Goal: Task Accomplishment & Management: Manage account settings

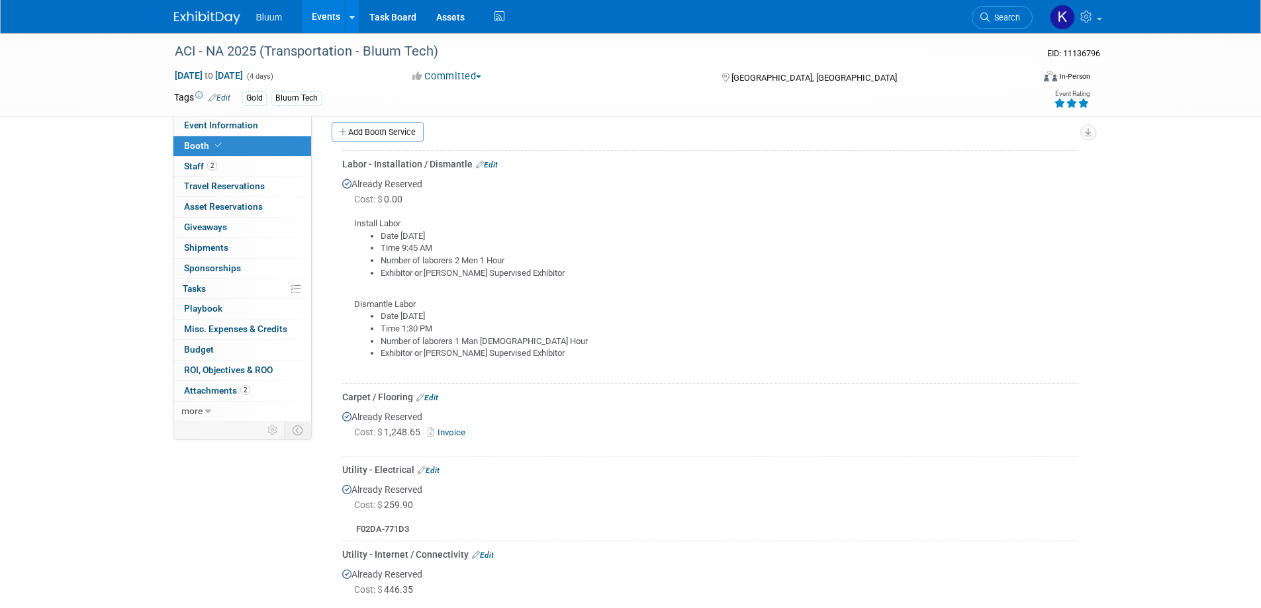
click at [494, 160] on link "Edit" at bounding box center [487, 164] width 22 height 9
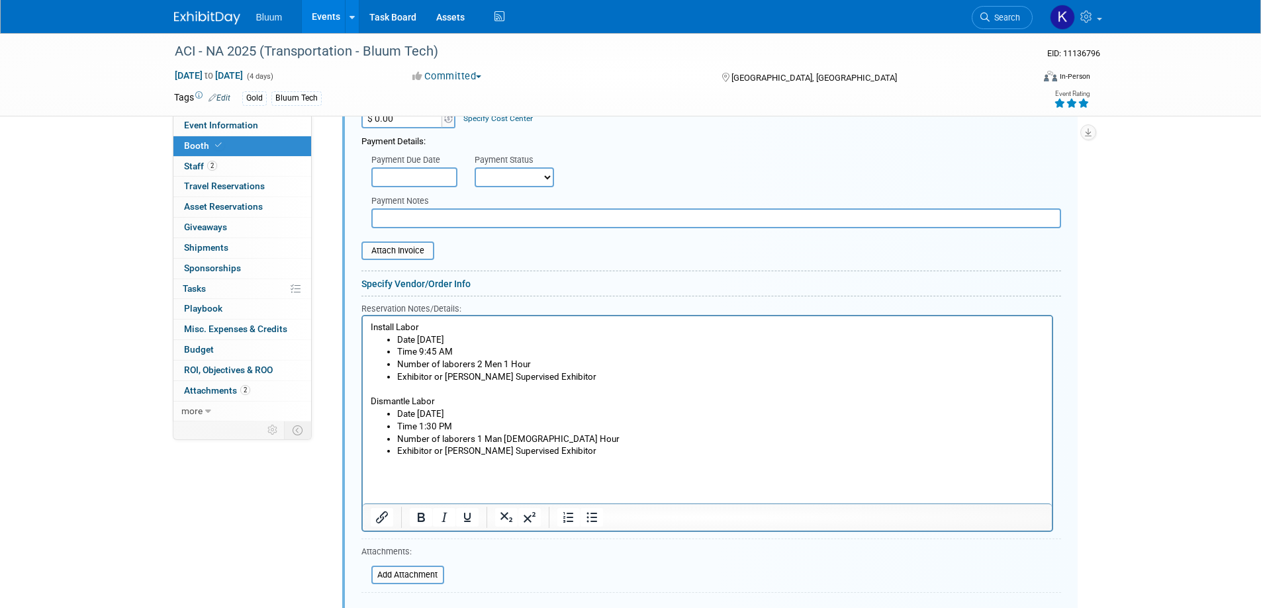
scroll to position [482, 0]
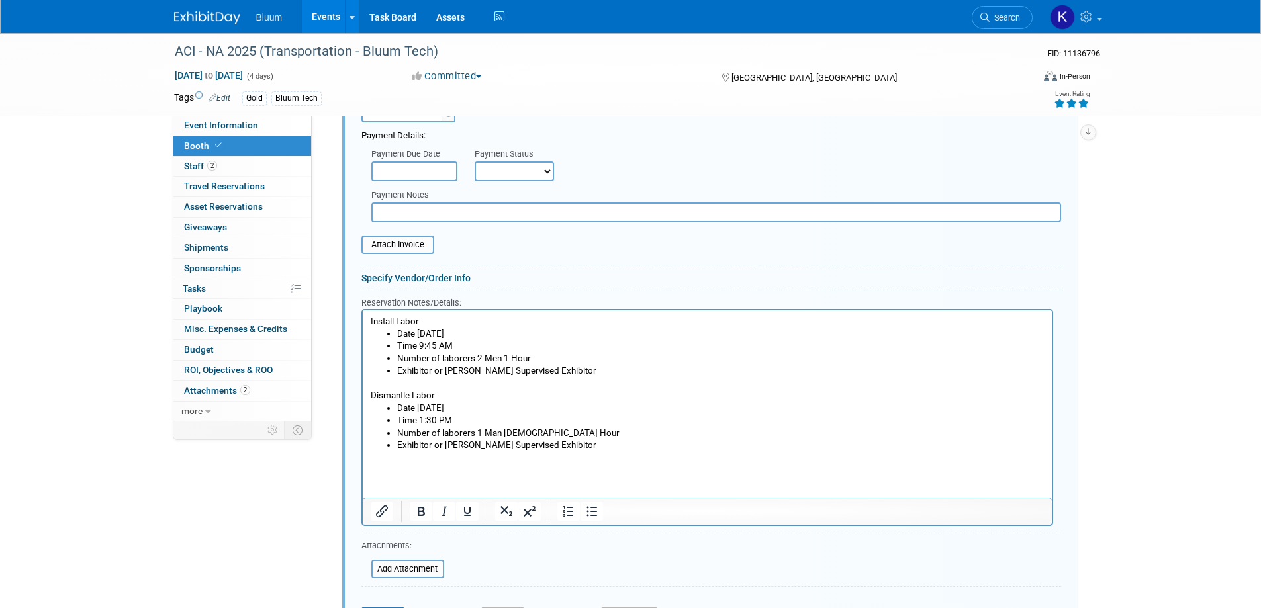
click at [477, 353] on li "Number of laborers 2 Men 1 Hour" at bounding box center [719, 359] width 647 height 13
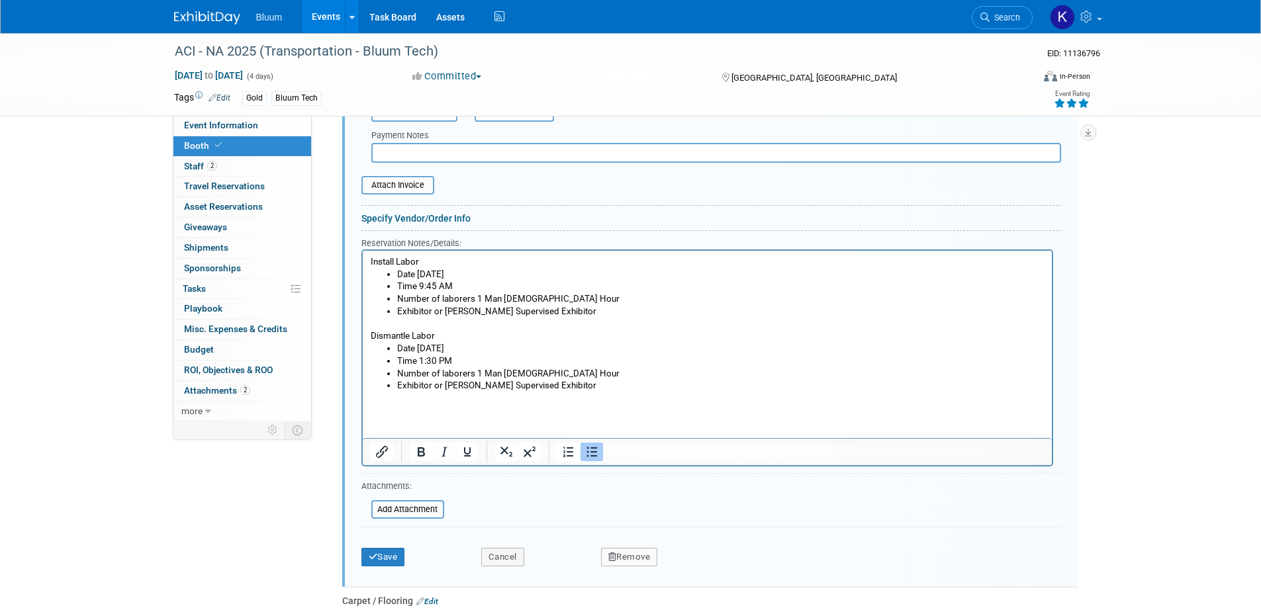
scroll to position [615, 0]
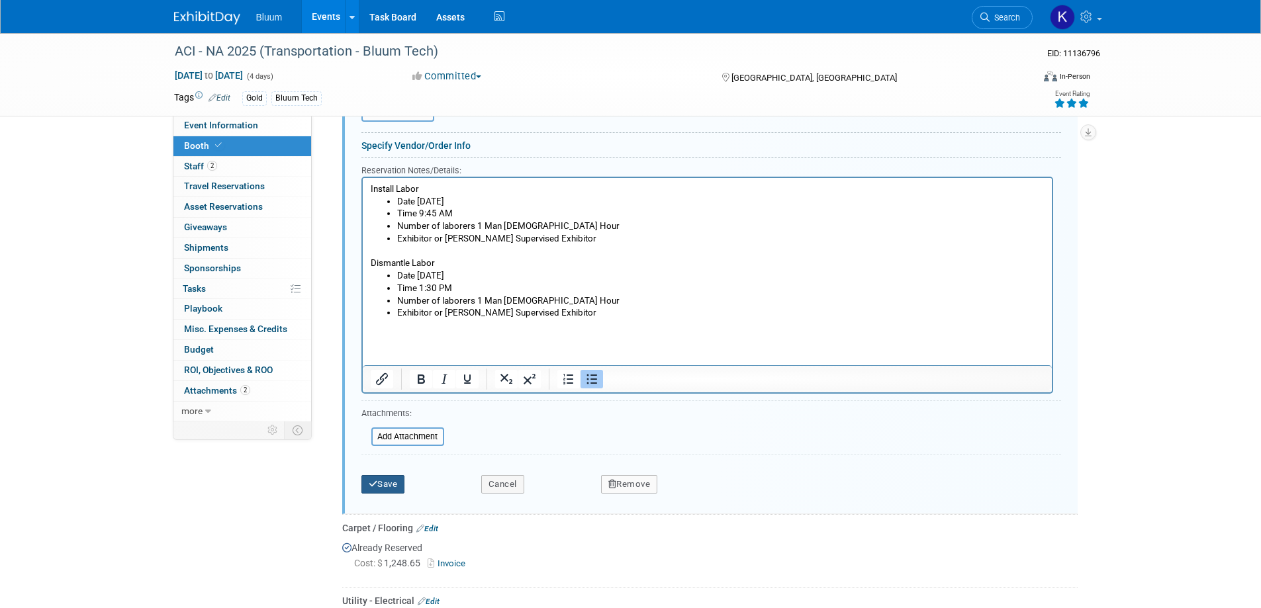
click at [388, 490] on button "Save" at bounding box center [383, 484] width 44 height 19
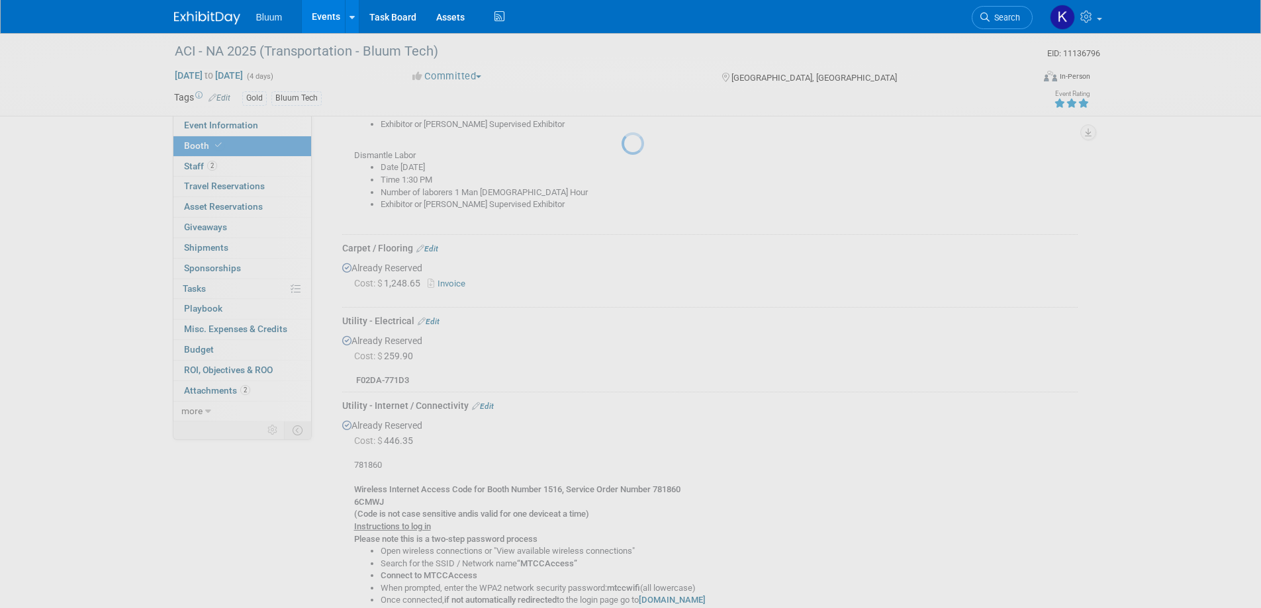
scroll to position [284, 0]
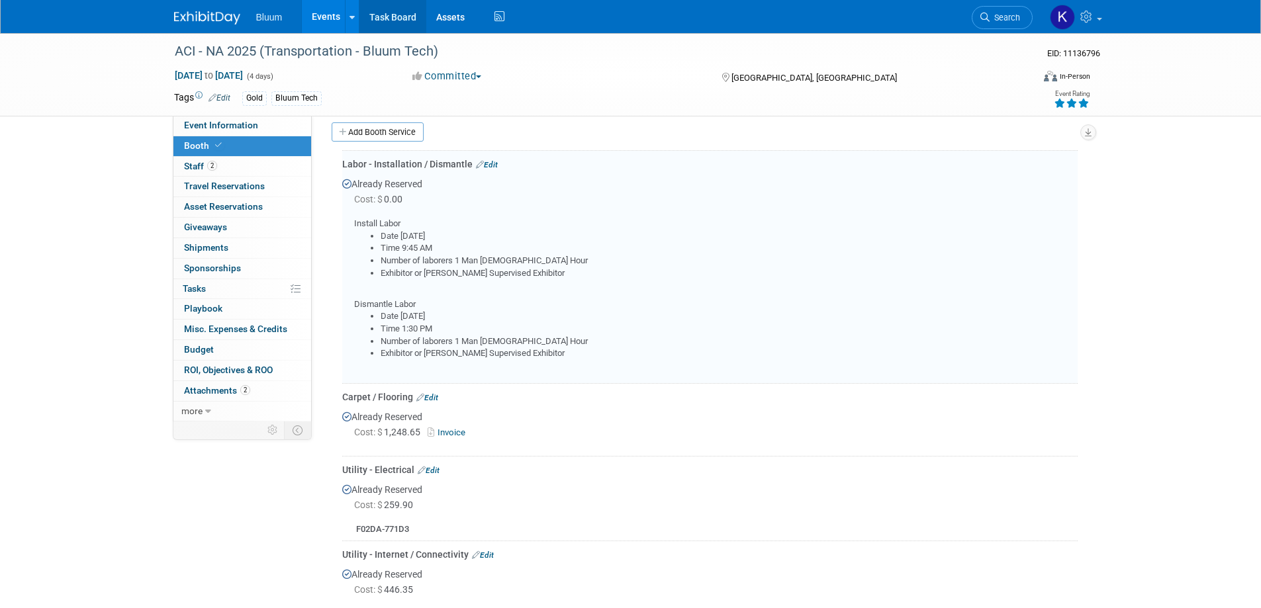
click at [398, 11] on link "Task Board" at bounding box center [392, 16] width 67 height 33
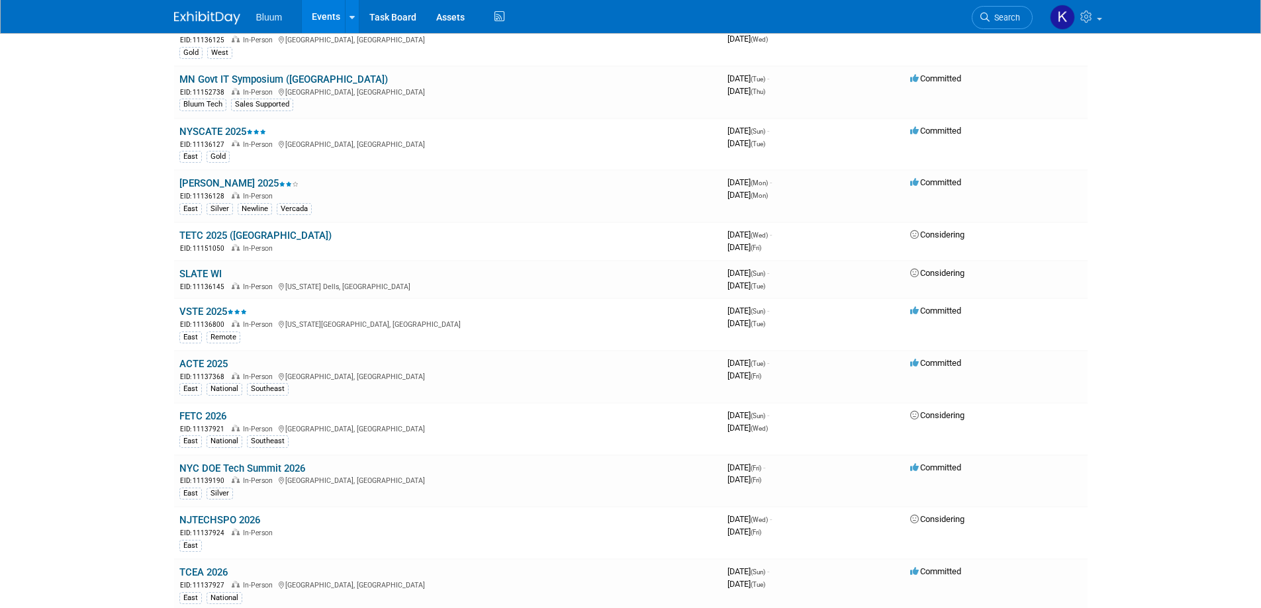
scroll to position [993, 0]
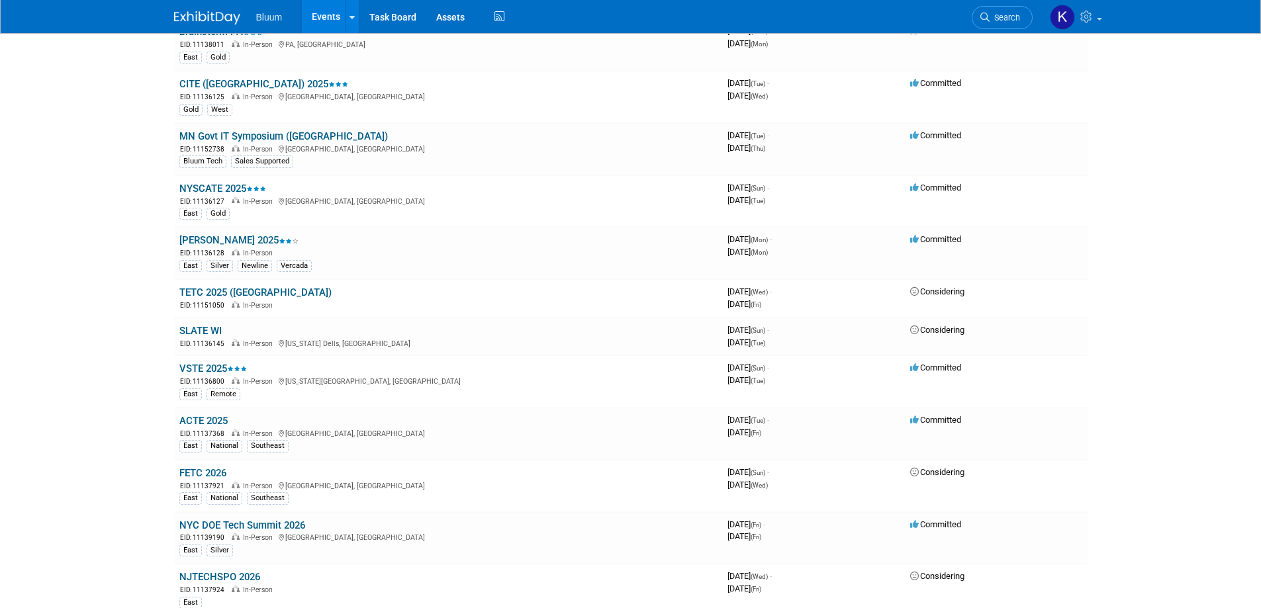
click at [210, 238] on link "LACUE 2025" at bounding box center [238, 240] width 119 height 12
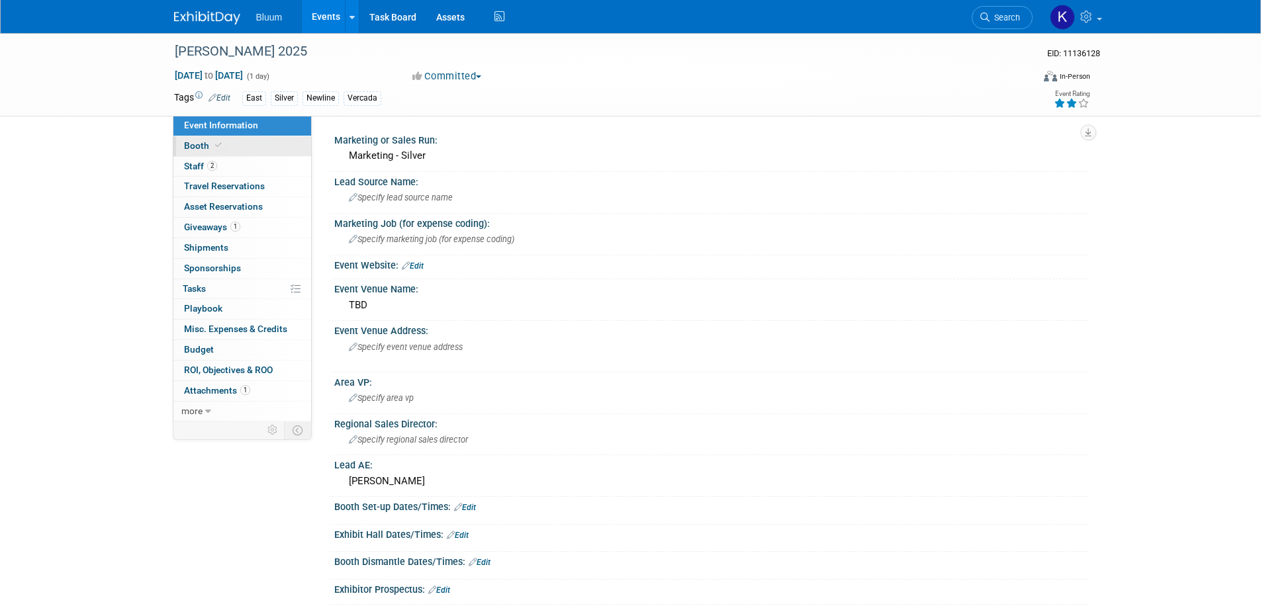
click at [198, 146] on span "Booth" at bounding box center [204, 145] width 40 height 11
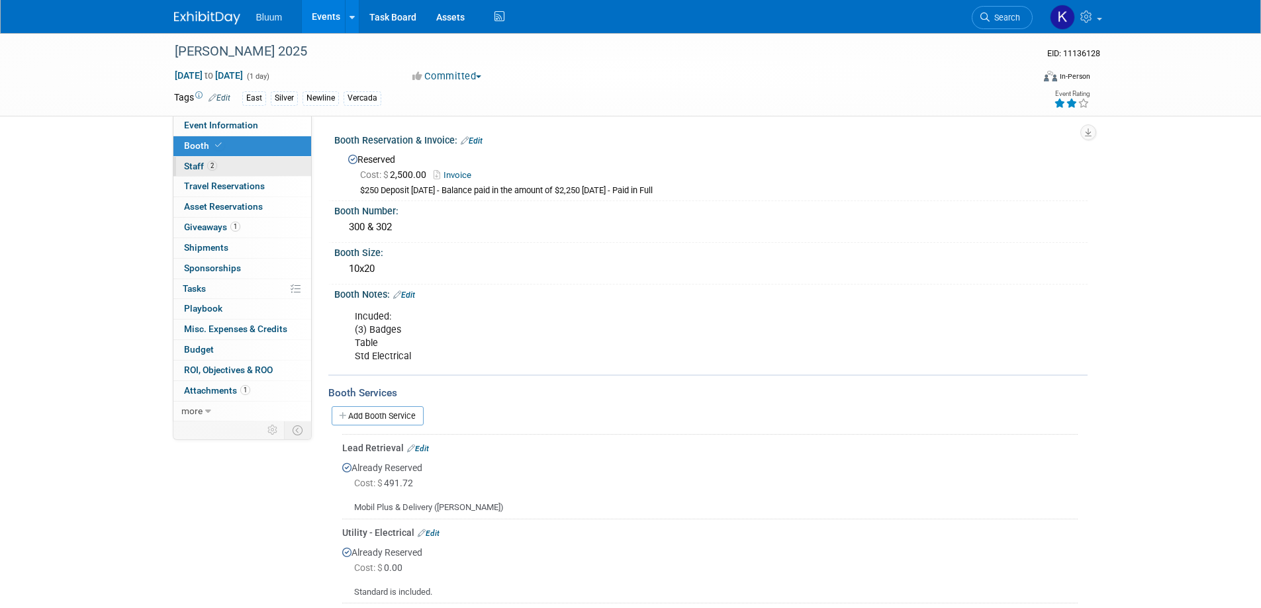
click at [196, 172] on link "2 Staff 2" at bounding box center [242, 167] width 138 height 20
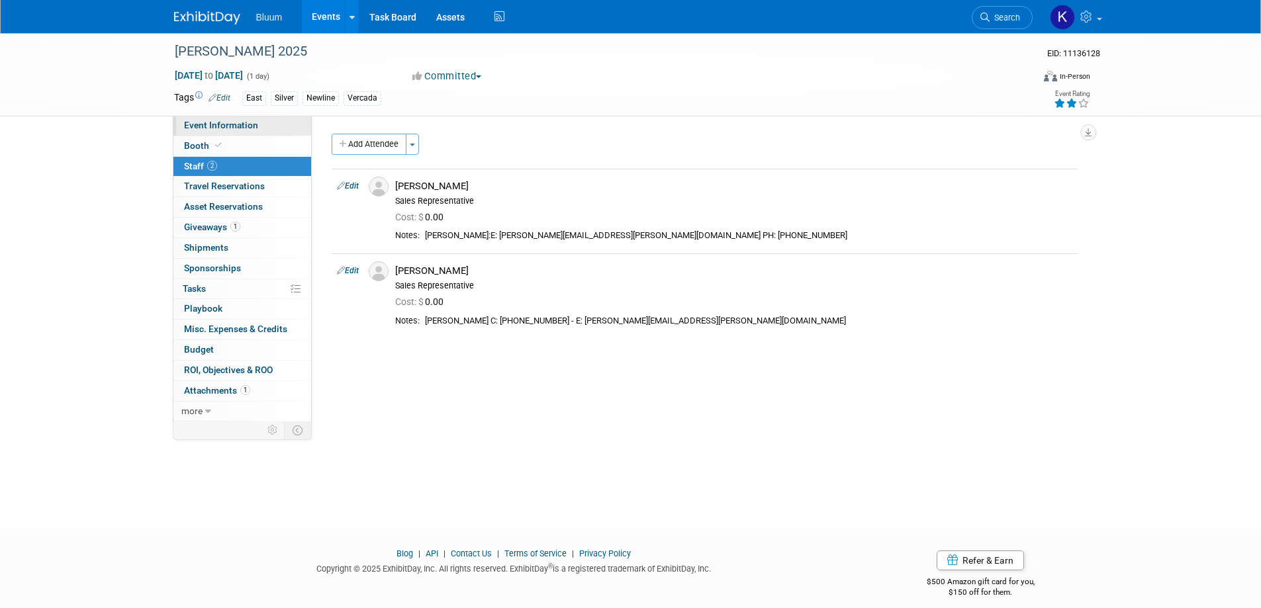
click at [225, 130] on link "Event Information" at bounding box center [242, 126] width 138 height 20
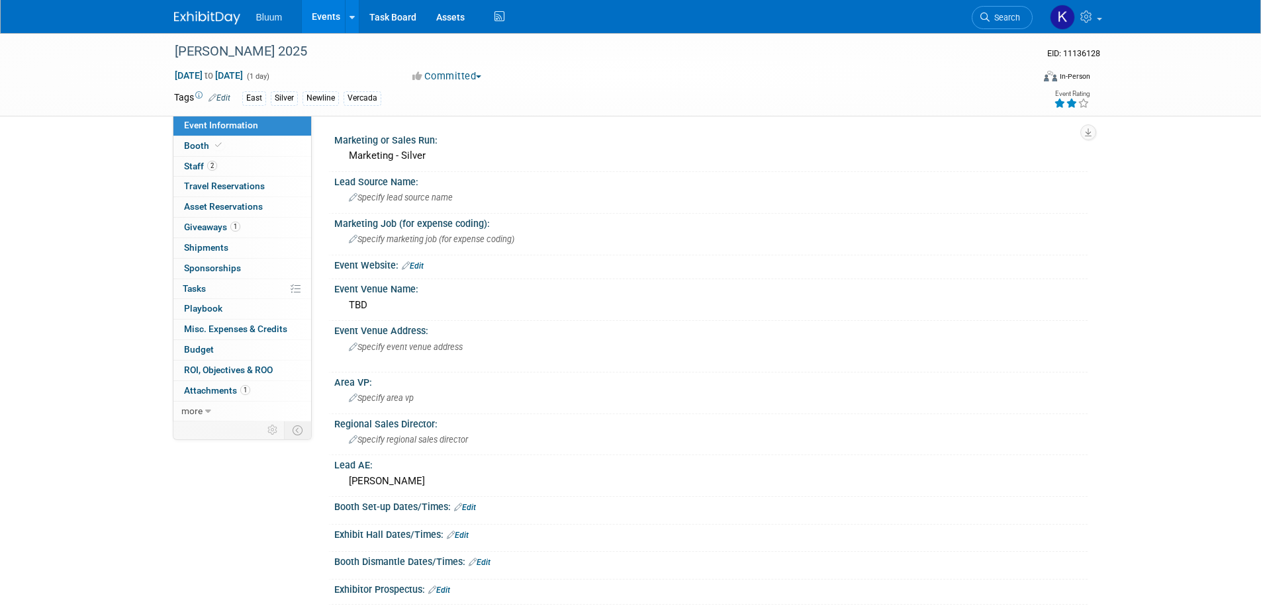
click at [304, 8] on link "Events" at bounding box center [326, 16] width 48 height 33
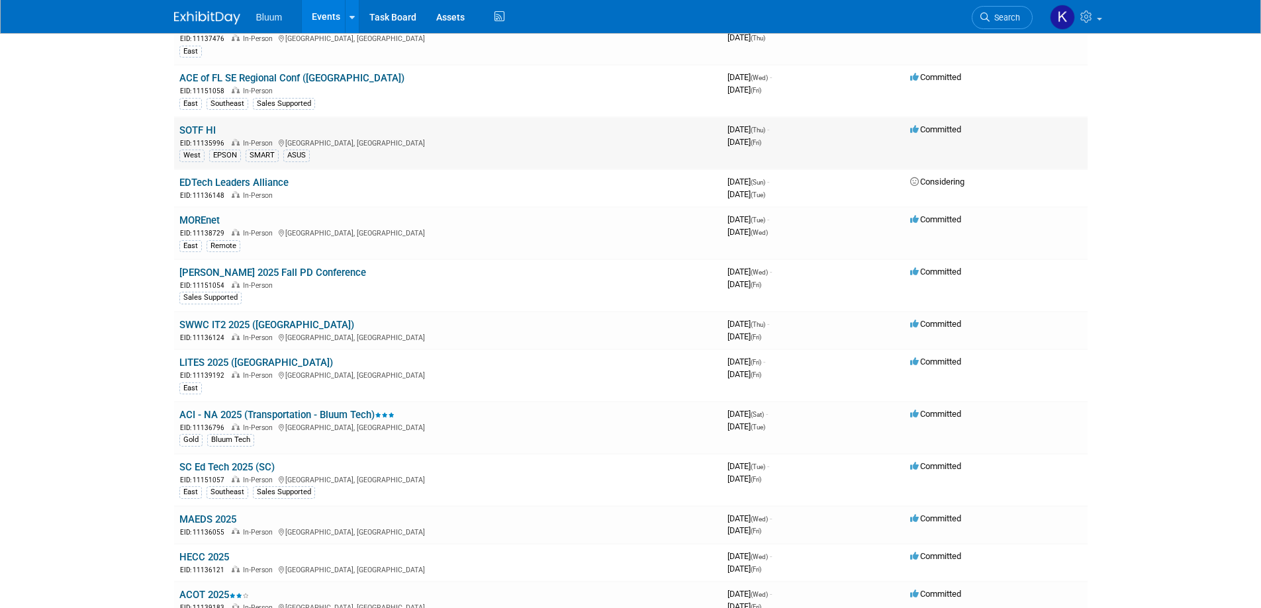
scroll to position [265, 0]
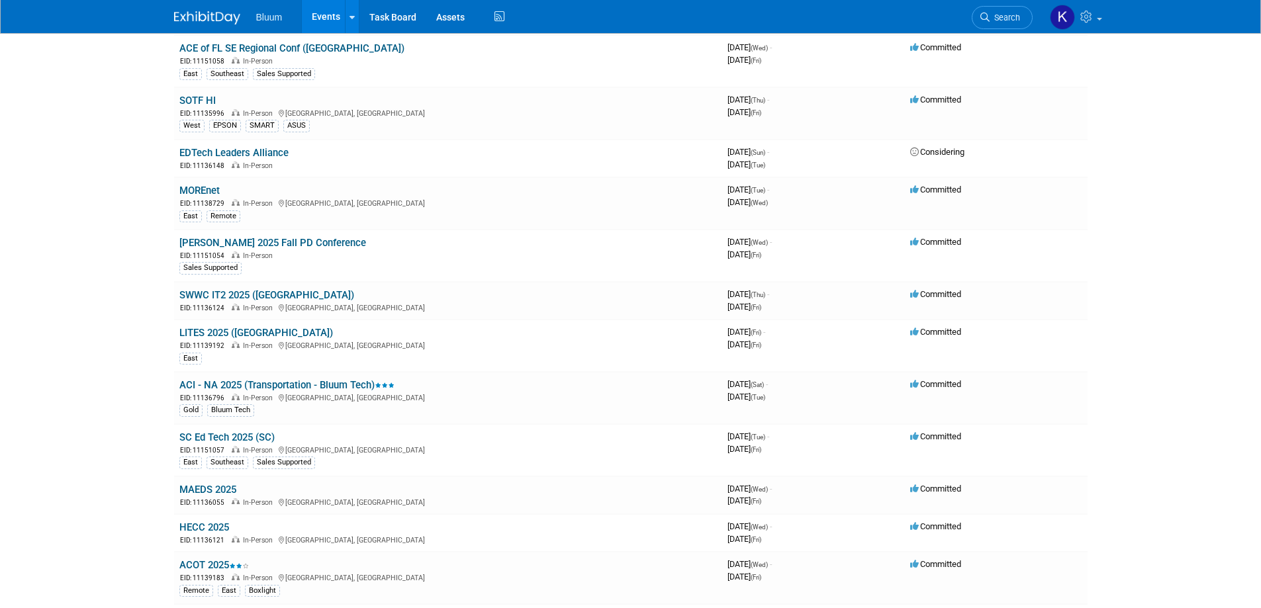
click at [245, 384] on link "ACI - NA 2025 (Transportation - Bluum Tech)" at bounding box center [286, 385] width 215 height 12
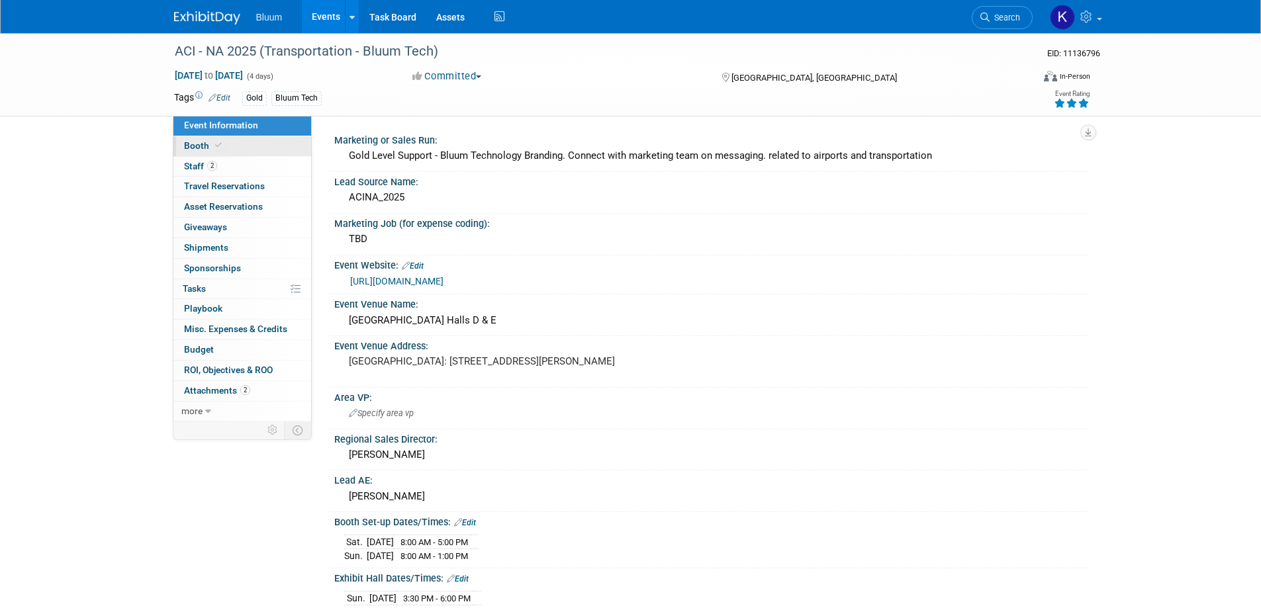
click at [197, 140] on span "Booth" at bounding box center [204, 145] width 40 height 11
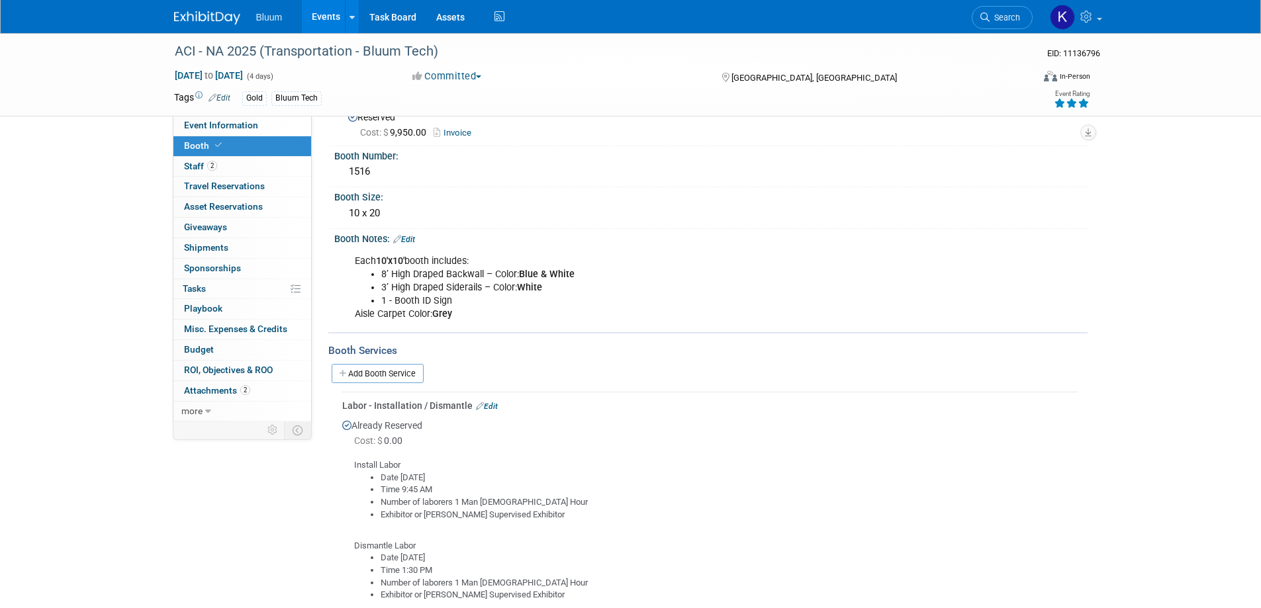
scroll to position [199, 0]
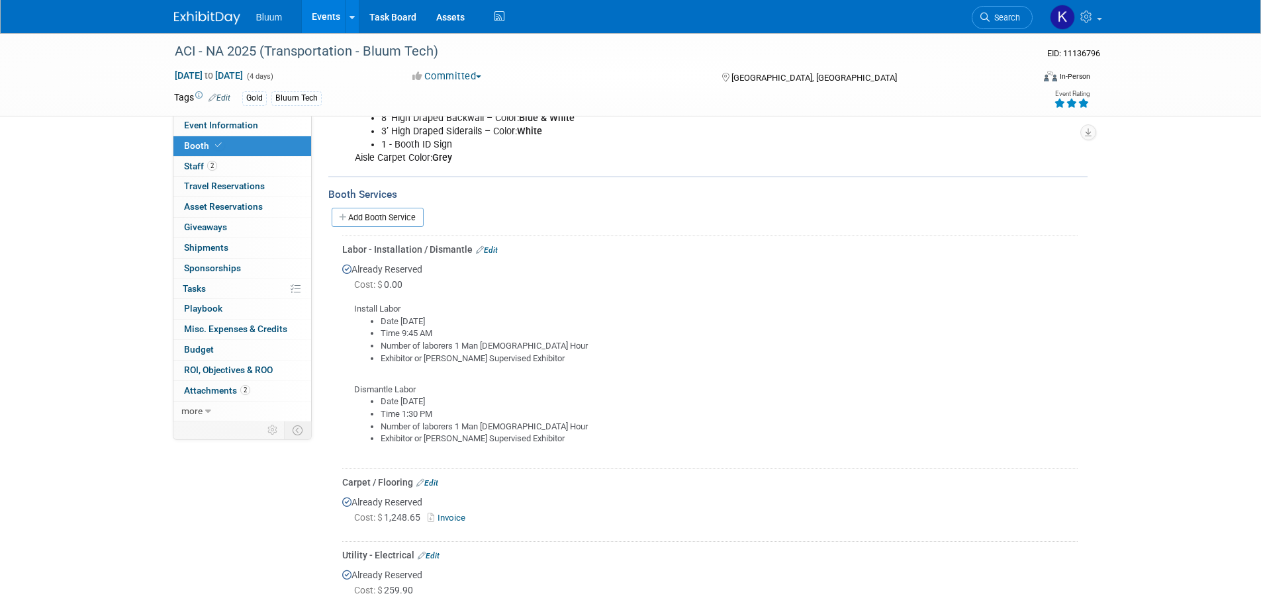
click at [488, 246] on link "Edit" at bounding box center [487, 250] width 22 height 9
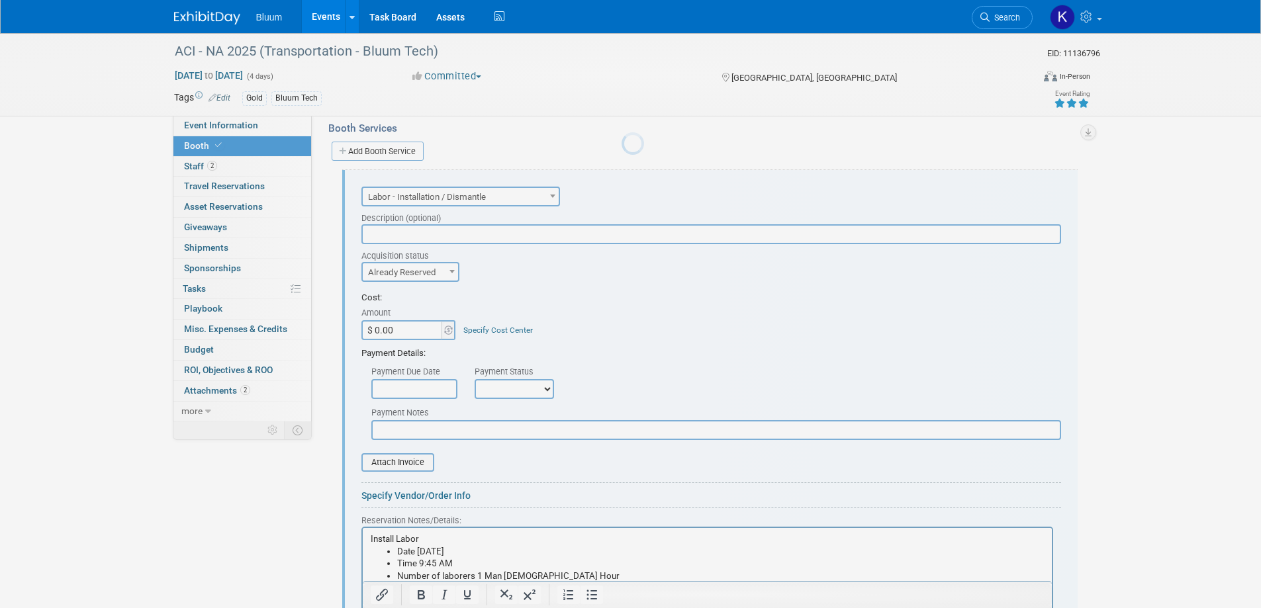
scroll to position [284, 0]
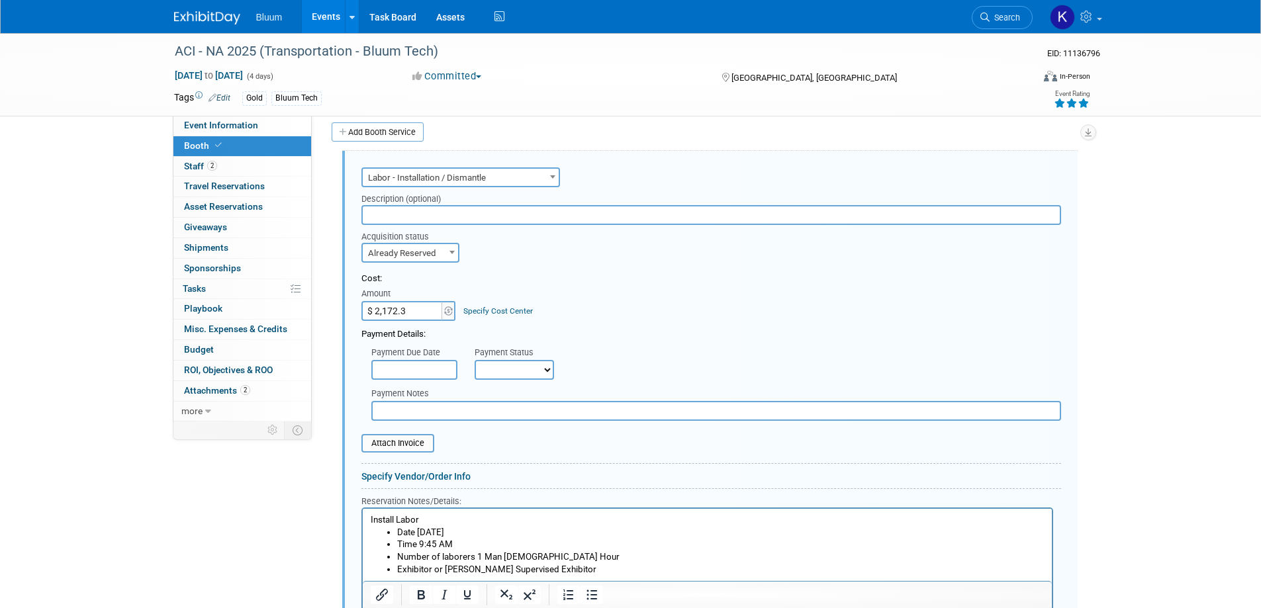
type input "$ 2,172.31"
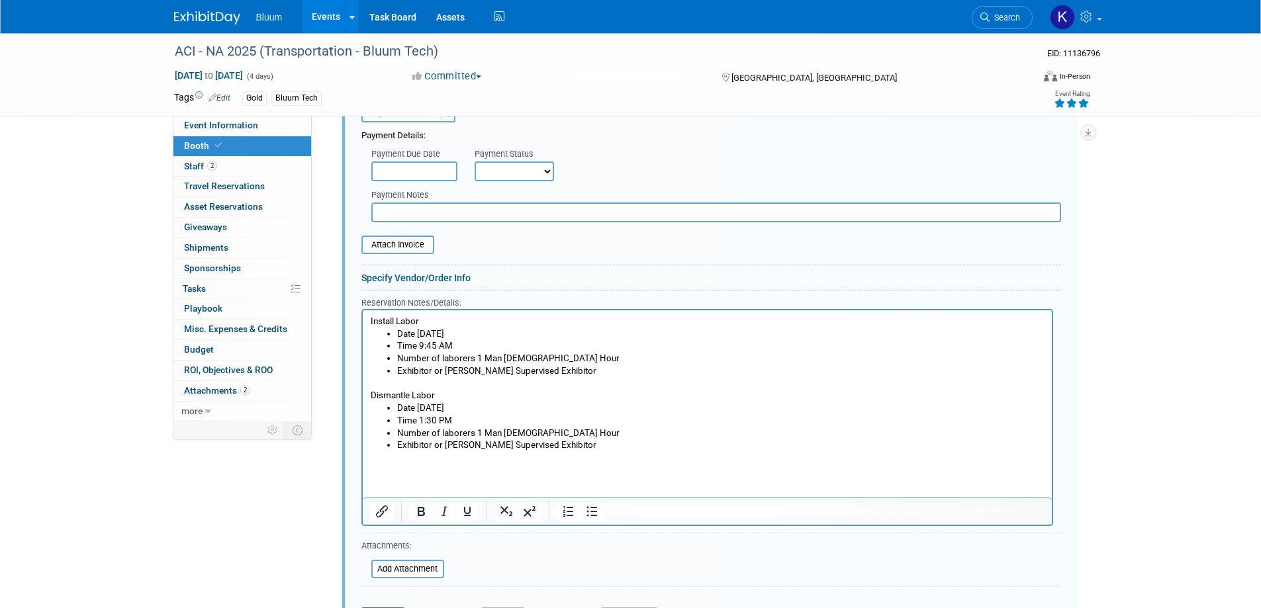
scroll to position [615, 0]
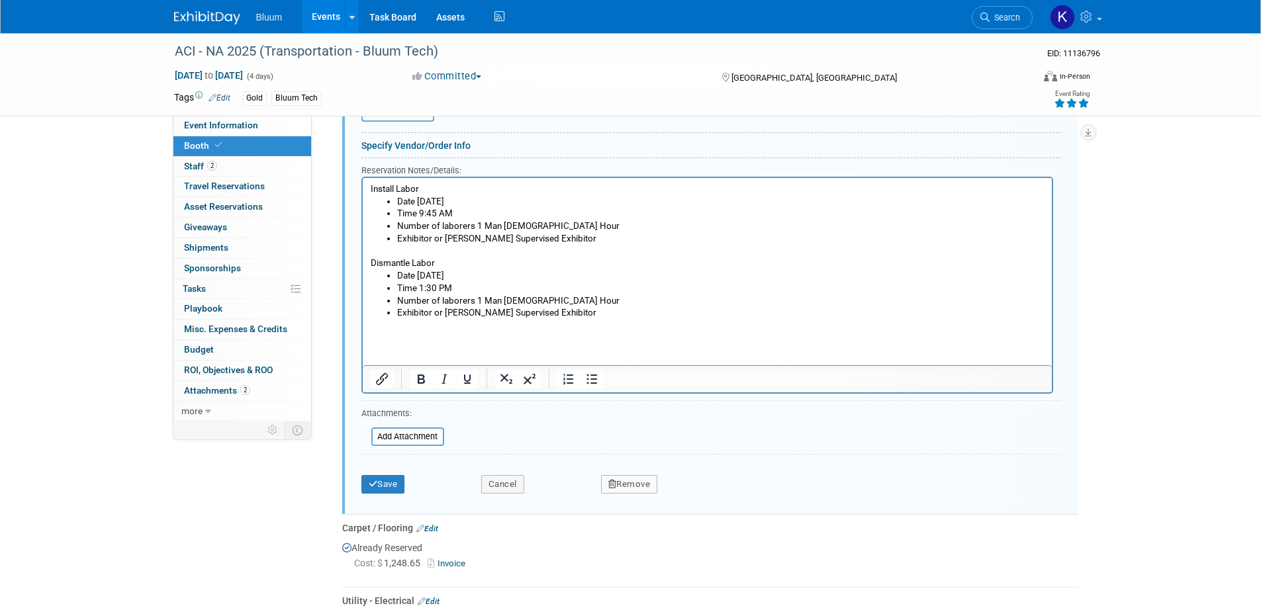
click at [453, 332] on html "Install Labor Date 10/26/25 Time 9:45 AM Number of laborers 1 Man 1 Hour Exhibi…" at bounding box center [706, 255] width 689 height 154
click at [383, 478] on button "Save" at bounding box center [383, 484] width 44 height 19
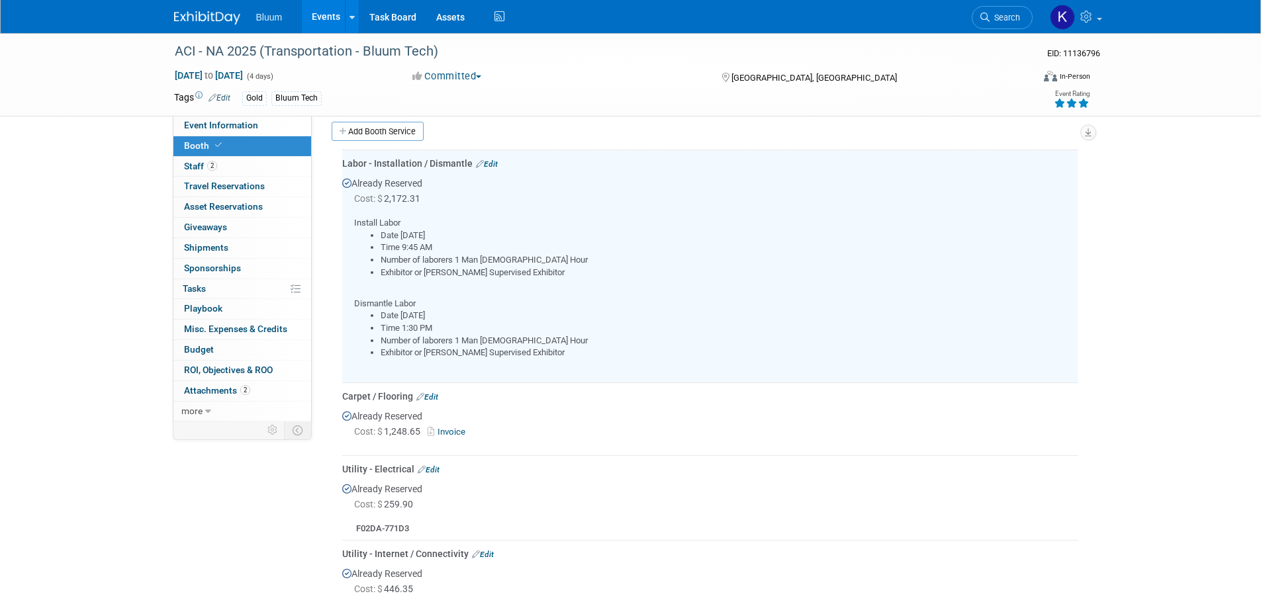
scroll to position [284, 0]
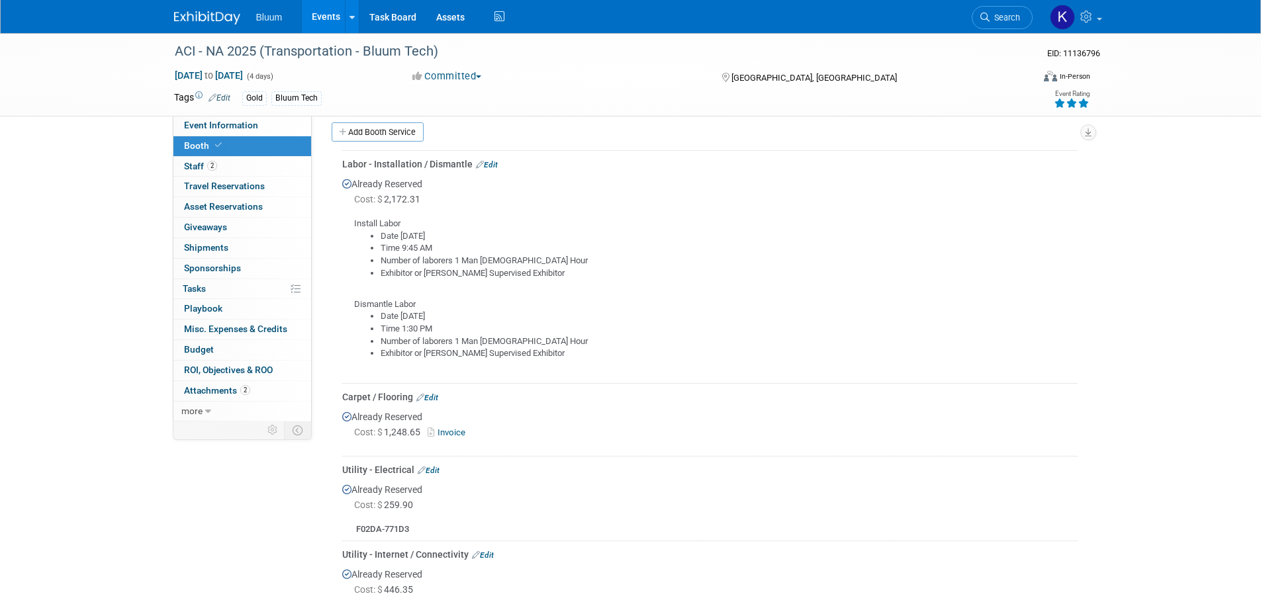
drag, startPoint x: 353, startPoint y: 222, endPoint x: 559, endPoint y: 358, distance: 246.5
click at [559, 358] on div "Install Labor Date 10/26/25 Time 9:45 AM Number of laborers 1 Man 1 Hour Exhibi…" at bounding box center [709, 292] width 735 height 171
copy div "Install Labor Date 10/26/25 Time 9:45 AM Number of laborers 1 Man 1 Hour Exhibi…"
click at [551, 188] on div "Already Reserved Cost: $ 2,172.31" at bounding box center [709, 275] width 735 height 208
click at [334, 19] on link "Events" at bounding box center [326, 16] width 48 height 33
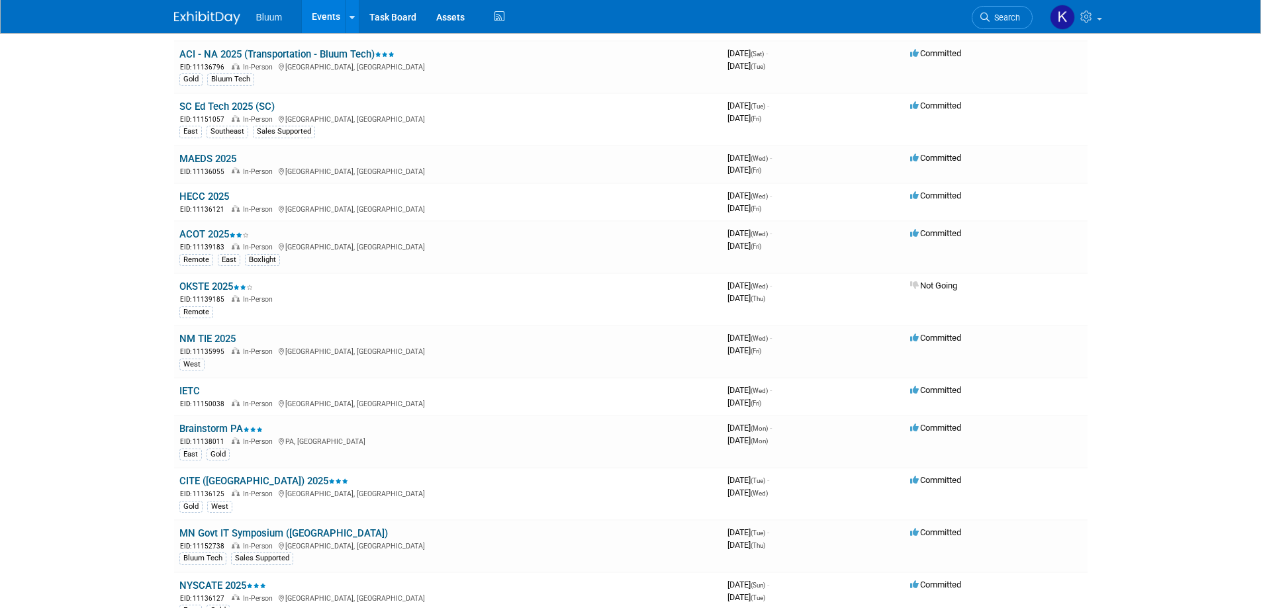
scroll to position [662, 0]
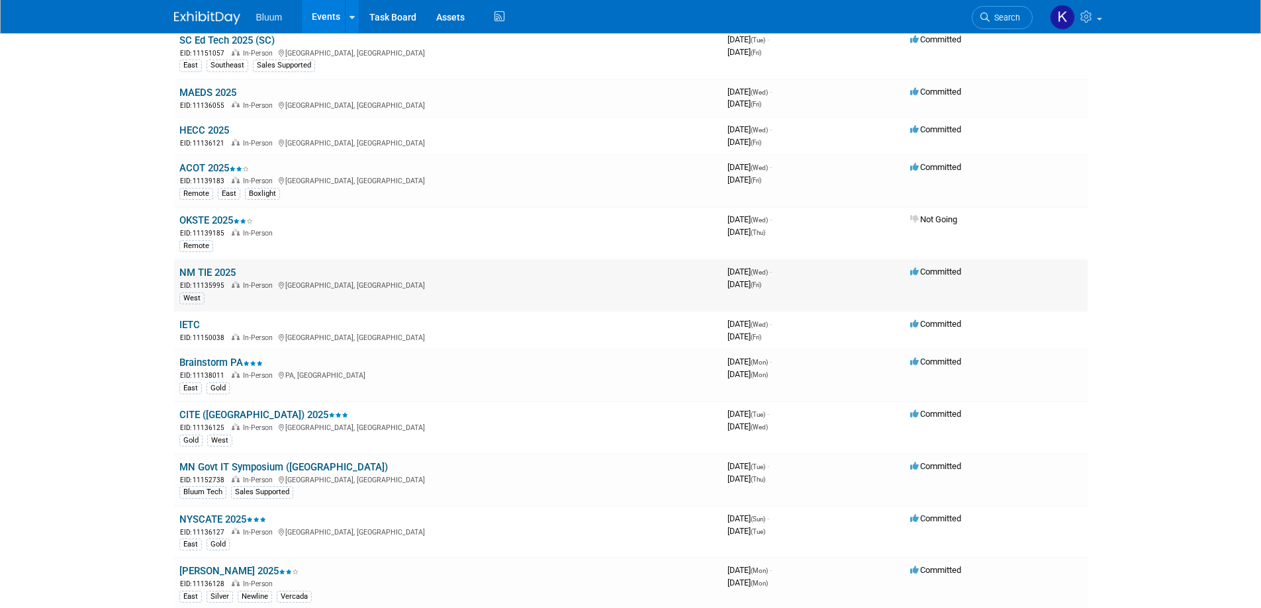
click at [199, 270] on link "NM TIE 2025" at bounding box center [207, 273] width 56 height 12
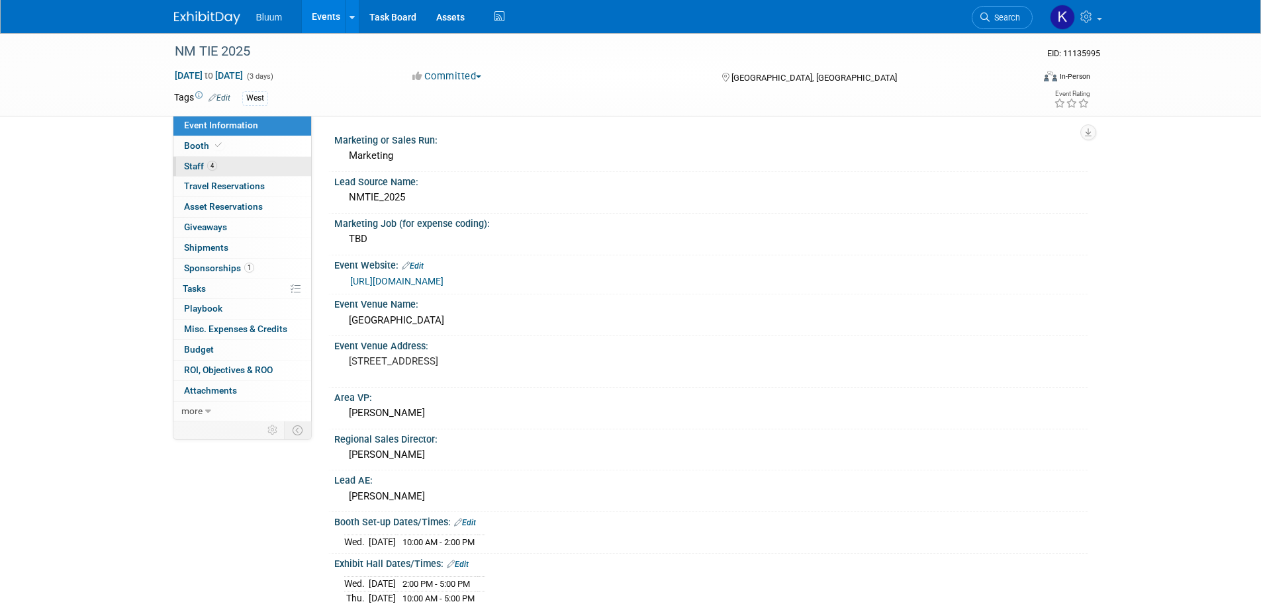
click at [197, 161] on span "Staff 4" at bounding box center [200, 166] width 33 height 11
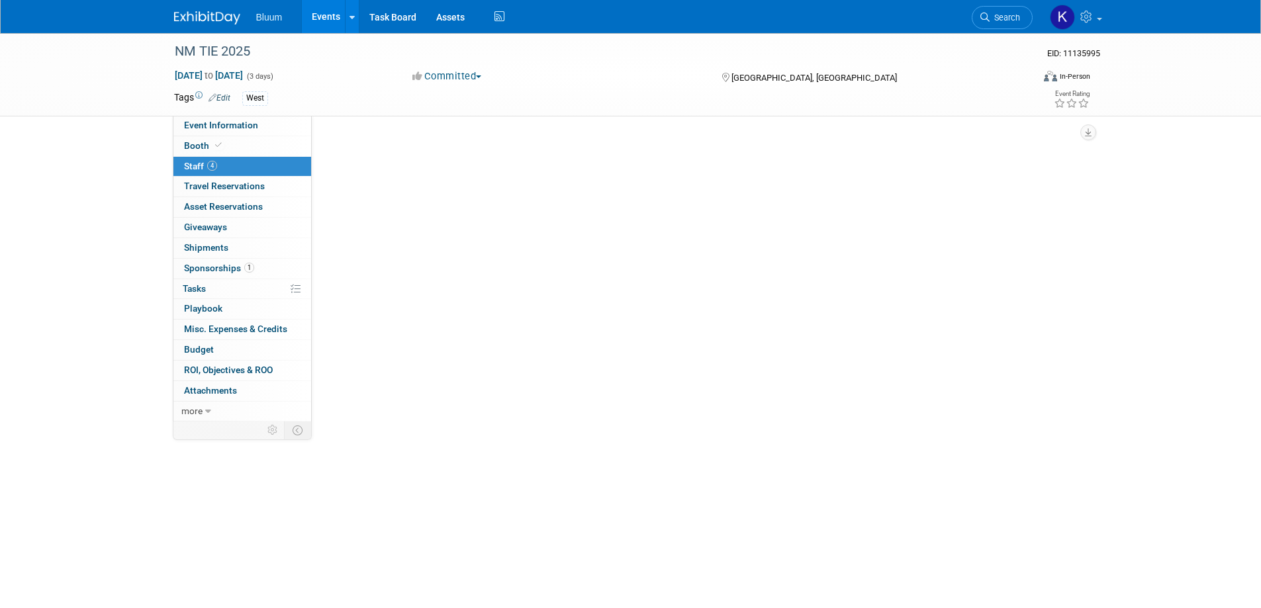
click at [197, 161] on span "Staff 4" at bounding box center [200, 166] width 33 height 11
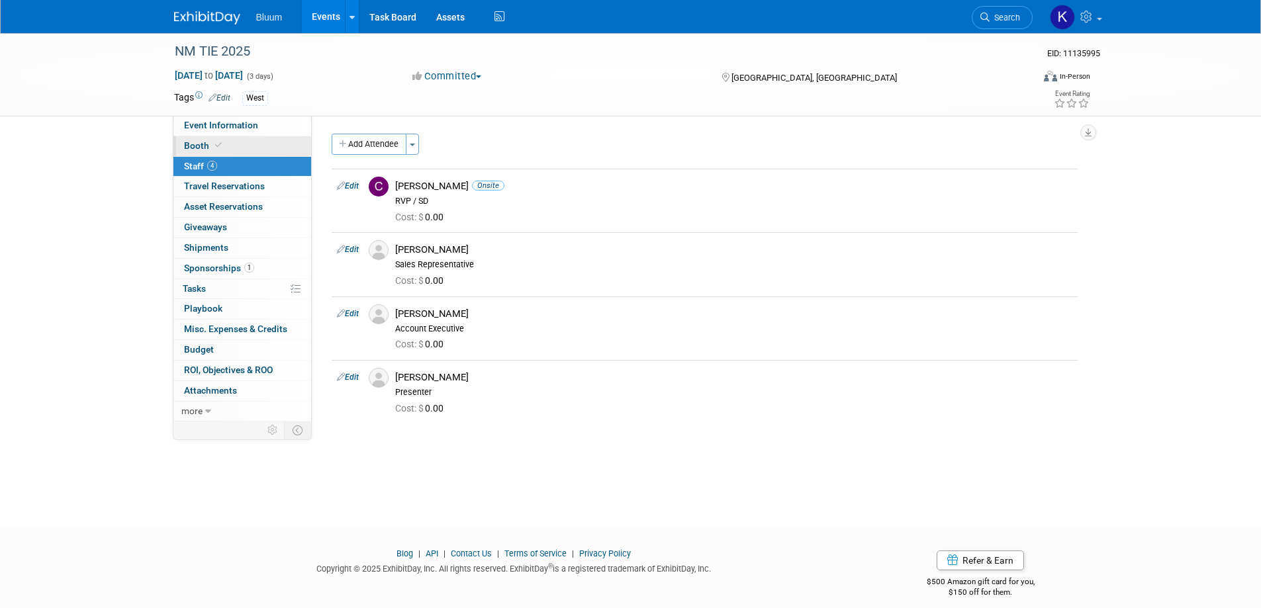
click at [197, 140] on span "Booth" at bounding box center [204, 145] width 40 height 11
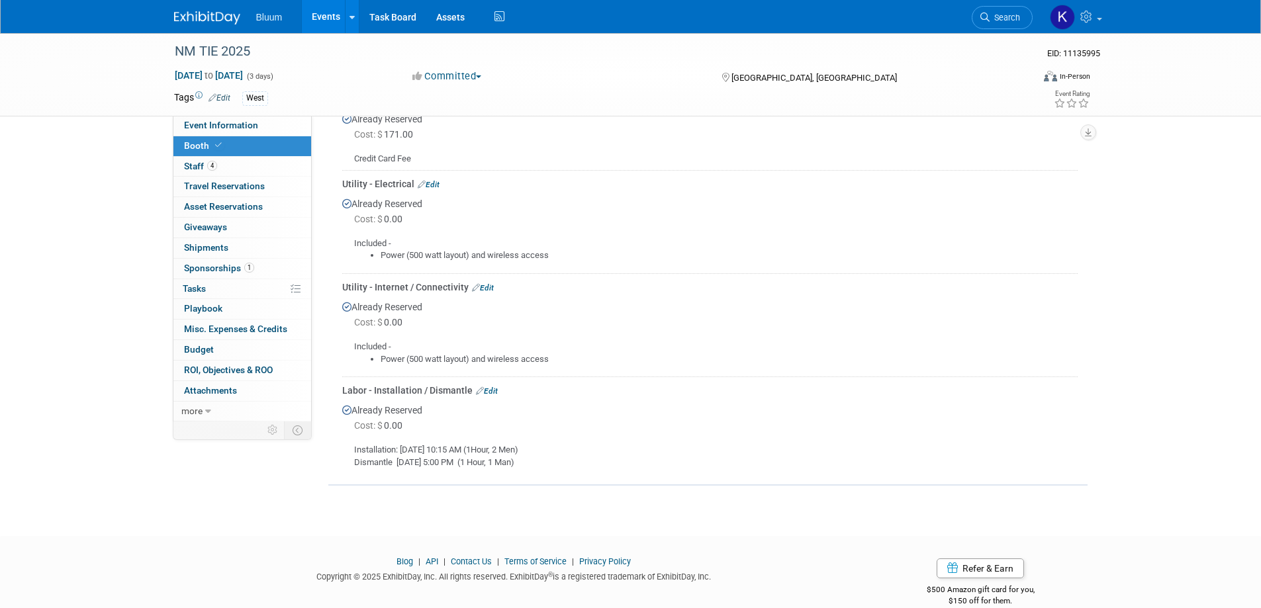
scroll to position [441, 0]
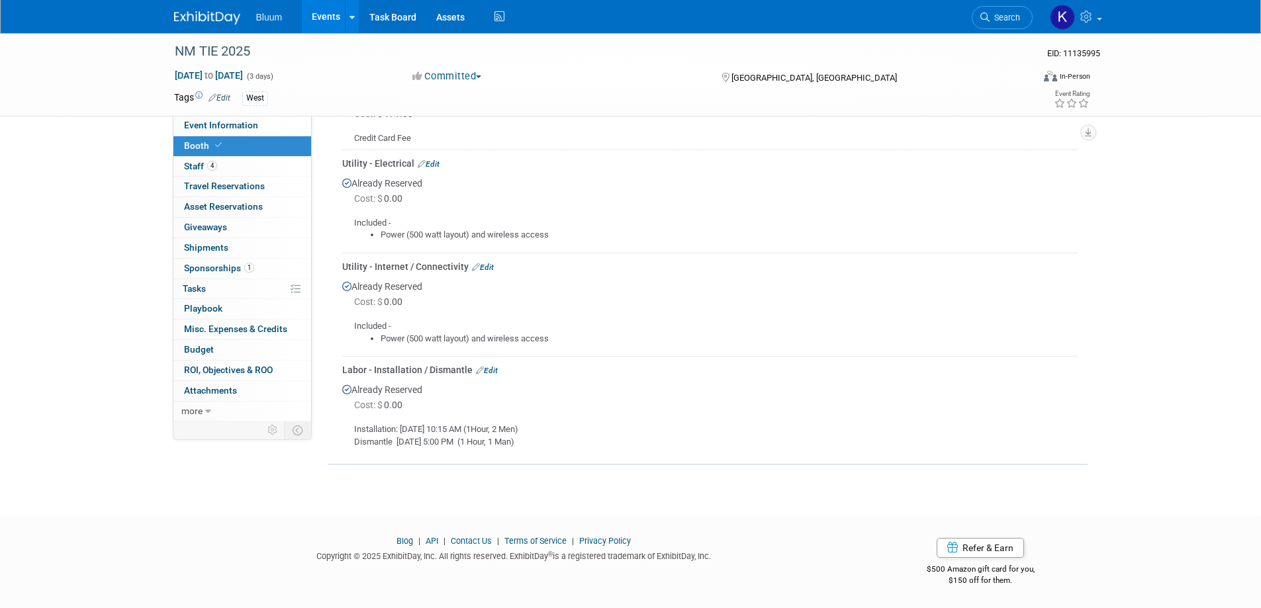
click at [491, 369] on link "Edit" at bounding box center [487, 370] width 22 height 9
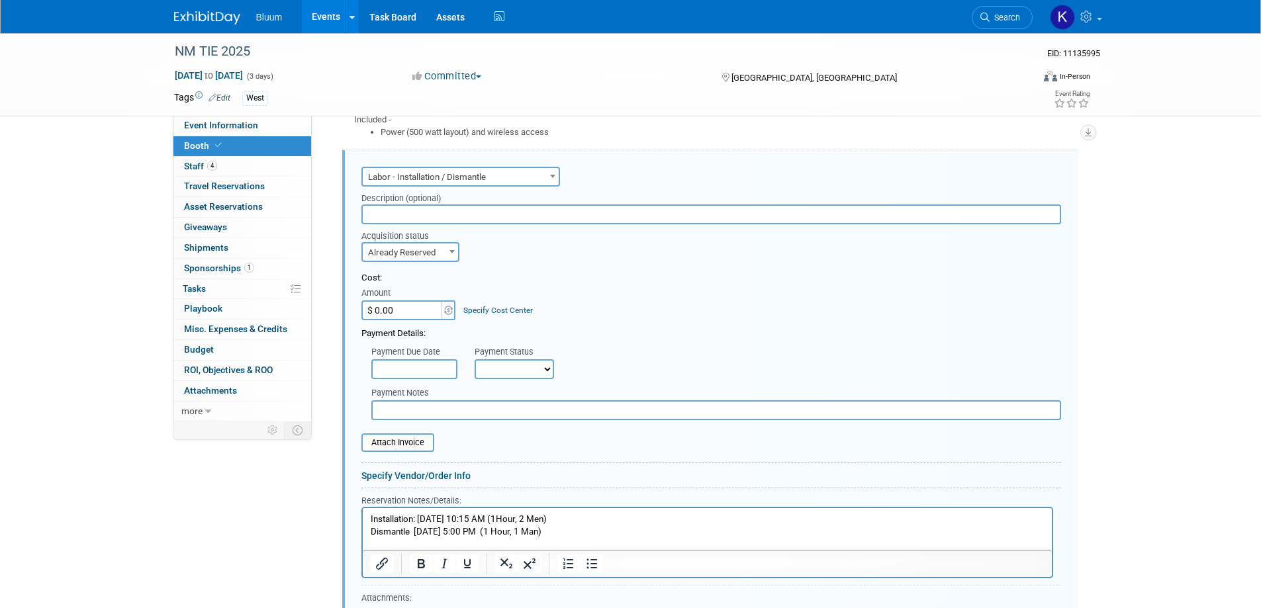
scroll to position [0, 0]
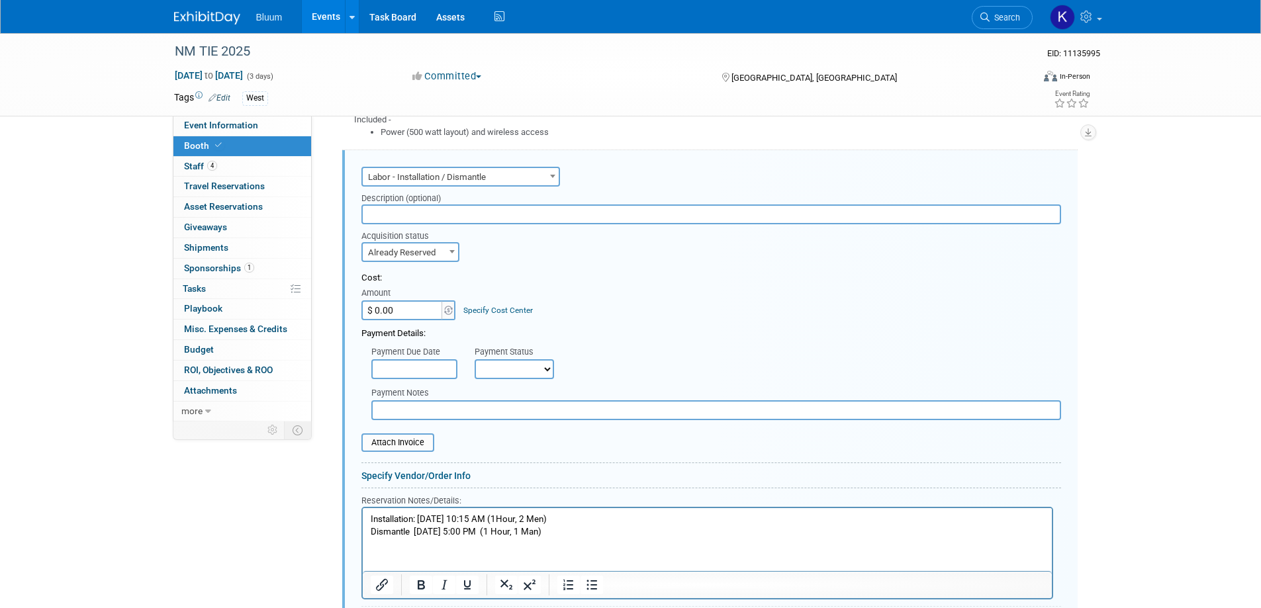
click at [372, 519] on p "Installation: 11/12/25 10:15 AM (1Hour, 2 Men) Dismantle 11/14/25 5:00 PM (1 Ho…" at bounding box center [707, 526] width 674 height 24
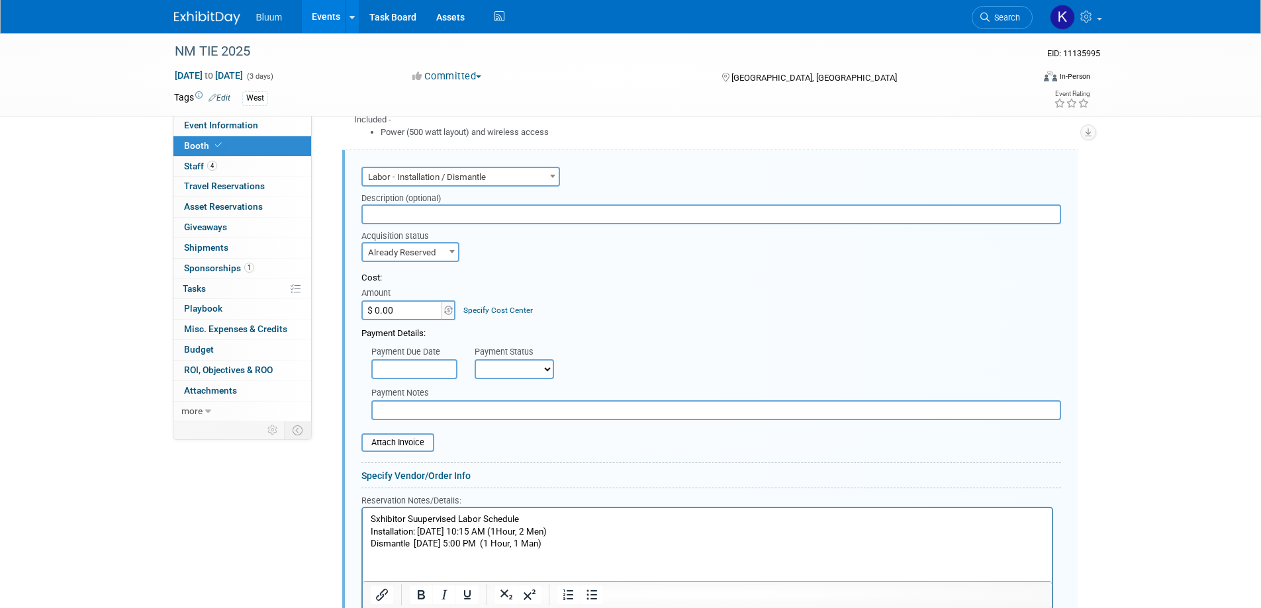
drag, startPoint x: 520, startPoint y: 512, endPoint x: 478, endPoint y: 519, distance: 42.3
click at [455, 515] on html "Sxhibitor Suupervised Labor Schedule I nstallation: 11/12/25 10:15 AM (1Hour, 2…" at bounding box center [706, 529] width 689 height 42
drag, startPoint x: 525, startPoint y: 519, endPoint x: 341, endPoint y: 523, distance: 184.0
click at [362, 523] on html "Sxhibitor Suupervised Labor Schedule I nstallation: 11/12/25 10:15 AM (1Hour, 2…" at bounding box center [706, 529] width 689 height 42
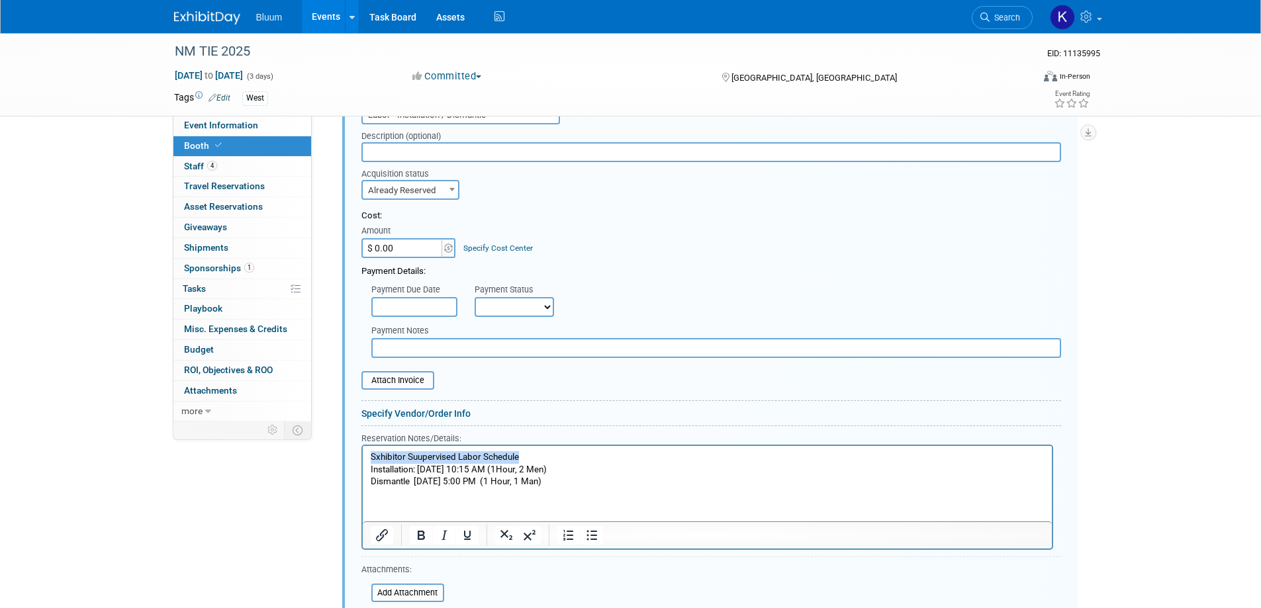
scroll to position [780, 0]
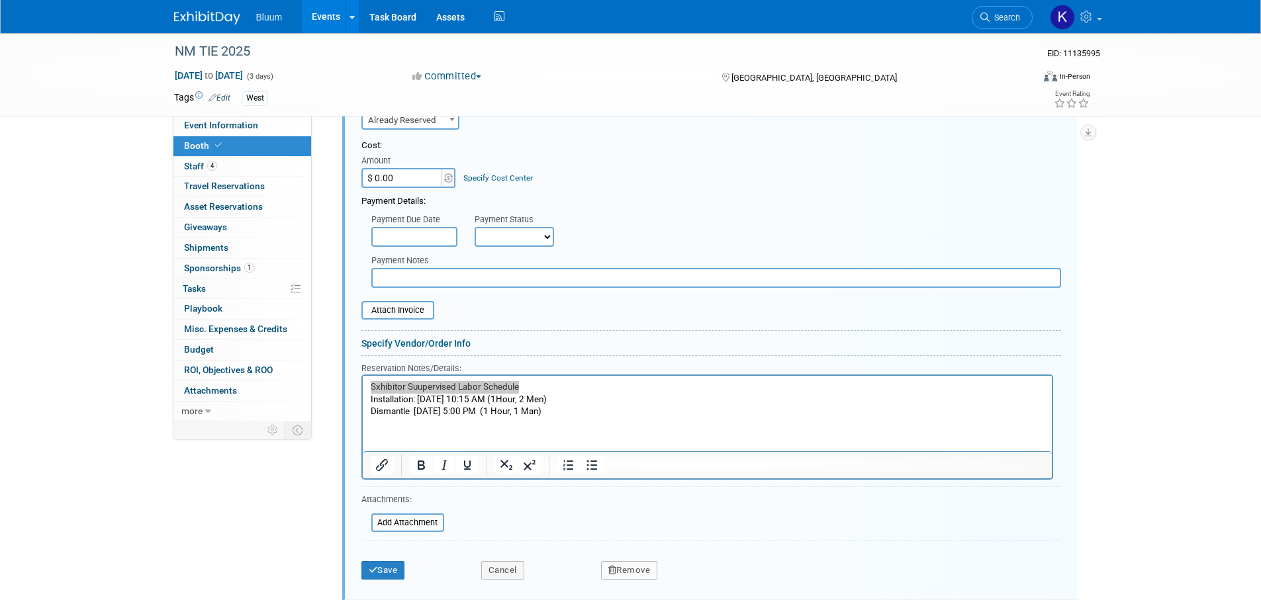
click at [419, 477] on div at bounding box center [707, 464] width 689 height 27
click at [421, 470] on icon "Bold" at bounding box center [421, 465] width 7 height 9
click at [603, 394] on p "I nstallation: 11/12/25 10:15 AM (1Hour, 2 Men) Dismantle 11/14/25 5:00 PM (1 H…" at bounding box center [707, 406] width 674 height 24
click at [386, 566] on button "Save" at bounding box center [383, 570] width 44 height 19
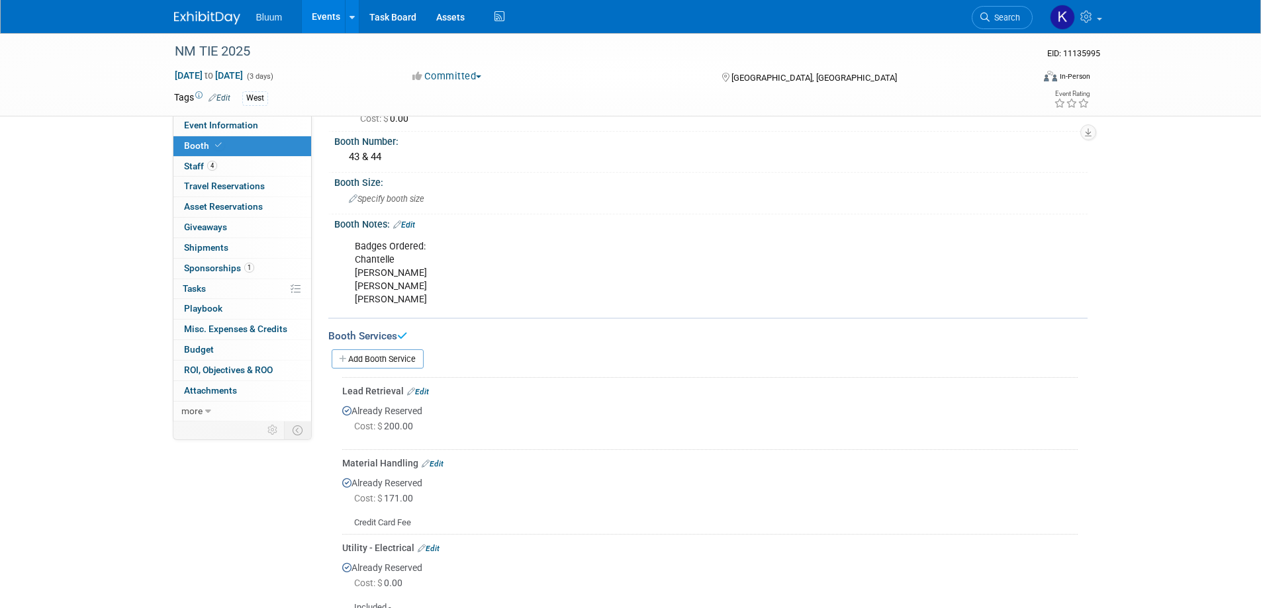
scroll to position [0, 0]
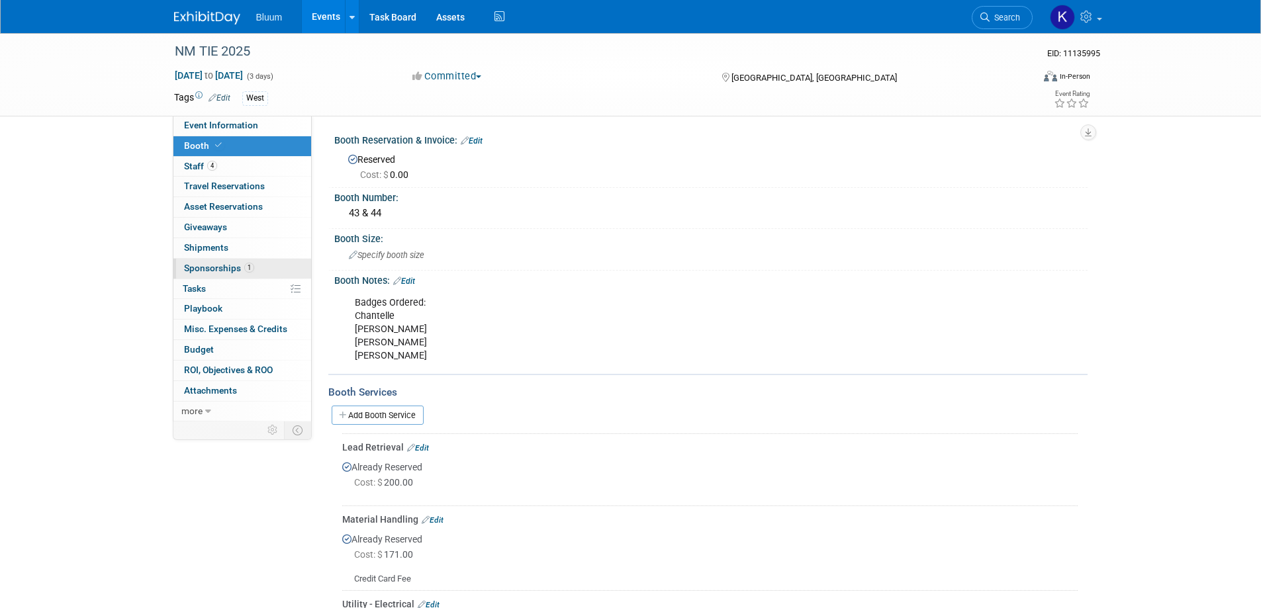
click at [222, 271] on span "Sponsorships 1" at bounding box center [219, 268] width 70 height 11
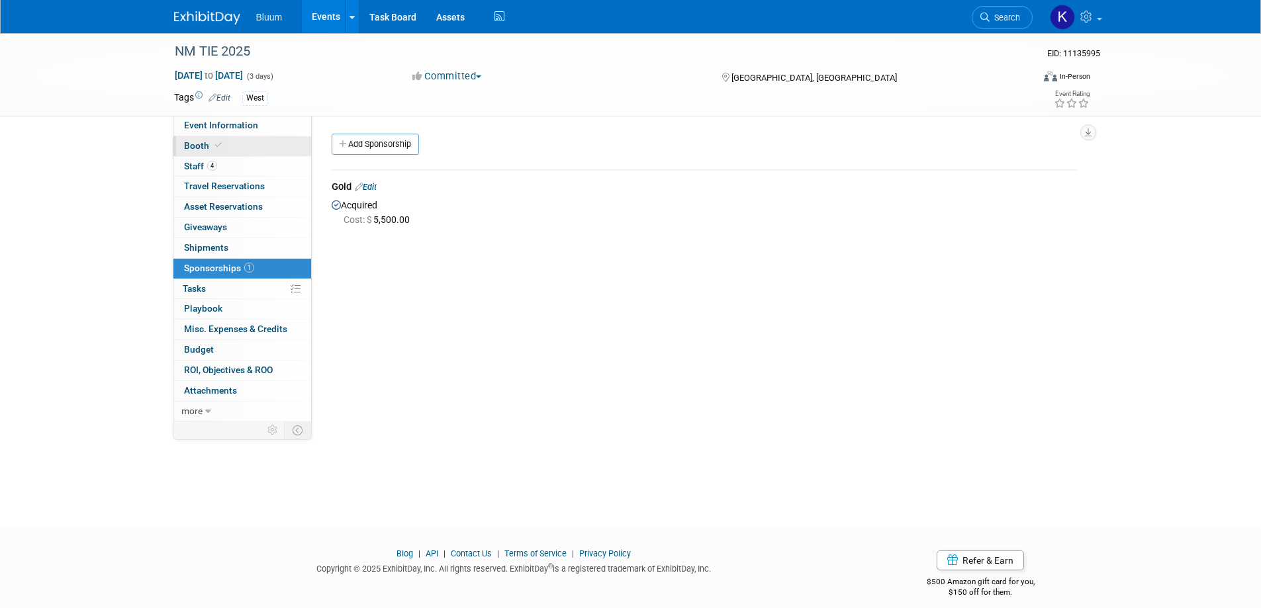
click at [195, 146] on span "Booth" at bounding box center [204, 145] width 40 height 11
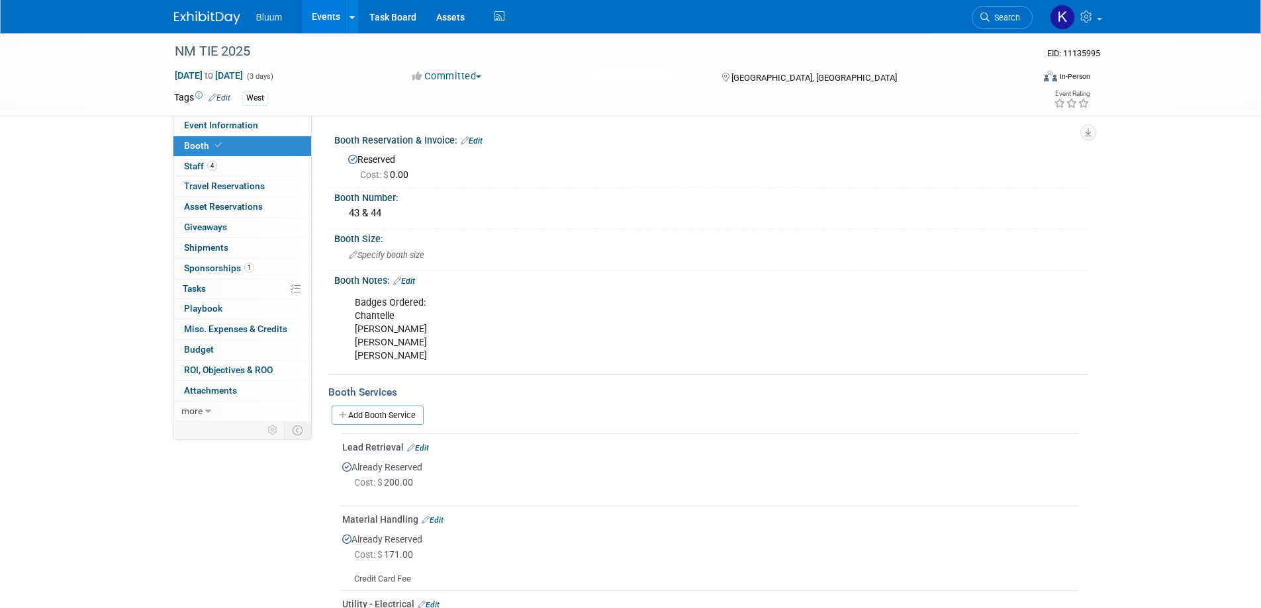
drag, startPoint x: 476, startPoint y: 138, endPoint x: 474, endPoint y: 146, distance: 8.1
click at [475, 138] on link "Edit" at bounding box center [472, 140] width 22 height 9
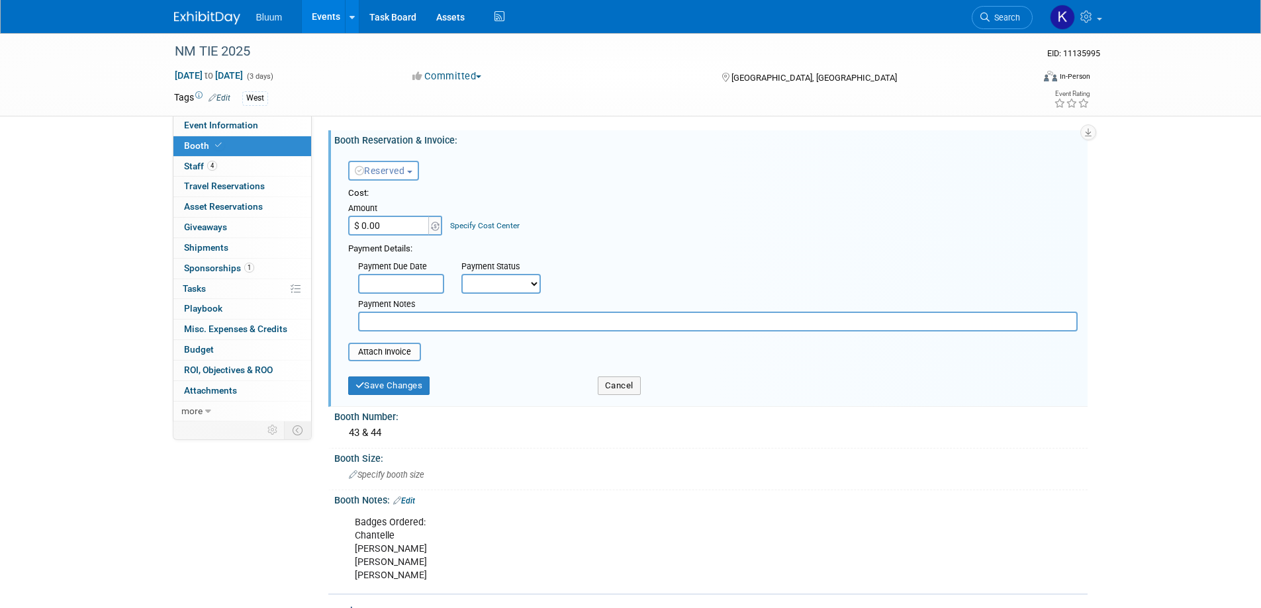
click at [416, 324] on input "text" at bounding box center [717, 322] width 719 height 20
type input "Gold Sponsorship"
click at [390, 384] on button "Save Changes" at bounding box center [389, 386] width 82 height 19
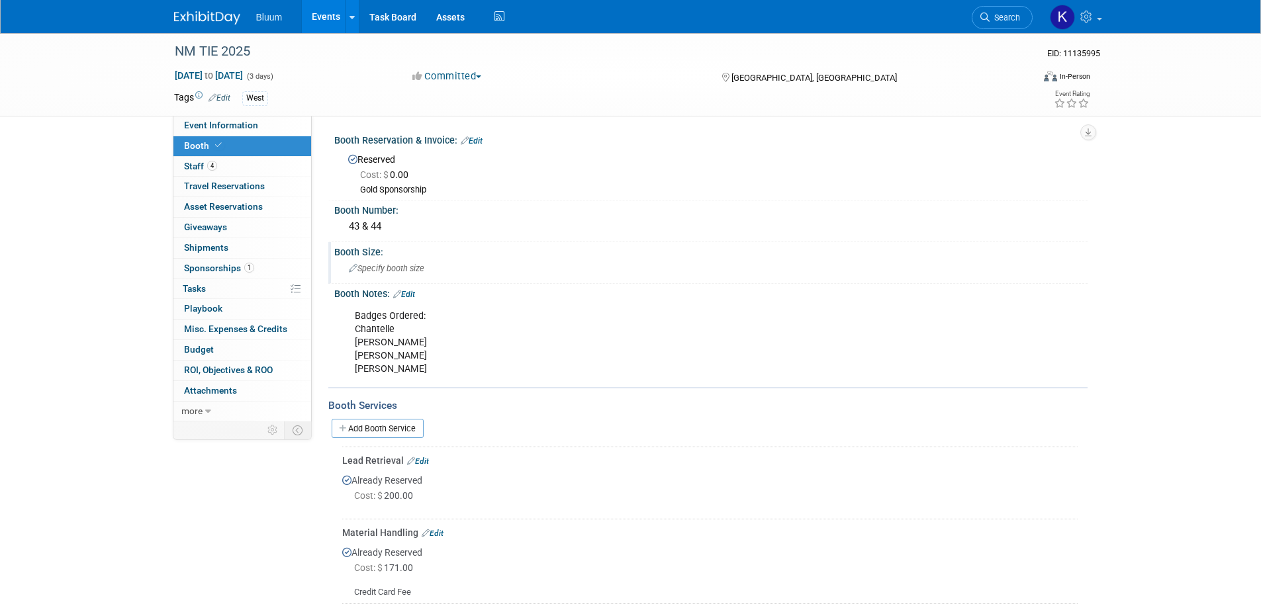
click at [383, 260] on div "Specify booth size" at bounding box center [710, 268] width 733 height 21
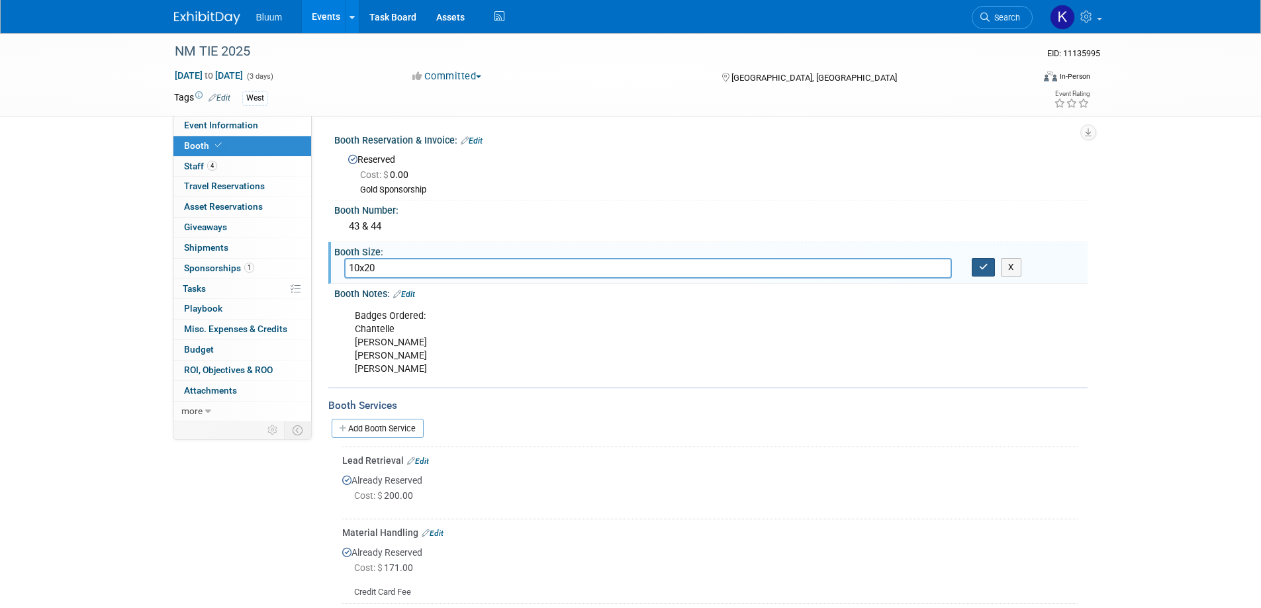
type input "10x20"
click at [985, 266] on icon "button" at bounding box center [983, 267] width 9 height 9
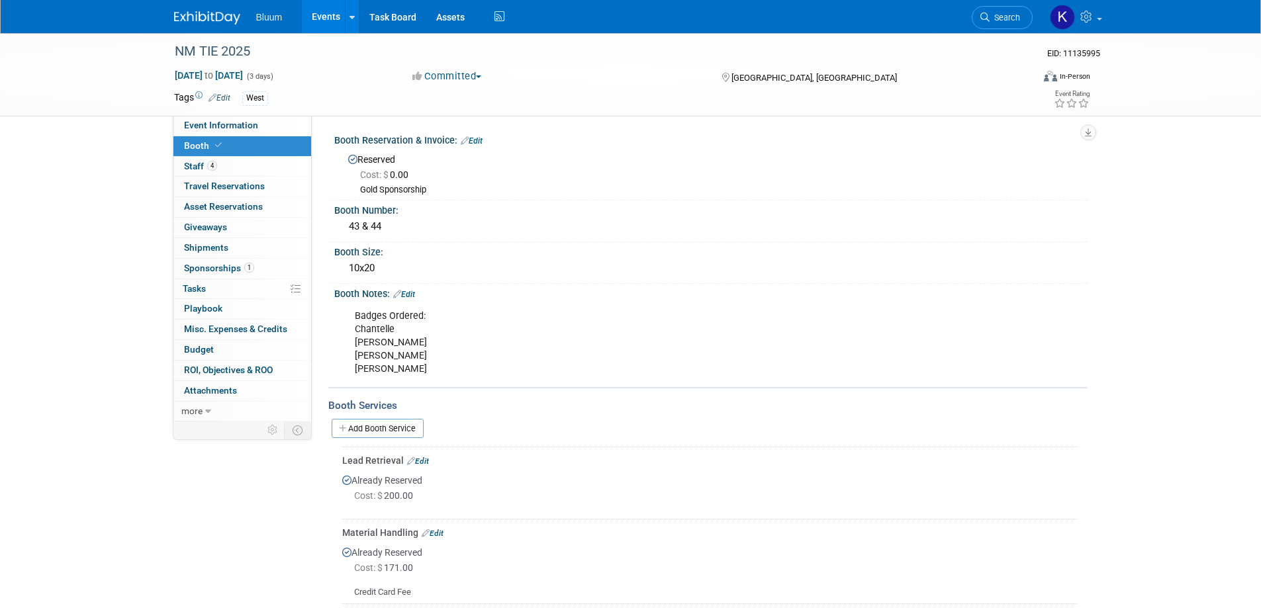
click at [413, 291] on link "Edit" at bounding box center [404, 294] width 22 height 9
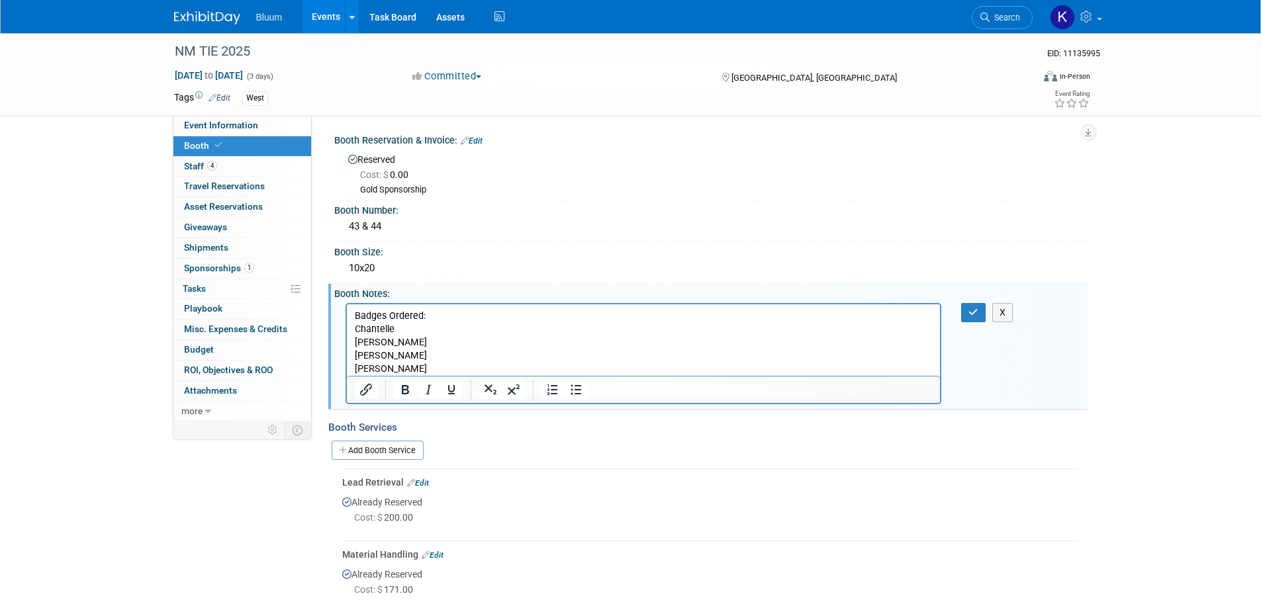
drag, startPoint x: 437, startPoint y: 317, endPoint x: 352, endPoint y: 315, distance: 85.4
click at [352, 314] on html "Badges Ordered: Chantelle Cory Kierstin Nichole" at bounding box center [643, 339] width 594 height 71
click at [406, 390] on icon "Bold" at bounding box center [405, 389] width 7 height 9
click at [968, 310] on icon "button" at bounding box center [973, 312] width 10 height 9
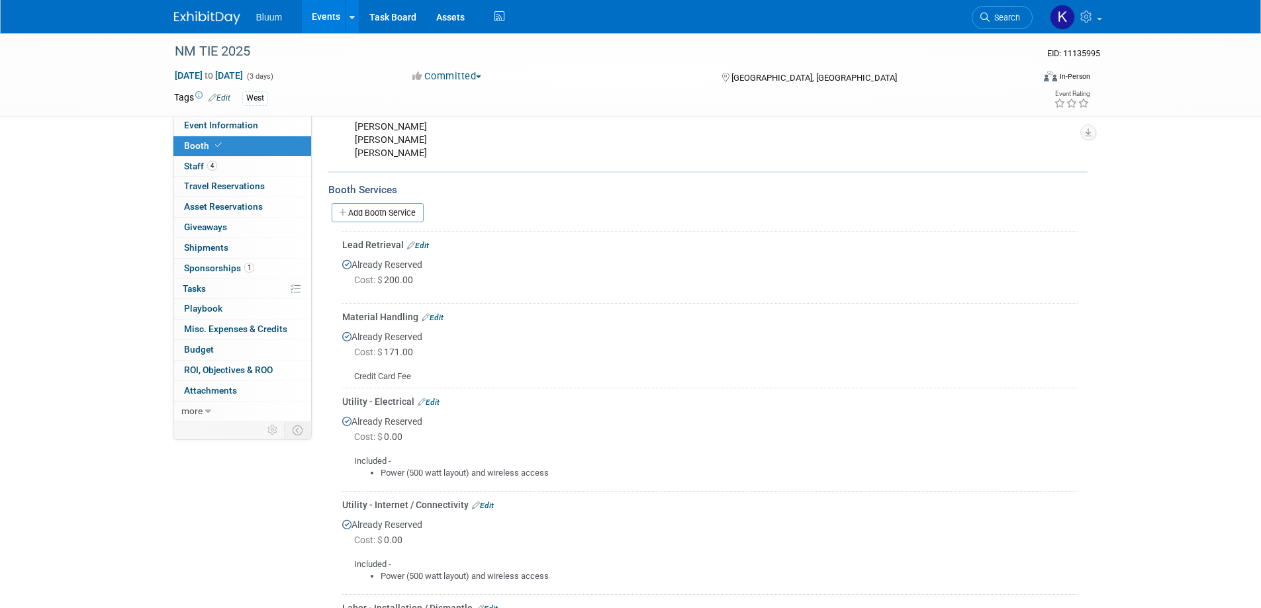
scroll to position [331, 0]
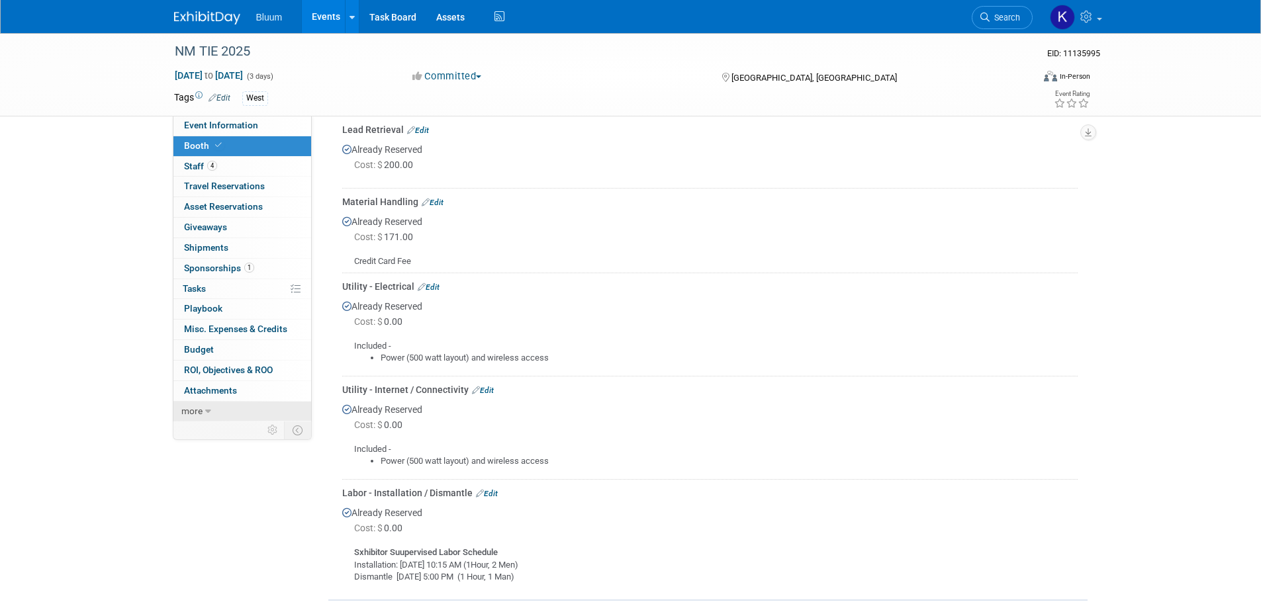
click at [214, 415] on link "more" at bounding box center [242, 412] width 138 height 20
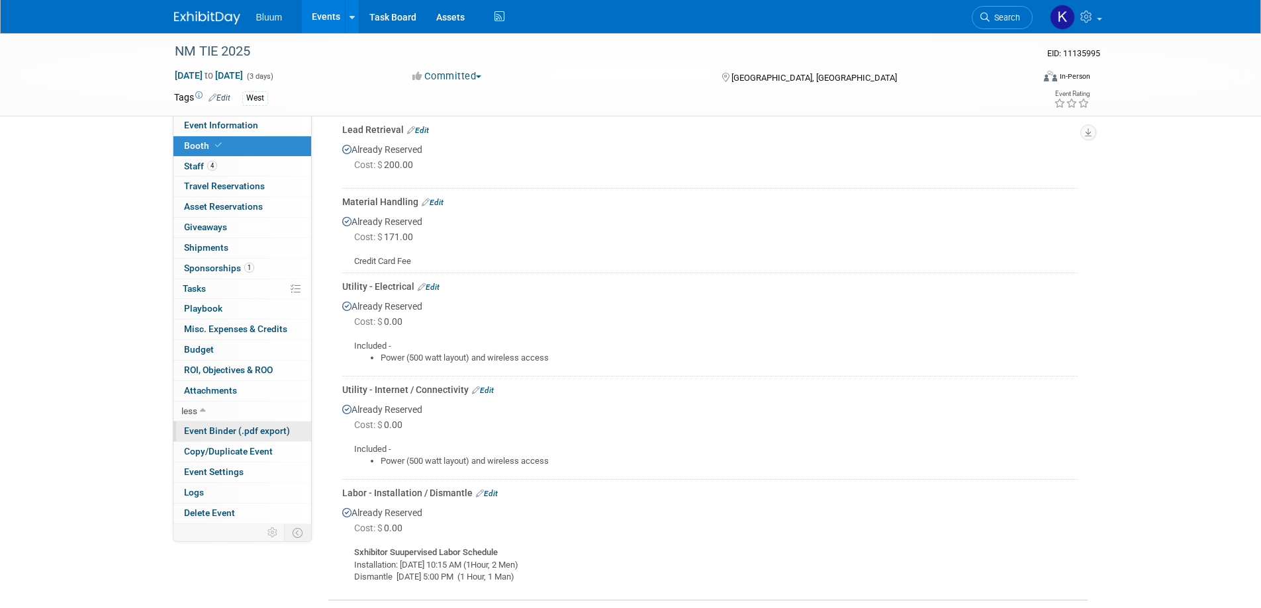
click at [216, 430] on span "Event Binder (.pdf export)" at bounding box center [237, 430] width 106 height 11
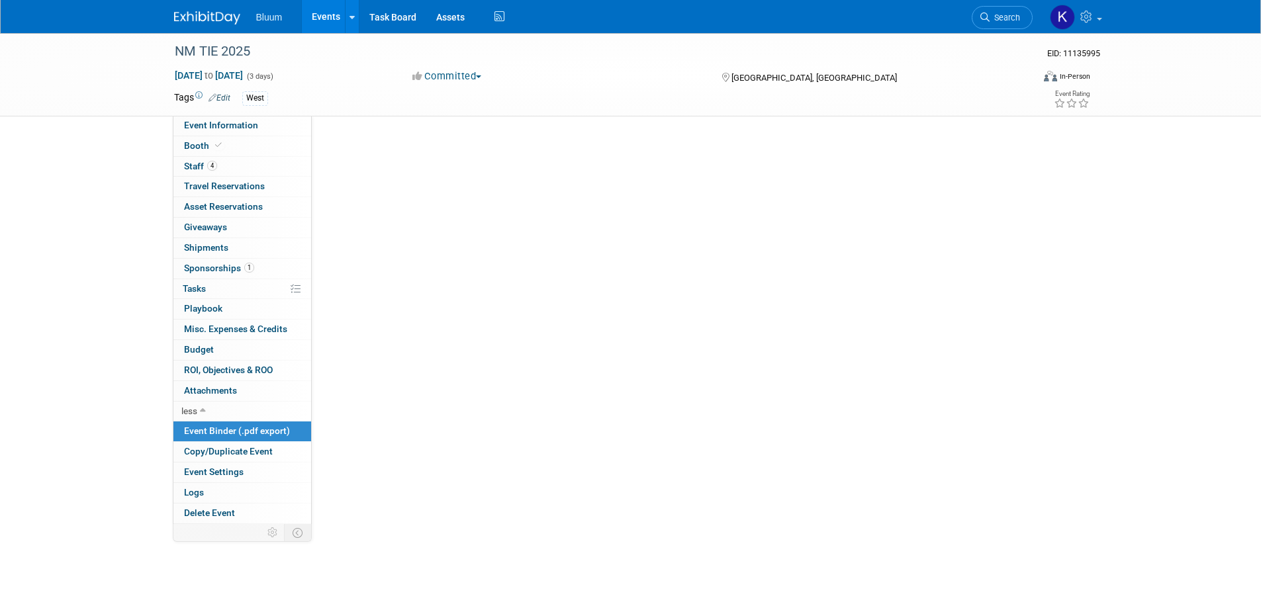
scroll to position [0, 0]
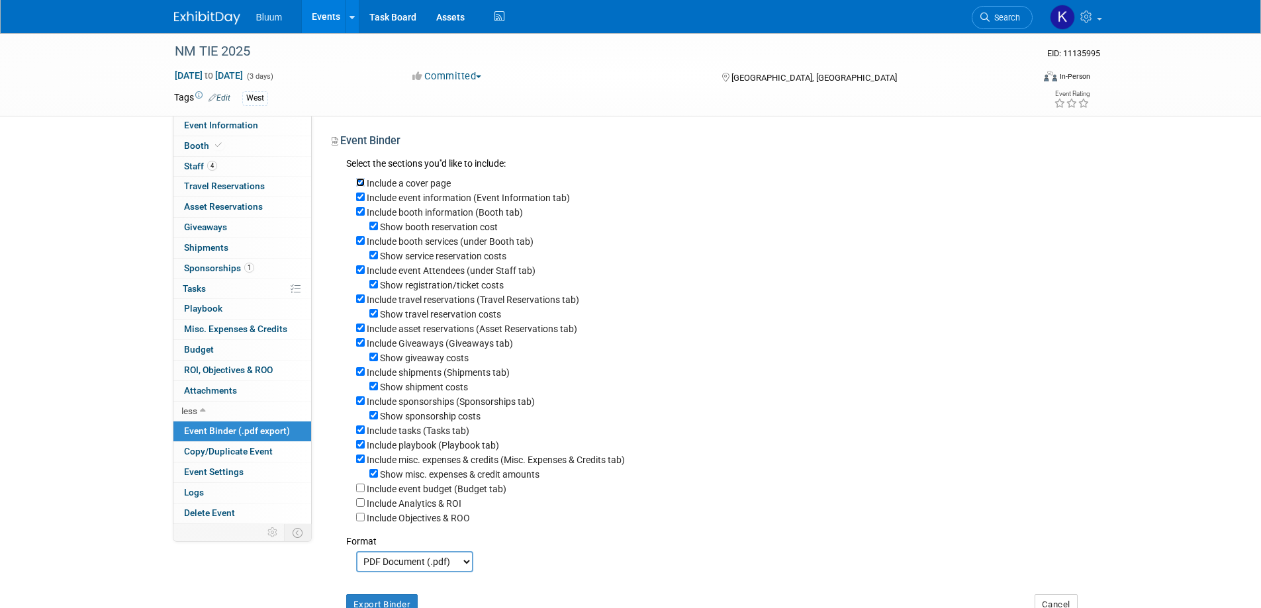
click at [360, 182] on input "Include a cover page" at bounding box center [360, 182] width 9 height 9
checkbox input "false"
click at [371, 222] on div "Show booth reservation cost" at bounding box center [716, 226] width 721 height 15
click at [371, 228] on input "Show booth reservation cost" at bounding box center [373, 226] width 9 height 9
checkbox input "false"
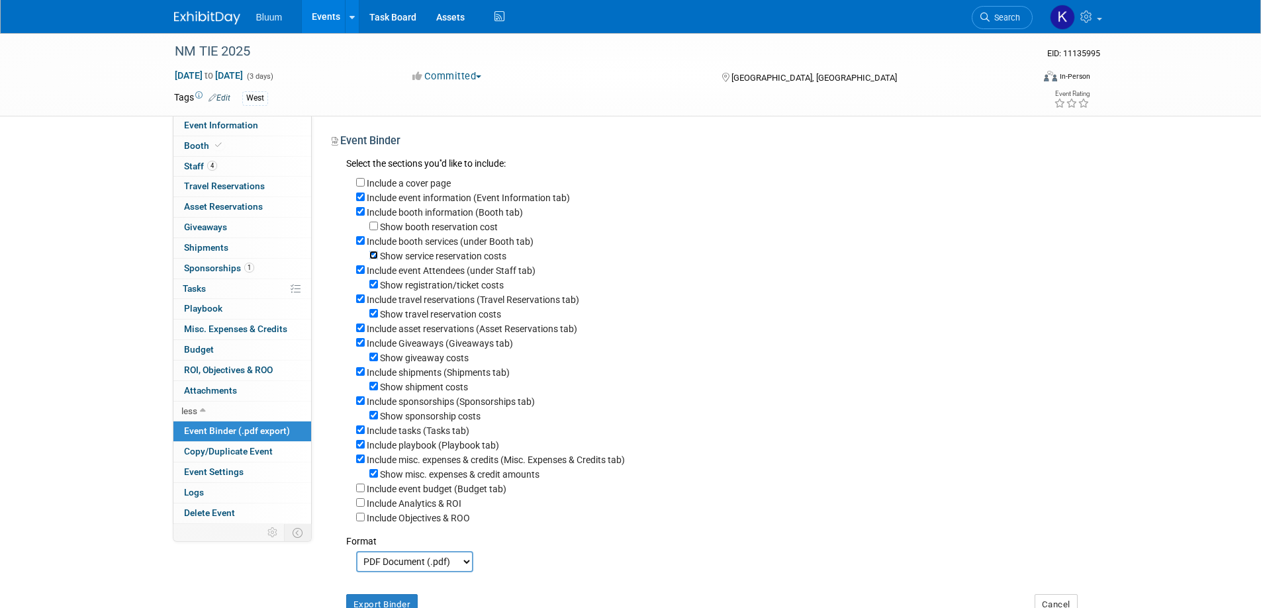
click at [374, 259] on input "Show service reservation costs" at bounding box center [373, 255] width 9 height 9
checkbox input "false"
click at [358, 272] on input "Include event Attendees (under Staff tab)" at bounding box center [360, 269] width 9 height 9
checkbox input "false"
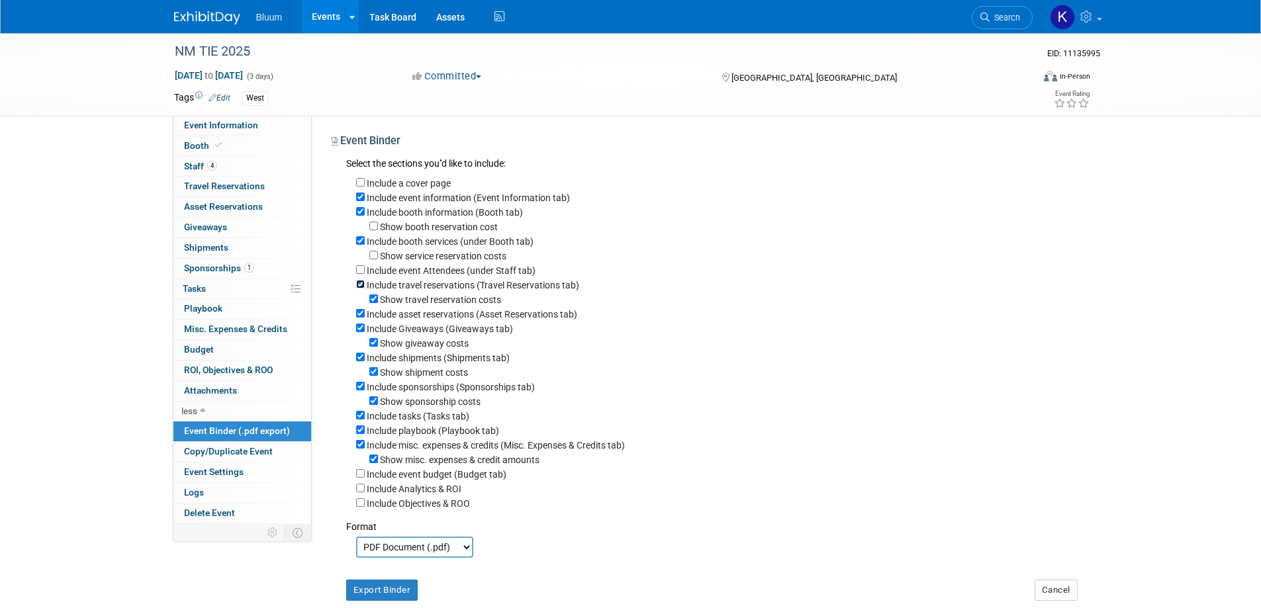
click at [358, 287] on input "Include travel reservations (Travel Reservations tab)" at bounding box center [360, 284] width 9 height 9
checkbox input "false"
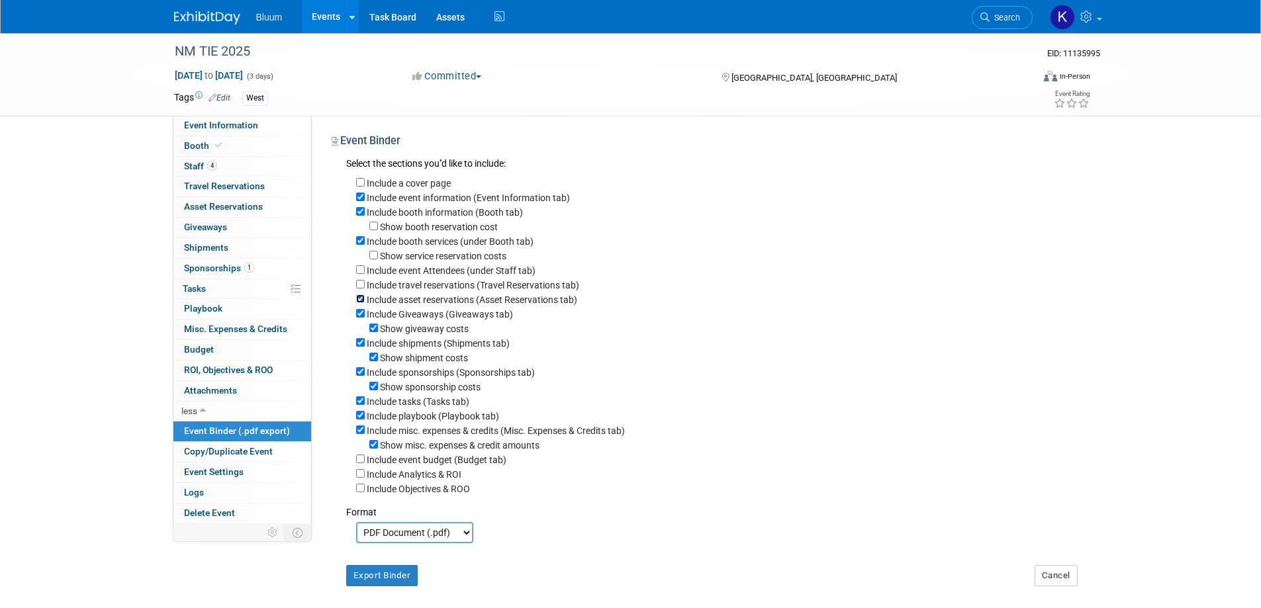
click at [358, 303] on input "Include asset reservations (Asset Reservations tab)" at bounding box center [360, 298] width 9 height 9
checkbox input "false"
click at [360, 318] on input "Include Giveaways (Giveaways tab)" at bounding box center [360, 313] width 9 height 9
checkbox input "false"
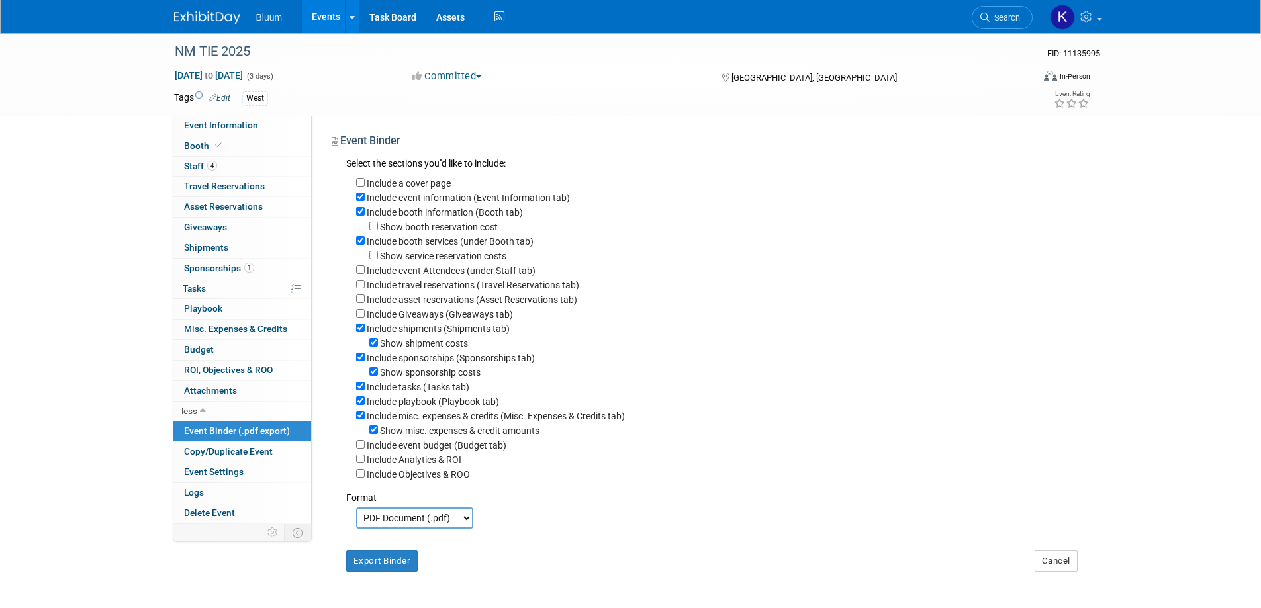
click at [361, 335] on div "Include shipments (Shipments tab)" at bounding box center [716, 328] width 721 height 15
click at [357, 332] on input "Include shipments (Shipments tab)" at bounding box center [360, 328] width 9 height 9
checkbox input "false"
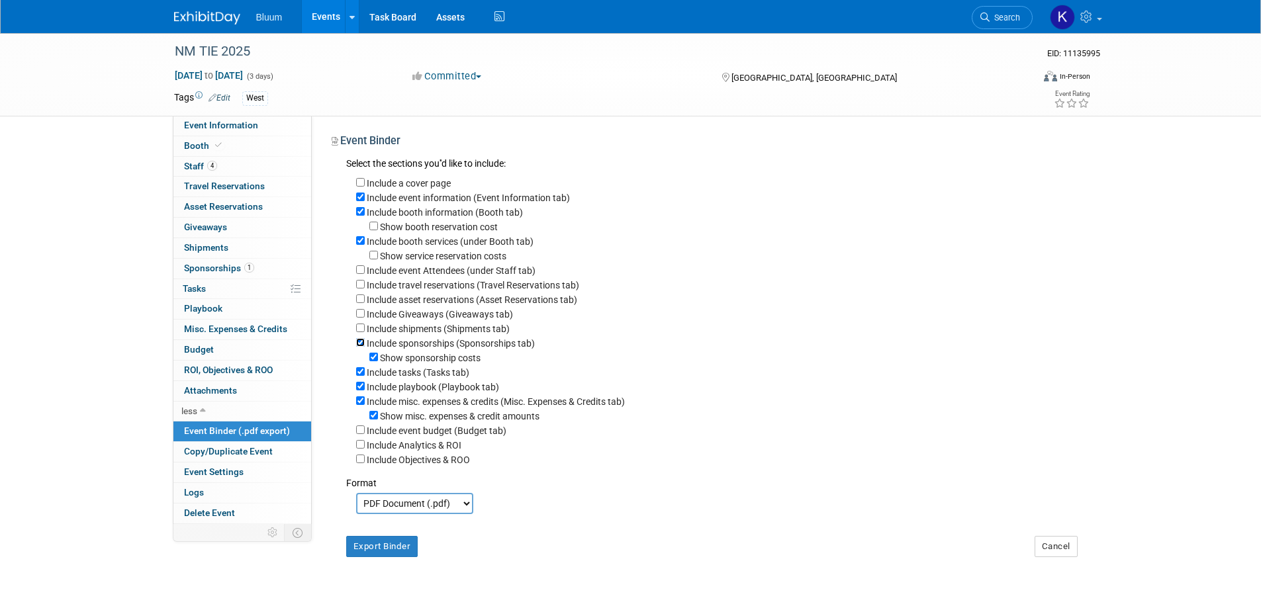
click at [359, 347] on input "Include sponsorships (Sponsorships tab)" at bounding box center [360, 342] width 9 height 9
checkbox input "false"
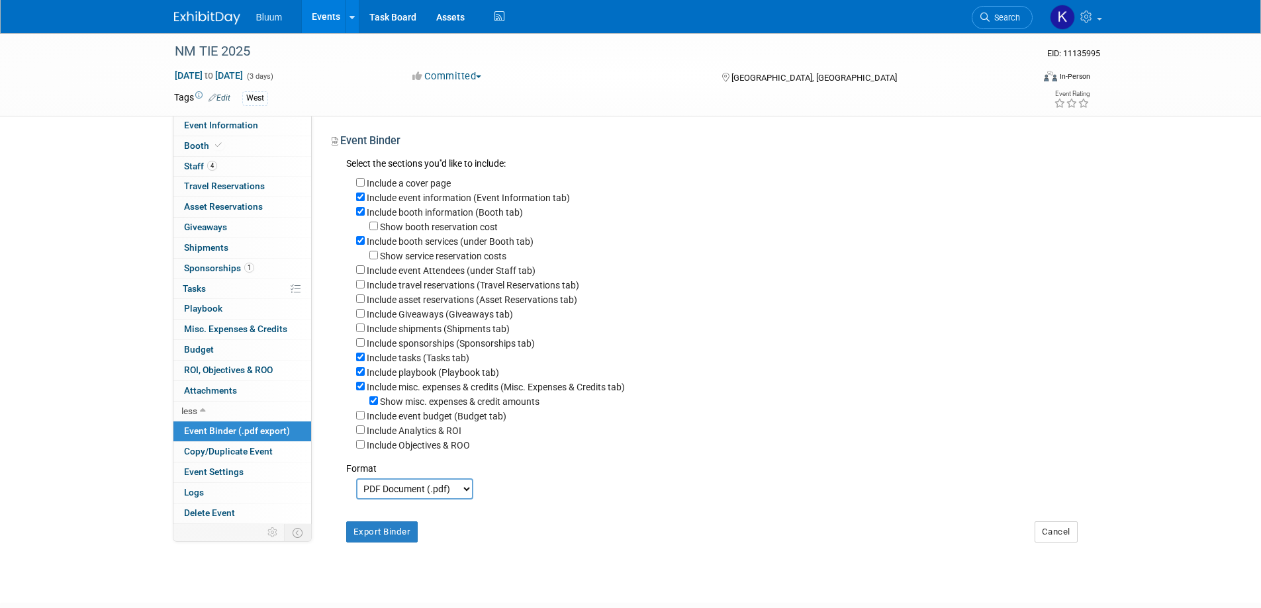
click at [360, 359] on div "Include tasks (Tasks tab)" at bounding box center [716, 357] width 721 height 15
click at [359, 361] on input "Include tasks (Tasks tab)" at bounding box center [360, 357] width 9 height 9
checkbox input "false"
click at [356, 376] on input "Include playbook (Playbook tab)" at bounding box center [360, 371] width 9 height 9
checkbox input "false"
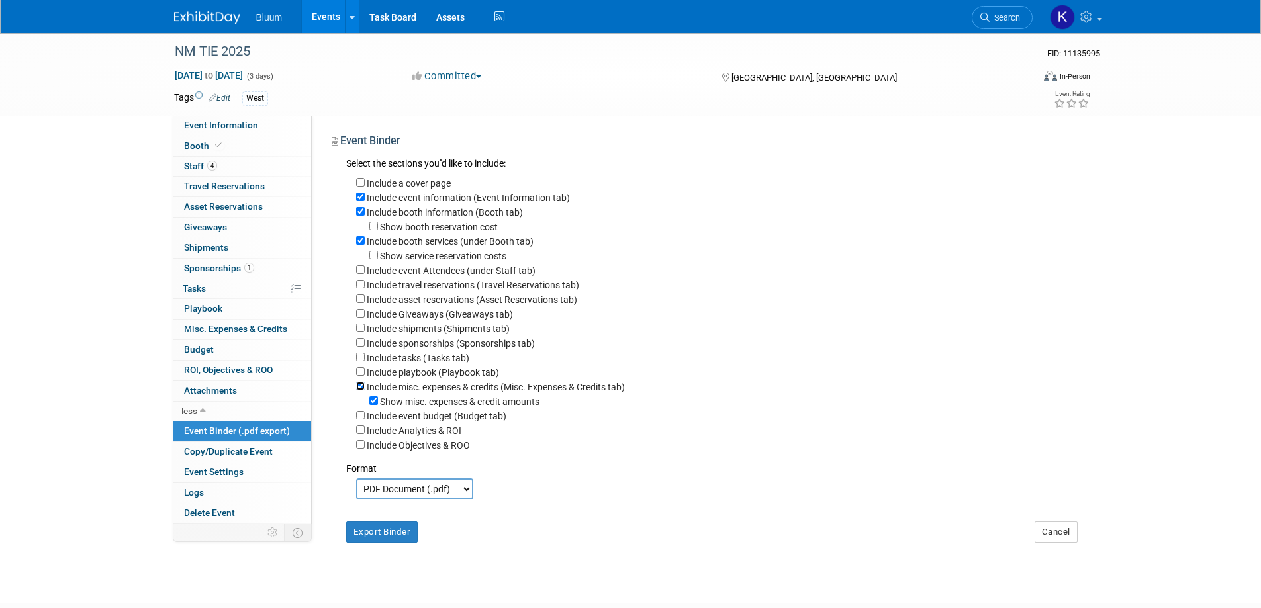
click at [356, 390] on input "Include misc. expenses & credits (Misc. Expenses & Credits tab)" at bounding box center [360, 386] width 9 height 9
checkbox input "false"
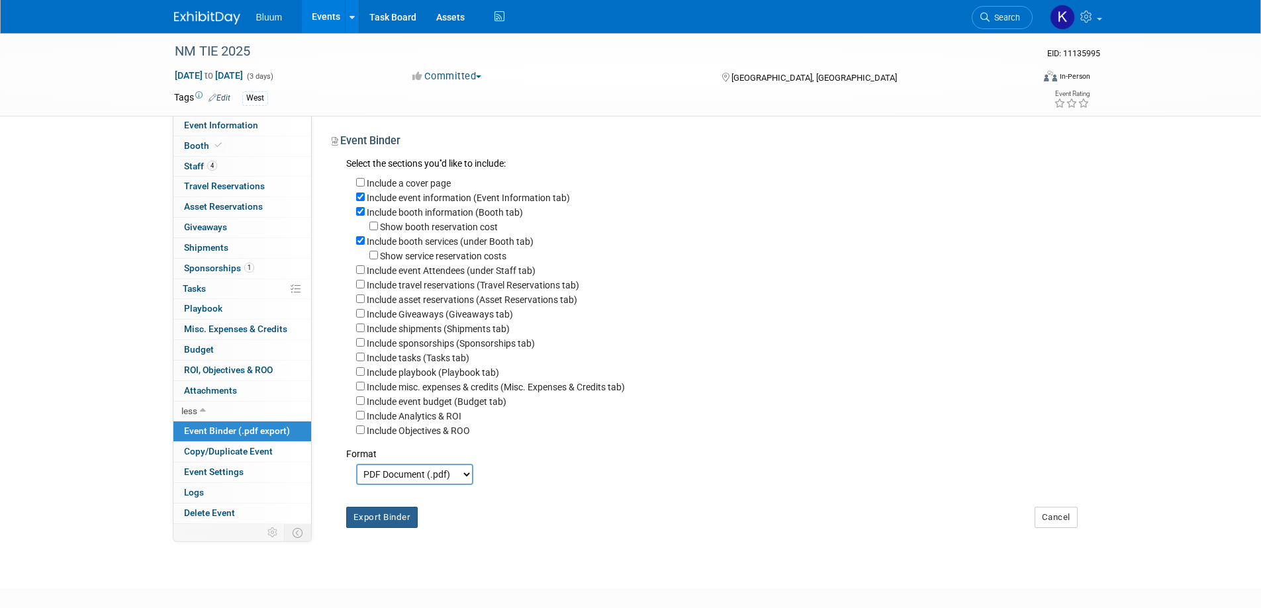
click at [375, 528] on button "Export Binder" at bounding box center [382, 517] width 72 height 21
click at [202, 150] on span "Booth" at bounding box center [204, 145] width 40 height 11
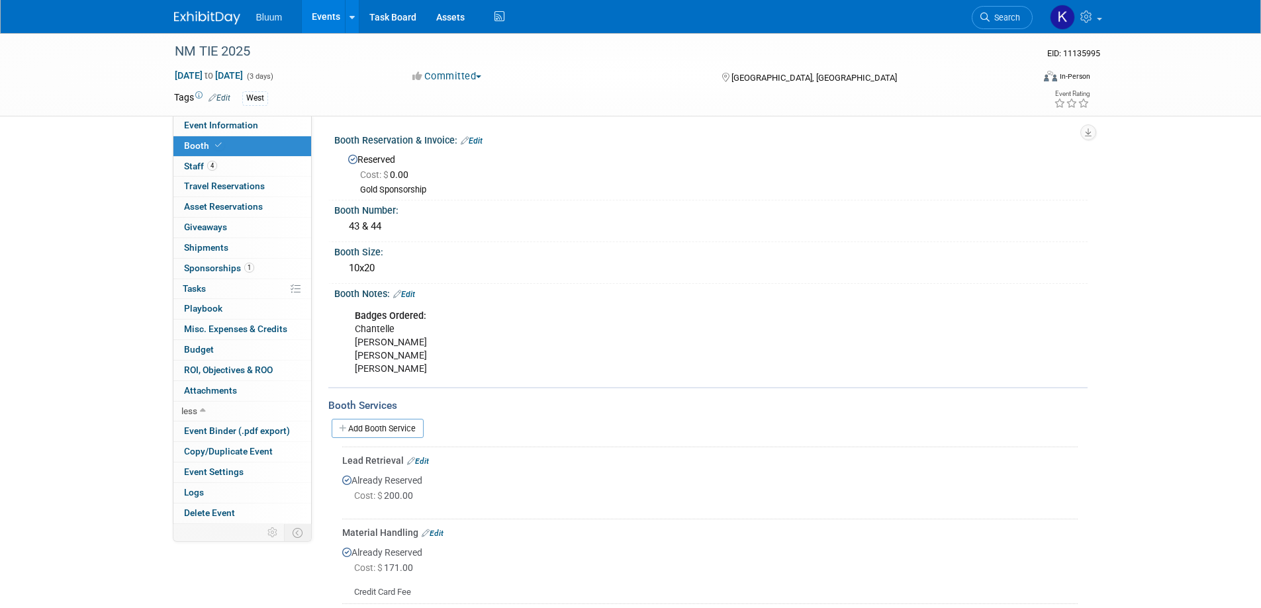
click at [209, 267] on span "Sponsorships 1" at bounding box center [219, 268] width 70 height 11
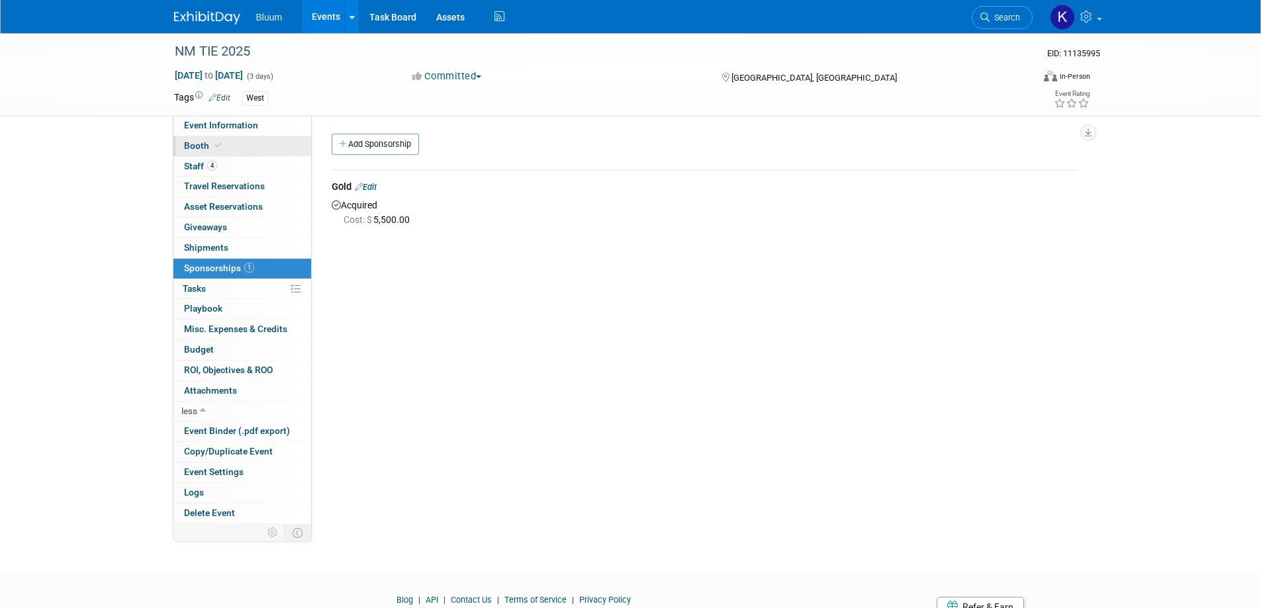
click at [197, 154] on link "Booth" at bounding box center [242, 146] width 138 height 20
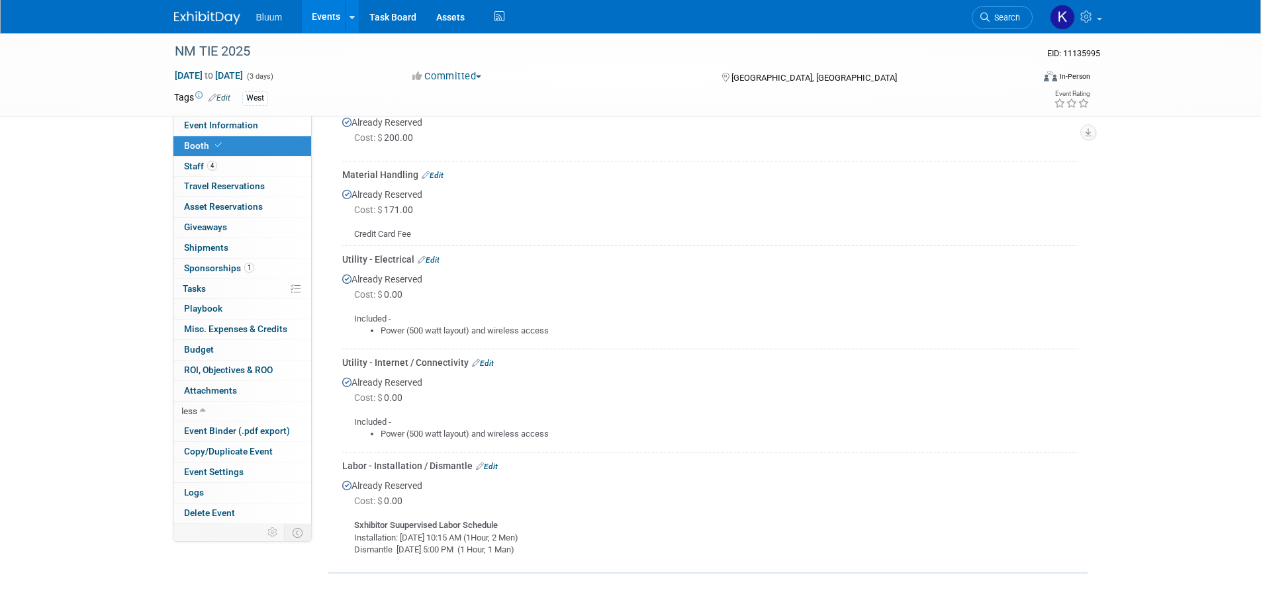
scroll to position [467, 0]
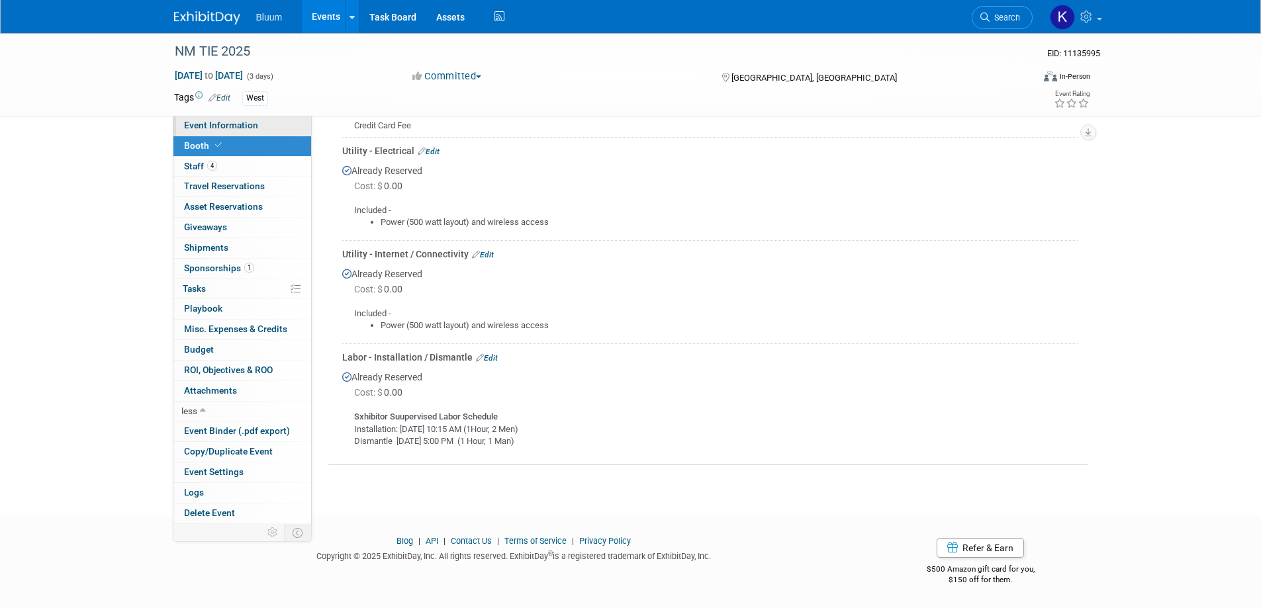
click at [228, 128] on span "Event Information" at bounding box center [221, 125] width 74 height 11
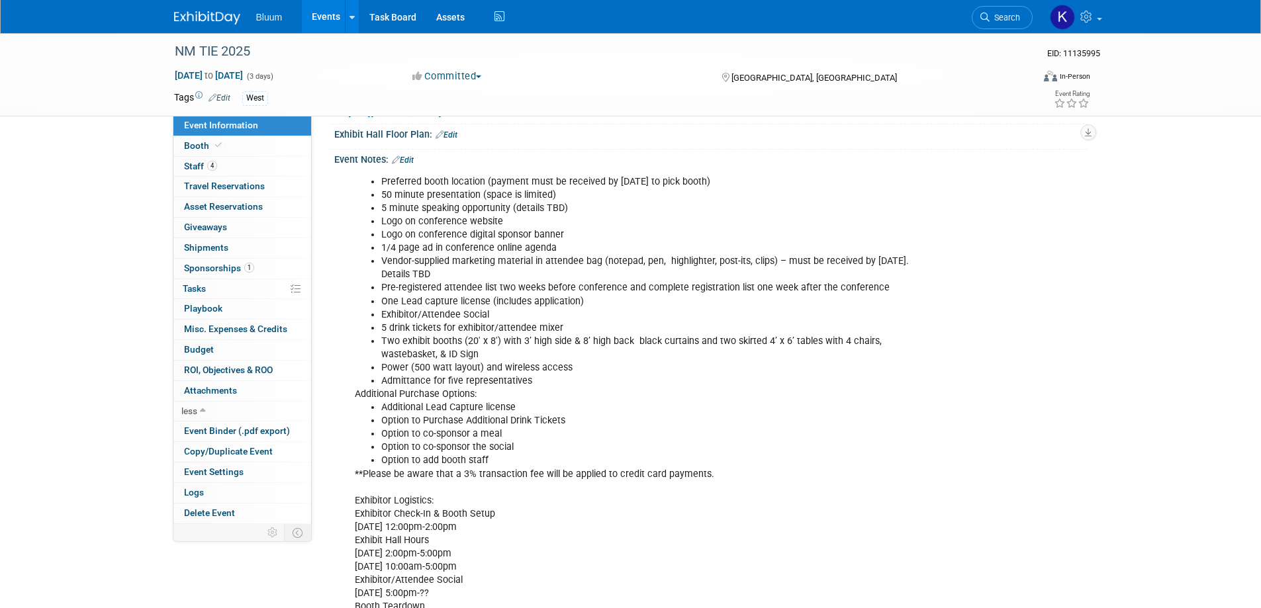
scroll to position [529, 0]
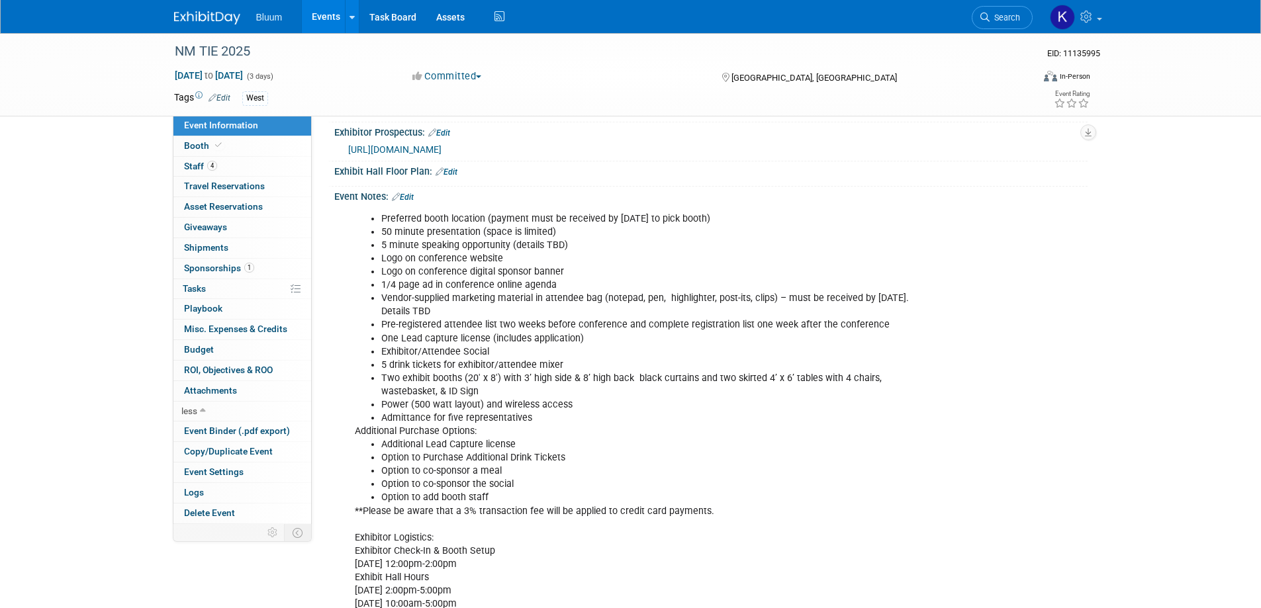
click at [411, 193] on link "Edit" at bounding box center [403, 197] width 22 height 9
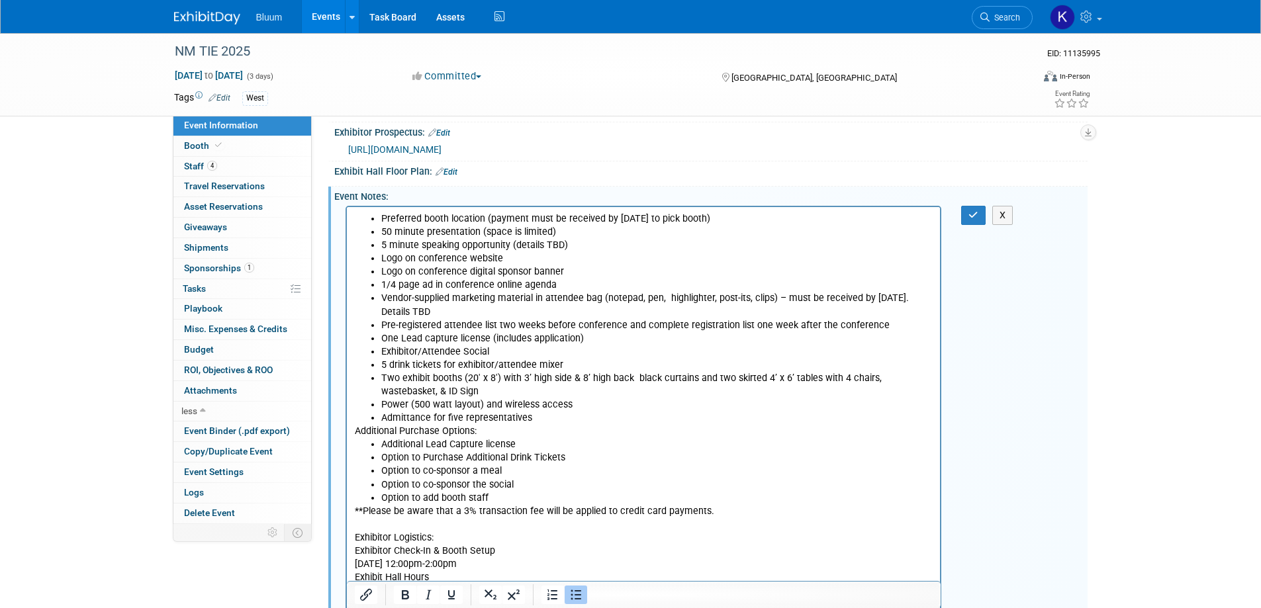
scroll to position [0, 0]
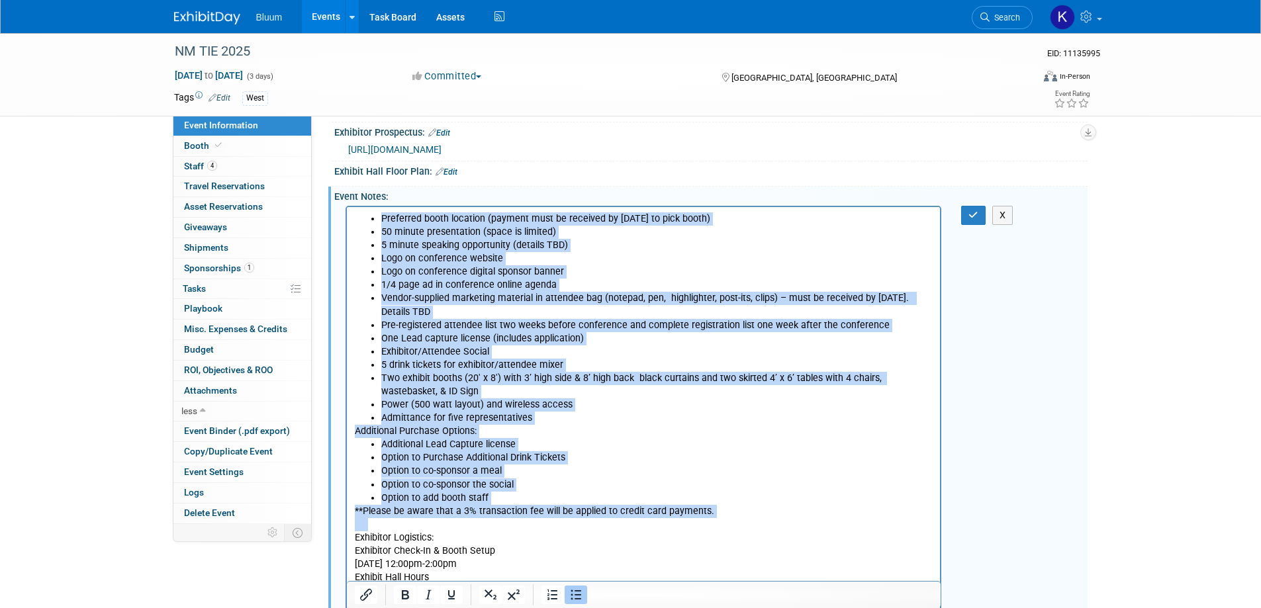
drag, startPoint x: 379, startPoint y: 212, endPoint x: 703, endPoint y: 525, distance: 450.2
click at [703, 525] on body "Preferred booth location (payment must be received by August 1st to pick booth)…" at bounding box center [643, 438] width 580 height 452
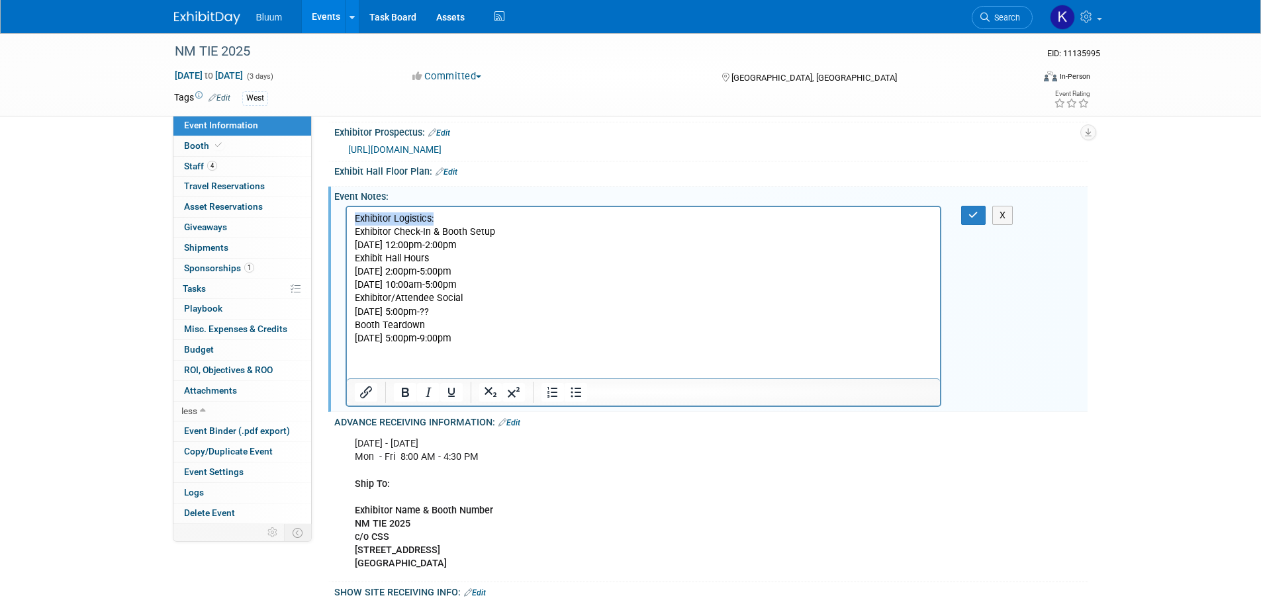
drag, startPoint x: 442, startPoint y: 216, endPoint x: 320, endPoint y: 219, distance: 122.4
click at [346, 219] on html "Exhibitor Logistics: Exhibitor Check-In & Booth Setup Wednesday, November 12 12…" at bounding box center [643, 275] width 594 height 138
click at [402, 392] on icon "Bold" at bounding box center [405, 392] width 16 height 16
click at [971, 214] on icon "button" at bounding box center [973, 214] width 10 height 9
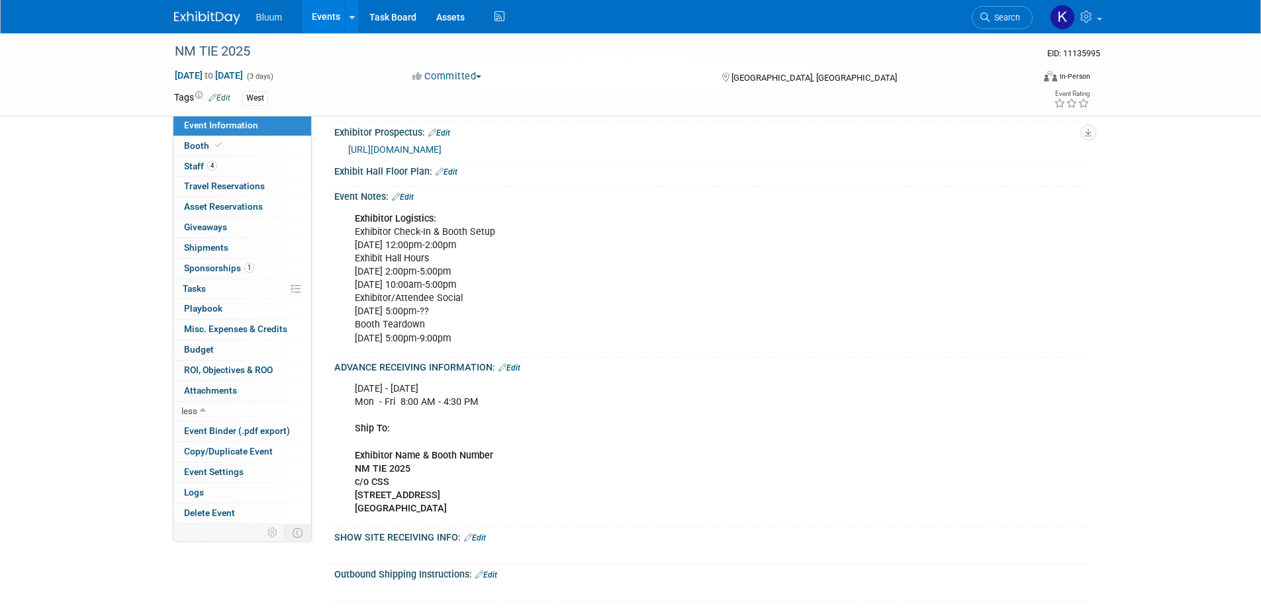
click at [204, 263] on span "Sponsorships 1" at bounding box center [219, 268] width 70 height 11
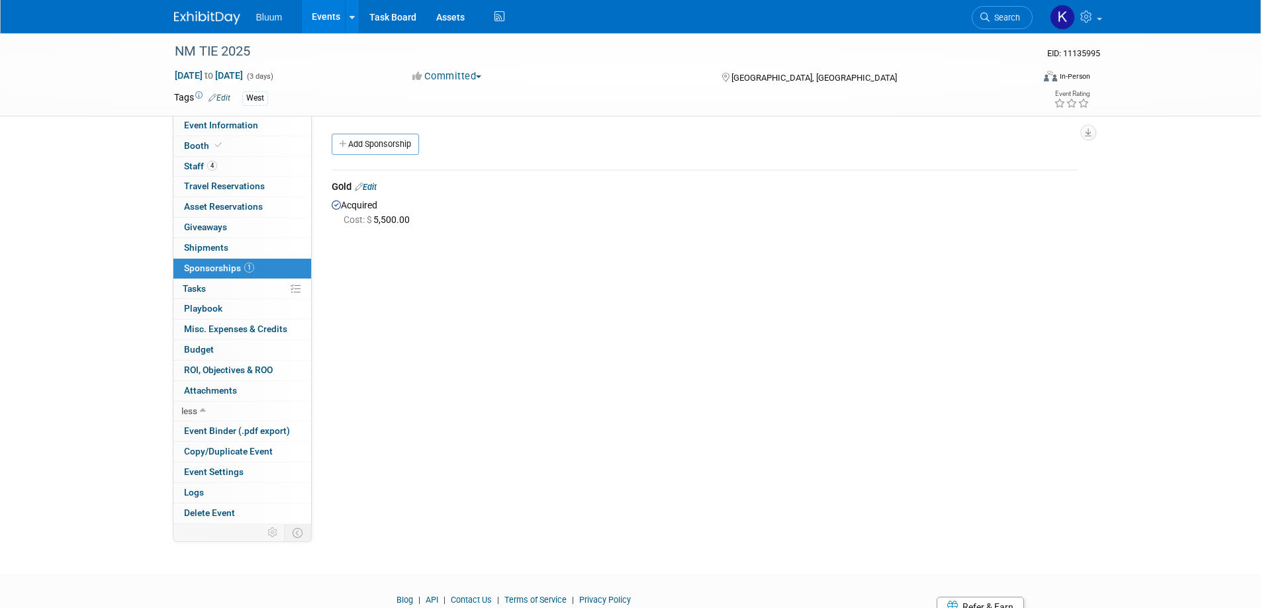
click at [375, 182] on link "Edit" at bounding box center [366, 187] width 22 height 10
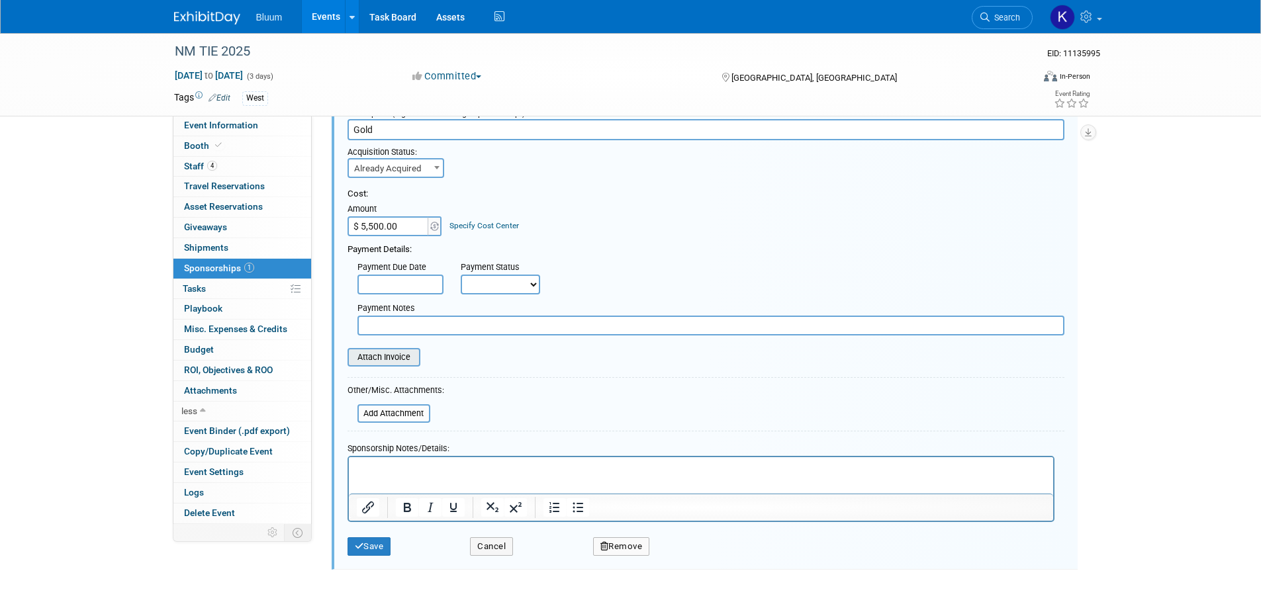
scroll to position [183, 0]
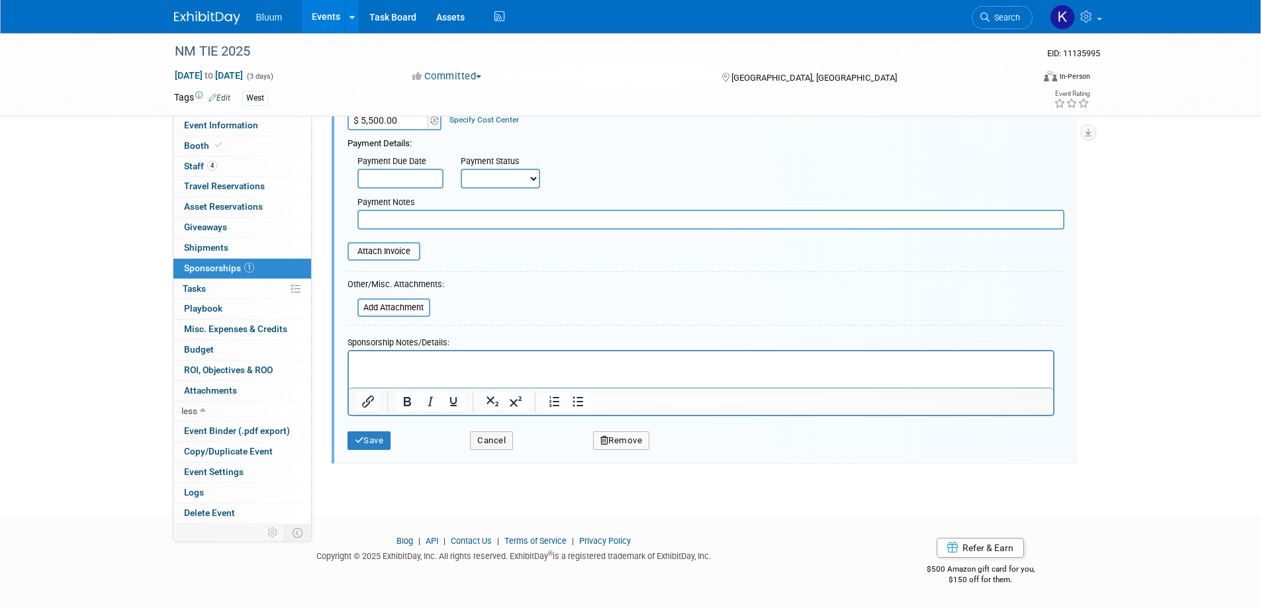
click at [369, 359] on p "Rich Text Area. Press ALT-0 for help." at bounding box center [700, 362] width 689 height 13
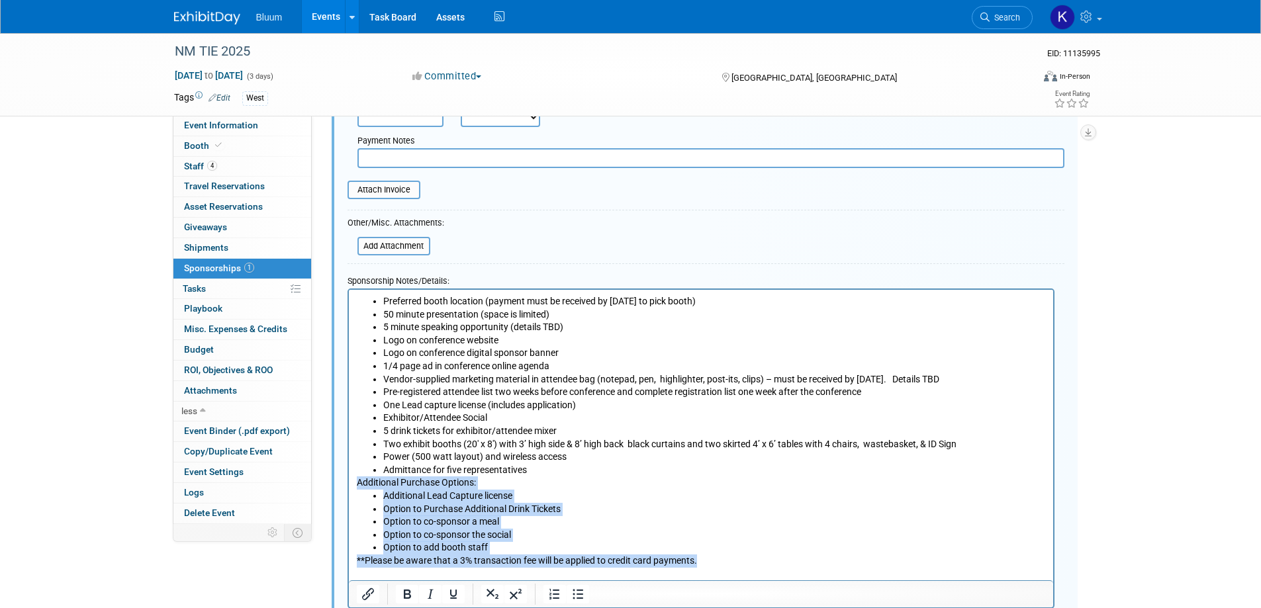
drag, startPoint x: 356, startPoint y: 481, endPoint x: 746, endPoint y: 556, distance: 397.5
click at [760, 566] on body "Preferred booth location (payment must be received by August 1st to pick booth)…" at bounding box center [700, 436] width 690 height 285
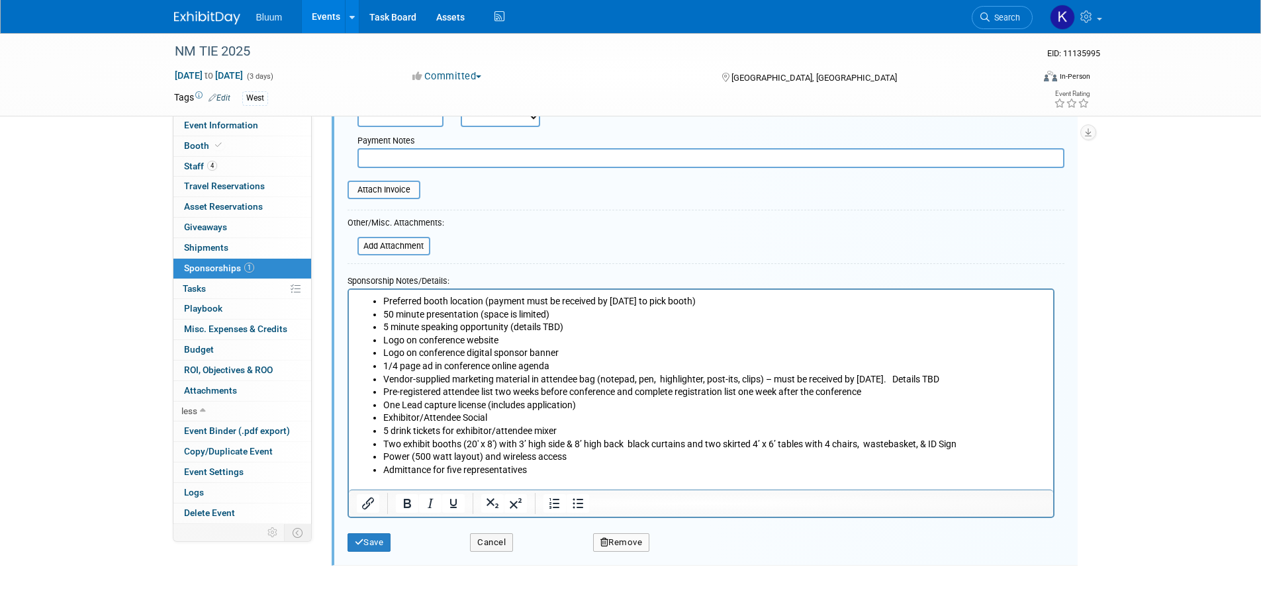
click at [358, 541] on icon "submit" at bounding box center [359, 542] width 9 height 9
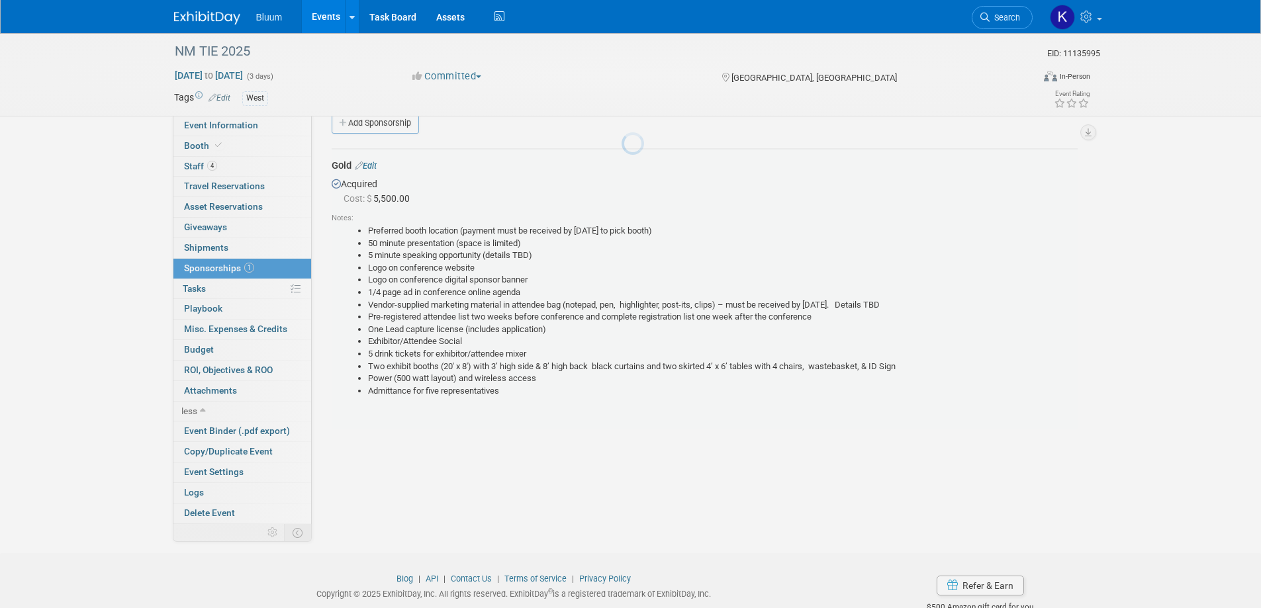
scroll to position [20, 0]
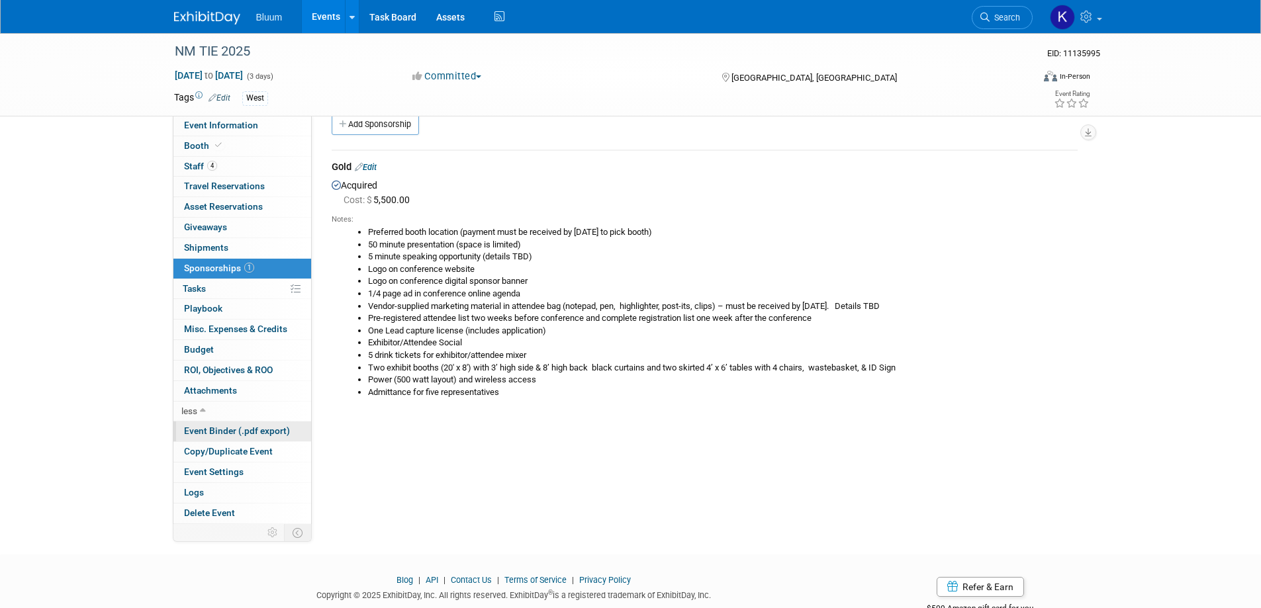
click at [217, 433] on span "Event Binder (.pdf export)" at bounding box center [237, 430] width 106 height 11
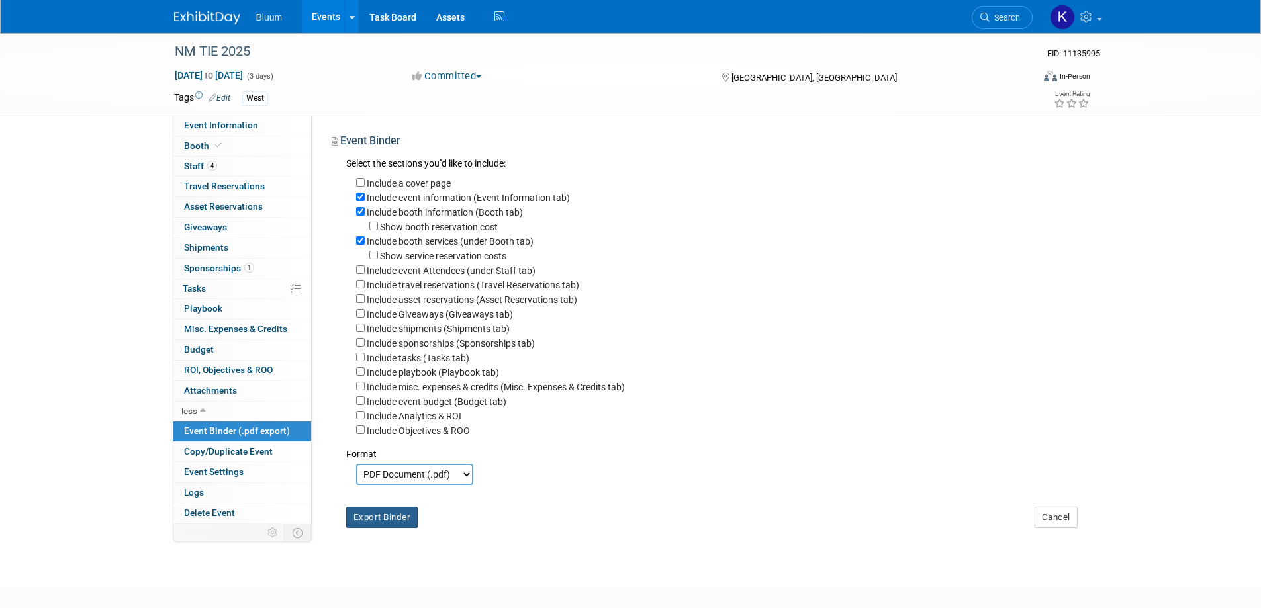
click at [375, 523] on button "Export Binder" at bounding box center [382, 517] width 72 height 21
click at [324, 19] on link "Events" at bounding box center [326, 16] width 48 height 33
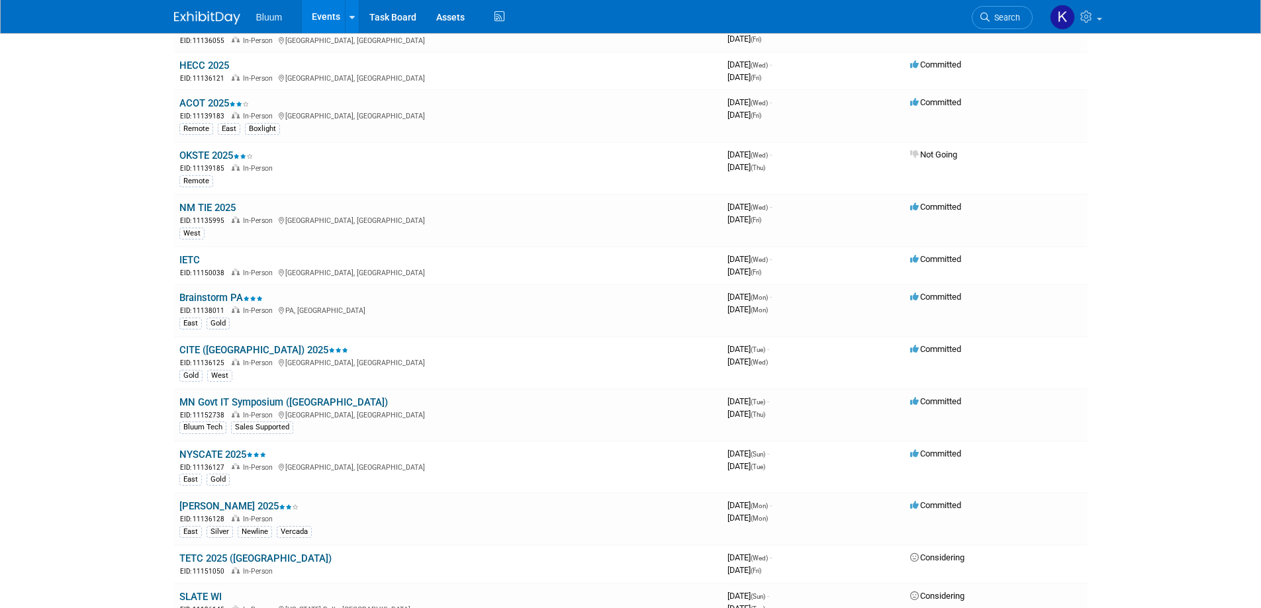
scroll to position [728, 0]
click at [191, 262] on link "IETC" at bounding box center [189, 259] width 21 height 12
click at [220, 298] on link "Brainstorm PA" at bounding box center [220, 298] width 83 height 12
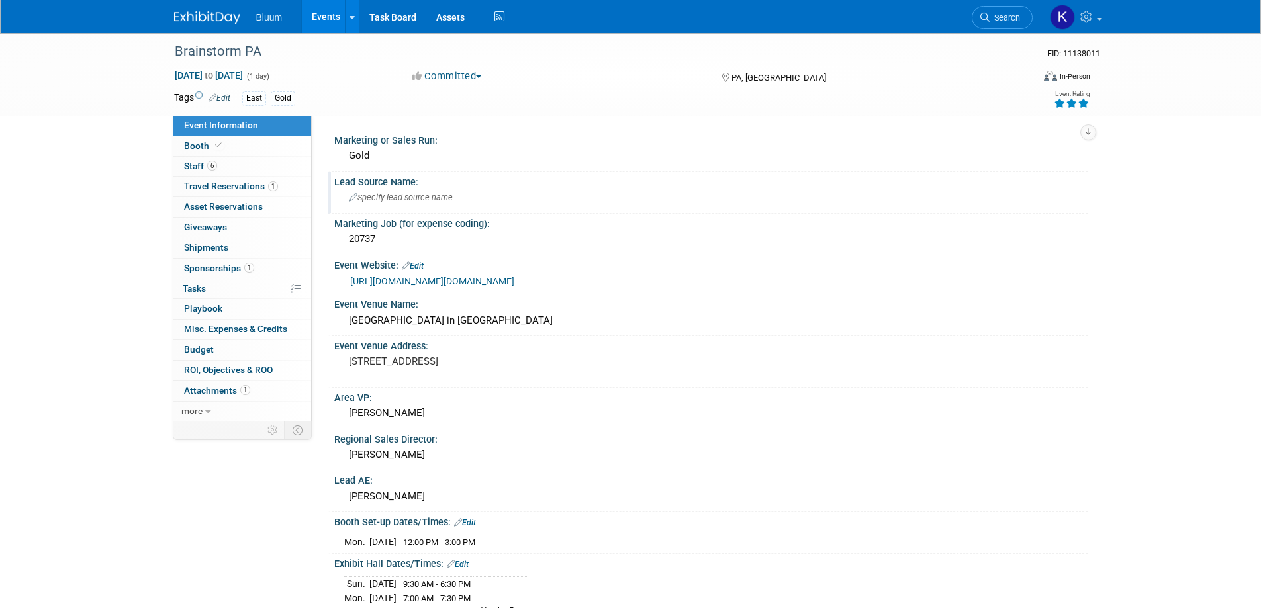
click at [390, 203] on div "Specify lead source name" at bounding box center [710, 197] width 733 height 21
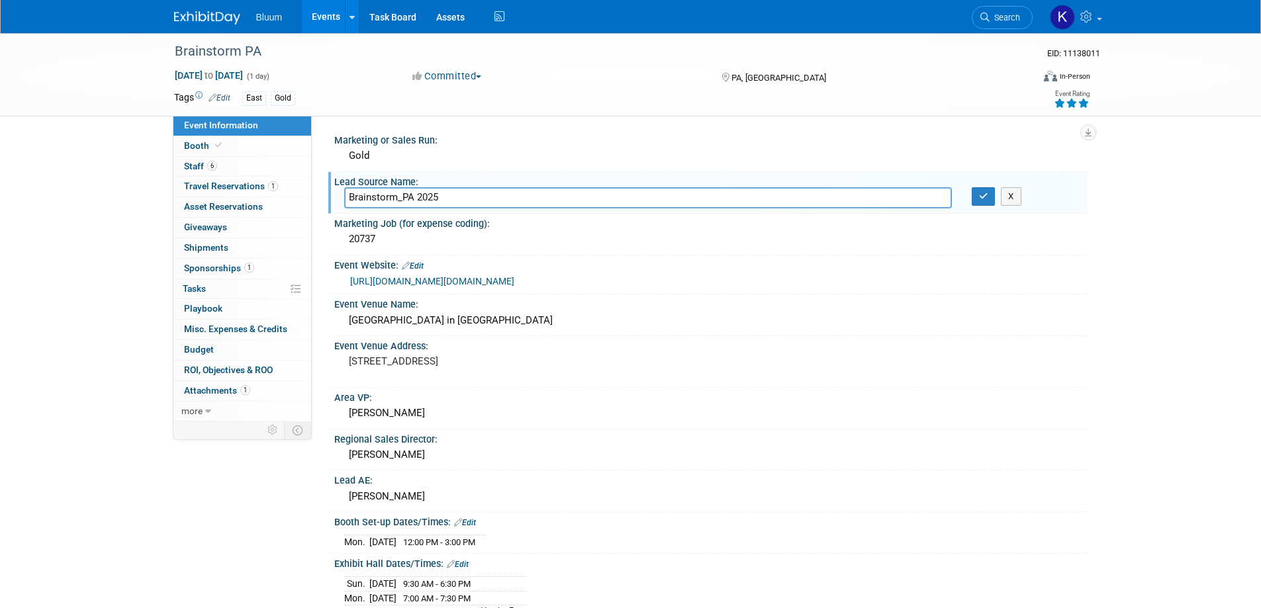
click at [393, 197] on input "Brainstorm_PA 2025" at bounding box center [647, 197] width 607 height 21
type input "Brainstorm_PA 2025"
click at [977, 196] on button "button" at bounding box center [983, 196] width 24 height 19
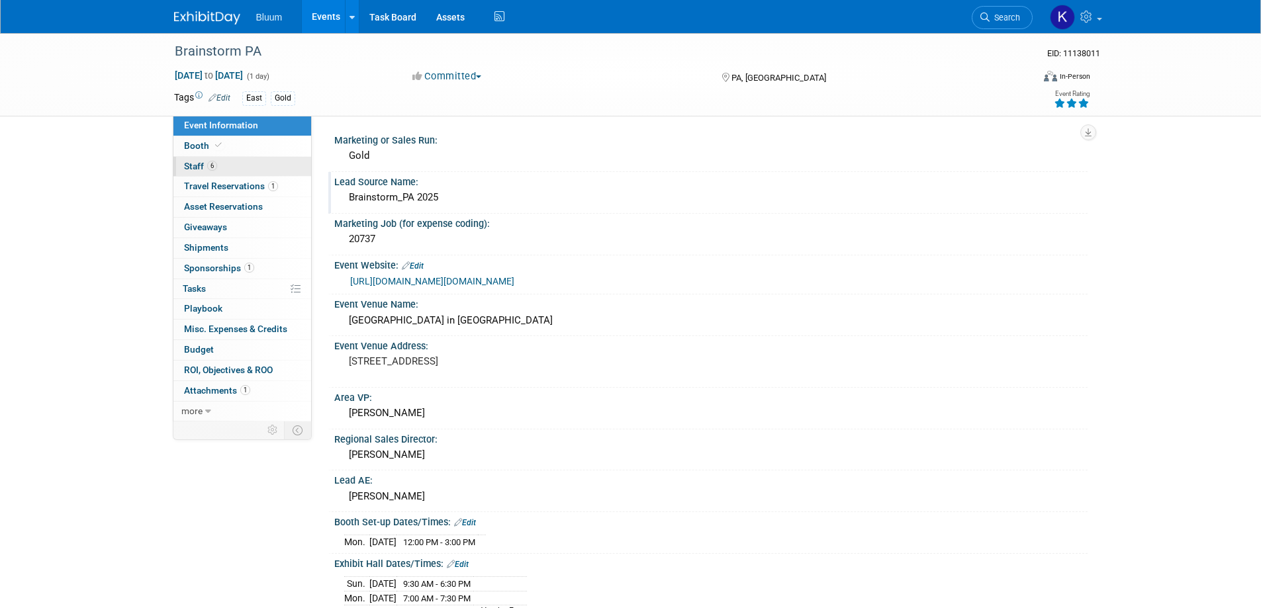
click at [204, 165] on span "Staff 6" at bounding box center [200, 166] width 33 height 11
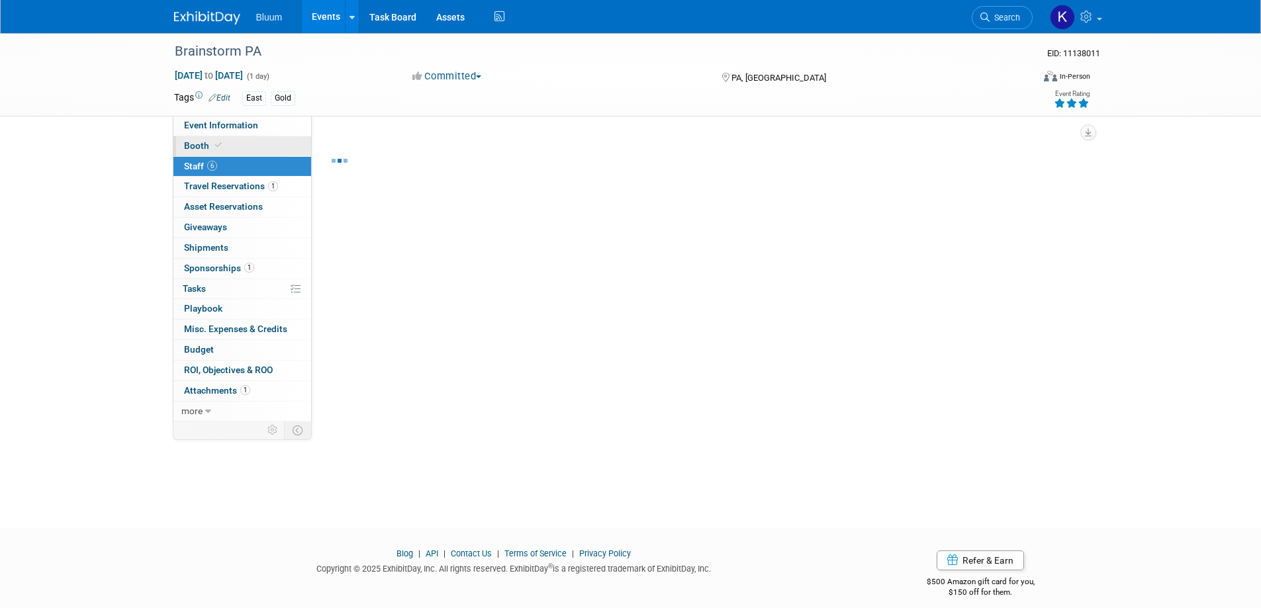
click at [202, 142] on span "Booth" at bounding box center [204, 145] width 40 height 11
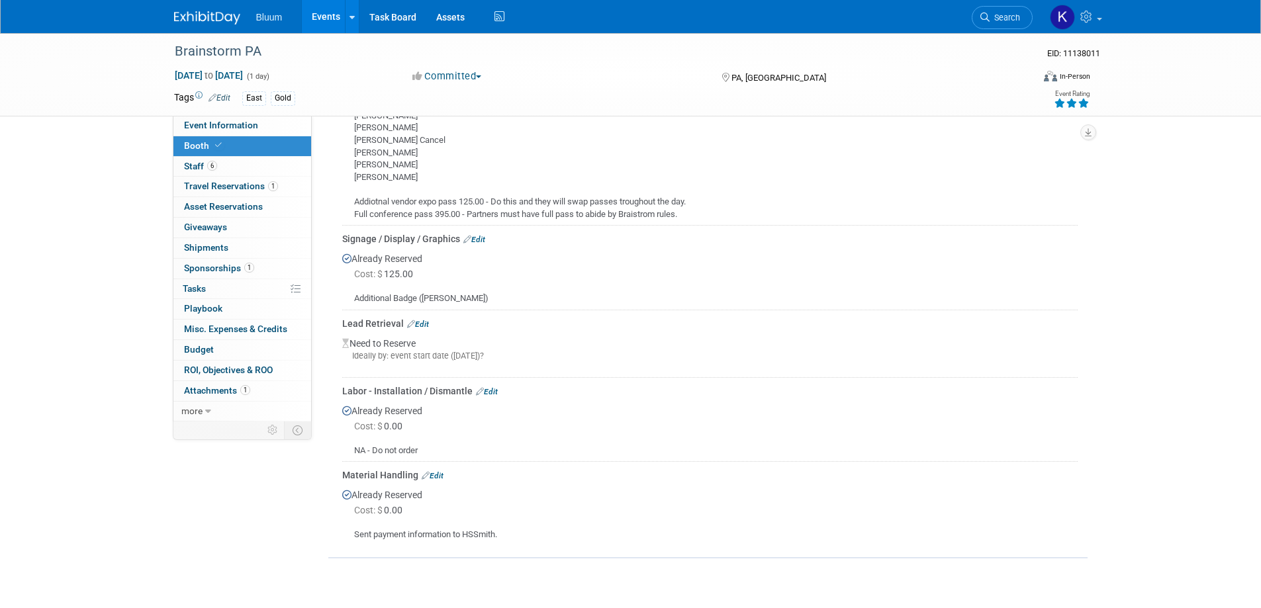
scroll to position [529, 0]
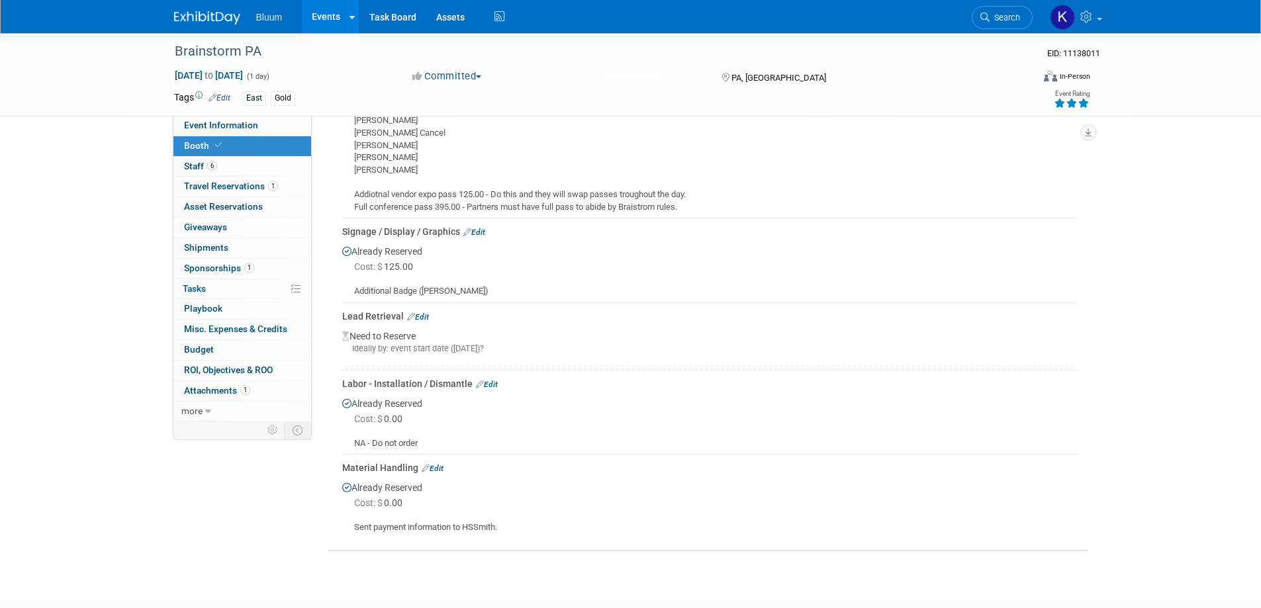
click at [480, 230] on link "Edit" at bounding box center [474, 232] width 22 height 9
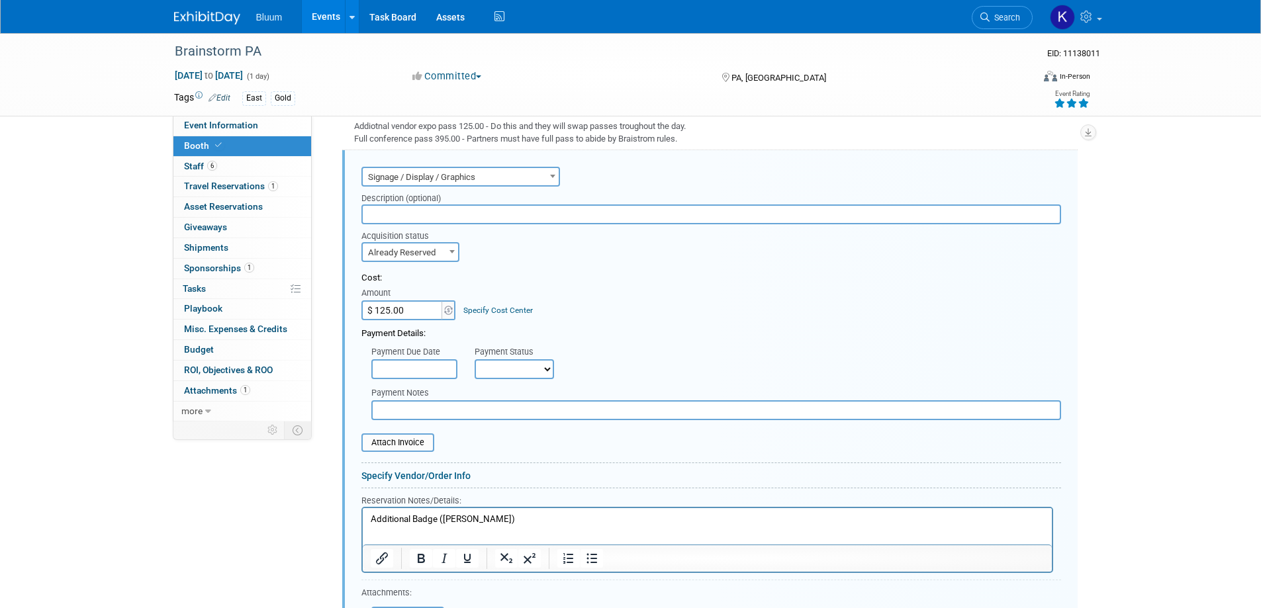
scroll to position [0, 0]
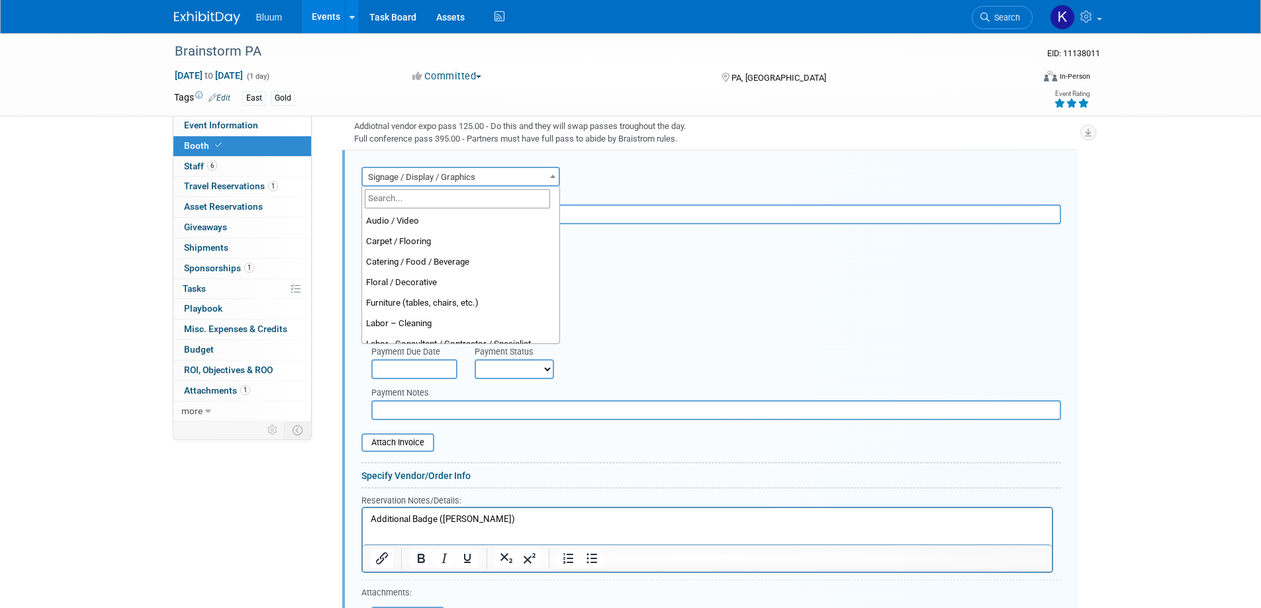
click at [492, 179] on span "Signage / Display / Graphics" at bounding box center [461, 177] width 196 height 19
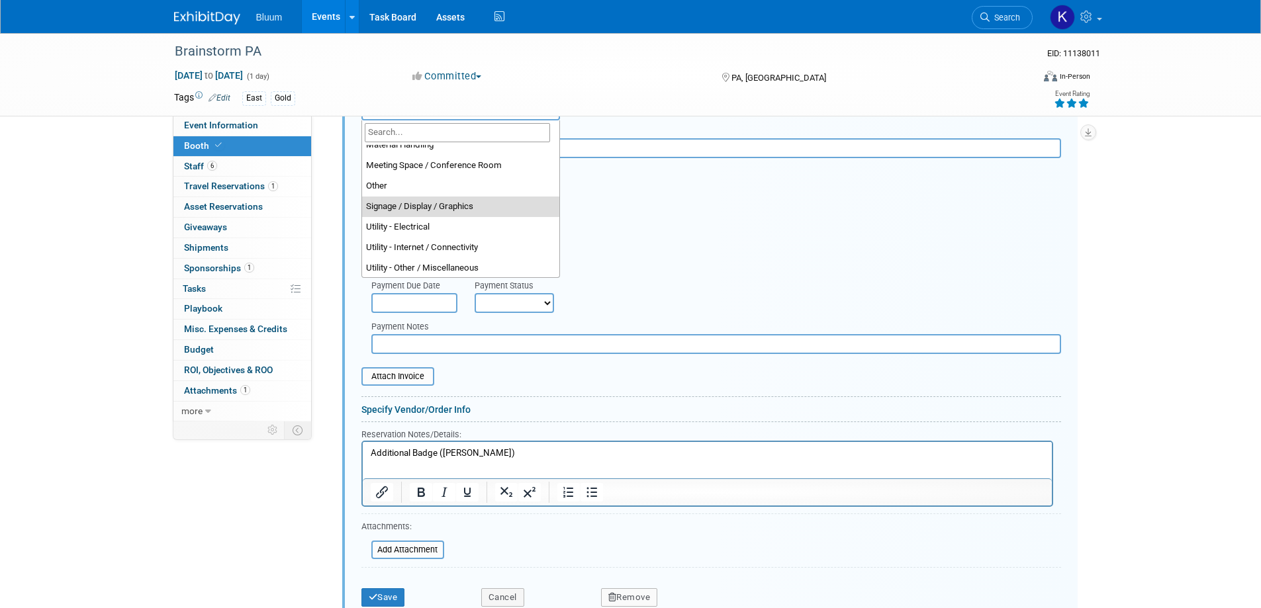
scroll to position [339, 0]
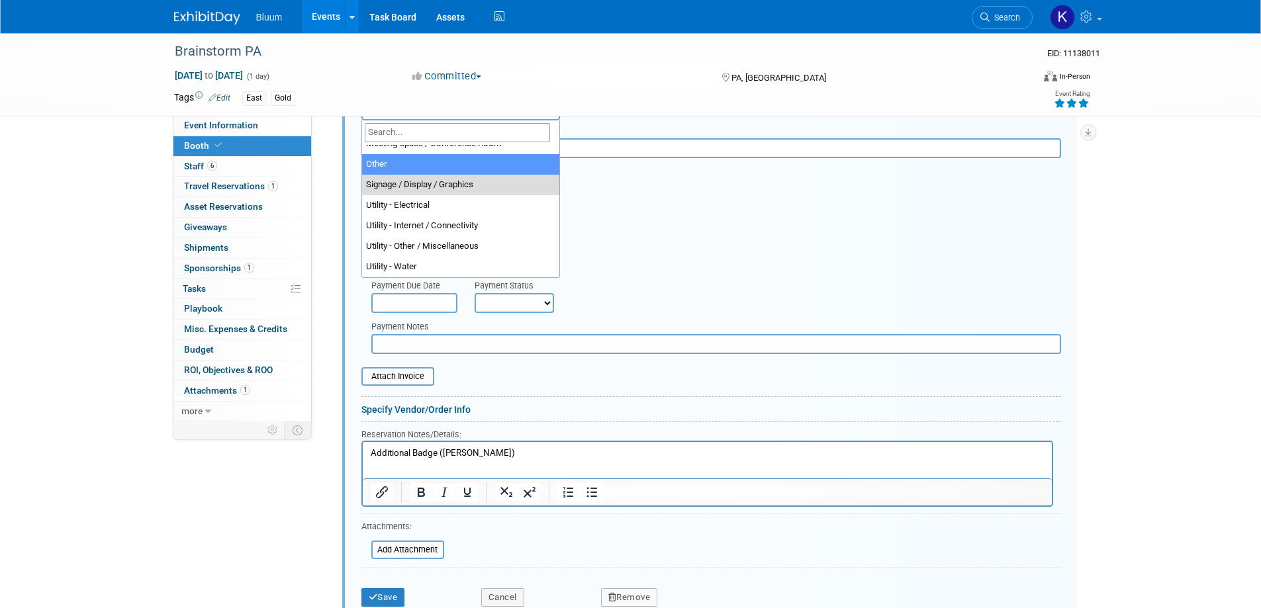
select select "1"
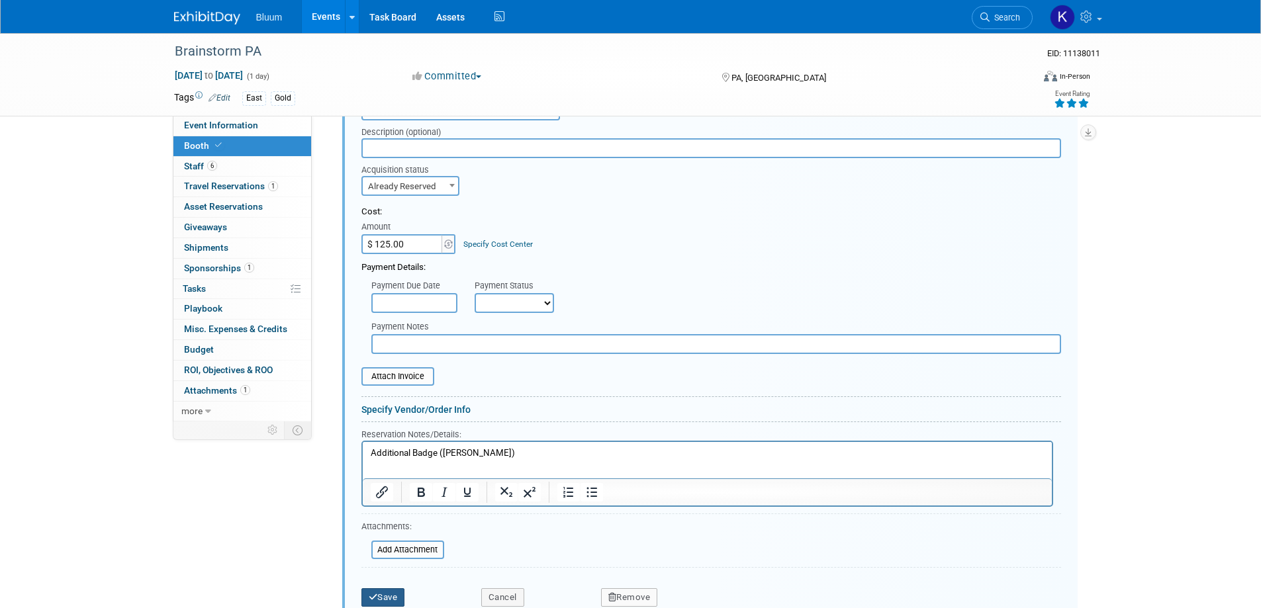
click at [381, 592] on button "Save" at bounding box center [383, 597] width 44 height 19
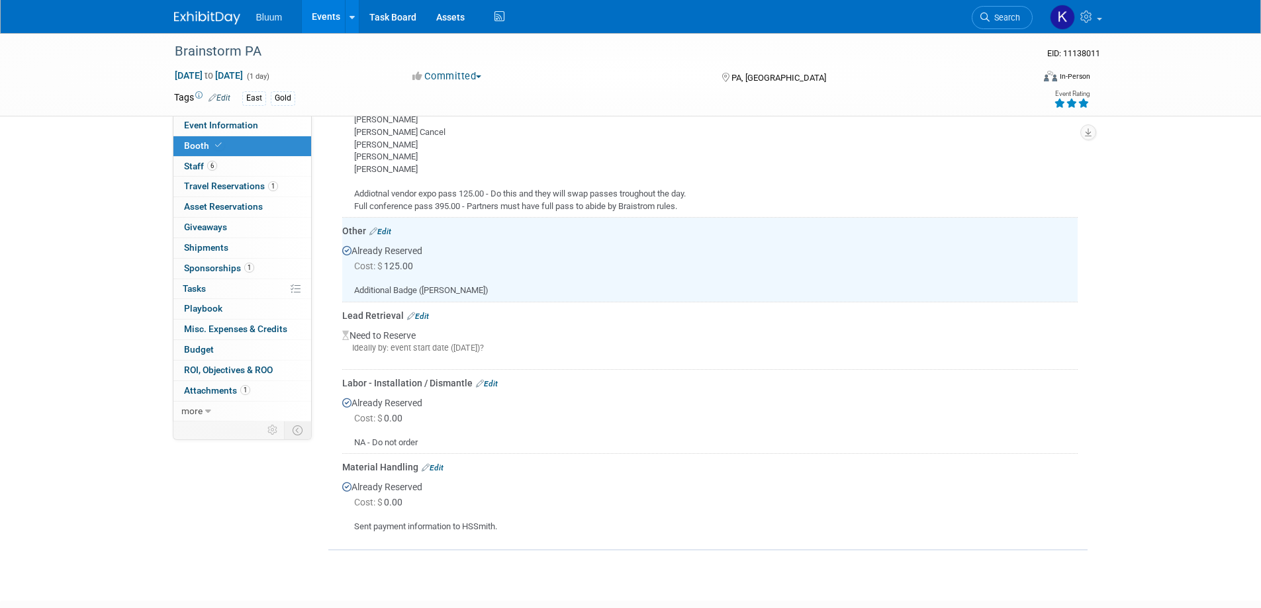
scroll to position [465, 0]
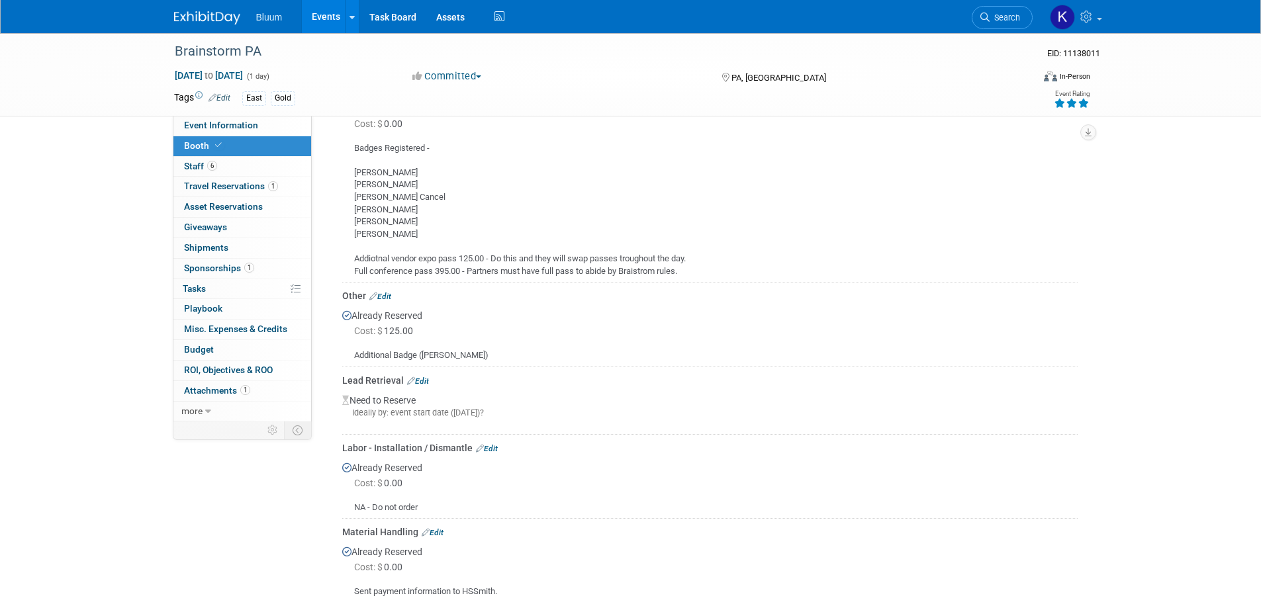
click at [386, 297] on link "Edit" at bounding box center [380, 296] width 22 height 9
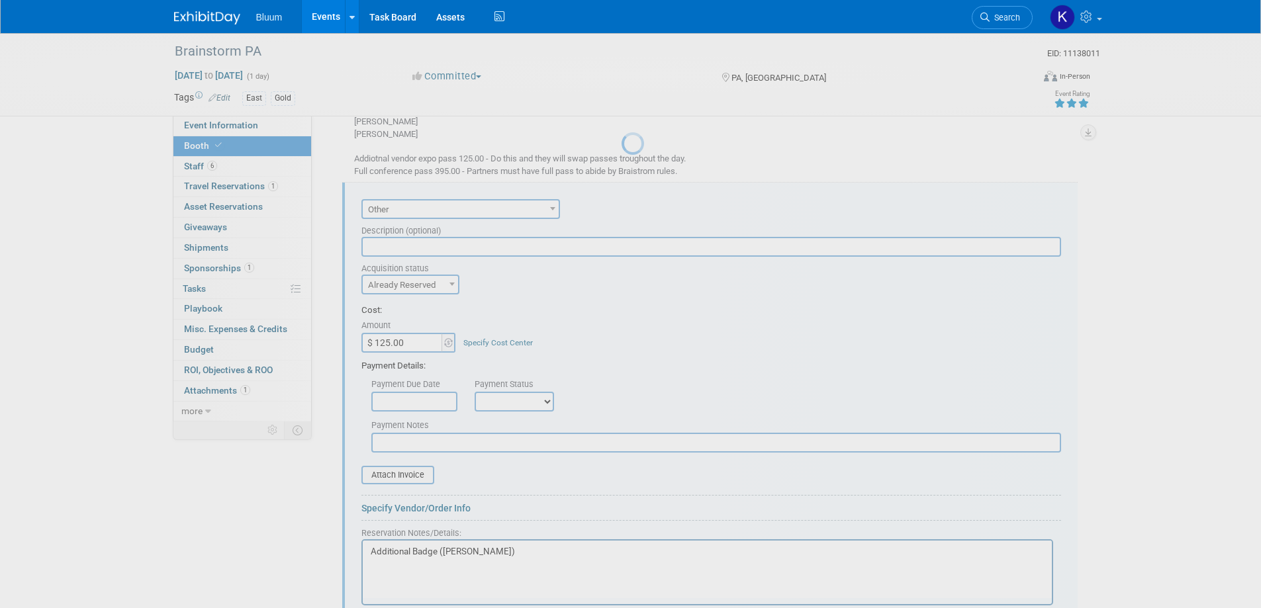
scroll to position [0, 0]
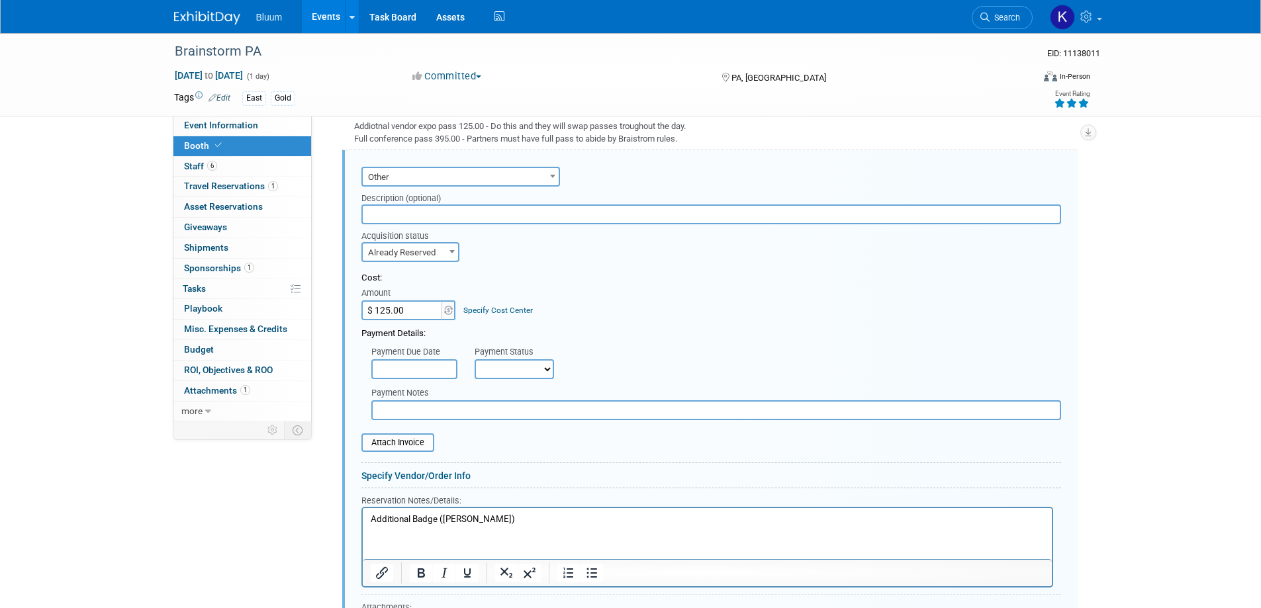
click at [506, 517] on p "Additional Badge (Andrew Brown)" at bounding box center [707, 520] width 674 height 13
drag, startPoint x: 506, startPoint y: 517, endPoint x: 457, endPoint y: 516, distance: 49.0
click at [457, 516] on p "Additional Badge (Andrew Brown)" at bounding box center [707, 520] width 674 height 13
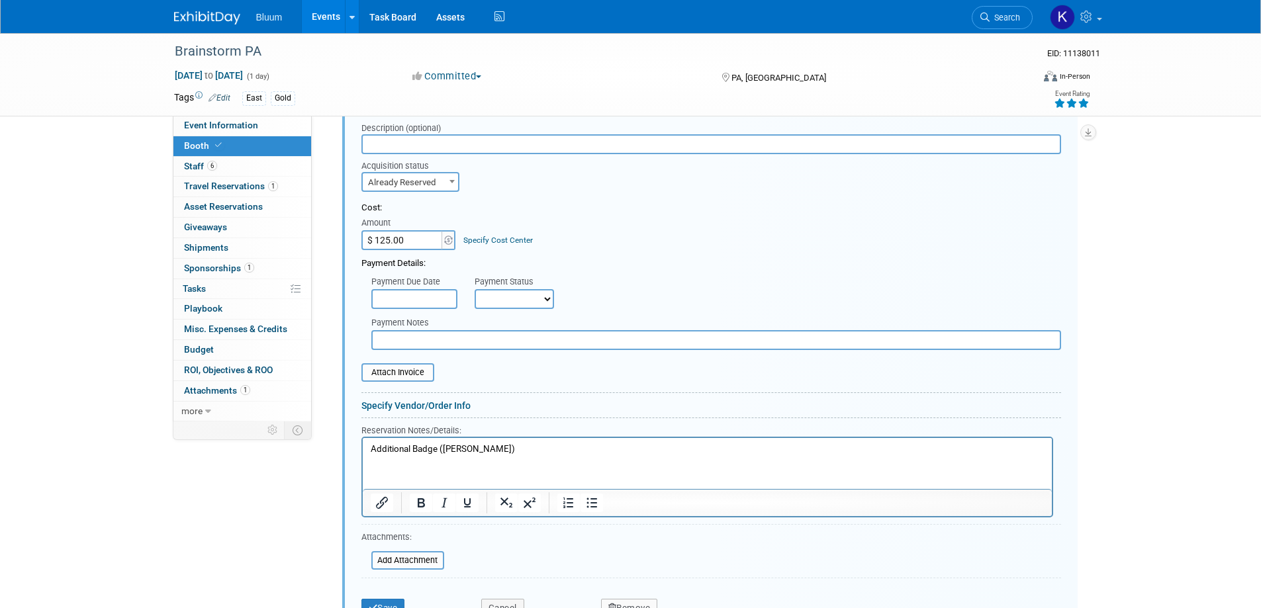
scroll to position [796, 0]
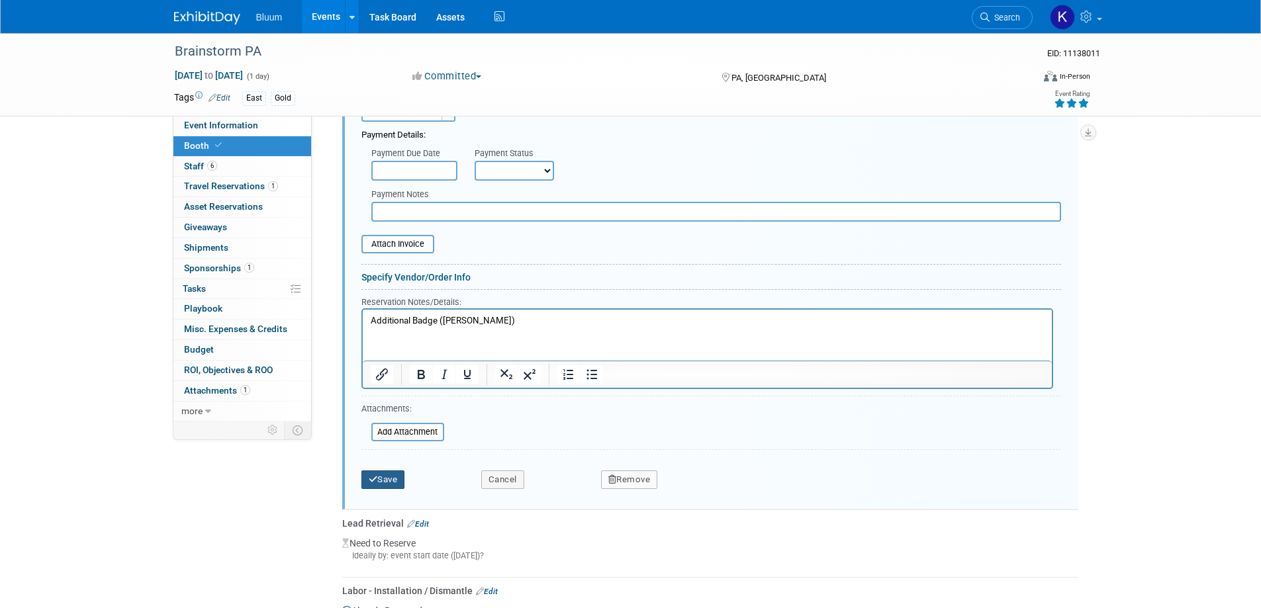
click at [374, 481] on icon "submit" at bounding box center [373, 479] width 9 height 9
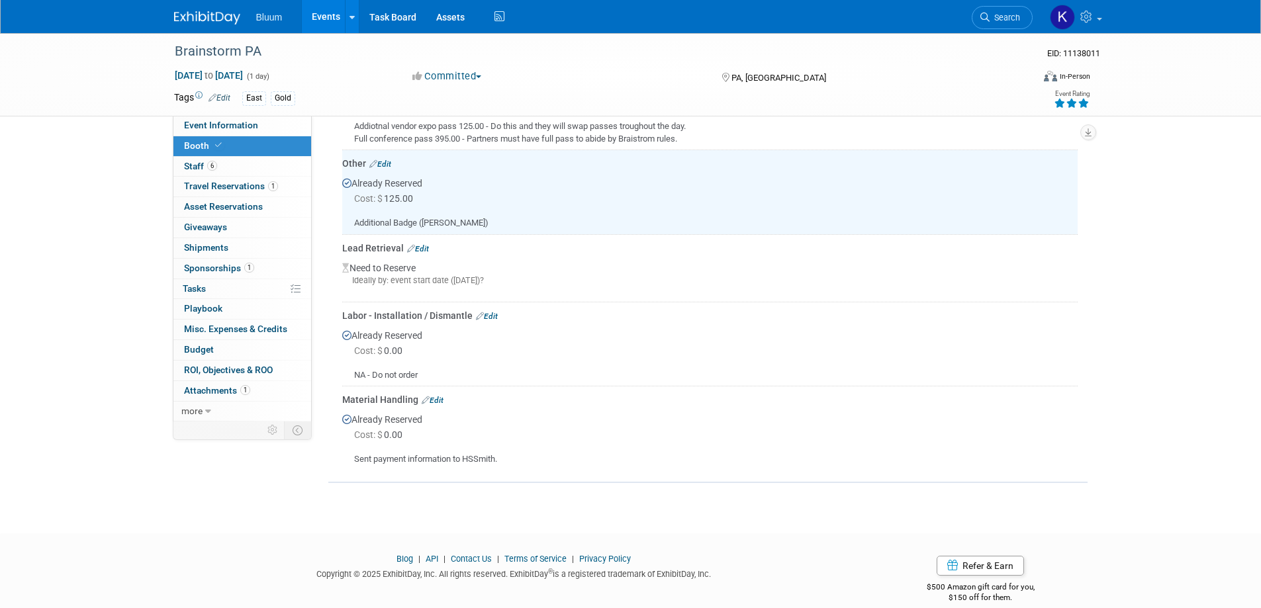
scroll to position [399, 0]
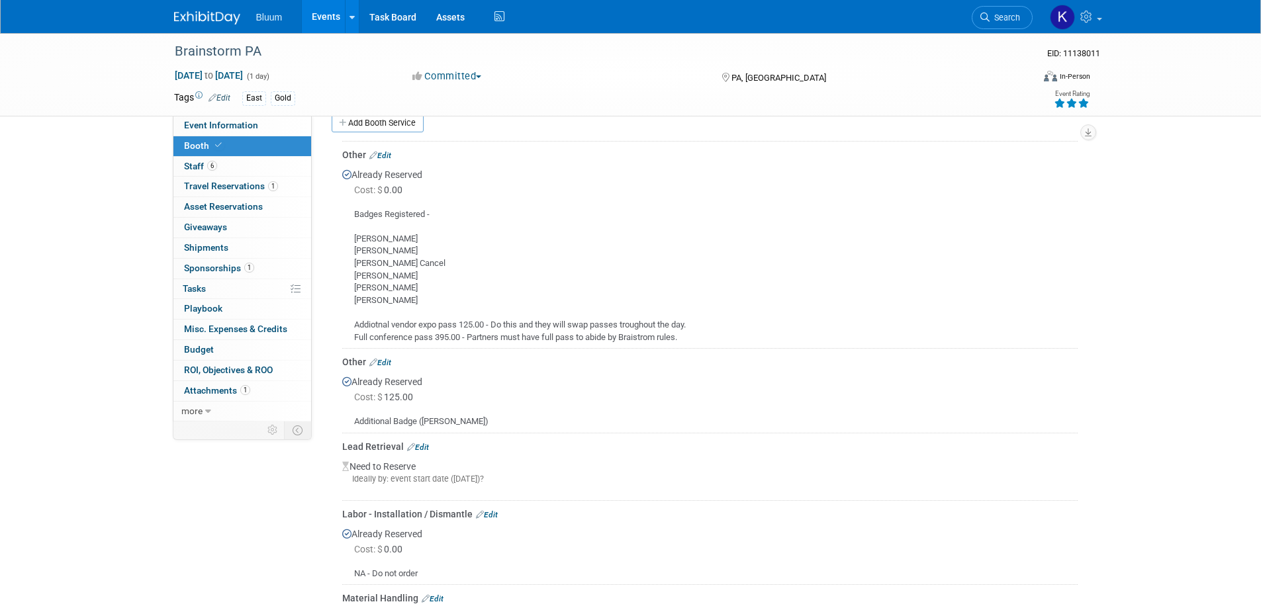
click at [384, 154] on link "Edit" at bounding box center [380, 155] width 22 height 9
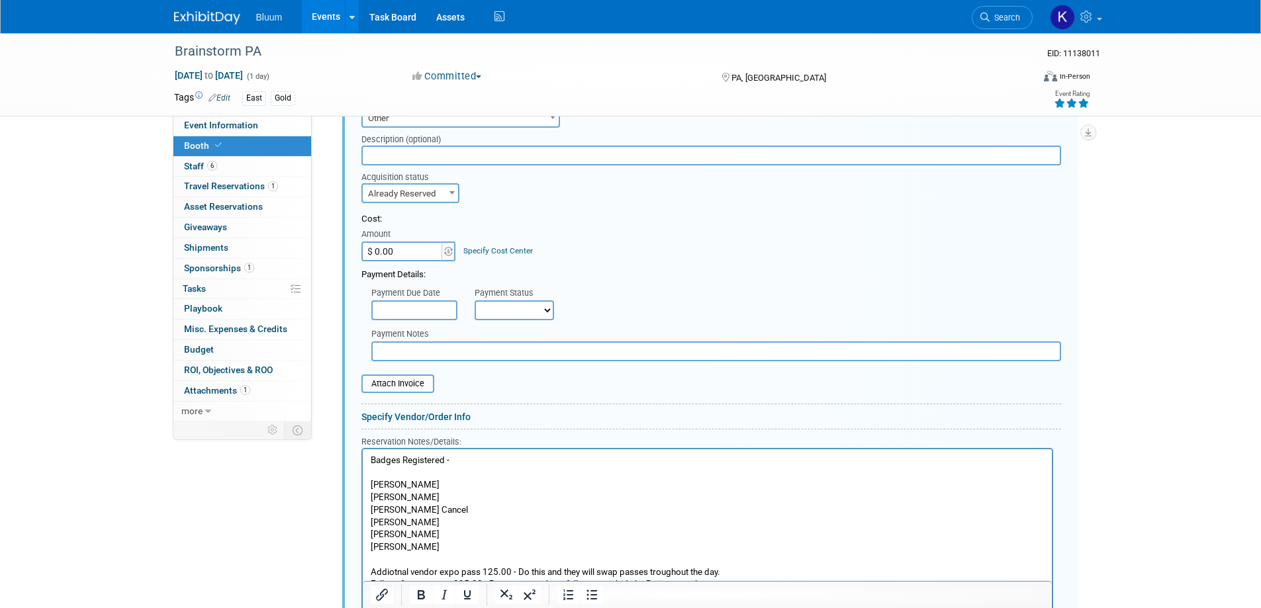
scroll to position [522, 0]
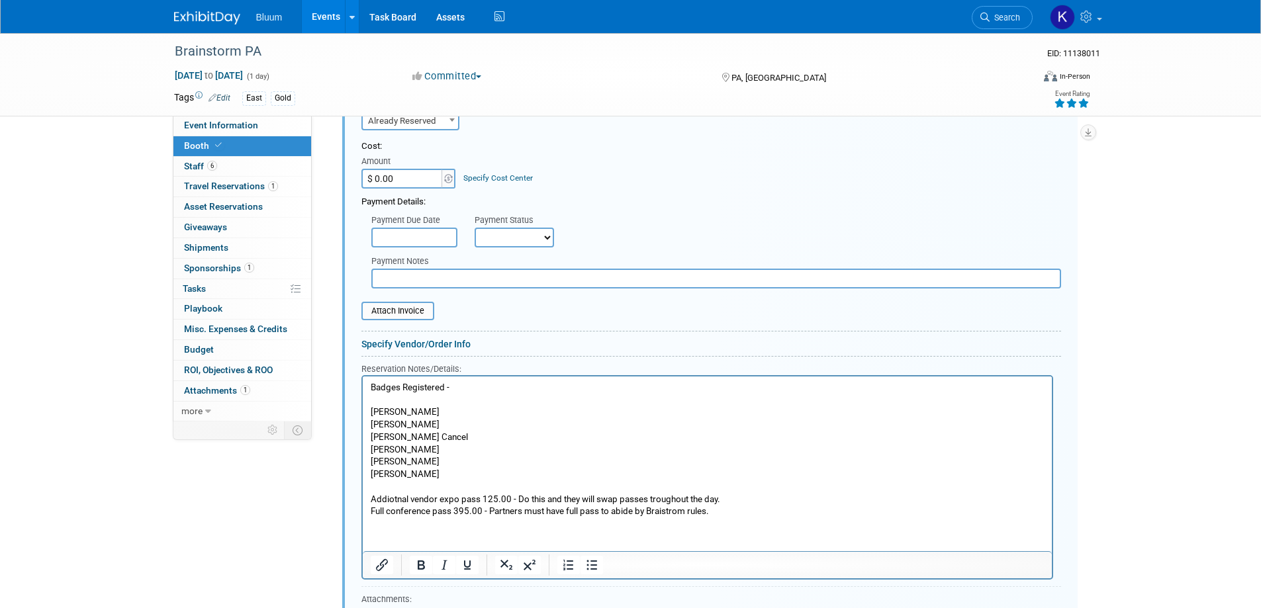
click at [457, 437] on p "Badges Registered - Frank Cermatori Kyle Misener Andrew Wall Cancel Brian Morto…" at bounding box center [707, 449] width 674 height 136
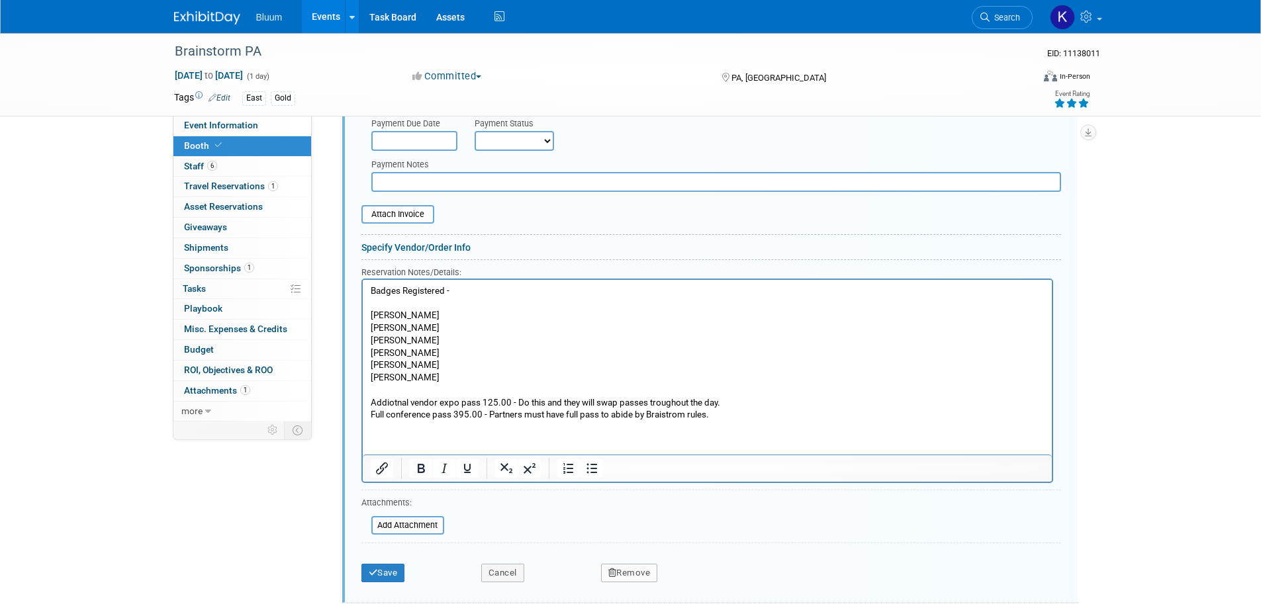
scroll to position [654, 0]
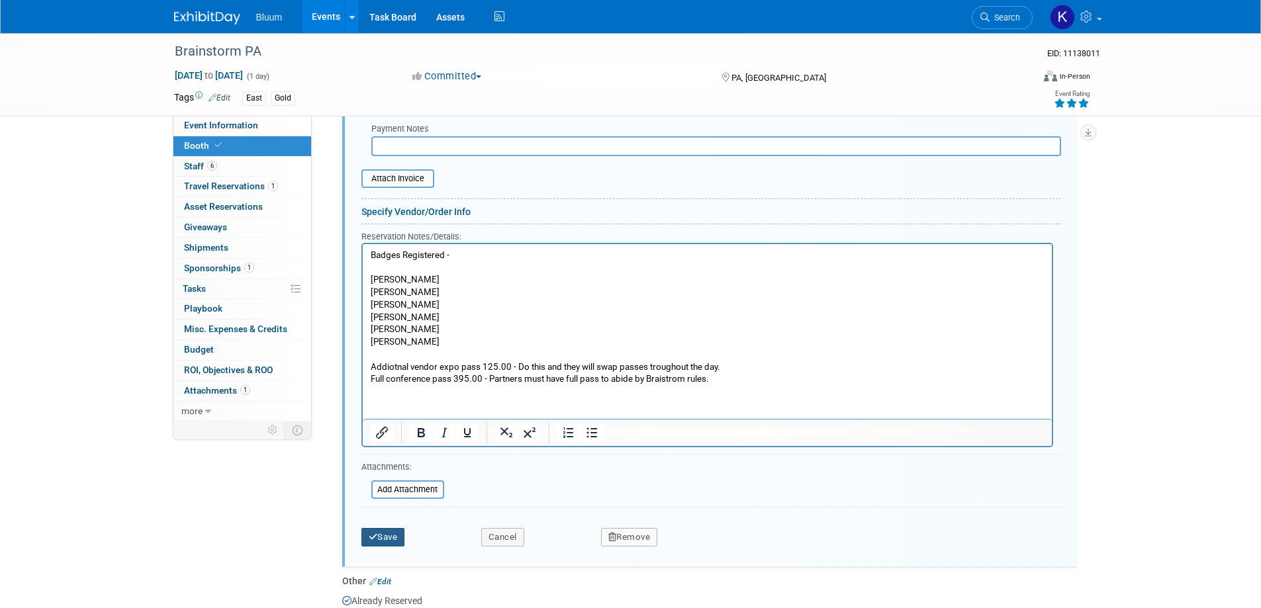
click at [387, 539] on button "Save" at bounding box center [383, 537] width 44 height 19
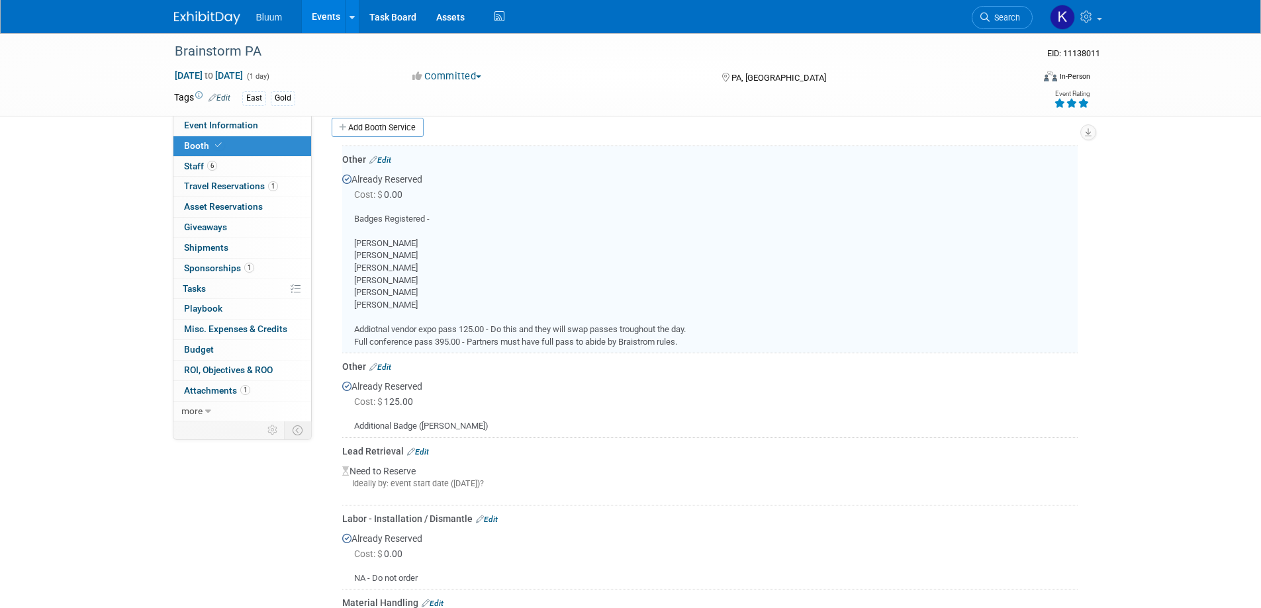
scroll to position [390, 0]
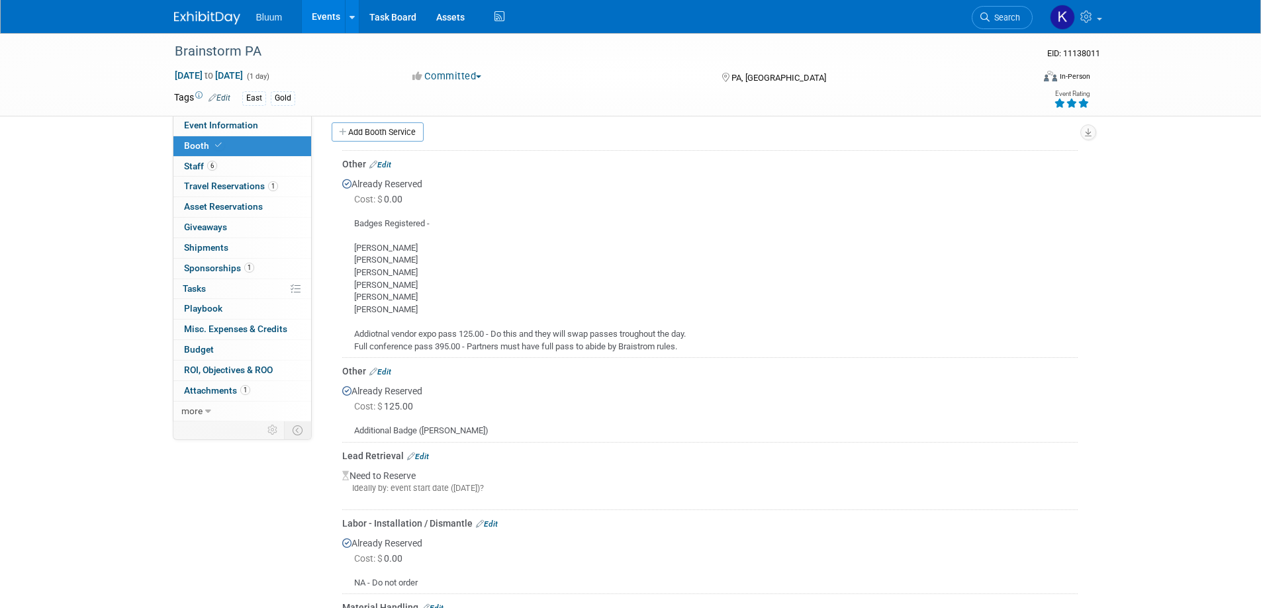
click at [384, 163] on link "Edit" at bounding box center [380, 164] width 22 height 9
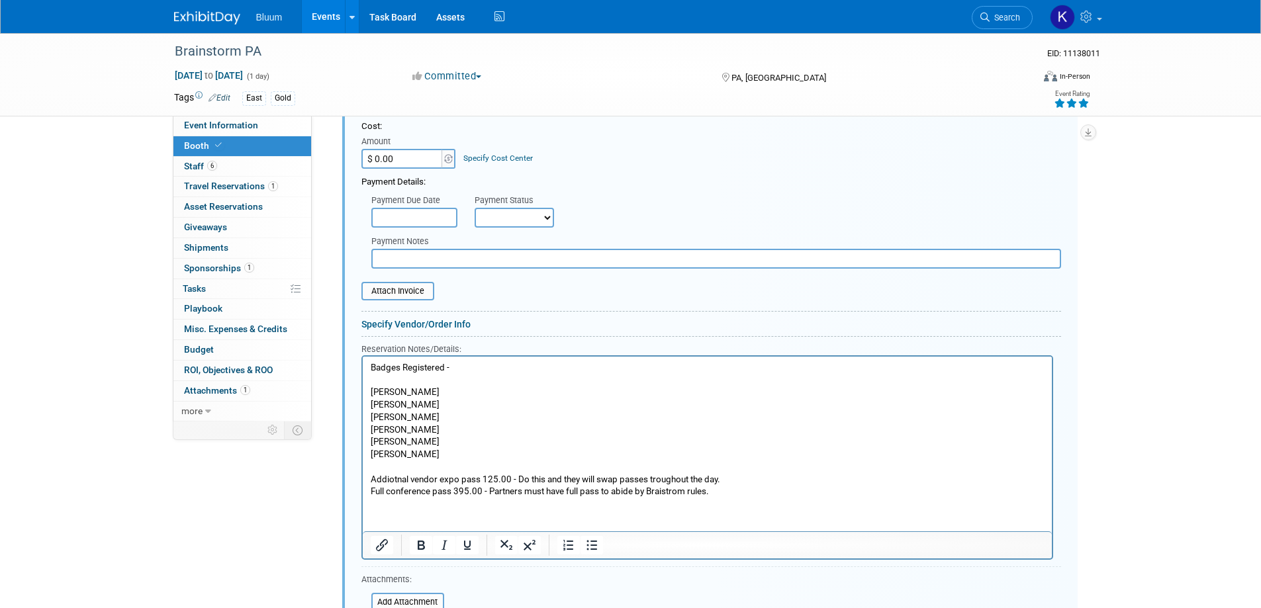
scroll to position [721, 0]
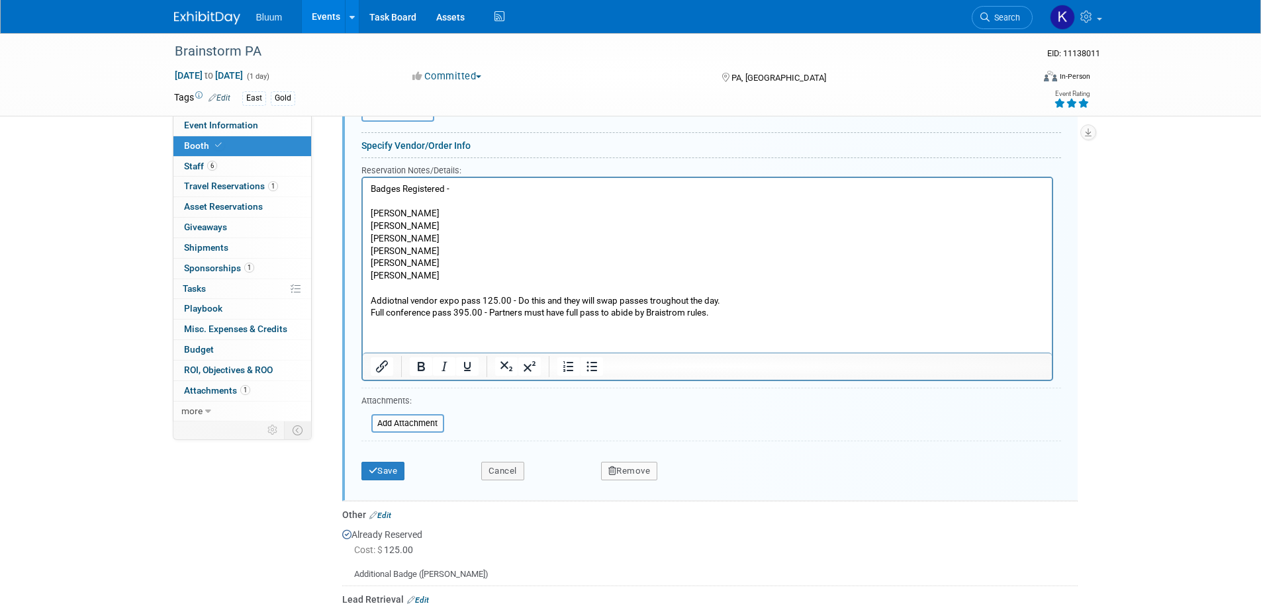
click at [382, 298] on p "Badges Registered - Frank Cermatori Kyle Misener Andrew Wall Brian Morton Seth …" at bounding box center [707, 251] width 674 height 136
click at [384, 469] on button "Save" at bounding box center [383, 471] width 44 height 19
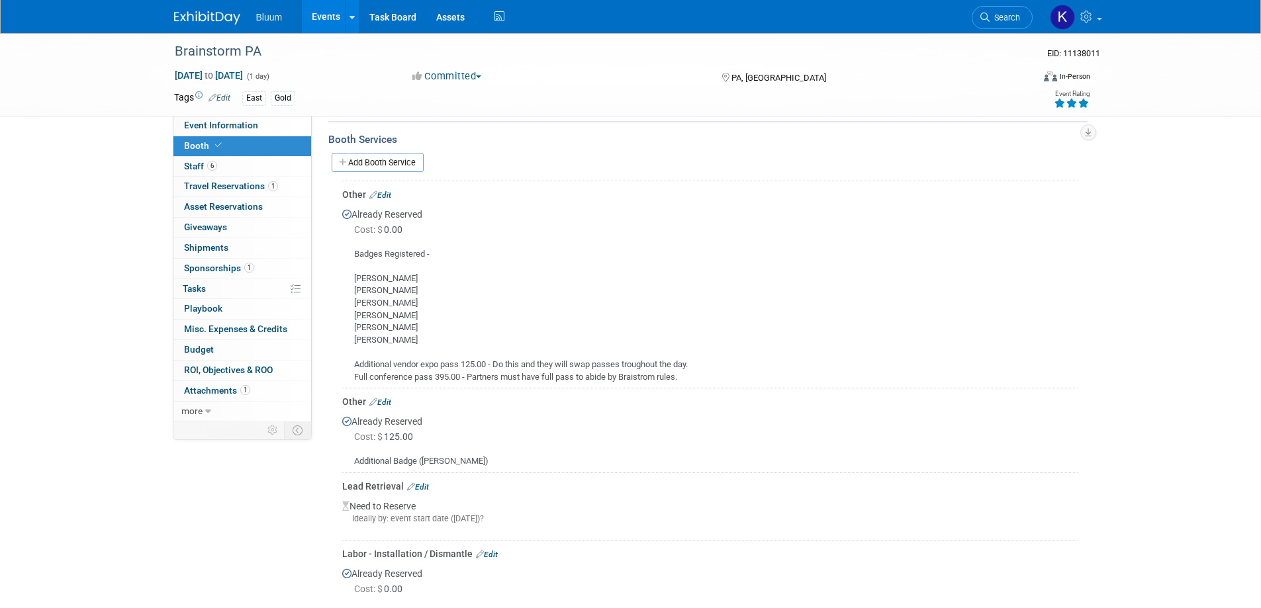
scroll to position [397, 0]
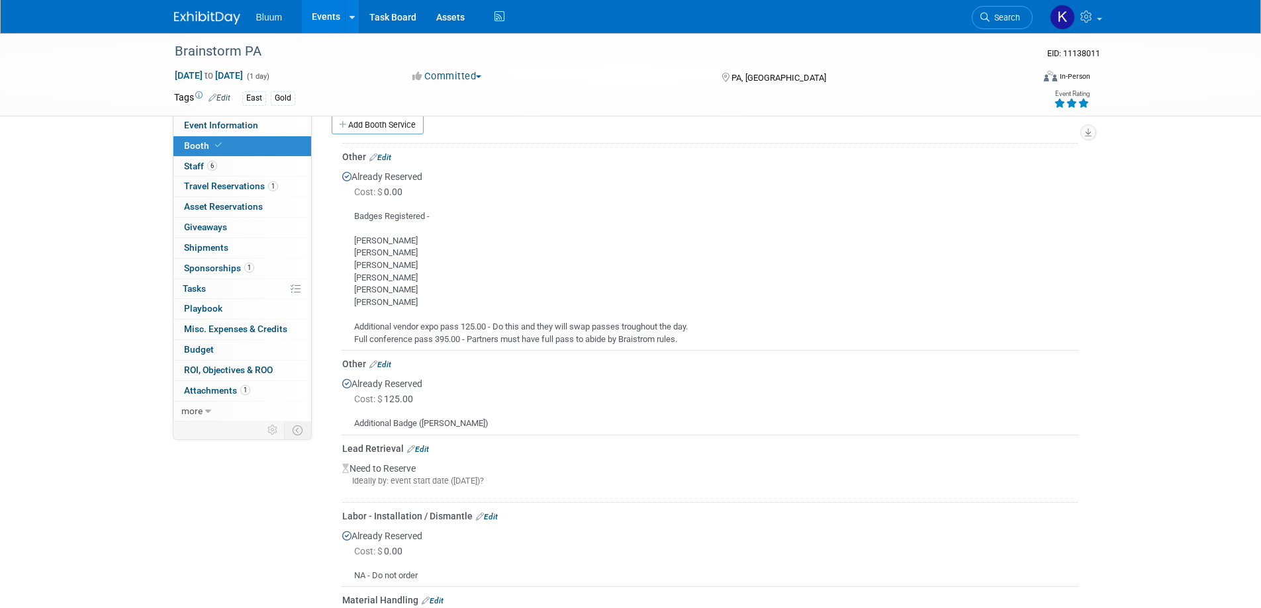
click at [422, 448] on link "Edit" at bounding box center [418, 449] width 22 height 9
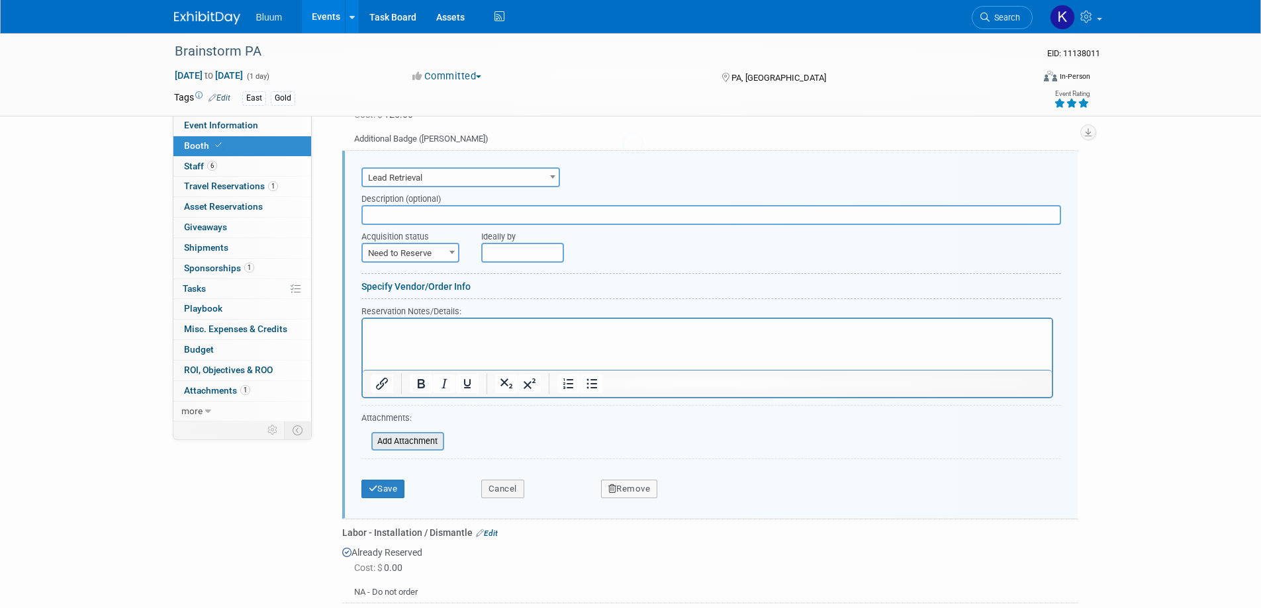
scroll to position [0, 0]
click at [430, 253] on span "Need to Reserve" at bounding box center [410, 253] width 95 height 19
select select "2"
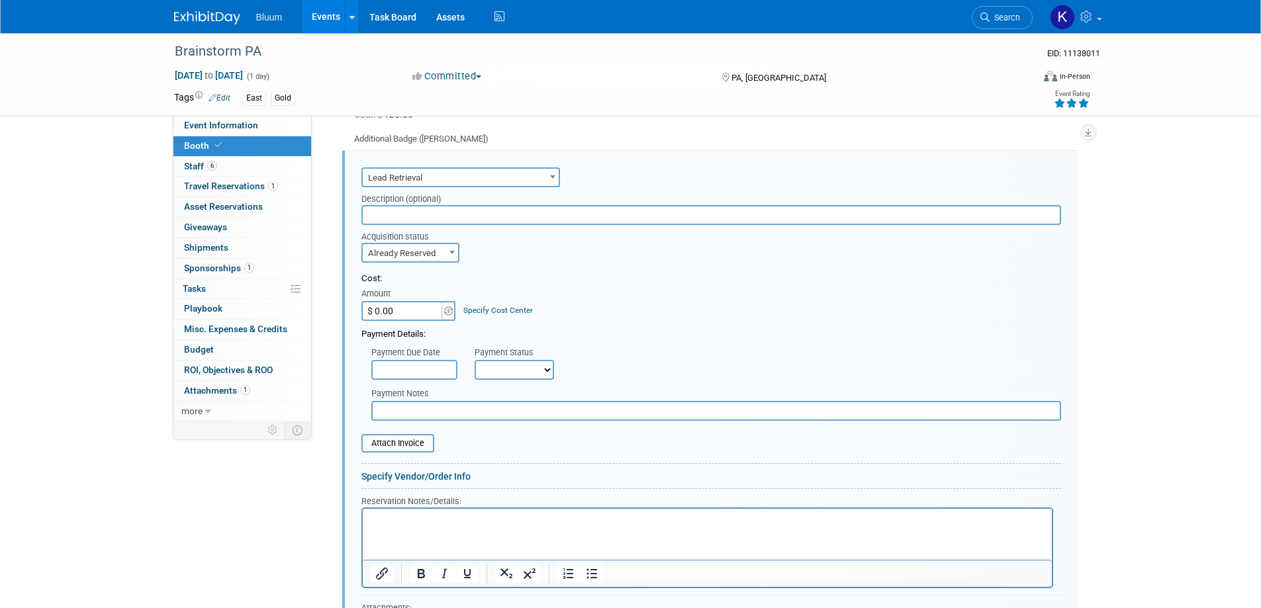
click at [396, 308] on input "$ 0.00" at bounding box center [402, 311] width 83 height 20
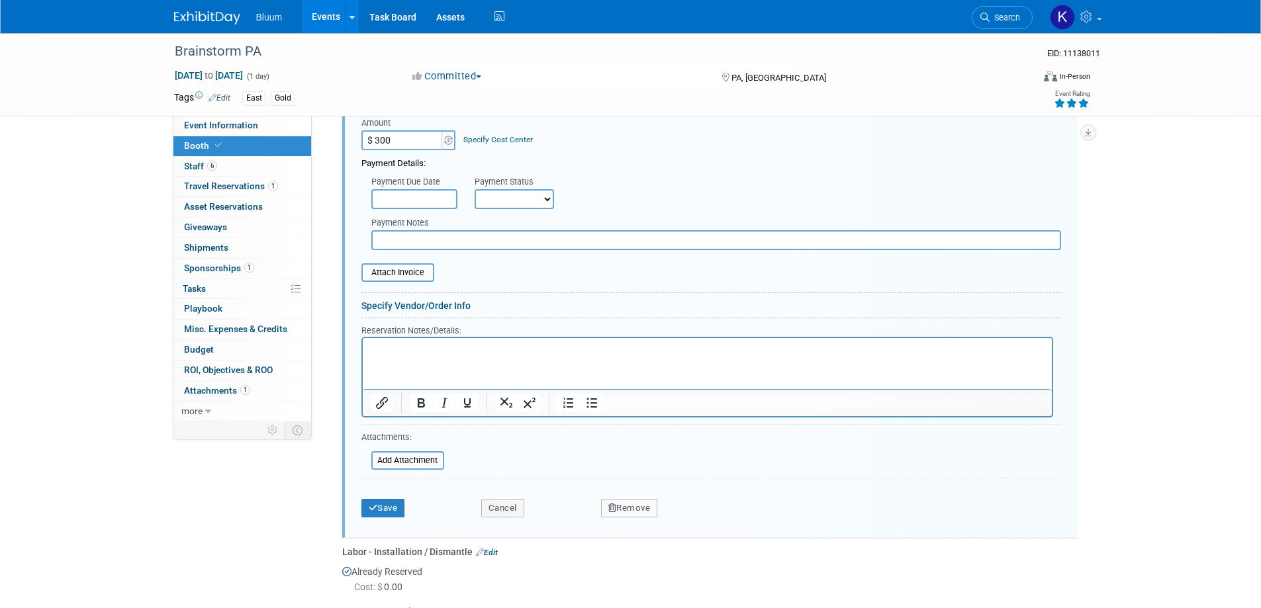
scroll to position [880, 0]
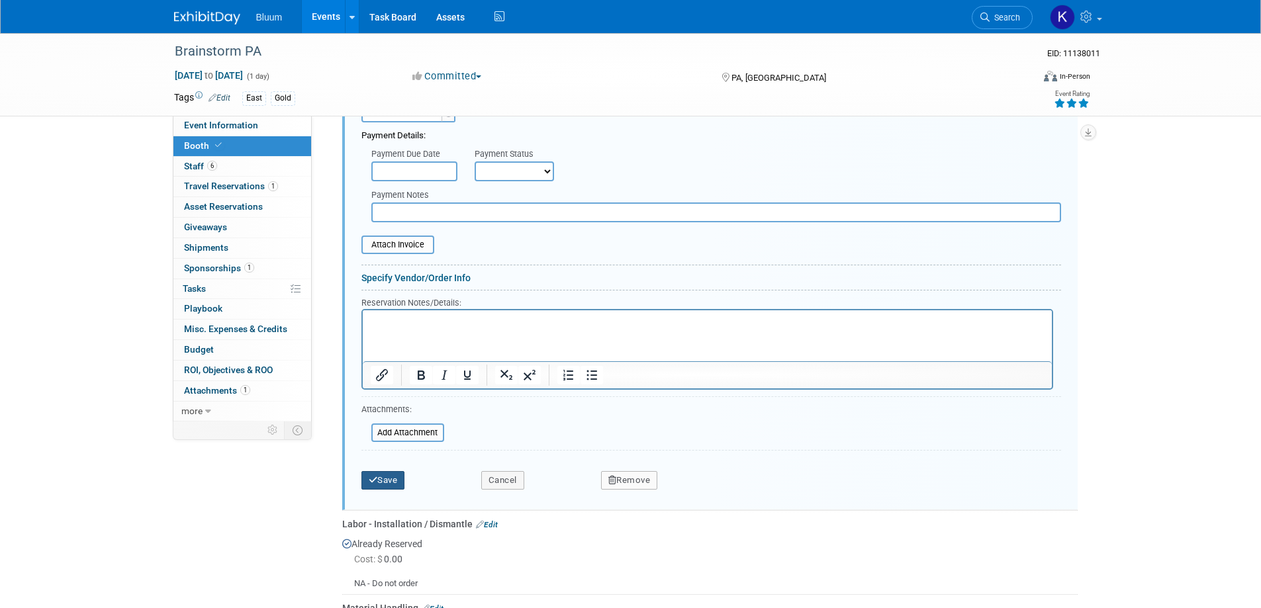
type input "$ 300.00"
click at [390, 480] on button "Save" at bounding box center [383, 480] width 44 height 19
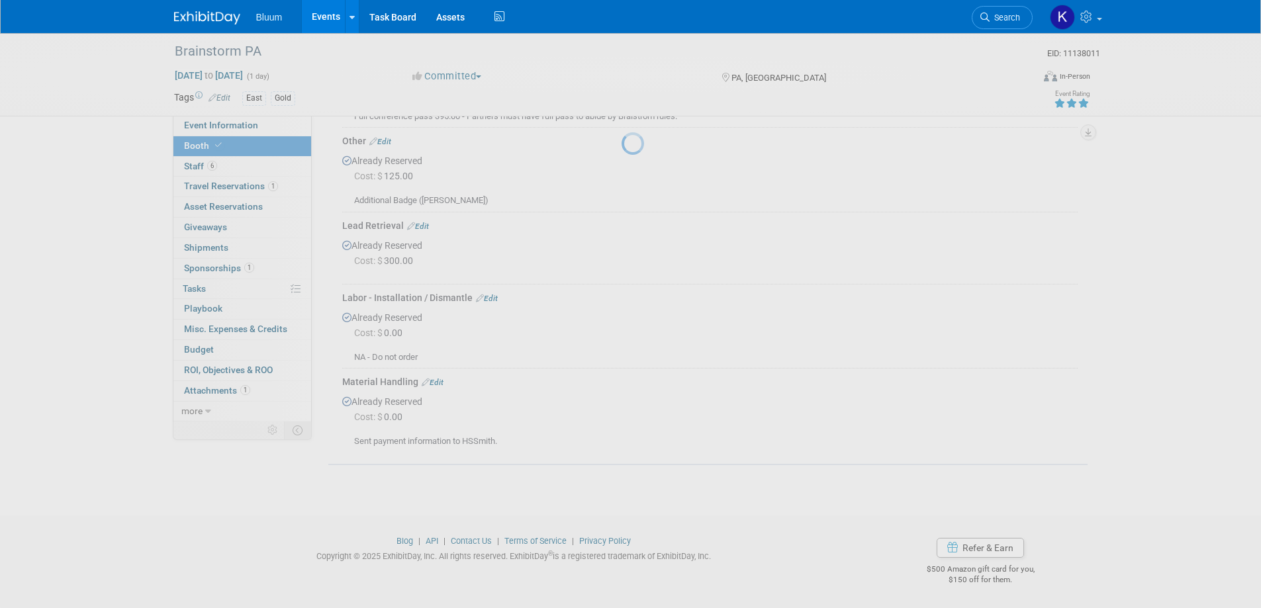
scroll to position [620, 0]
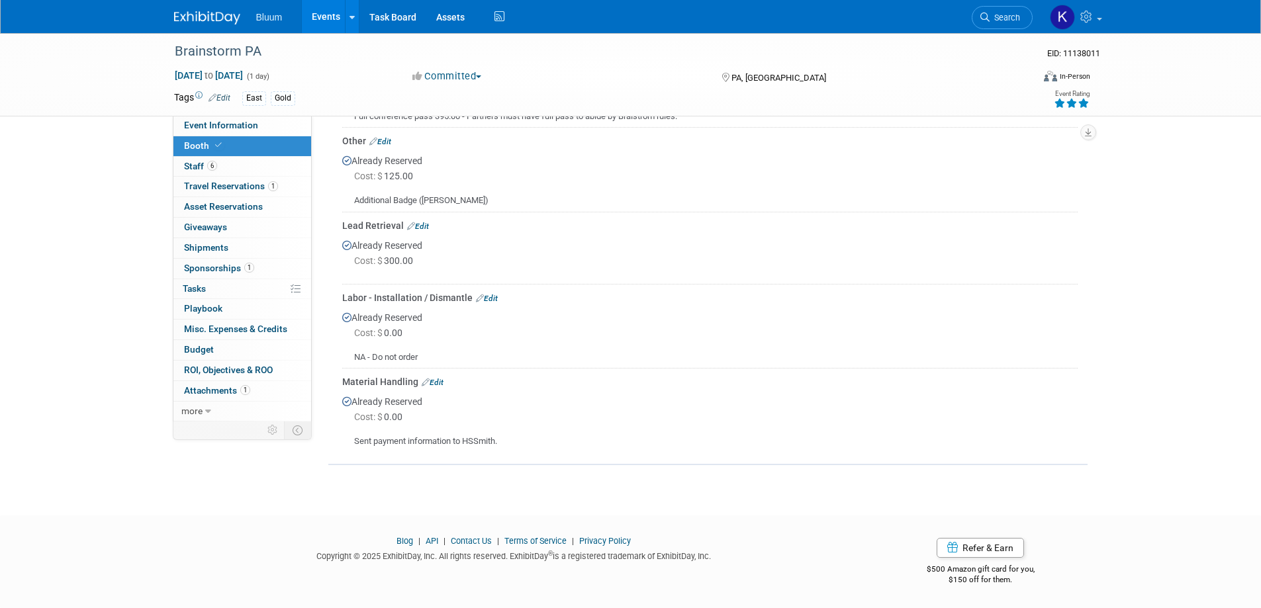
click at [422, 224] on link "Edit" at bounding box center [418, 226] width 22 height 9
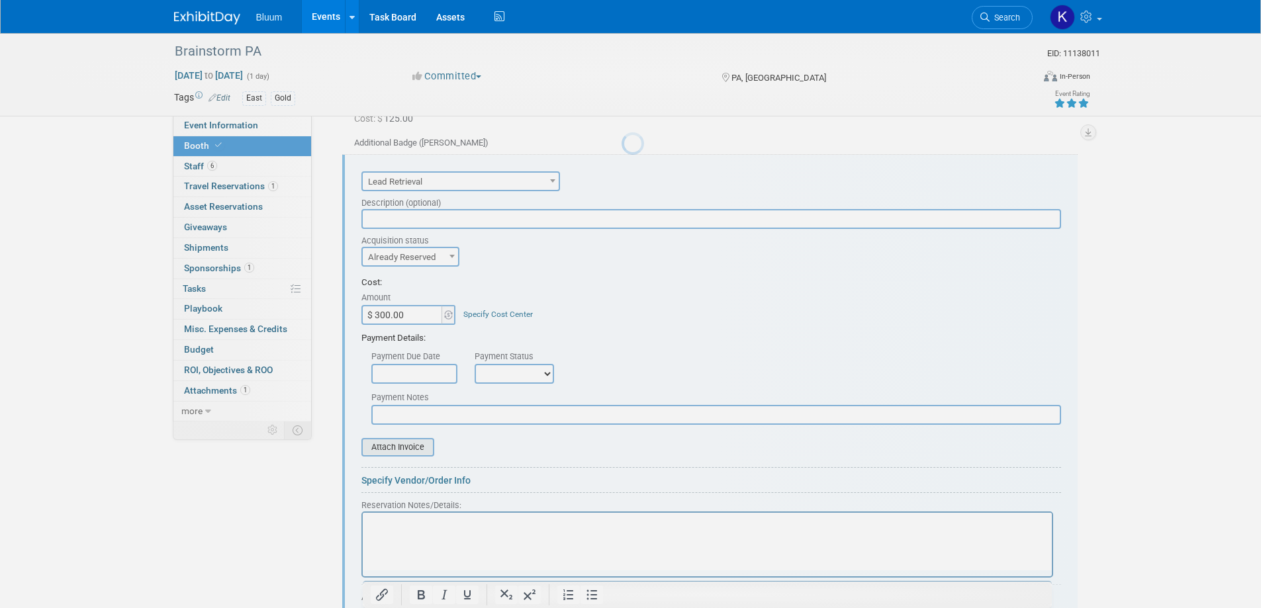
scroll to position [682, 0]
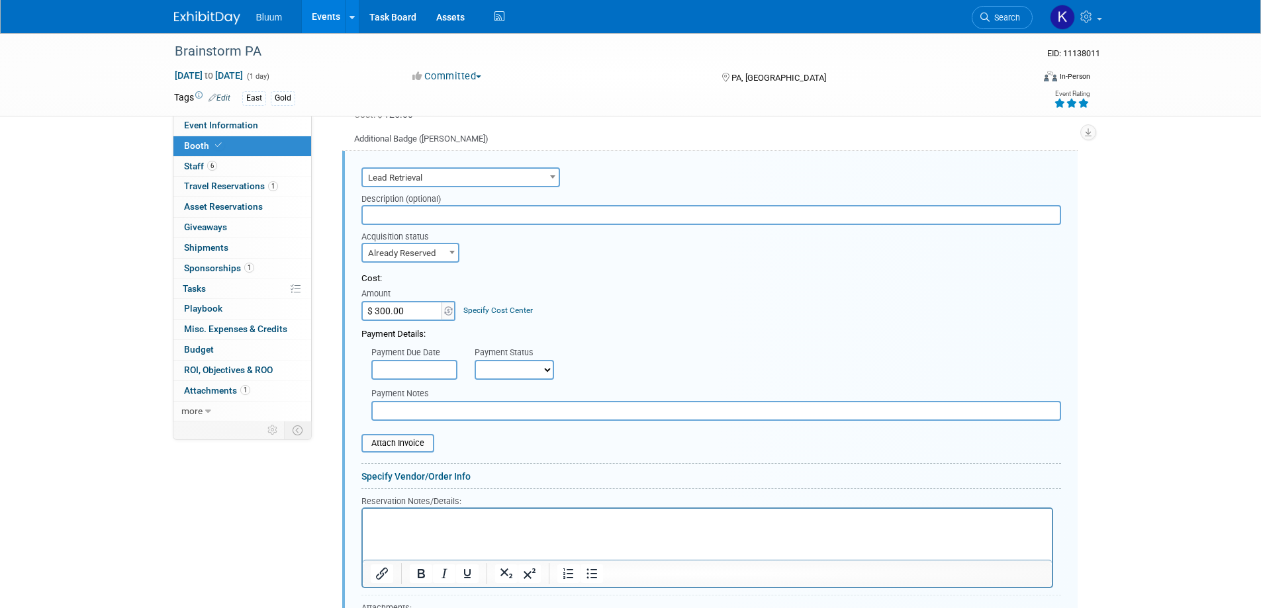
click at [400, 518] on p "Rich Text Area. Press ALT-0 for help." at bounding box center [707, 520] width 674 height 13
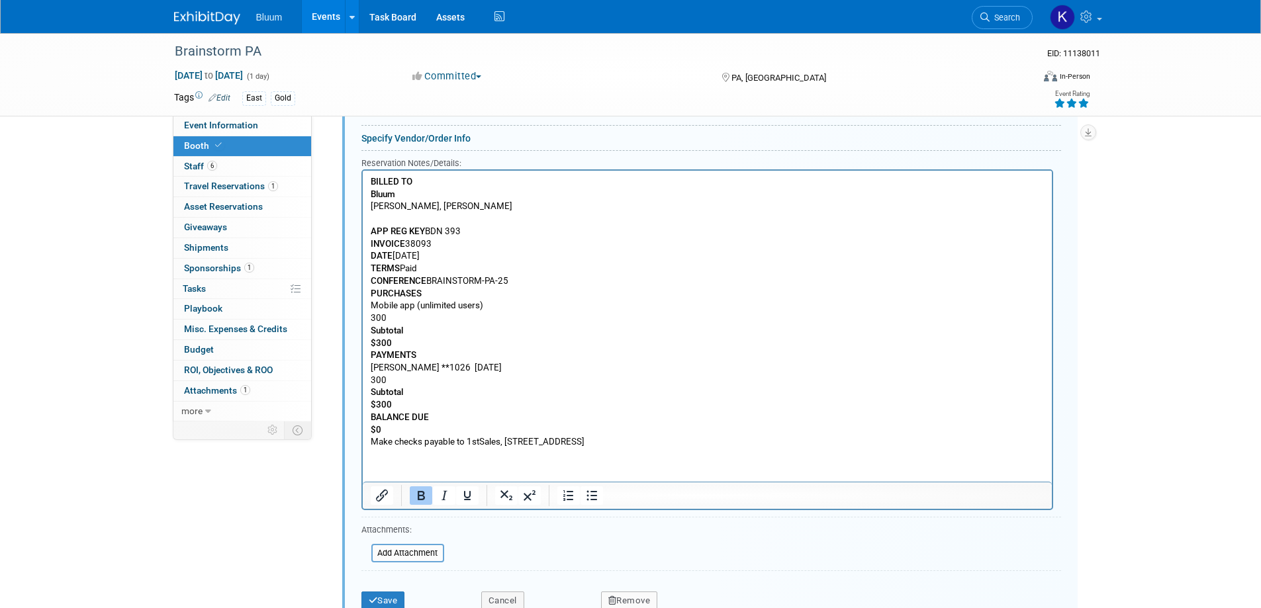
scroll to position [1020, 0]
drag, startPoint x: 369, startPoint y: 440, endPoint x: 781, endPoint y: 452, distance: 411.8
click at [781, 447] on html "BILLED TO Bluum Frank Cermatori, Kellie Noller APP REG KEY BDN 393 INVOICE 3809…" at bounding box center [706, 308] width 689 height 278
drag, startPoint x: 369, startPoint y: 289, endPoint x: 451, endPoint y: 289, distance: 82.1
click at [451, 289] on p "PURCHASES" at bounding box center [707, 293] width 674 height 13
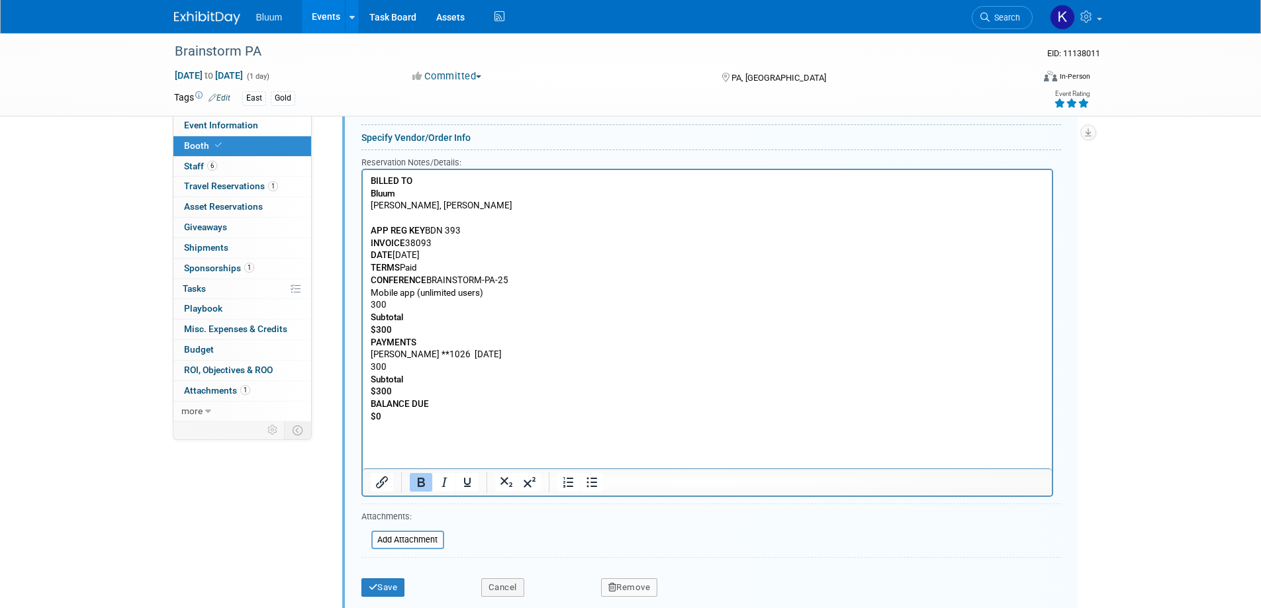
drag, startPoint x: 373, startPoint y: 181, endPoint x: 520, endPoint y: 207, distance: 149.9
click at [520, 207] on p "BILLED TO Bluum Frank Cermatori, Kellie Noller APP REG KEY BDN 393" at bounding box center [707, 206] width 674 height 62
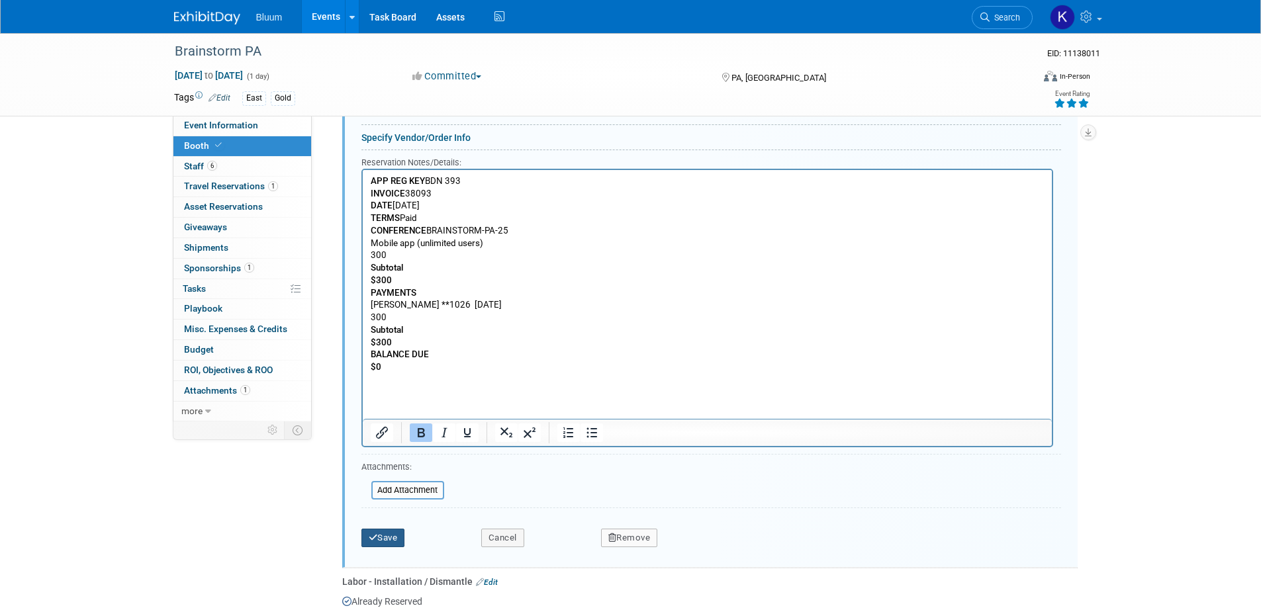
click at [387, 535] on button "Save" at bounding box center [383, 538] width 44 height 19
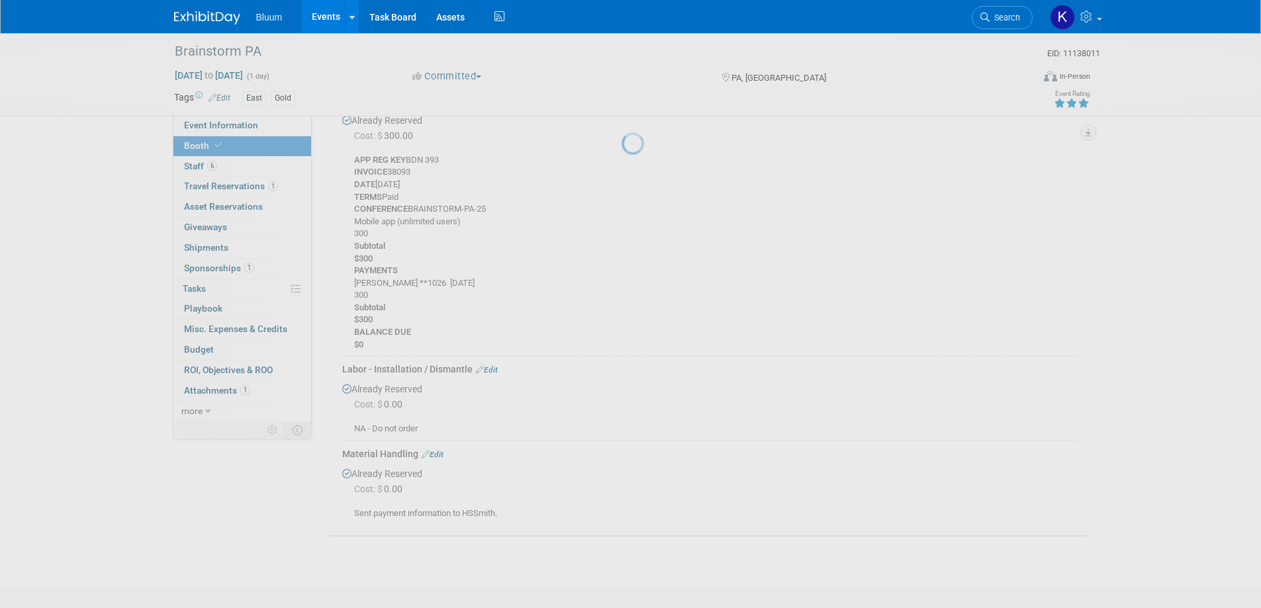
scroll to position [682, 0]
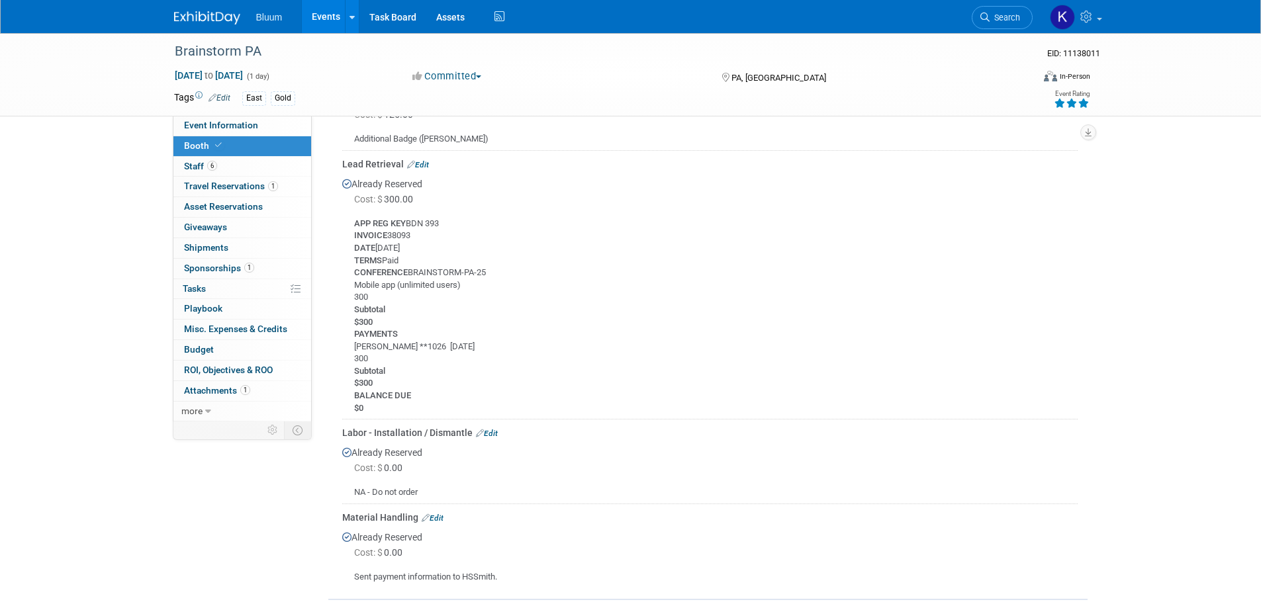
click at [425, 165] on link "Edit" at bounding box center [418, 164] width 22 height 9
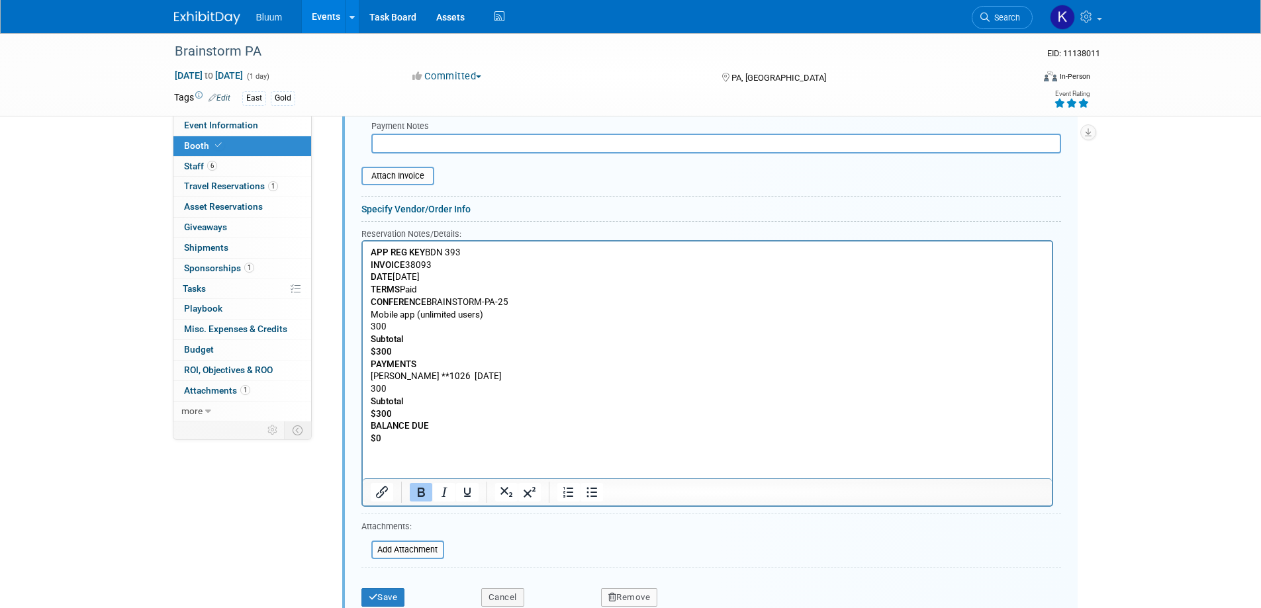
scroll to position [1012, 0]
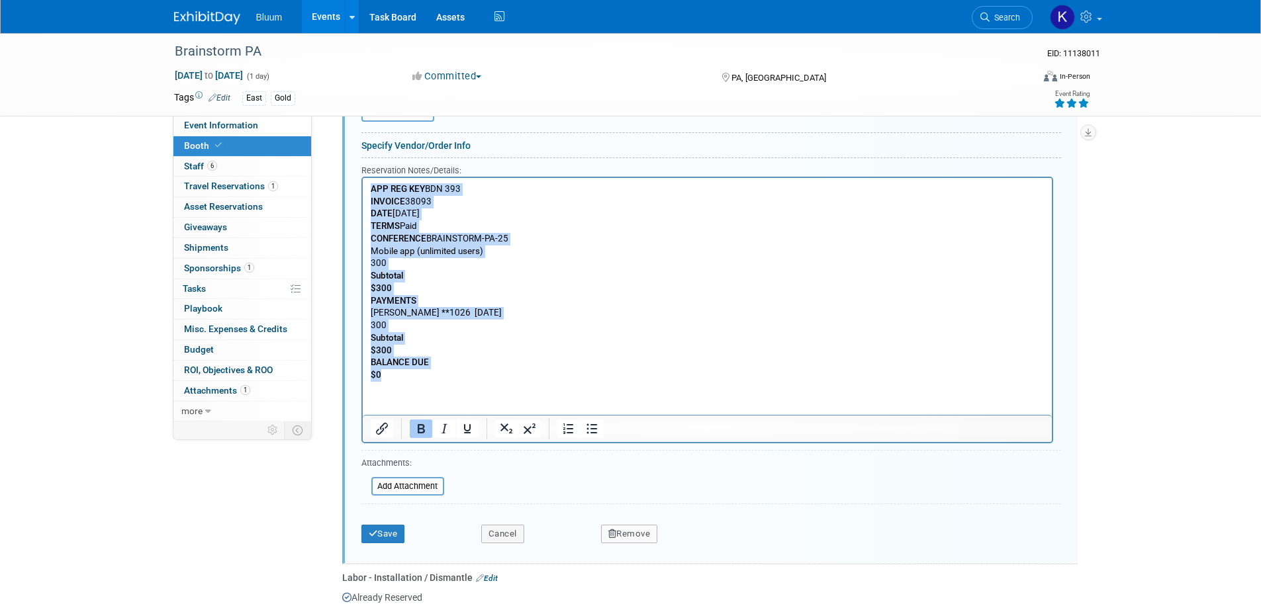
drag, startPoint x: 371, startPoint y: 190, endPoint x: 545, endPoint y: 392, distance: 266.6
click at [545, 381] on html "APP REG KEY BDN 393 INVOICE 38093 DATE Oct 14, 2025 TERMS Paid CONFERENCE BRAIN…" at bounding box center [706, 279] width 689 height 204
paste body "Rich Text Area. Press ALT-0 for help."
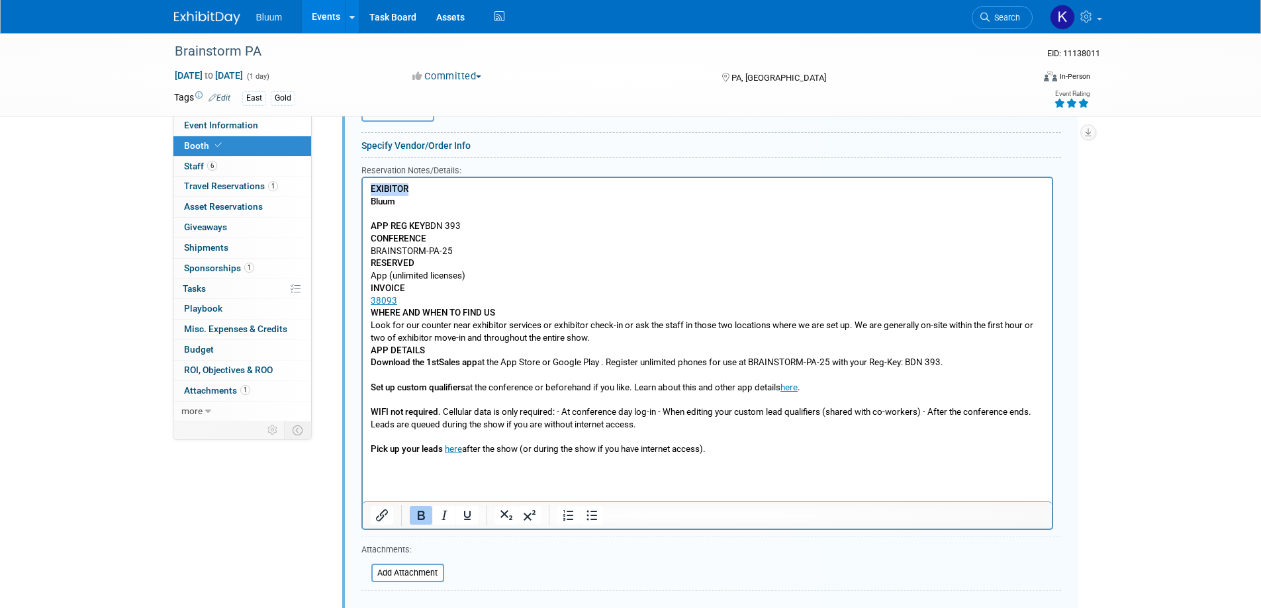
drag, startPoint x: 421, startPoint y: 189, endPoint x: 325, endPoint y: 186, distance: 96.0
click at [362, 186] on html "EXIBITOR Bluum APP REG KEY BDN 393 CONFERENCE BRAINSTORM-PA-25 RESERVED App (un…" at bounding box center [706, 322] width 689 height 290
click at [431, 237] on p "CONFERENCE" at bounding box center [707, 238] width 674 height 13
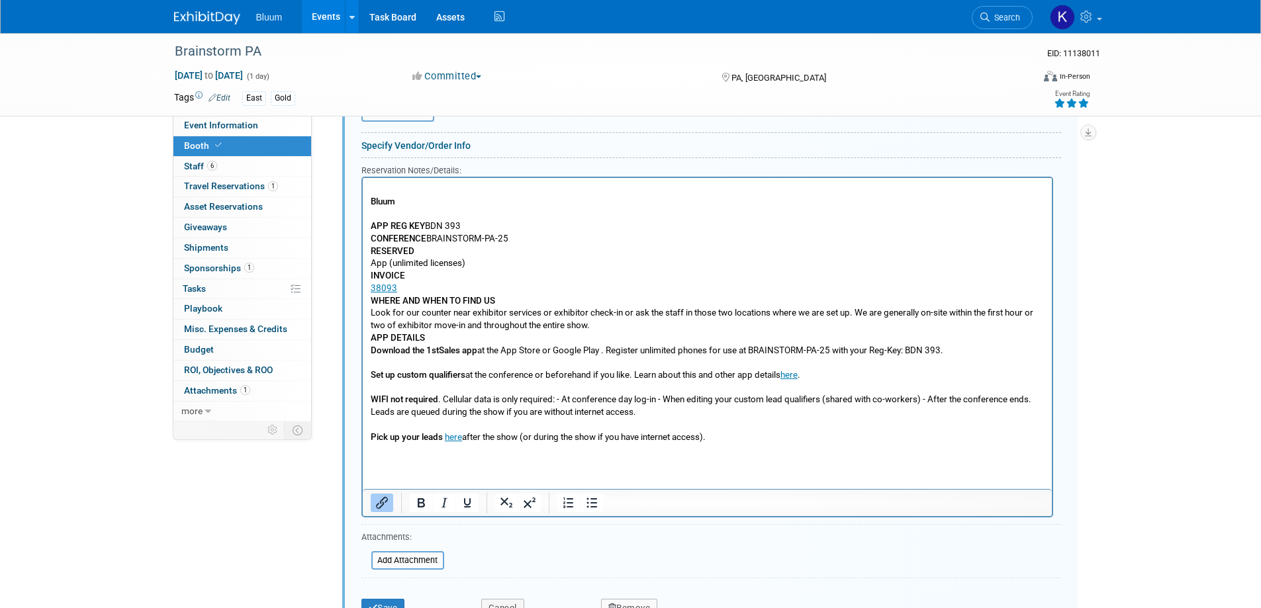
click at [399, 290] on p "38093" at bounding box center [707, 288] width 674 height 13
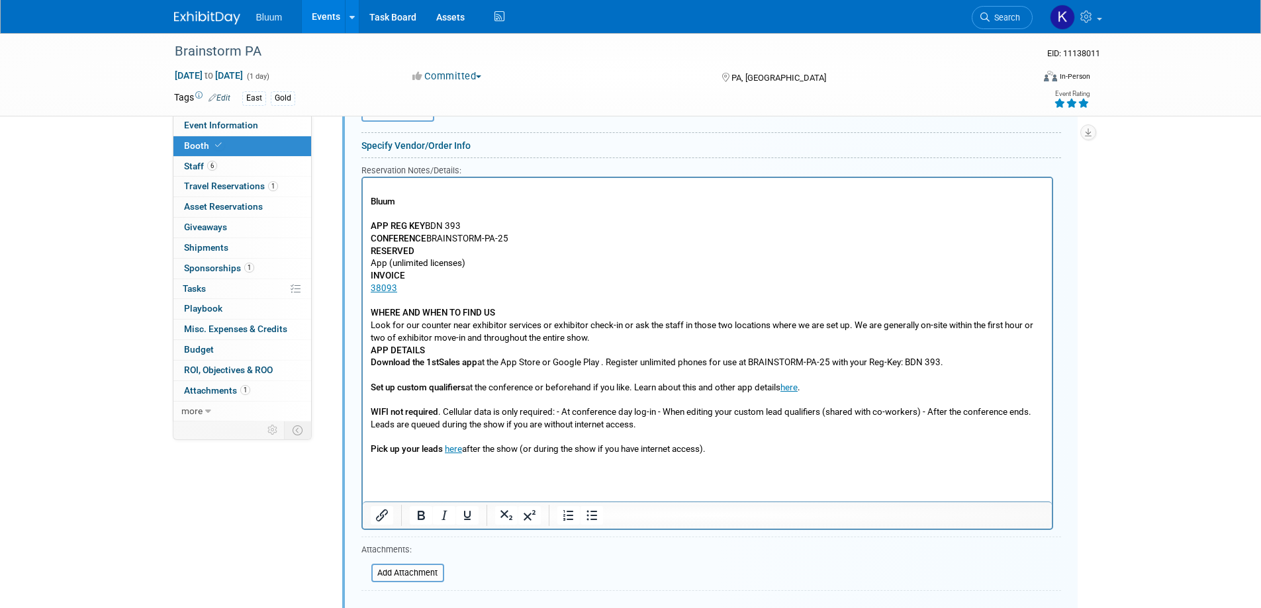
click at [596, 340] on p "WHERE AND WHEN TO FIND US Look for our counter near exhibitor services or exhib…" at bounding box center [707, 324] width 674 height 37
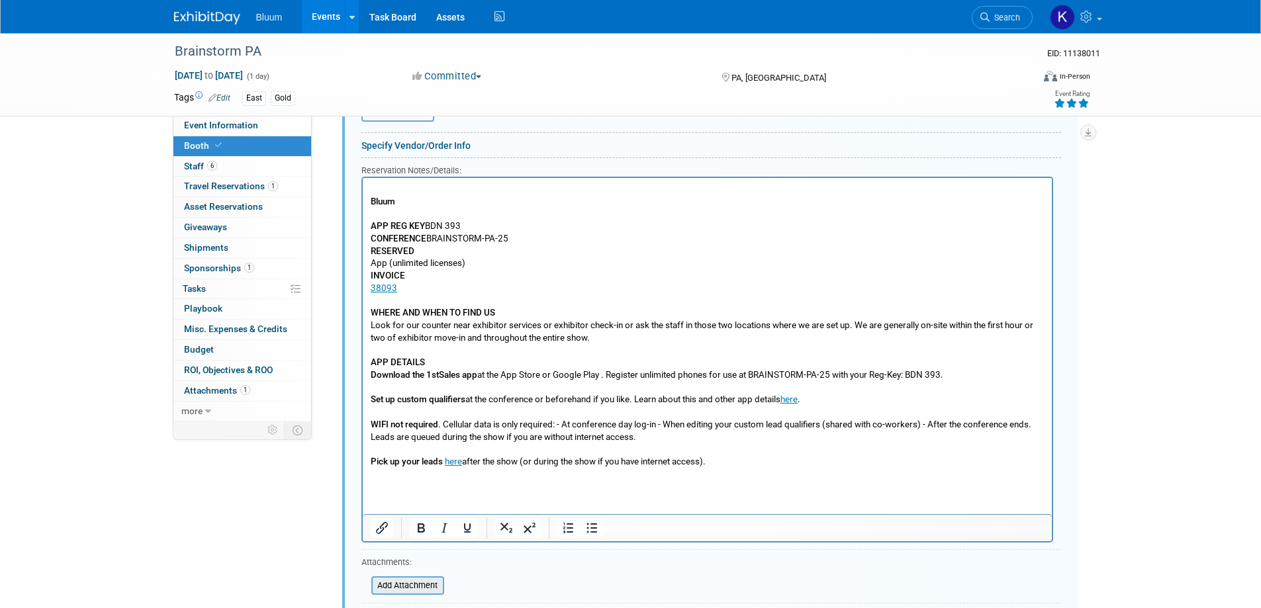
scroll to position [1079, 0]
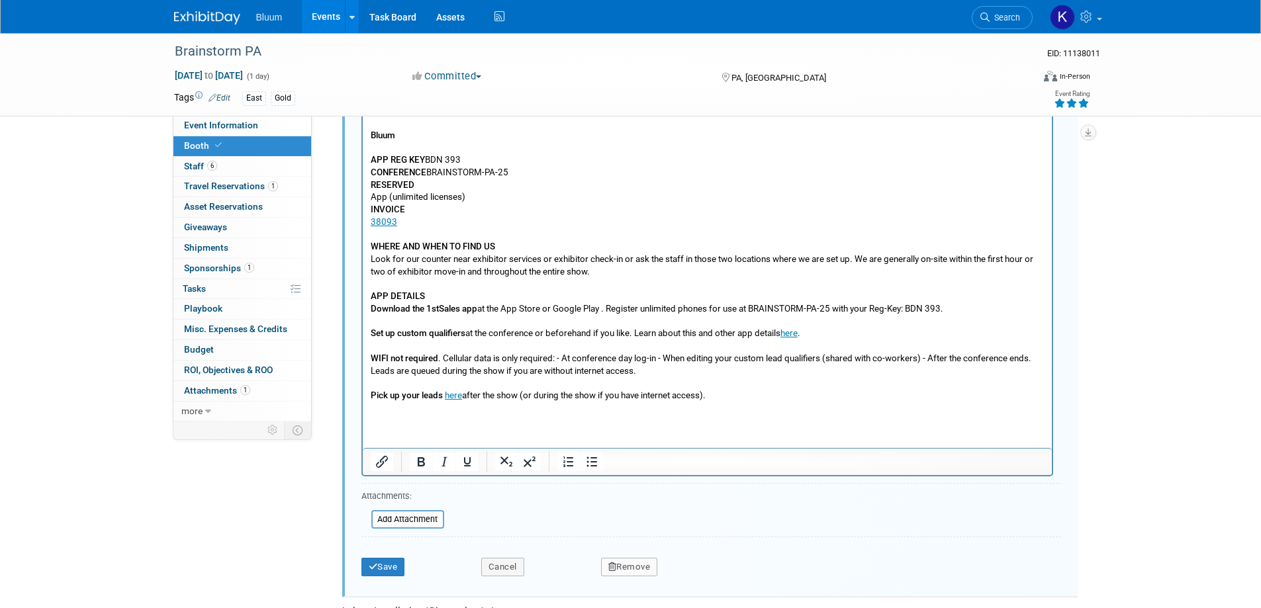
click at [760, 406] on p "Rich Text Area. Press ALT-0 for help." at bounding box center [707, 408] width 674 height 13
click at [390, 564] on button "Save" at bounding box center [383, 567] width 44 height 19
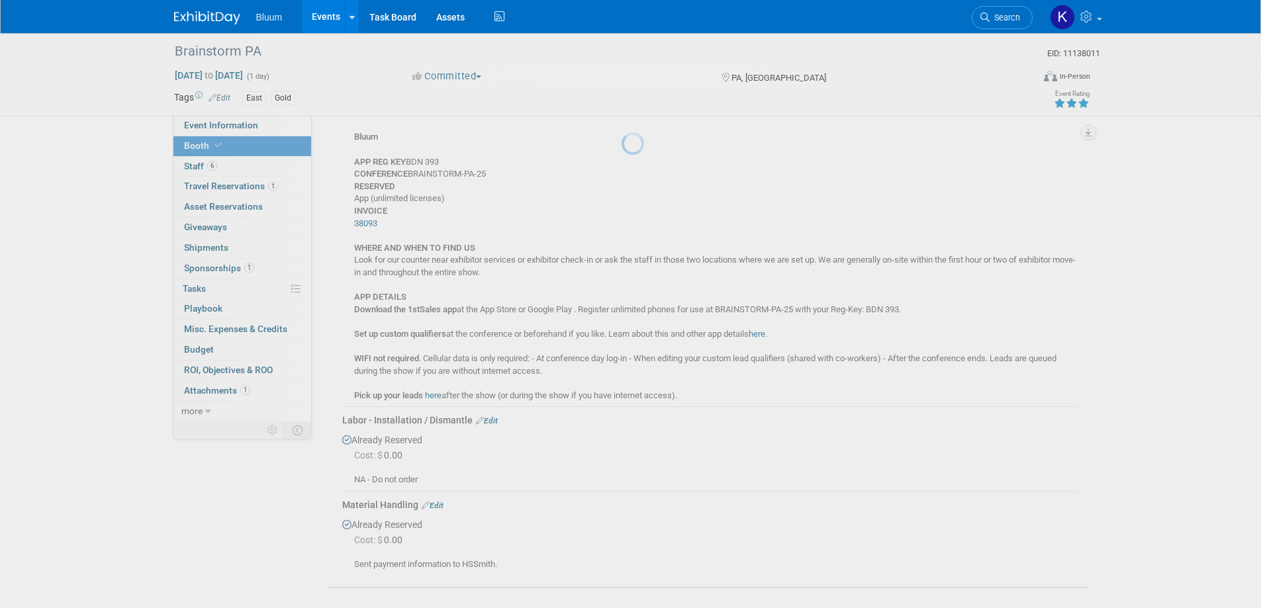
scroll to position [682, 0]
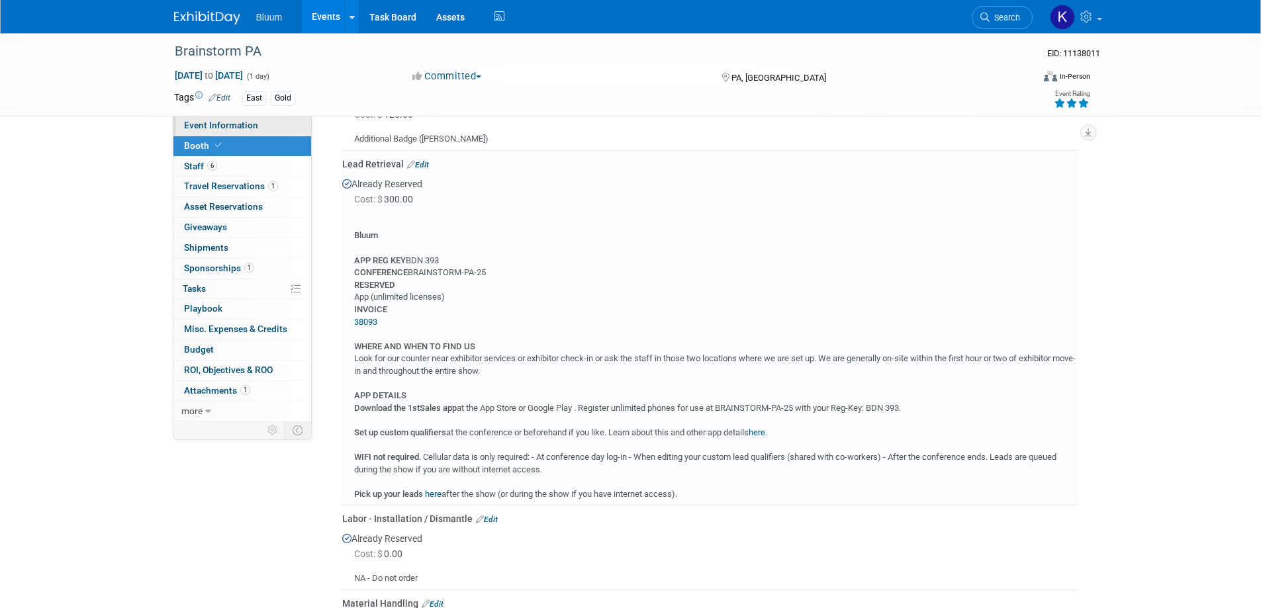
click at [232, 126] on span "Event Information" at bounding box center [221, 125] width 74 height 11
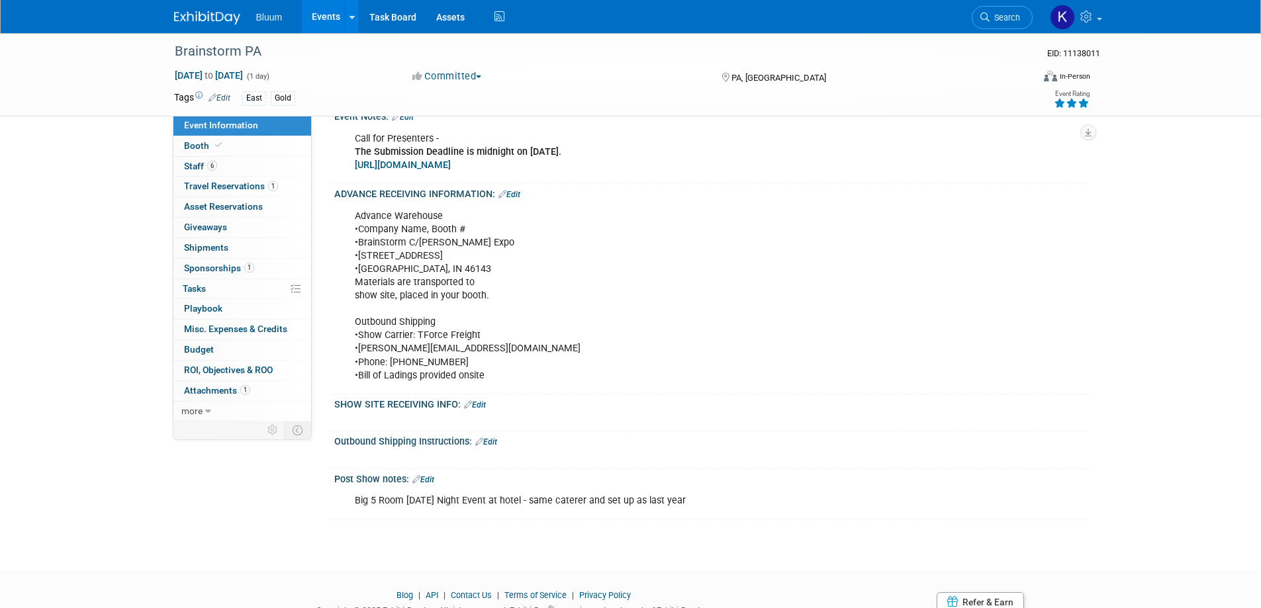
scroll to position [676, 0]
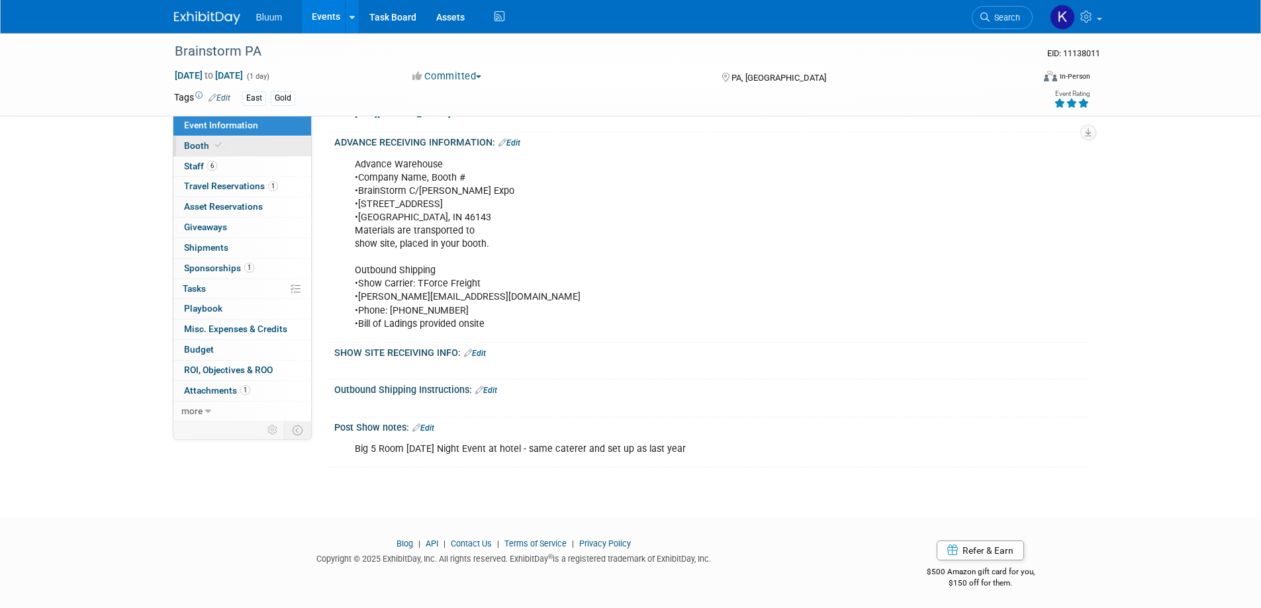
click at [206, 152] on link "Booth" at bounding box center [242, 146] width 138 height 20
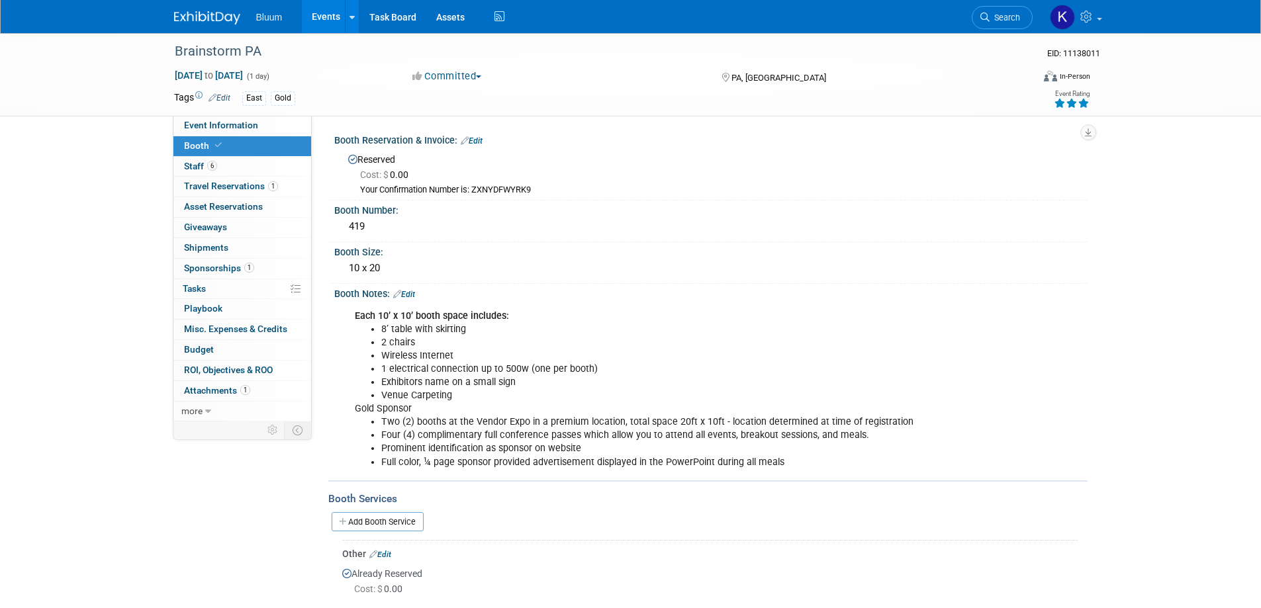
click at [224, 271] on span "Sponsorships 1" at bounding box center [219, 268] width 70 height 11
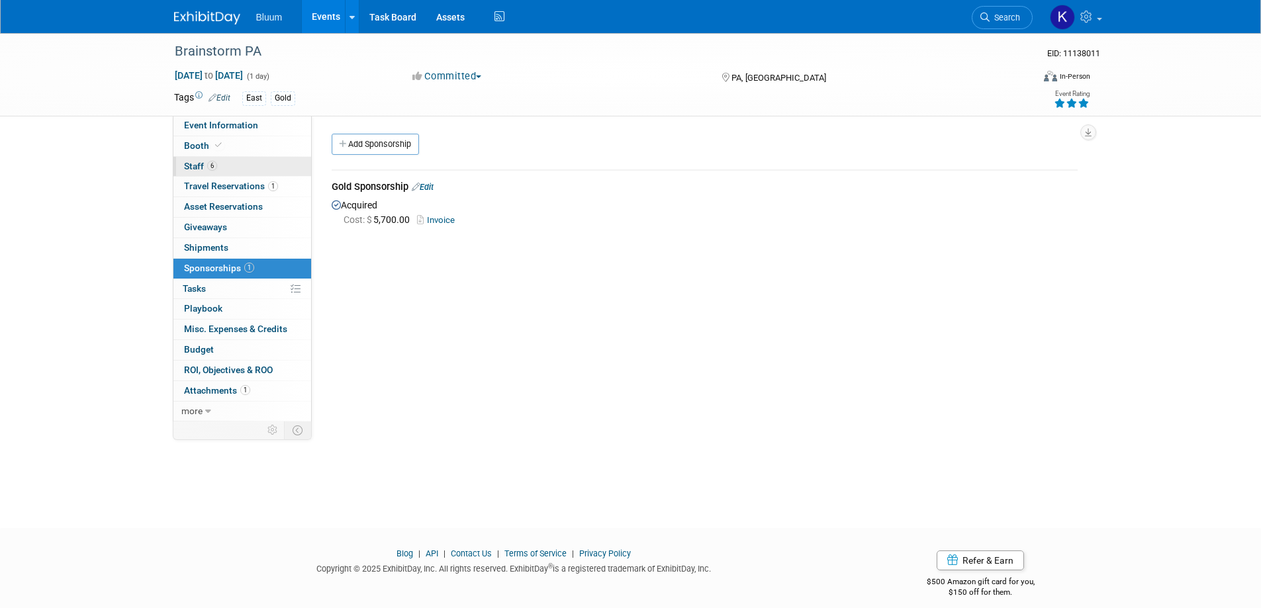
click at [205, 170] on span "Staff 6" at bounding box center [200, 166] width 33 height 11
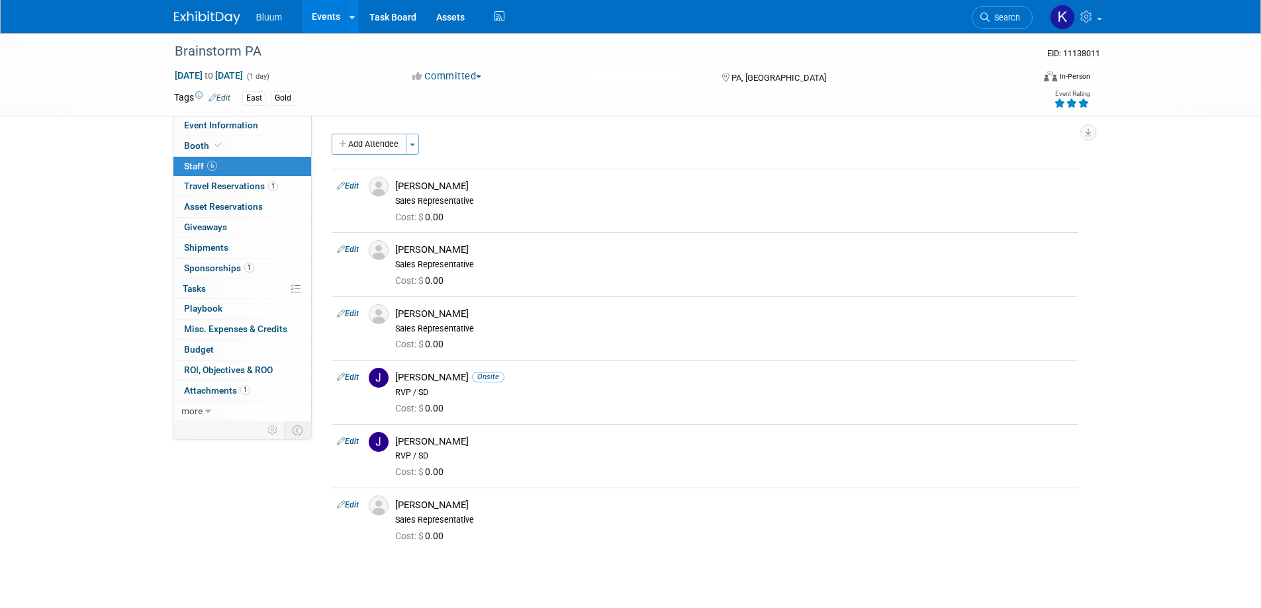
click at [388, 150] on button "Add Attendee" at bounding box center [369, 144] width 75 height 21
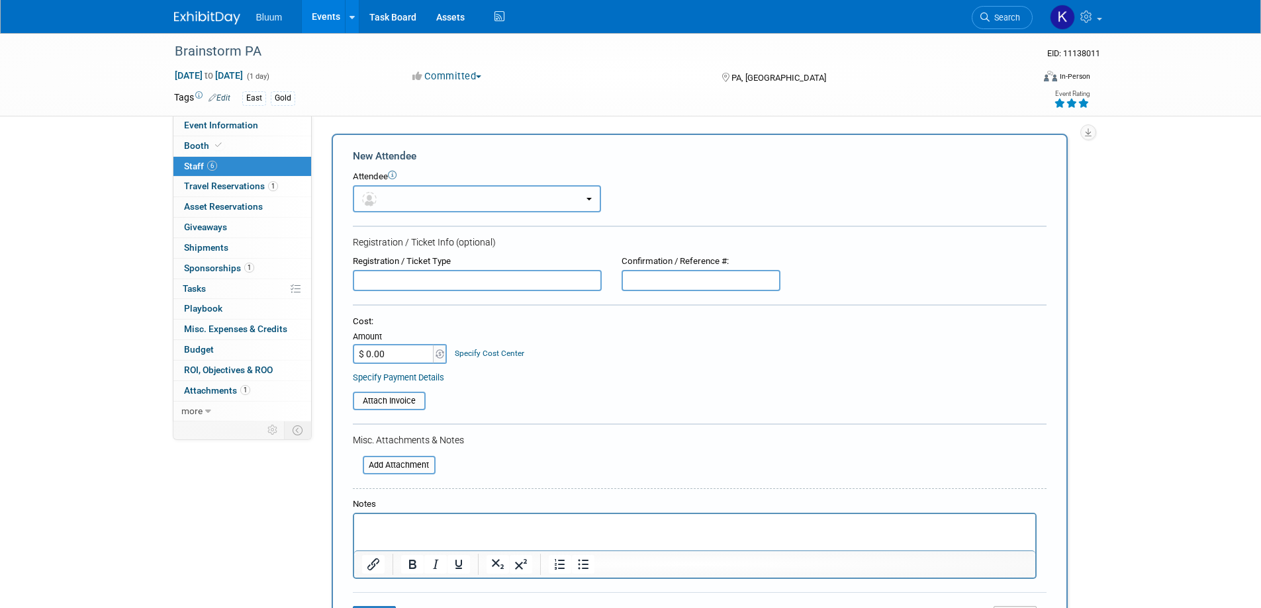
click at [408, 193] on button "button" at bounding box center [477, 198] width 248 height 27
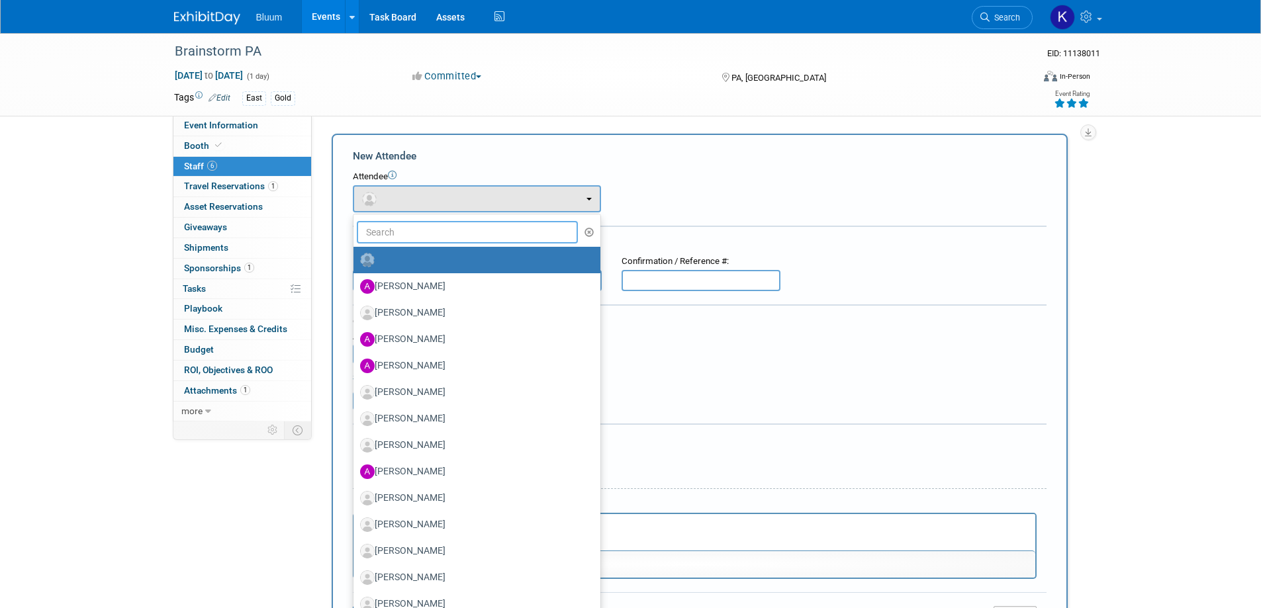
click at [436, 236] on input "text" at bounding box center [468, 232] width 222 height 22
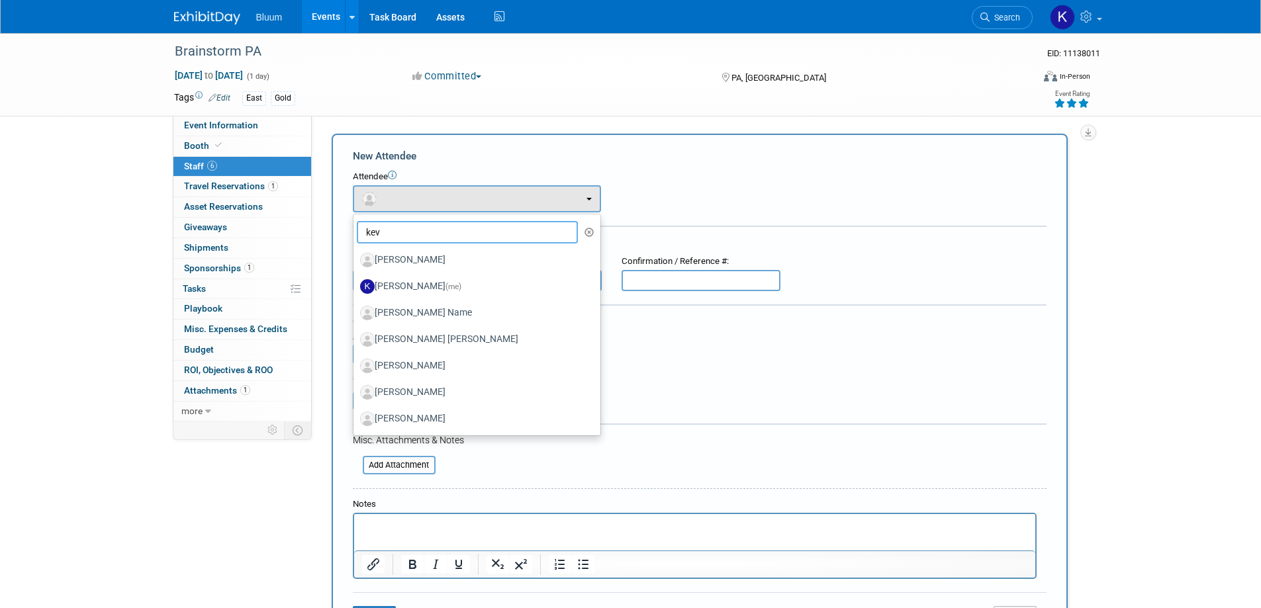
type input "kevi"
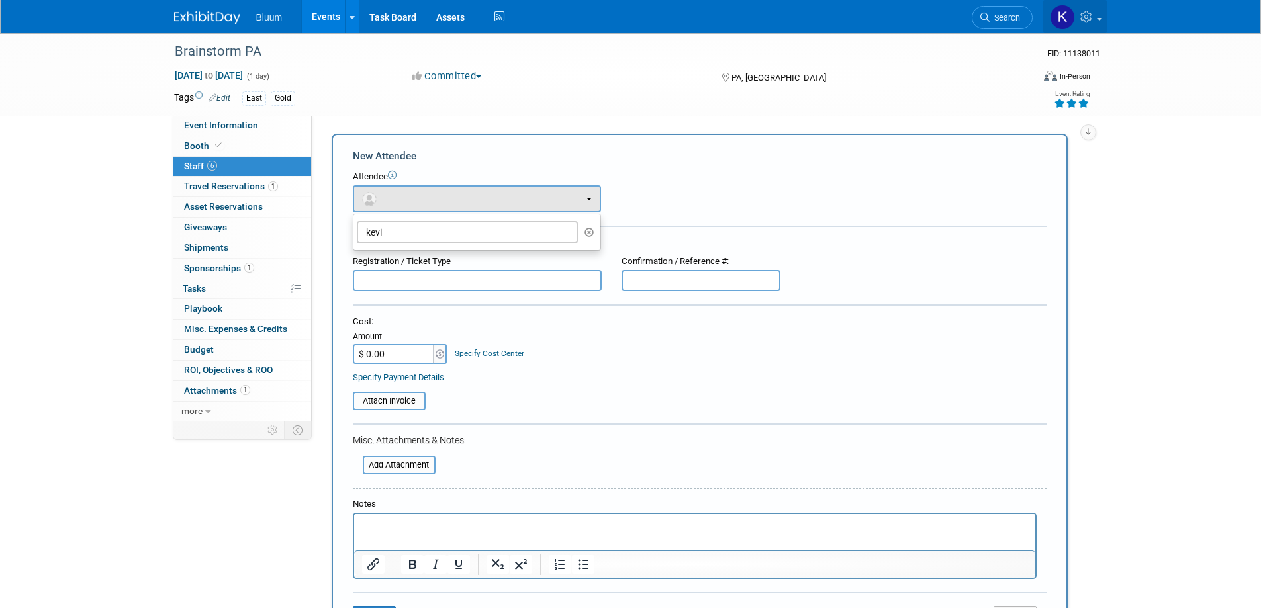
click at [1083, 18] on icon at bounding box center [1087, 17] width 15 height 12
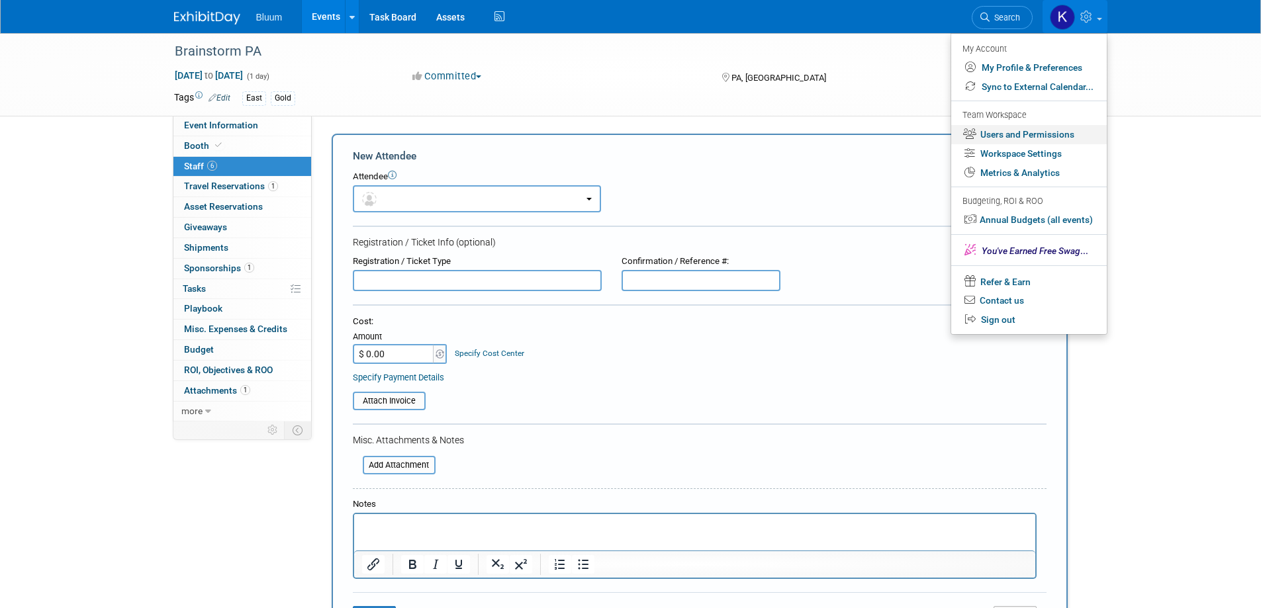
click at [1005, 132] on link "Users and Permissions" at bounding box center [1029, 134] width 156 height 19
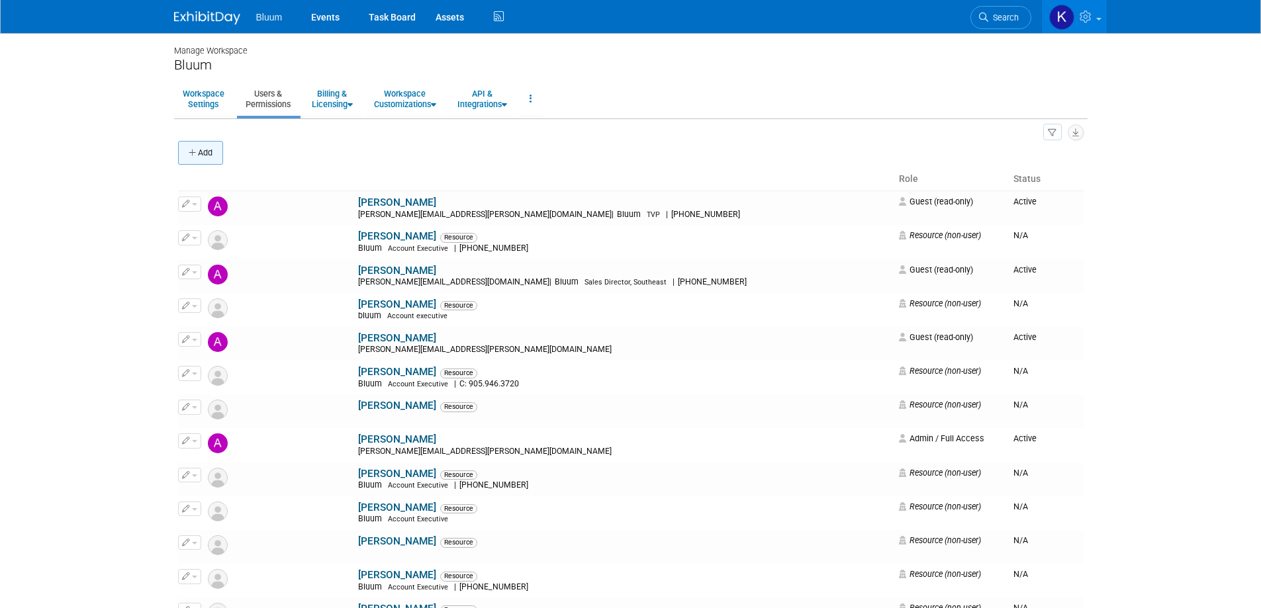
click at [201, 156] on button "Add" at bounding box center [200, 153] width 45 height 24
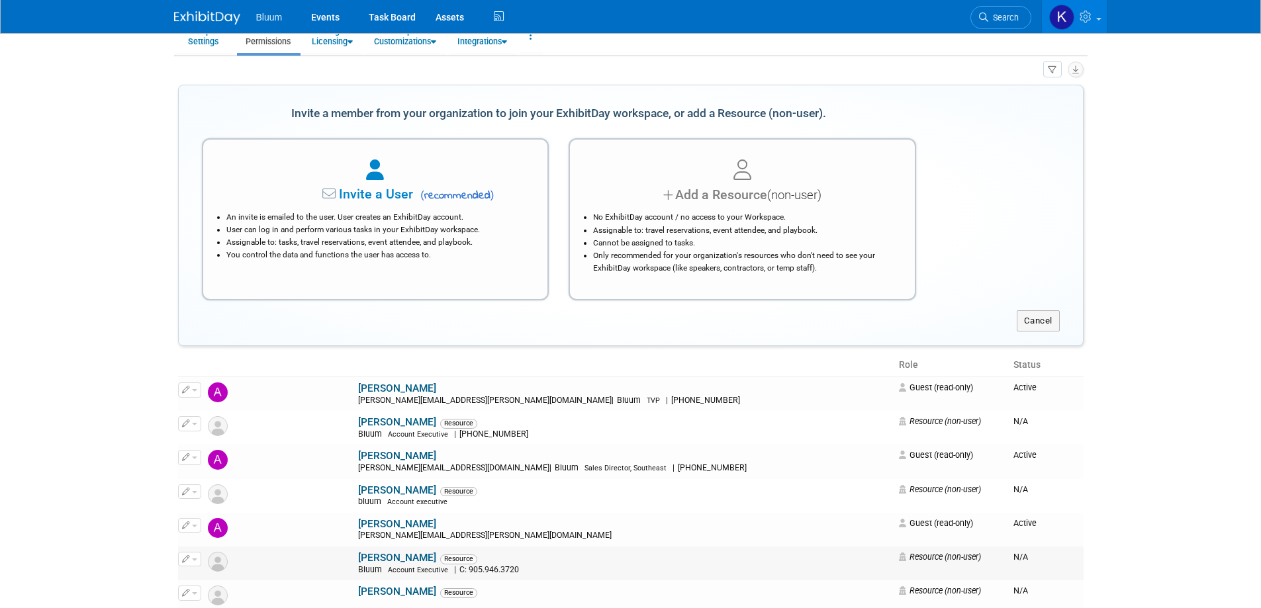
scroll to position [66, 0]
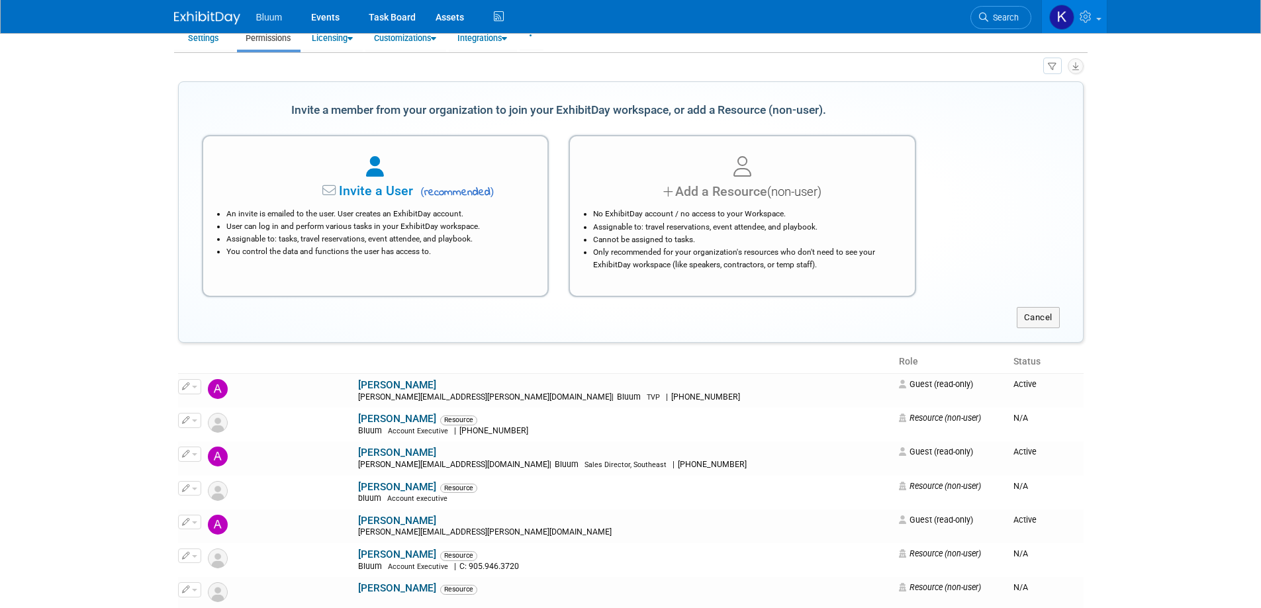
click at [705, 199] on div "Add a Resource (non-user)" at bounding box center [742, 191] width 312 height 19
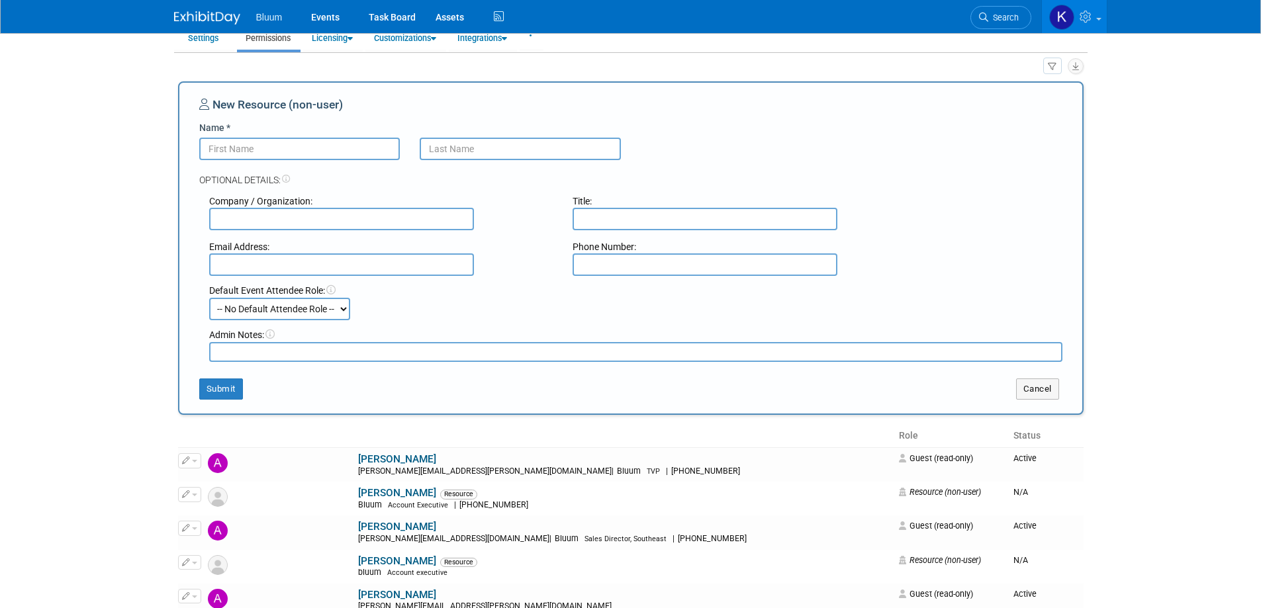
click at [319, 150] on input "Name *" at bounding box center [299, 149] width 201 height 22
type input "[PERSON_NAME]"
type input "Airey"
click at [240, 392] on button "Submit" at bounding box center [221, 389] width 44 height 21
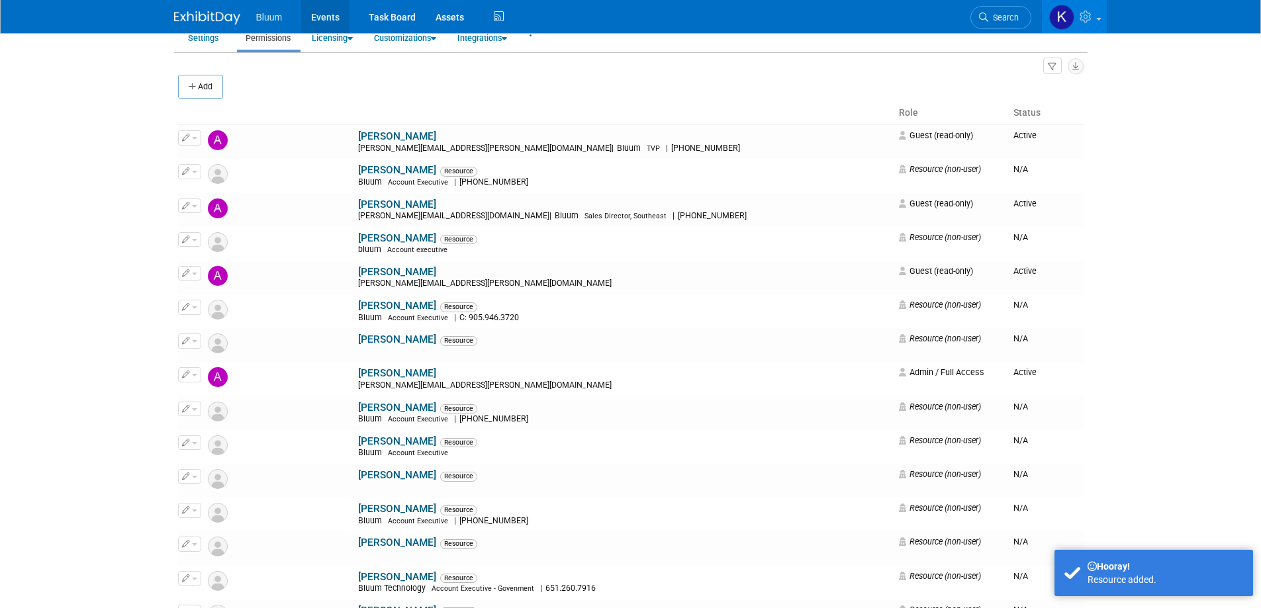
click at [322, 15] on link "Events" at bounding box center [325, 16] width 48 height 33
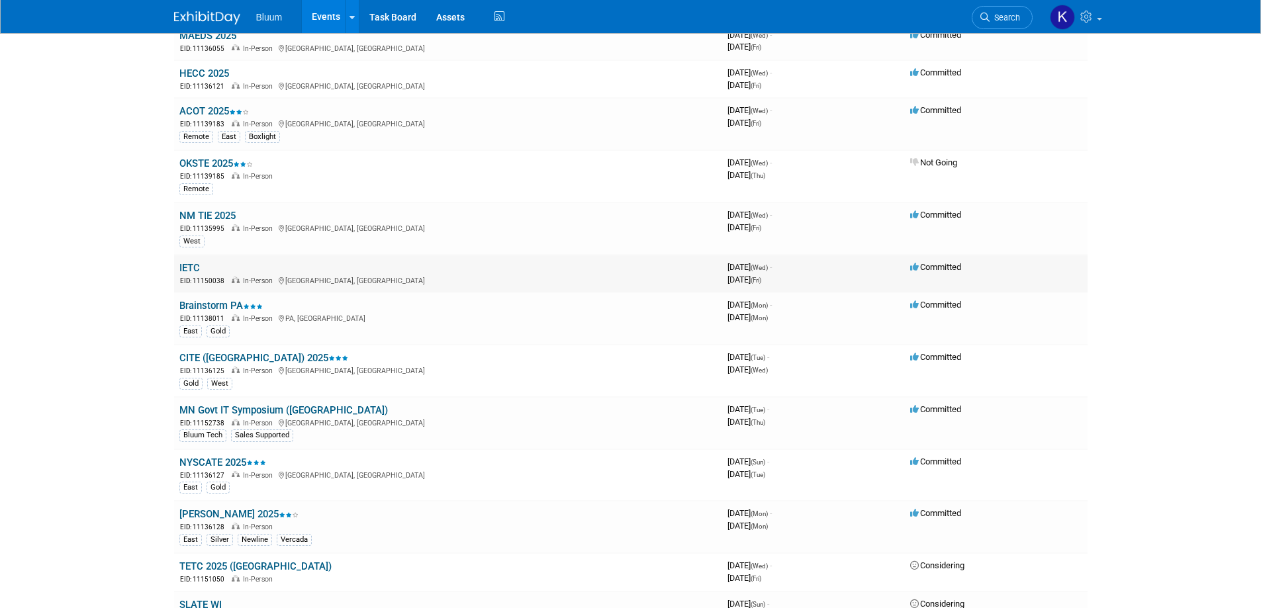
scroll to position [728, 0]
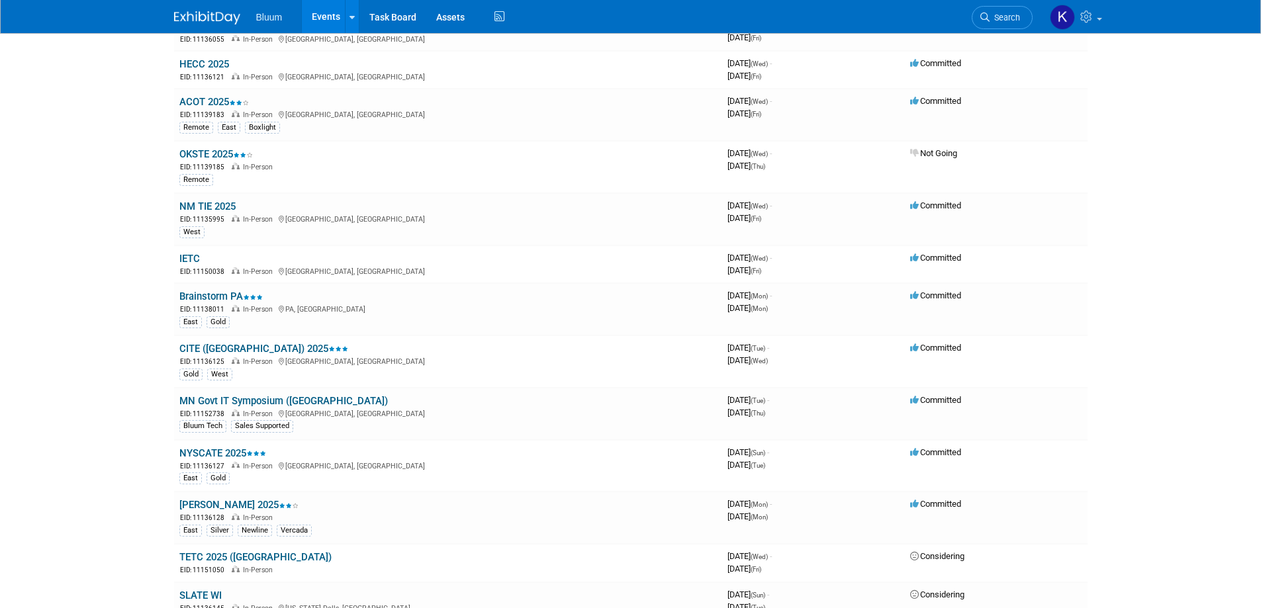
click at [246, 296] on icon at bounding box center [246, 297] width 7 height 5
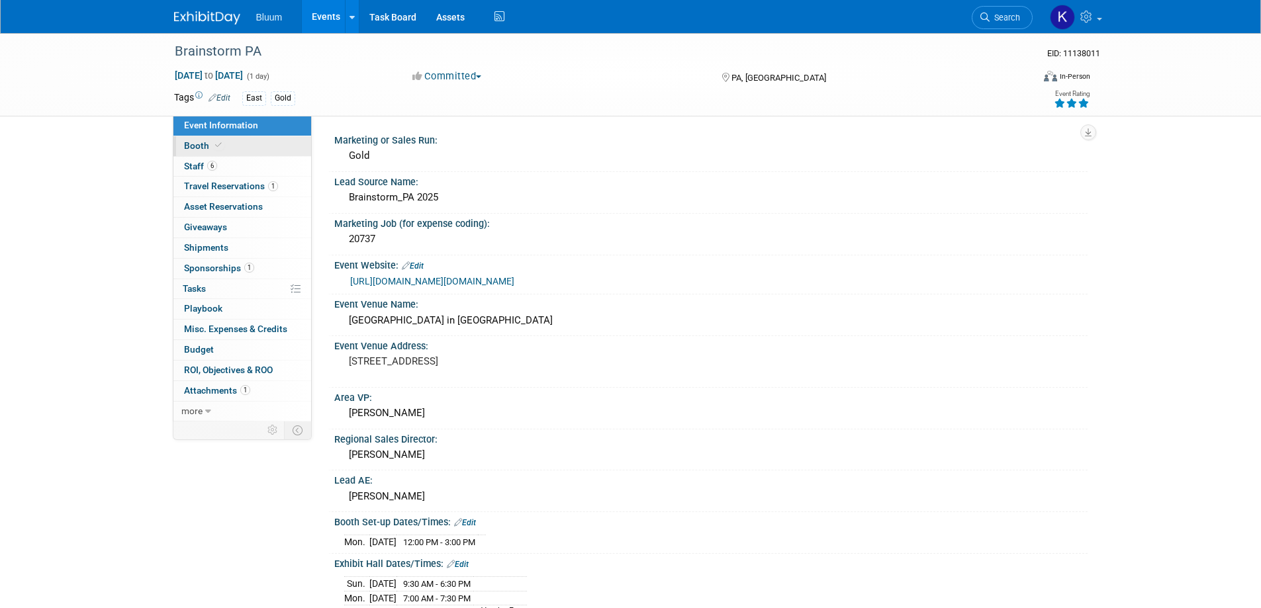
click at [197, 146] on span "Booth" at bounding box center [204, 145] width 40 height 11
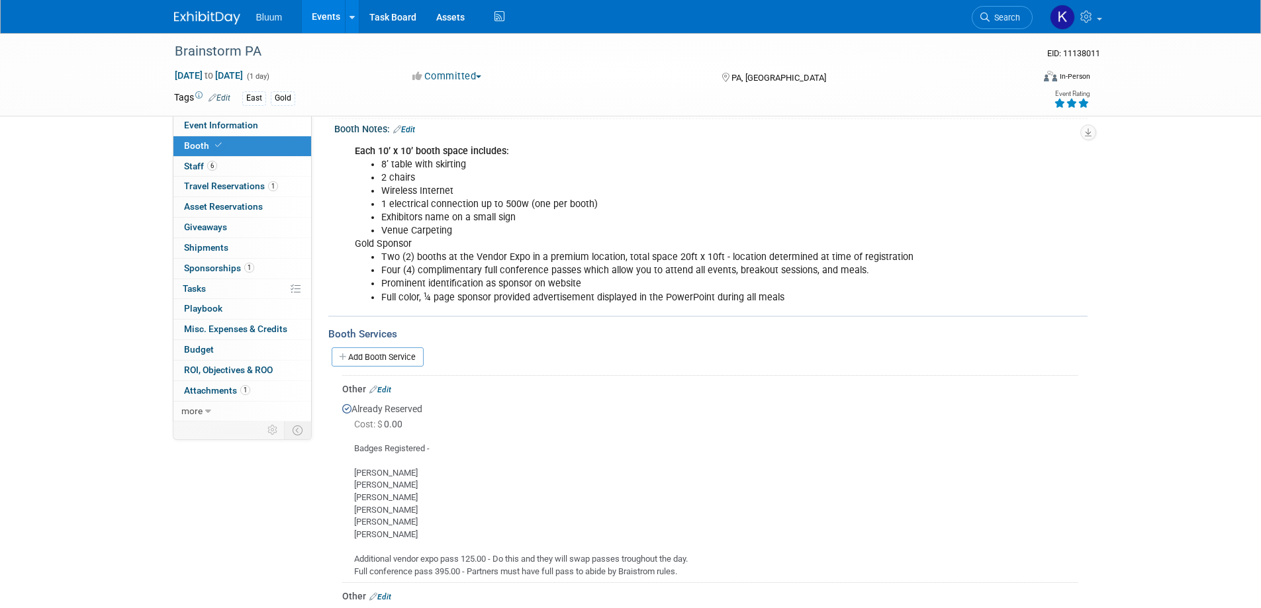
scroll to position [199, 0]
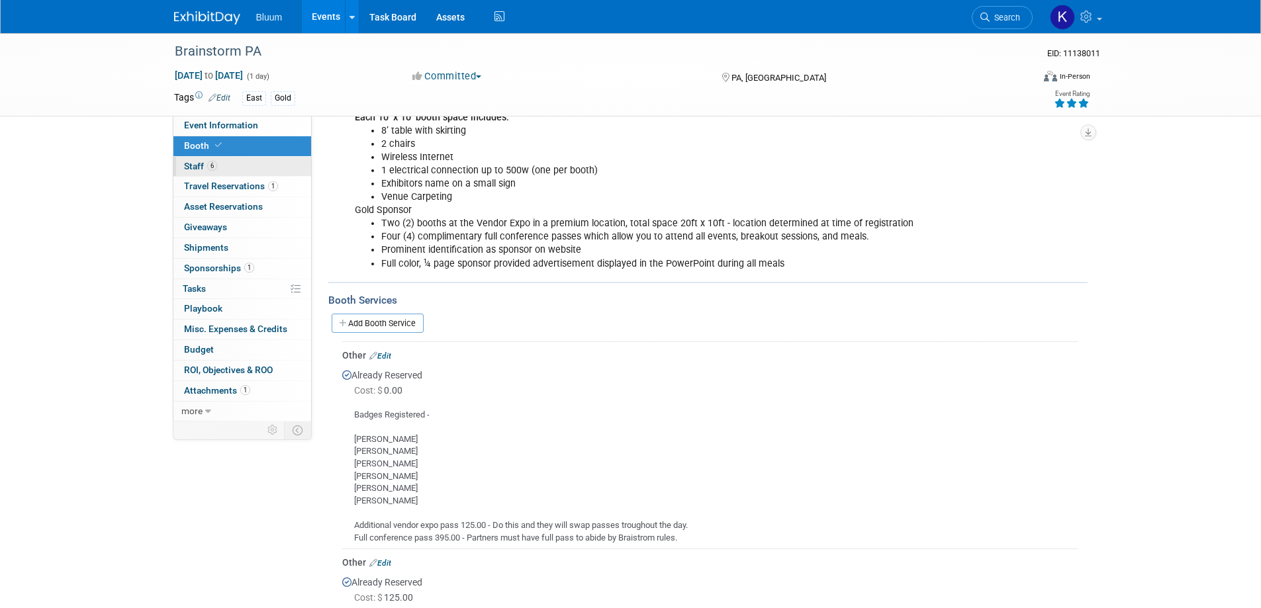
click at [185, 161] on link "6 Staff 6" at bounding box center [242, 167] width 138 height 20
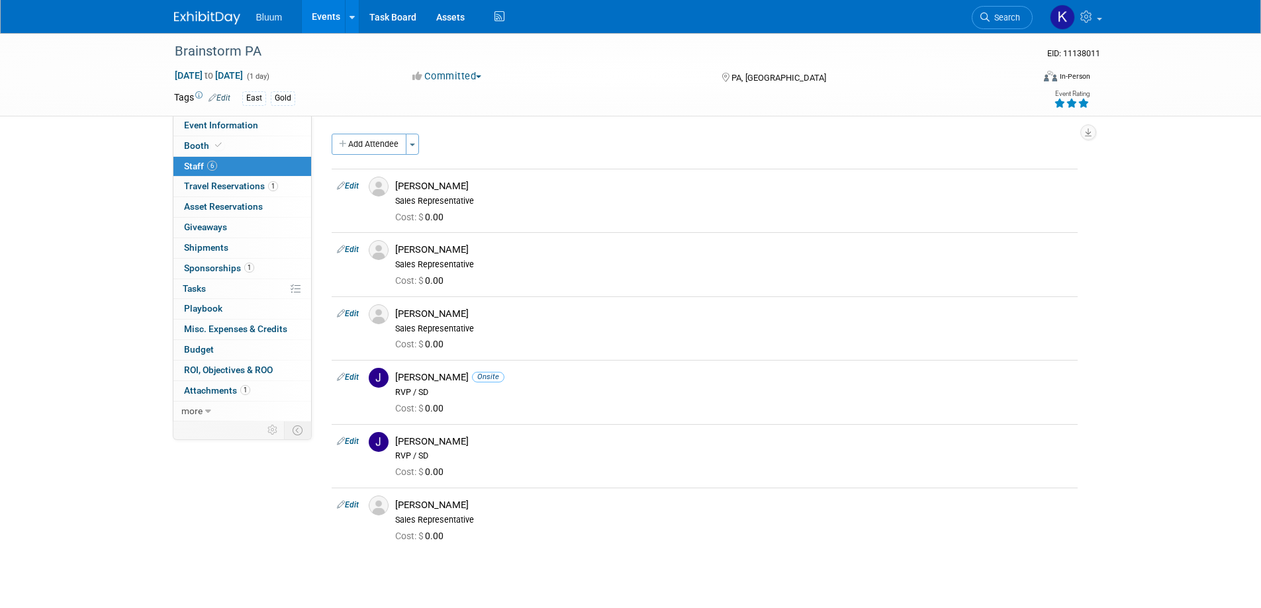
click at [367, 151] on button "Add Attendee" at bounding box center [369, 144] width 75 height 21
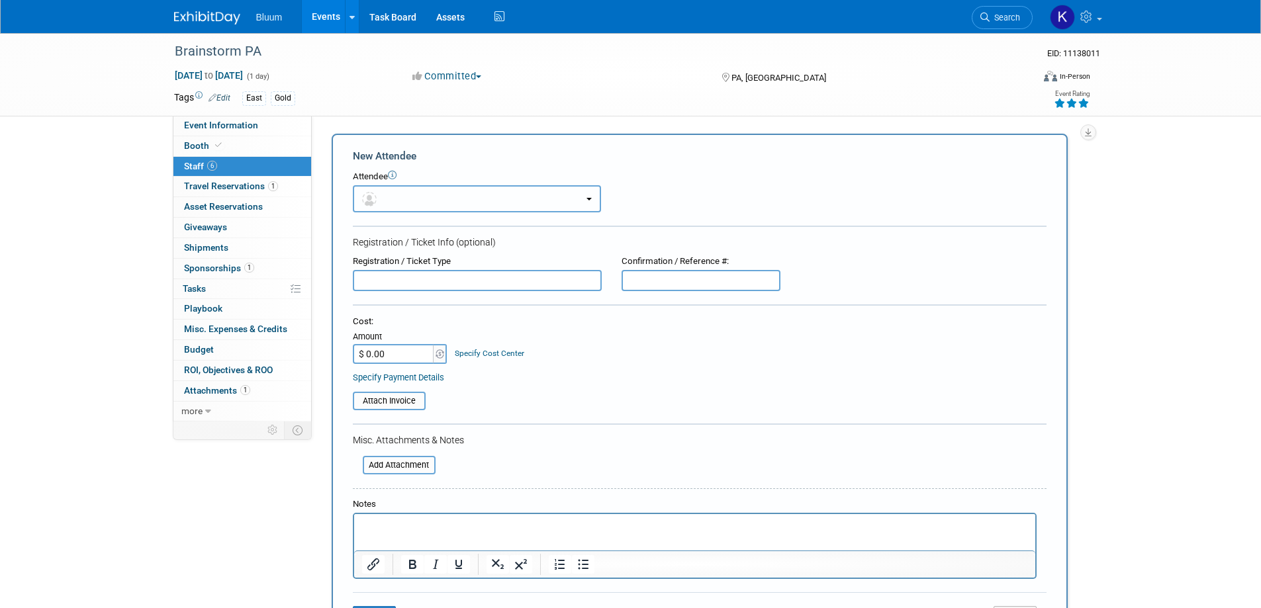
click at [382, 198] on button "button" at bounding box center [477, 198] width 248 height 27
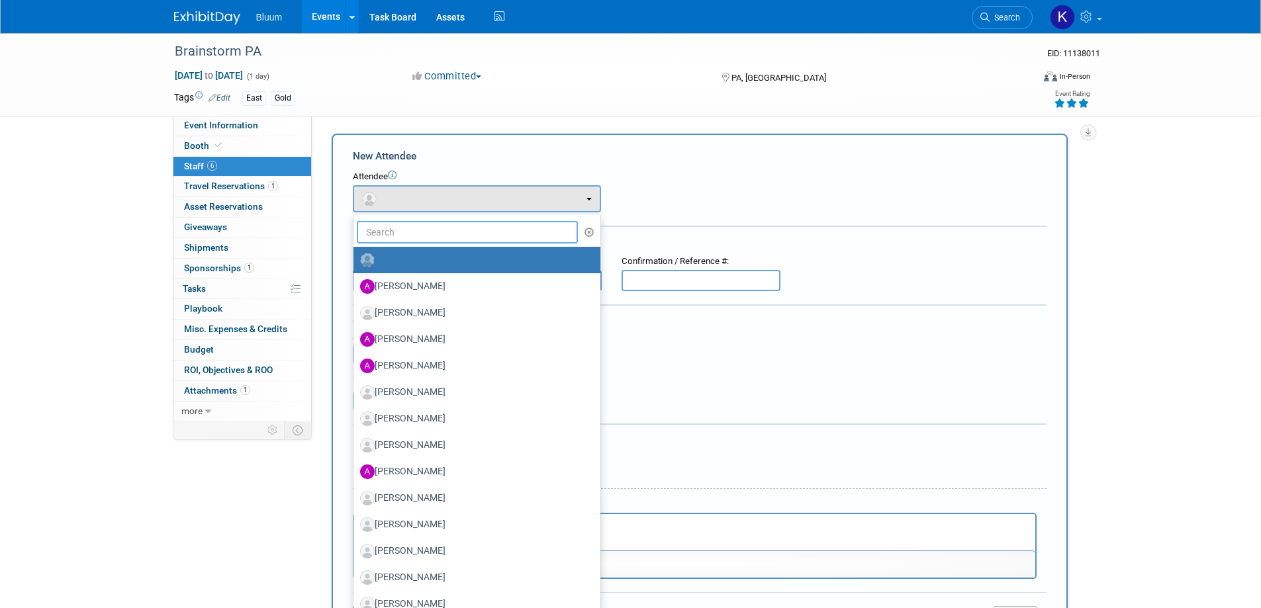
click at [388, 233] on input "text" at bounding box center [468, 232] width 222 height 22
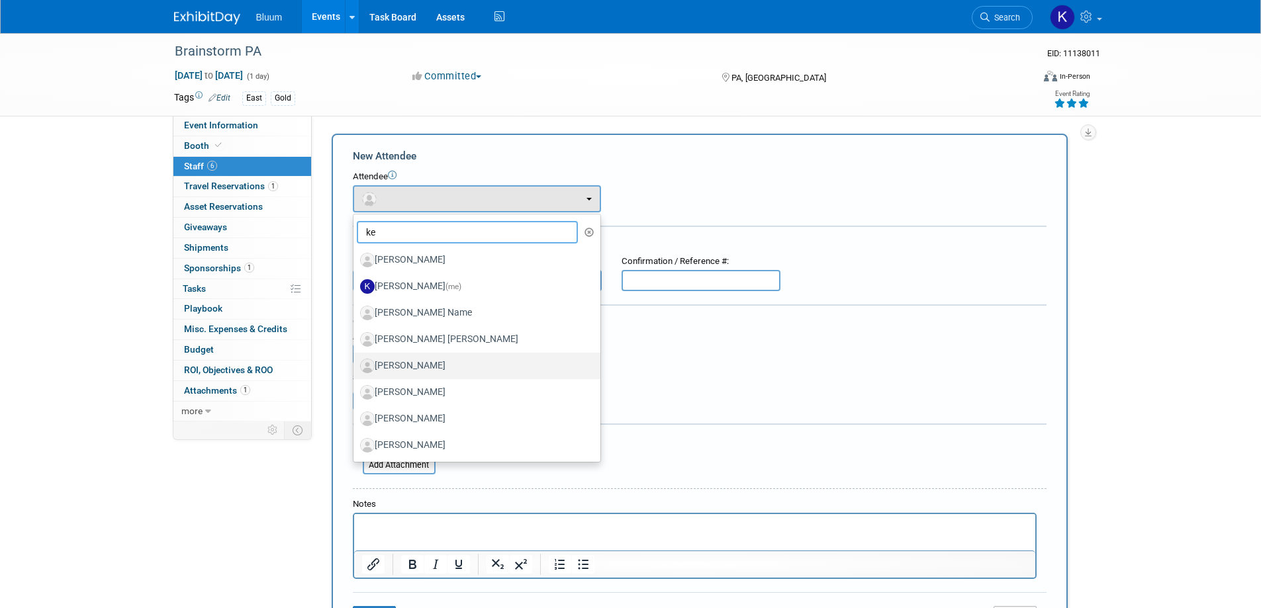
type input "ke"
click at [398, 357] on label "[PERSON_NAME]" at bounding box center [473, 365] width 227 height 21
click at [355, 360] on input "[PERSON_NAME]" at bounding box center [351, 364] width 9 height 9
select select "e21d99e1-e7f7-4a6e-bfab-abc8a57610cc"
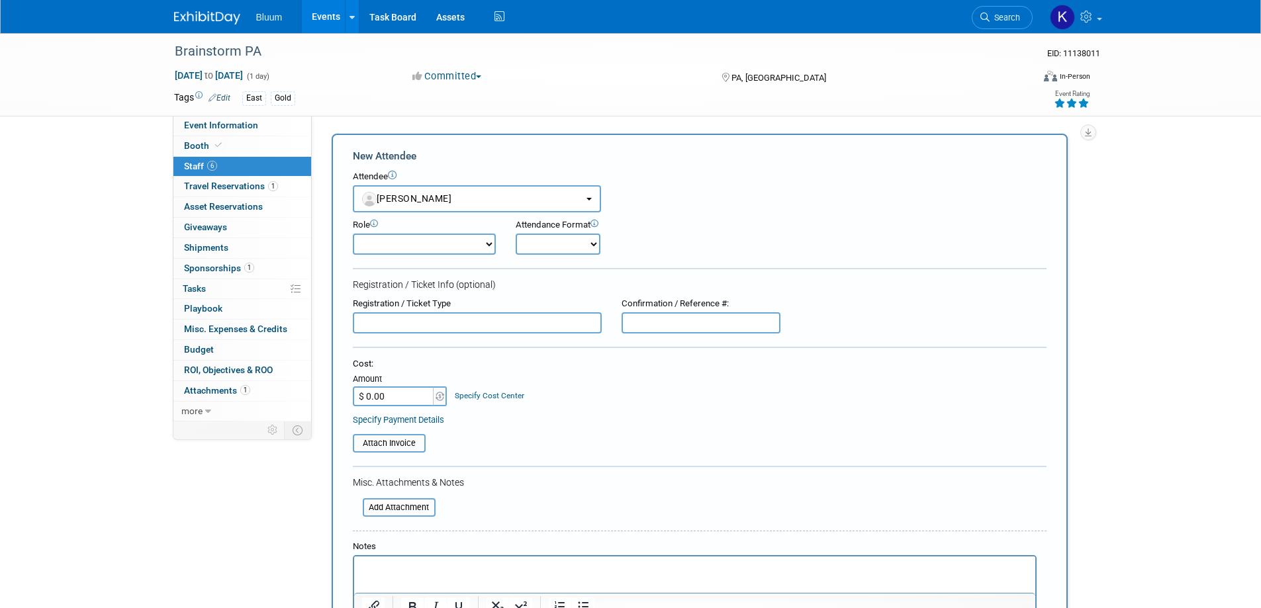
click at [396, 245] on select "Account Executive Demonstrator Event Support Host Leadership Offsite Event Supp…" at bounding box center [424, 244] width 143 height 21
select select "600"
click at [353, 234] on select "Account Executive Demonstrator Event Support Host Leadership Offsite Event Supp…" at bounding box center [424, 244] width 143 height 21
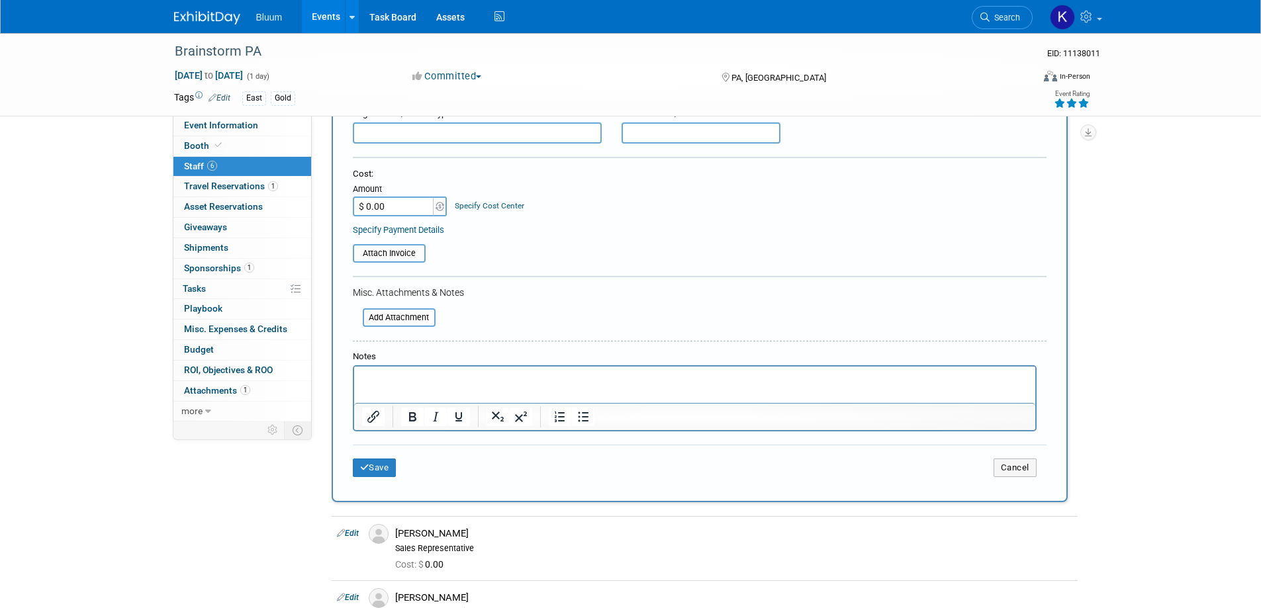
scroll to position [265, 0]
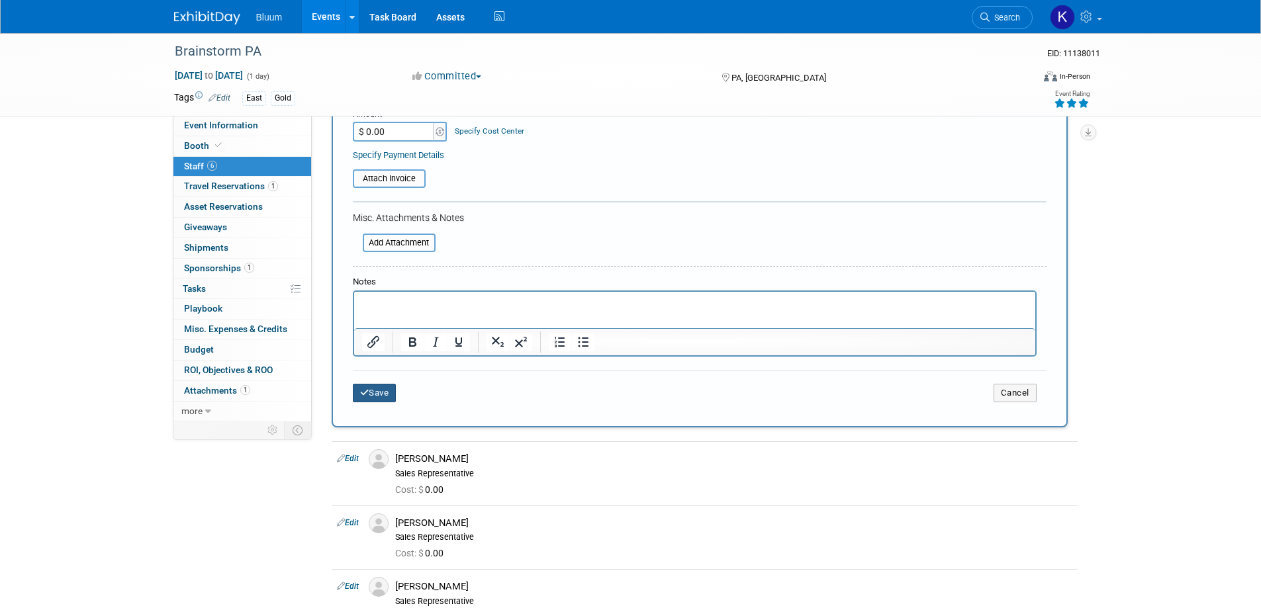
click at [390, 398] on button "Save" at bounding box center [375, 393] width 44 height 19
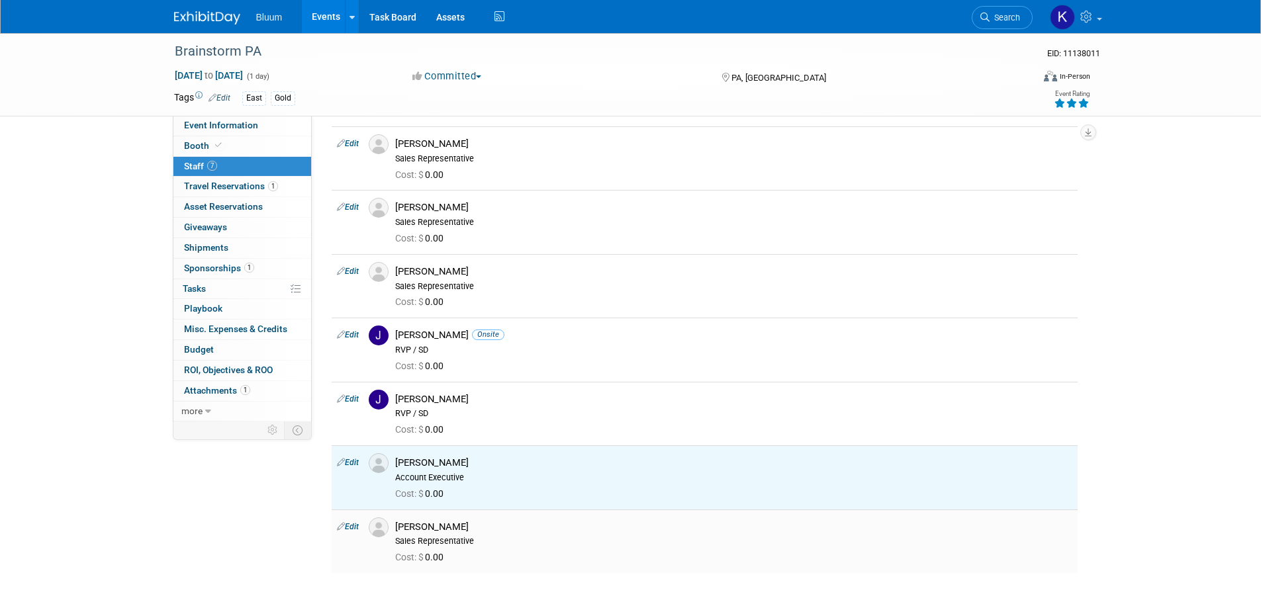
scroll to position [31, 0]
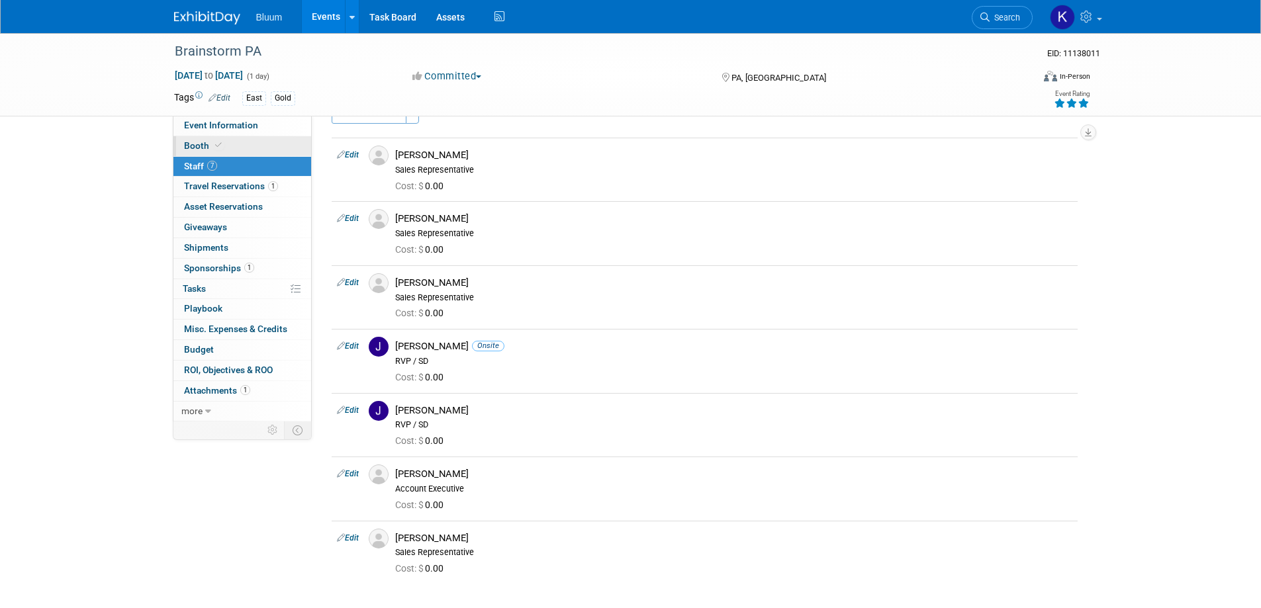
click at [212, 148] on span at bounding box center [218, 145] width 12 height 10
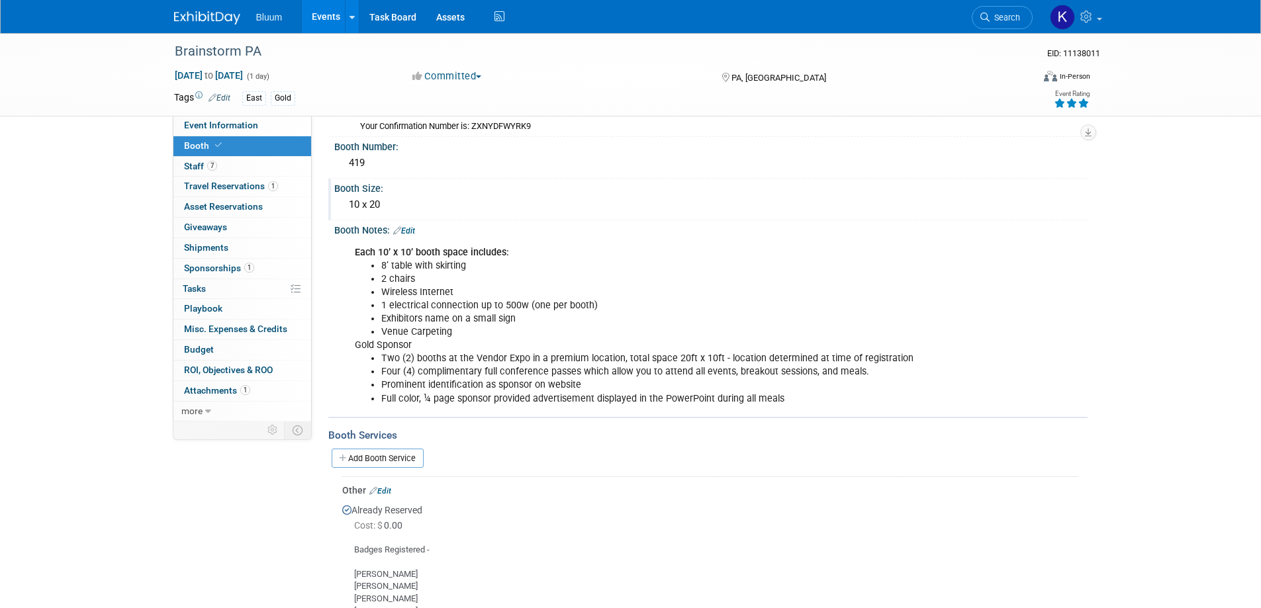
scroll to position [132, 0]
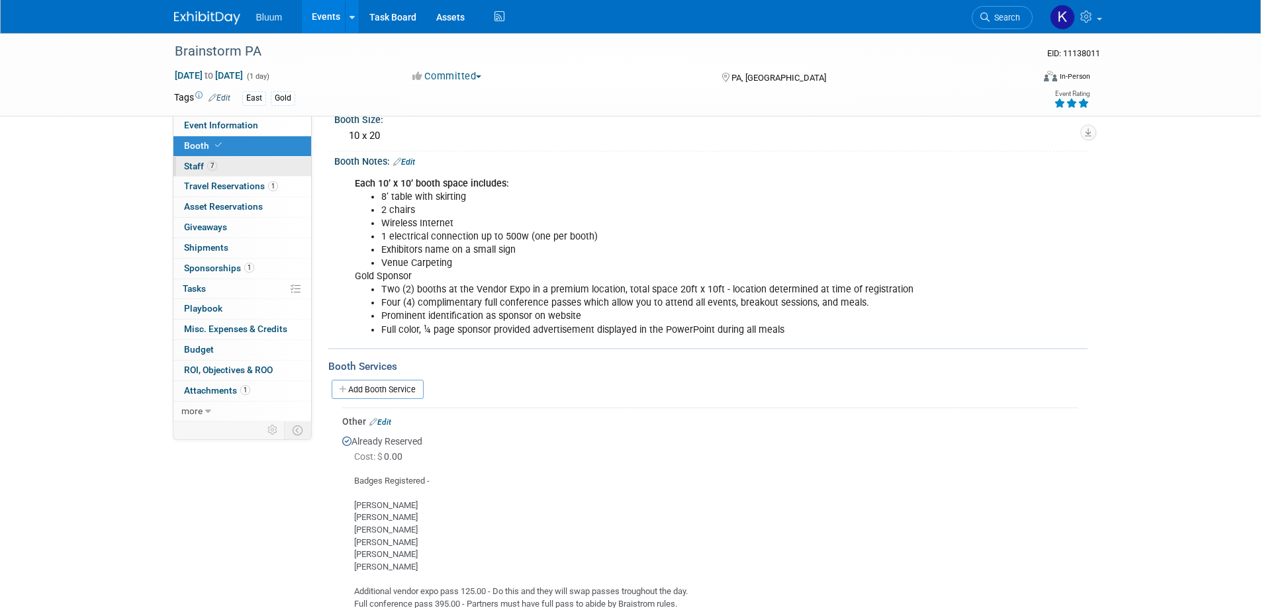
click at [200, 161] on span "Staff 7" at bounding box center [200, 166] width 33 height 11
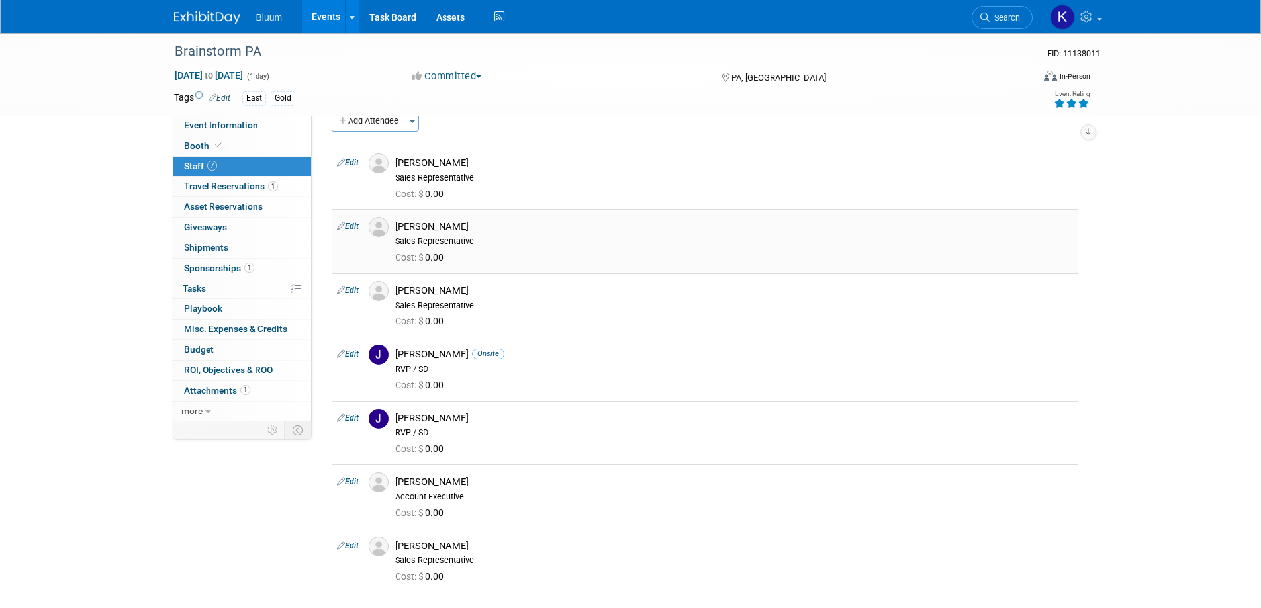
scroll to position [0, 0]
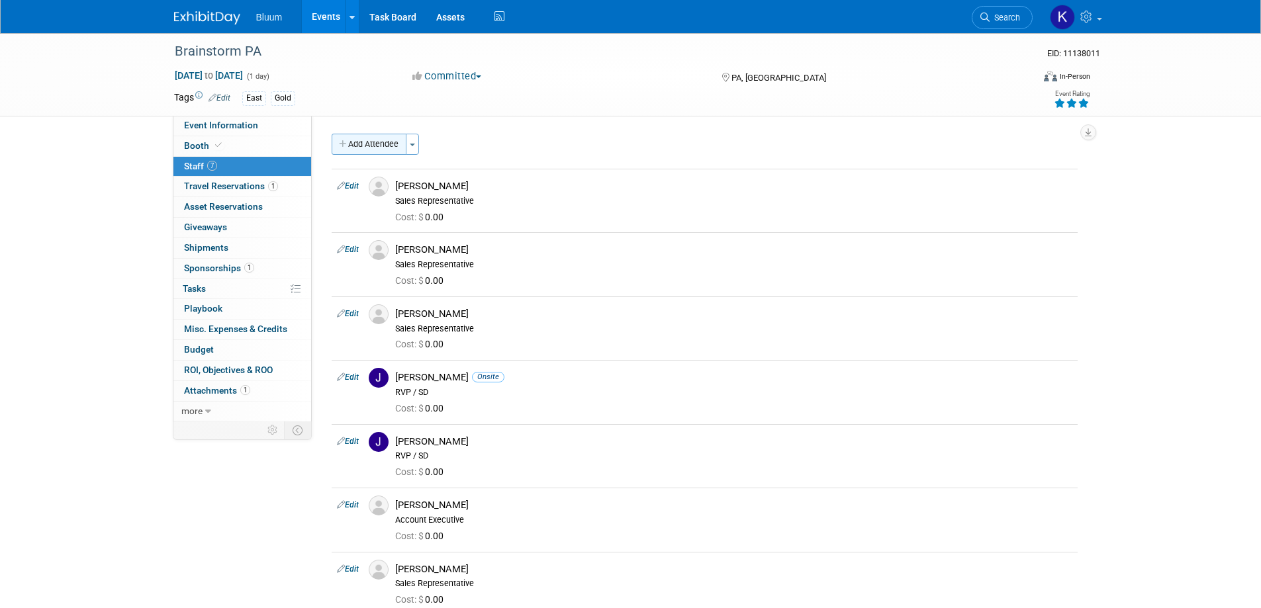
click at [385, 144] on button "Add Attendee" at bounding box center [369, 144] width 75 height 21
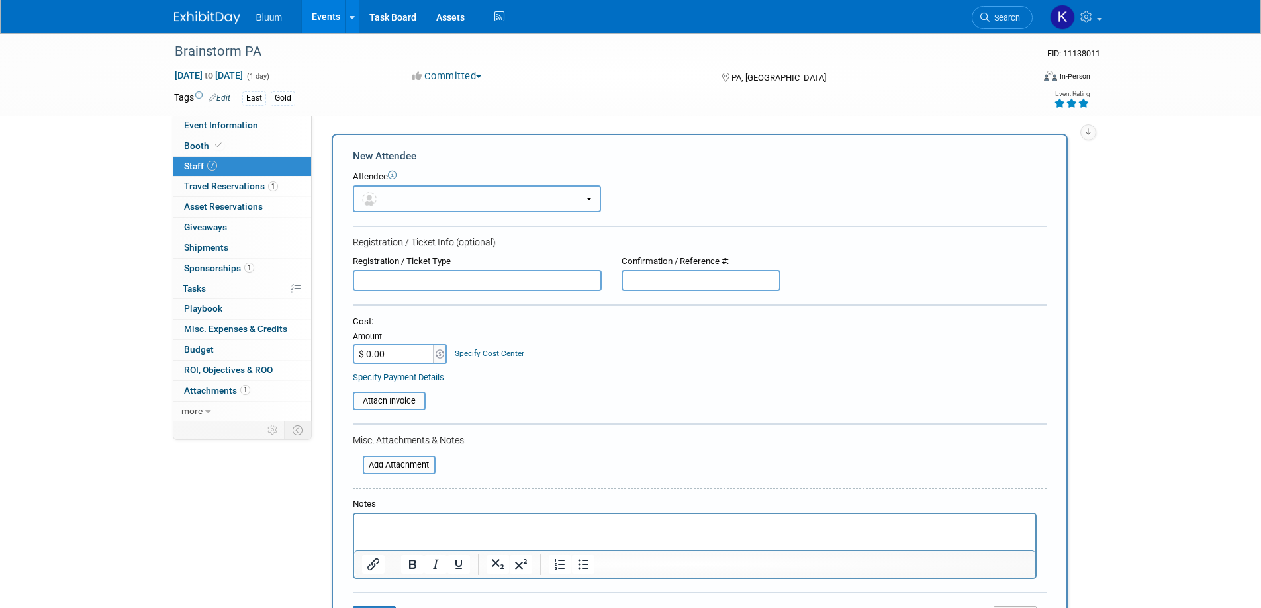
click at [424, 197] on button "button" at bounding box center [477, 198] width 248 height 27
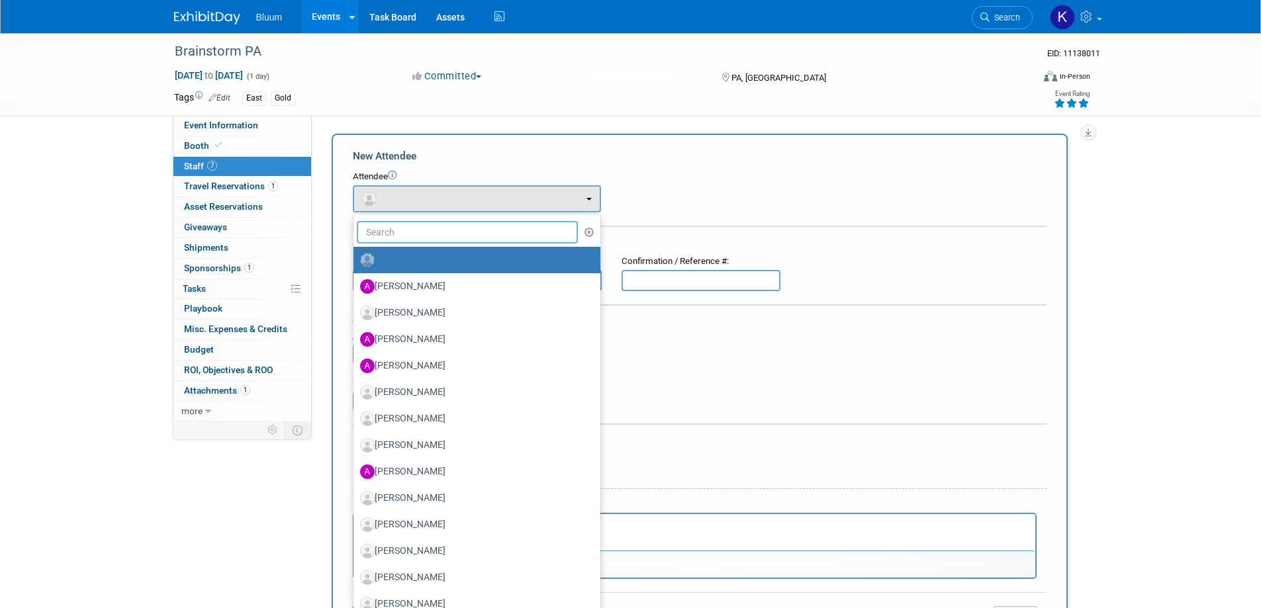
click at [405, 230] on input "text" at bounding box center [468, 232] width 222 height 22
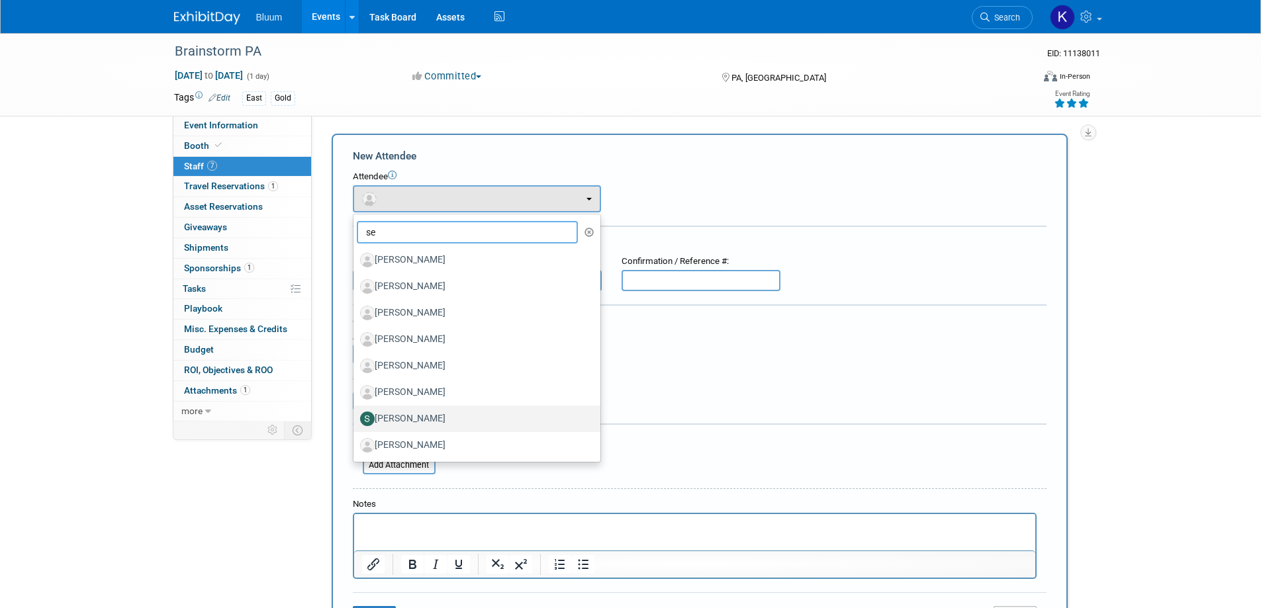
type input "se"
click at [383, 412] on label "[PERSON_NAME]" at bounding box center [473, 418] width 227 height 21
click at [355, 413] on input "[PERSON_NAME]" at bounding box center [351, 417] width 9 height 9
select select "f354a329-6403-445b-85b8-069d04b26f33"
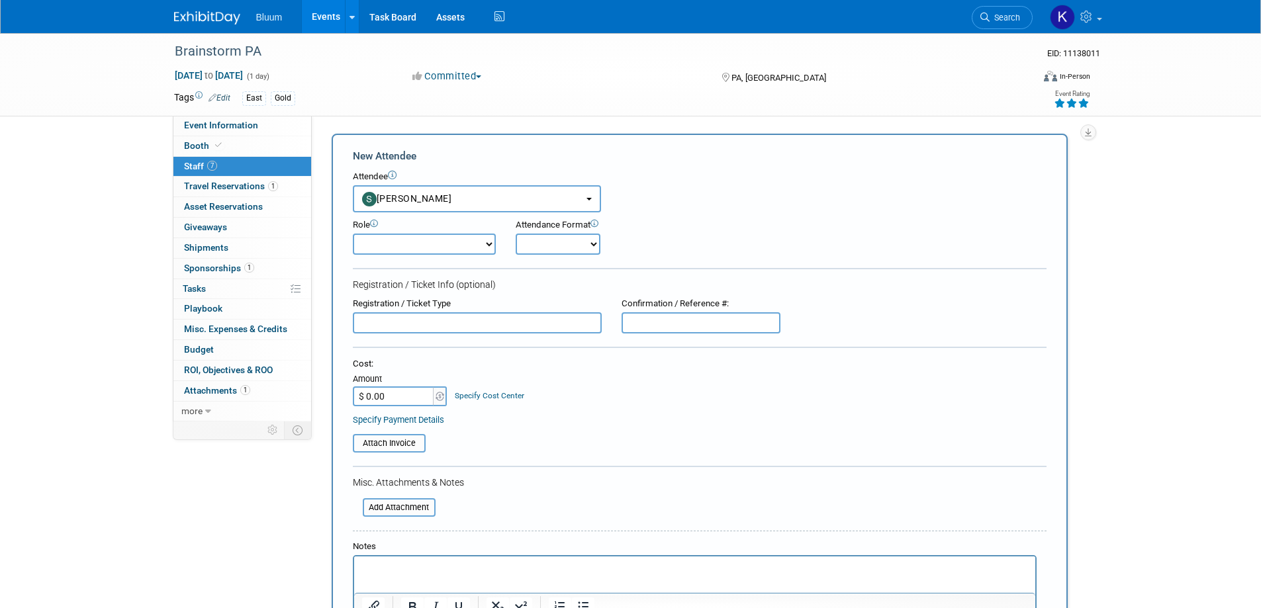
click at [400, 247] on select "Account Executive Demonstrator Event Support Host Leadership Offsite Event Supp…" at bounding box center [424, 244] width 143 height 21
select select "300"
click at [353, 234] on select "Account Executive Demonstrator Event Support Host Leadership Offsite Event Supp…" at bounding box center [424, 244] width 143 height 21
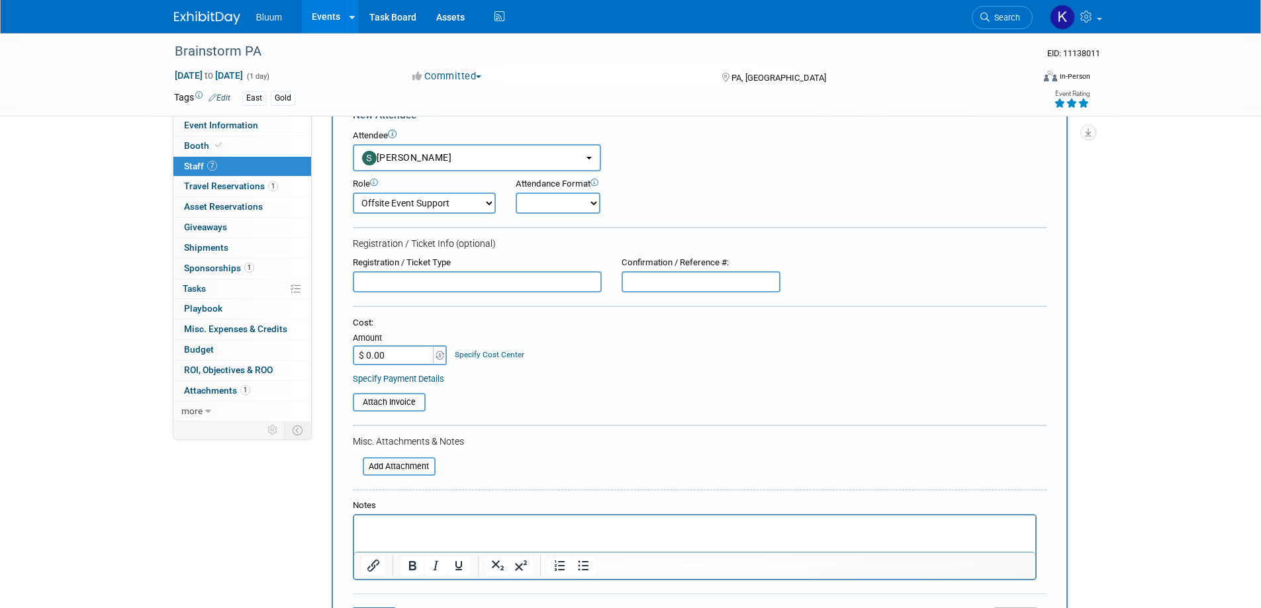
scroll to position [199, 0]
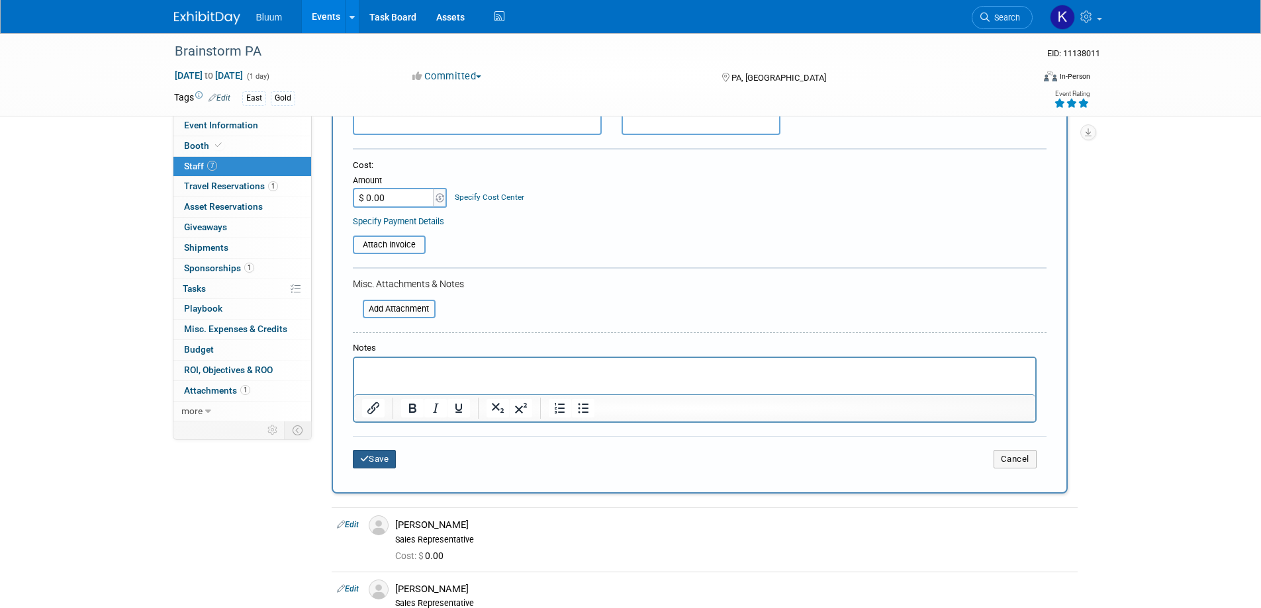
click at [380, 462] on button "Save" at bounding box center [375, 459] width 44 height 19
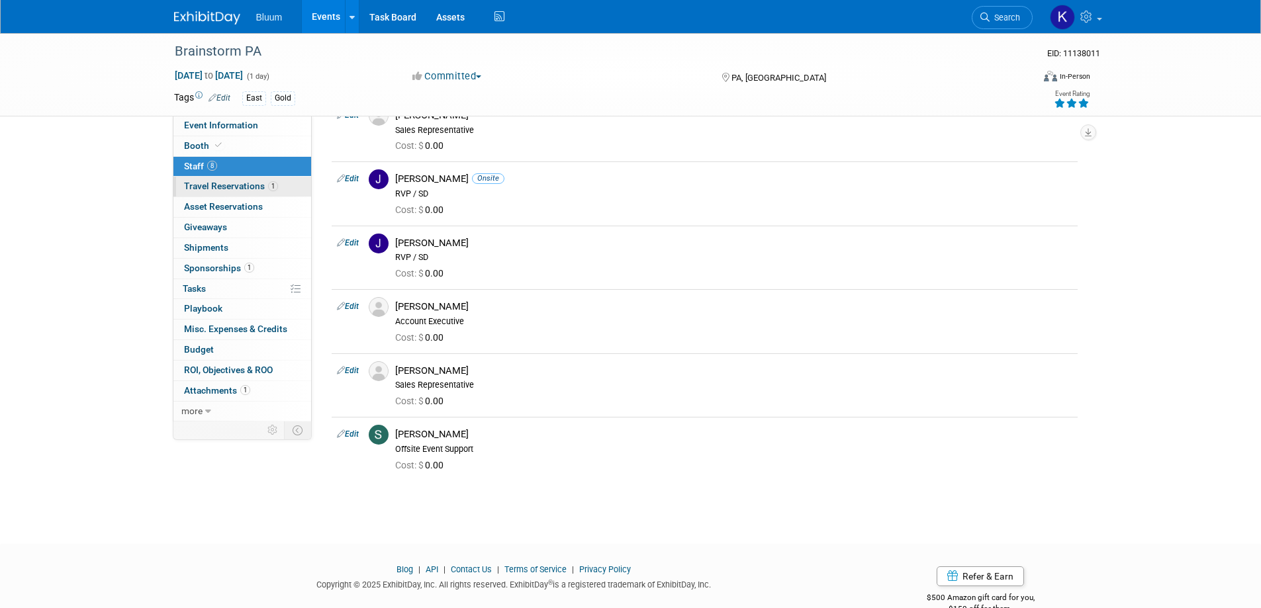
click at [214, 184] on span "Travel Reservations 1" at bounding box center [231, 186] width 94 height 11
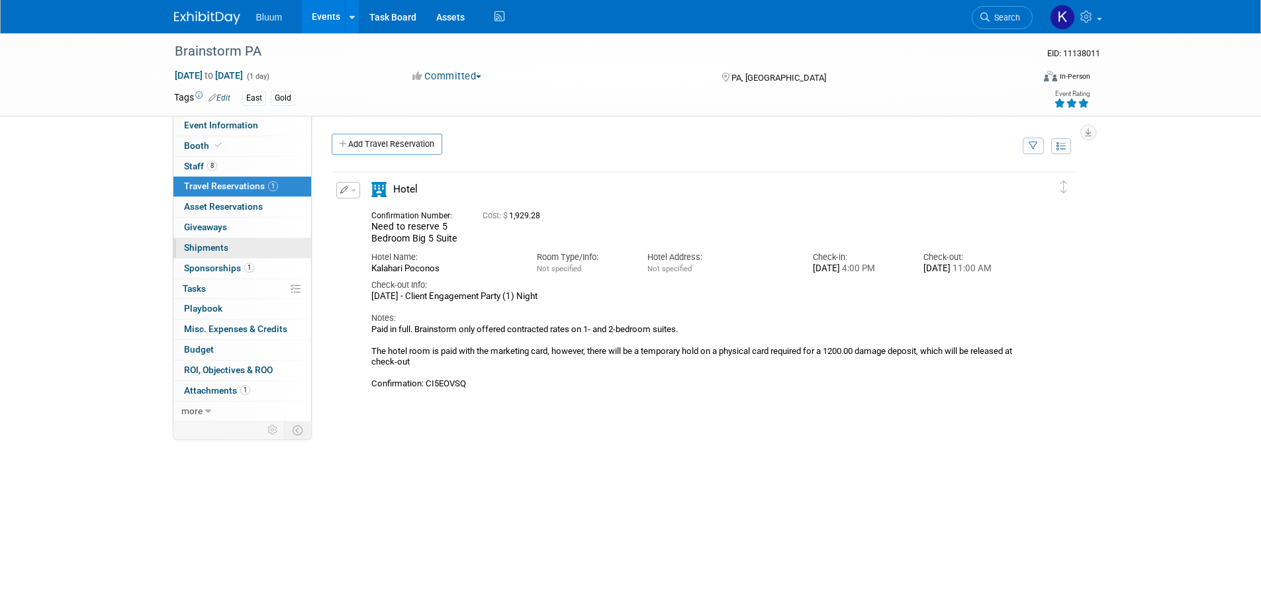
click at [207, 244] on span "Shipments 0" at bounding box center [206, 247] width 44 height 11
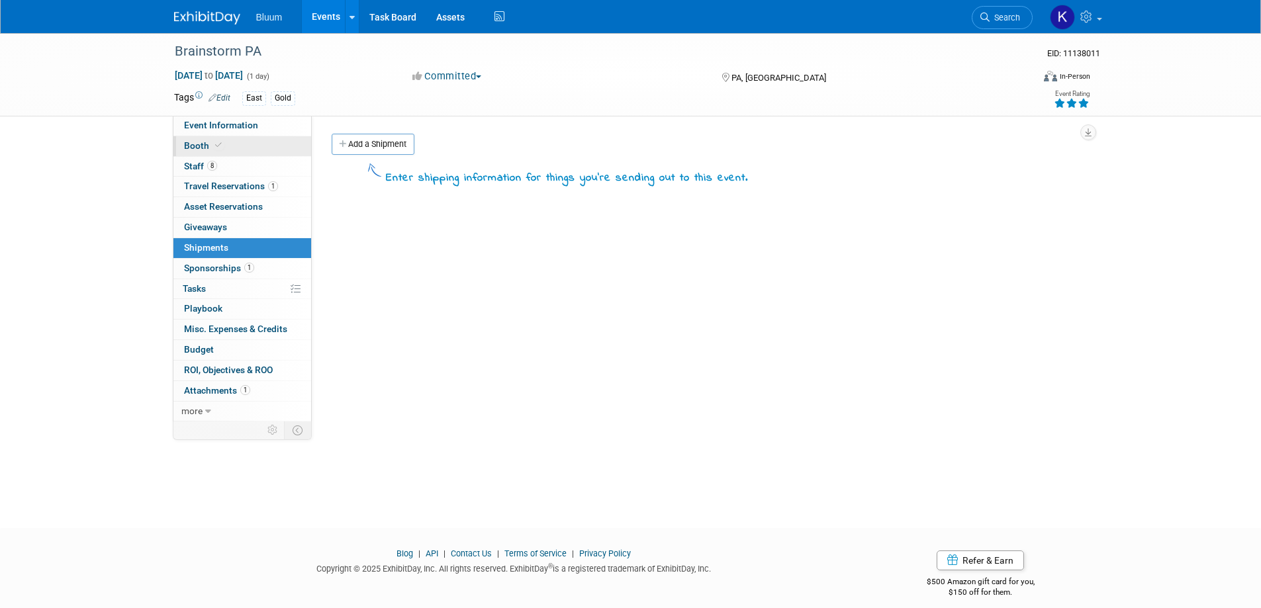
click at [199, 152] on link "Booth" at bounding box center [242, 146] width 138 height 20
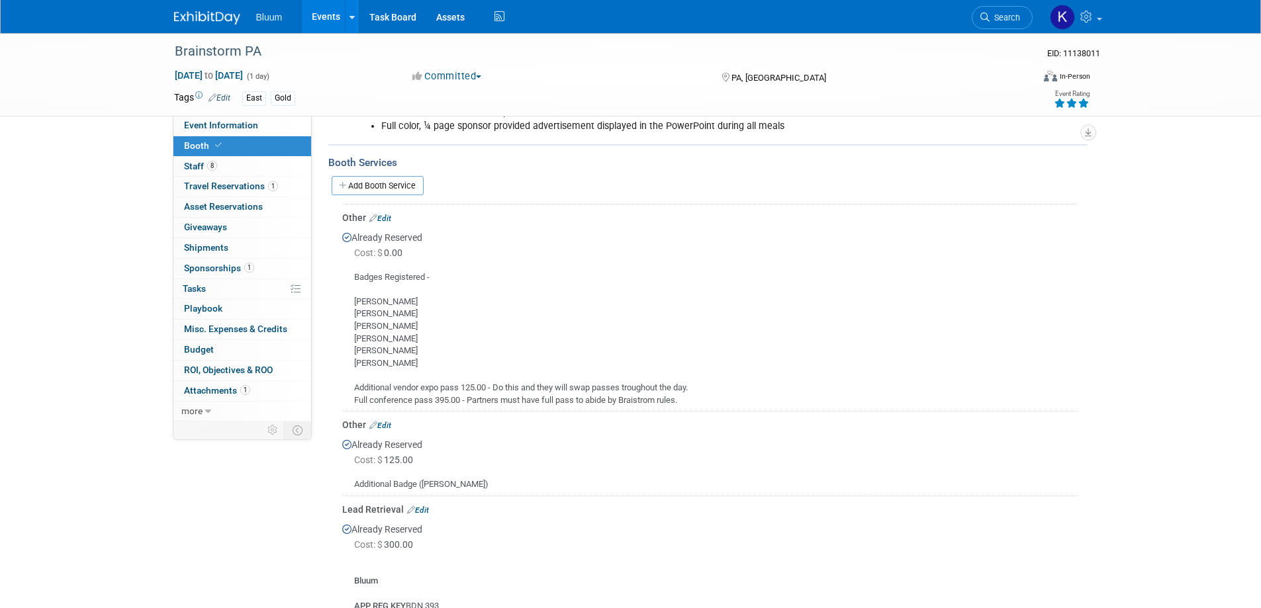
scroll to position [331, 0]
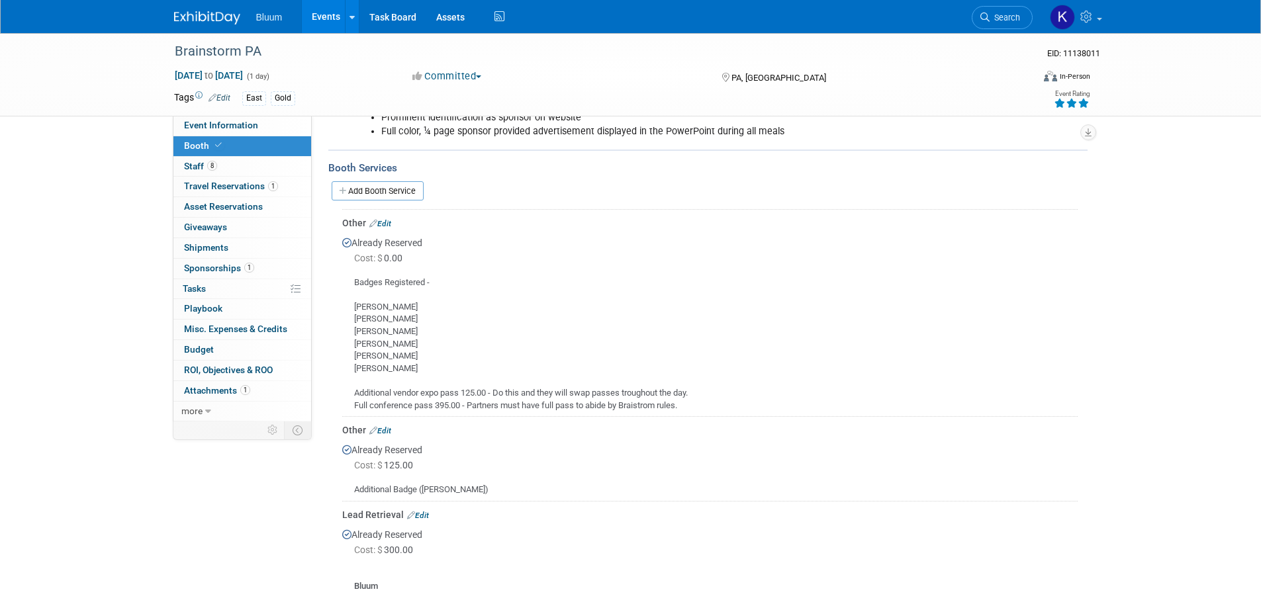
click at [379, 224] on link "Edit" at bounding box center [380, 223] width 22 height 9
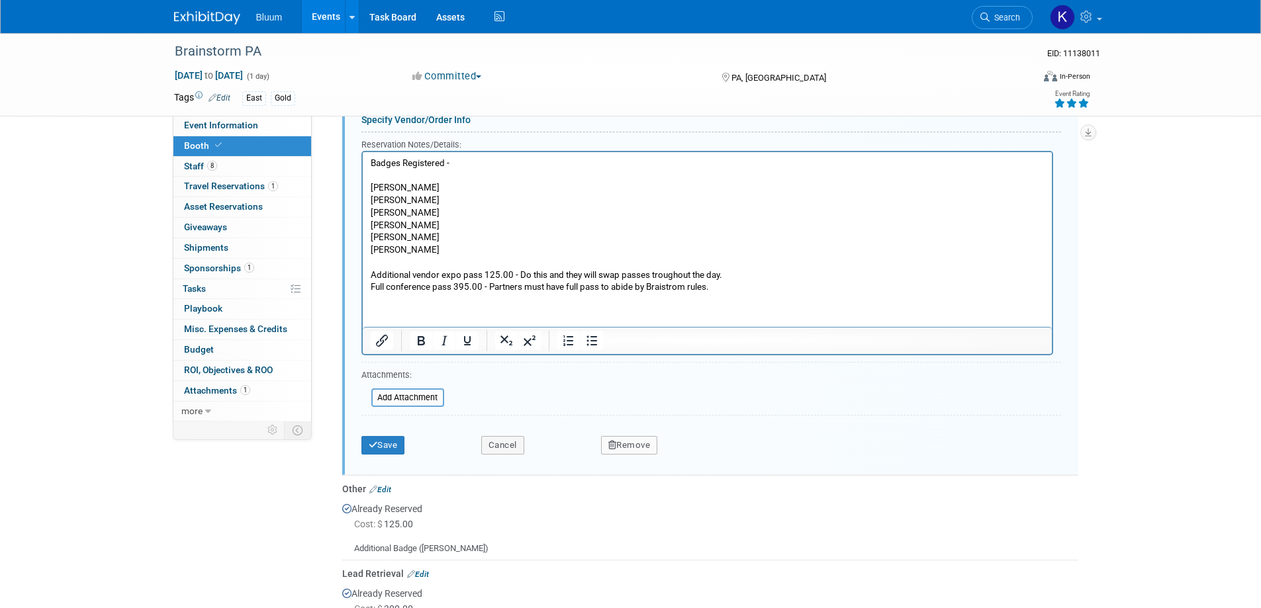
scroll to position [787, 0]
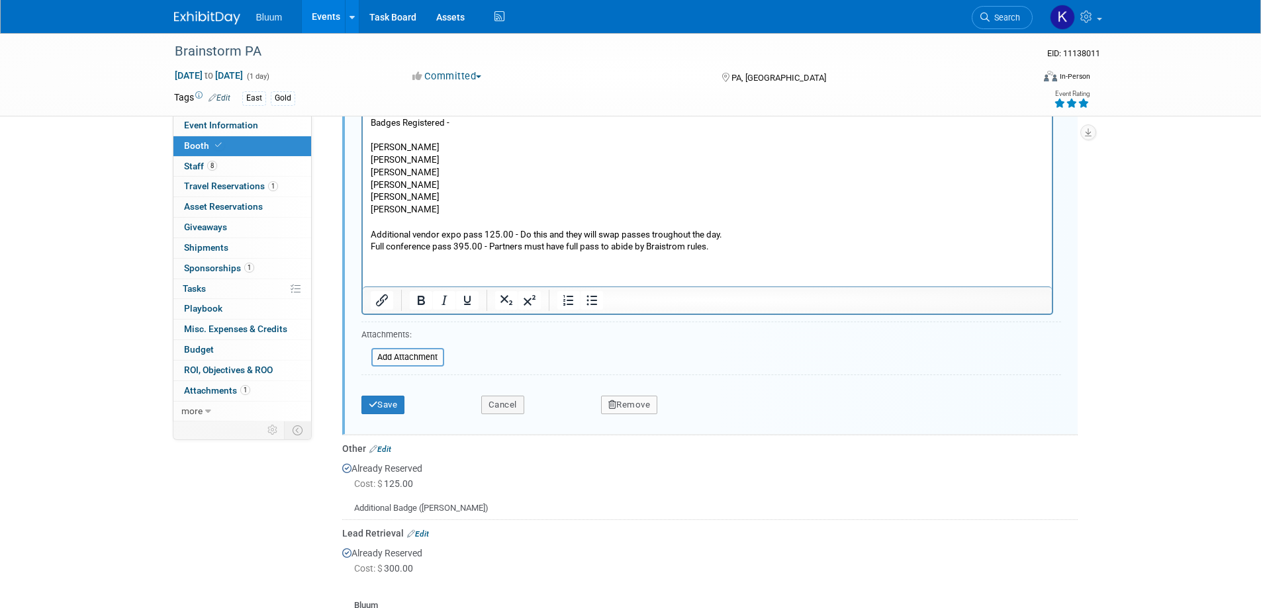
click at [367, 234] on html "Badges Registered - Frank Cermatori Kyle Misener Andrew Wall Brian Morton Seth …" at bounding box center [706, 182] width 689 height 142
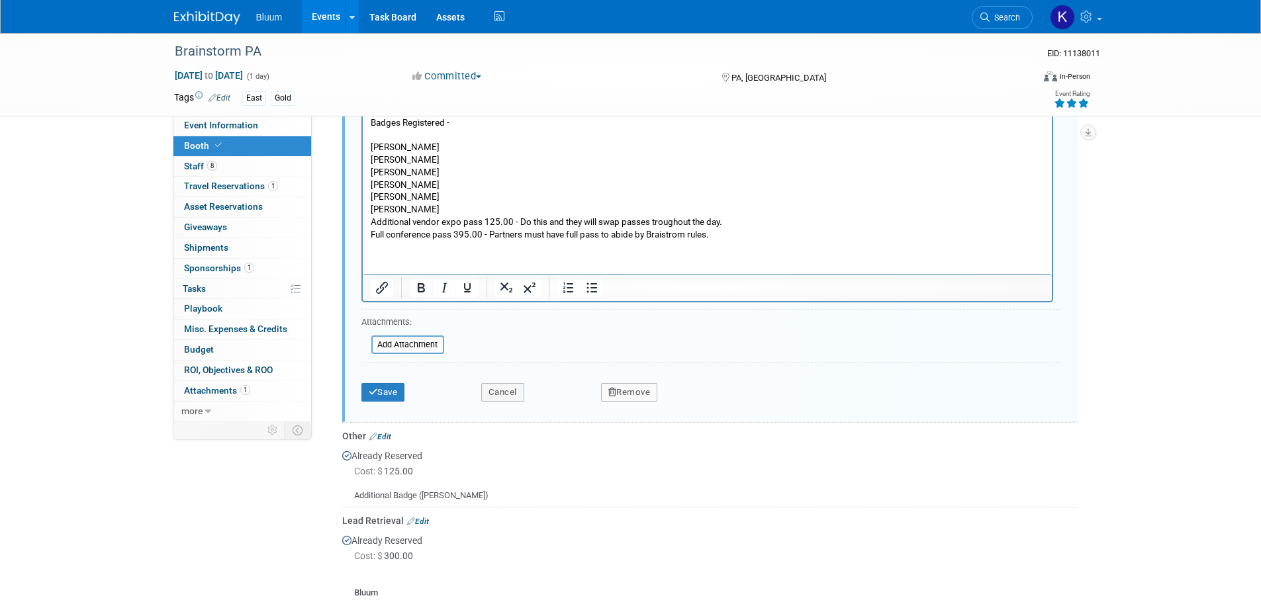
click at [482, 220] on p "Additional vendor expo pass 125.00 - Do this and they will swap passes troughou…" at bounding box center [707, 228] width 674 height 24
click at [418, 212] on p "Badges Registered - Frank Cermatori Kyle Misener Andrew Wall Brian Morton Seth …" at bounding box center [707, 165] width 674 height 99
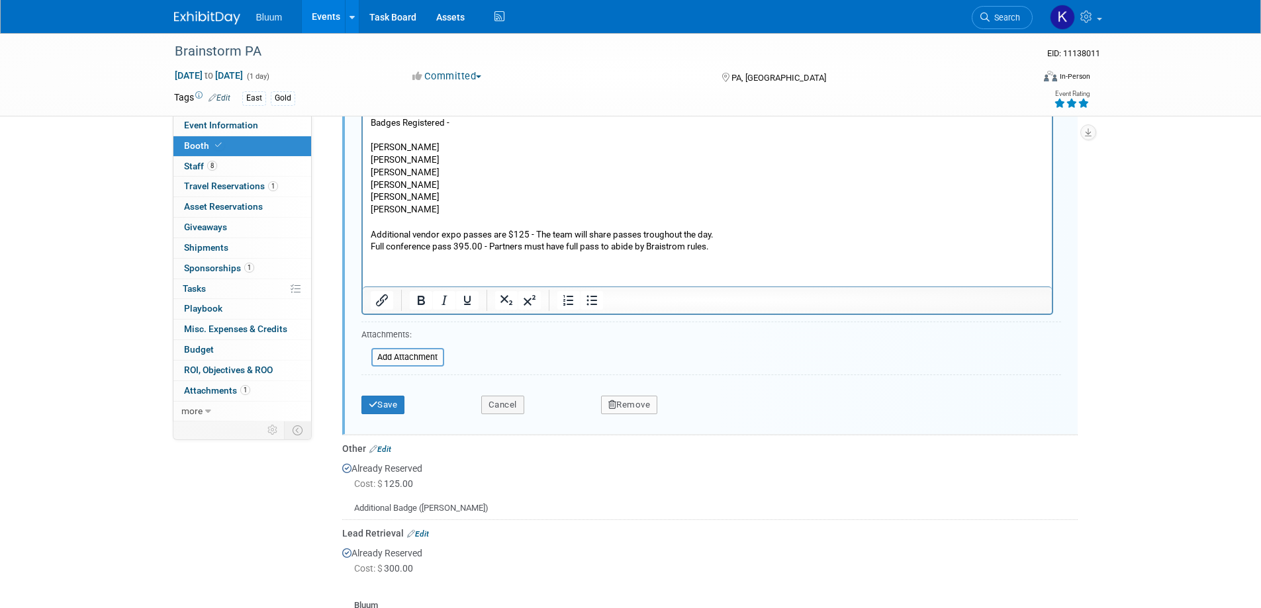
drag, startPoint x: 454, startPoint y: 246, endPoint x: 492, endPoint y: 232, distance: 40.6
click at [455, 245] on p "Additional vendor expo passes are $125 - The team will share passes troughout t…" at bounding box center [707, 240] width 674 height 24
click at [574, 244] on p "Additional vendor expo passes are $125 - The team will share passes troughout t…" at bounding box center [707, 240] width 674 height 24
drag, startPoint x: 577, startPoint y: 243, endPoint x: 588, endPoint y: 238, distance: 12.4
click at [584, 240] on p "Additional vendor expo passes are $125 - The team will share passes troughout t…" at bounding box center [707, 240] width 674 height 24
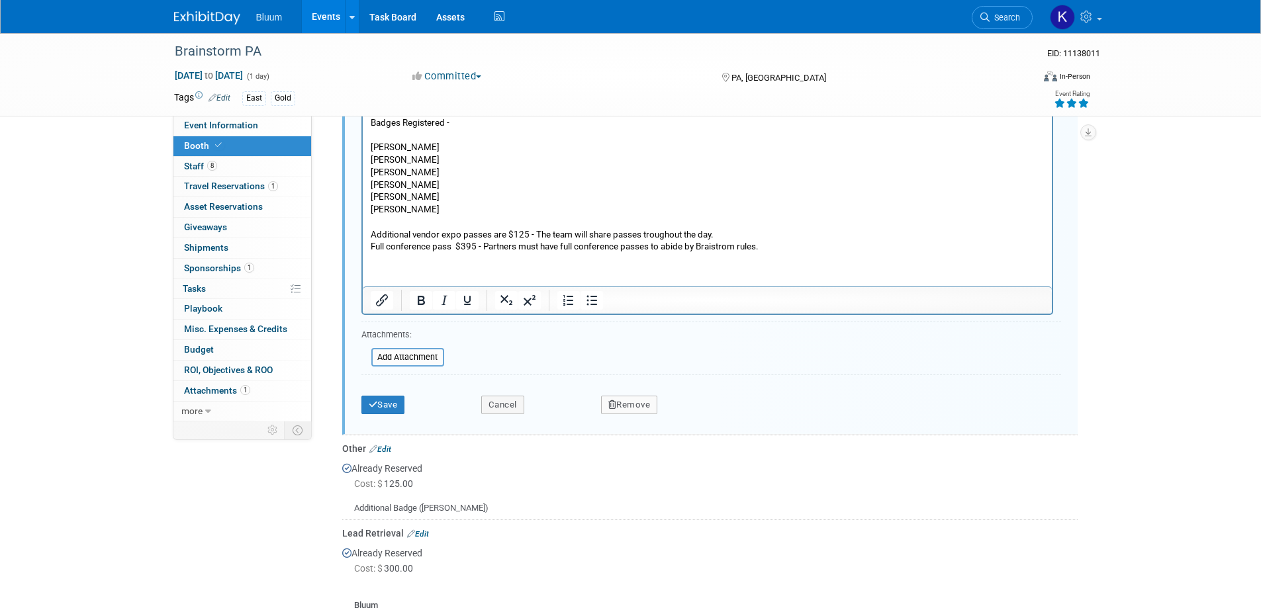
click at [736, 245] on p "Additional vendor expo passes are $125 - The team will share passes troughout t…" at bounding box center [707, 240] width 674 height 24
click at [385, 400] on button "Save" at bounding box center [383, 405] width 44 height 19
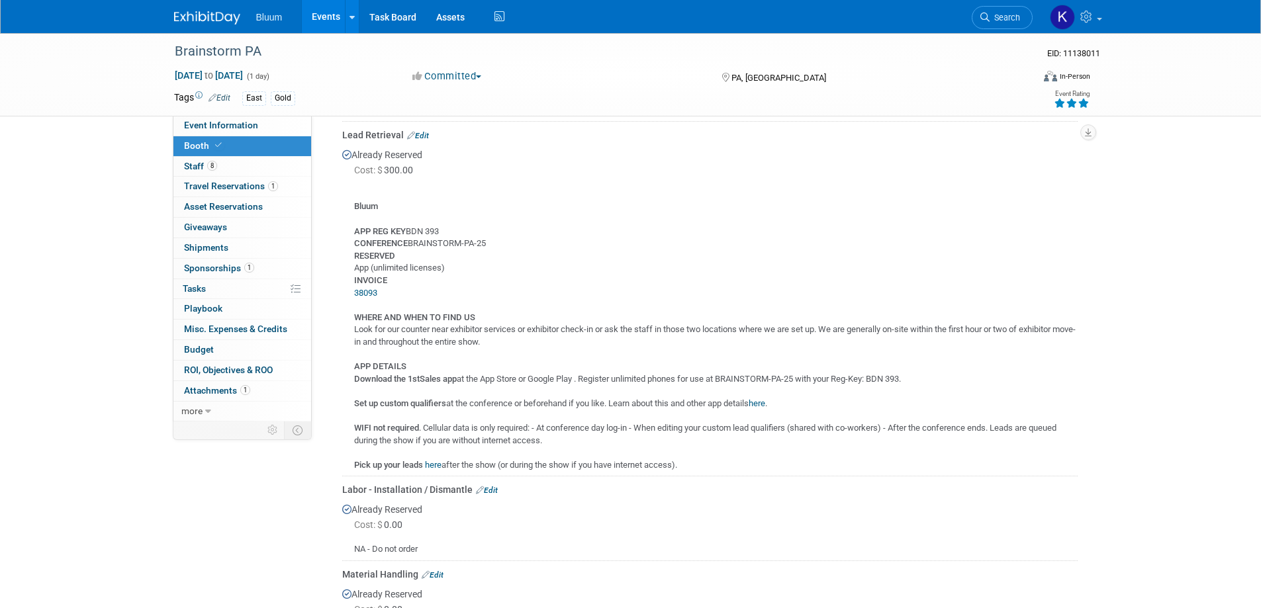
scroll to position [721, 0]
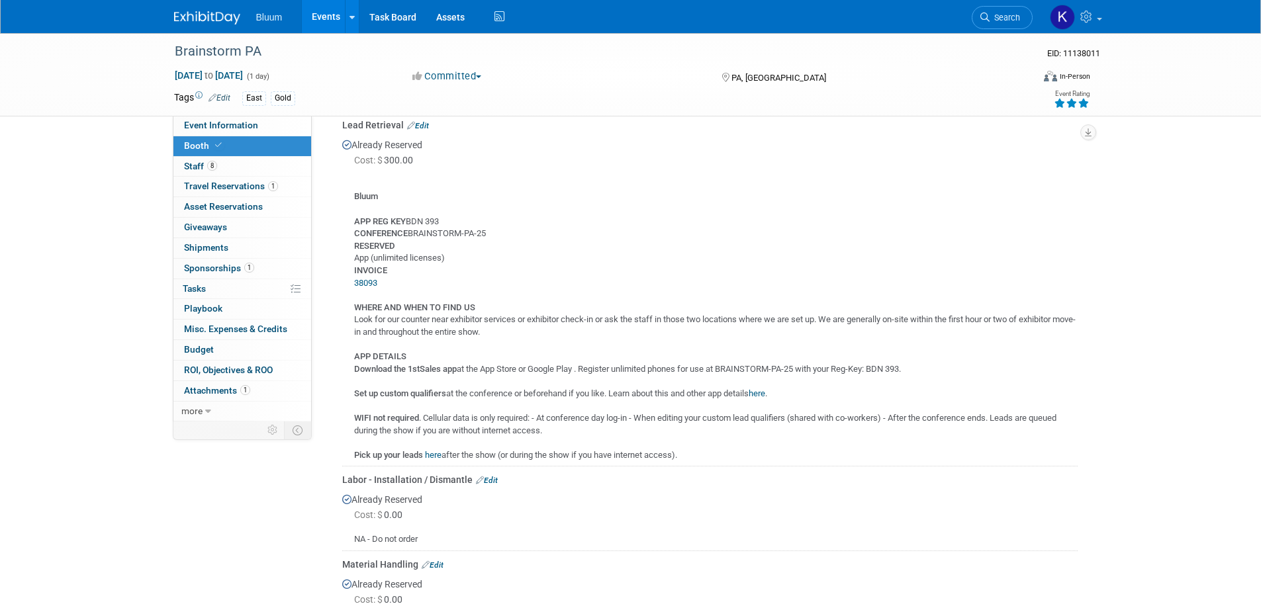
click at [420, 127] on link "Edit" at bounding box center [418, 125] width 22 height 9
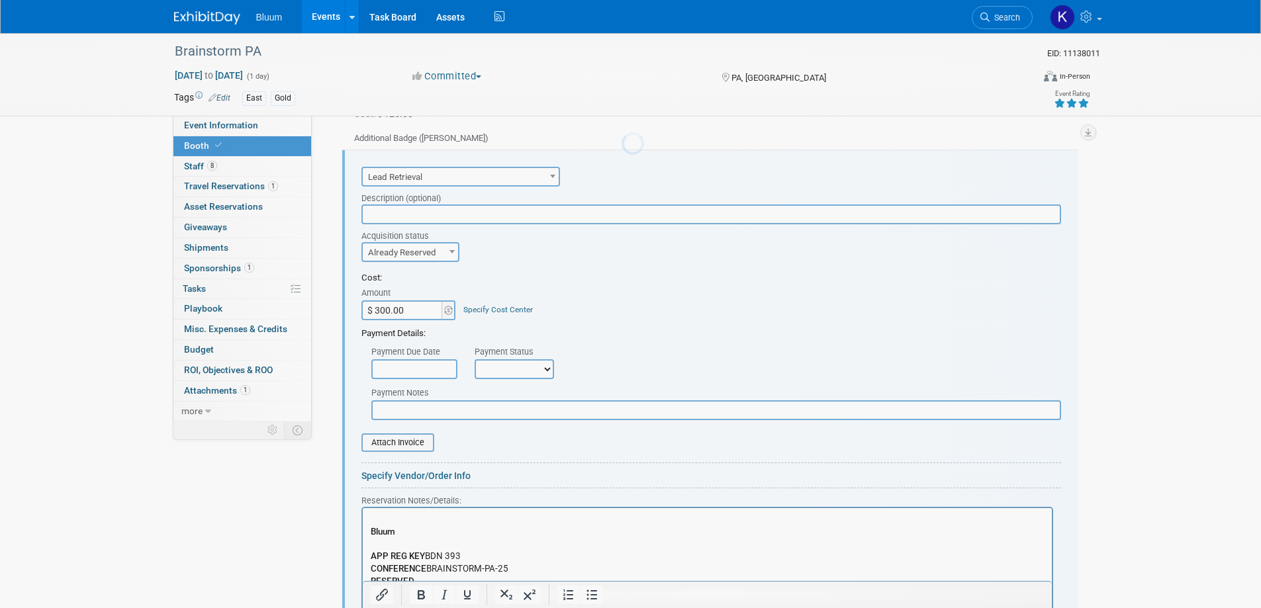
scroll to position [0, 0]
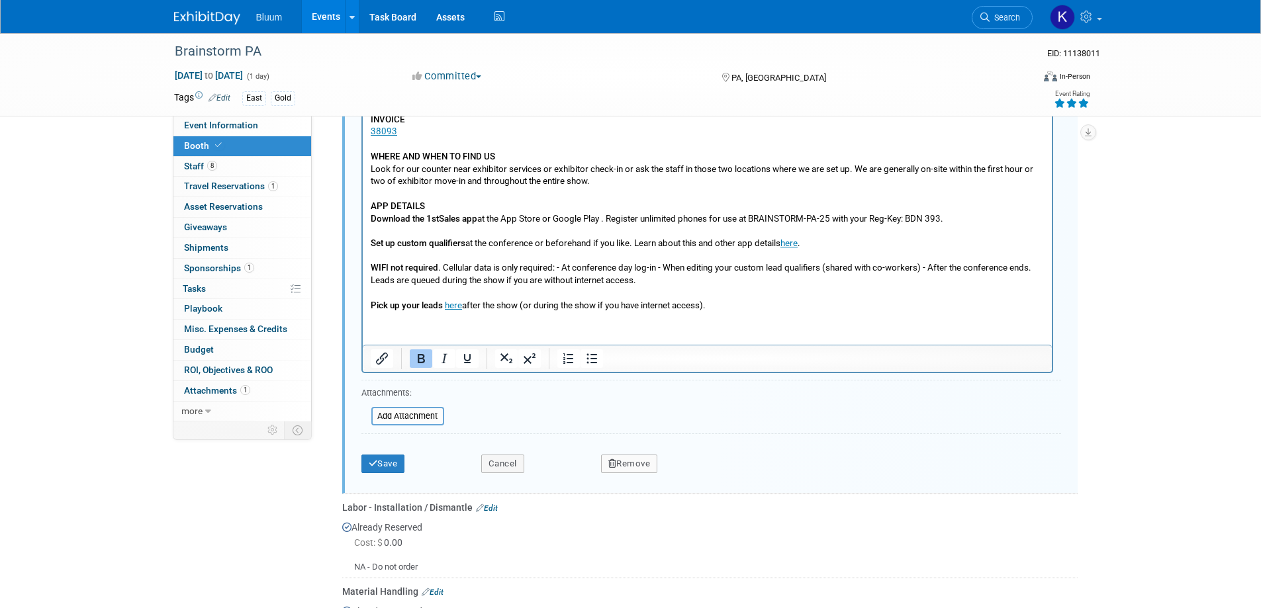
scroll to position [1145, 0]
click at [386, 462] on button "Save" at bounding box center [383, 463] width 44 height 19
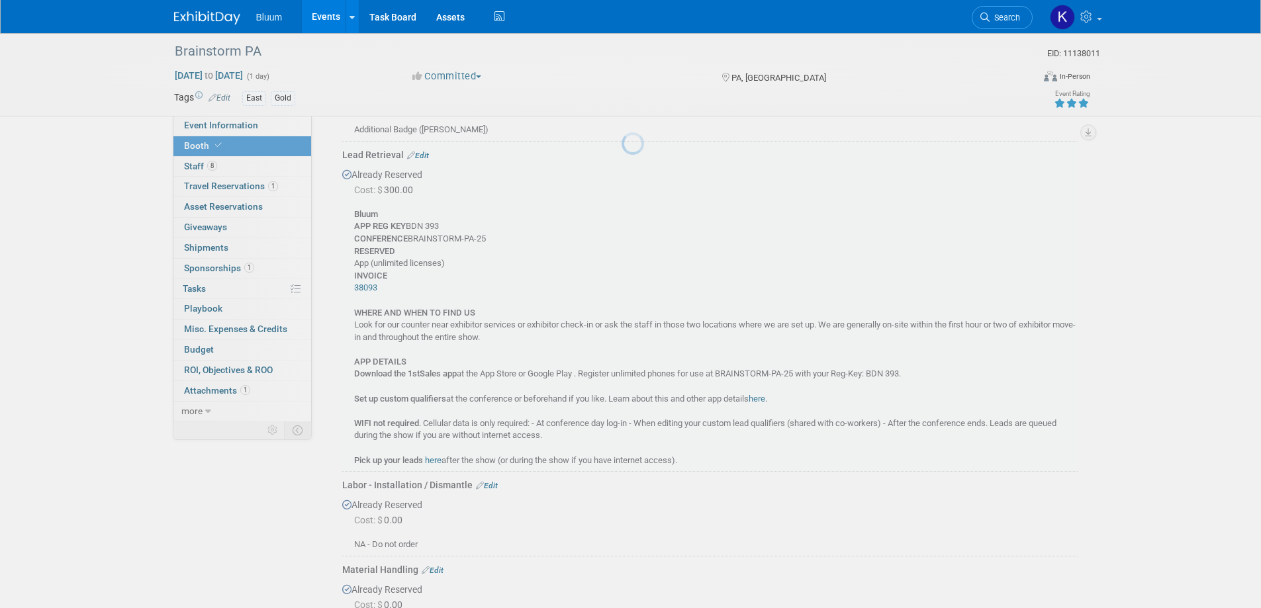
scroll to position [682, 0]
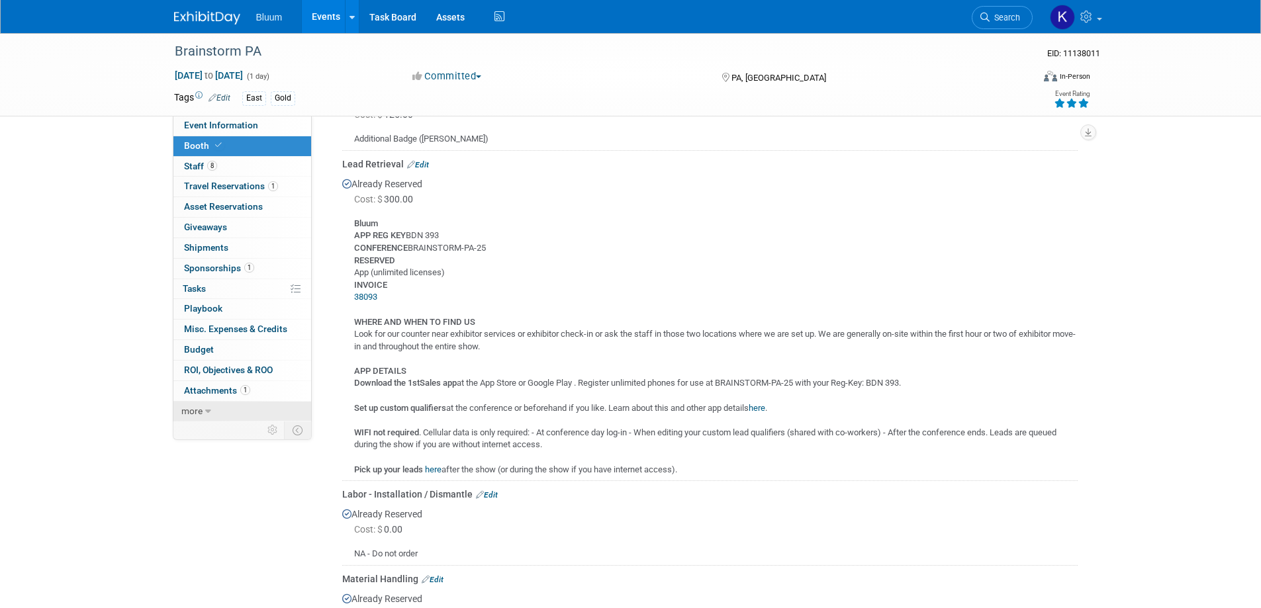
click at [206, 412] on icon at bounding box center [208, 411] width 6 height 9
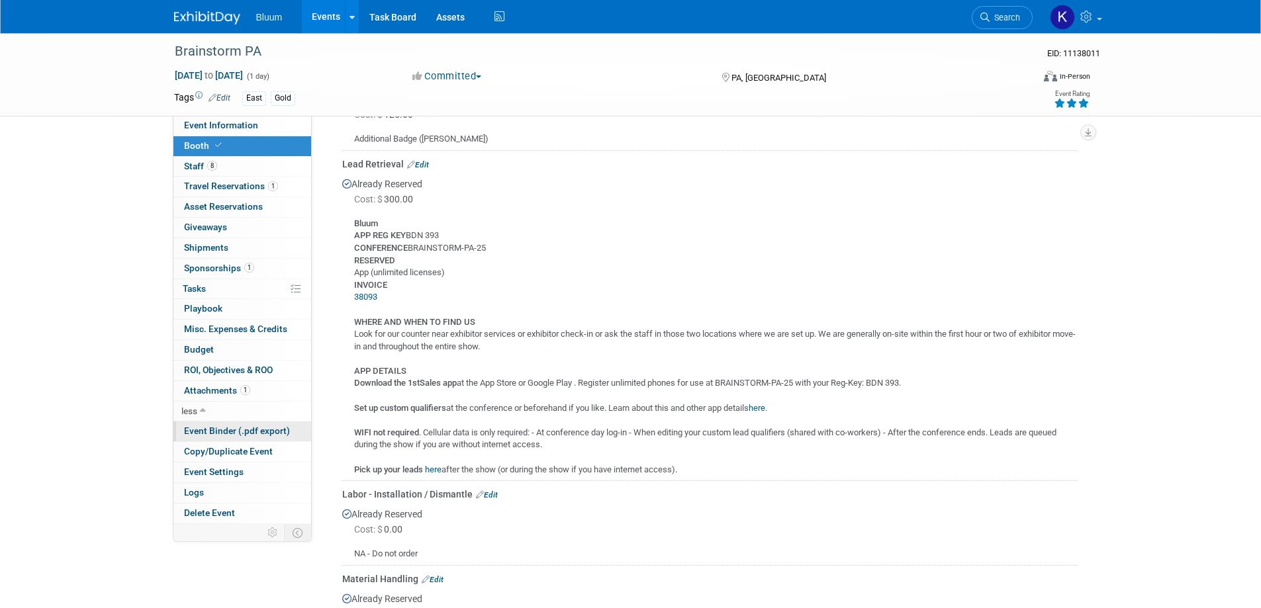
click at [213, 425] on span "Event Binder (.pdf export)" at bounding box center [237, 430] width 106 height 11
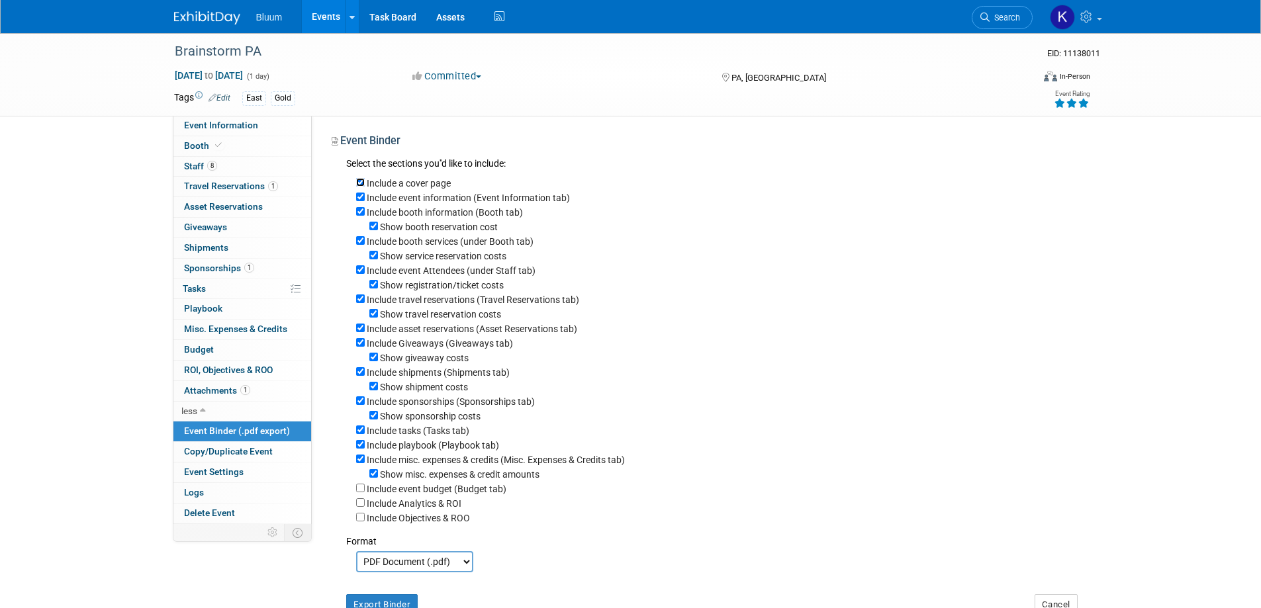
click at [363, 180] on input "Include a cover page" at bounding box center [360, 182] width 9 height 9
checkbox input "false"
click at [369, 223] on input "Show booth reservation cost" at bounding box center [373, 226] width 9 height 9
checkbox input "false"
click at [370, 255] on input "Show service reservation costs" at bounding box center [373, 255] width 9 height 9
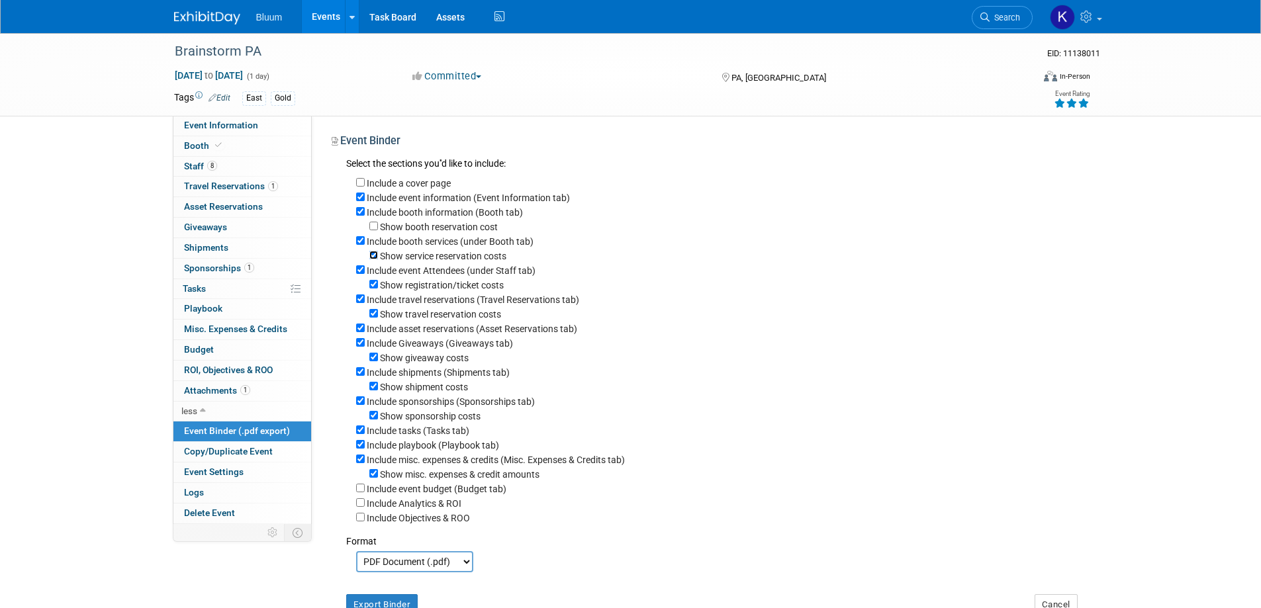
checkbox input "false"
click at [361, 272] on input "Include event Attendees (under Staff tab)" at bounding box center [360, 269] width 9 height 9
checkbox input "false"
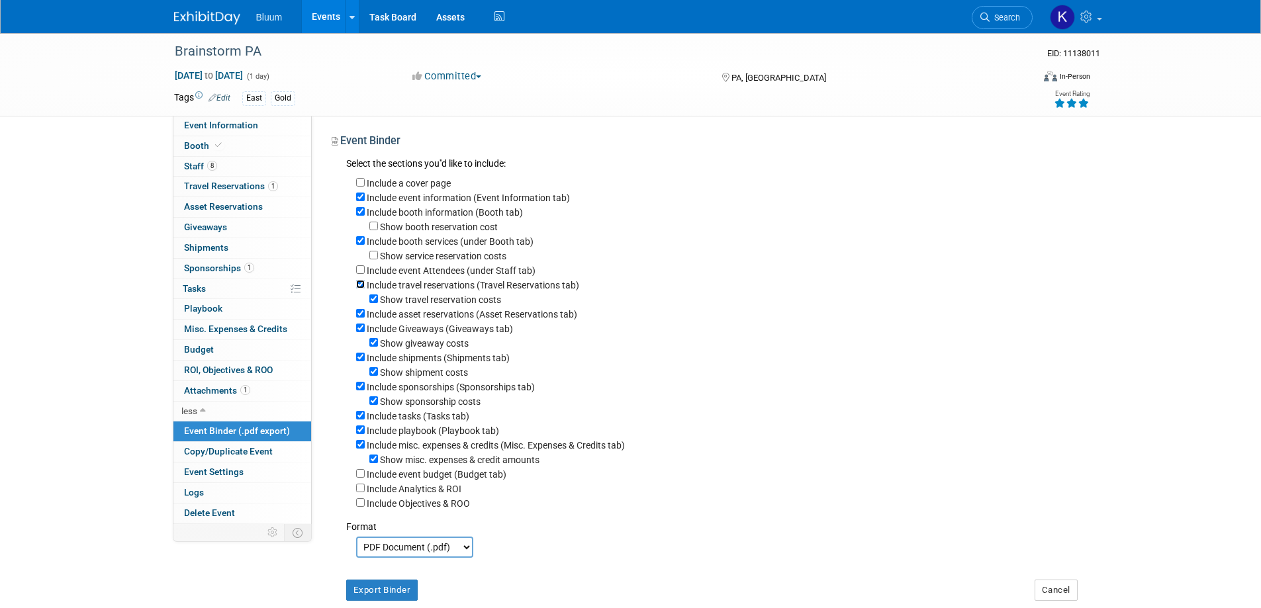
click at [356, 289] on input "Include travel reservations (Travel Reservations tab)" at bounding box center [360, 284] width 9 height 9
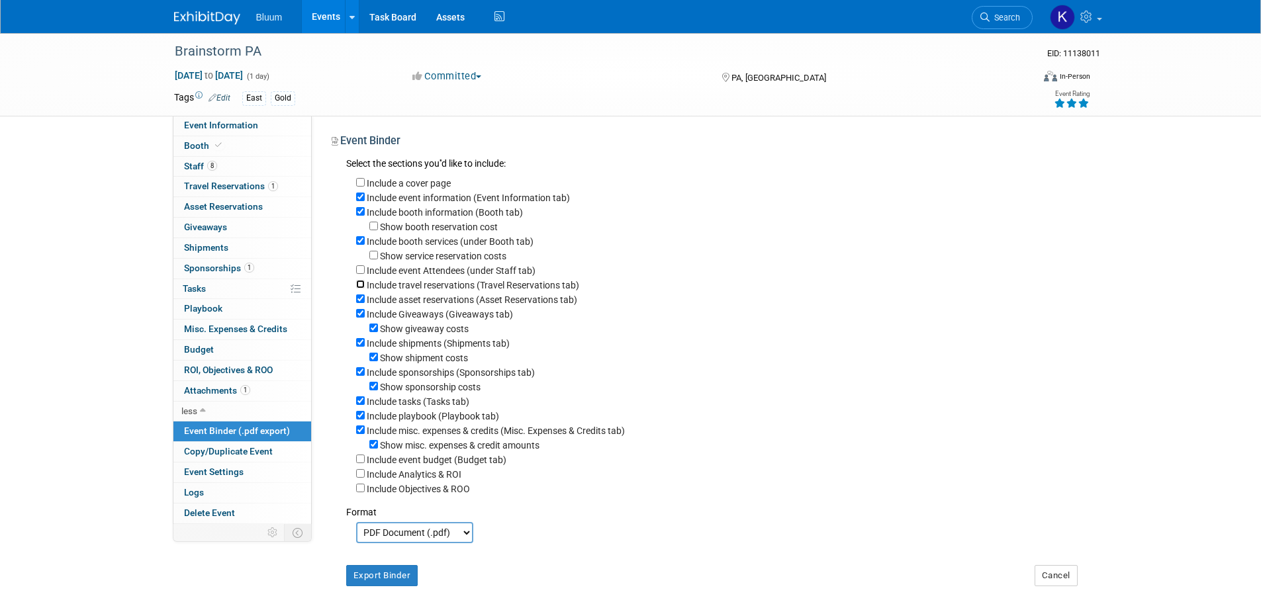
click at [359, 285] on input "Include travel reservations (Travel Reservations tab)" at bounding box center [360, 284] width 9 height 9
checkbox input "true"
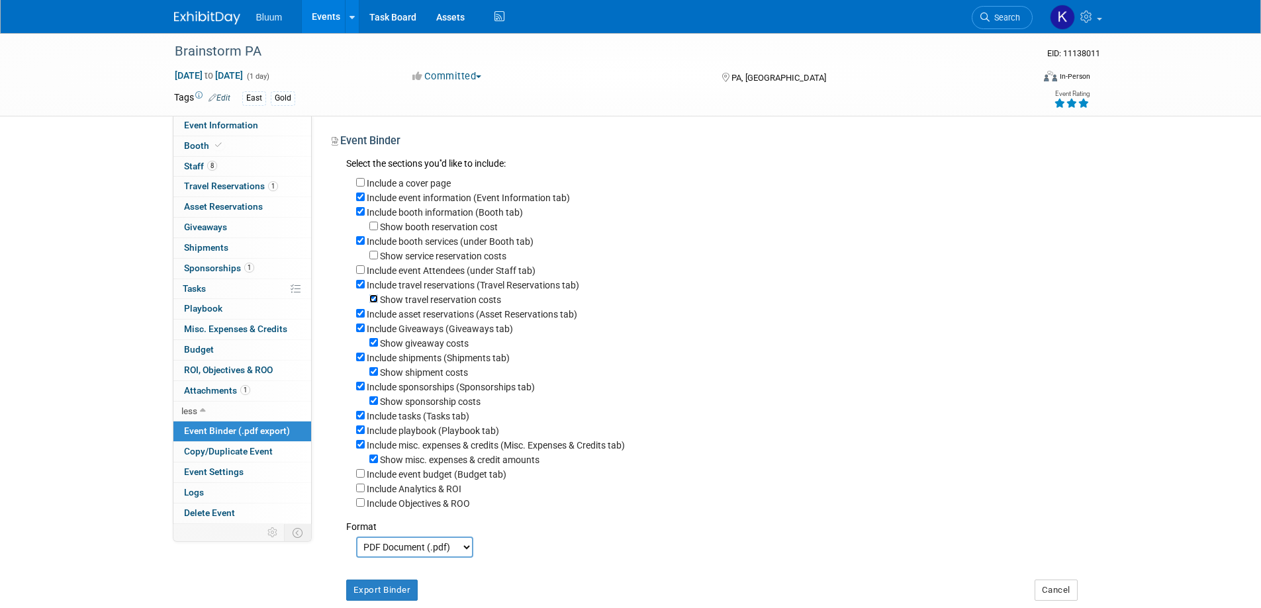
click at [374, 302] on input "Show travel reservation costs" at bounding box center [373, 298] width 9 height 9
checkbox input "false"
click at [362, 318] on input "Include asset reservations (Asset Reservations tab)" at bounding box center [360, 313] width 9 height 9
checkbox input "false"
click at [363, 332] on input "Include Giveaways (Giveaways tab)" at bounding box center [360, 328] width 9 height 9
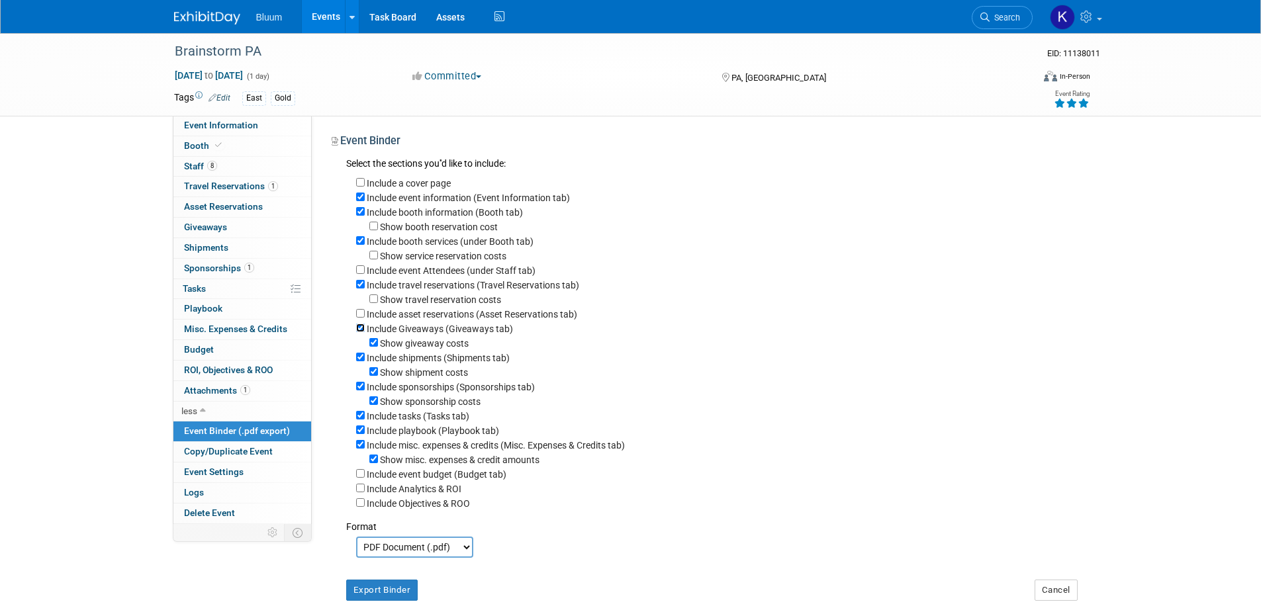
checkbox input "false"
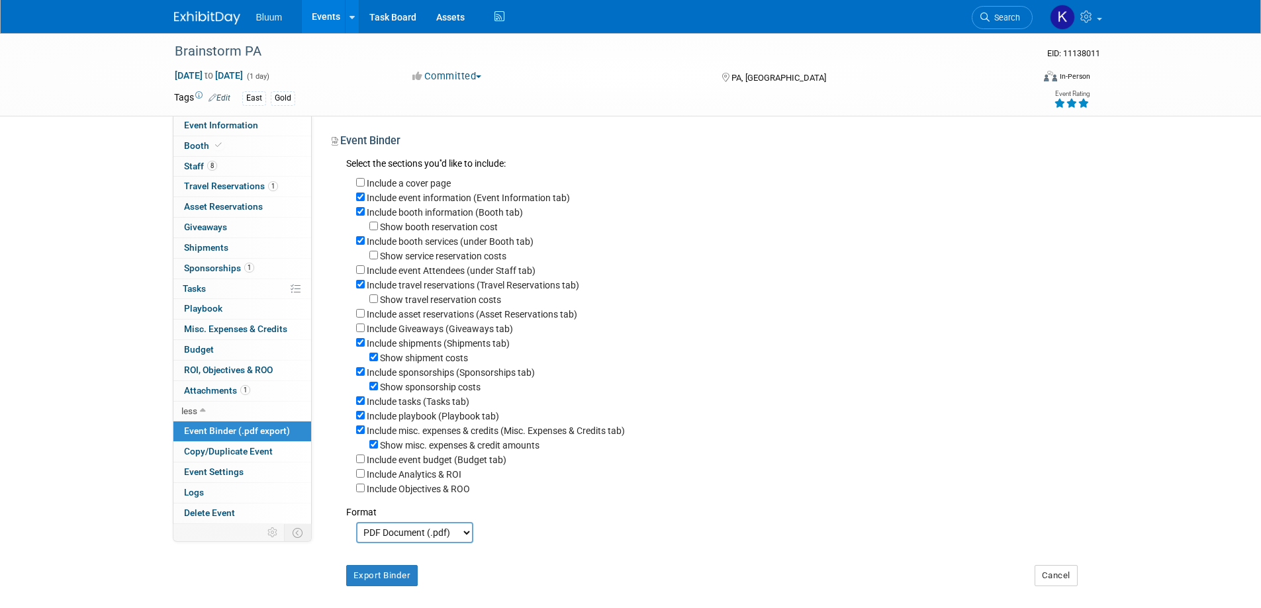
click at [361, 344] on div "Include shipments (Shipments tab)" at bounding box center [716, 342] width 721 height 15
click at [357, 346] on input "Include shipments (Shipments tab)" at bounding box center [360, 342] width 9 height 9
checkbox input "false"
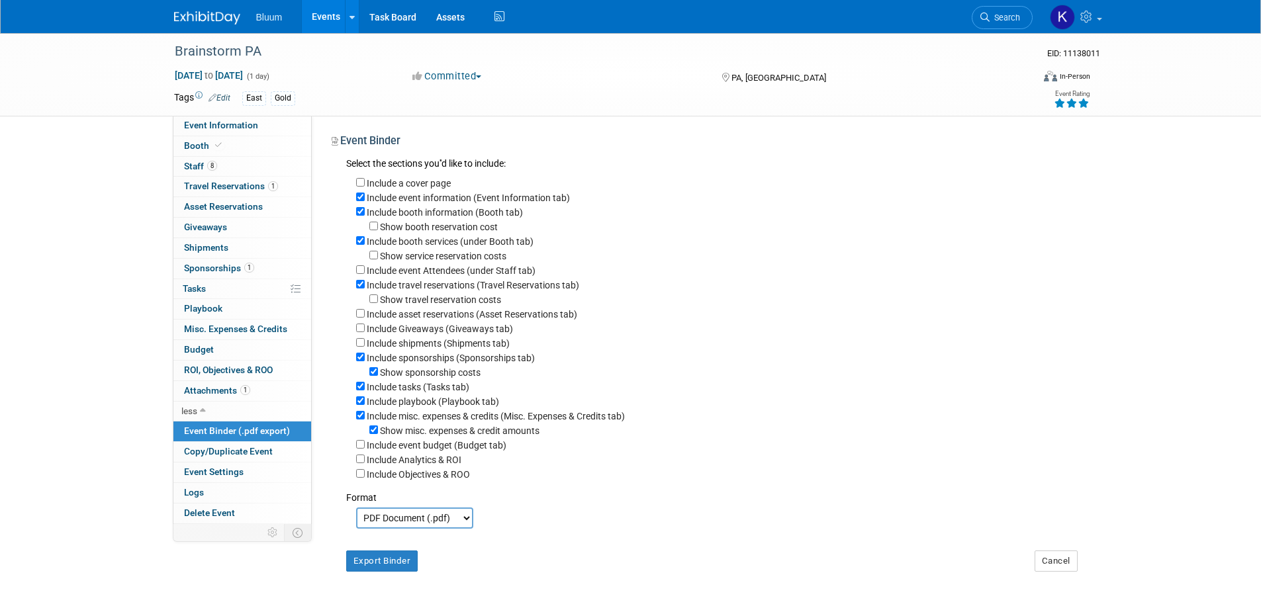
click at [361, 365] on div "Include sponsorships (Sponsorships tab)" at bounding box center [716, 357] width 721 height 15
click at [361, 361] on input "Include sponsorships (Sponsorships tab)" at bounding box center [360, 357] width 9 height 9
checkbox input "false"
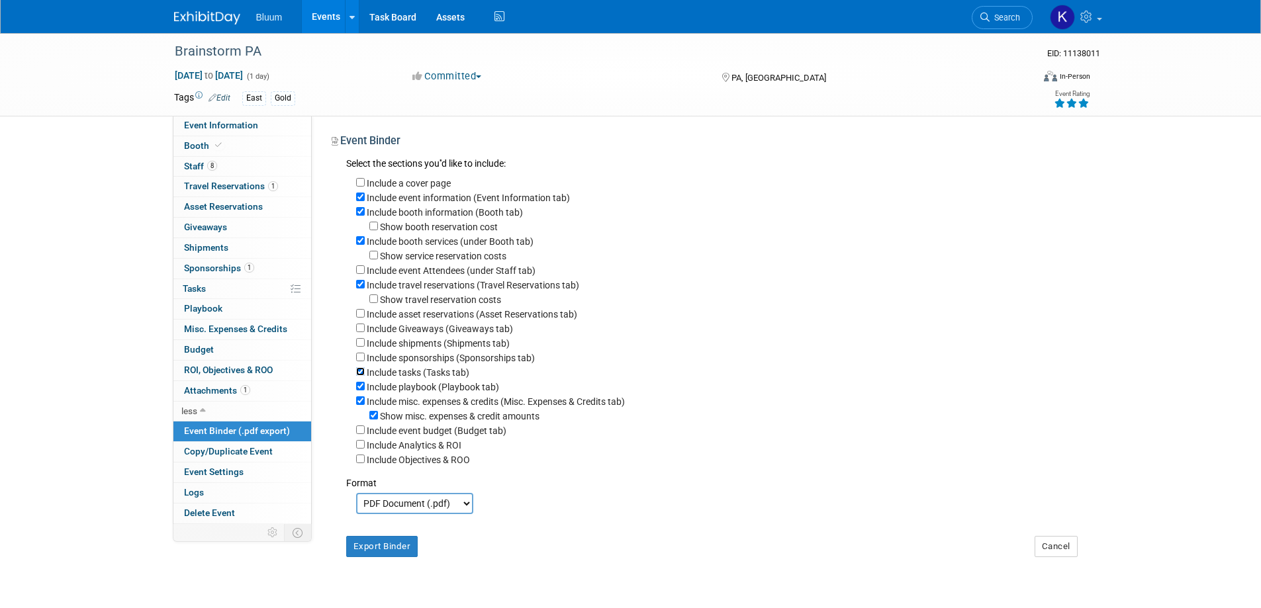
click at [363, 376] on input "Include tasks (Tasks tab)" at bounding box center [360, 371] width 9 height 9
checkbox input "false"
click at [357, 390] on input "Include playbook (Playbook tab)" at bounding box center [360, 386] width 9 height 9
checkbox input "false"
click at [363, 405] on div "Include misc. expenses & credits (Misc. Expenses & Credits tab)" at bounding box center [716, 401] width 721 height 15
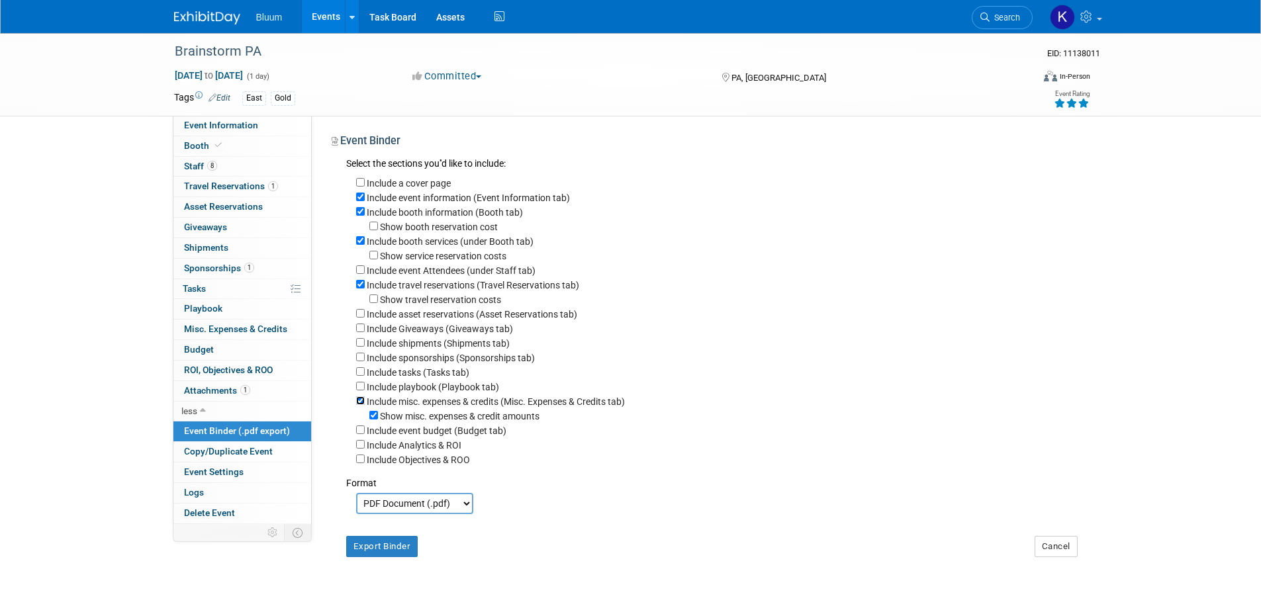
click at [360, 405] on input "Include misc. expenses & credits (Misc. Expenses & Credits tab)" at bounding box center [360, 400] width 9 height 9
checkbox input "false"
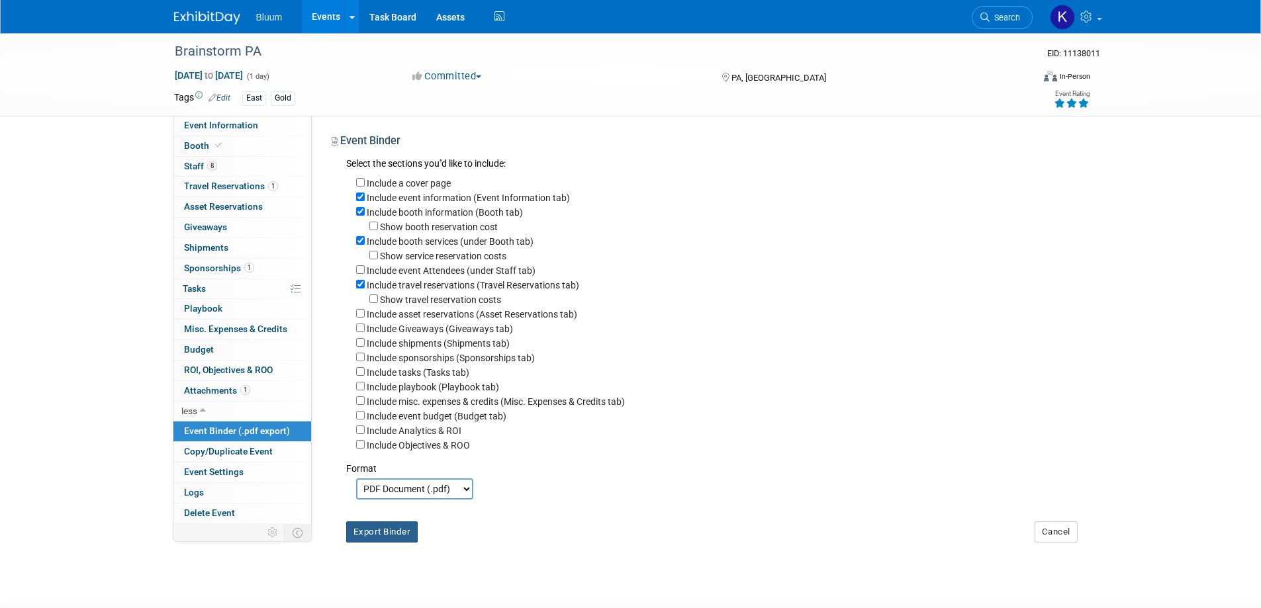
click at [377, 540] on button "Export Binder" at bounding box center [382, 531] width 72 height 21
click at [210, 127] on span "Event Information" at bounding box center [221, 125] width 74 height 11
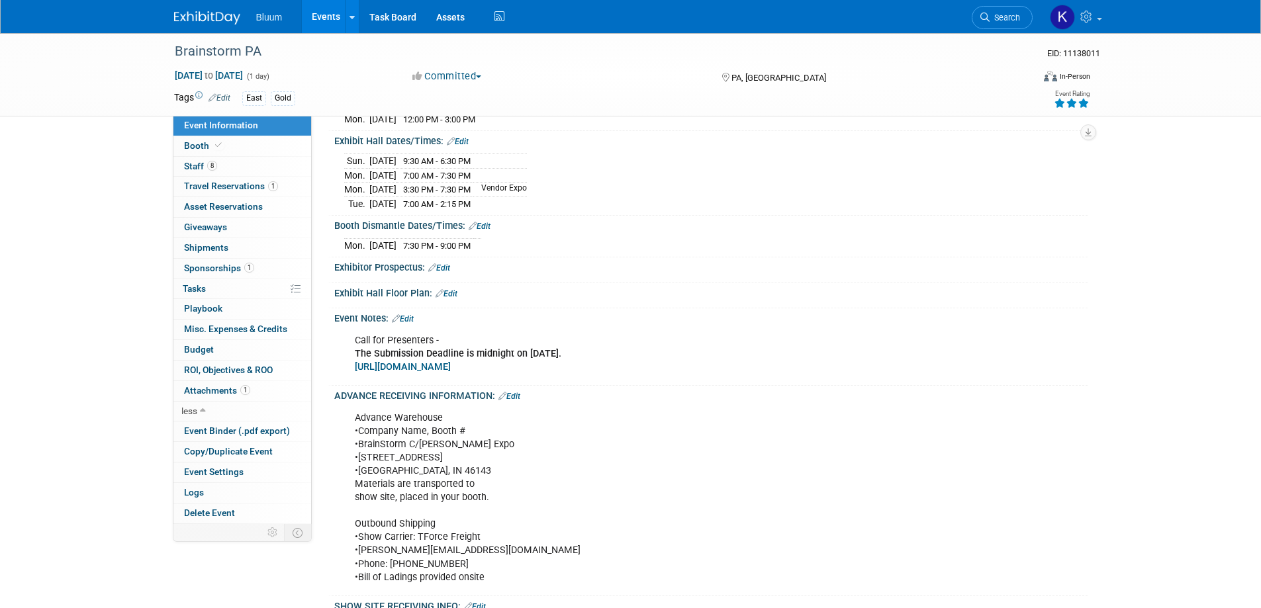
scroll to position [529, 0]
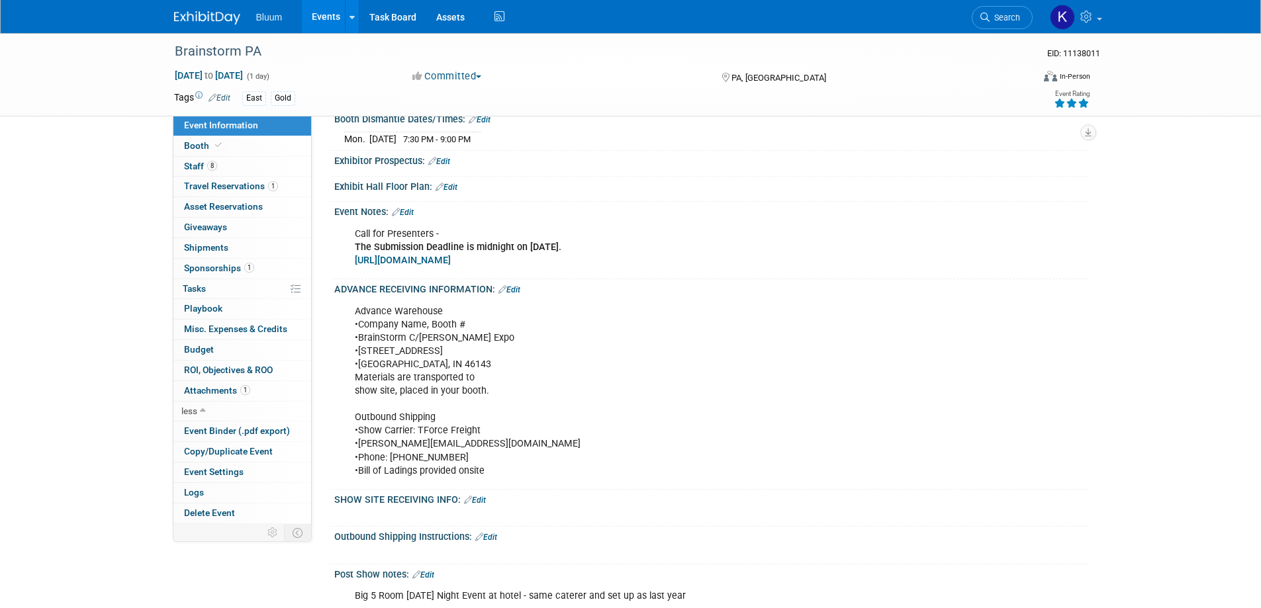
click at [414, 212] on link "Edit" at bounding box center [403, 212] width 22 height 9
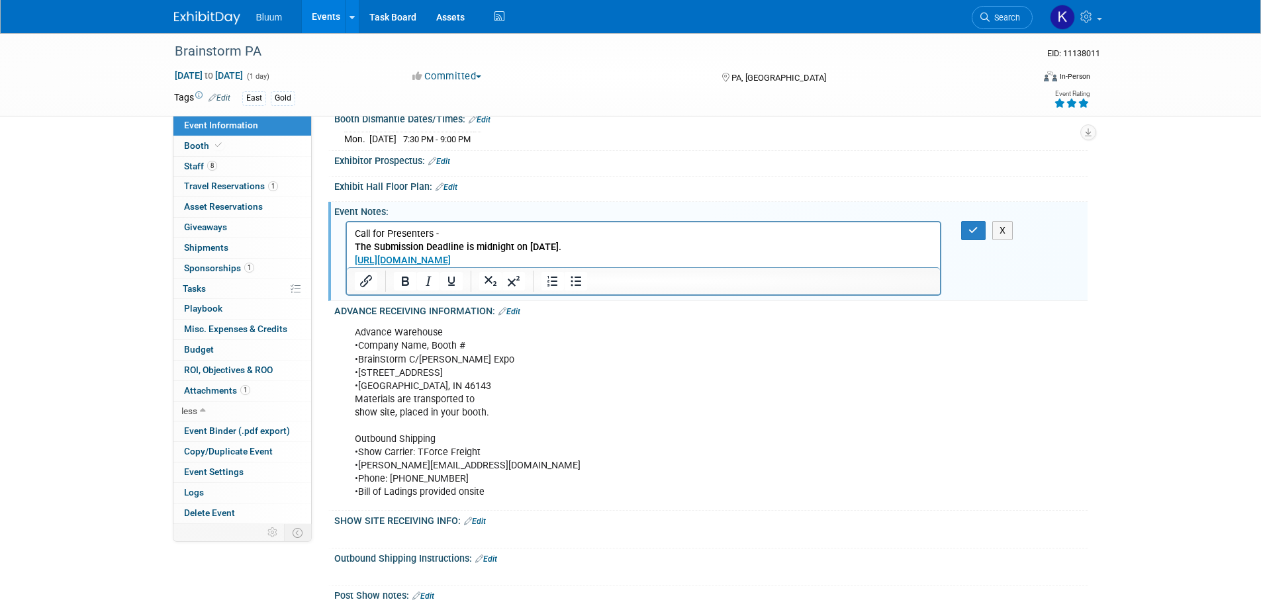
scroll to position [0, 0]
drag, startPoint x: 355, startPoint y: 236, endPoint x: 627, endPoint y: 271, distance: 273.7
click at [627, 267] on html "Call for Presenters - The Submission Deadline is midnight on May 30, 2025. http…" at bounding box center [643, 244] width 594 height 45
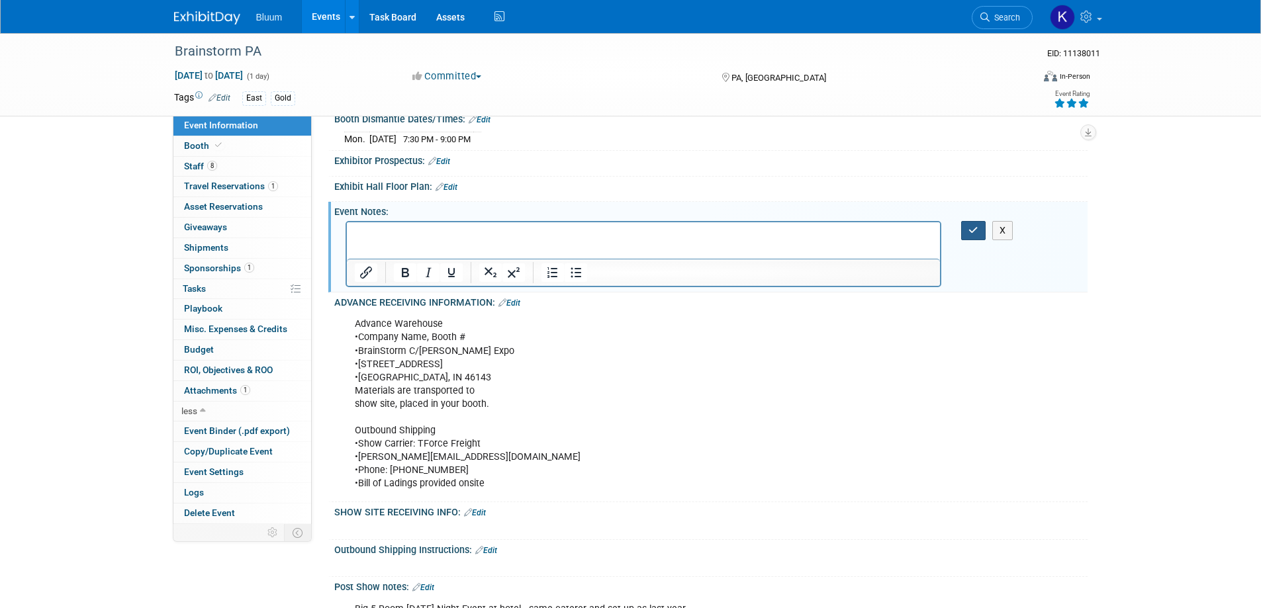
click at [964, 223] on button "button" at bounding box center [973, 230] width 24 height 19
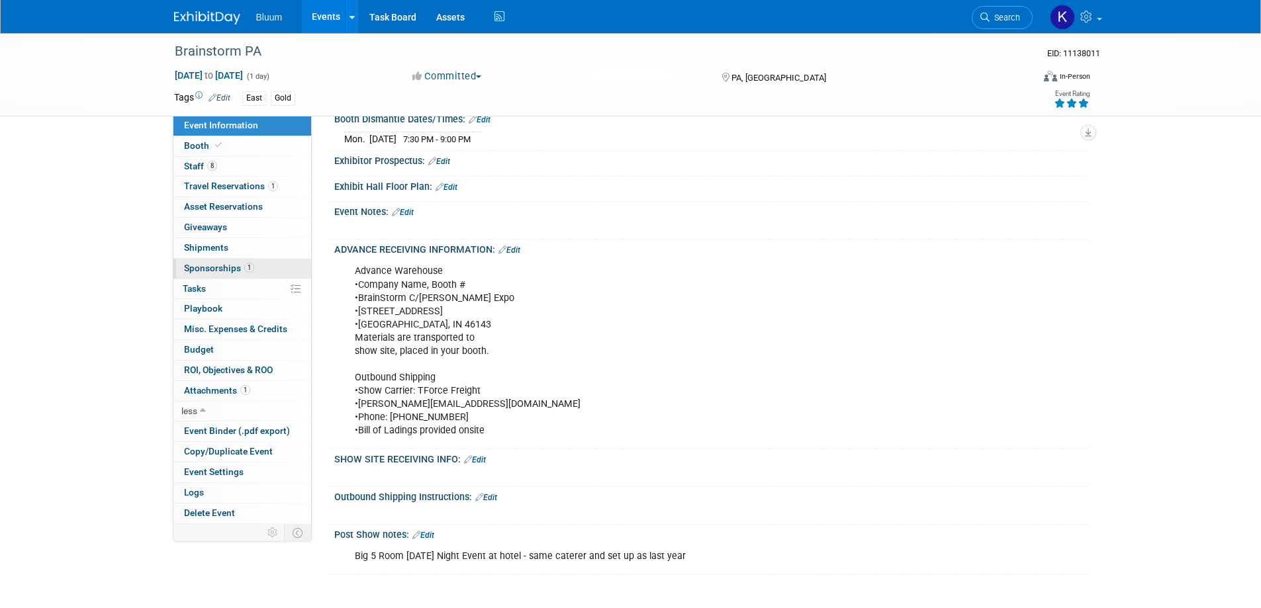
click at [212, 267] on span "Sponsorships 1" at bounding box center [219, 268] width 70 height 11
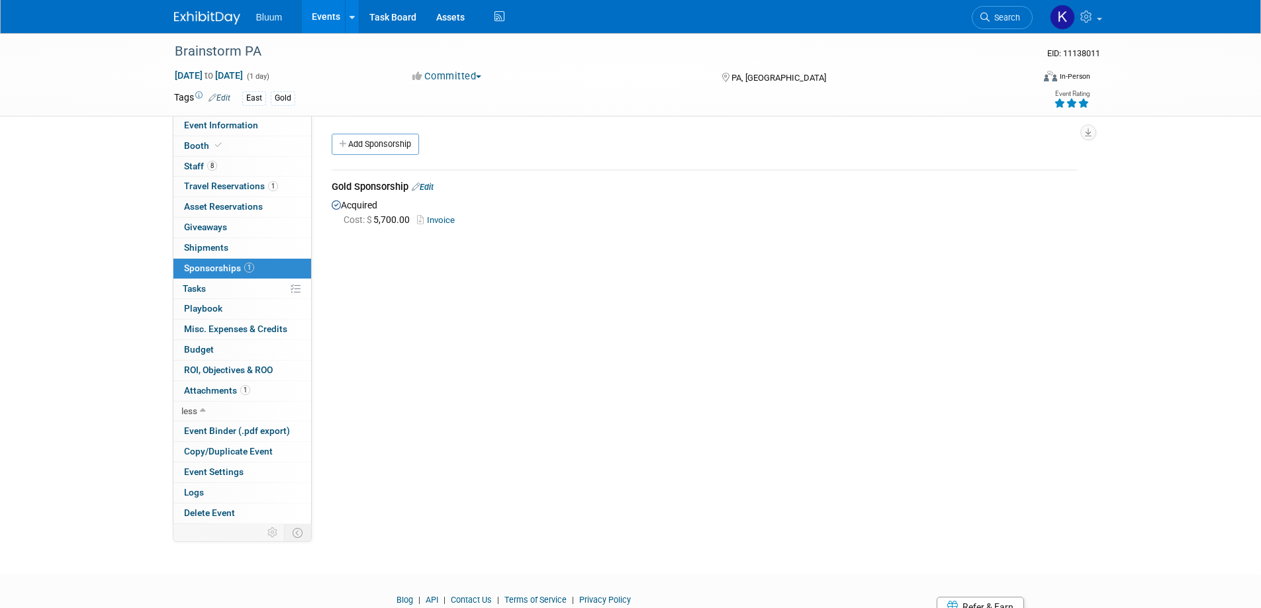
click at [427, 185] on link "Edit" at bounding box center [423, 187] width 22 height 10
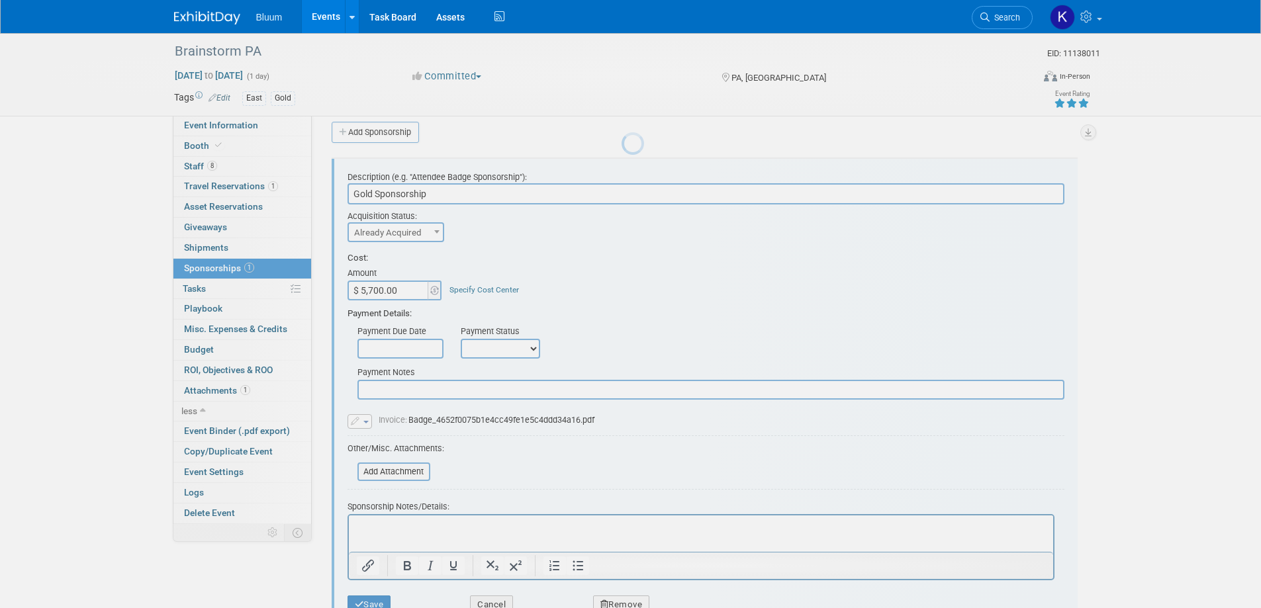
scroll to position [20, 0]
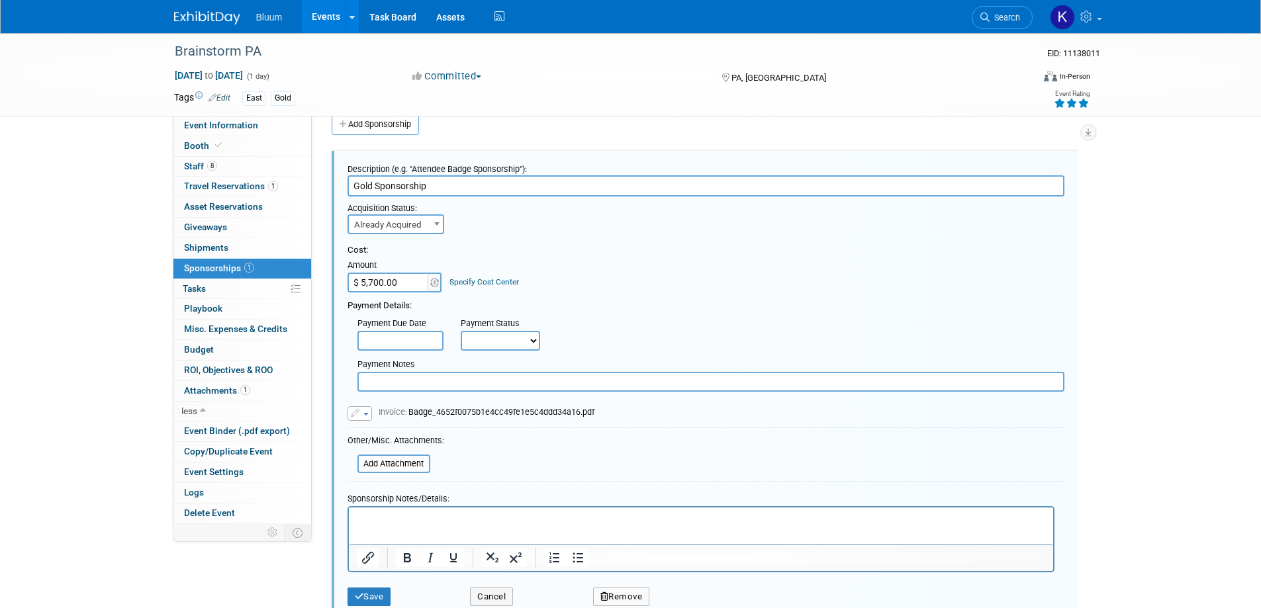
click at [373, 513] on p "Rich Text Area. Press ALT-0 for help." at bounding box center [700, 519] width 689 height 13
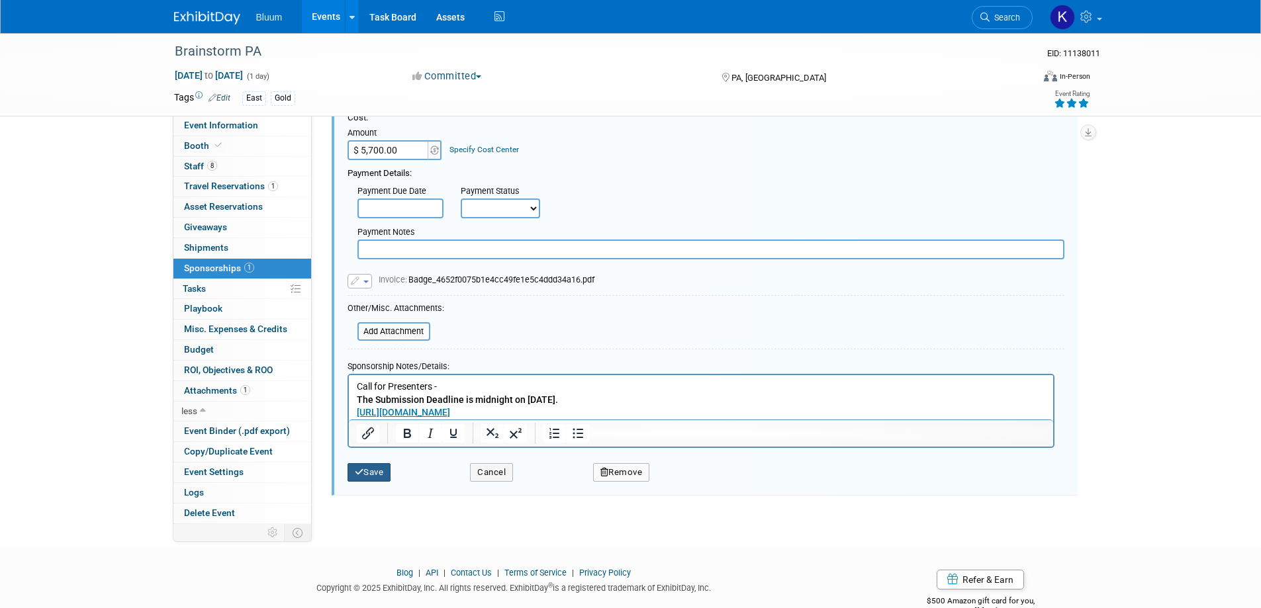
click at [369, 474] on button "Save" at bounding box center [369, 472] width 44 height 19
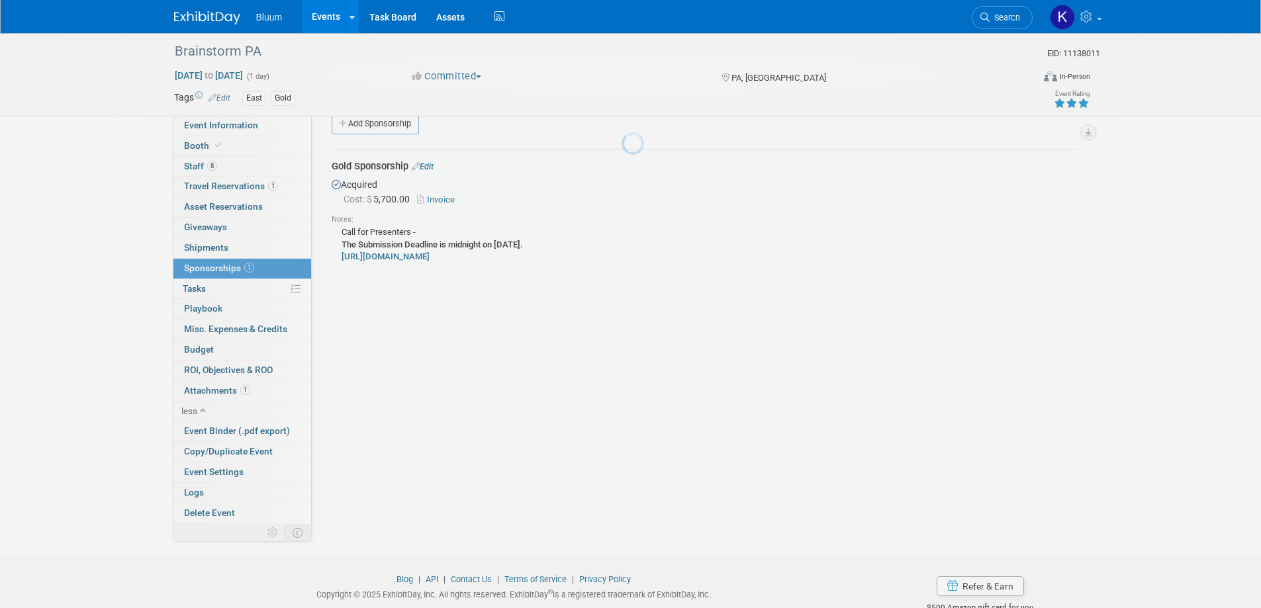
scroll to position [20, 0]
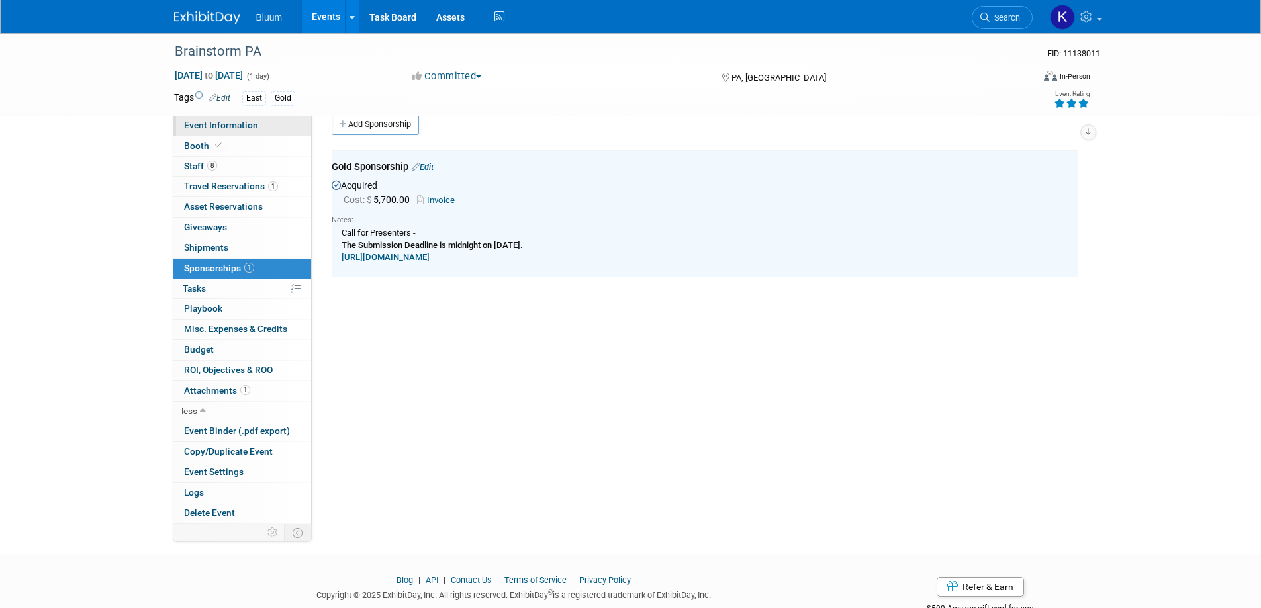
click at [216, 124] on span "Event Information" at bounding box center [221, 125] width 74 height 11
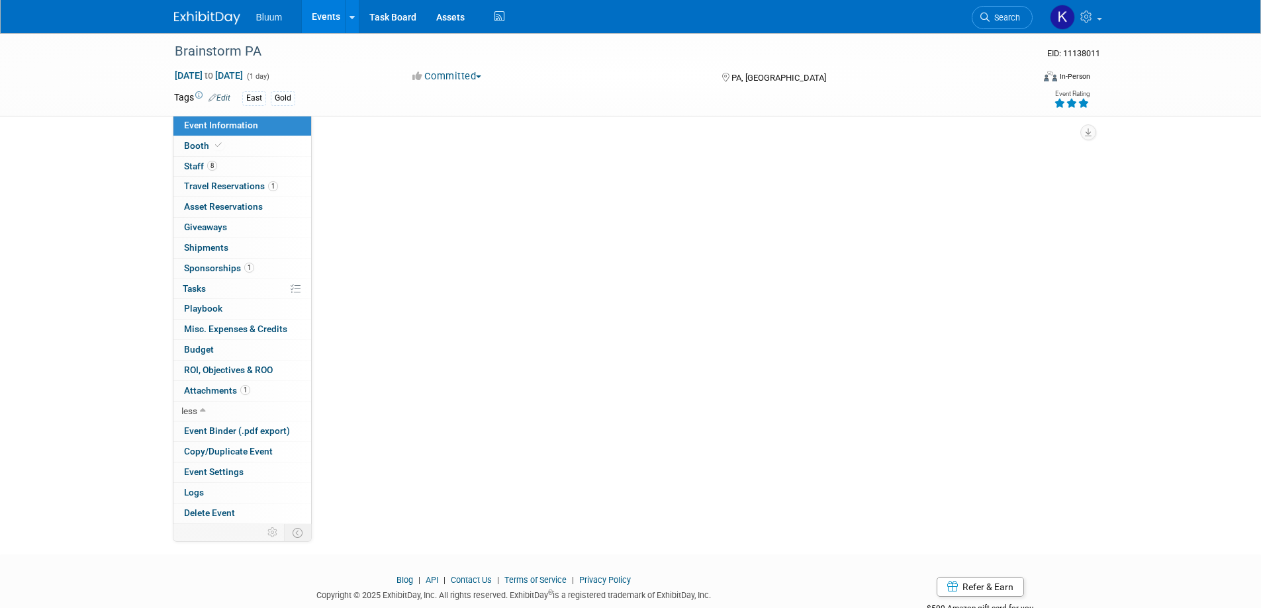
scroll to position [0, 0]
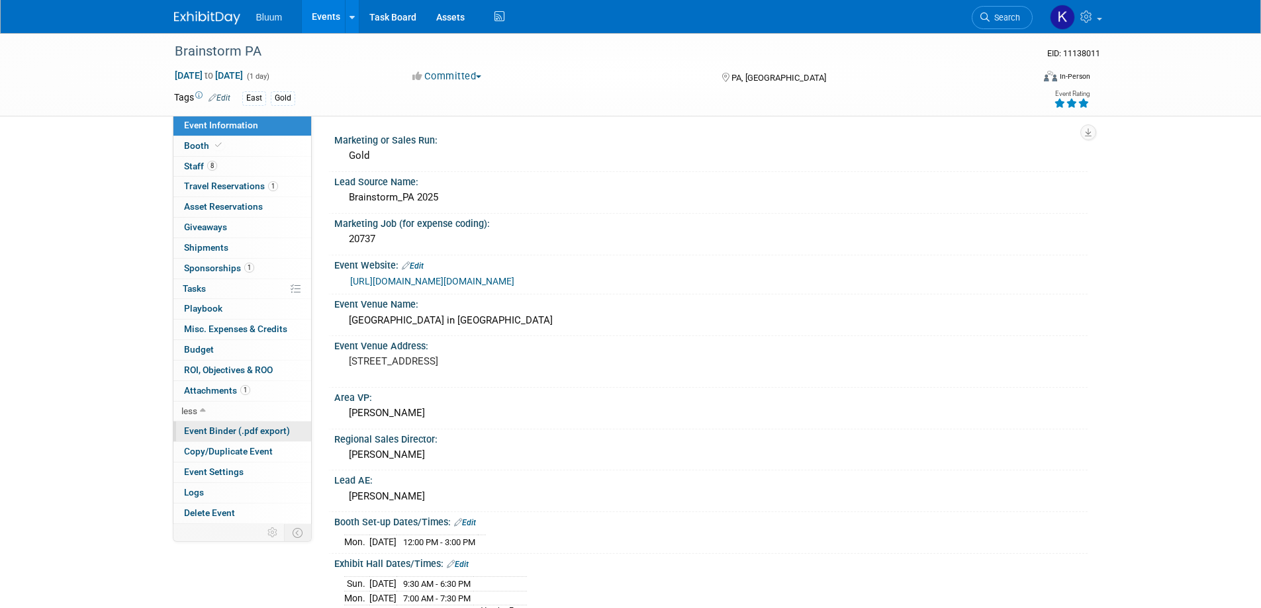
click at [218, 429] on span "Event Binder (.pdf export)" at bounding box center [237, 430] width 106 height 11
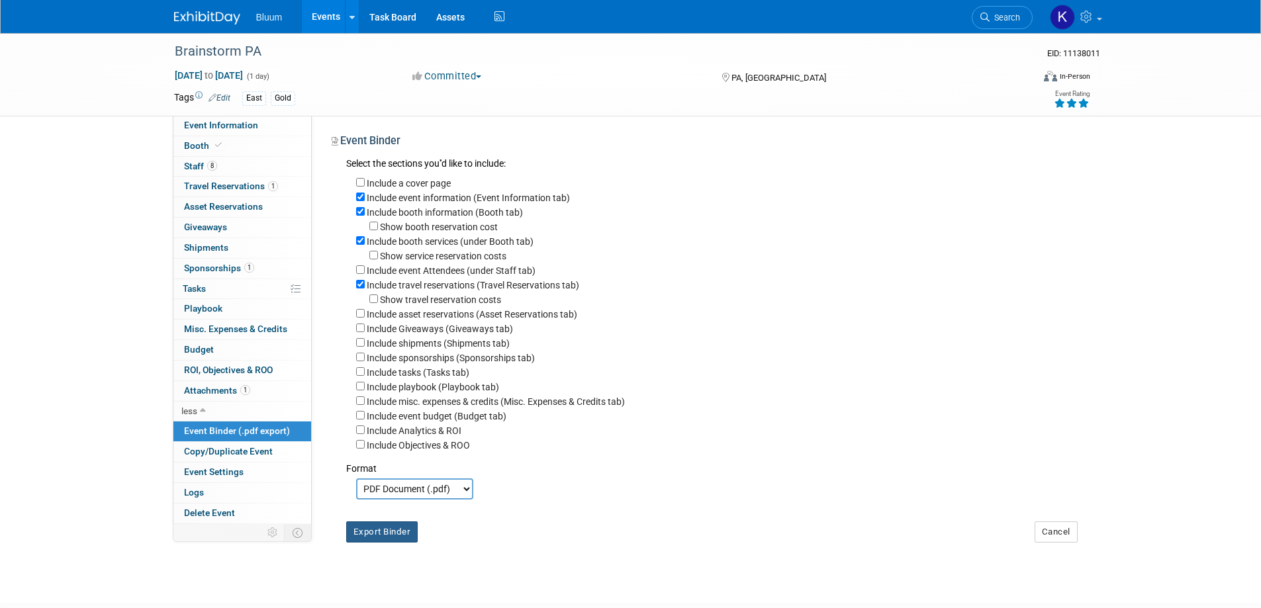
click at [397, 543] on button "Export Binder" at bounding box center [382, 531] width 72 height 21
click at [202, 145] on span "Booth" at bounding box center [204, 145] width 40 height 11
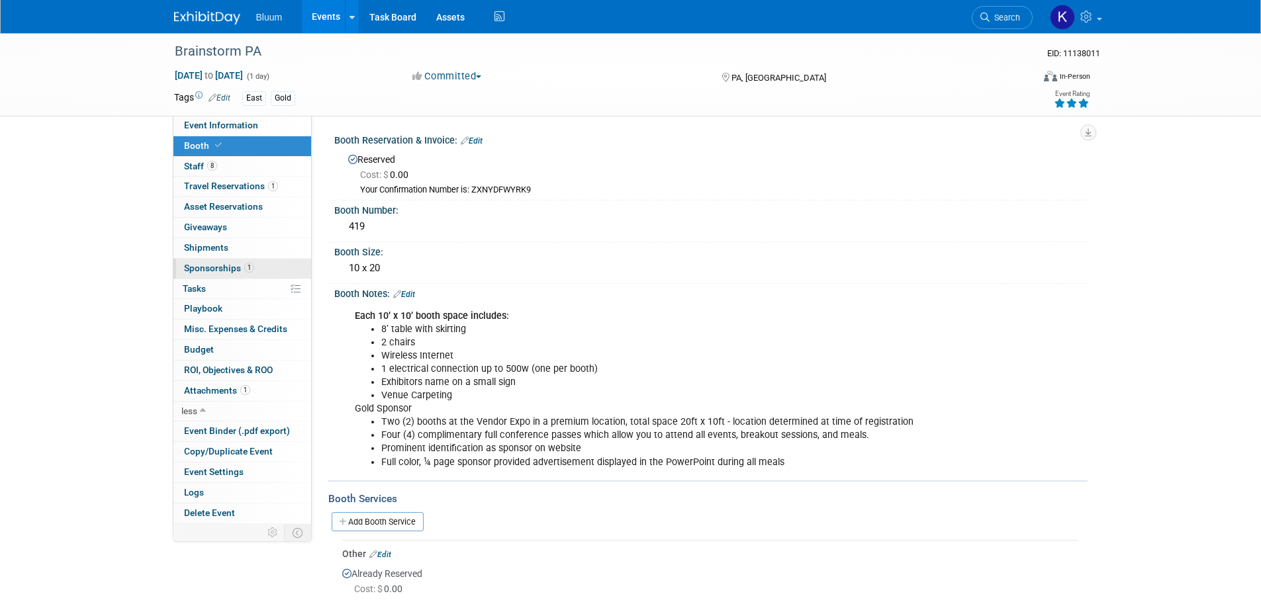
click at [226, 271] on span "Sponsorships 1" at bounding box center [219, 268] width 70 height 11
click at [0, 0] on div at bounding box center [0, 0] width 0 height 0
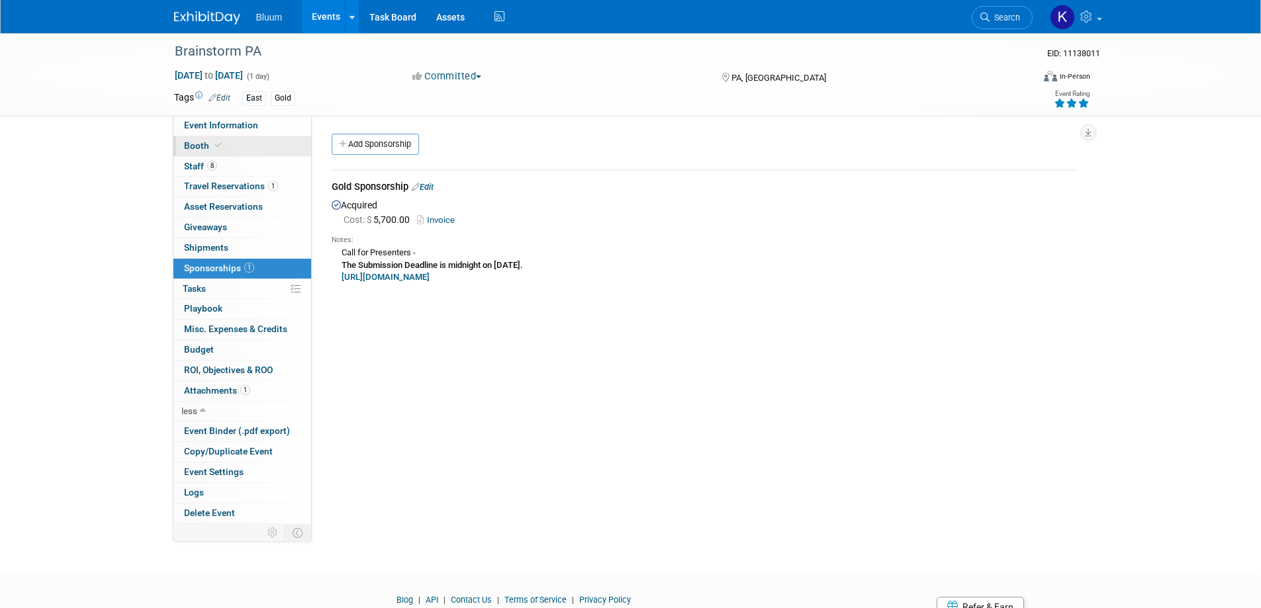
click at [199, 146] on span "Booth" at bounding box center [204, 145] width 40 height 11
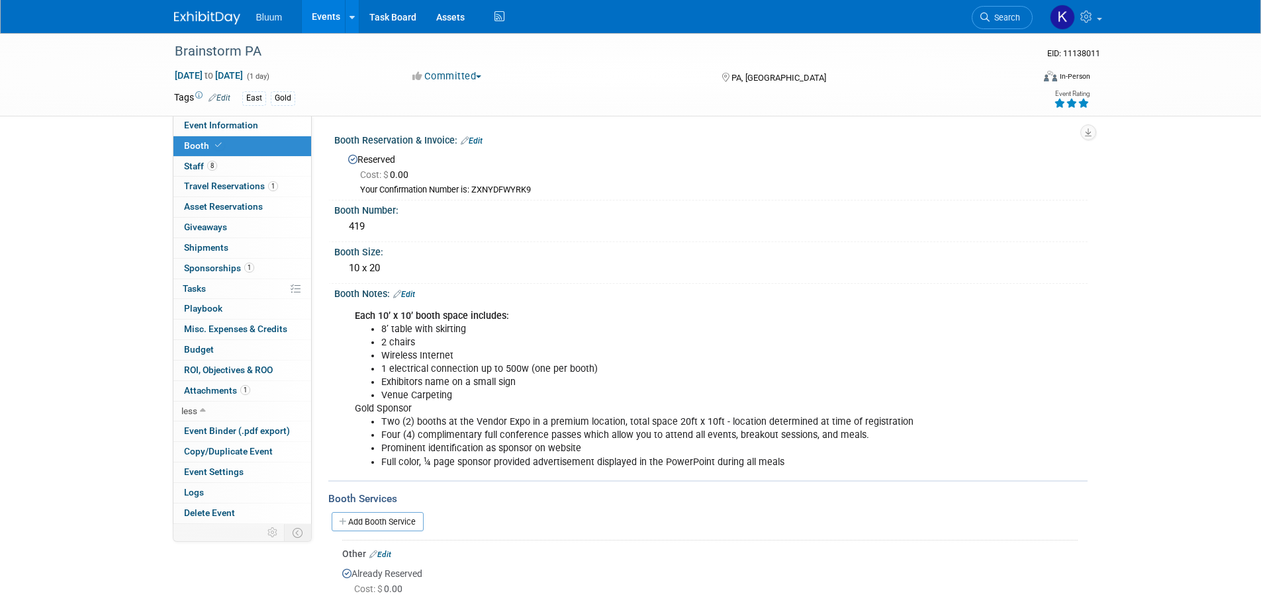
click at [415, 294] on link "Edit" at bounding box center [404, 294] width 22 height 9
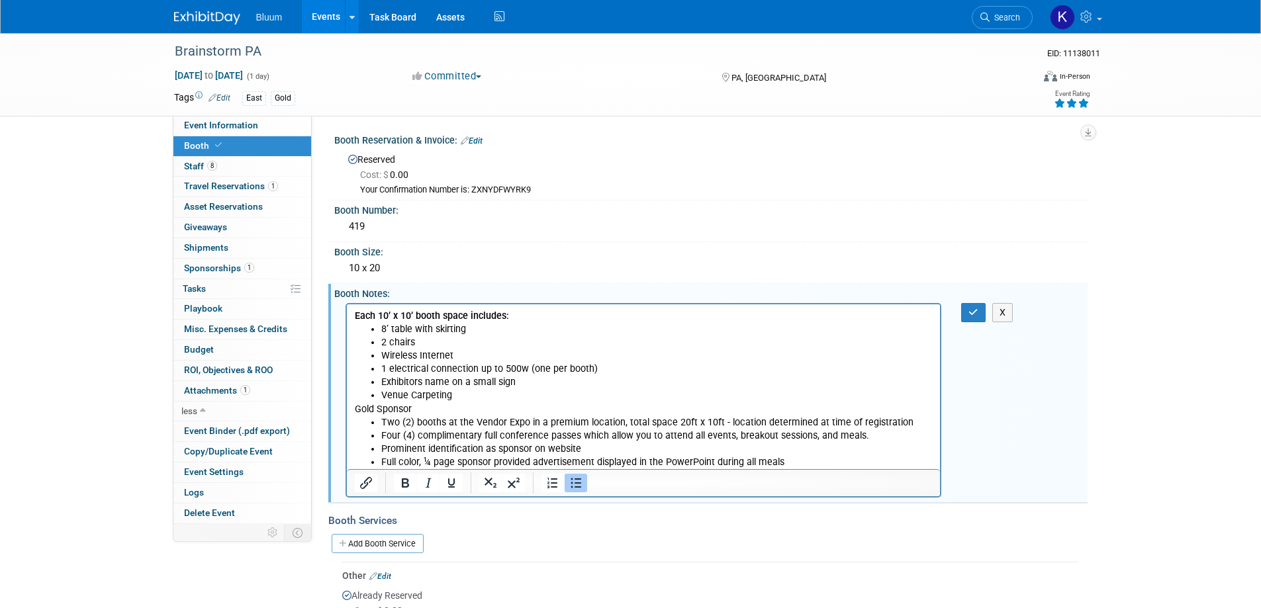
drag, startPoint x: 380, startPoint y: 327, endPoint x: 470, endPoint y: 396, distance: 112.8
click at [470, 396] on ul "8’ table with skirting 2 chairs Wireless Internet 1 electrical connection up to…" at bounding box center [643, 361] width 578 height 79
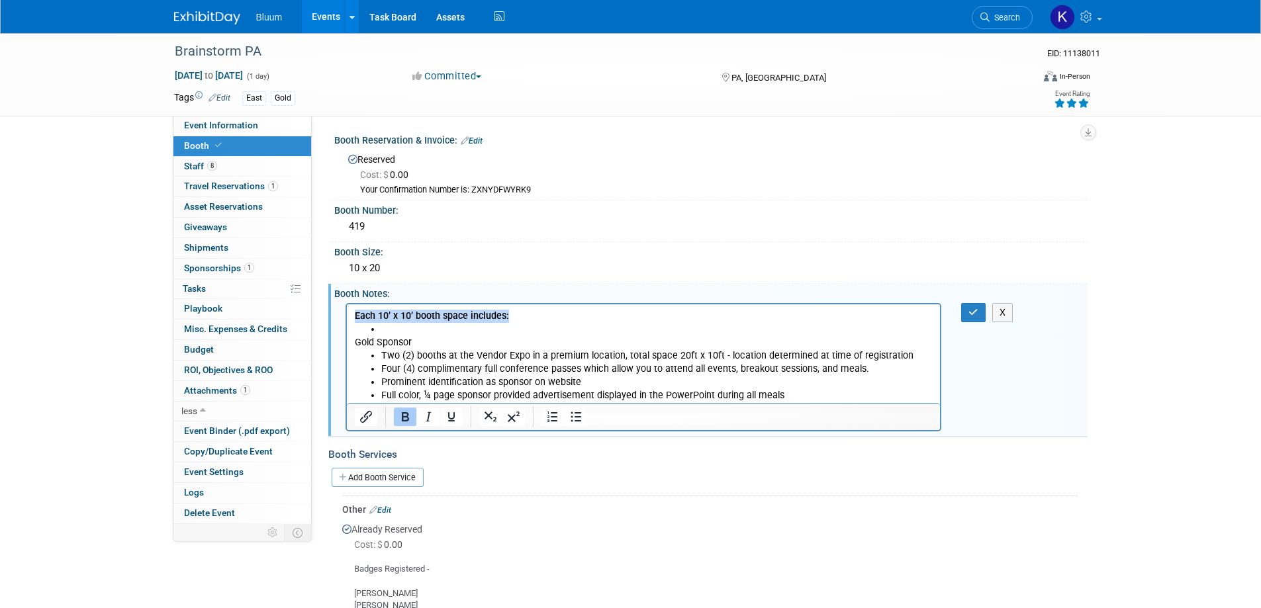
drag, startPoint x: 503, startPoint y: 310, endPoint x: 327, endPoint y: 312, distance: 176.0
click at [346, 312] on html "Each 10’ x 10’ booth space includes: Gold Sponsor Two (2) booths at the Vendor …" at bounding box center [643, 353] width 594 height 99
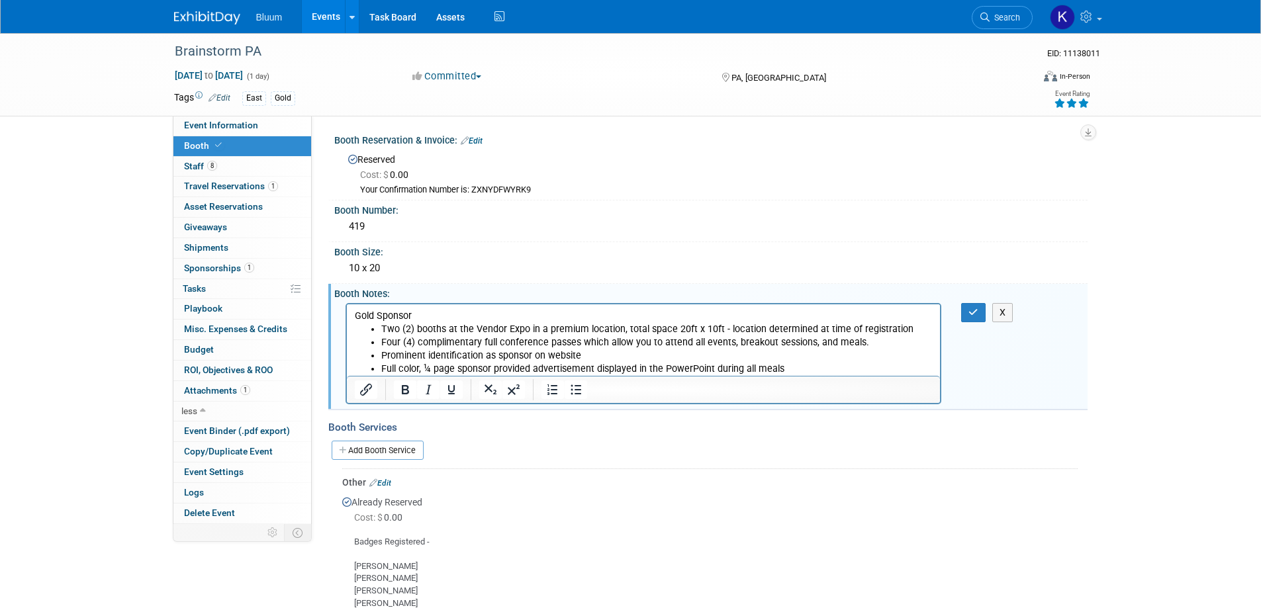
click at [794, 373] on li "Full color, ¼ page sponsor provided advertisement displayed in the PowerPoint d…" at bounding box center [656, 368] width 552 height 13
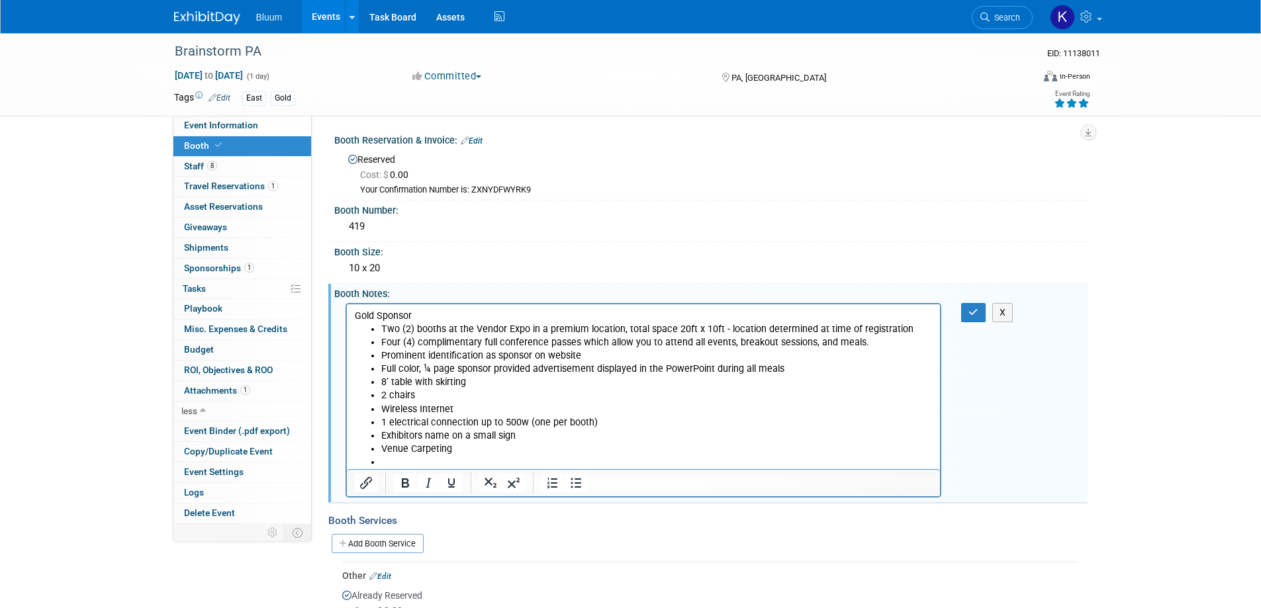
click at [380, 379] on li "8’ table with skirting" at bounding box center [656, 381] width 552 height 13
click at [382, 394] on li "2 chairs" at bounding box center [656, 394] width 552 height 13
click at [388, 425] on li "1 electrical connection up to 500w (one per booth)" at bounding box center [656, 422] width 552 height 13
click at [386, 463] on li "Rich Text Area. Press ALT-0 for help." at bounding box center [656, 461] width 552 height 13
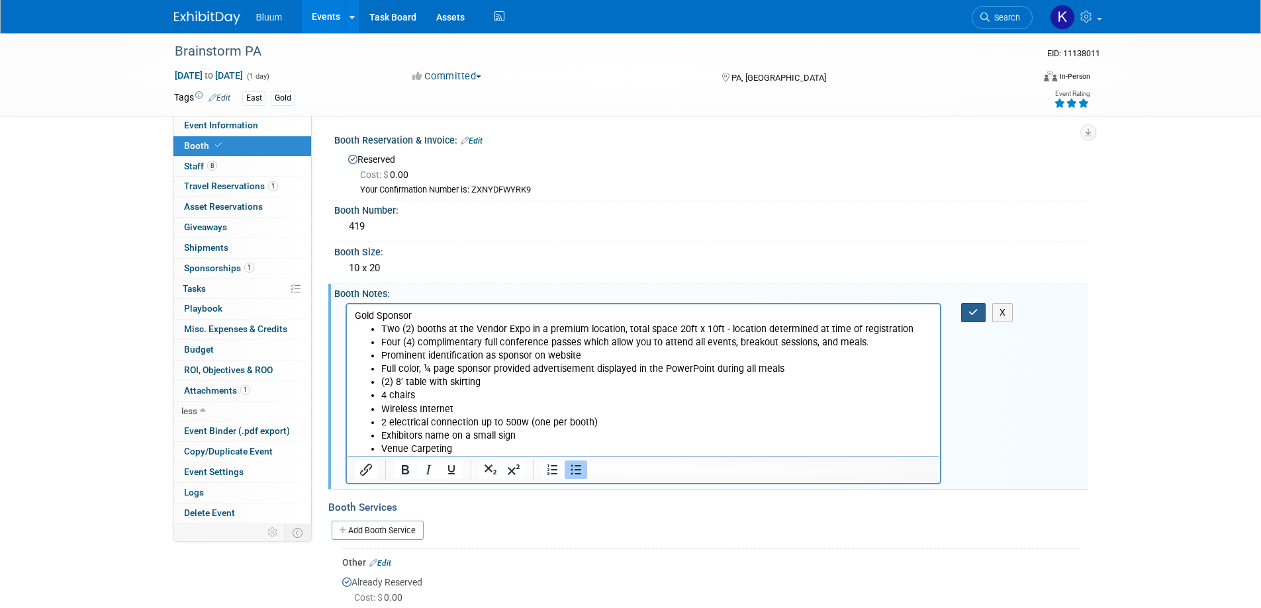
click at [964, 310] on button "button" at bounding box center [973, 312] width 24 height 19
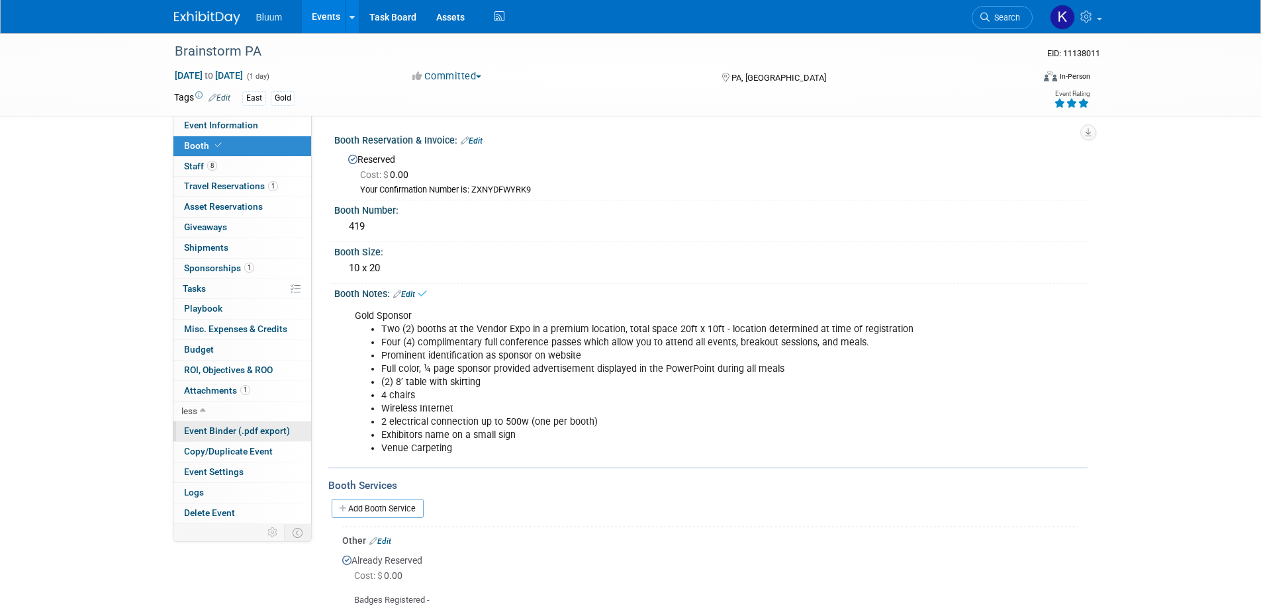
click at [221, 431] on span "Event Binder (.pdf export)" at bounding box center [237, 430] width 106 height 11
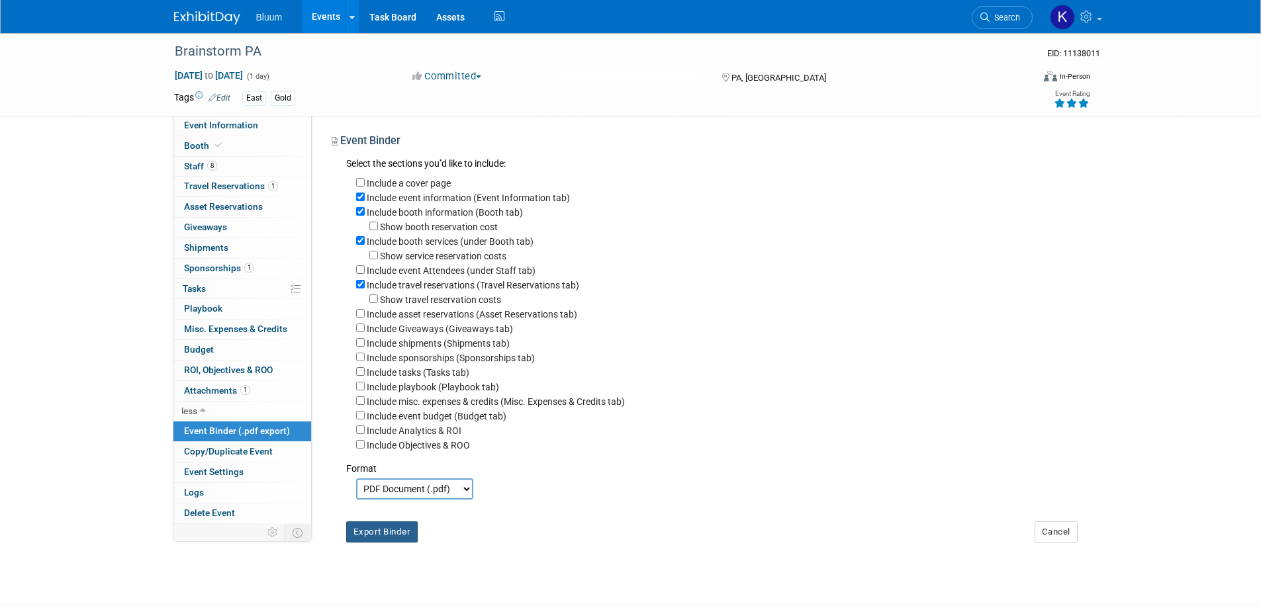
click at [362, 543] on button "Export Binder" at bounding box center [382, 531] width 72 height 21
click at [211, 130] on span "Event Information" at bounding box center [221, 125] width 74 height 11
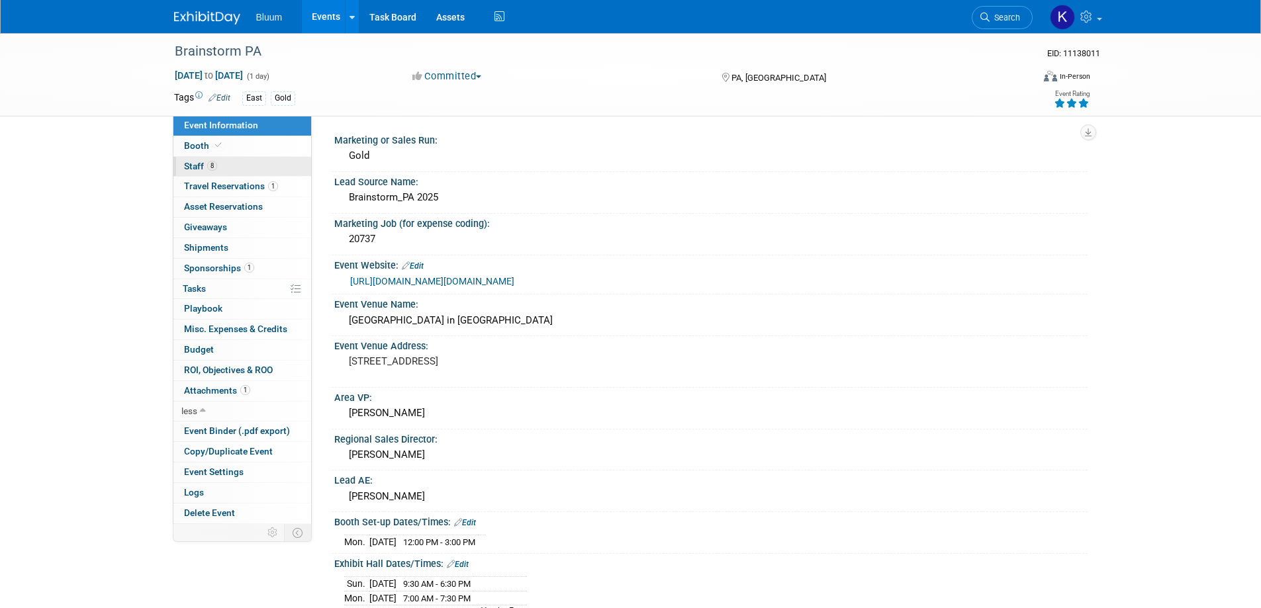
click at [199, 162] on span "Staff 8" at bounding box center [200, 166] width 33 height 11
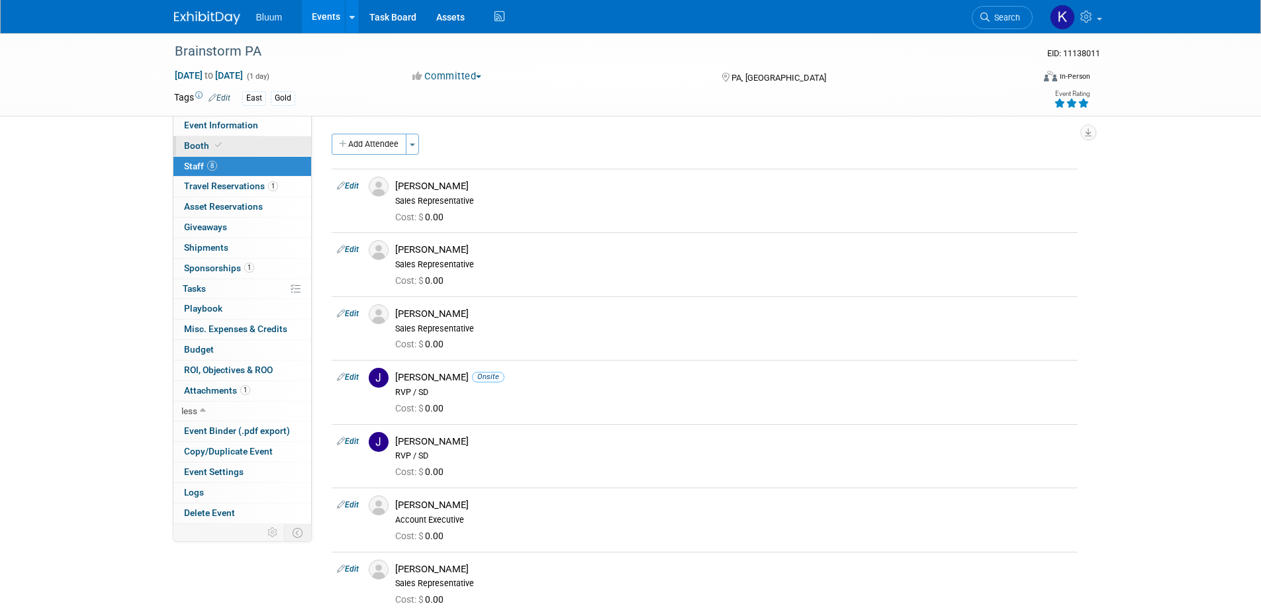
click at [197, 146] on span "Booth" at bounding box center [204, 145] width 40 height 11
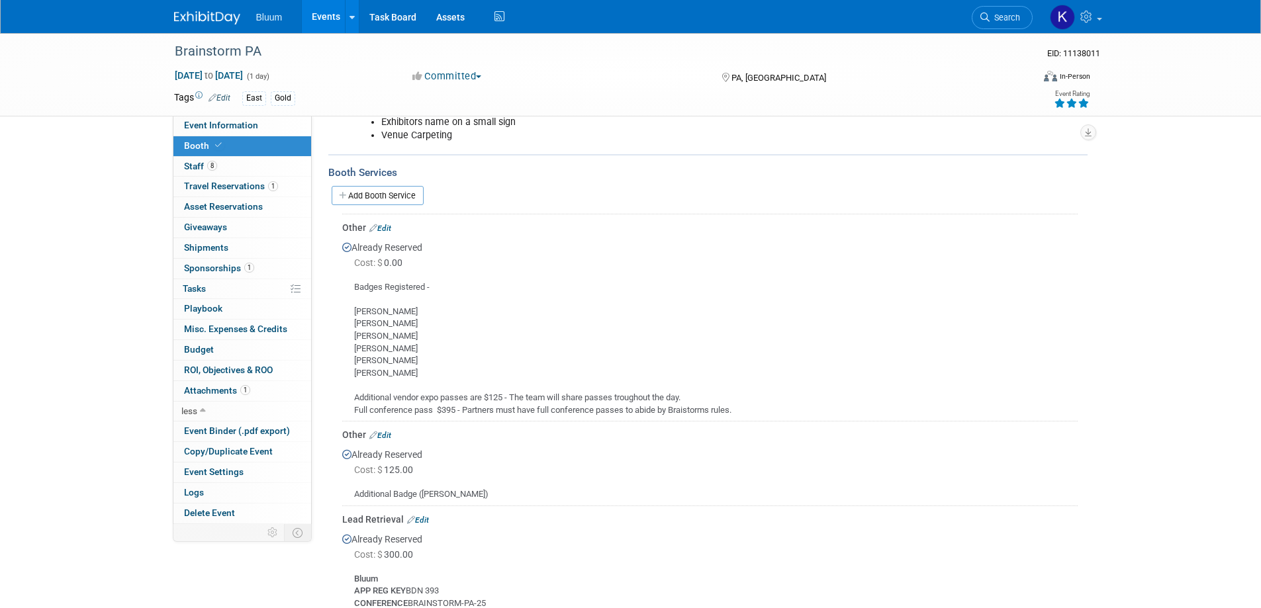
scroll to position [331, 0]
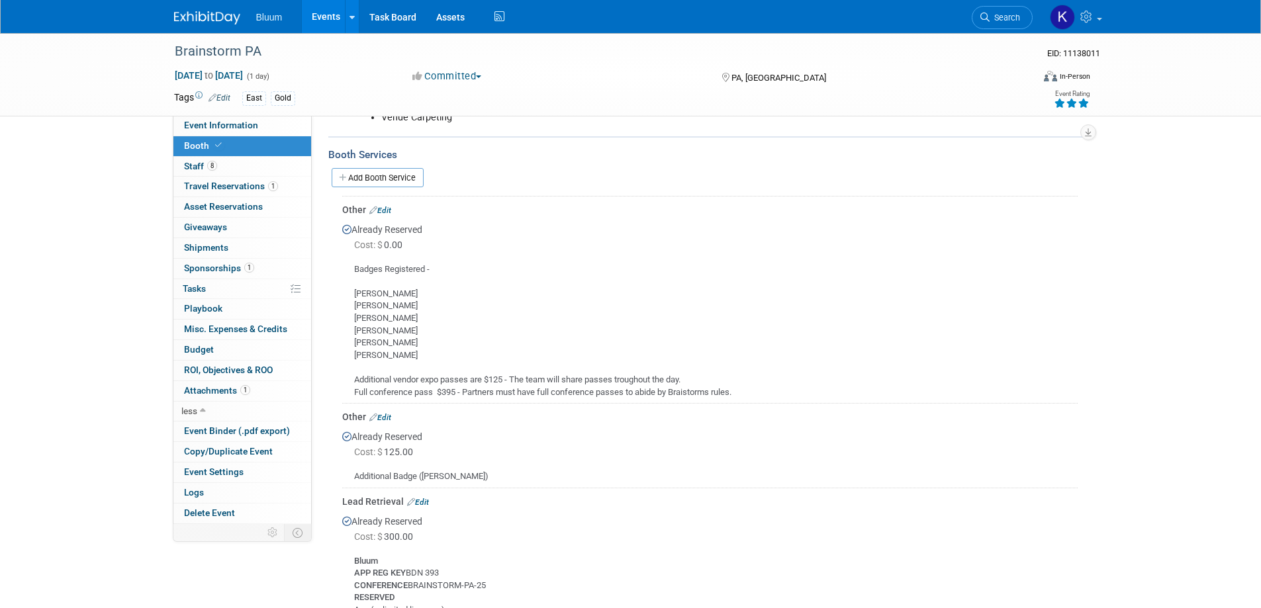
click at [323, 10] on link "Events" at bounding box center [326, 16] width 48 height 33
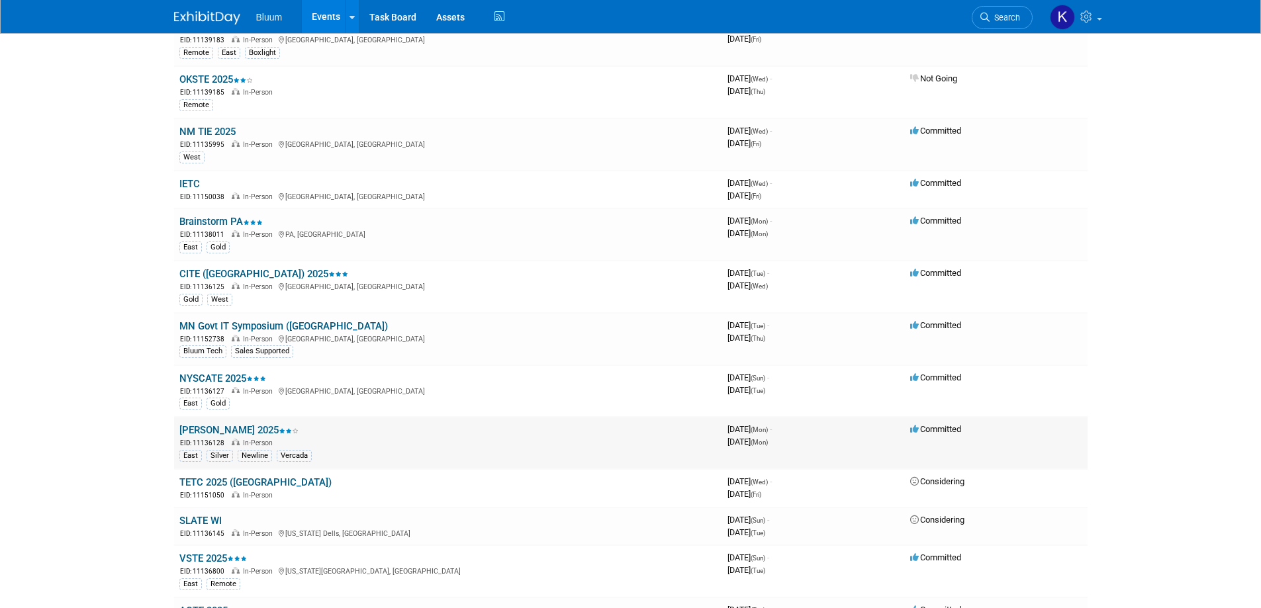
scroll to position [860, 0]
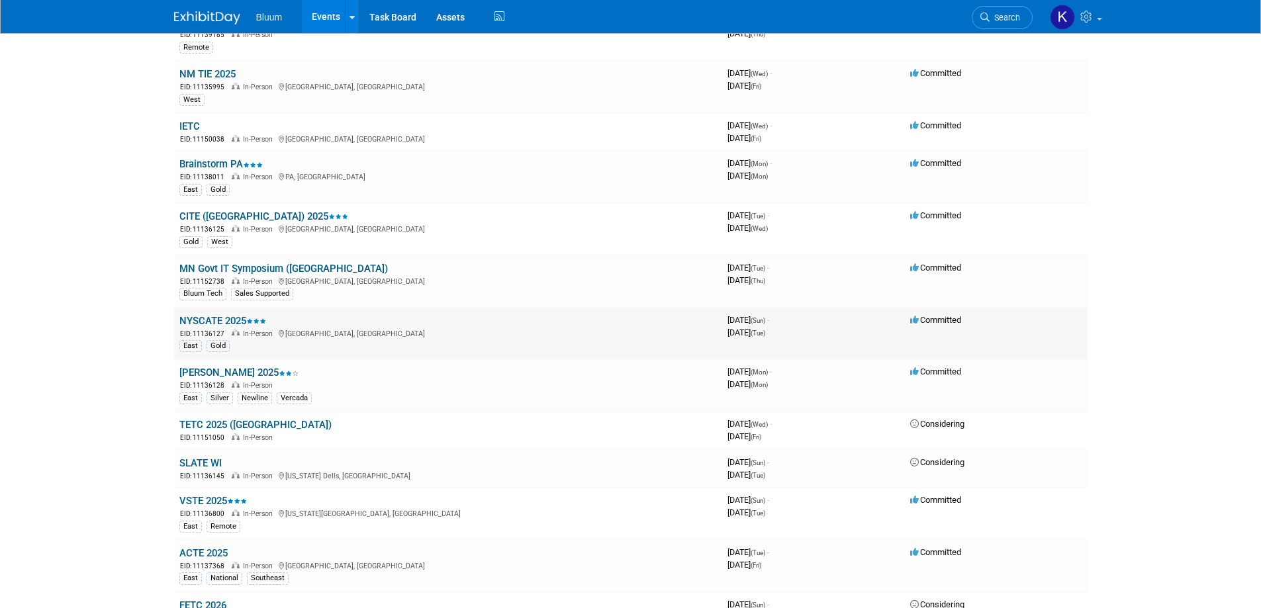
click at [221, 324] on link "NYSCATE 2025" at bounding box center [222, 321] width 87 height 12
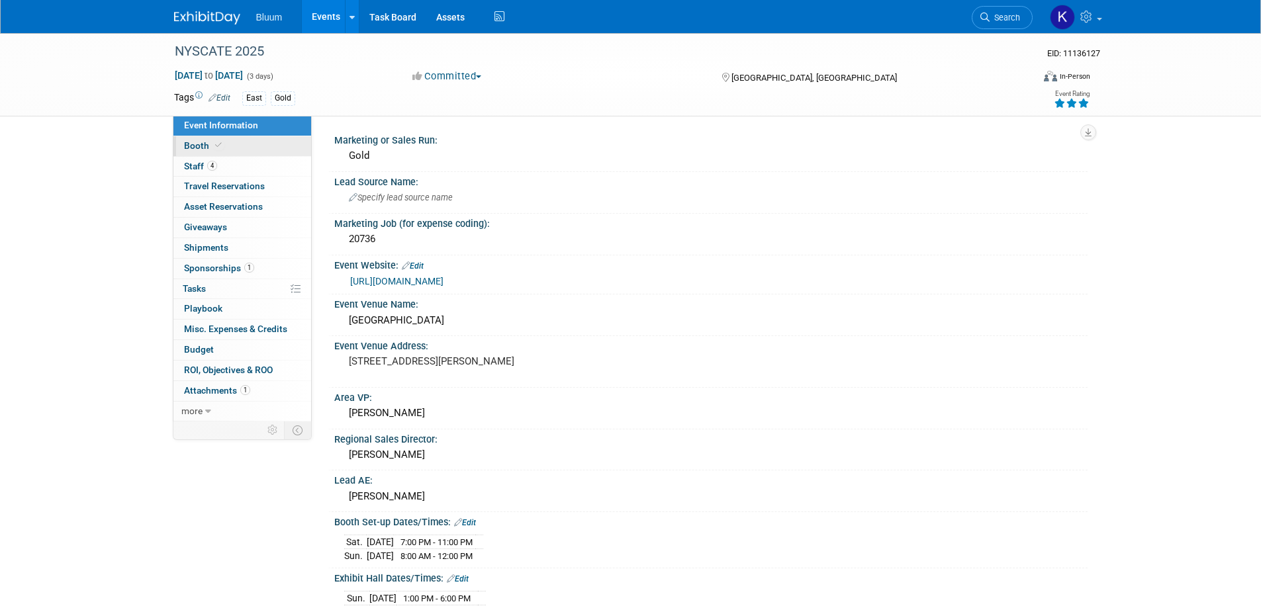
click at [199, 150] on span "Booth" at bounding box center [204, 145] width 40 height 11
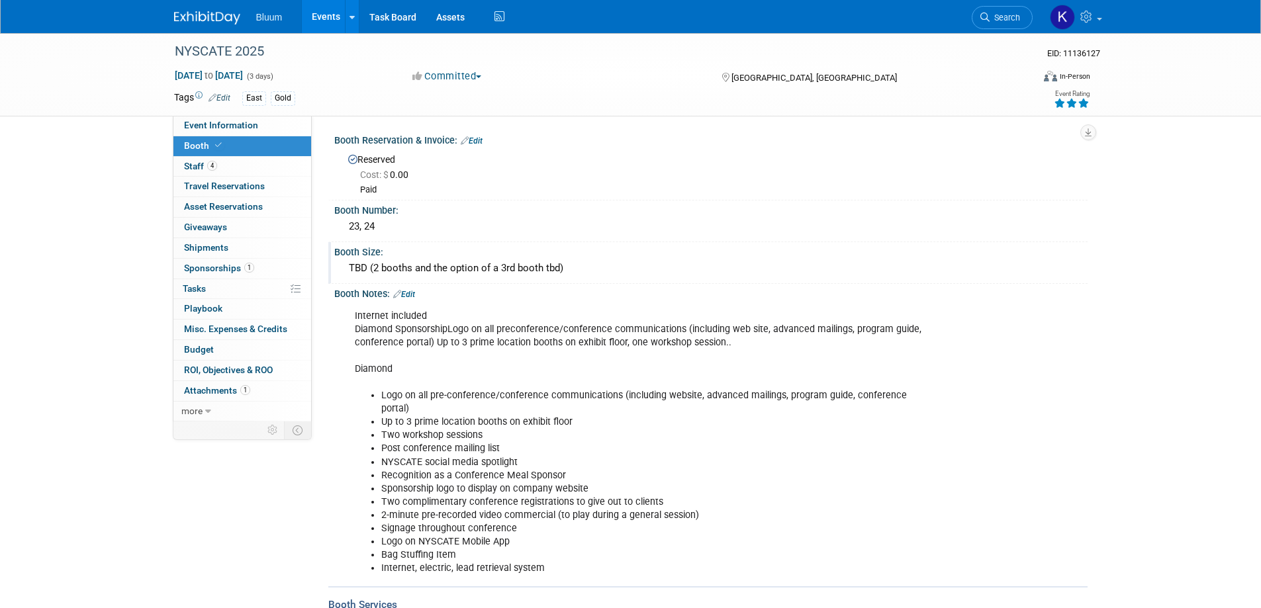
click at [366, 264] on div "TBD (2 booths and the option of a 3rd booth tbd)" at bounding box center [710, 268] width 733 height 21
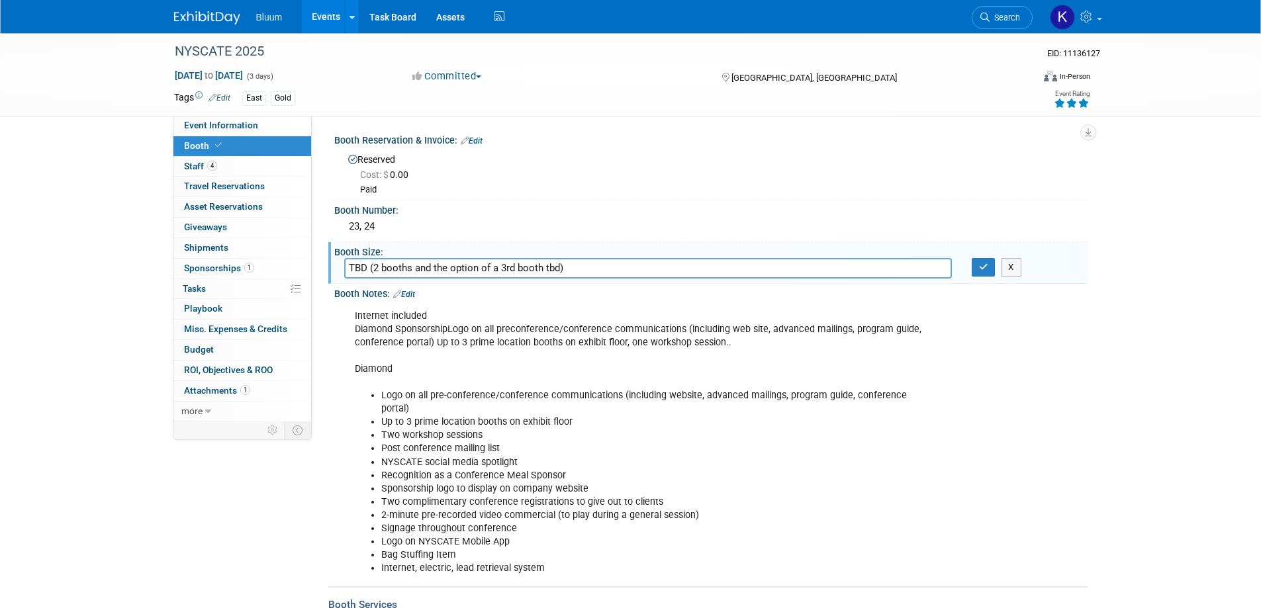
drag, startPoint x: 345, startPoint y: 268, endPoint x: 665, endPoint y: 268, distance: 319.6
click at [665, 268] on input "TBD (2 booths and the option of a 3rd booth tbd)" at bounding box center [647, 268] width 607 height 21
type input "10 x 20"
click at [980, 269] on icon "button" at bounding box center [983, 267] width 9 height 9
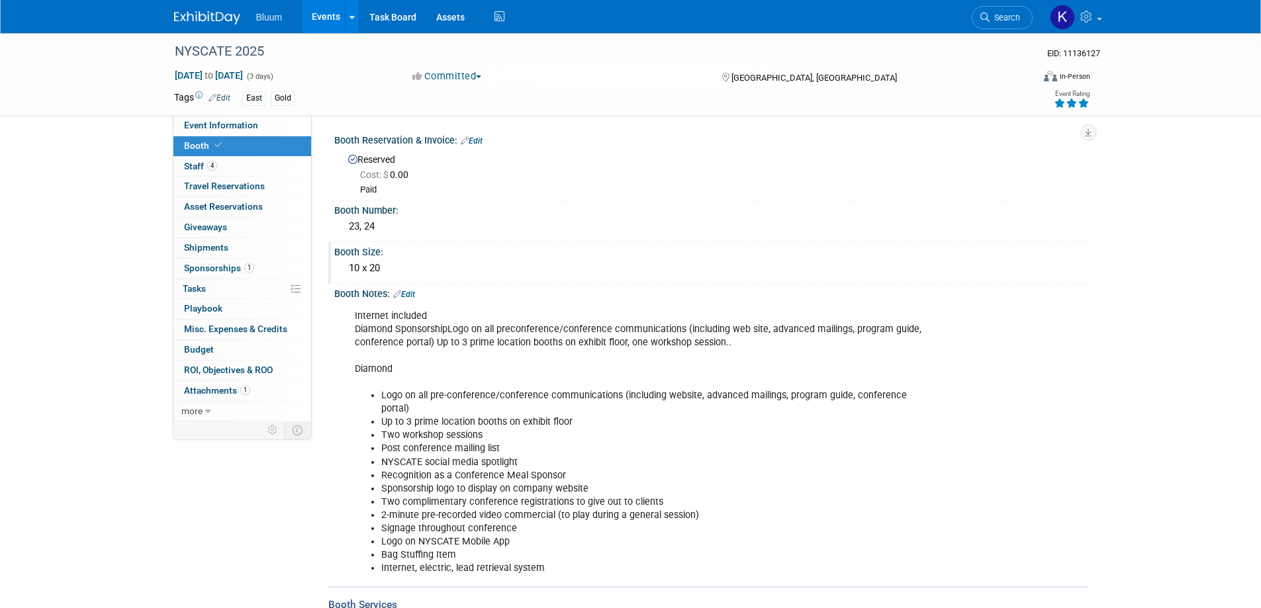
drag, startPoint x: 436, startPoint y: 340, endPoint x: 750, endPoint y: 339, distance: 313.7
click at [750, 339] on div "Internet included Diamond SponsorshipLogo on all preconference/conference commu…" at bounding box center [643, 442] width 596 height 279
copy div "Up to 3 prime location booths on exhibit floor, one workshop session.."
click at [408, 292] on link "Edit" at bounding box center [404, 294] width 22 height 9
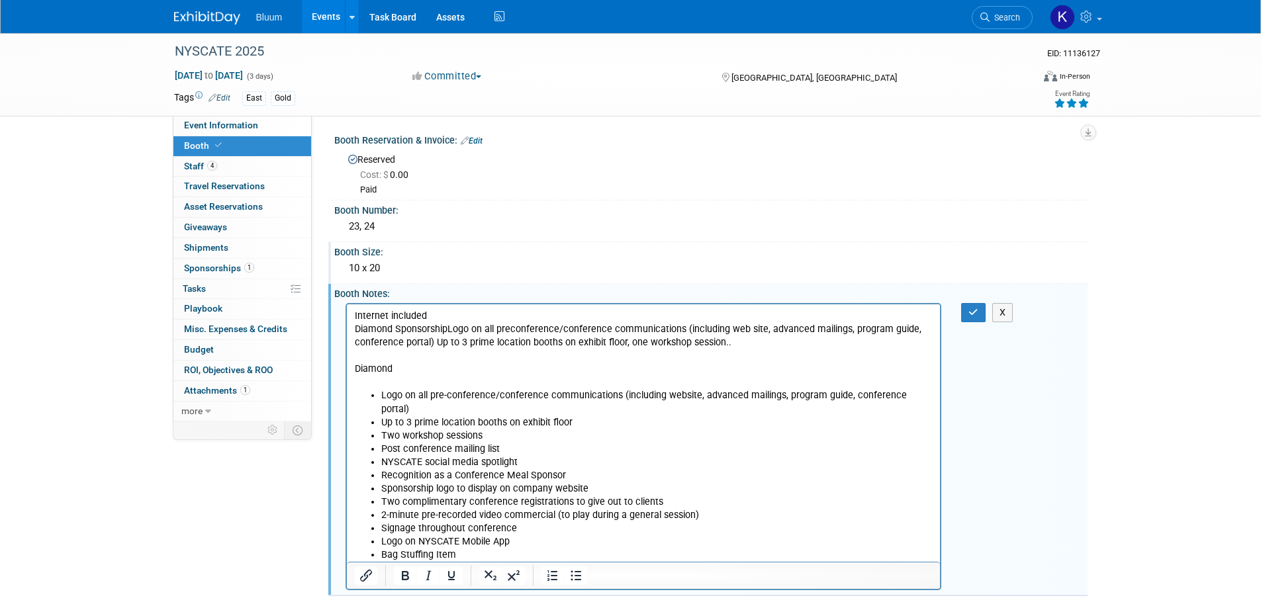
drag, startPoint x: 353, startPoint y: 313, endPoint x: 810, endPoint y: 340, distance: 457.4
click at [810, 340] on p "Internet included Diamond SponsorshipLogo on all preconference/conference commu…" at bounding box center [643, 348] width 578 height 79
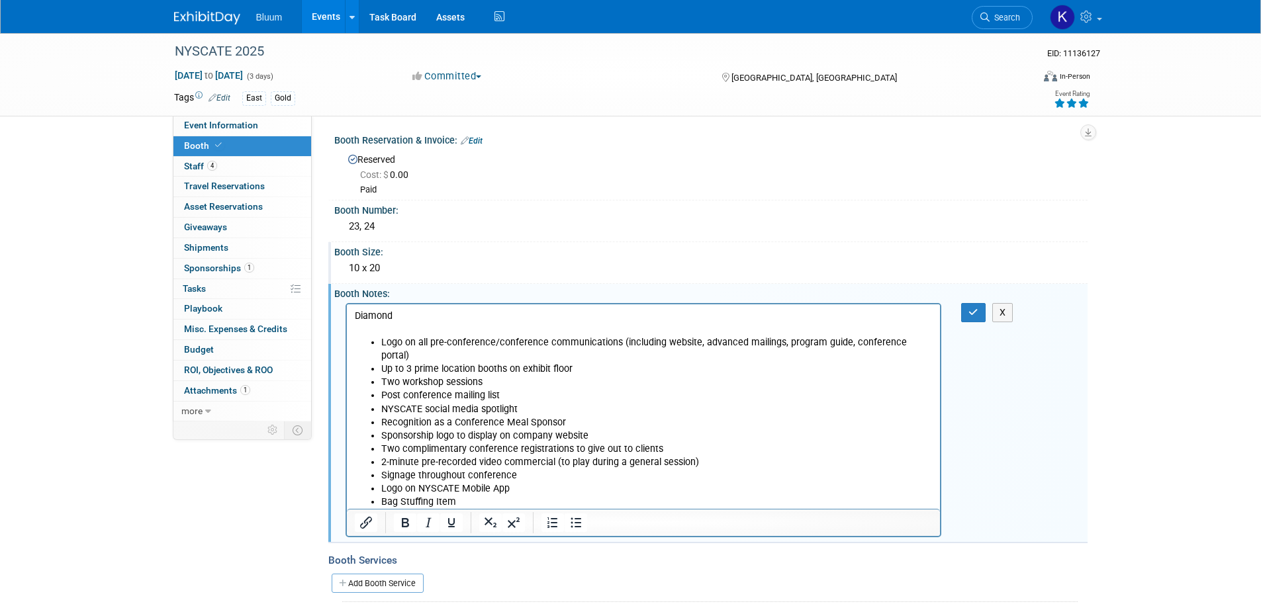
click at [543, 508] on li "Internet, electric, lead retrieval system" at bounding box center [656, 514] width 552 height 13
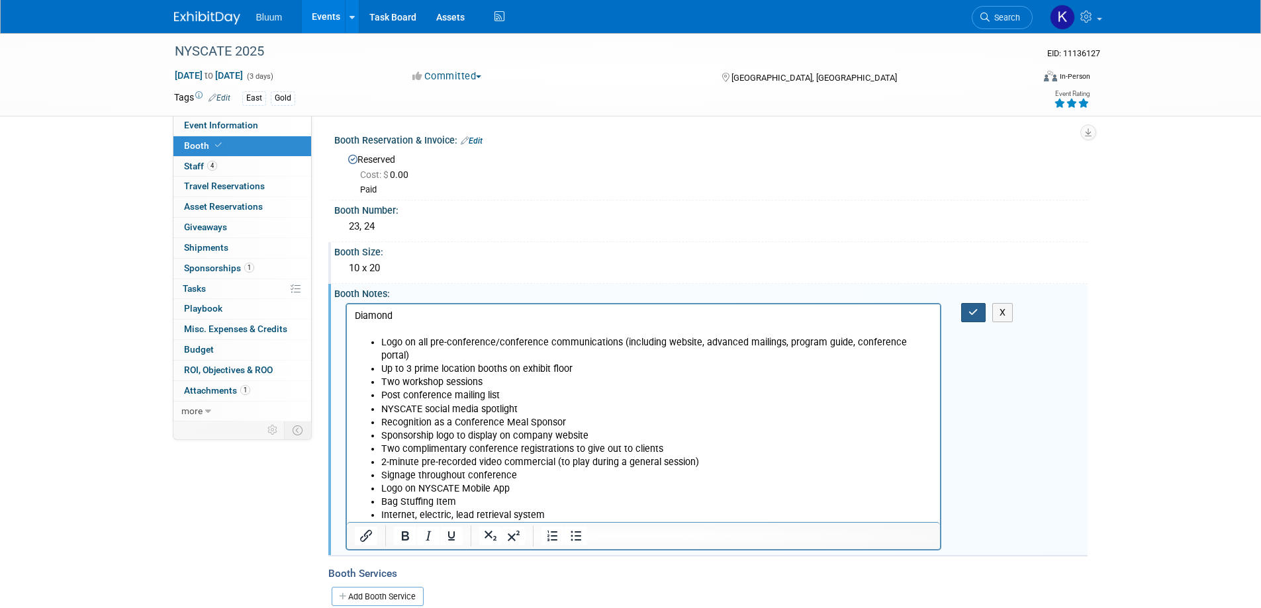
click at [962, 315] on button "button" at bounding box center [973, 312] width 24 height 19
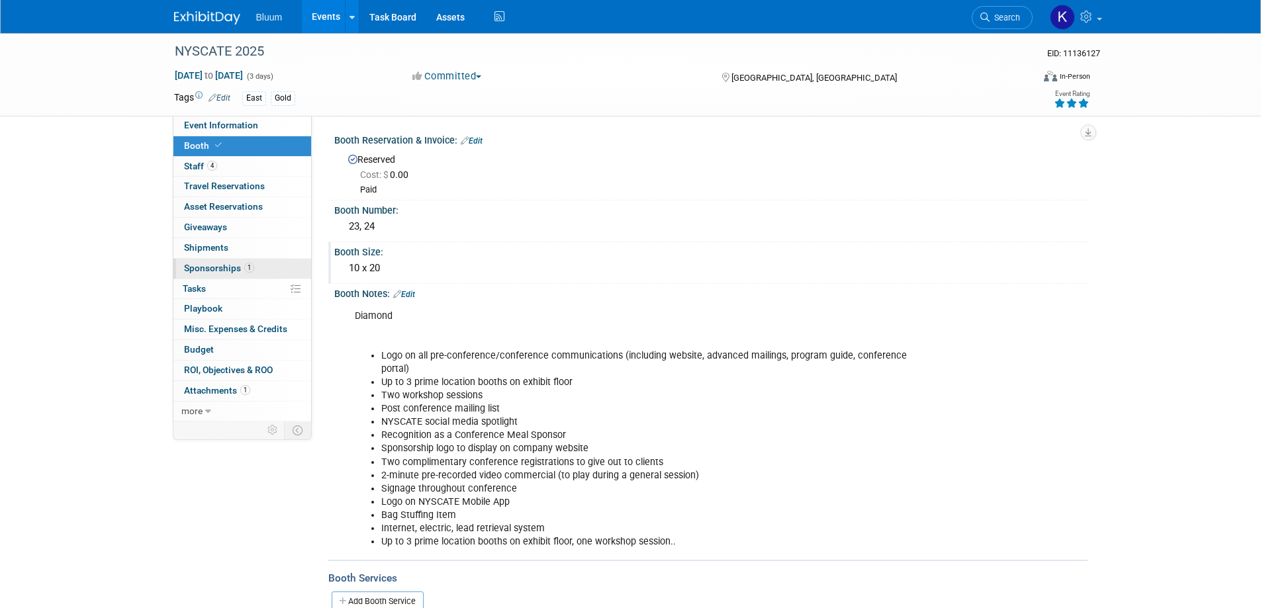
click at [233, 270] on span "Sponsorships 1" at bounding box center [219, 268] width 70 height 11
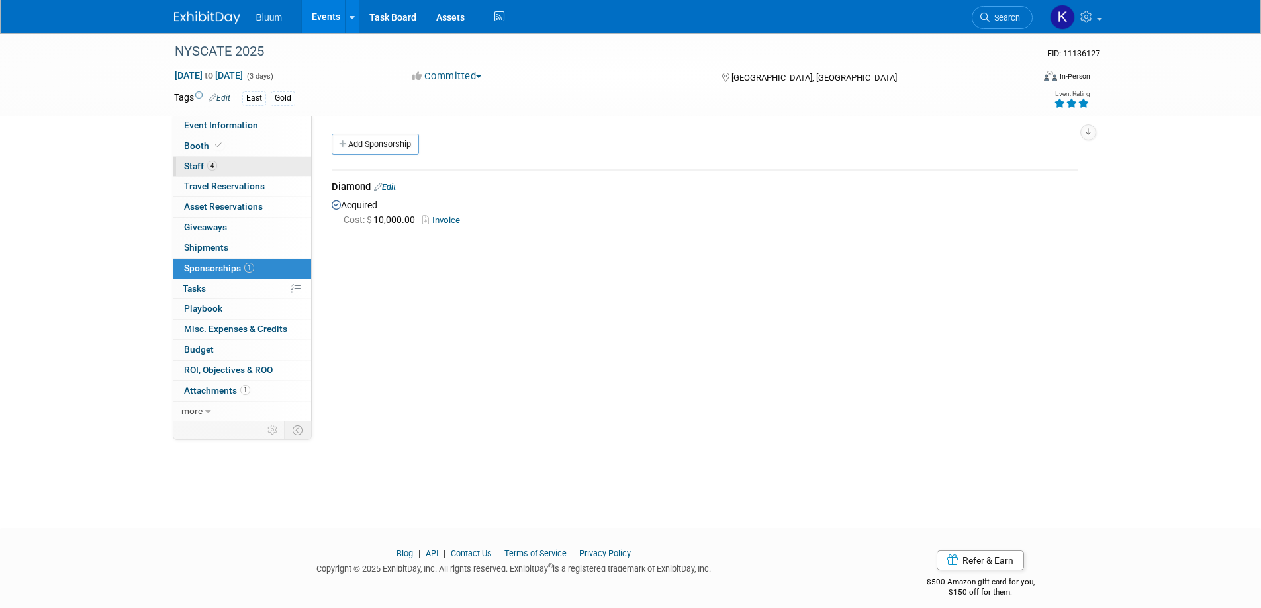
click at [195, 170] on span "Staff 4" at bounding box center [200, 166] width 33 height 11
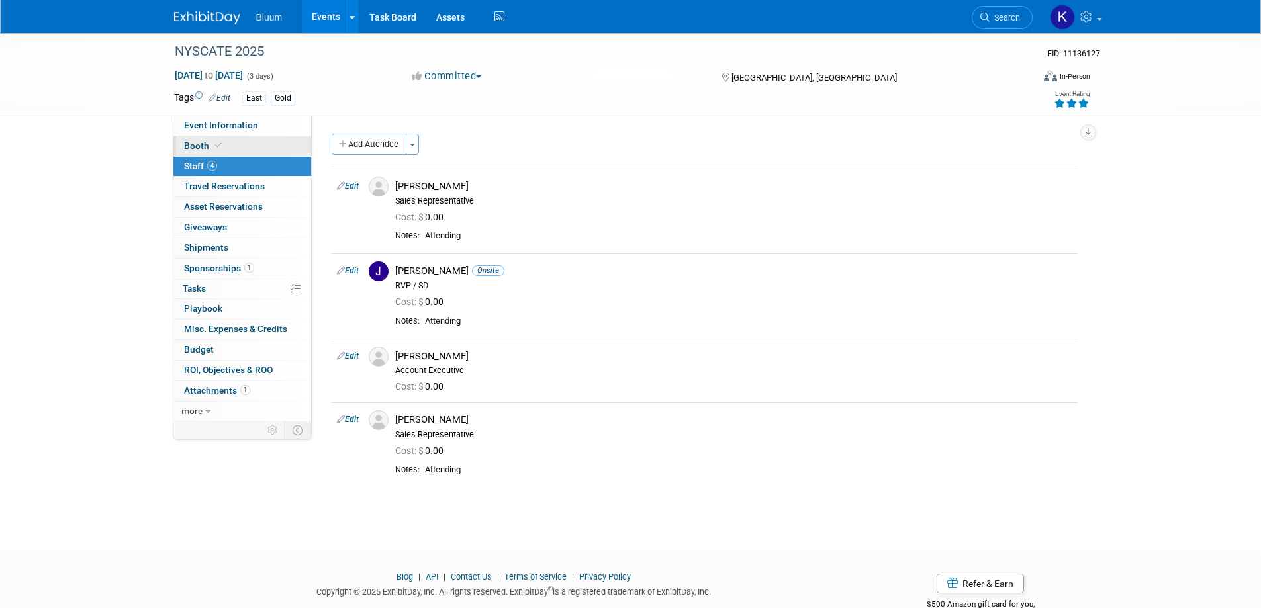
click at [195, 148] on span "Booth" at bounding box center [204, 145] width 40 height 11
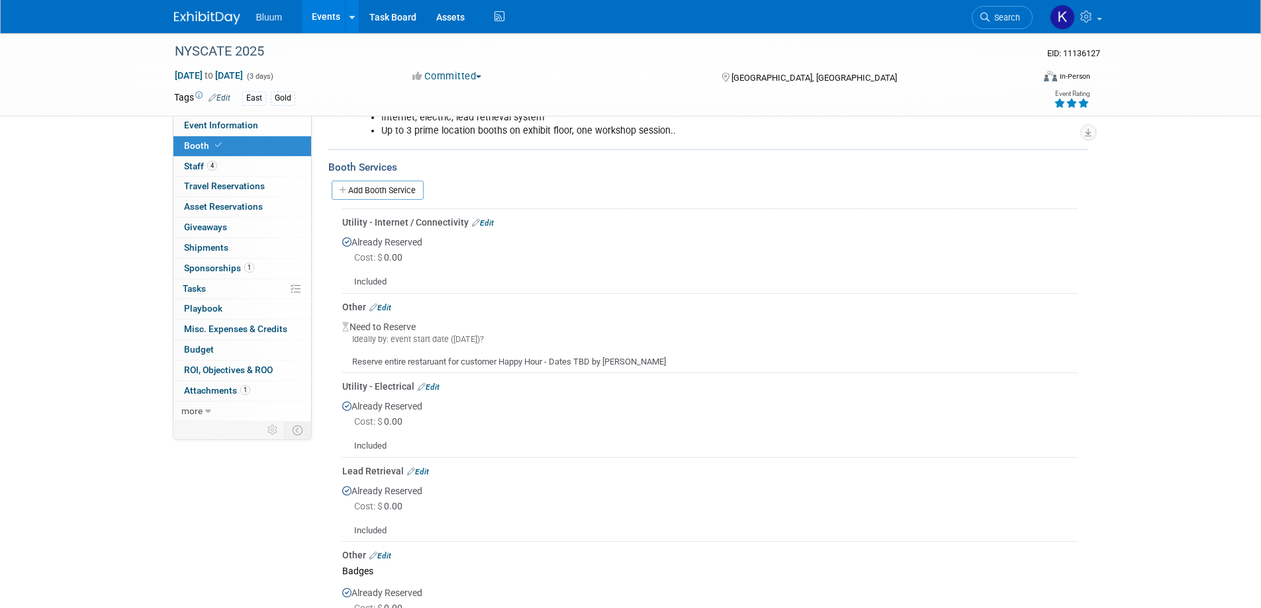
scroll to position [529, 0]
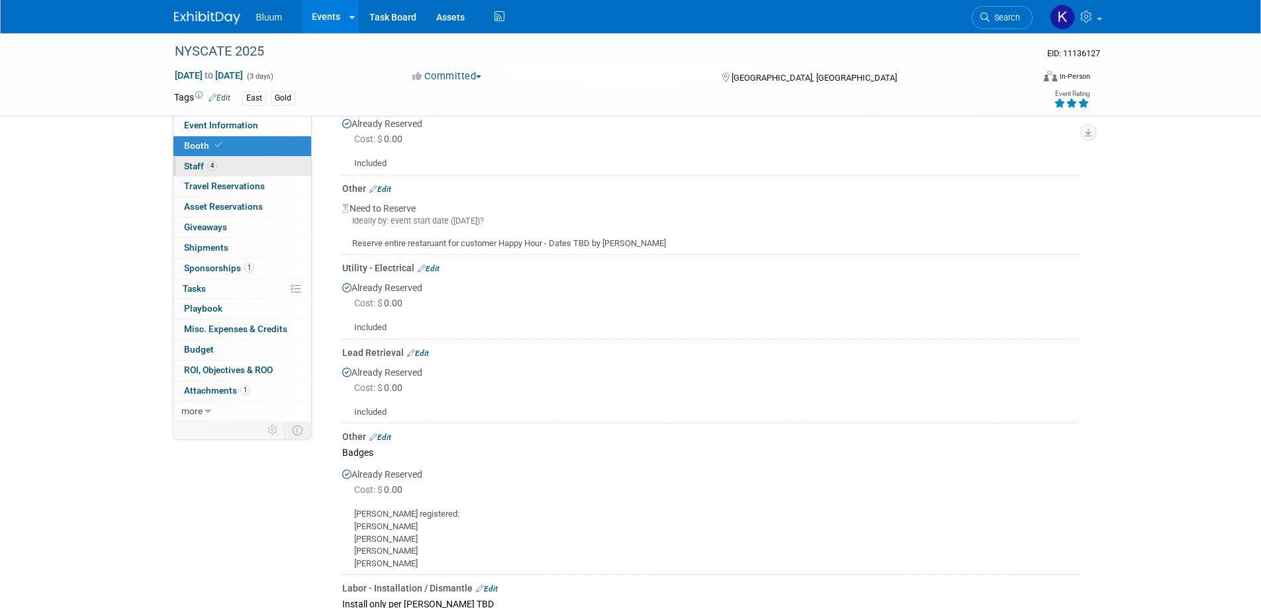
click at [202, 161] on span "Staff 4" at bounding box center [200, 166] width 33 height 11
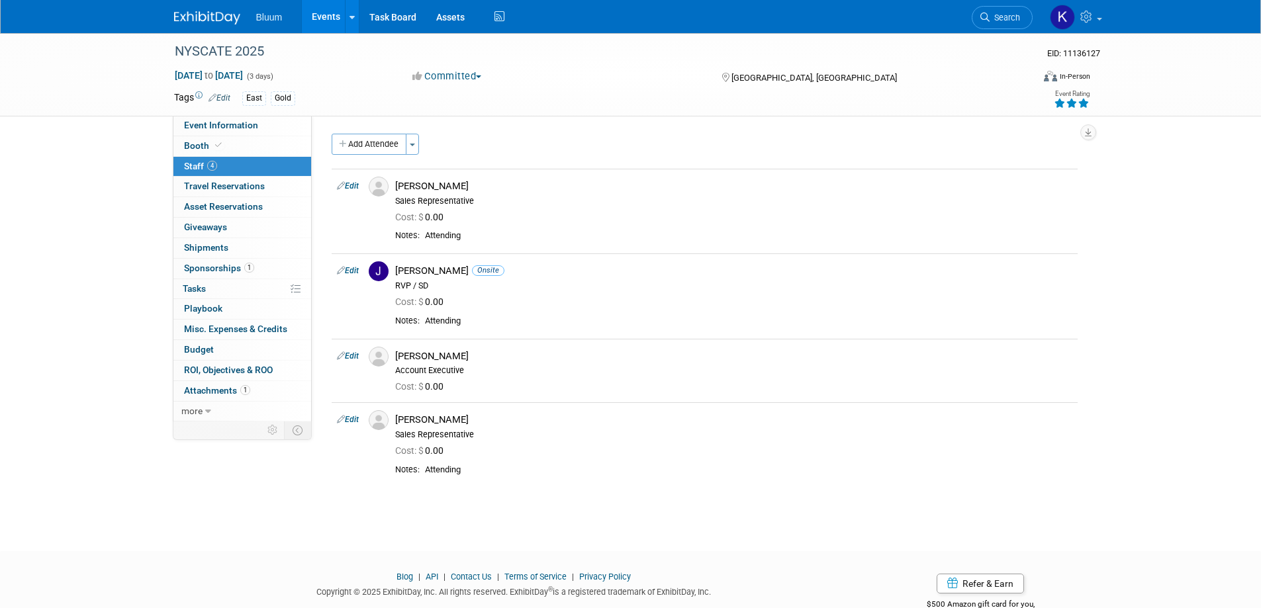
click at [202, 161] on span "Staff 4" at bounding box center [200, 166] width 33 height 11
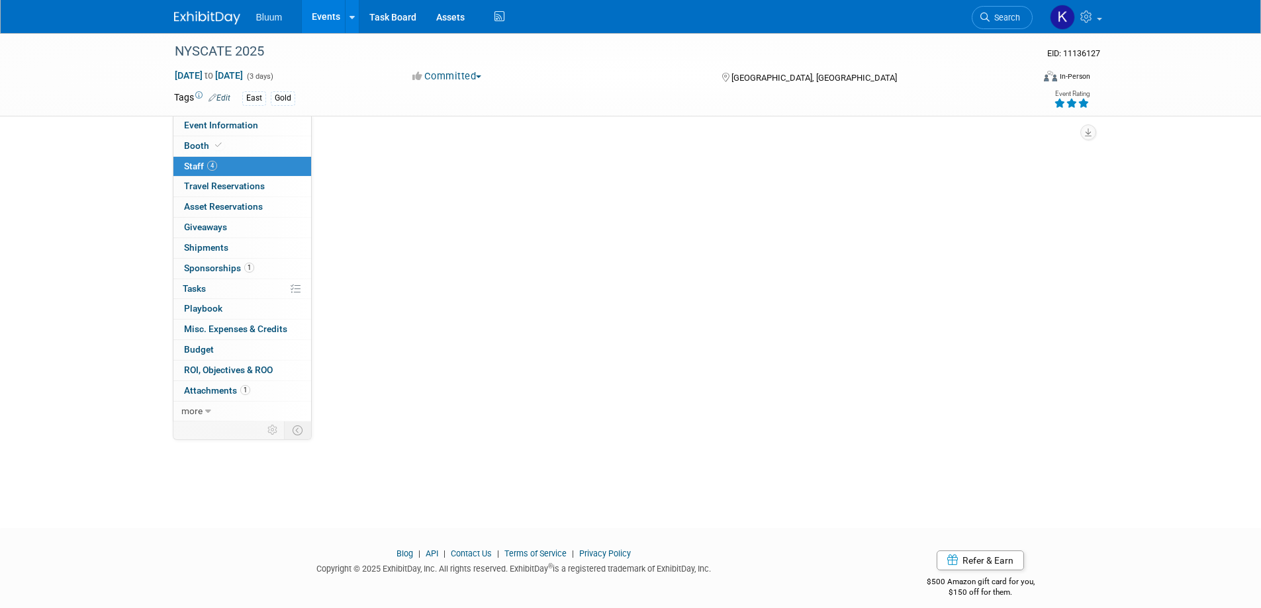
click at [202, 161] on span "Staff 4" at bounding box center [200, 166] width 33 height 11
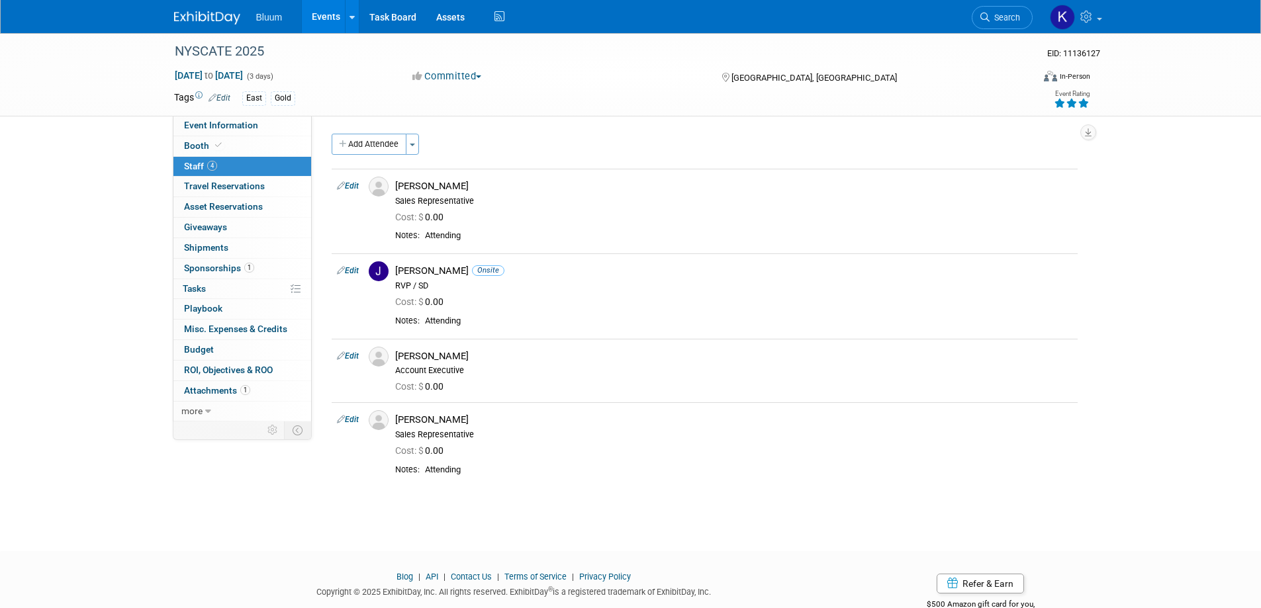
click at [384, 145] on button "Add Attendee" at bounding box center [369, 144] width 75 height 21
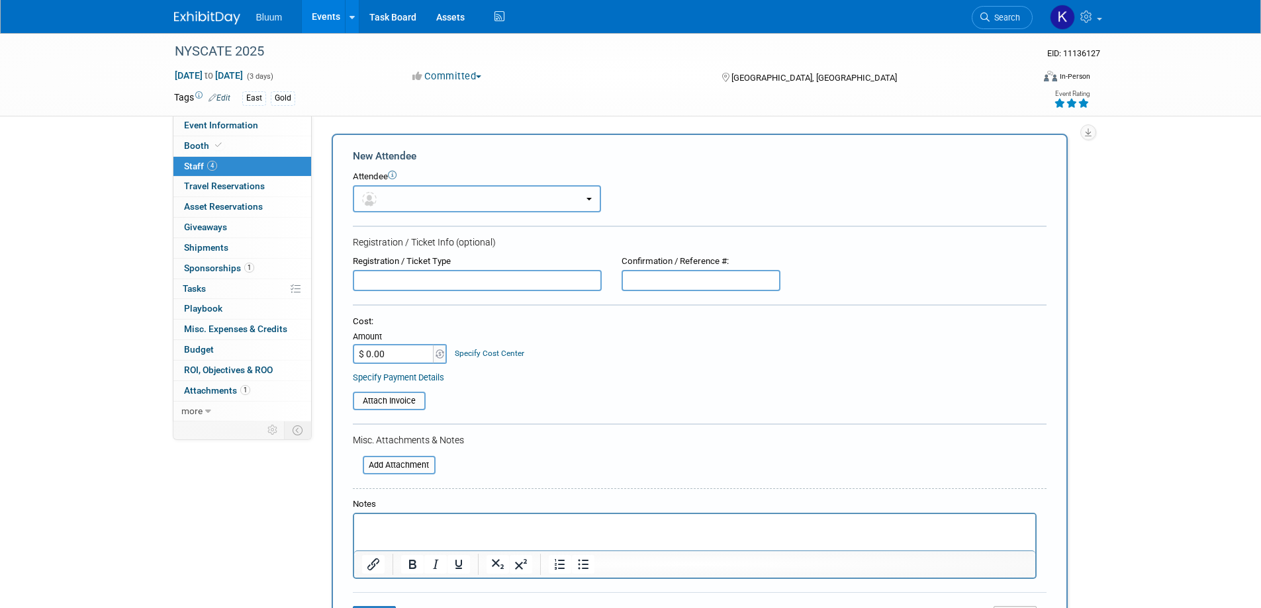
click at [424, 190] on button "button" at bounding box center [477, 198] width 248 height 27
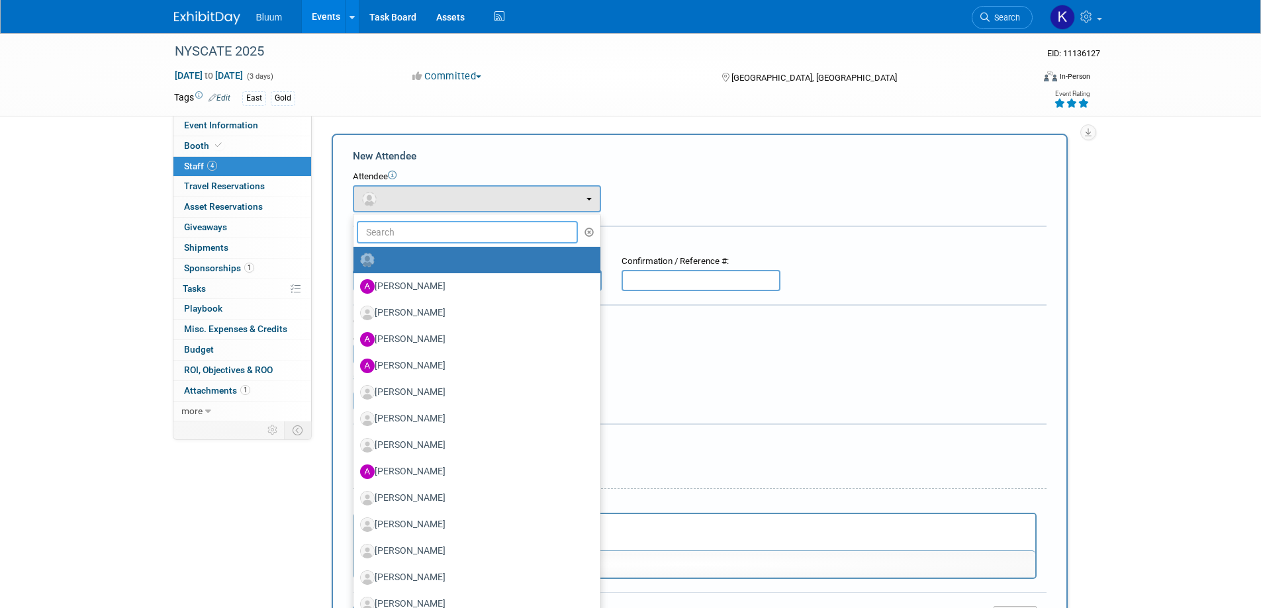
click at [396, 232] on input "text" at bounding box center [468, 232] width 222 height 22
type input "[PERSON_NAME]"
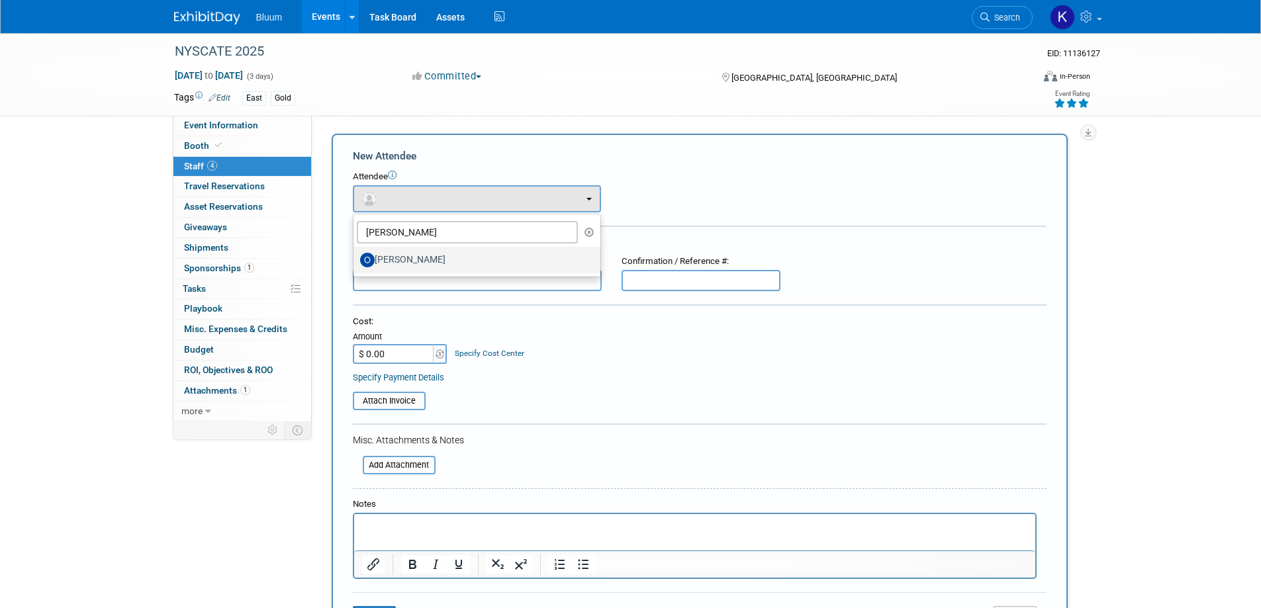
click at [397, 255] on label "[PERSON_NAME]" at bounding box center [473, 259] width 227 height 21
click at [355, 255] on input "[PERSON_NAME]" at bounding box center [351, 258] width 9 height 9
select select "1cc130c2-a598-4fcb-a52a-dbb57bf7e81e"
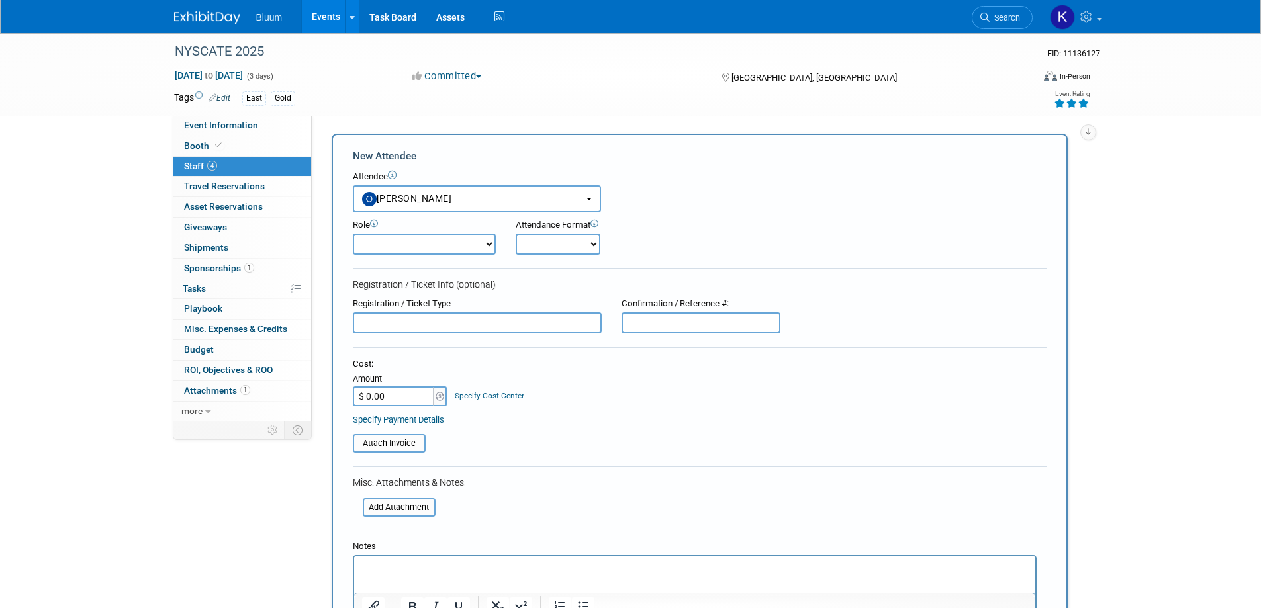
click at [395, 248] on select "Account Executive Demonstrator Event Support Host Leadership Offsite Event Supp…" at bounding box center [424, 244] width 143 height 21
select select "200"
click at [353, 234] on select "Account Executive Demonstrator Event Support Host Leadership Offsite Event Supp…" at bounding box center [424, 244] width 143 height 21
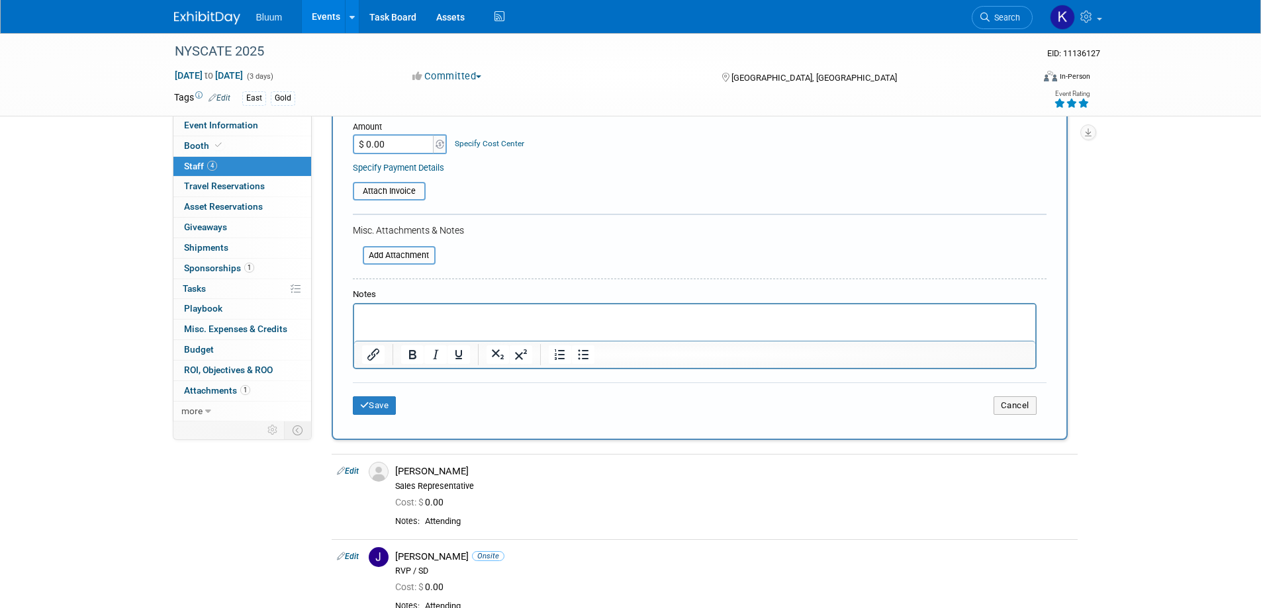
scroll to position [265, 0]
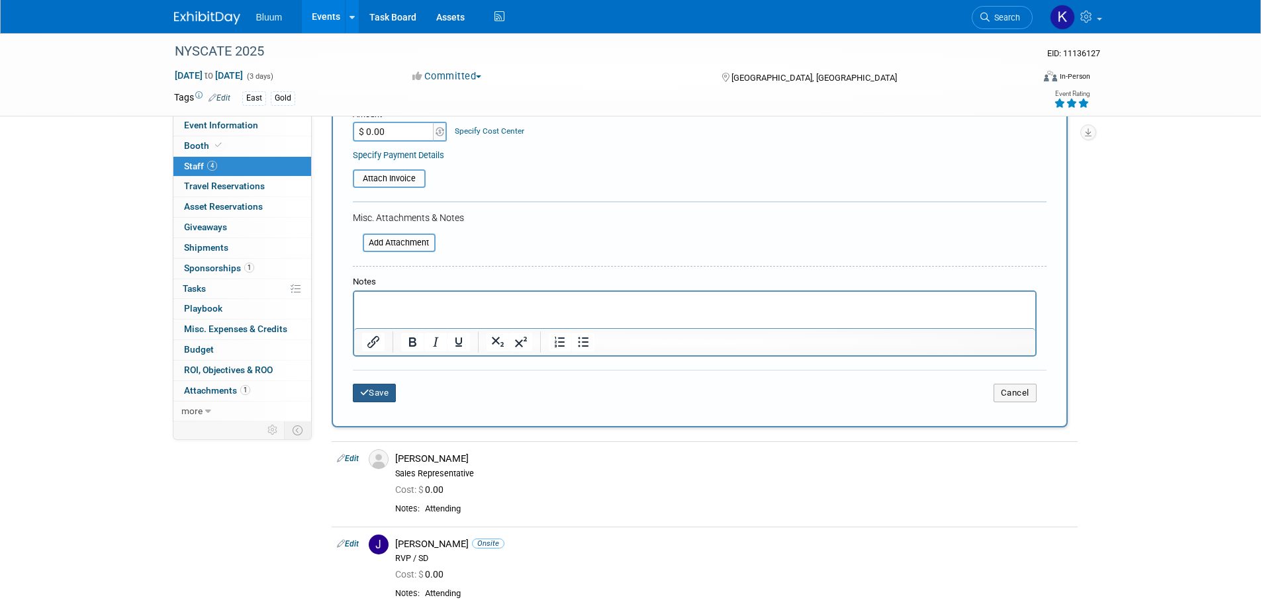
click at [382, 389] on button "Save" at bounding box center [375, 393] width 44 height 19
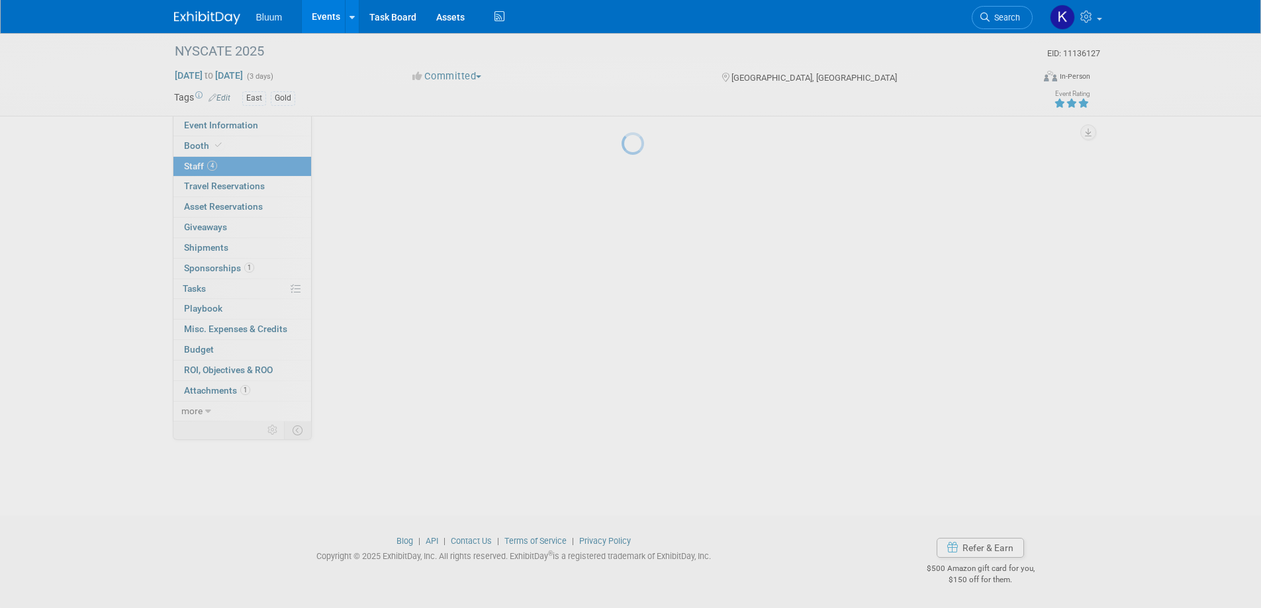
scroll to position [56, 0]
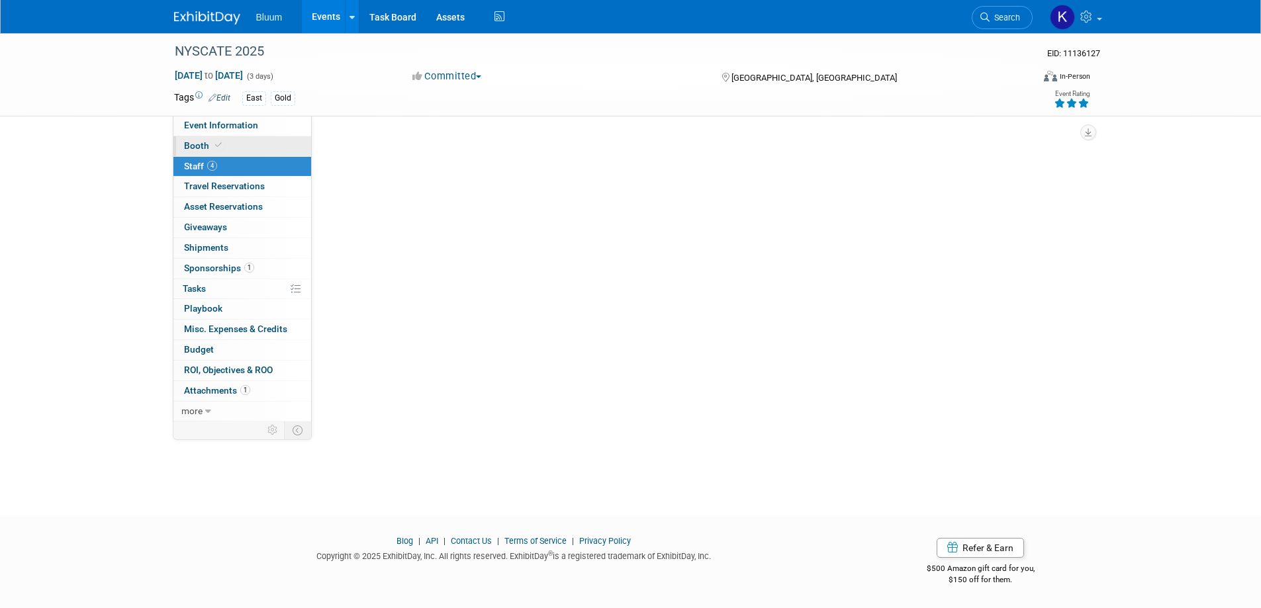
click at [203, 144] on span "Booth" at bounding box center [204, 145] width 40 height 11
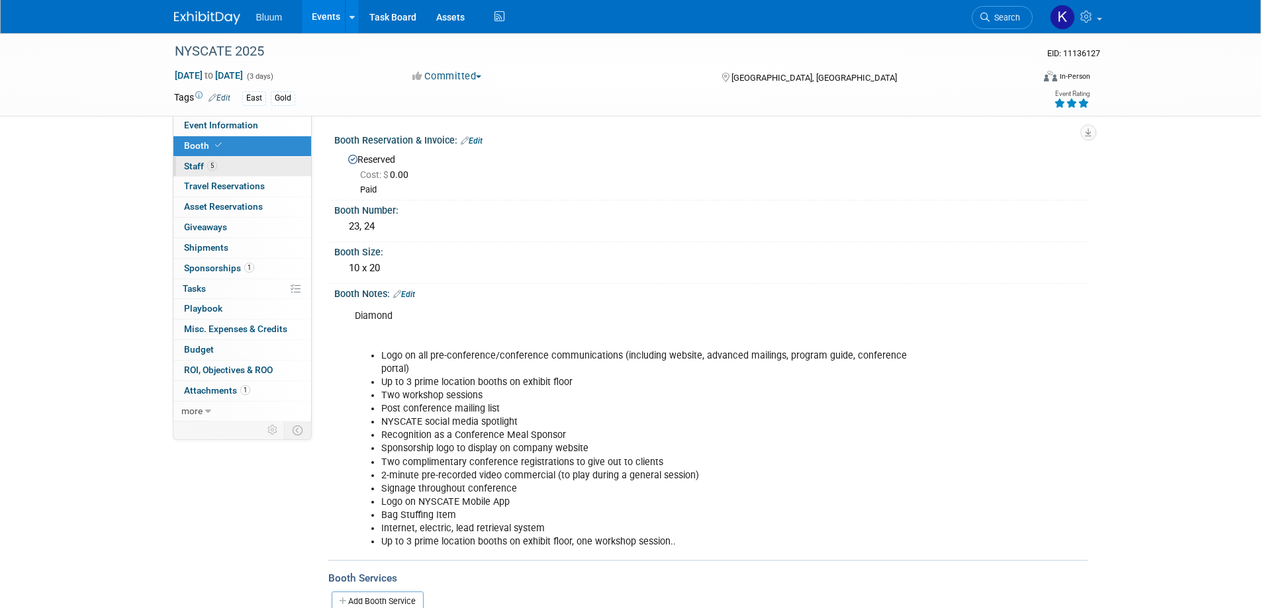
click at [209, 168] on span "5" at bounding box center [212, 166] width 10 height 10
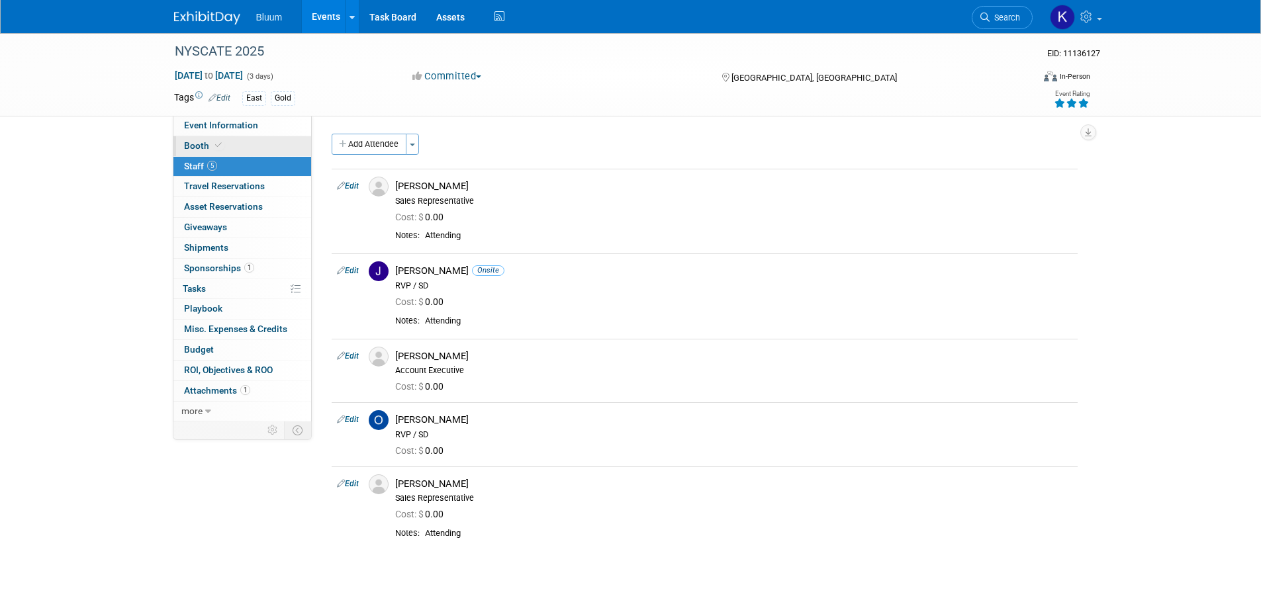
click at [200, 148] on span "Booth" at bounding box center [204, 145] width 40 height 11
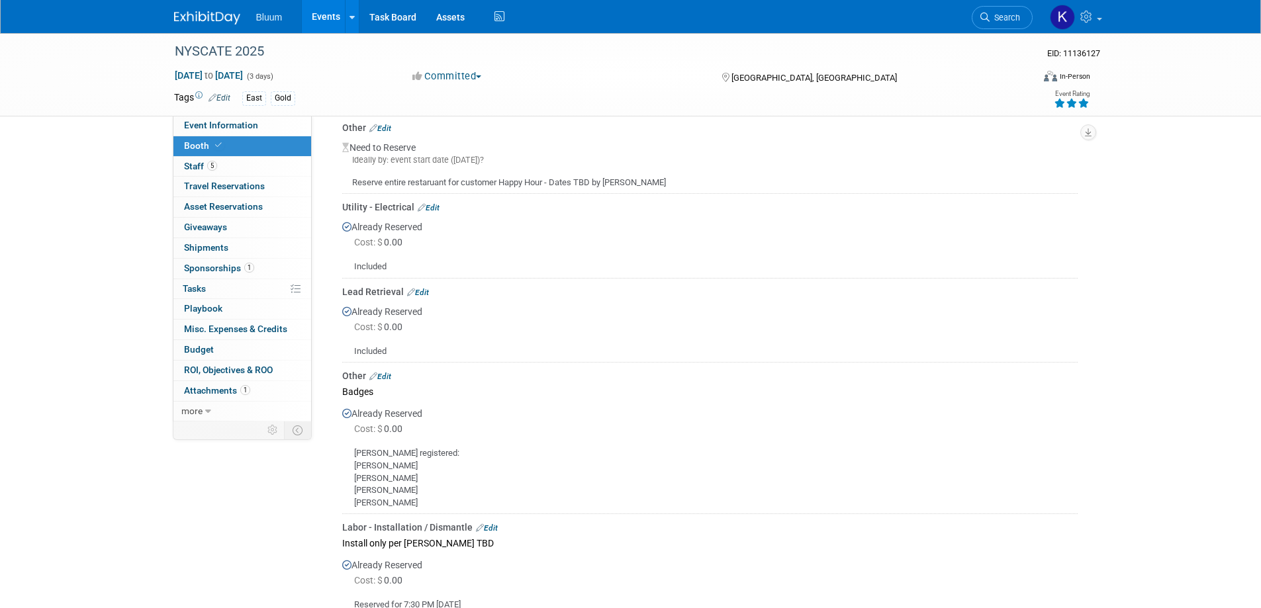
scroll to position [596, 0]
click at [250, 128] on span "Event Information" at bounding box center [221, 125] width 74 height 11
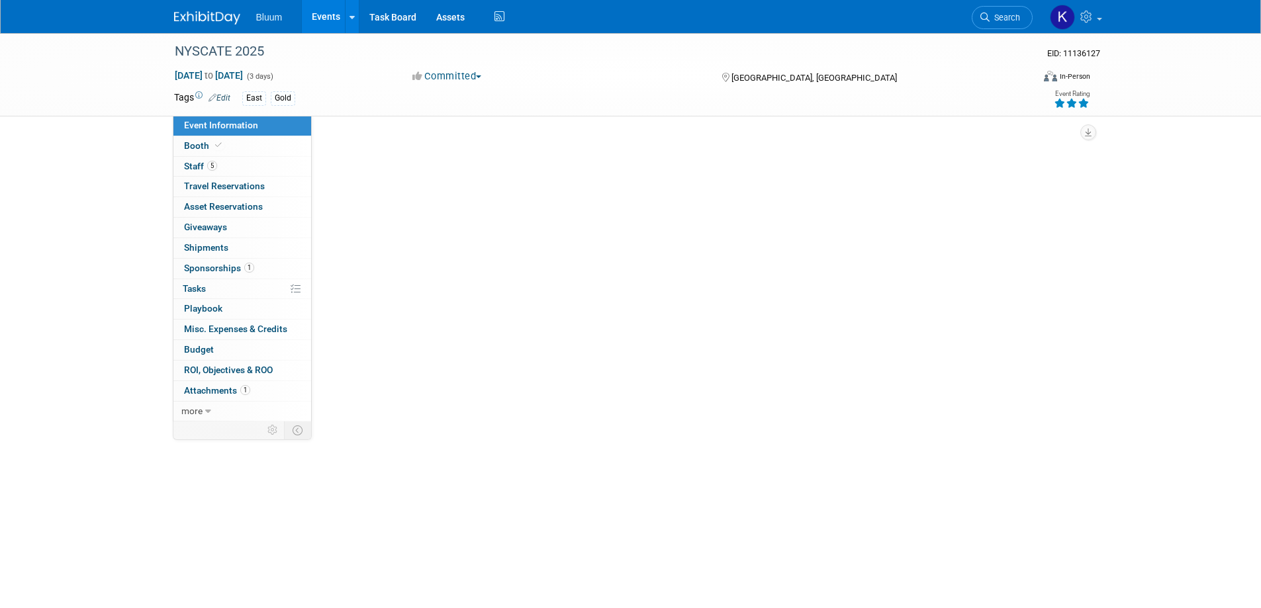
scroll to position [0, 0]
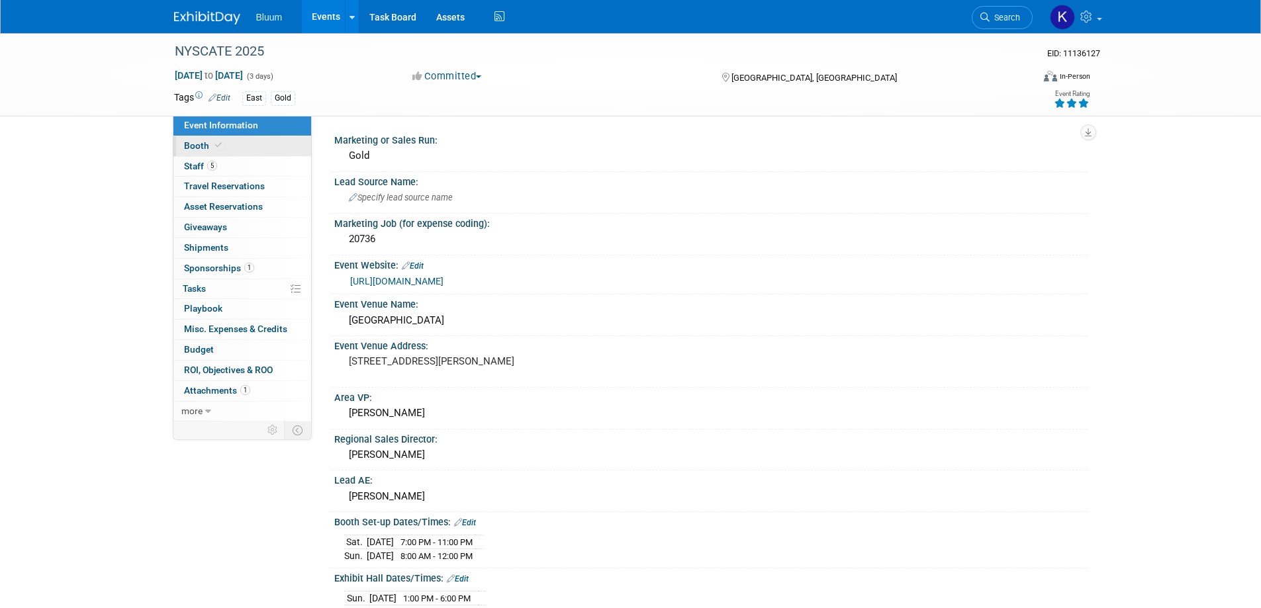
click at [193, 149] on span "Booth" at bounding box center [204, 145] width 40 height 11
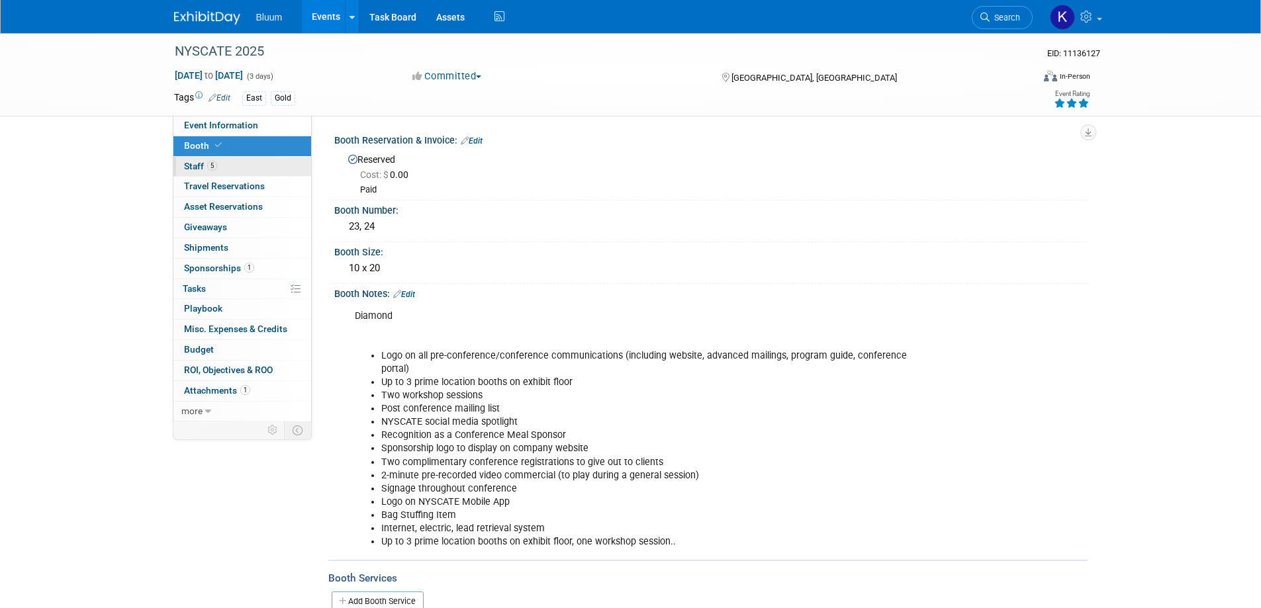
click at [203, 167] on span "Staff 5" at bounding box center [200, 166] width 33 height 11
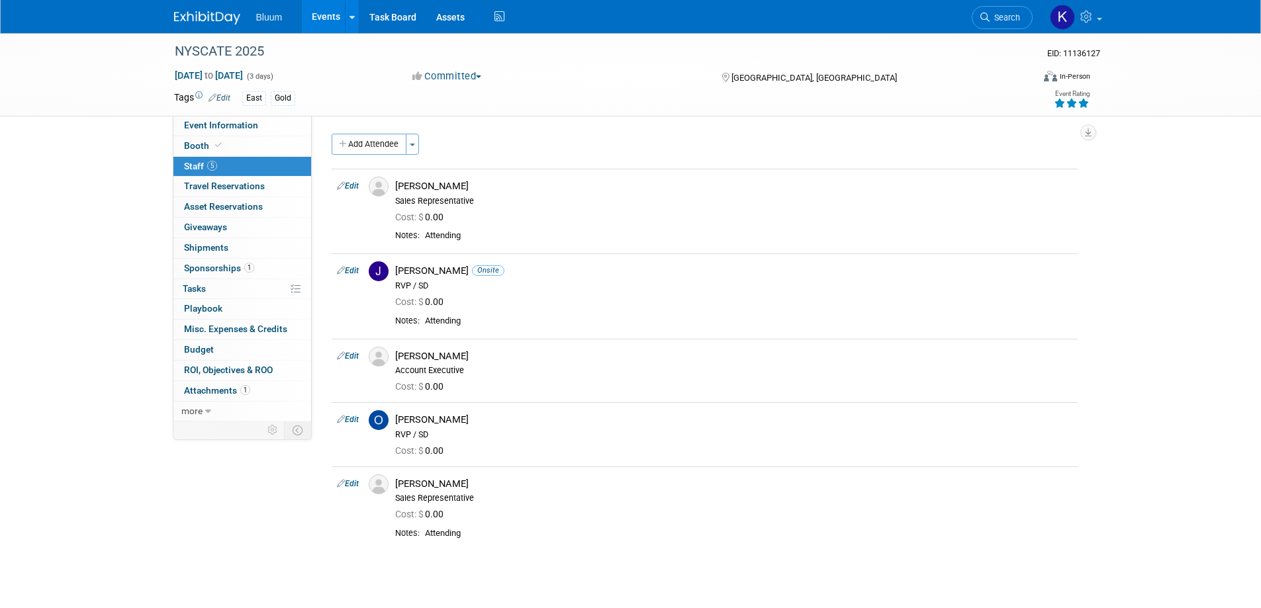
click at [387, 138] on button "Add Attendee" at bounding box center [369, 144] width 75 height 21
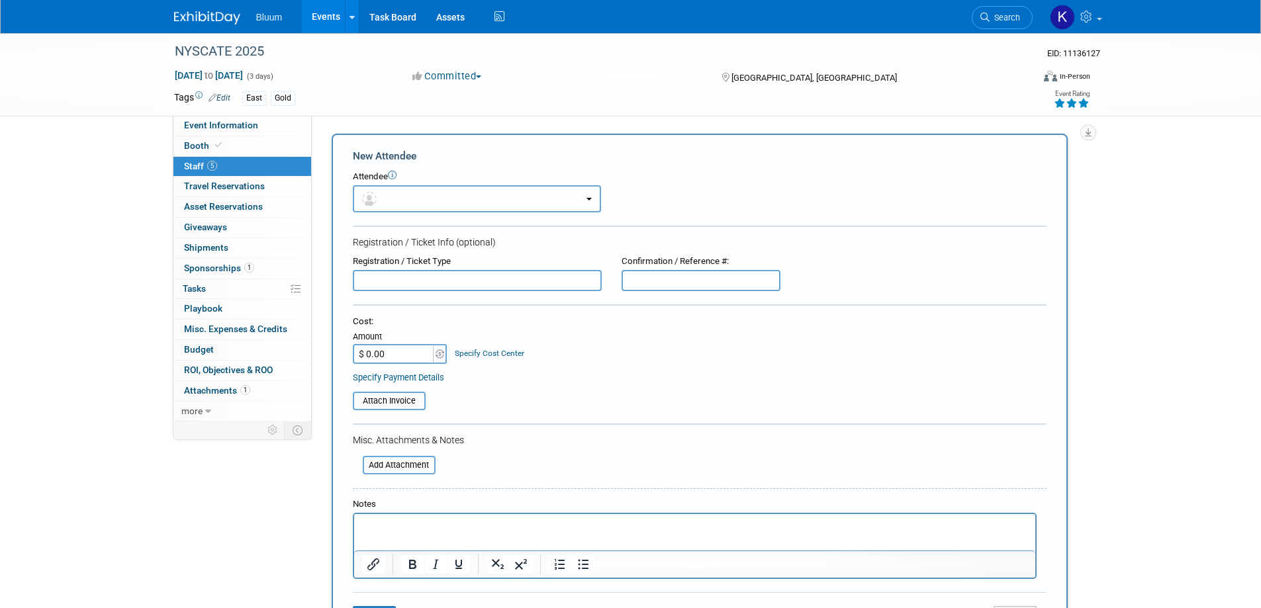
click at [472, 201] on button "button" at bounding box center [477, 198] width 248 height 27
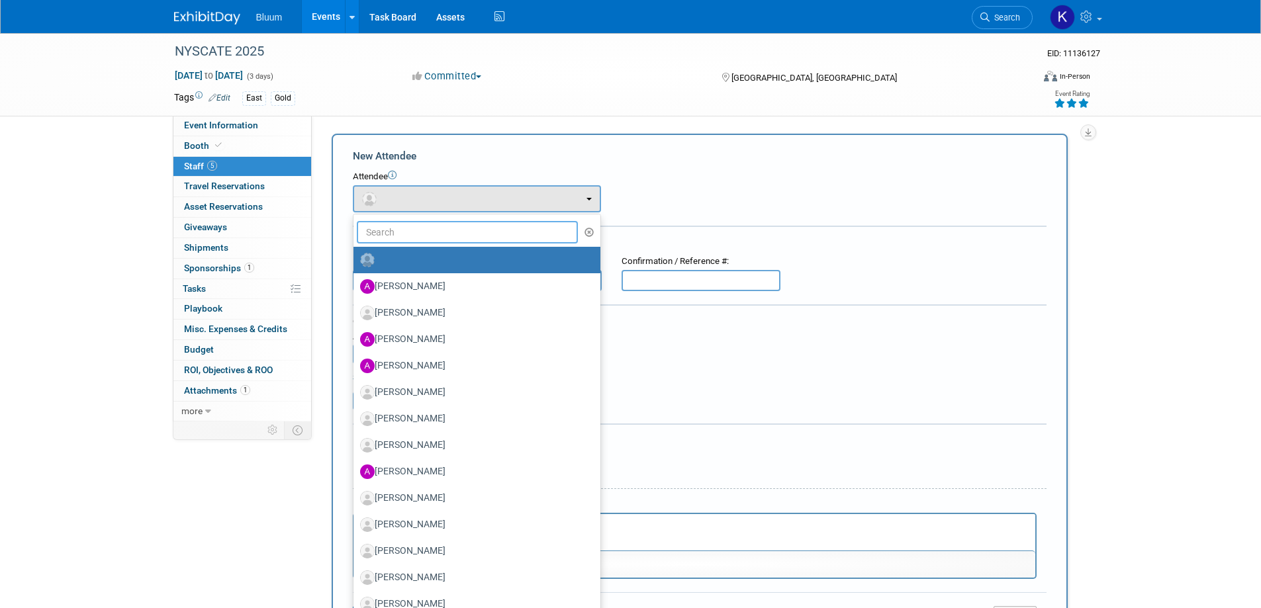
click at [418, 237] on input "text" at bounding box center [468, 232] width 222 height 22
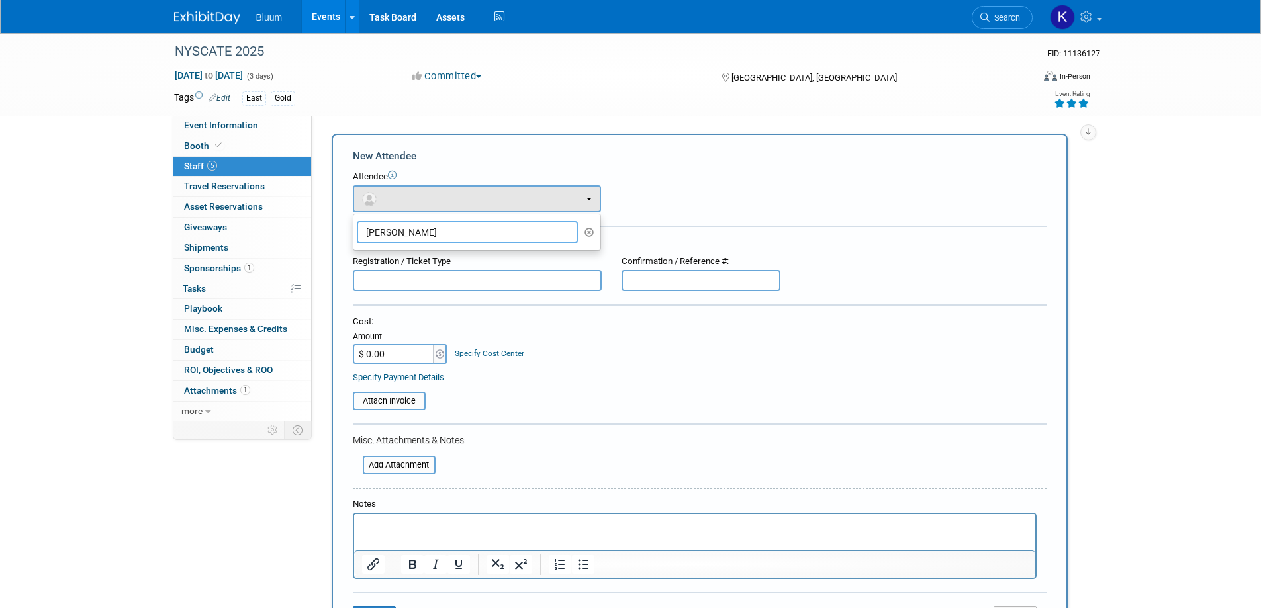
click at [437, 230] on input "[PERSON_NAME]" at bounding box center [468, 232] width 222 height 22
type input "[PERSON_NAME]"
click at [592, 234] on icon "button" at bounding box center [589, 232] width 10 height 9
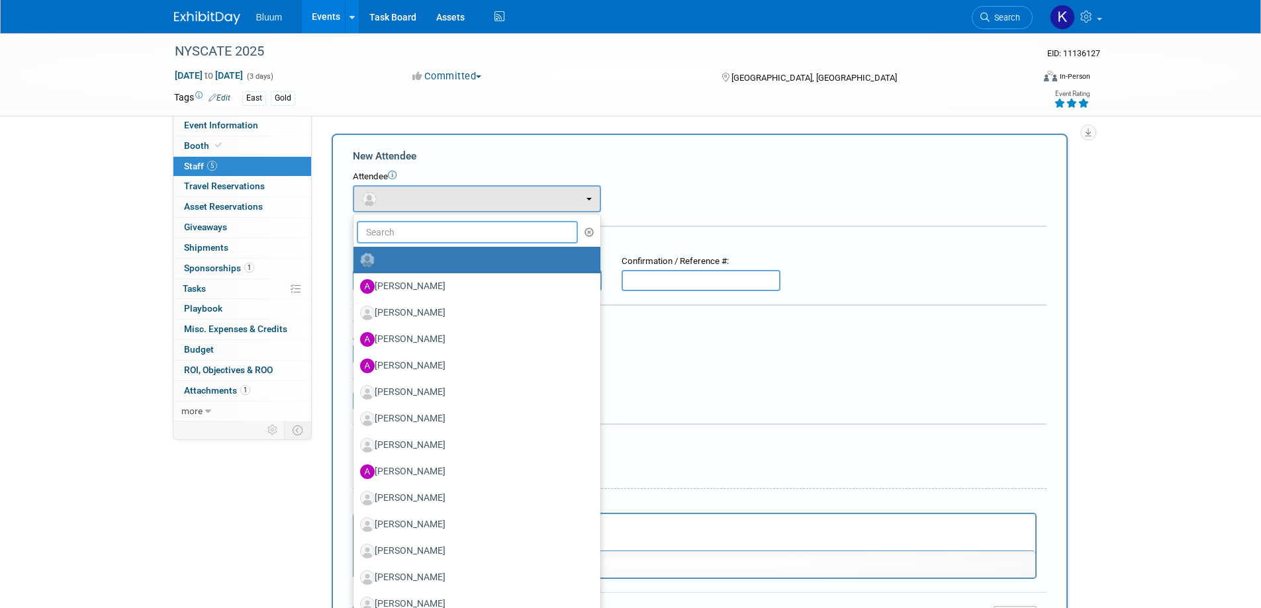
click at [410, 230] on input "text" at bounding box center [468, 232] width 222 height 22
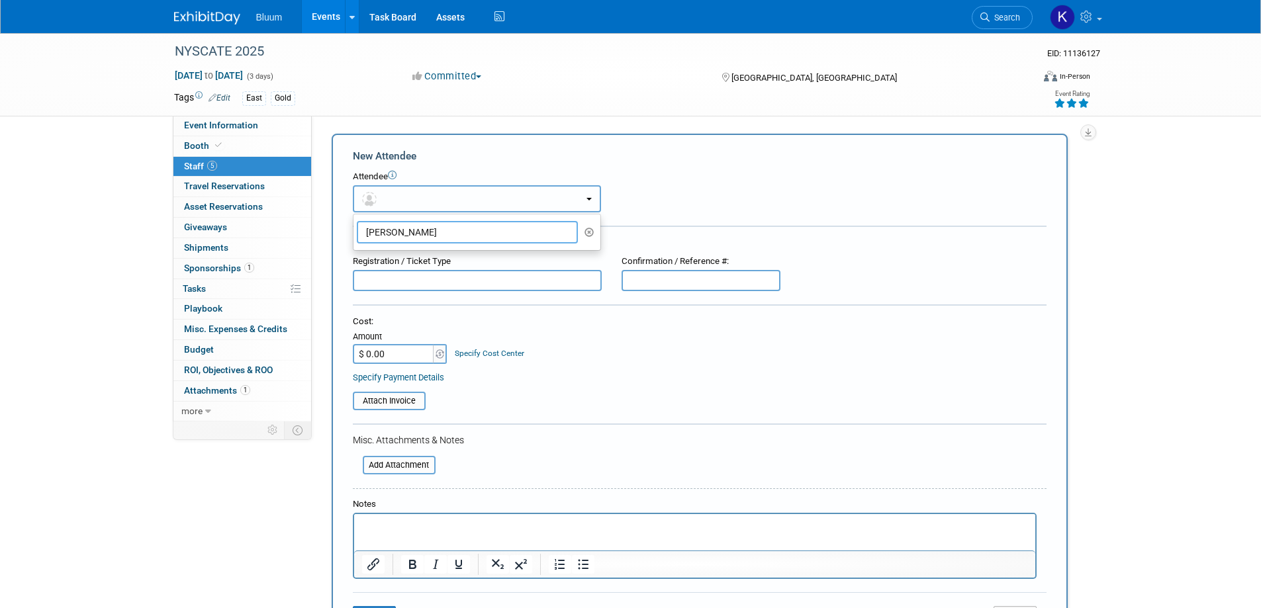
type input "[PERSON_NAME]"
click at [444, 203] on button "button" at bounding box center [477, 198] width 248 height 27
click at [425, 197] on button "button" at bounding box center [477, 198] width 248 height 27
click at [590, 234] on icon "button" at bounding box center [589, 232] width 10 height 9
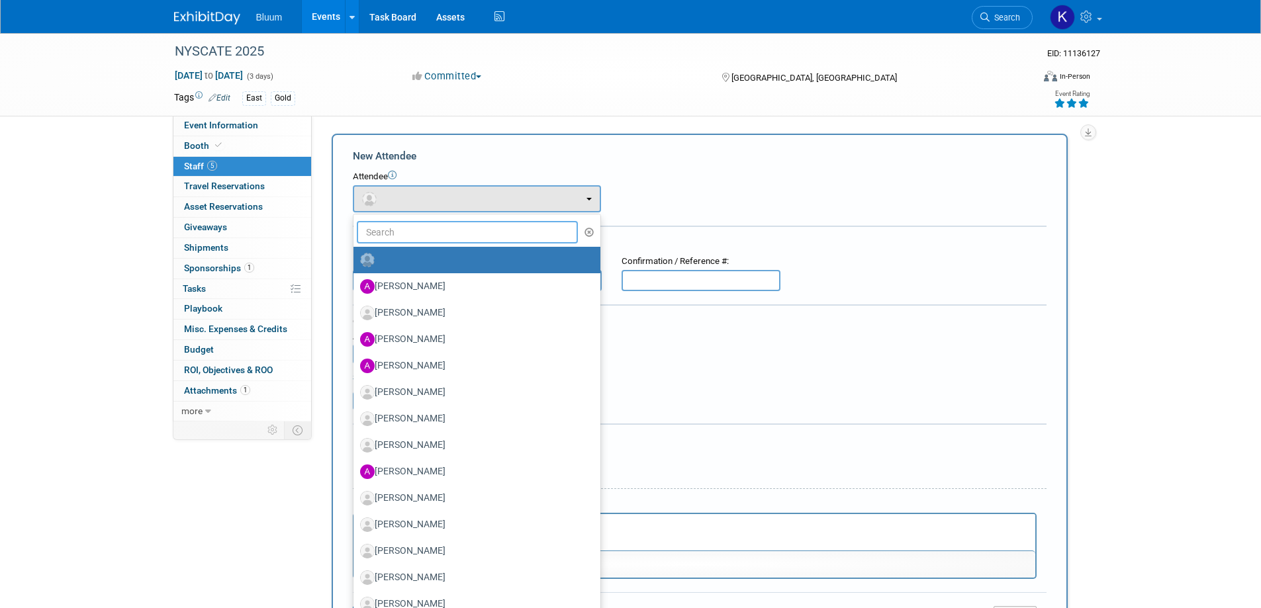
click at [419, 235] on input "text" at bounding box center [468, 232] width 222 height 22
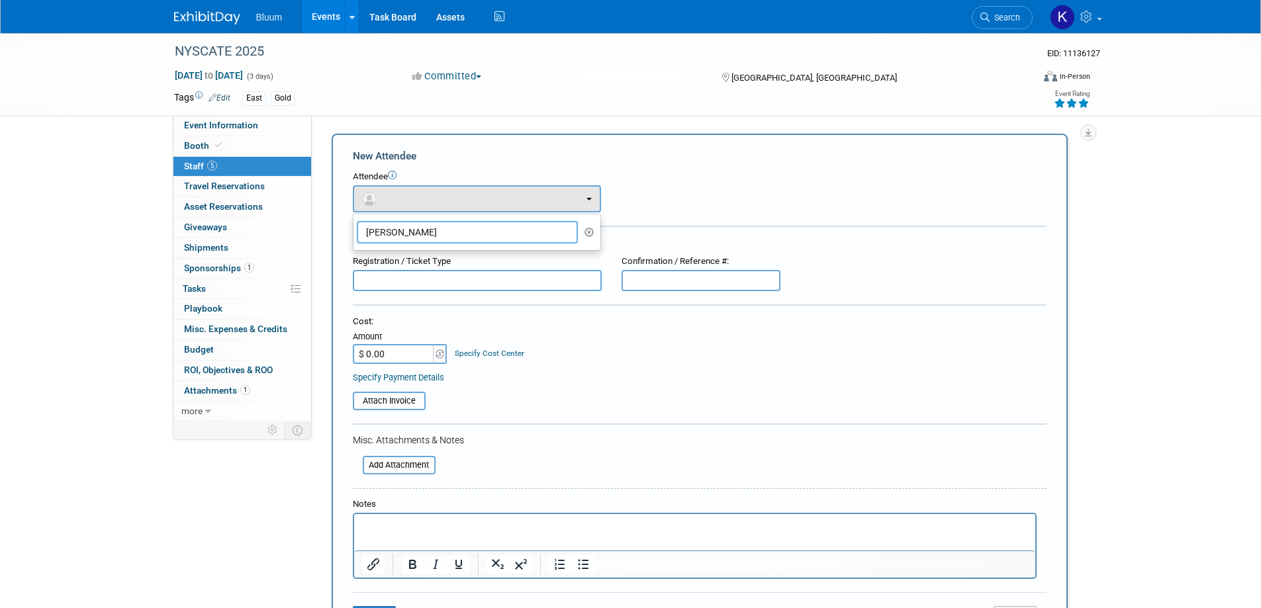
type input "[PERSON_NAME]"
click at [540, 314] on form "New Attendee Attendee <img src="[URL][DOMAIN_NAME]" style="width: 22px; height:…" at bounding box center [699, 392] width 693 height 486
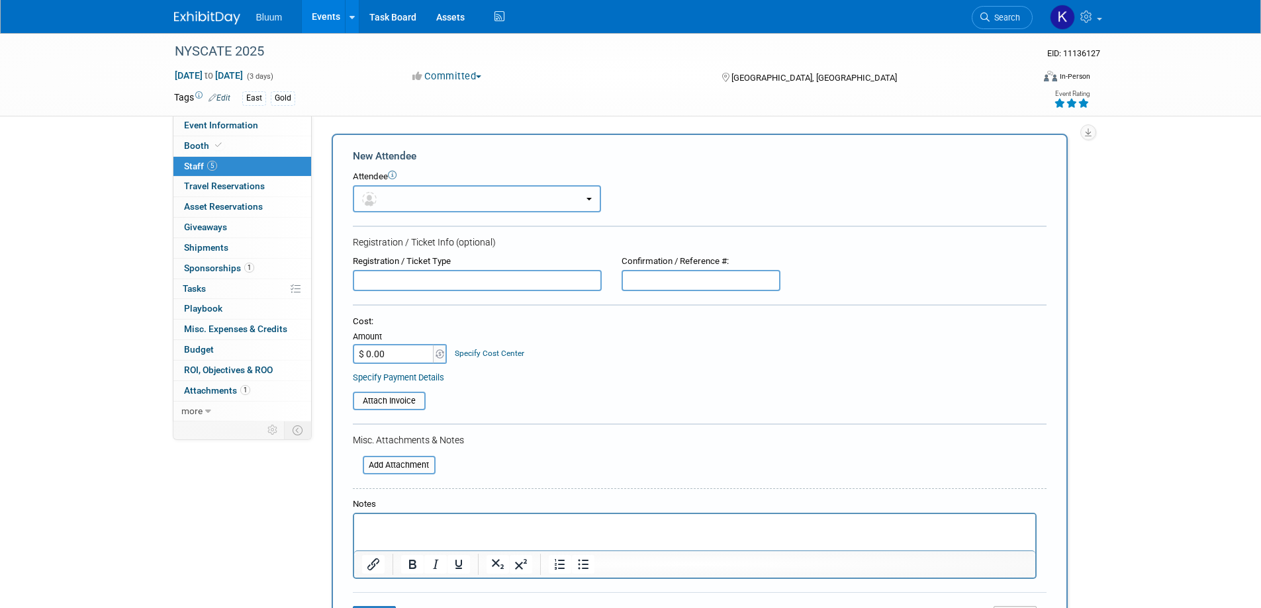
click at [586, 201] on button "button" at bounding box center [477, 198] width 248 height 27
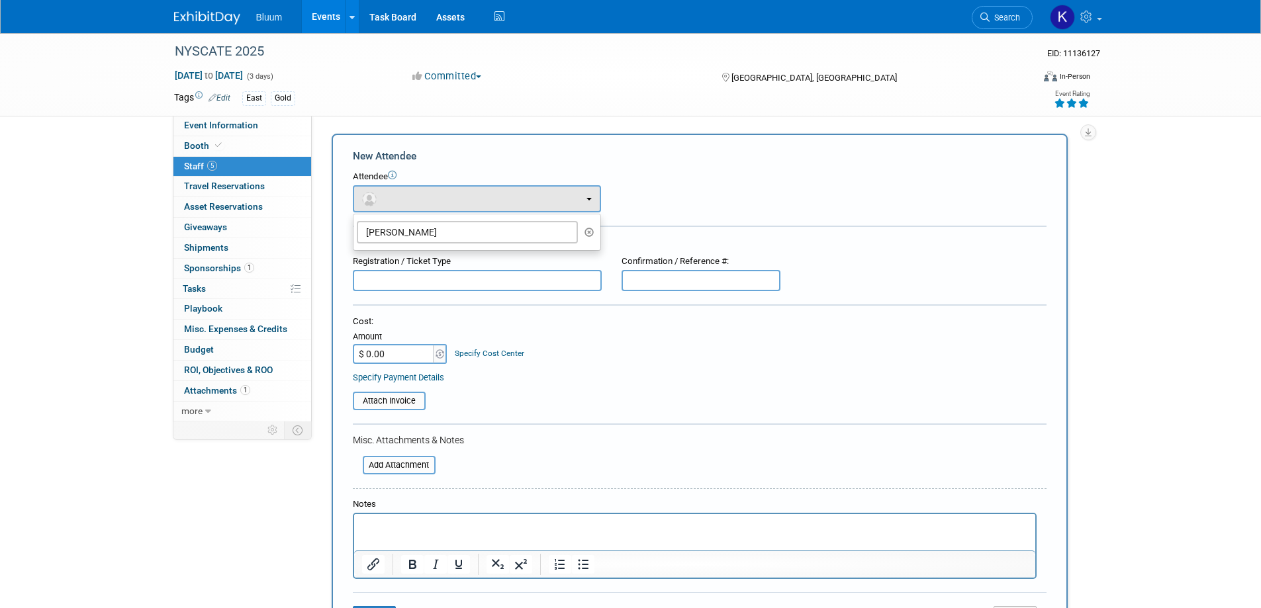
click at [641, 204] on div "Attendee <img src="[URL][DOMAIN_NAME]" style="width: 22px; height: 22px; border…" at bounding box center [699, 192] width 693 height 42
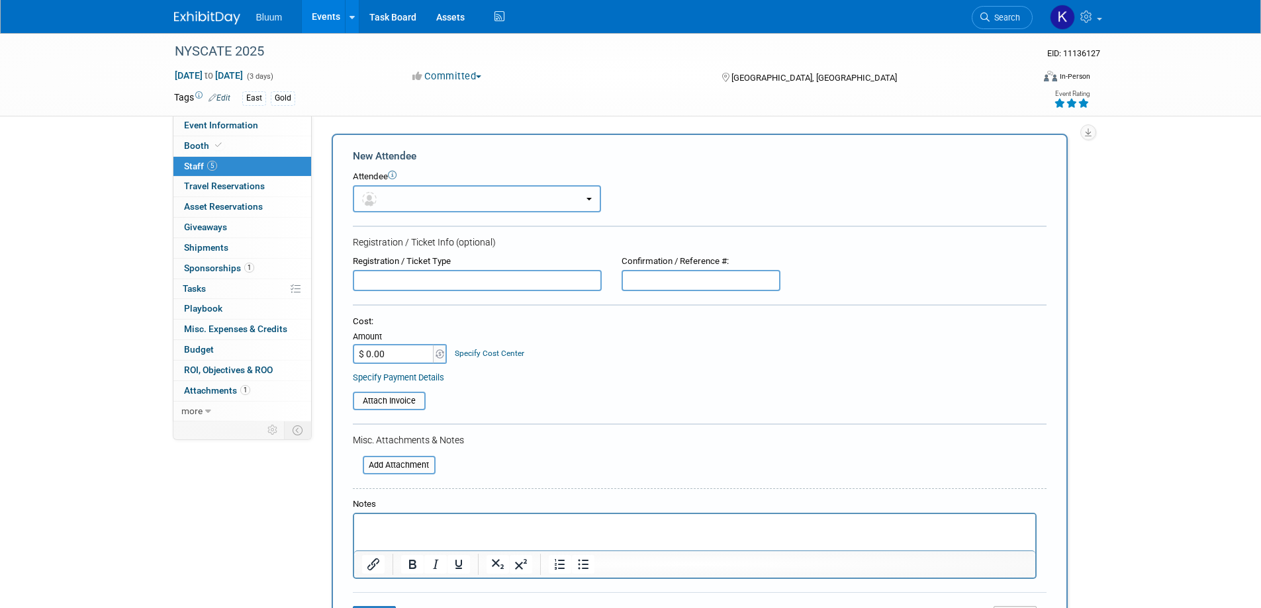
click at [591, 201] on button "button" at bounding box center [477, 198] width 248 height 27
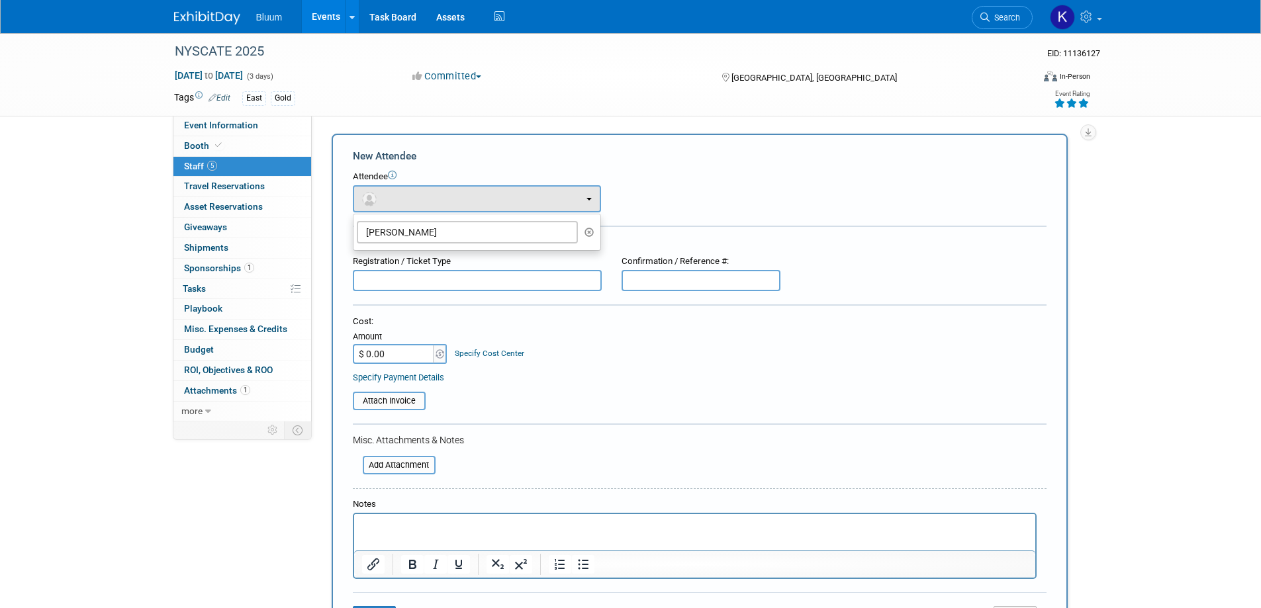
click at [585, 229] on icon "button" at bounding box center [589, 232] width 10 height 9
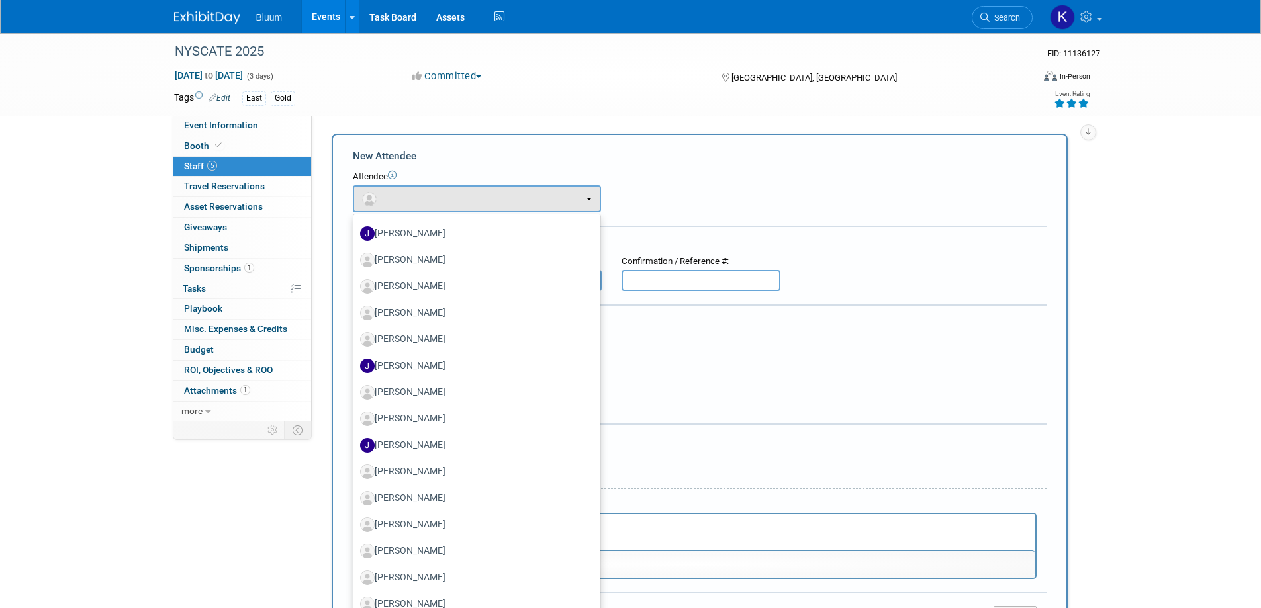
scroll to position [1480, 0]
click at [673, 136] on div "New Attendee Attendee <img src="[URL][DOMAIN_NAME]" style="width: 22px; height:…" at bounding box center [700, 392] width 736 height 516
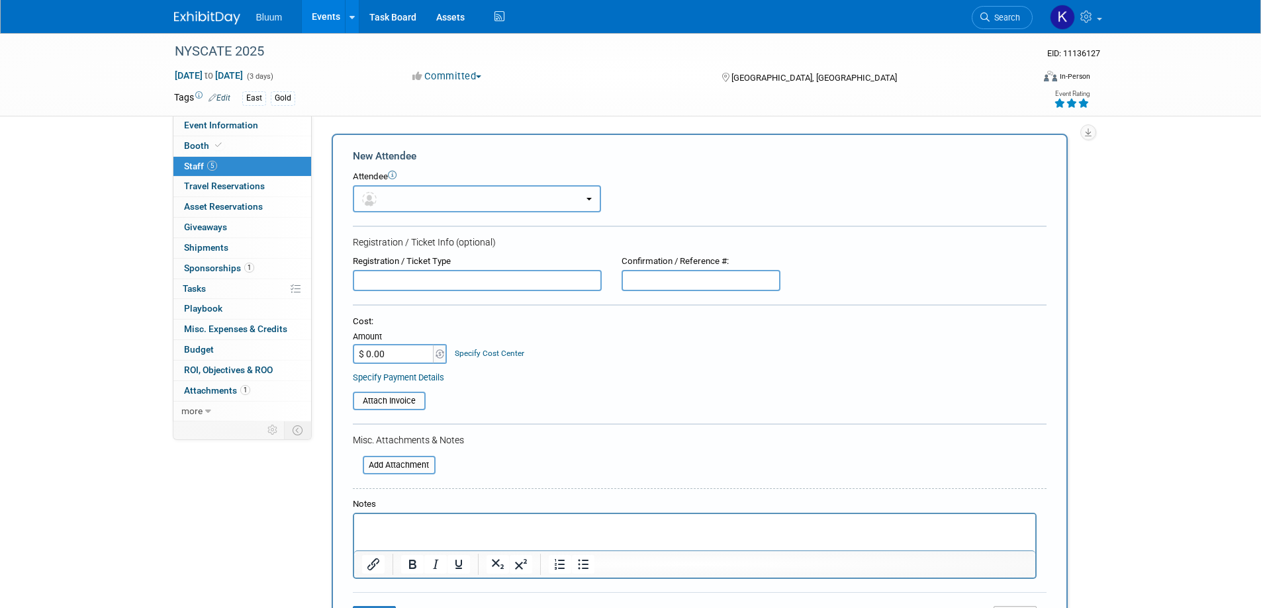
click at [584, 193] on button "button" at bounding box center [477, 198] width 248 height 27
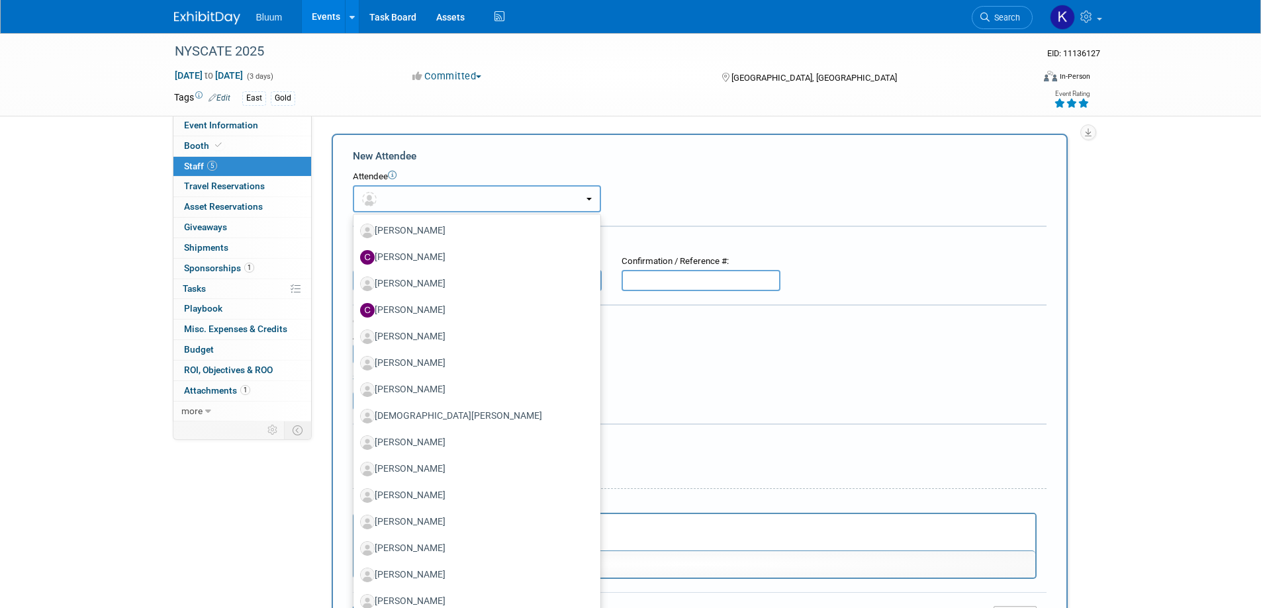
scroll to position [553, 0]
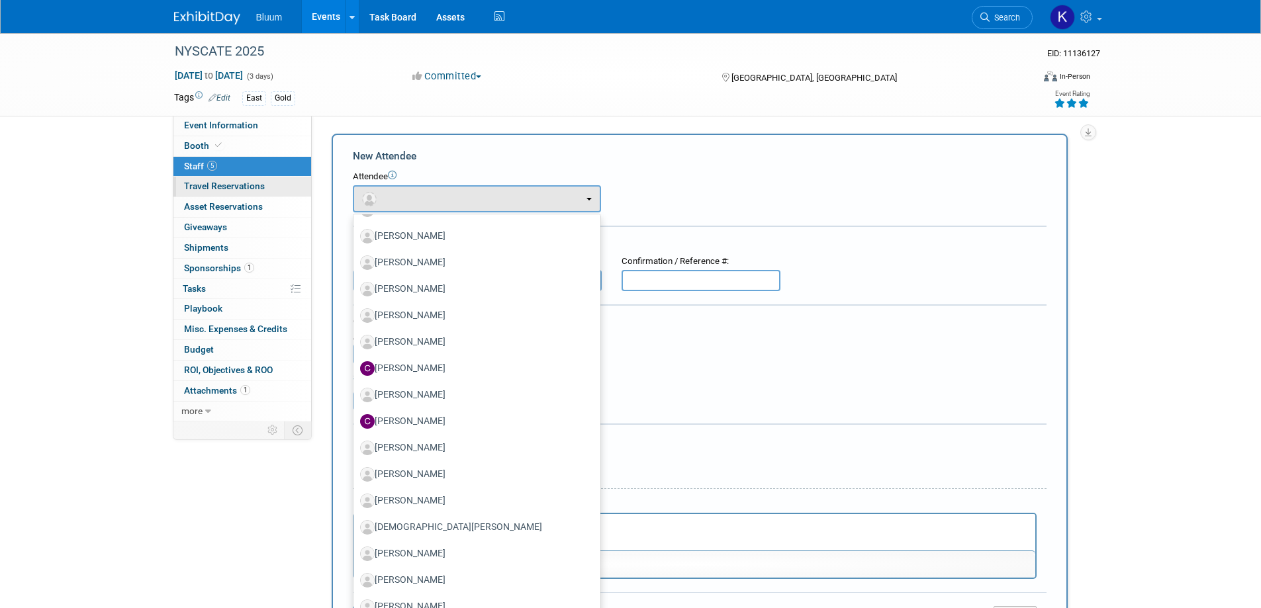
click at [260, 196] on link "0 Travel Reservations 0" at bounding box center [242, 187] width 138 height 20
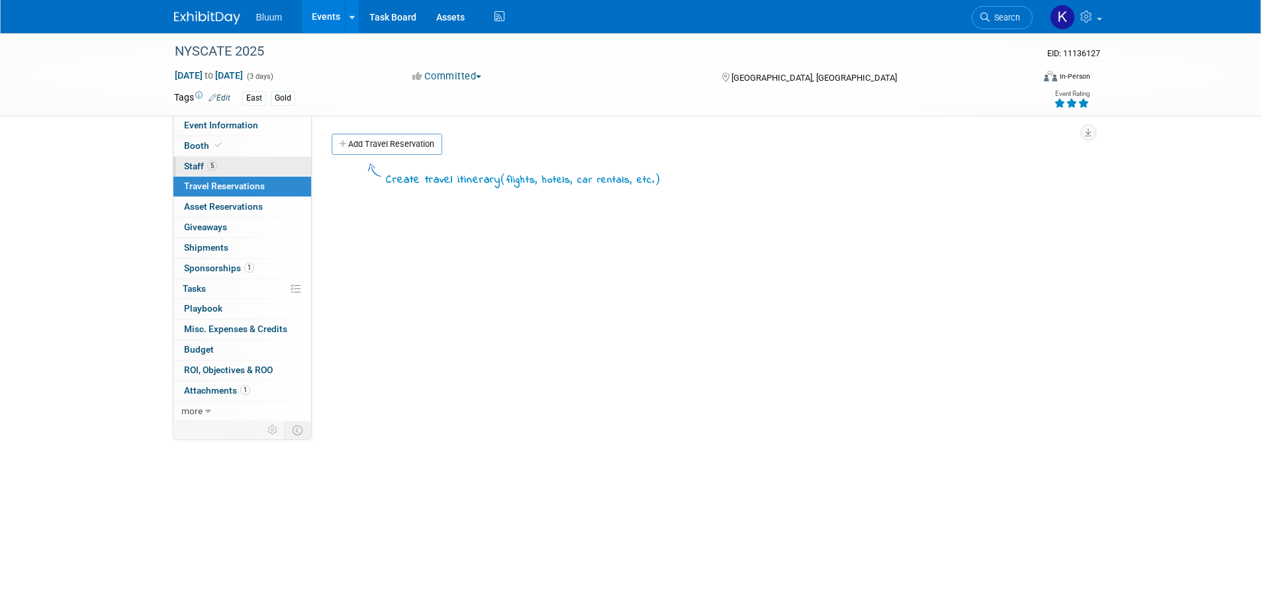
click at [201, 166] on span "Staff 5" at bounding box center [200, 166] width 33 height 11
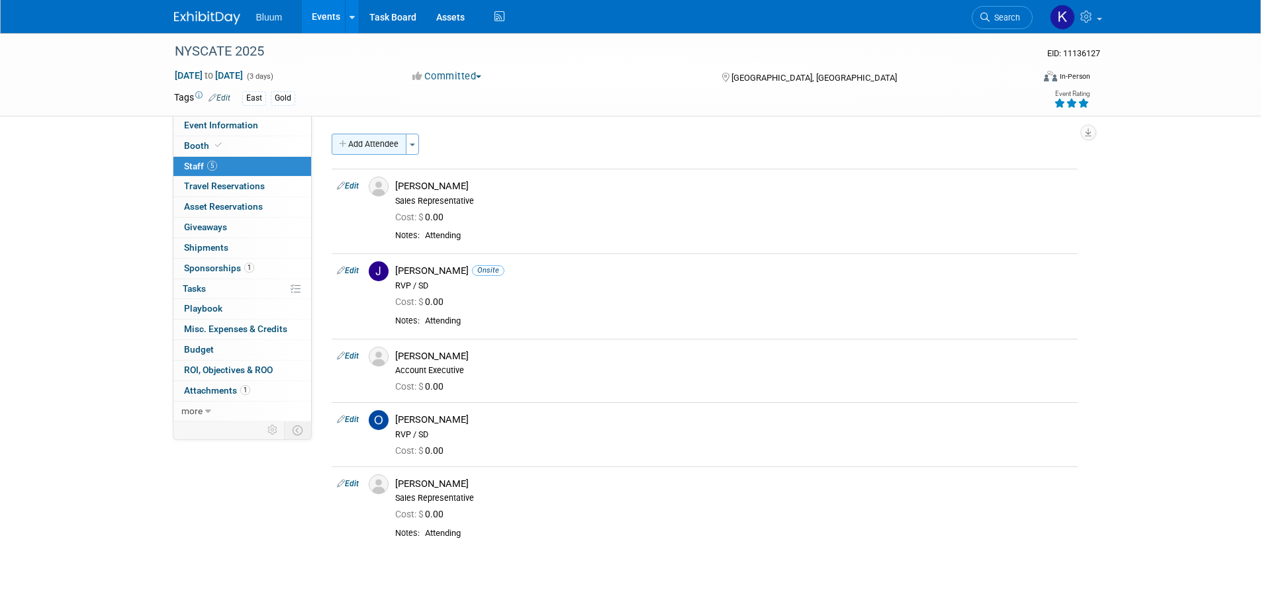
click at [386, 140] on button "Add Attendee" at bounding box center [369, 144] width 75 height 21
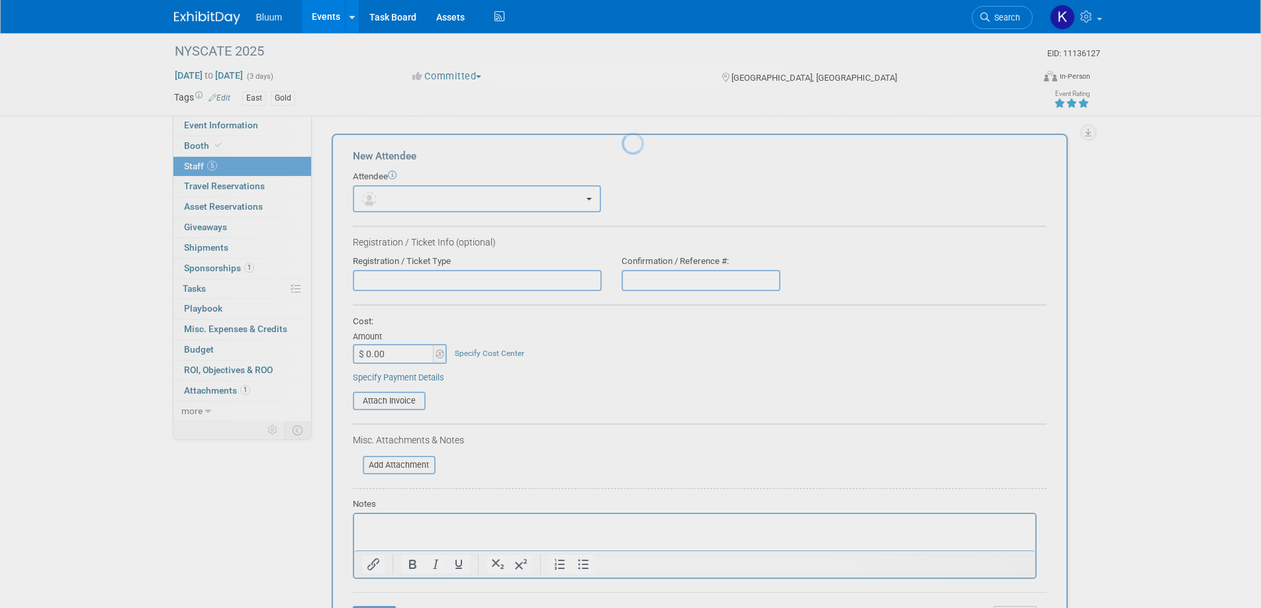
scroll to position [0, 0]
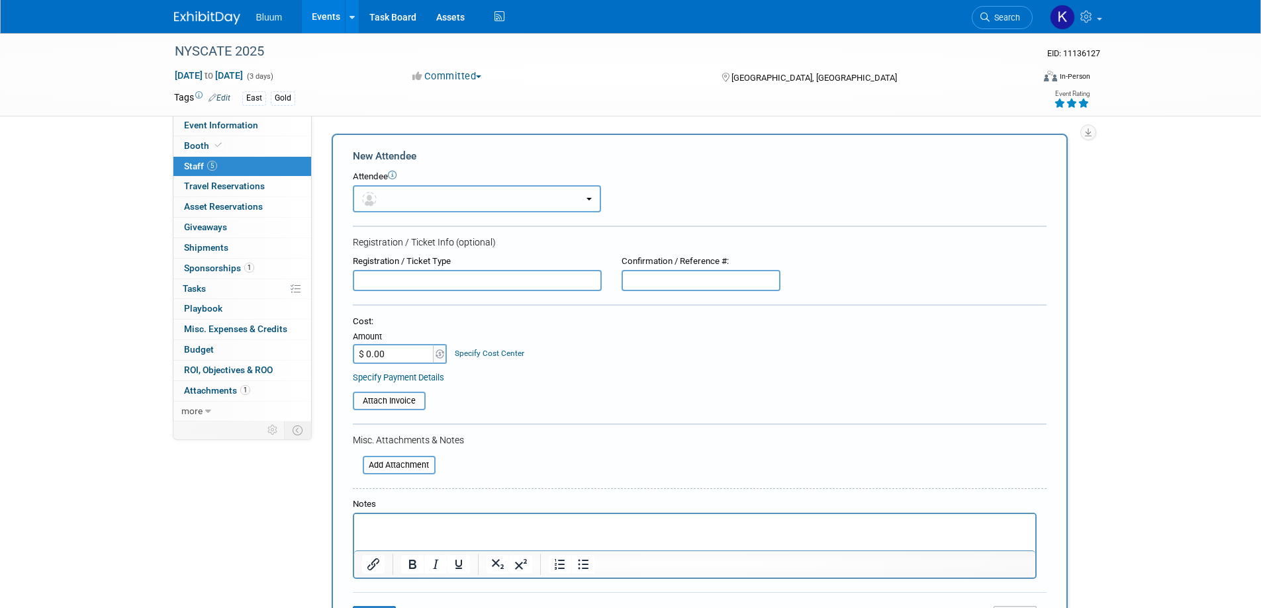
click at [410, 189] on button "button" at bounding box center [477, 198] width 248 height 27
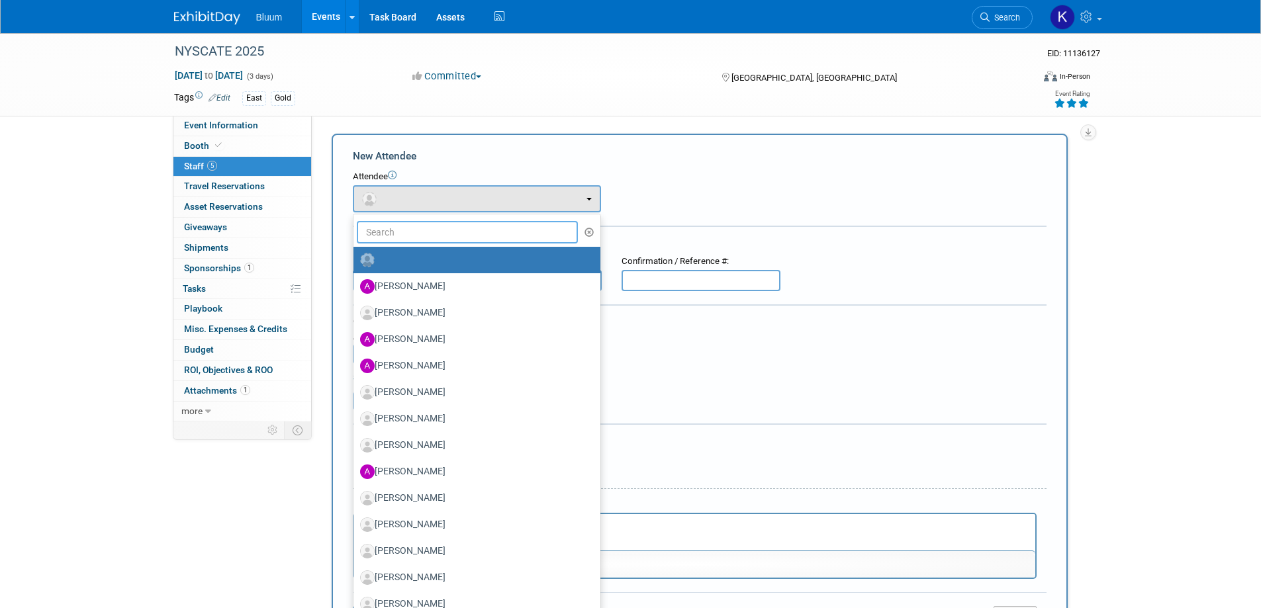
click at [392, 226] on input "text" at bounding box center [468, 232] width 222 height 22
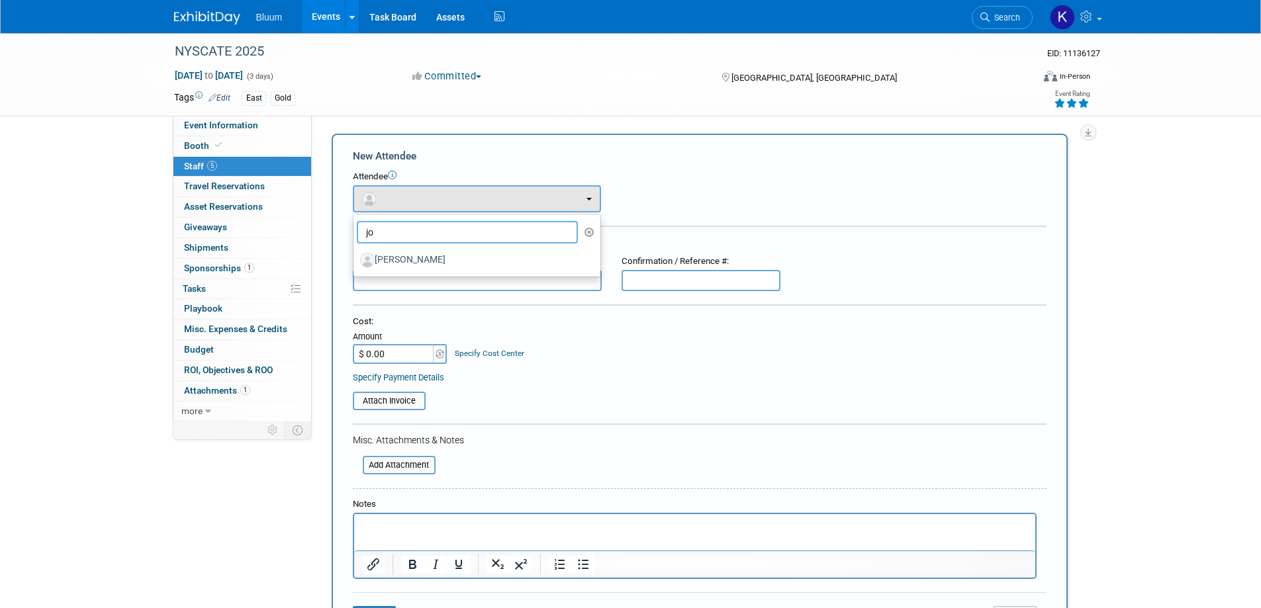
type input "j"
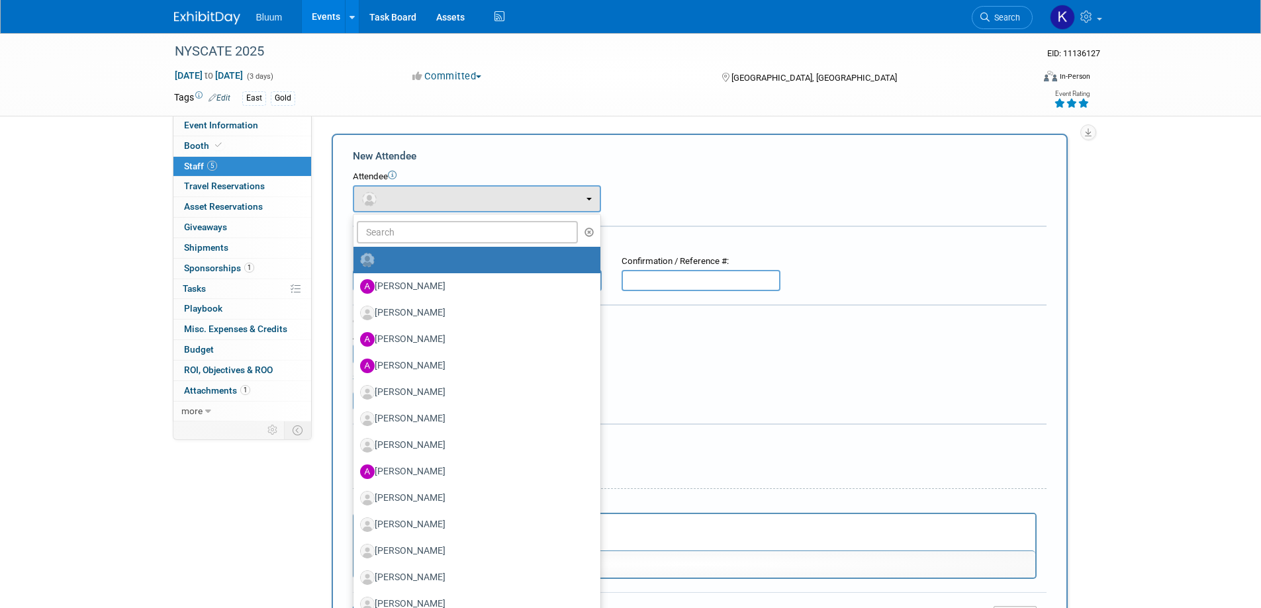
click at [703, 154] on div "New Attendee" at bounding box center [699, 156] width 693 height 15
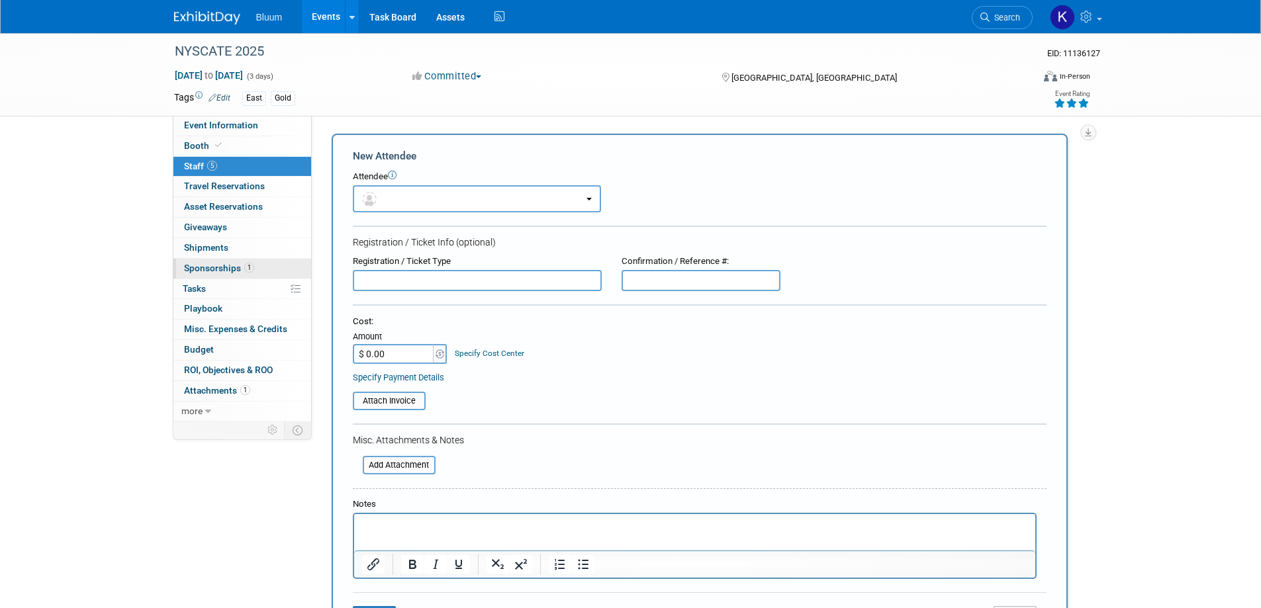
click at [209, 262] on link "1 Sponsorships 1" at bounding box center [242, 269] width 138 height 20
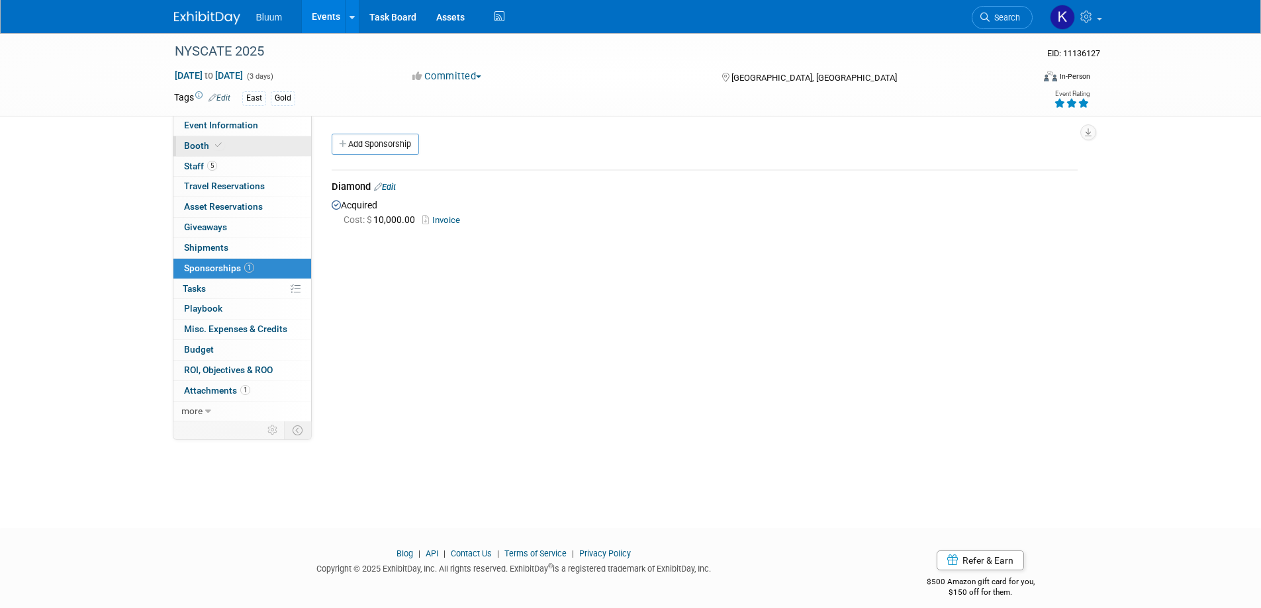
click at [200, 142] on span "Booth" at bounding box center [204, 145] width 40 height 11
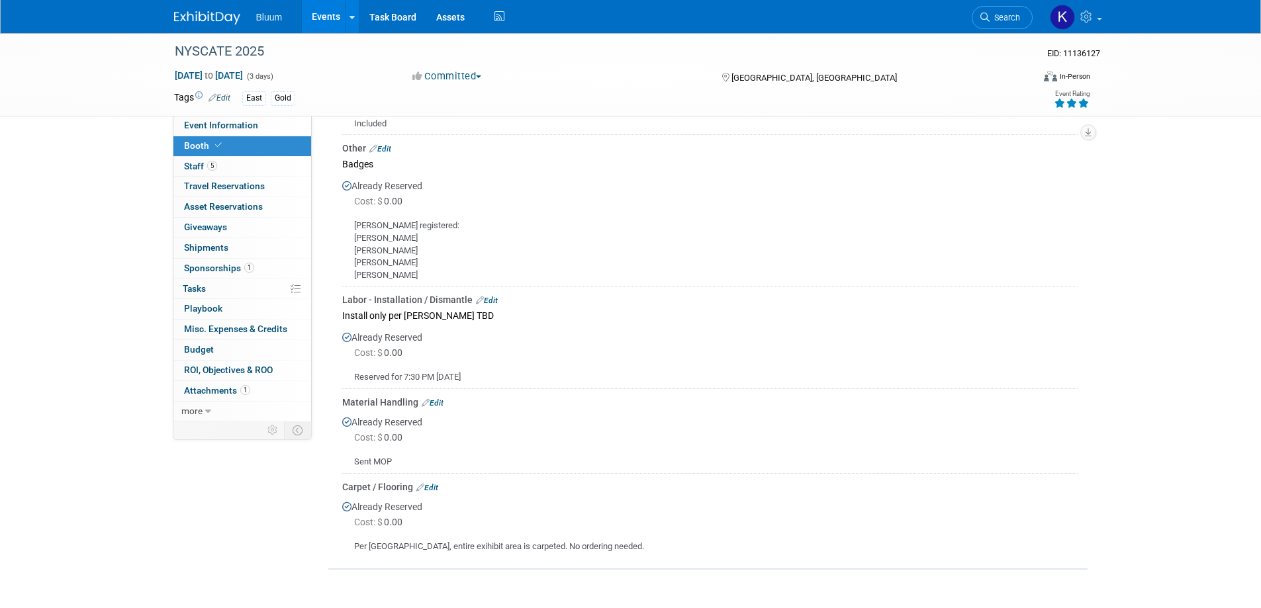
scroll to position [860, 0]
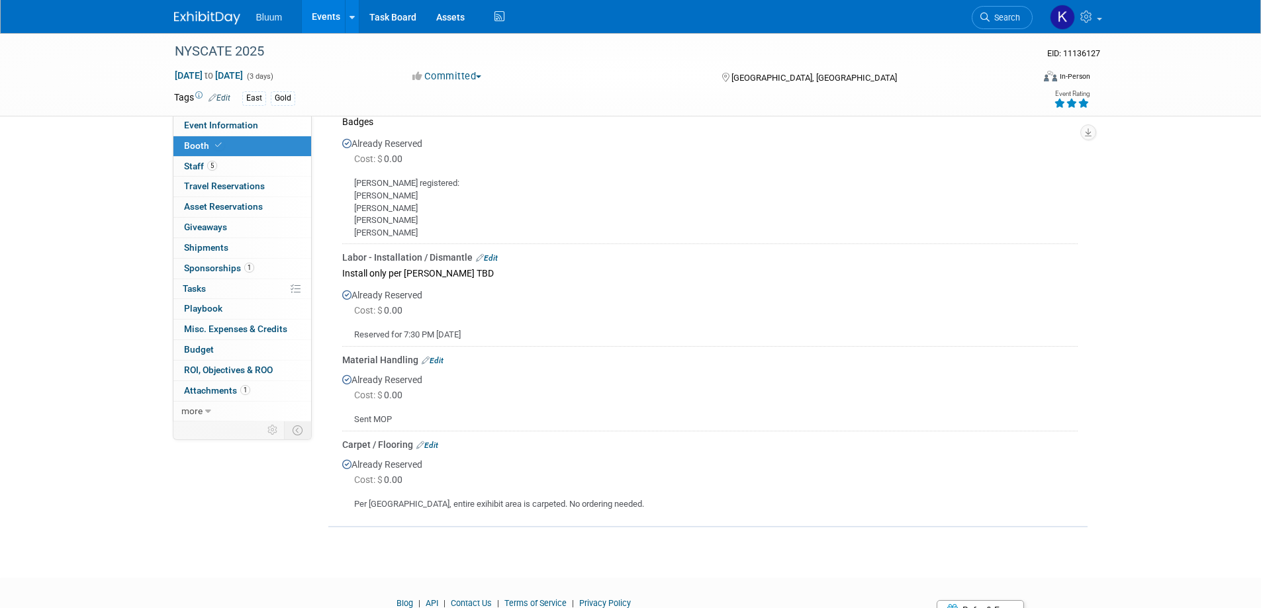
click at [437, 441] on link "Edit" at bounding box center [427, 445] width 22 height 9
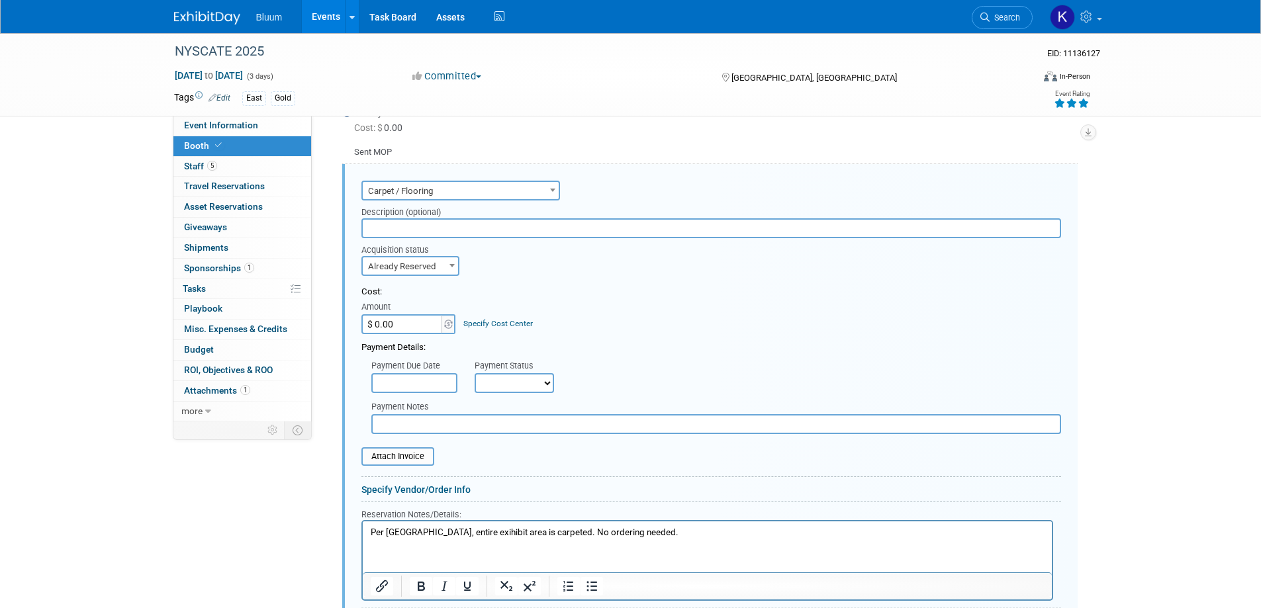
scroll to position [1260, 0]
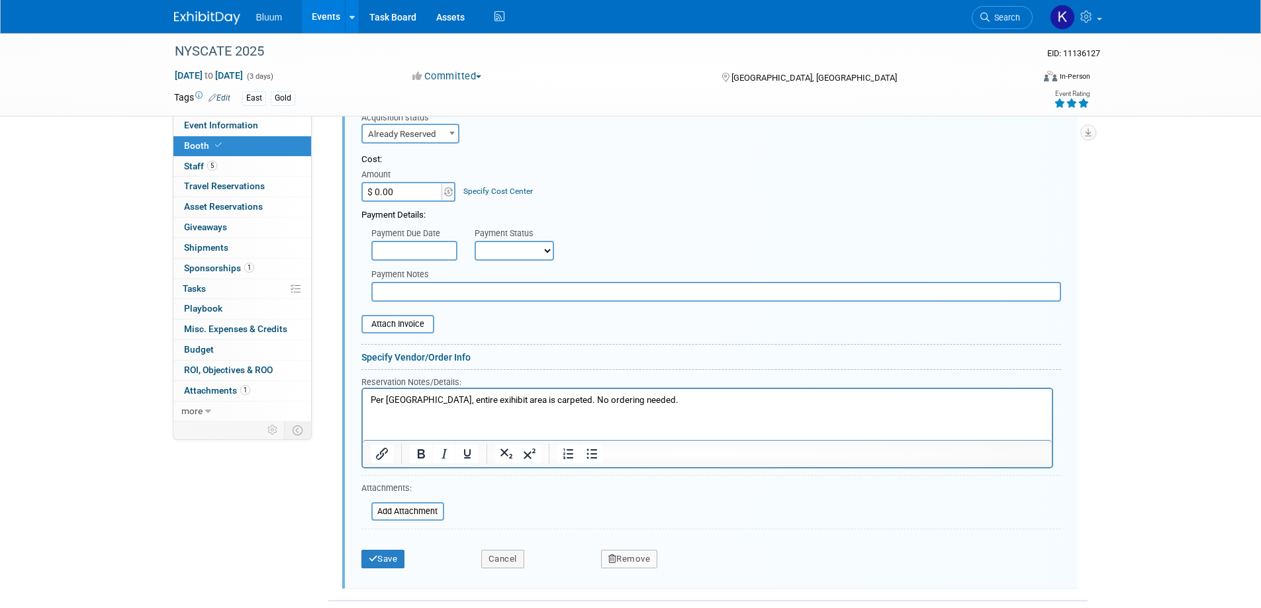
click at [600, 398] on p "Per [GEOGRAPHIC_DATA], entire exihibit area is carpeted. No ordering needed." at bounding box center [707, 400] width 674 height 13
click at [395, 550] on button "Save" at bounding box center [383, 559] width 44 height 19
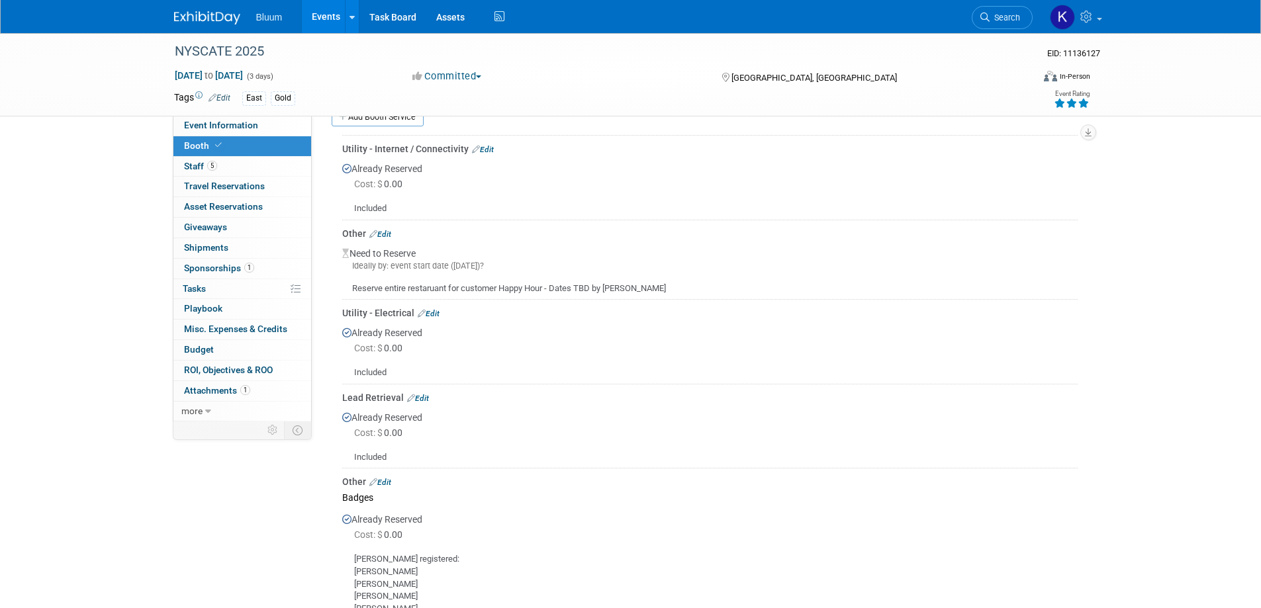
scroll to position [446, 0]
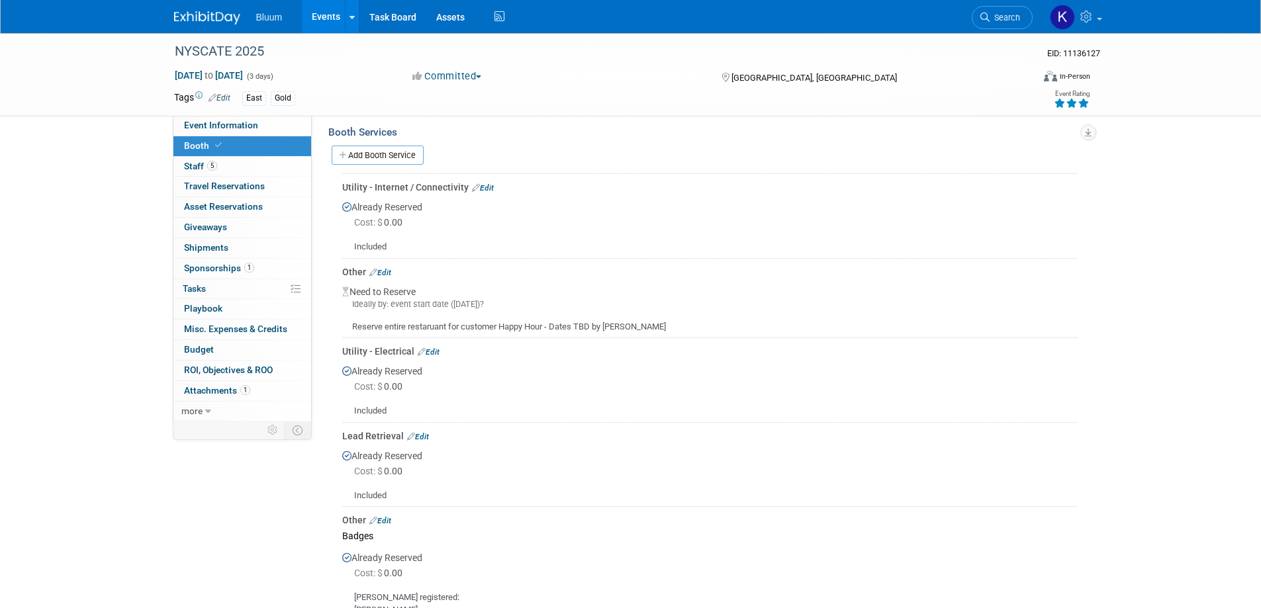
click at [391, 268] on link "Edit" at bounding box center [380, 272] width 22 height 9
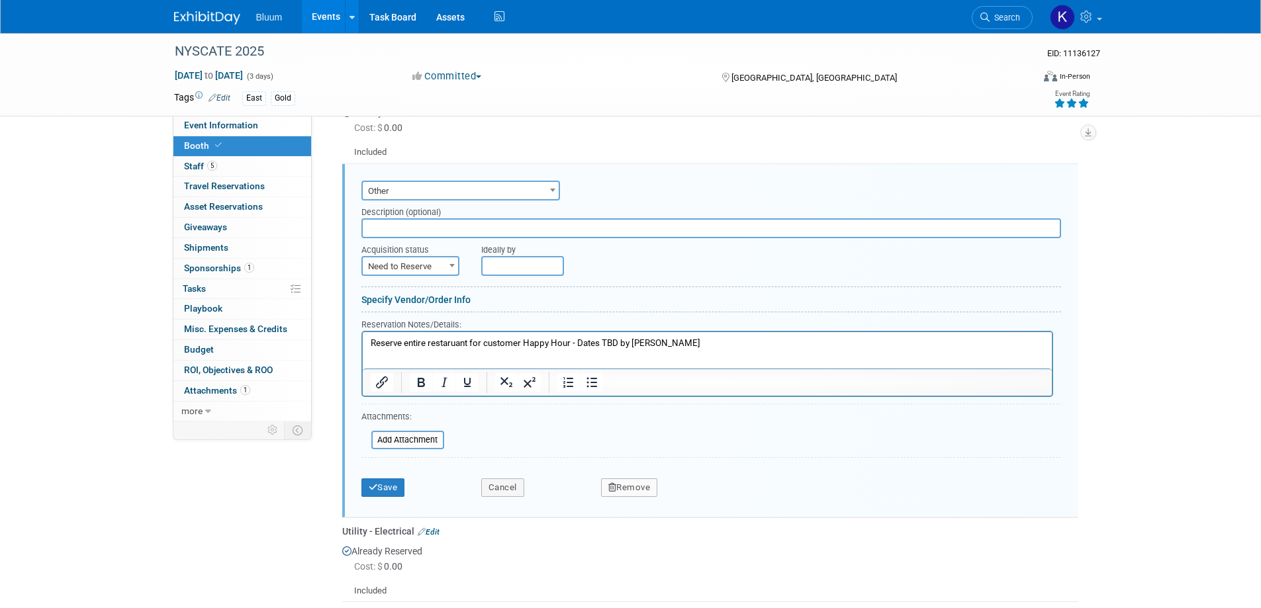
scroll to position [0, 0]
click at [631, 478] on button "Remove" at bounding box center [629, 487] width 57 height 19
click at [686, 488] on link "Yes" at bounding box center [703, 498] width 38 height 21
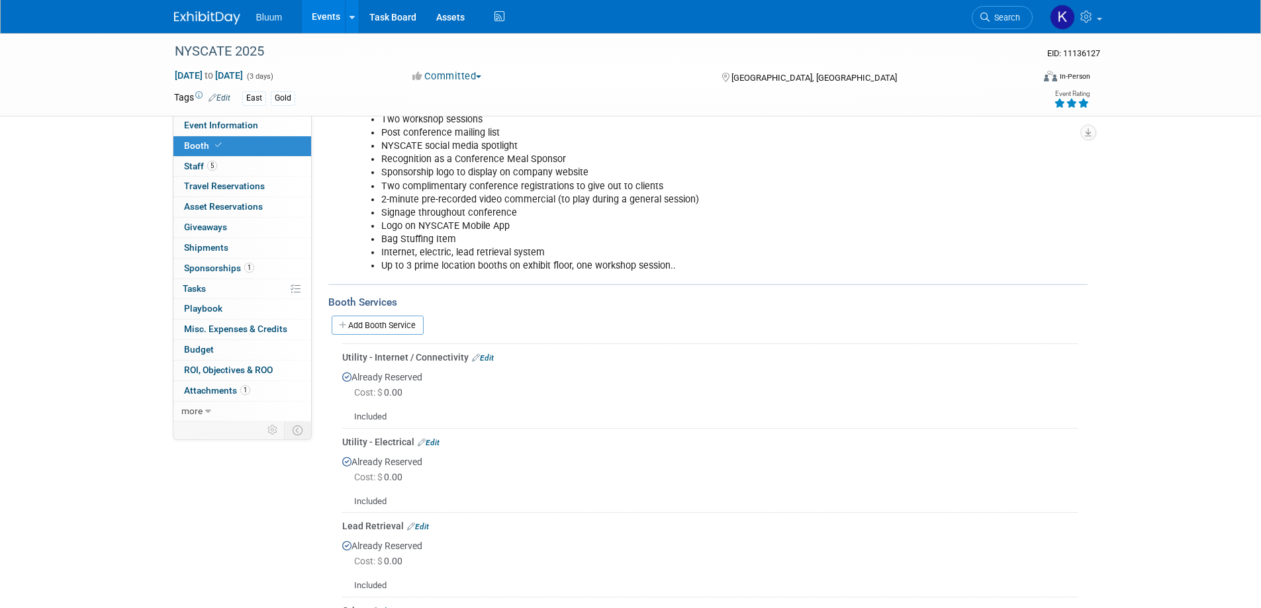
scroll to position [210, 0]
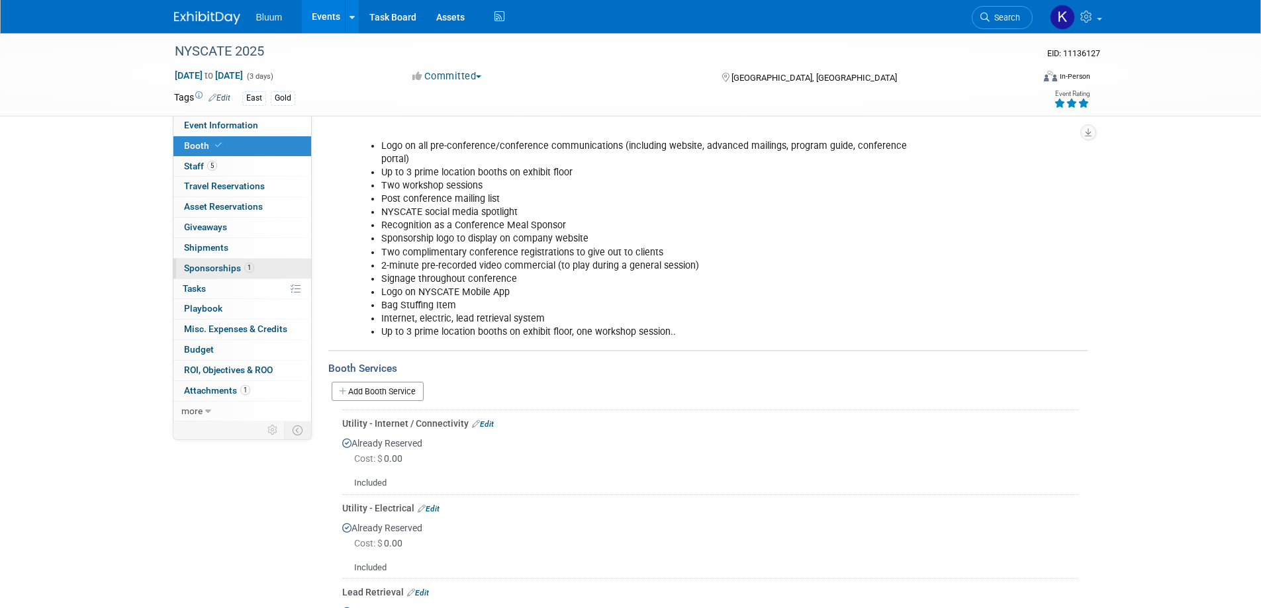
click at [217, 261] on link "1 Sponsorships 1" at bounding box center [242, 269] width 138 height 20
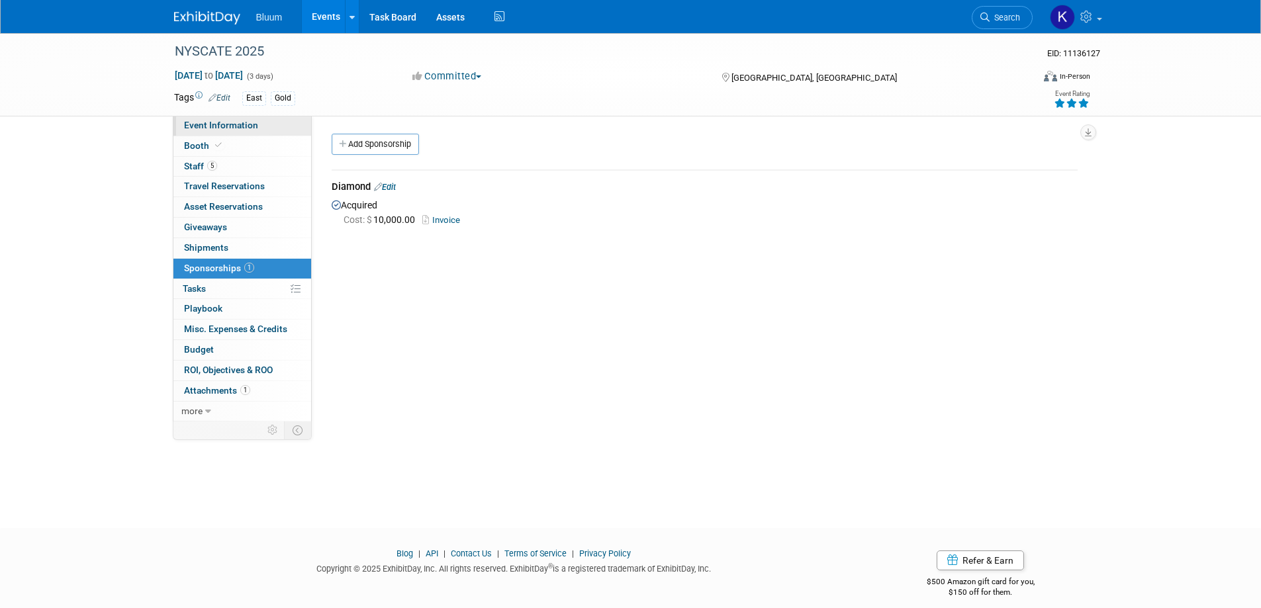
click at [222, 126] on span "Event Information" at bounding box center [221, 125] width 74 height 11
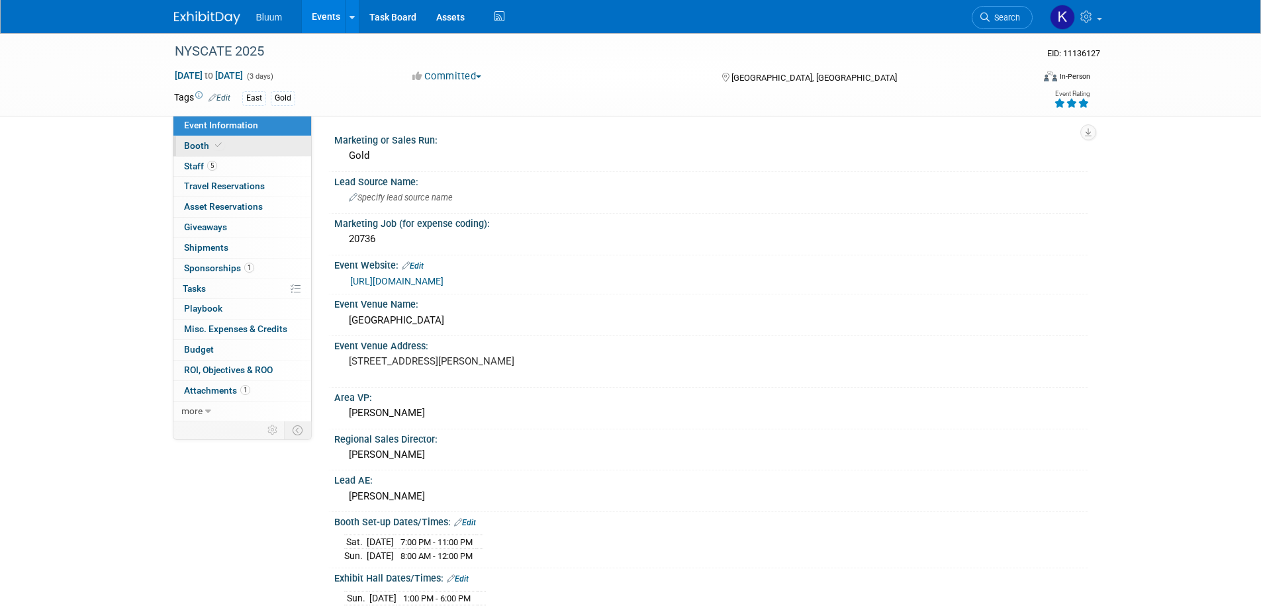
click at [204, 146] on span "Booth" at bounding box center [204, 145] width 40 height 11
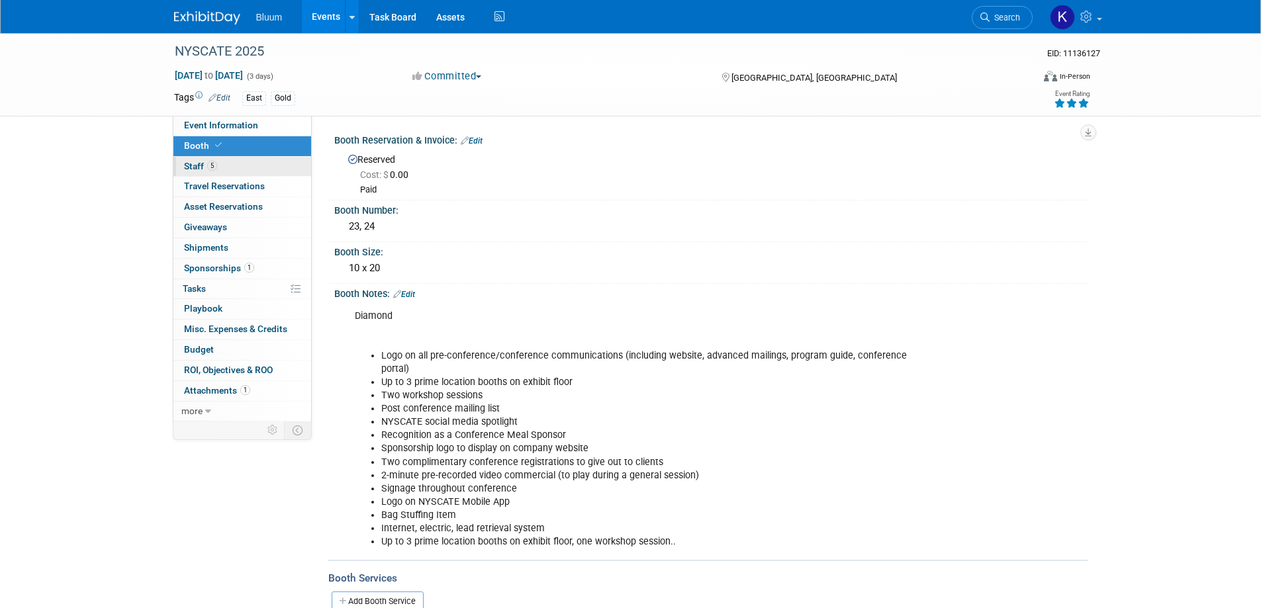
click at [197, 167] on span "Staff 5" at bounding box center [200, 166] width 33 height 11
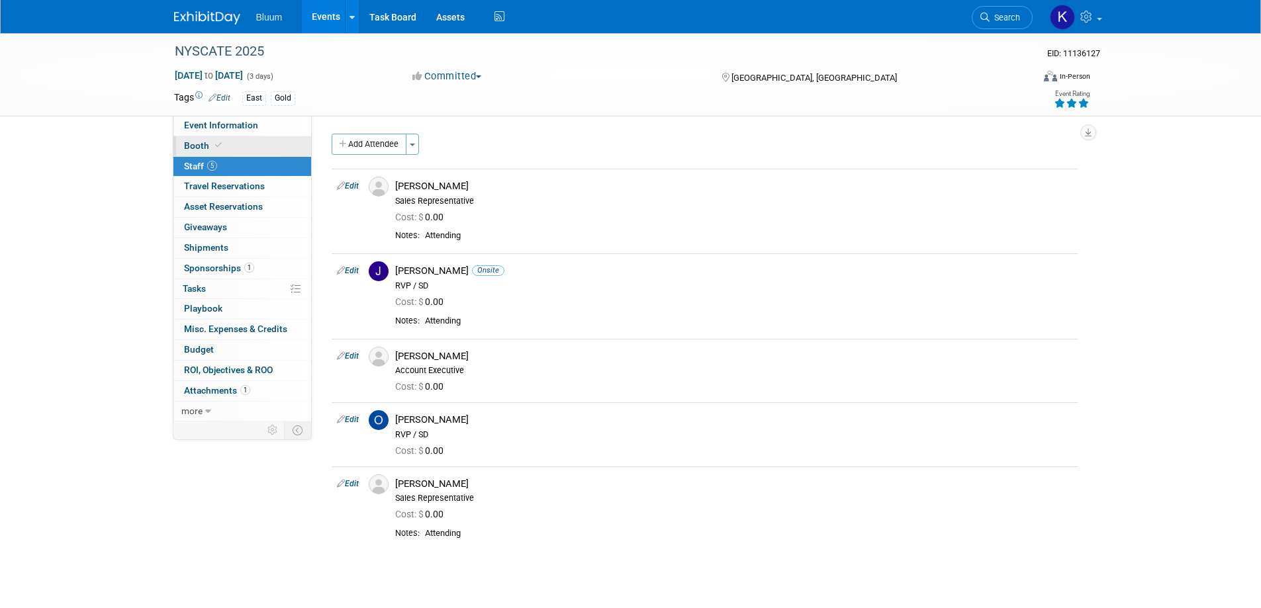
click at [189, 154] on link "Booth" at bounding box center [242, 146] width 138 height 20
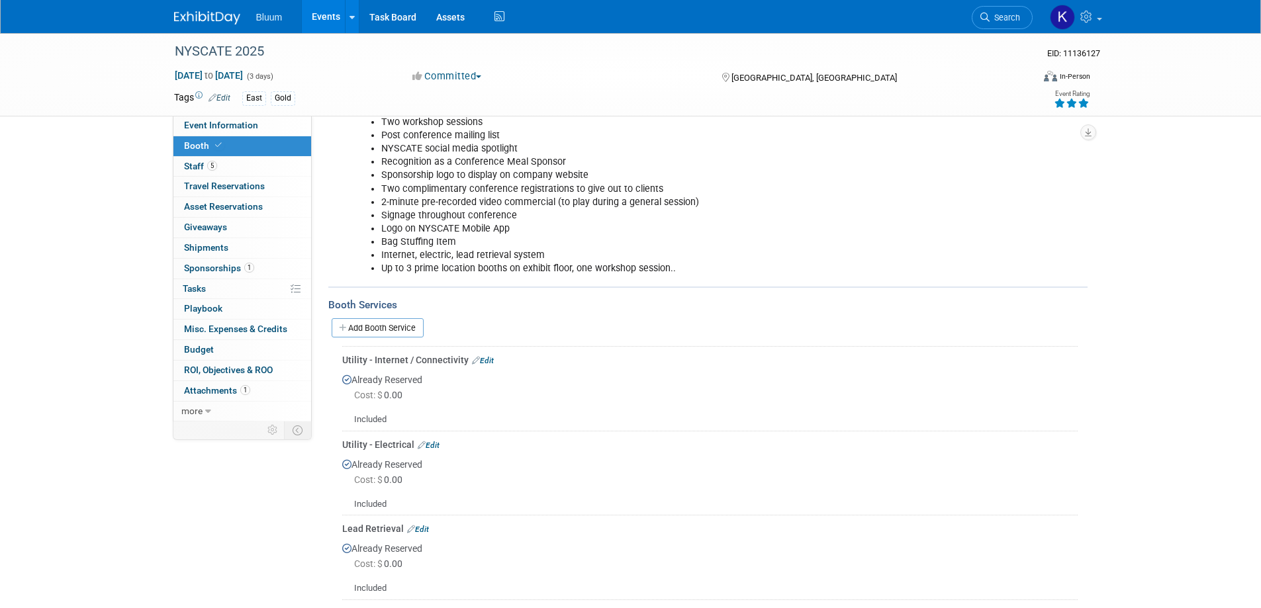
scroll to position [529, 0]
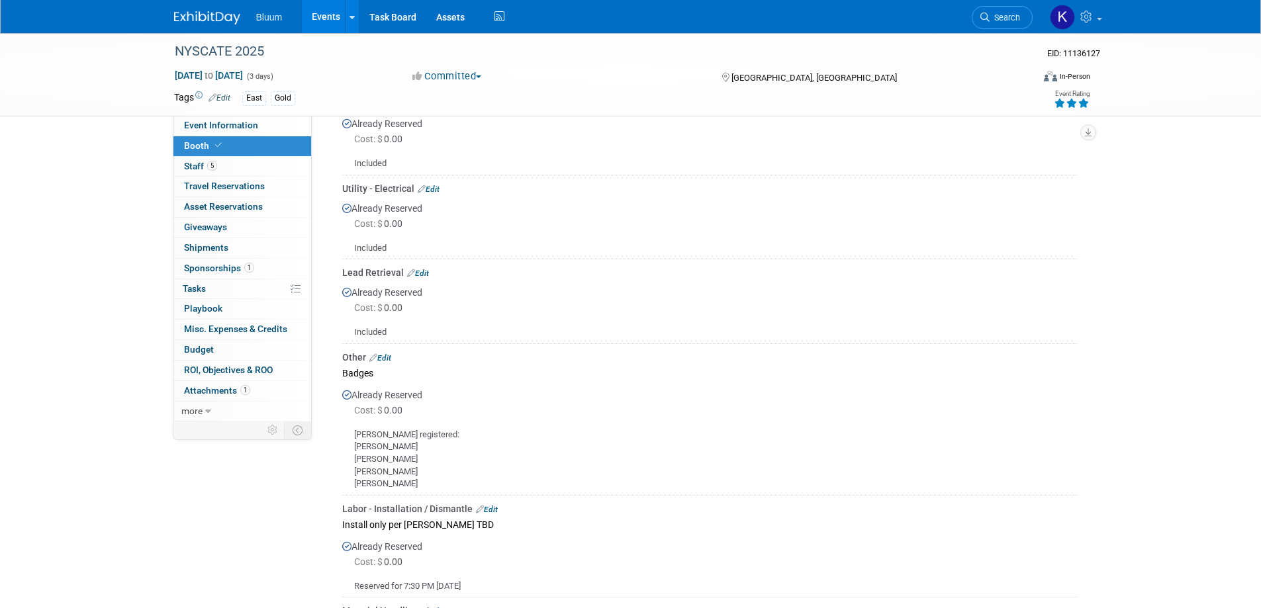
click at [385, 353] on link "Edit" at bounding box center [380, 357] width 22 height 9
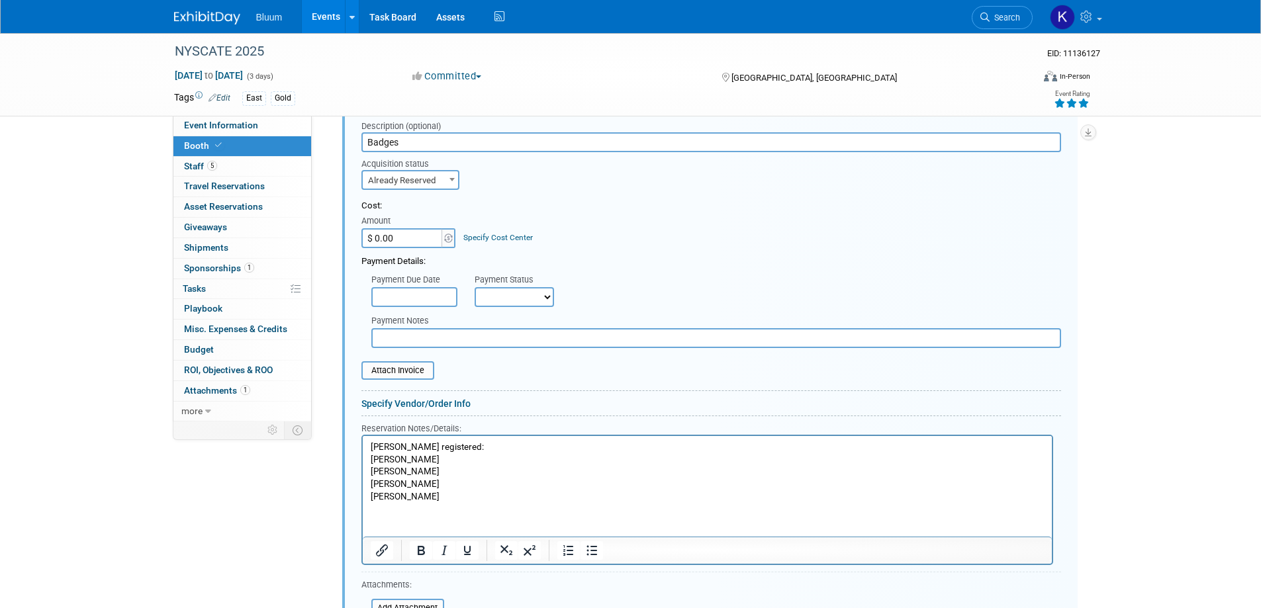
scroll to position [908, 0]
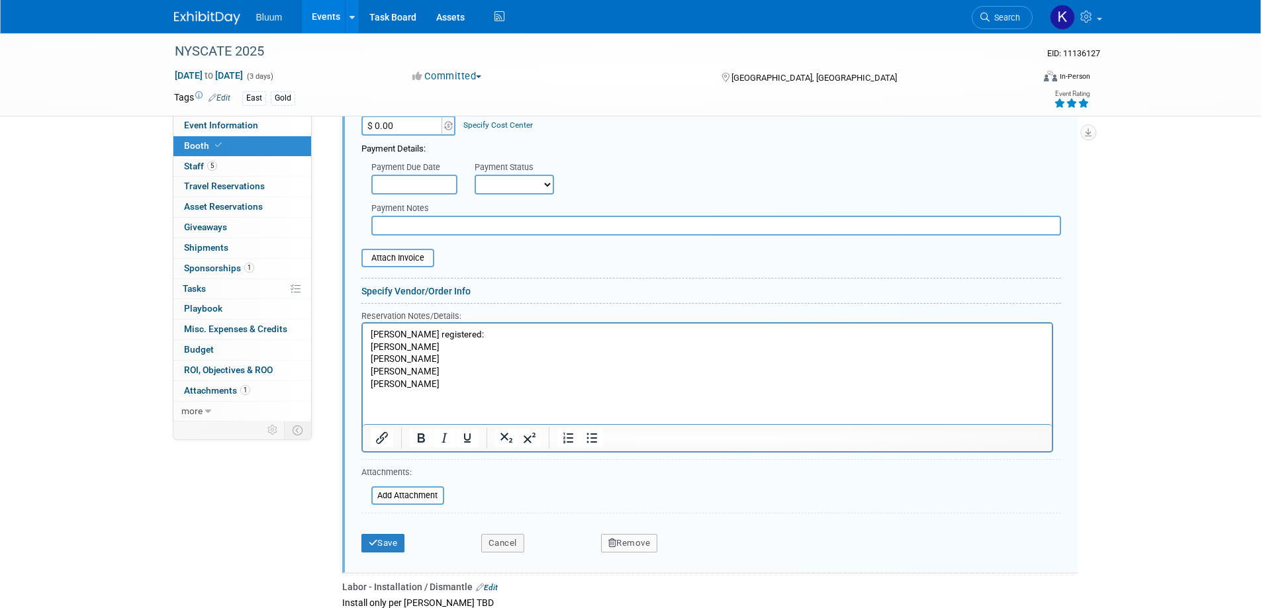
click at [397, 377] on p "[PERSON_NAME] registered: [PERSON_NAME] [PERSON_NAME] [PERSON_NAME]" at bounding box center [707, 359] width 674 height 62
click at [404, 387] on p "[PERSON_NAME] registered: [PERSON_NAME] [PERSON_NAME] [PERSON_NAME]" at bounding box center [707, 359] width 674 height 62
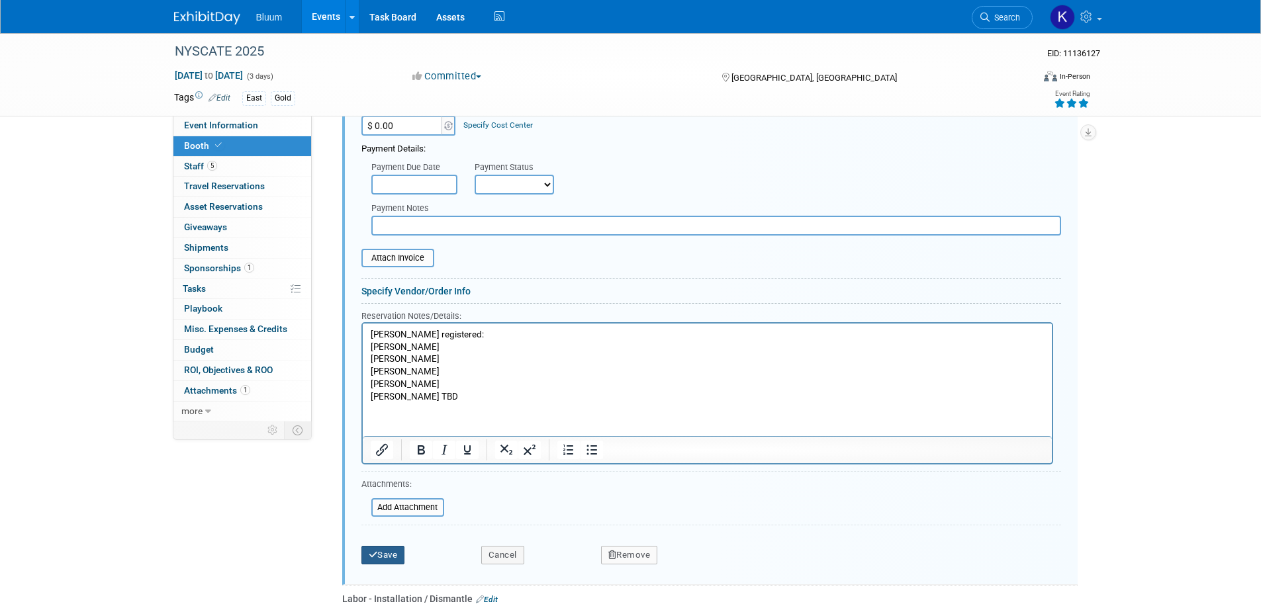
click at [388, 546] on button "Save" at bounding box center [383, 555] width 44 height 19
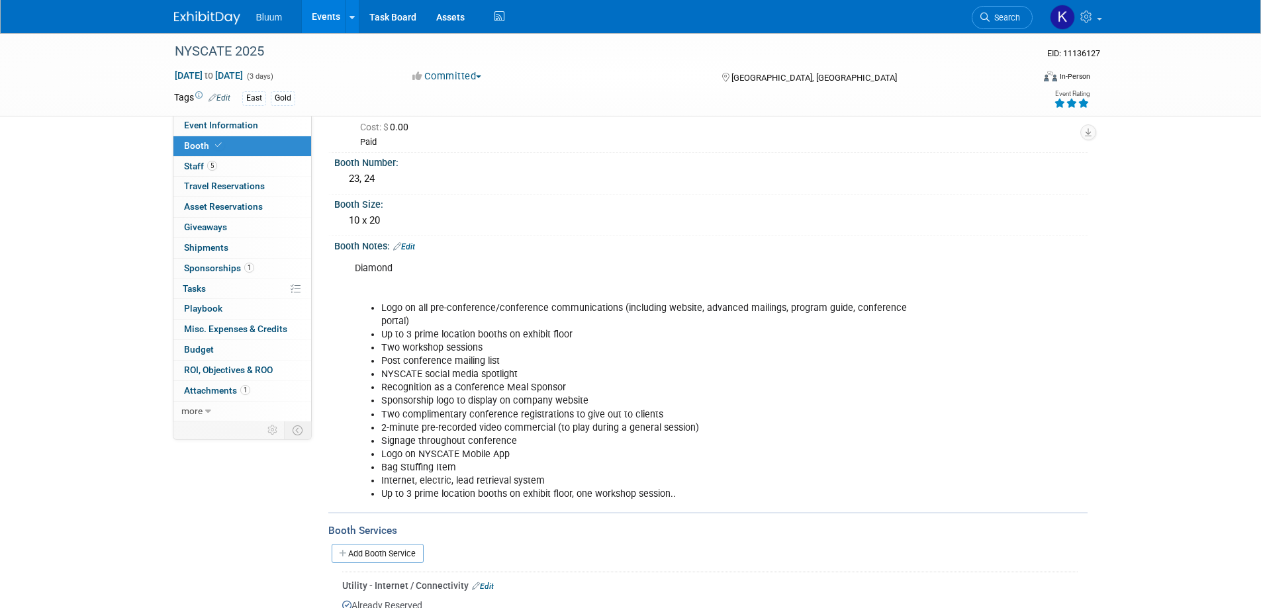
scroll to position [0, 0]
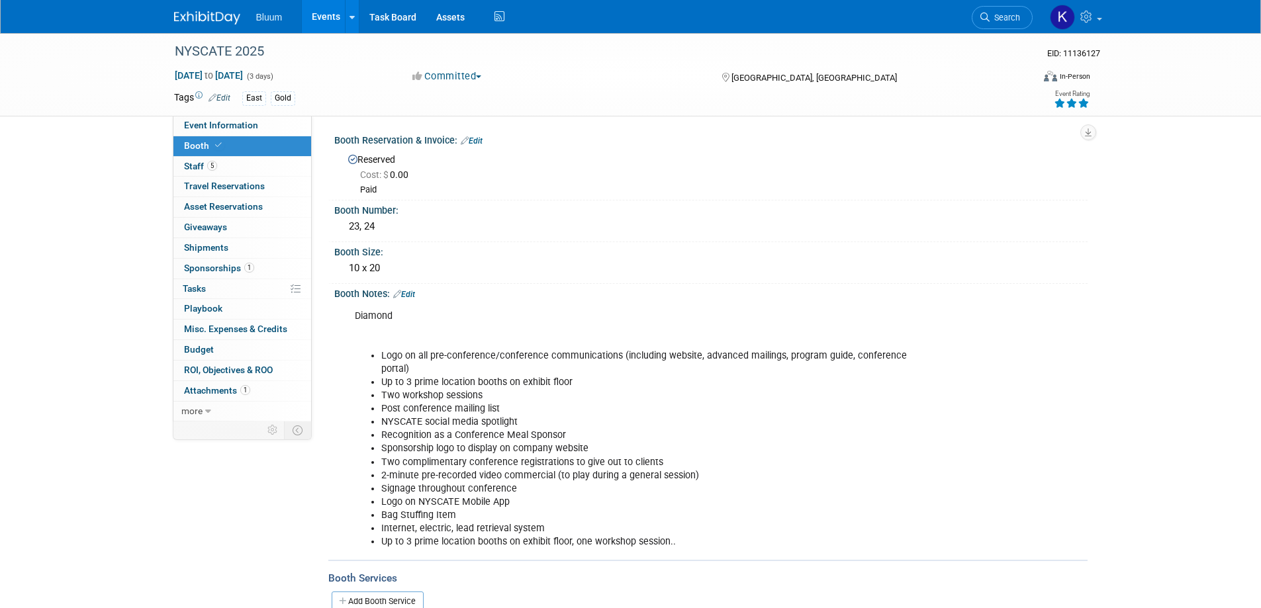
click at [420, 296] on div "Booth Notes: Edit" at bounding box center [710, 292] width 753 height 17
click at [411, 296] on link "Edit" at bounding box center [404, 294] width 22 height 9
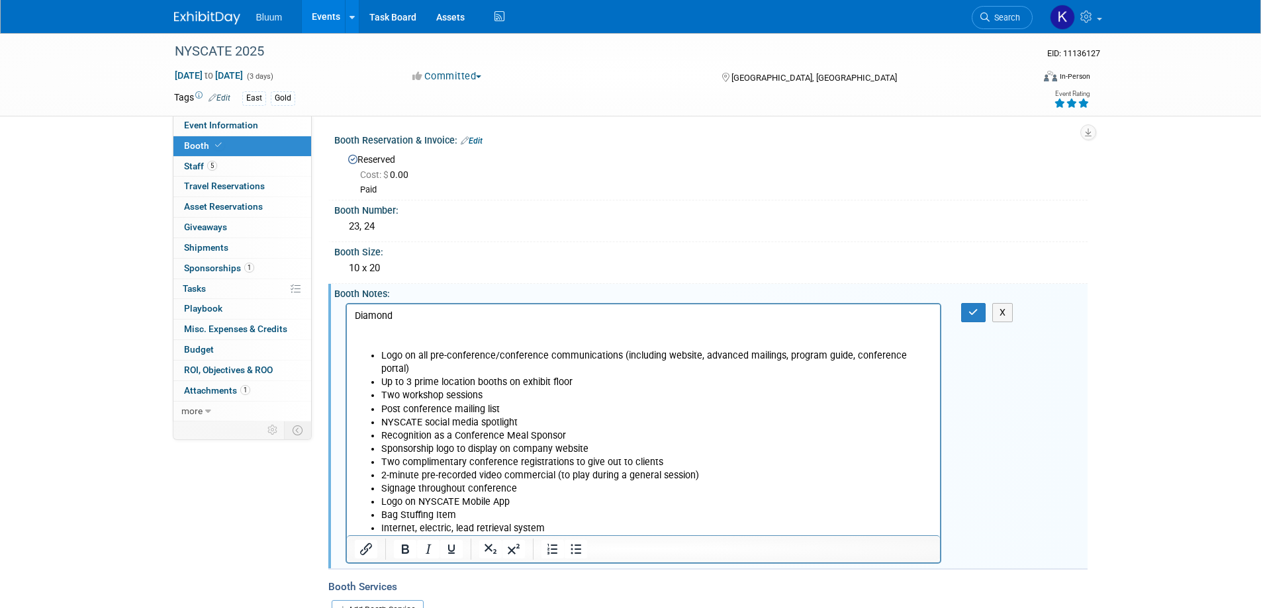
click at [384, 330] on p "Diamond" at bounding box center [643, 329] width 578 height 40
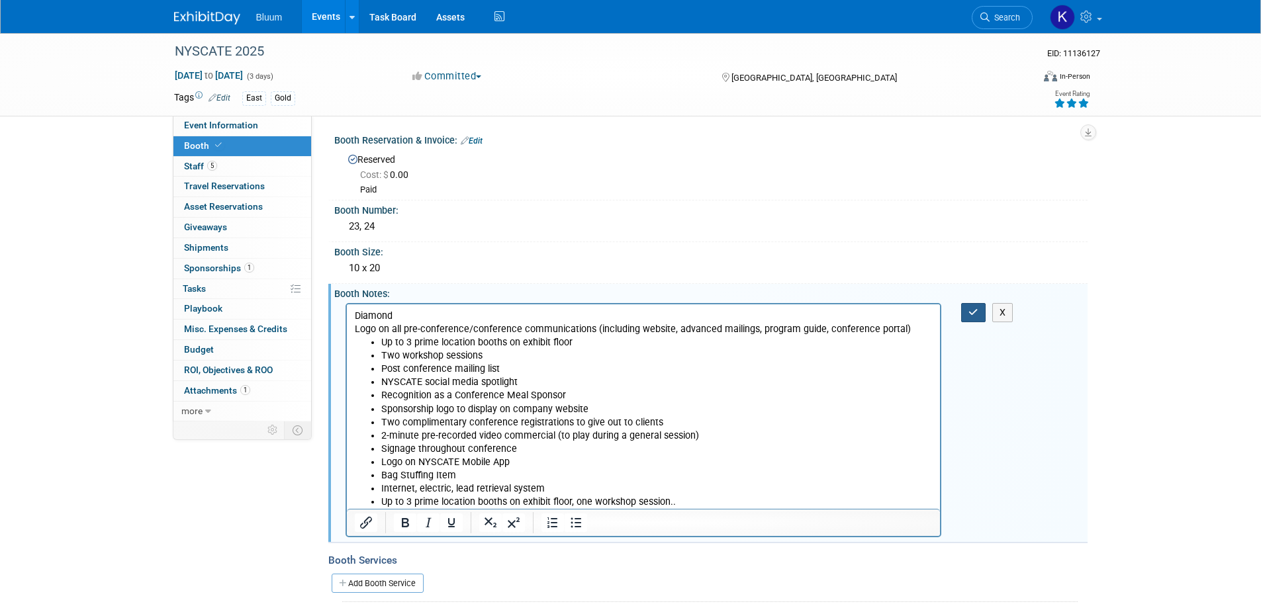
click at [966, 316] on button "button" at bounding box center [973, 312] width 24 height 19
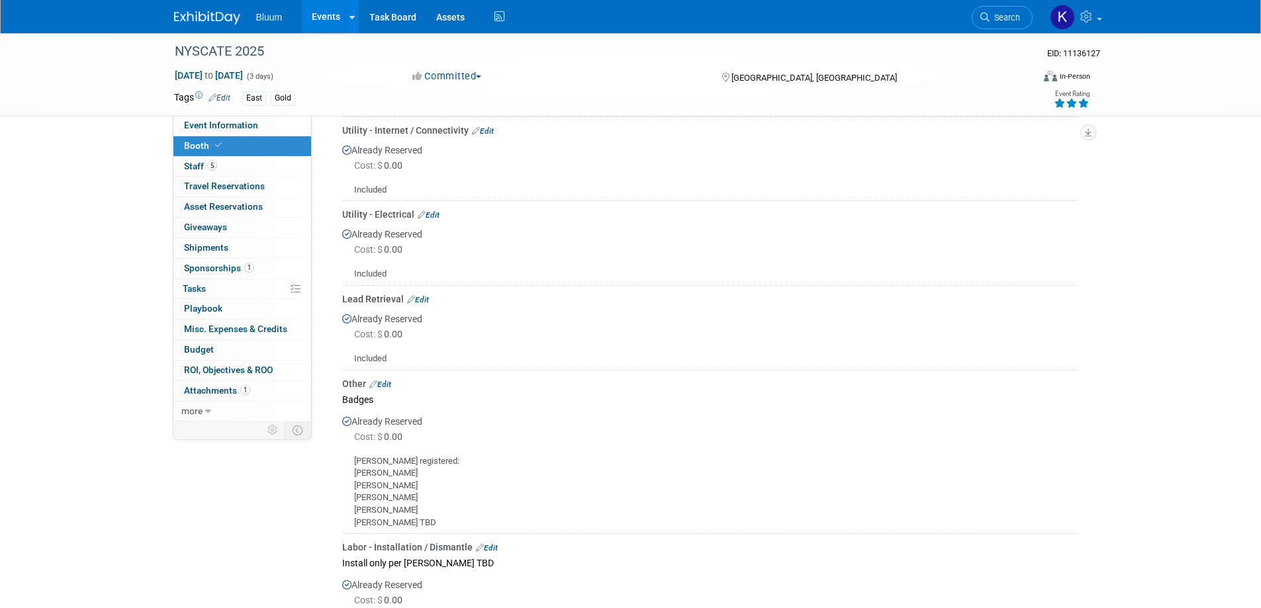
scroll to position [529, 0]
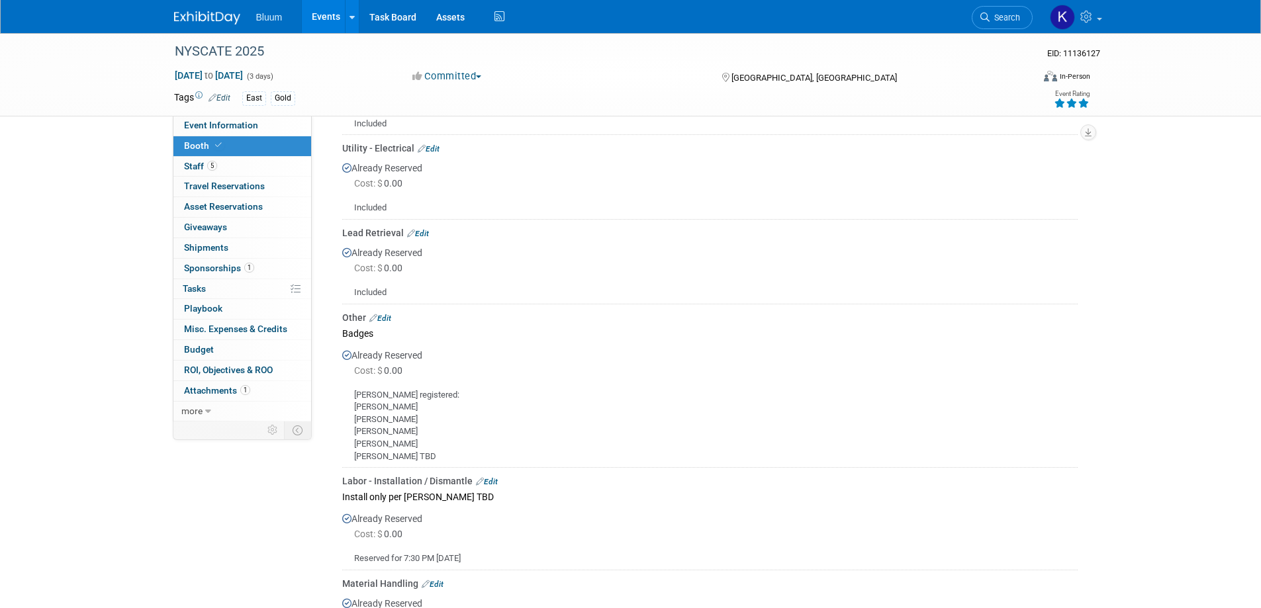
click at [388, 318] on link "Edit" at bounding box center [380, 318] width 22 height 9
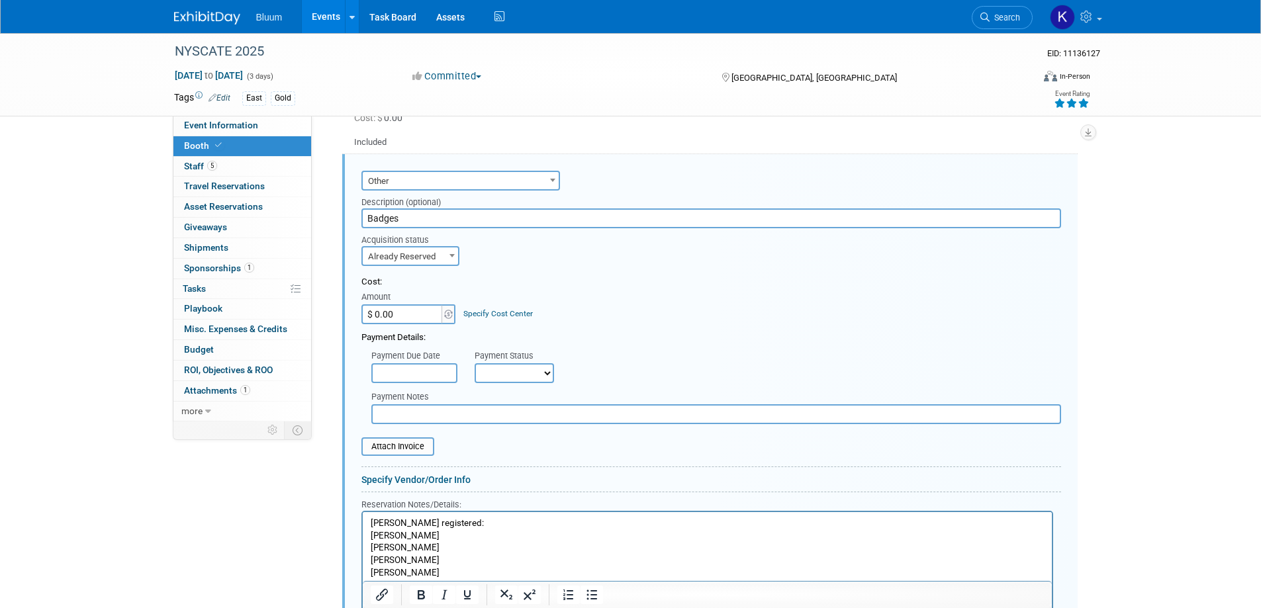
scroll to position [683, 0]
drag, startPoint x: 372, startPoint y: 516, endPoint x: 772, endPoint y: 1016, distance: 639.8
click at [372, 516] on p "[PERSON_NAME] registered: [PERSON_NAME] [PERSON_NAME] TBD" at bounding box center [707, 551] width 674 height 74
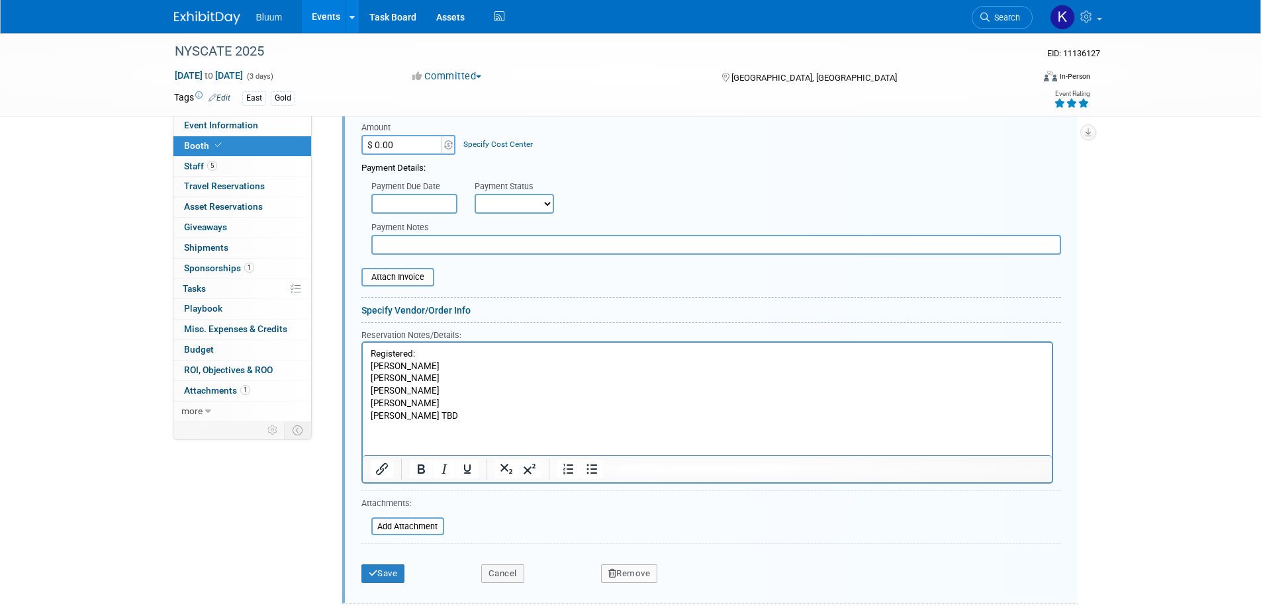
scroll to position [881, 0]
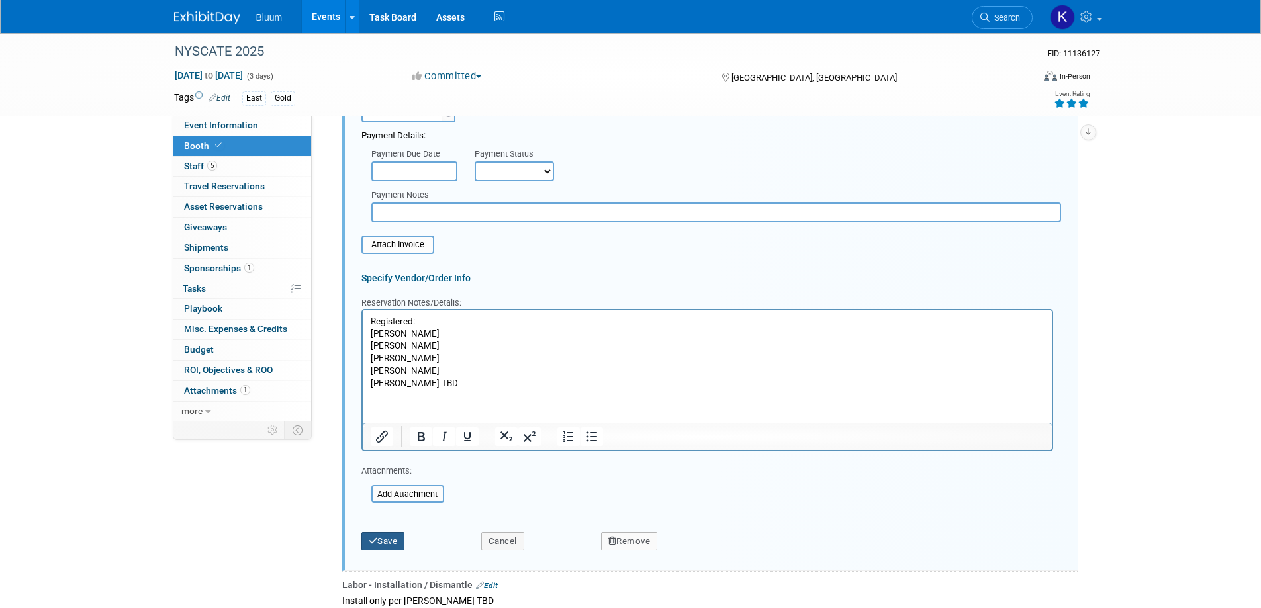
click at [367, 549] on button "Save" at bounding box center [383, 541] width 44 height 19
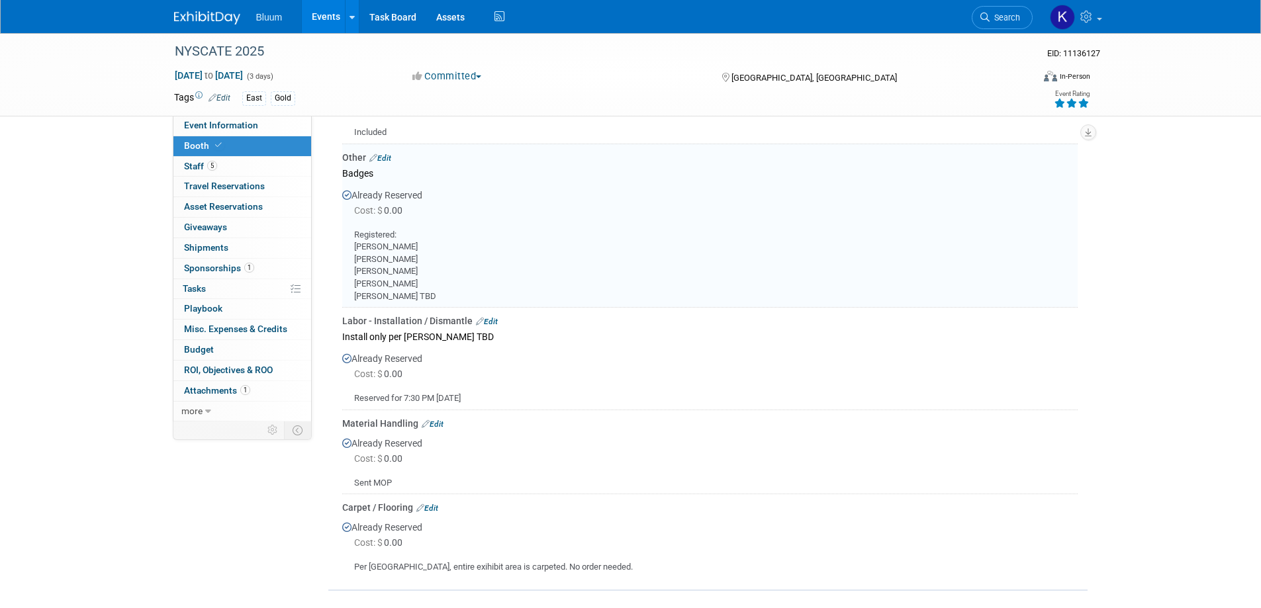
scroll to position [683, 0]
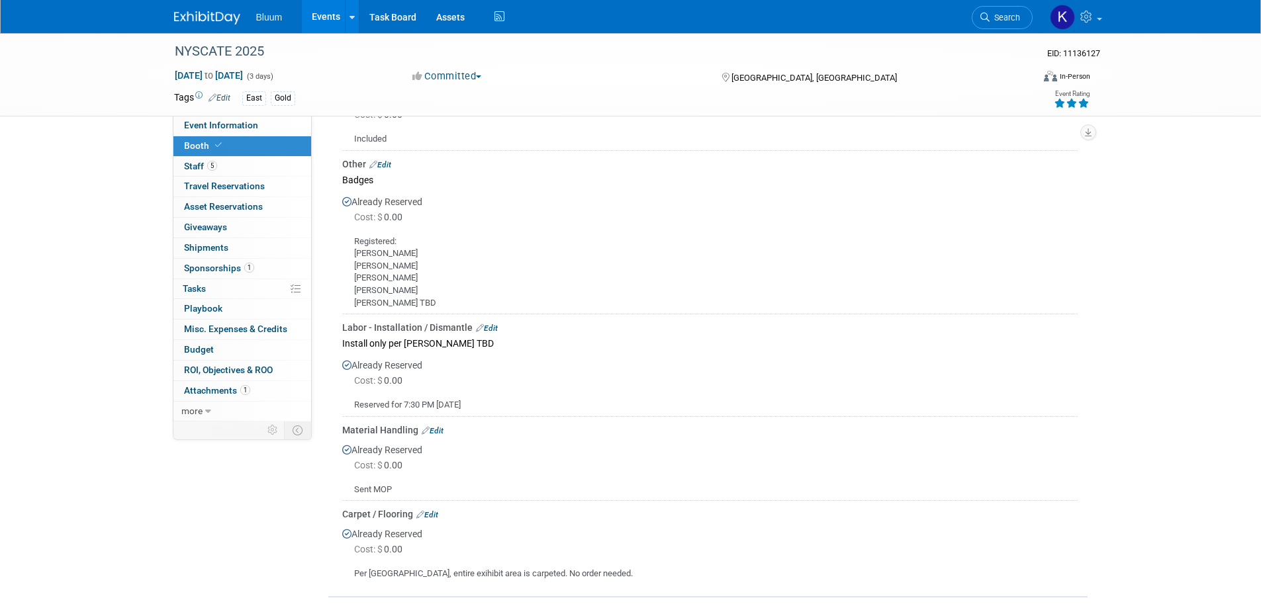
click at [488, 327] on link "Edit" at bounding box center [487, 328] width 22 height 9
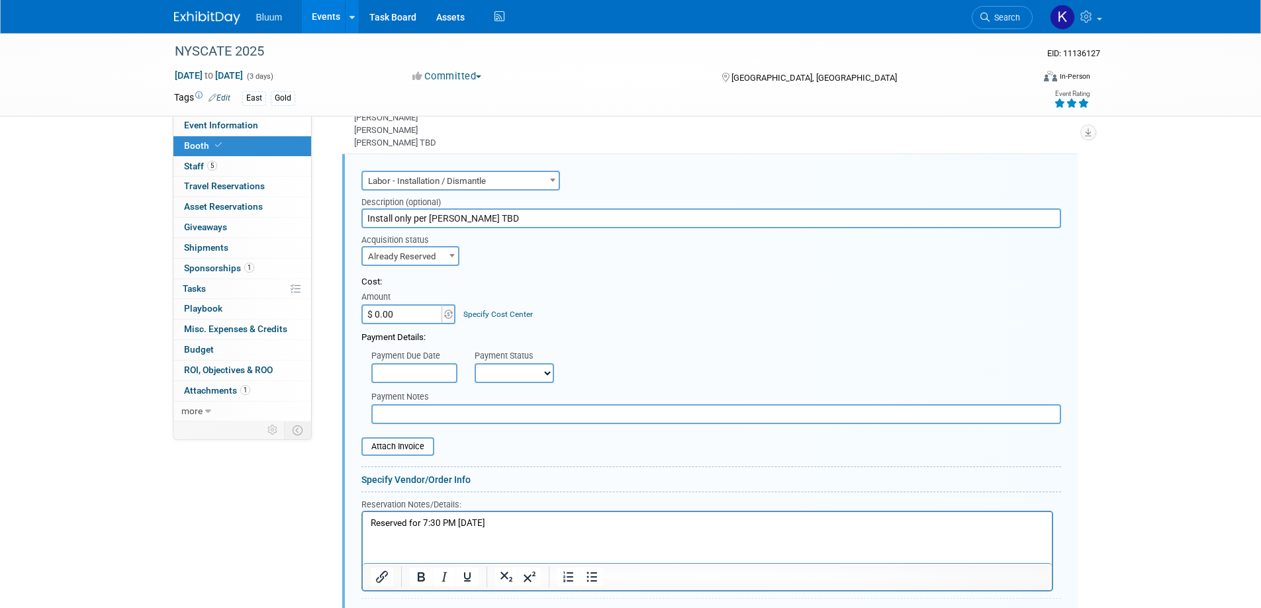
scroll to position [847, 0]
drag, startPoint x: 413, startPoint y: 213, endPoint x: 476, endPoint y: 214, distance: 62.9
click at [476, 214] on input "Install only per [PERSON_NAME] TBD" at bounding box center [710, 214] width 699 height 20
type input "Install only"
click at [372, 522] on p "Reserved for 7:30 PM [DATE]" at bounding box center [707, 520] width 674 height 13
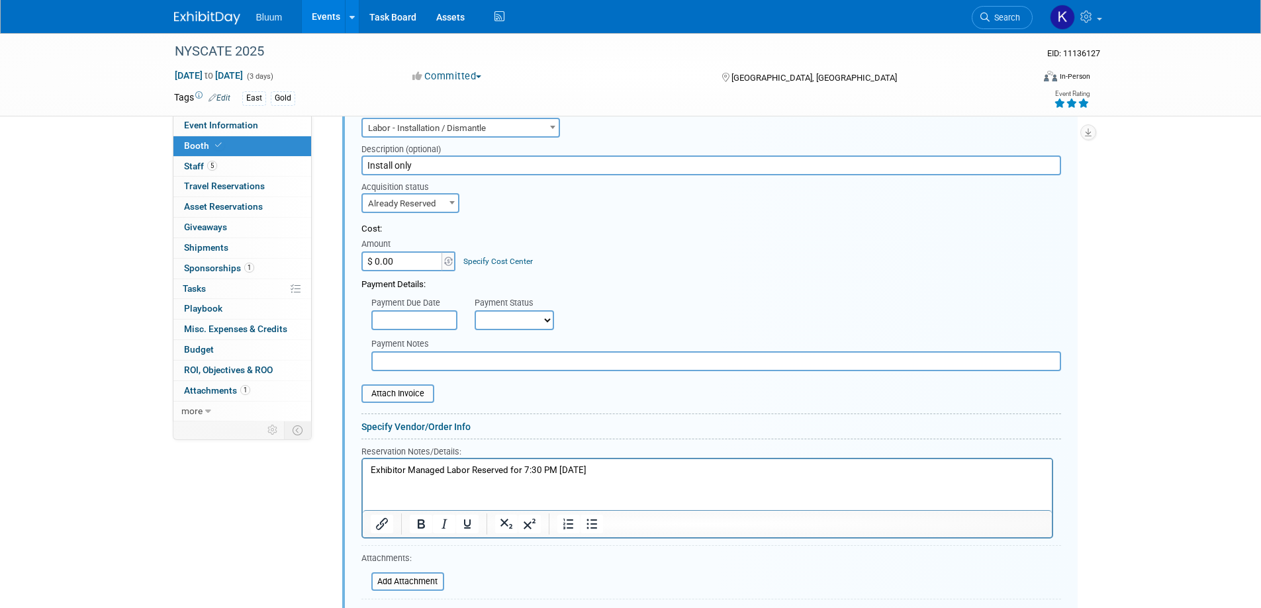
scroll to position [979, 0]
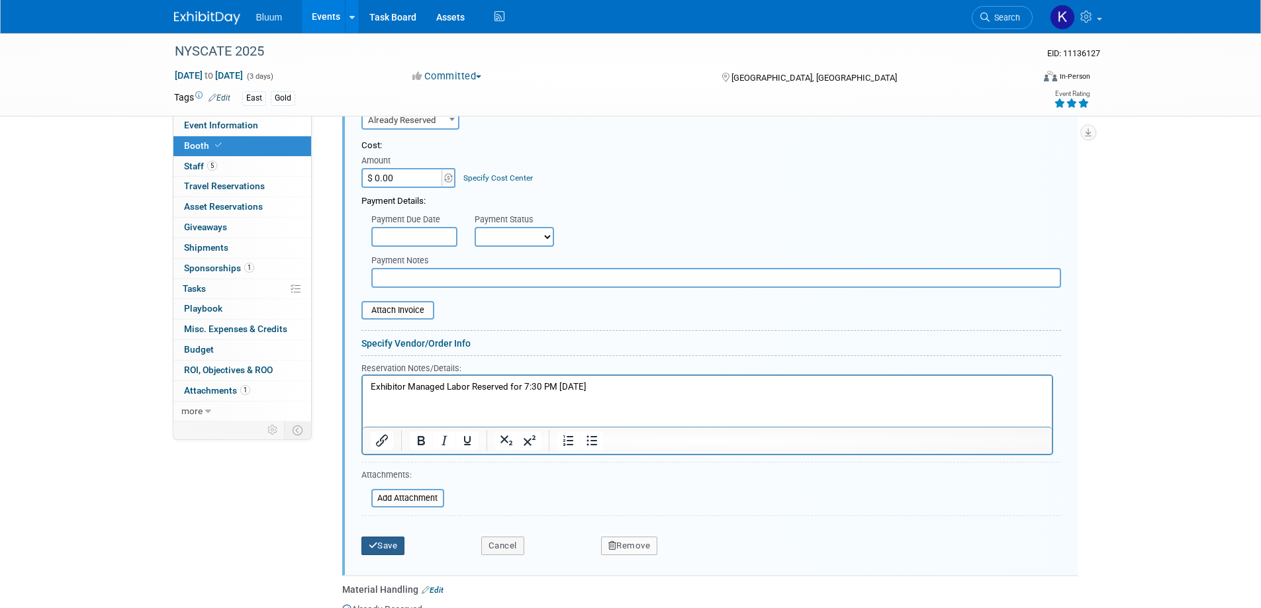
click at [386, 551] on button "Save" at bounding box center [383, 546] width 44 height 19
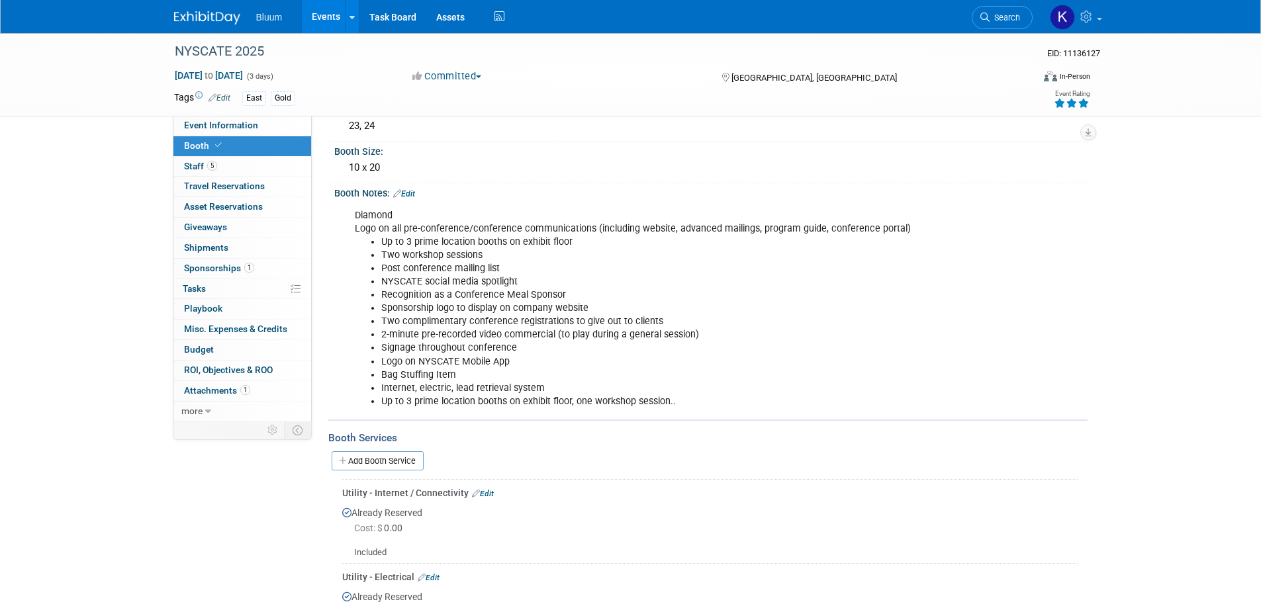
scroll to position [0, 0]
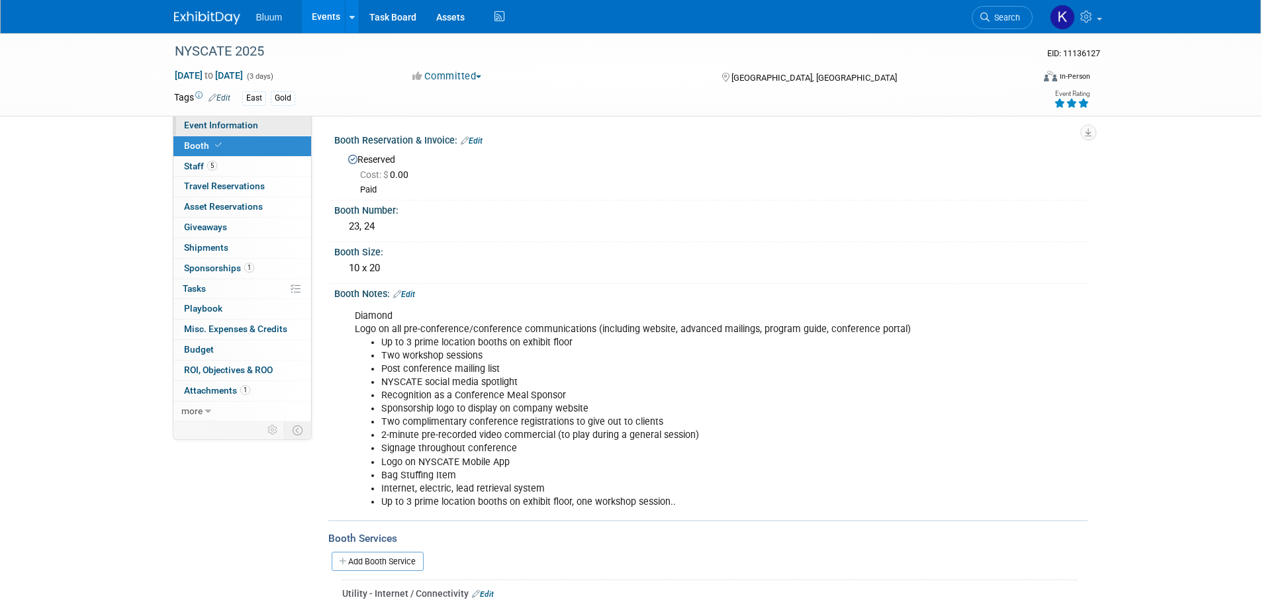
click at [235, 129] on span "Event Information" at bounding box center [221, 125] width 74 height 11
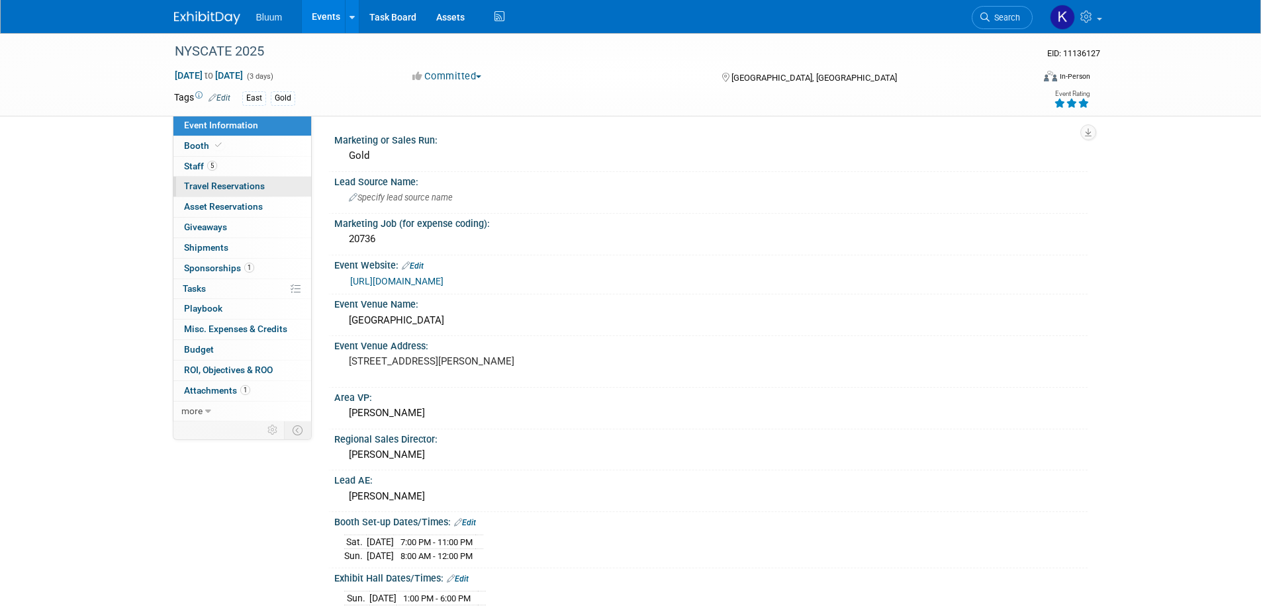
click at [239, 185] on span "Travel Reservations 0" at bounding box center [224, 186] width 81 height 11
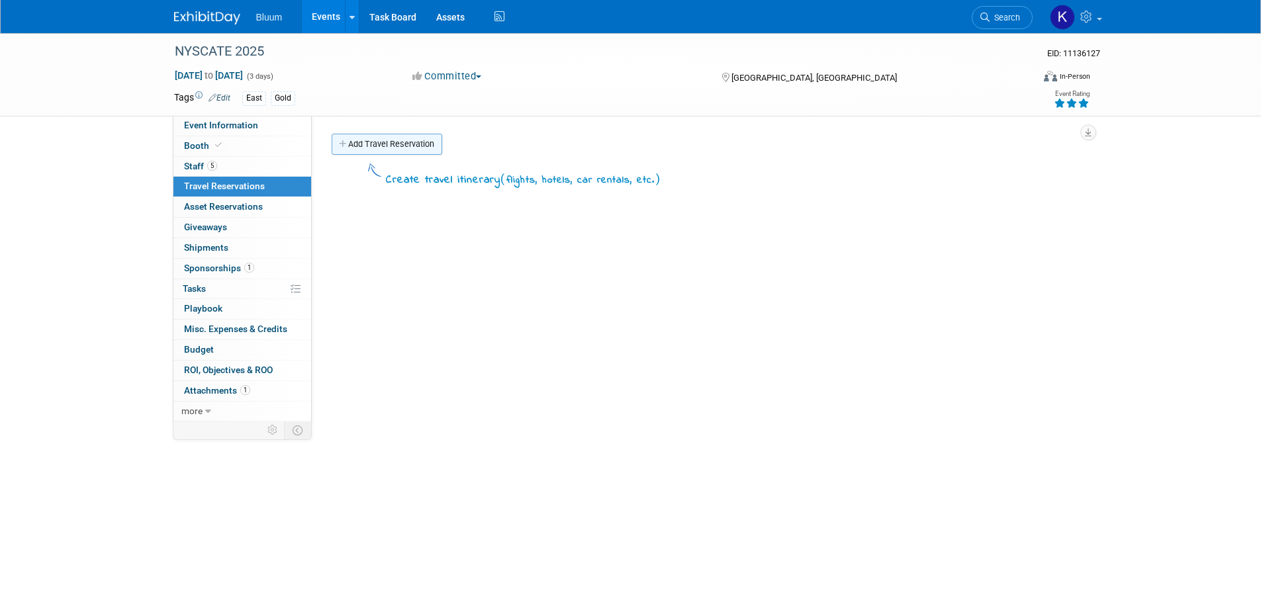
click at [334, 148] on link "Add Travel Reservation" at bounding box center [387, 144] width 111 height 21
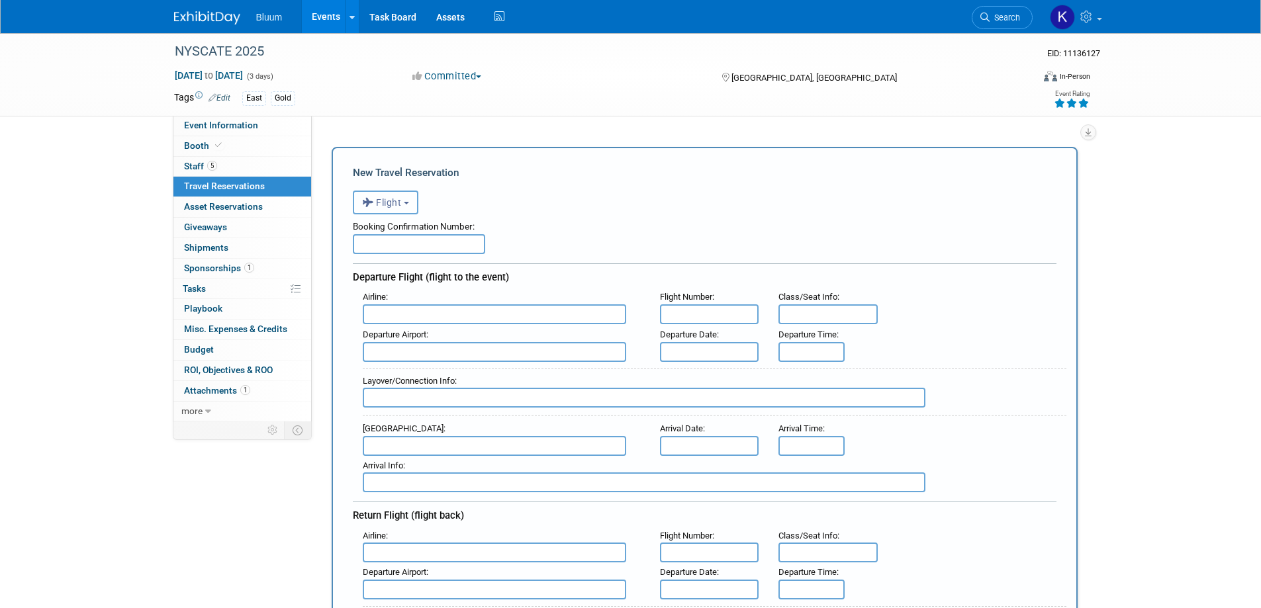
click at [405, 204] on button "Flight" at bounding box center [386, 203] width 66 height 24
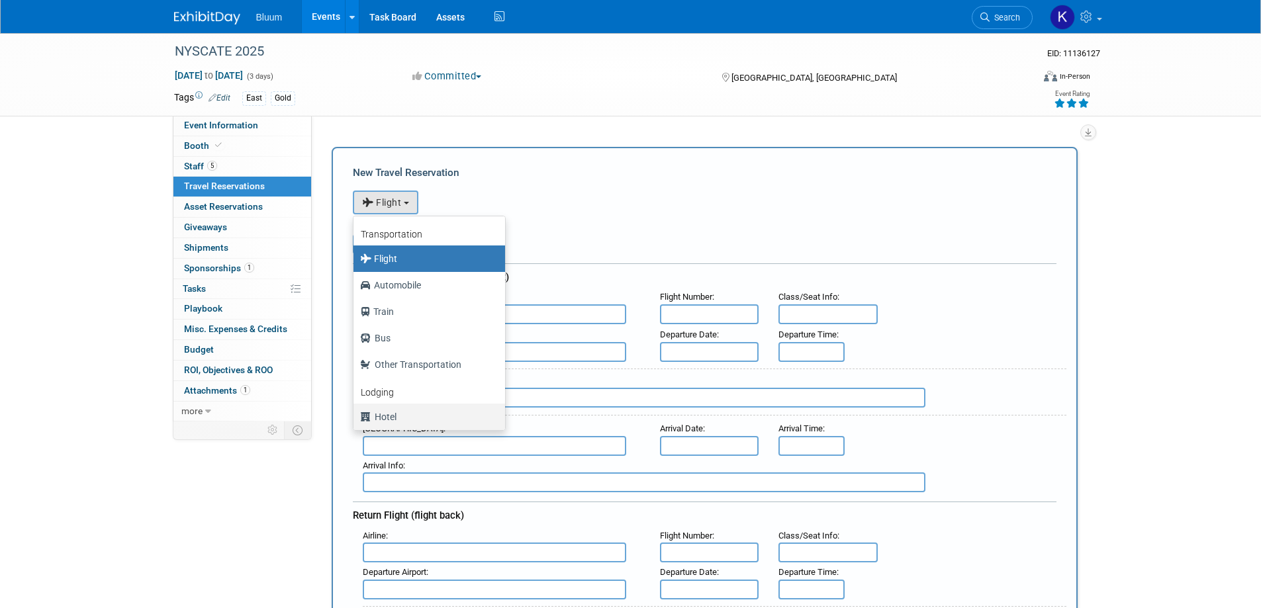
click at [392, 415] on label "Hotel" at bounding box center [426, 416] width 132 height 21
click at [355, 415] on input "Hotel" at bounding box center [351, 415] width 9 height 9
select select "6"
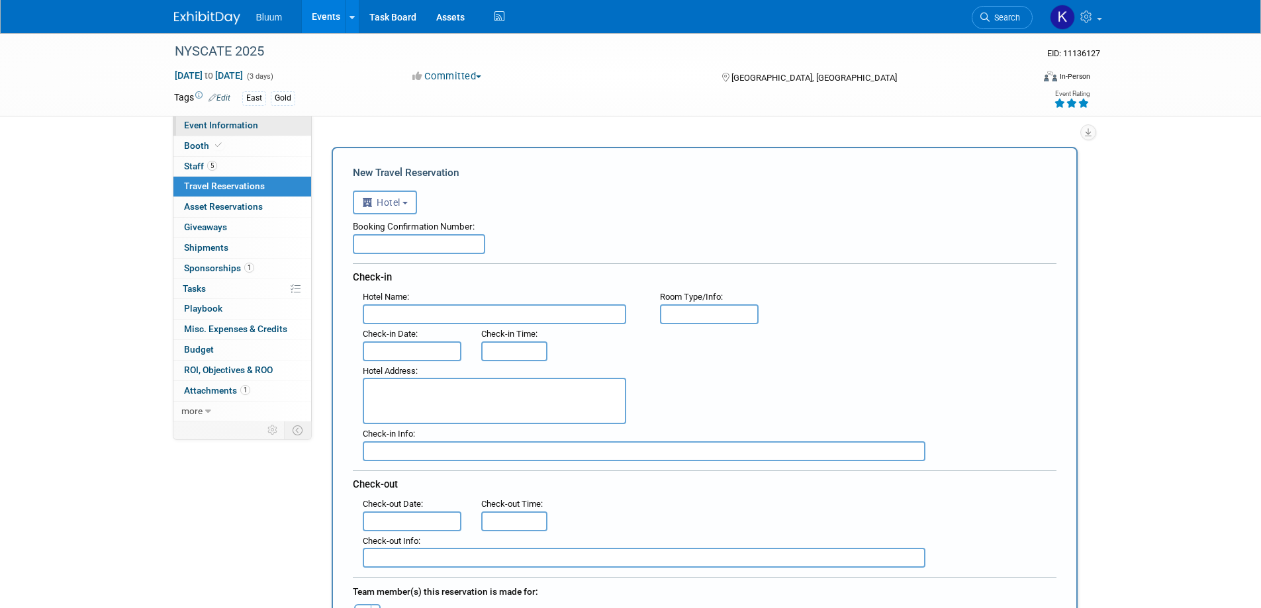
click at [241, 124] on span "Event Information" at bounding box center [221, 125] width 74 height 11
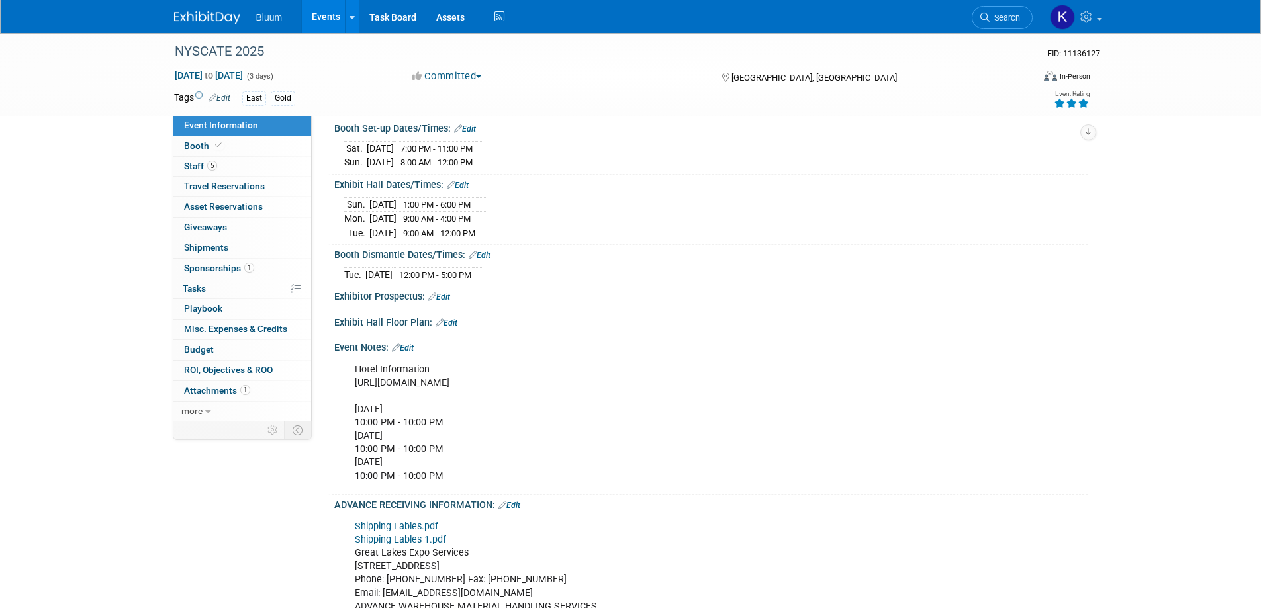
scroll to position [529, 0]
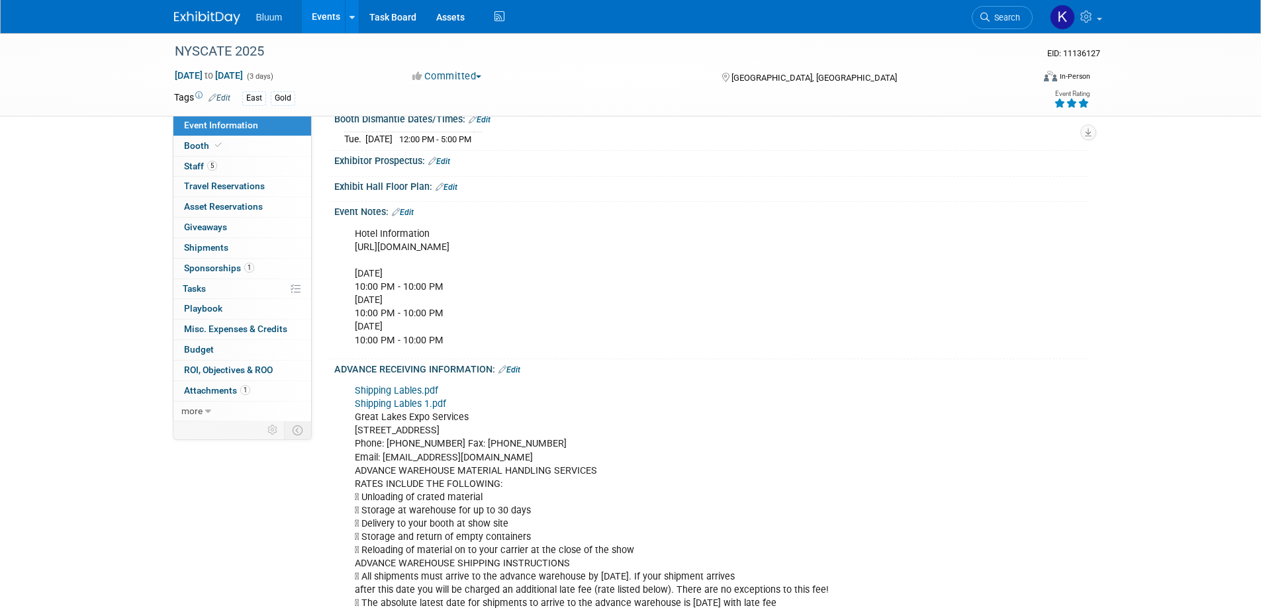
click at [410, 212] on link "Edit" at bounding box center [403, 212] width 22 height 9
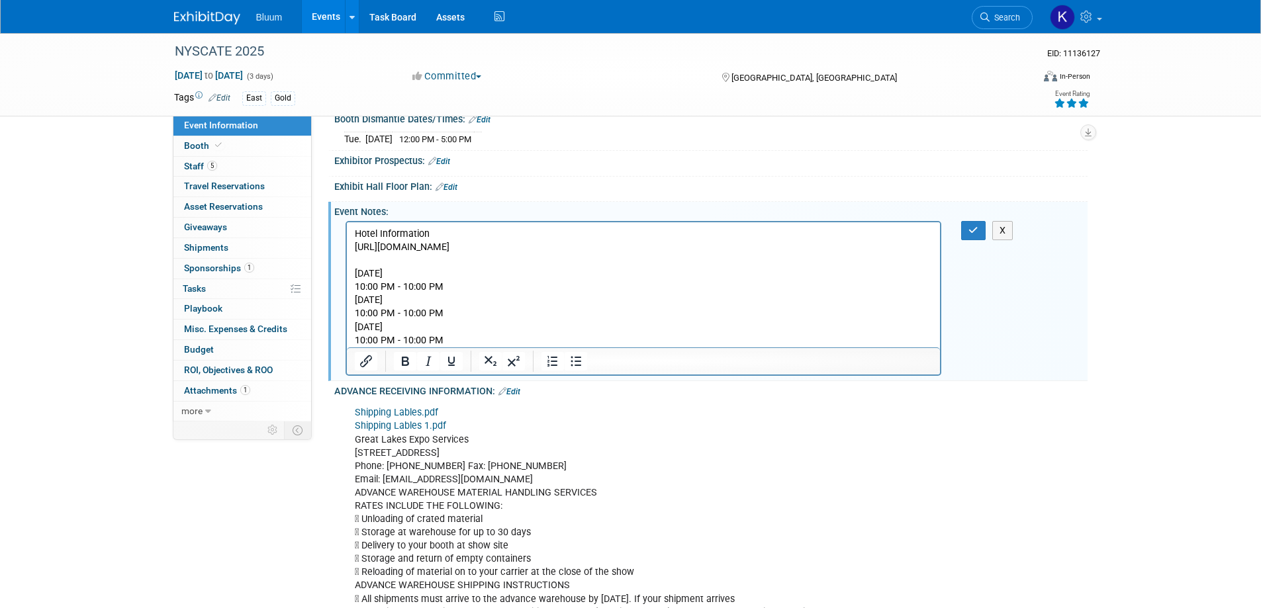
scroll to position [0, 0]
drag, startPoint x: 357, startPoint y: 271, endPoint x: 797, endPoint y: 570, distance: 532.1
click at [451, 347] on html "Hotel Information [URL][DOMAIN_NAME] [DATE] 10:00 PM - 10:00 PM [DATE] 10:00 PM…" at bounding box center [643, 284] width 594 height 125
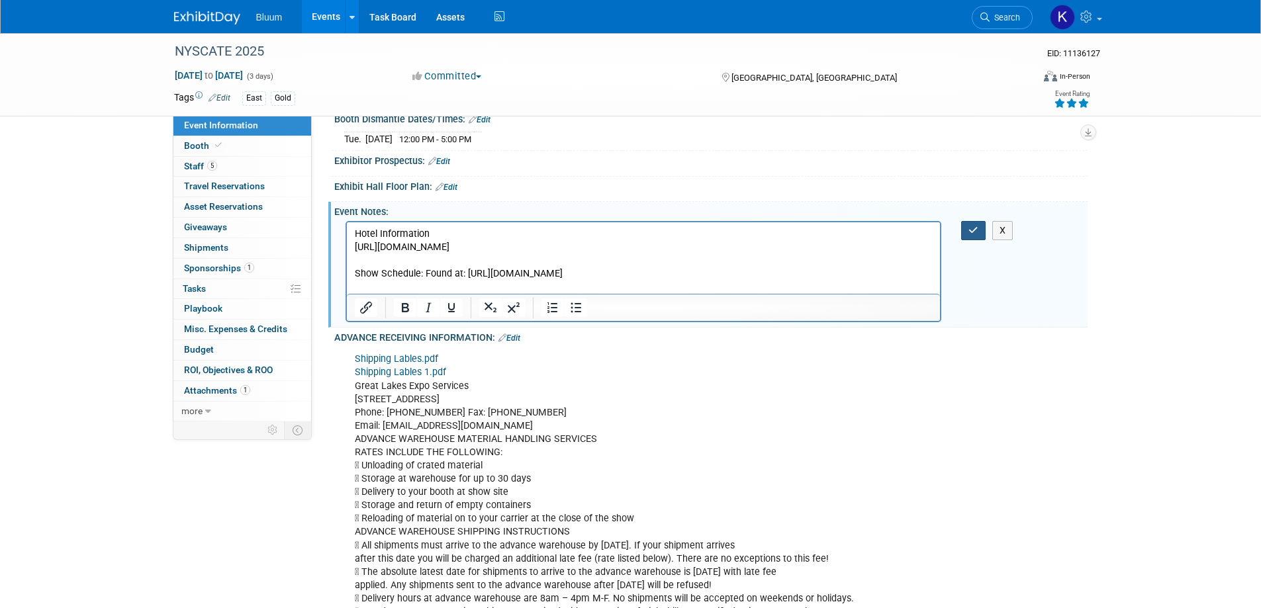
click at [975, 226] on icon "button" at bounding box center [973, 230] width 10 height 9
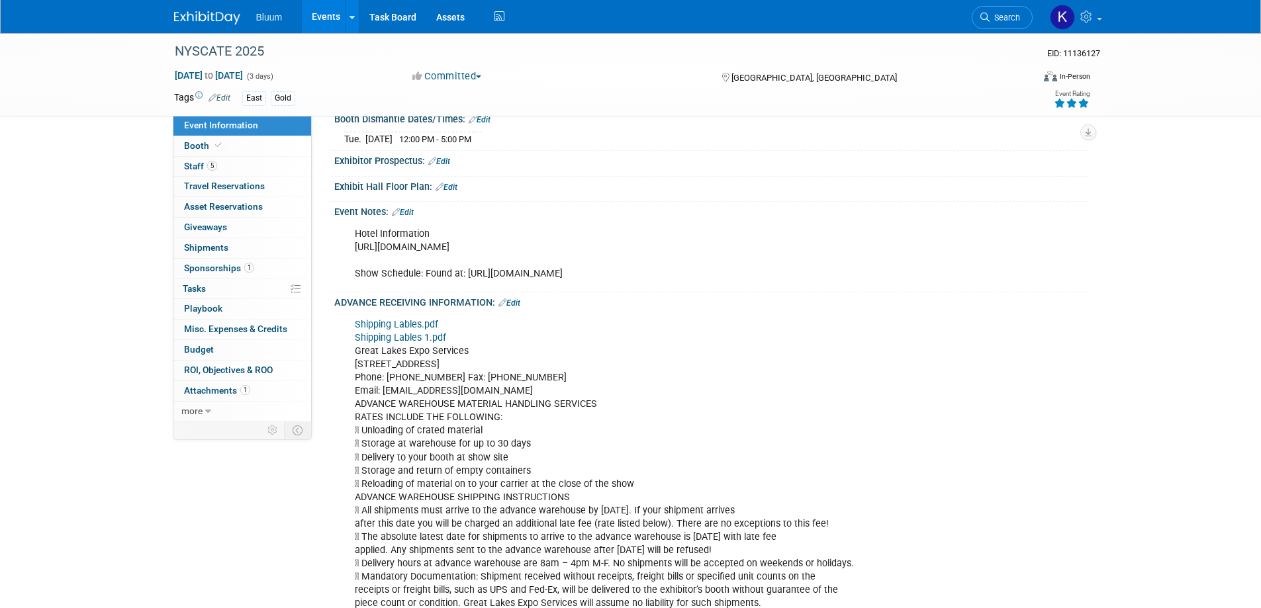
click at [419, 320] on link "Shipping Lables.pdf" at bounding box center [396, 324] width 83 height 11
click at [403, 336] on link "Shipping Lables 1.pdf" at bounding box center [400, 337] width 91 height 11
click at [520, 301] on link "Edit" at bounding box center [509, 302] width 22 height 9
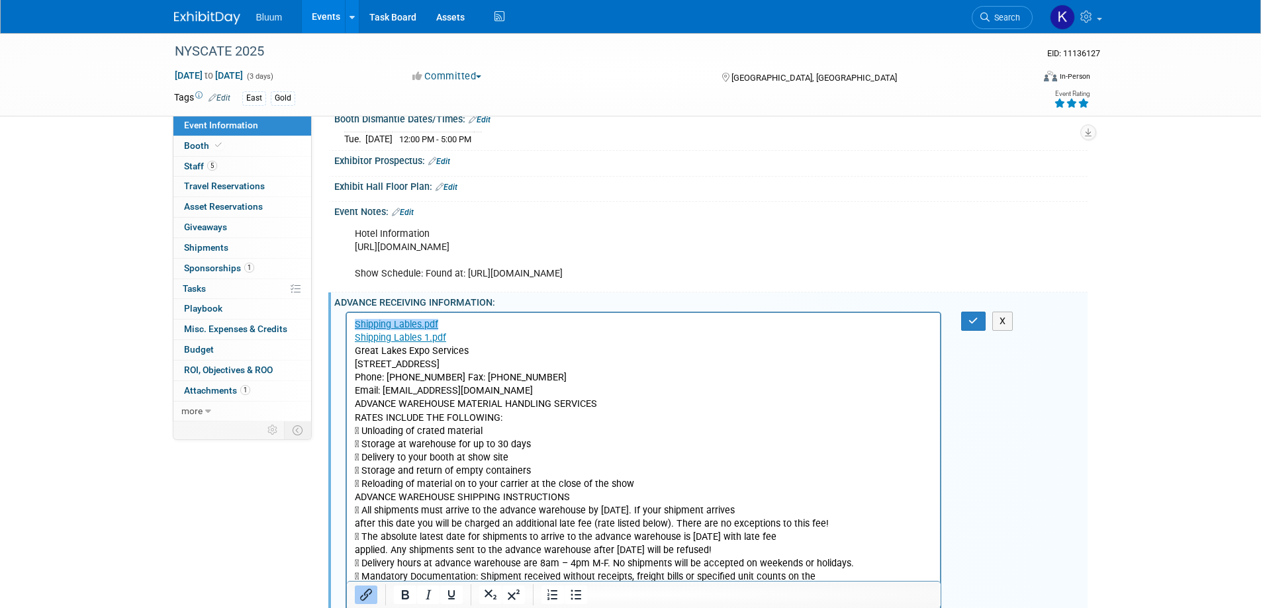
click at [458, 336] on p "﻿Shipping Lables.pdf Shipping Lables 1.pdf Great Lakes Expo Services [STREET_AD…" at bounding box center [643, 544] width 578 height 452
drag, startPoint x: 454, startPoint y: 337, endPoint x: 390, endPoint y: 337, distance: 63.5
click at [394, 339] on p "Shipping Lables.pdf Shipping Lables 1.pdf ﻿ Great Lakes Expo Services [STREET_A…" at bounding box center [643, 544] width 578 height 452
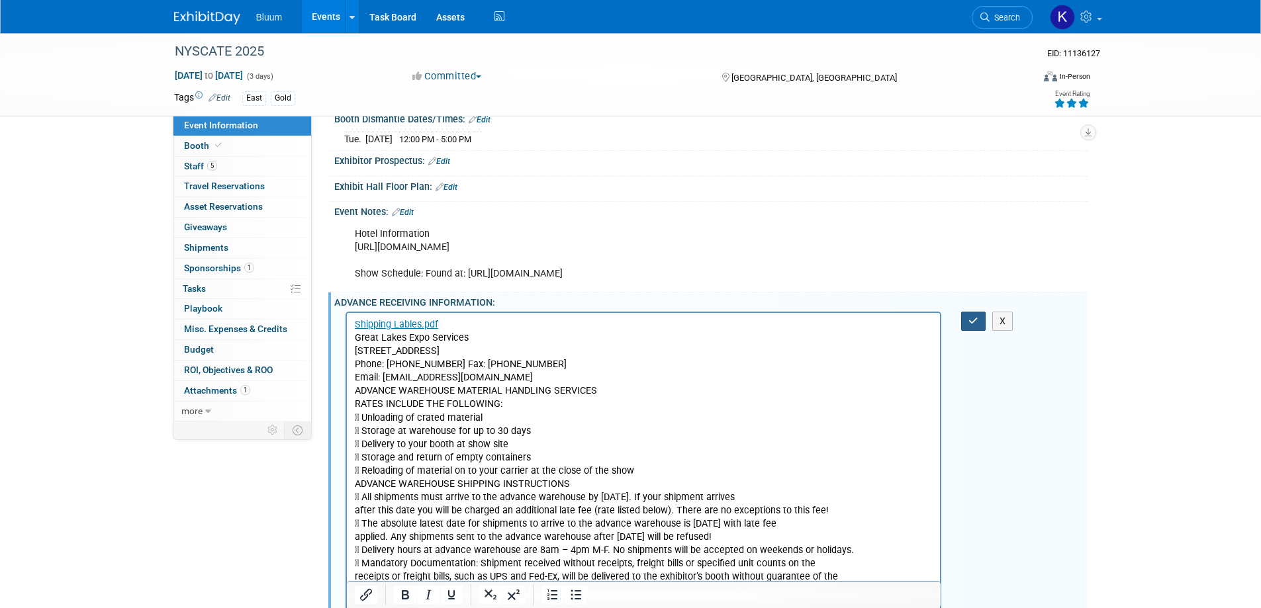
click at [961, 318] on button "button" at bounding box center [973, 321] width 24 height 19
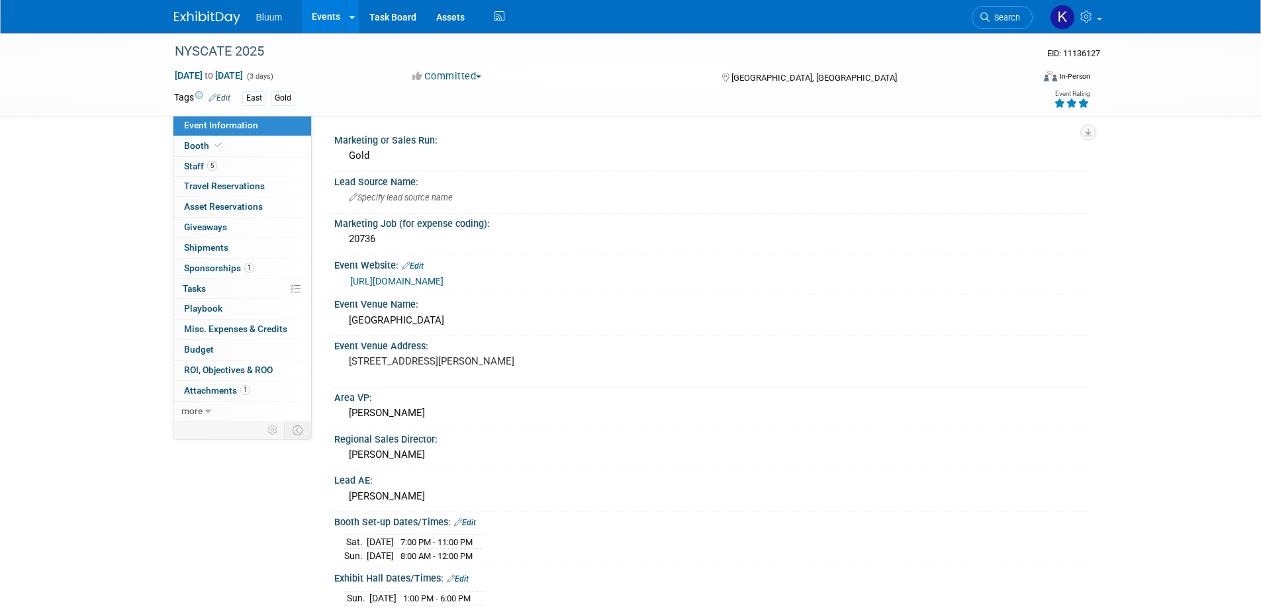
click at [206, 266] on span "Sponsorships 1" at bounding box center [219, 268] width 70 height 11
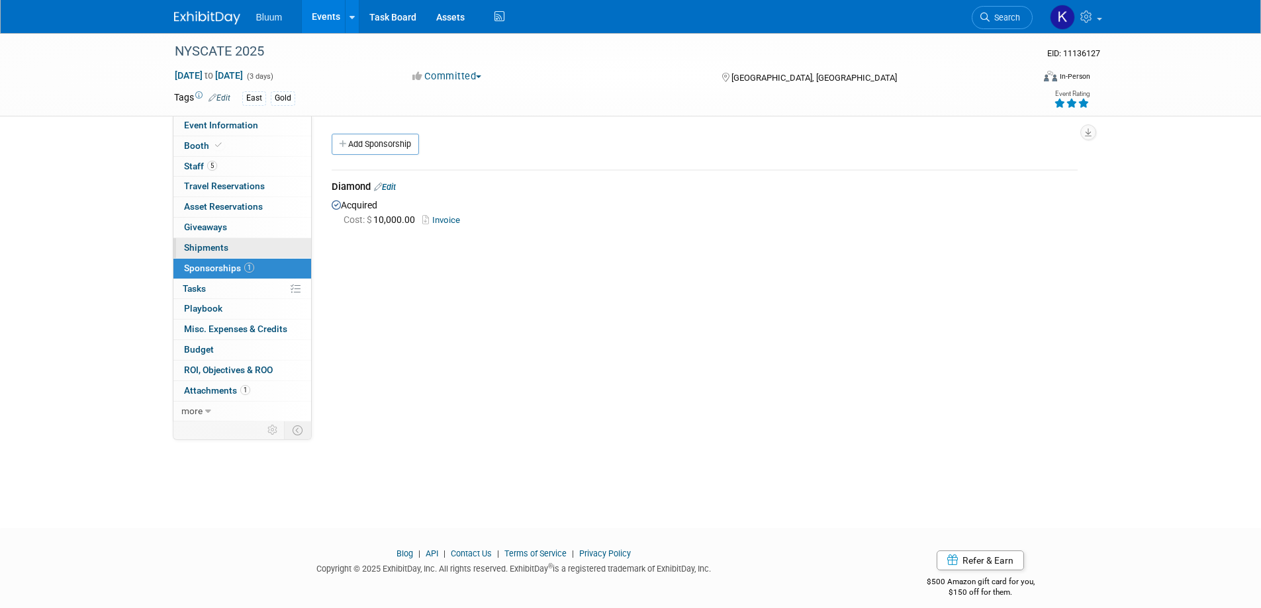
click at [201, 247] on span "Shipments 0" at bounding box center [206, 247] width 44 height 11
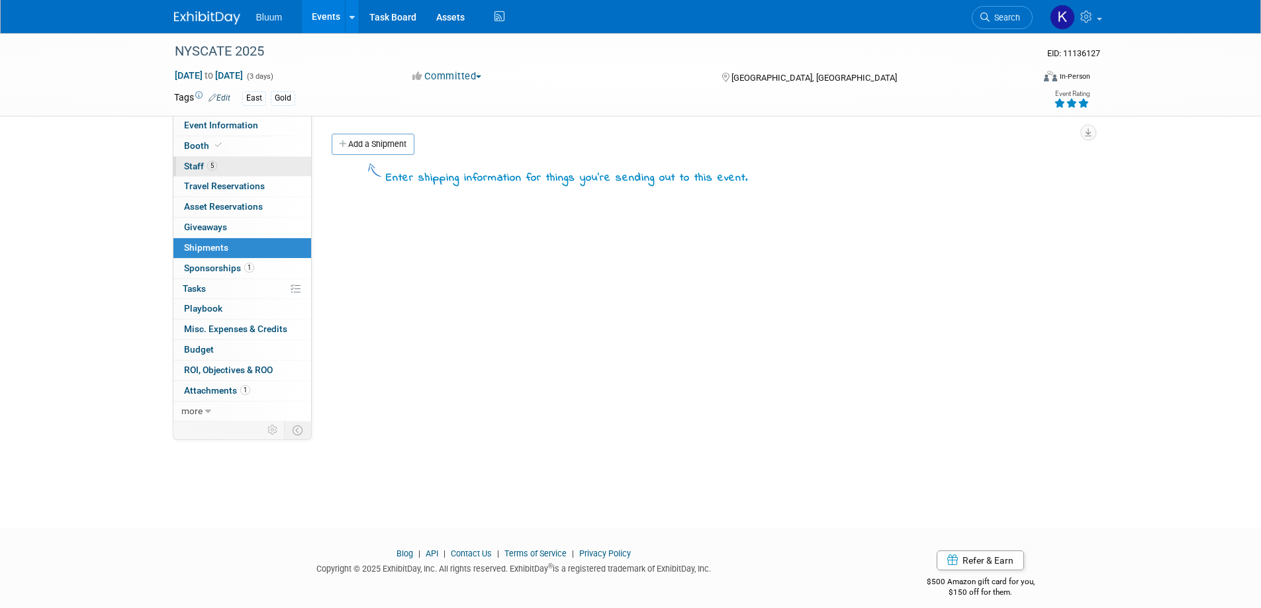
click at [197, 164] on span "Staff 5" at bounding box center [200, 166] width 33 height 11
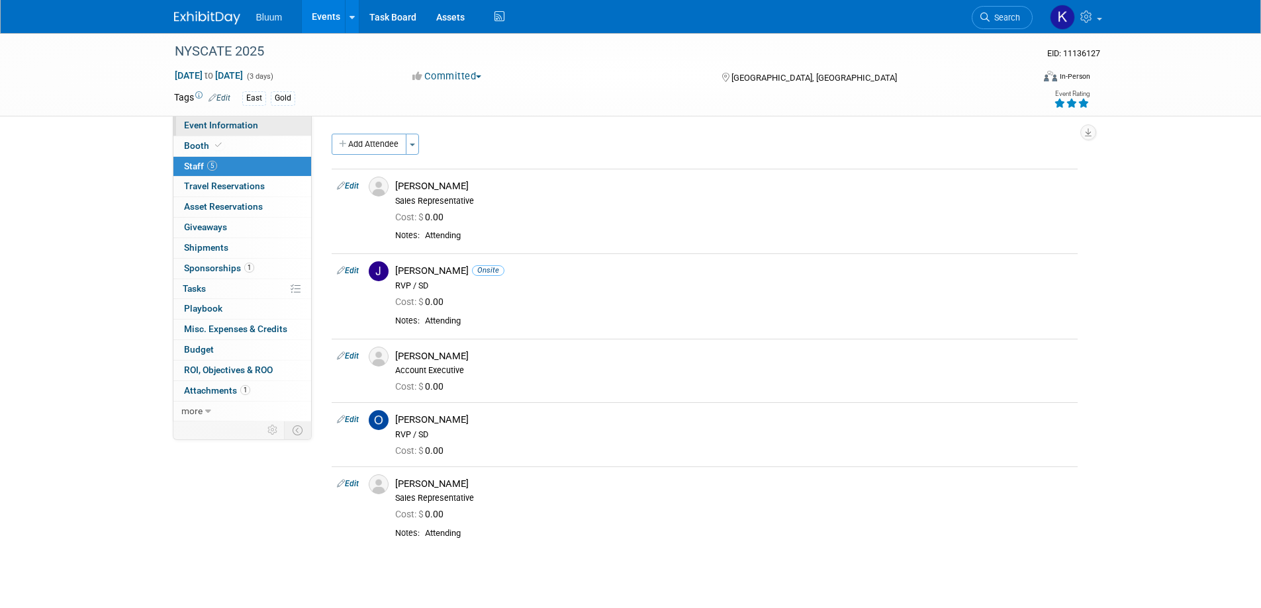
click at [214, 123] on span "Event Information" at bounding box center [221, 125] width 74 height 11
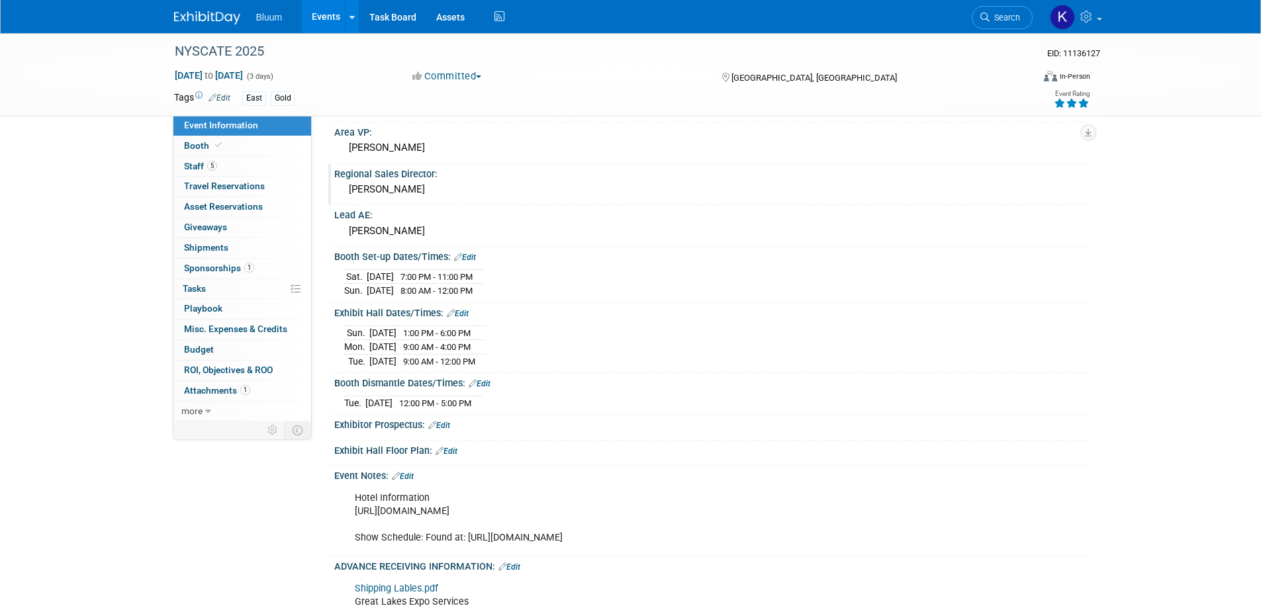
scroll to position [397, 0]
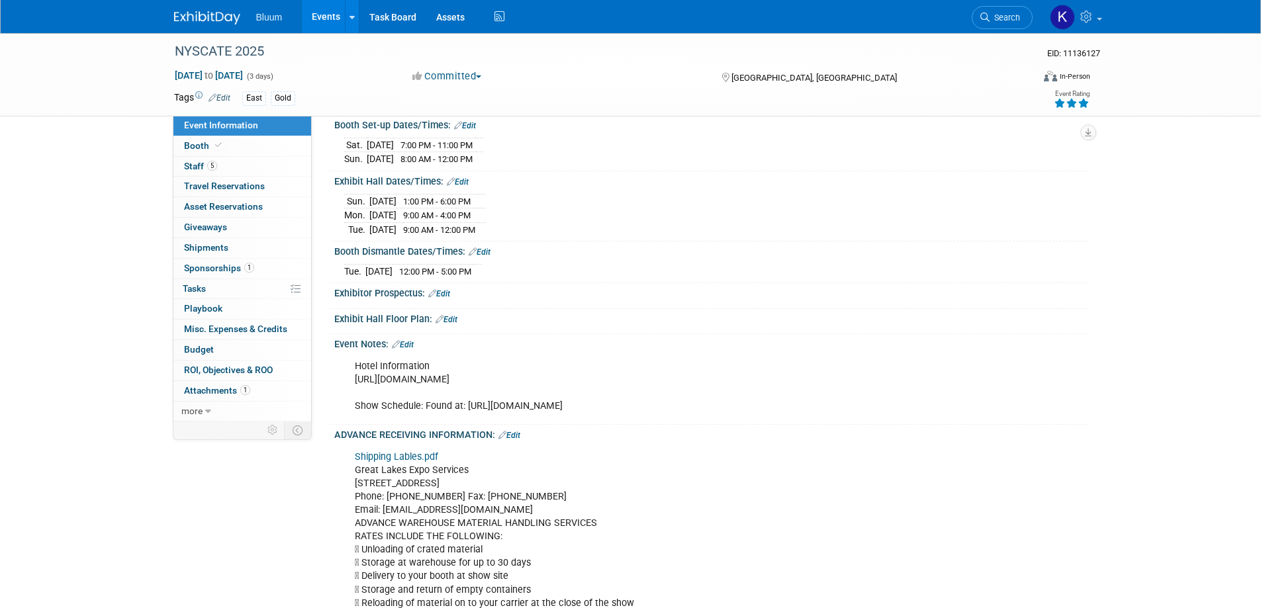
click at [449, 316] on link "Edit" at bounding box center [446, 319] width 22 height 9
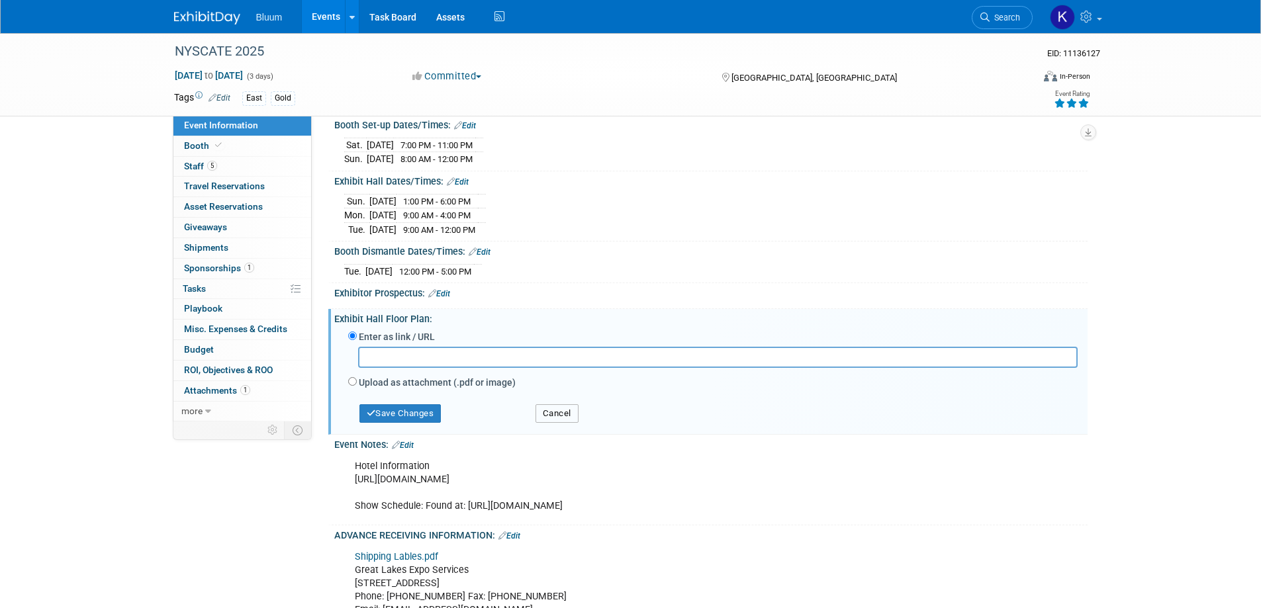
click at [542, 409] on button "Cancel" at bounding box center [556, 413] width 43 height 19
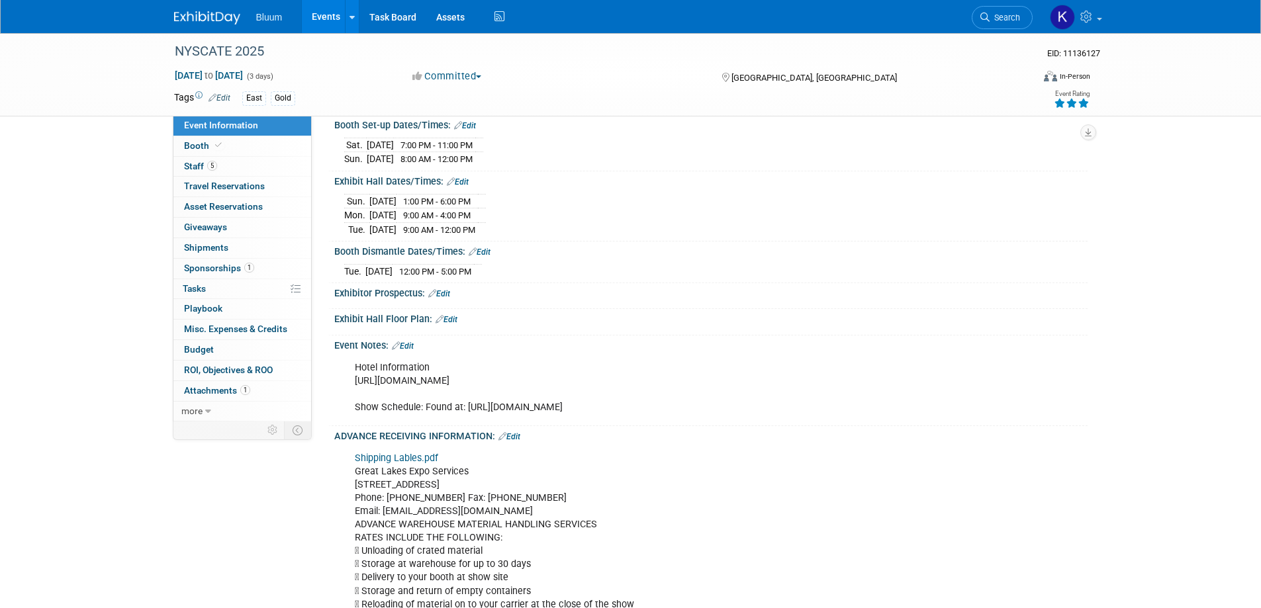
click at [411, 343] on link "Edit" at bounding box center [403, 345] width 22 height 9
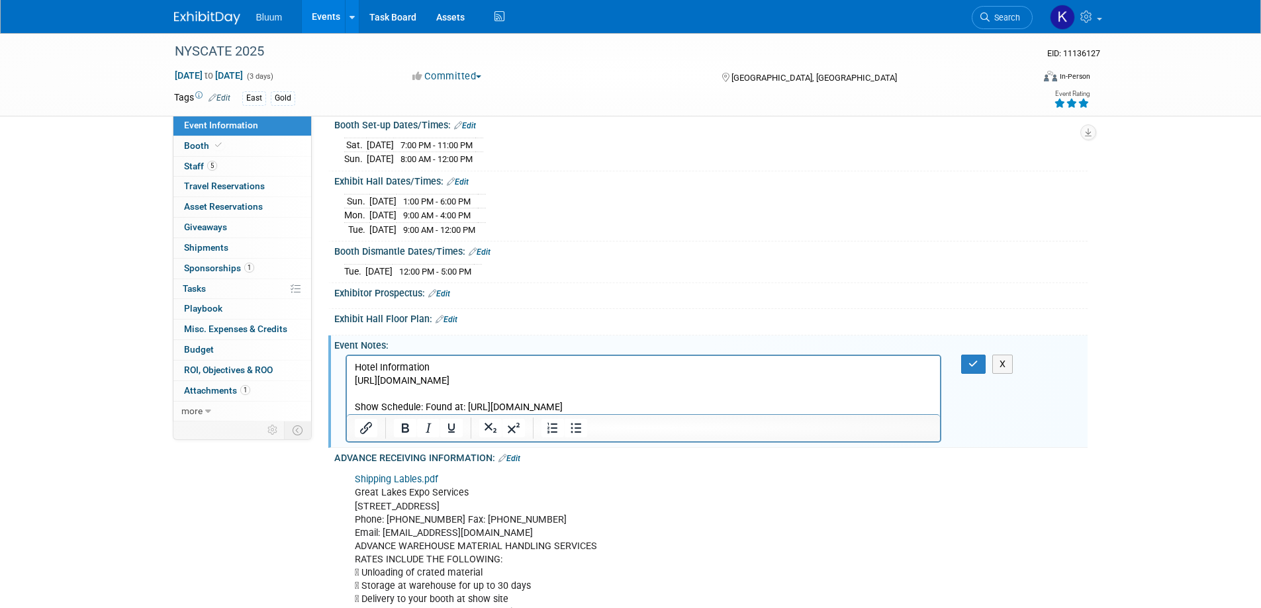
scroll to position [0, 0]
drag, startPoint x: 354, startPoint y: 365, endPoint x: 577, endPoint y: 386, distance: 224.1
click at [577, 386] on p "Hotel Information [URL][DOMAIN_NAME] Show Schedule: Found at: [URL][DOMAIN_NAME]" at bounding box center [643, 387] width 578 height 53
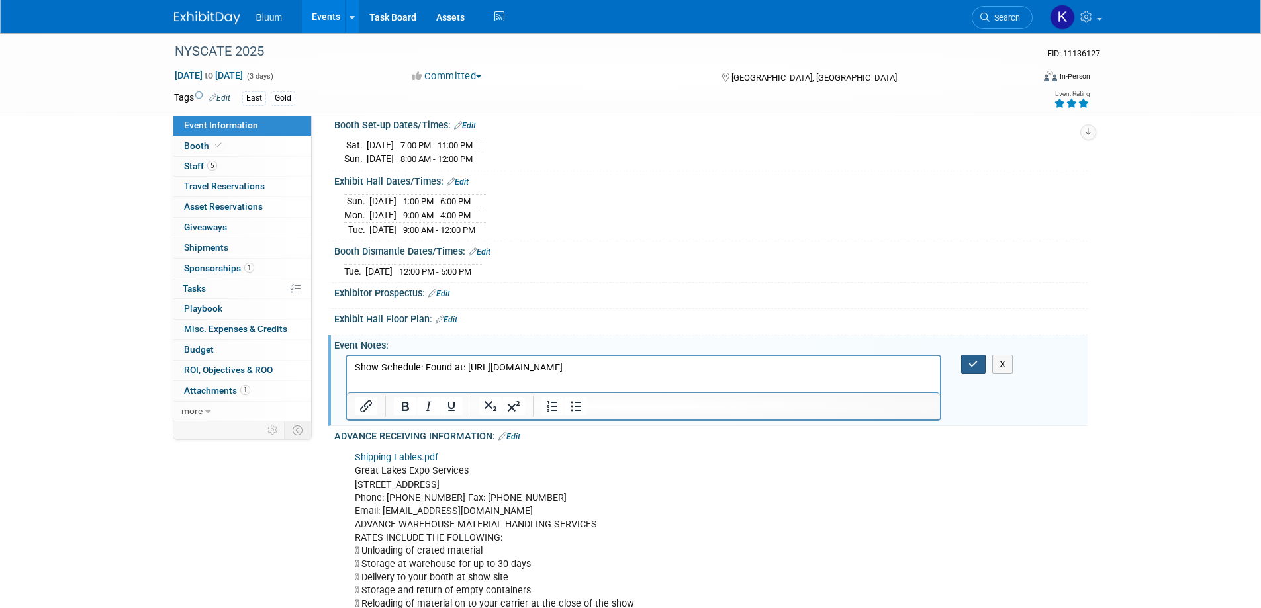
click at [977, 361] on icon "button" at bounding box center [973, 363] width 10 height 9
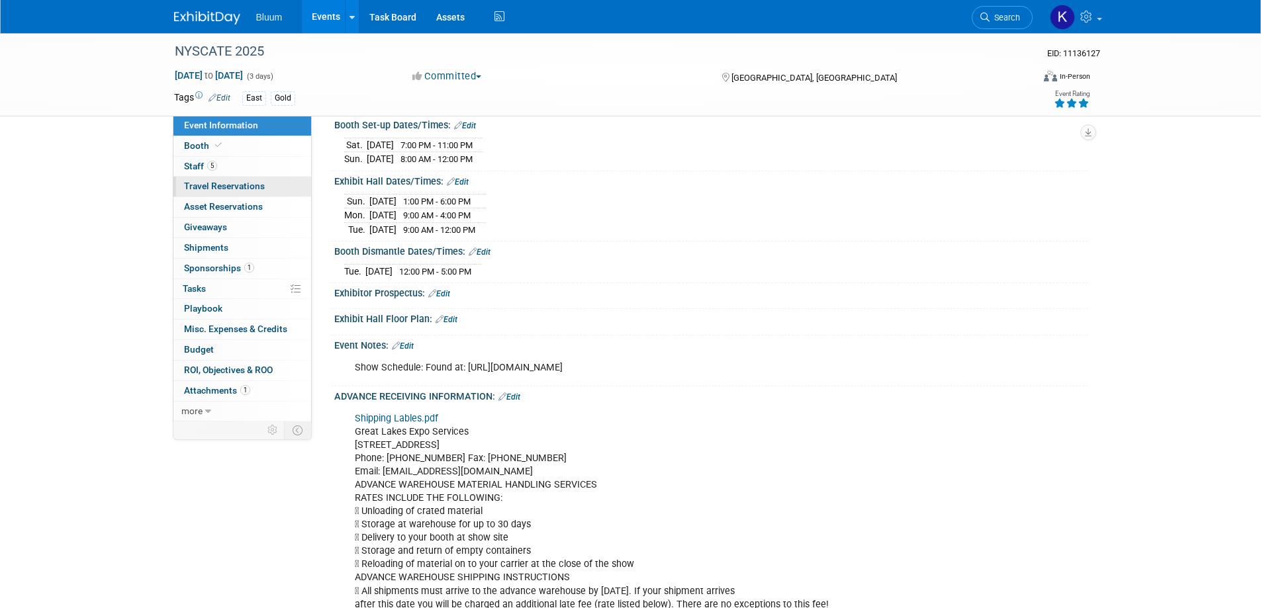
click at [200, 181] on span "Travel Reservations 0" at bounding box center [224, 186] width 81 height 11
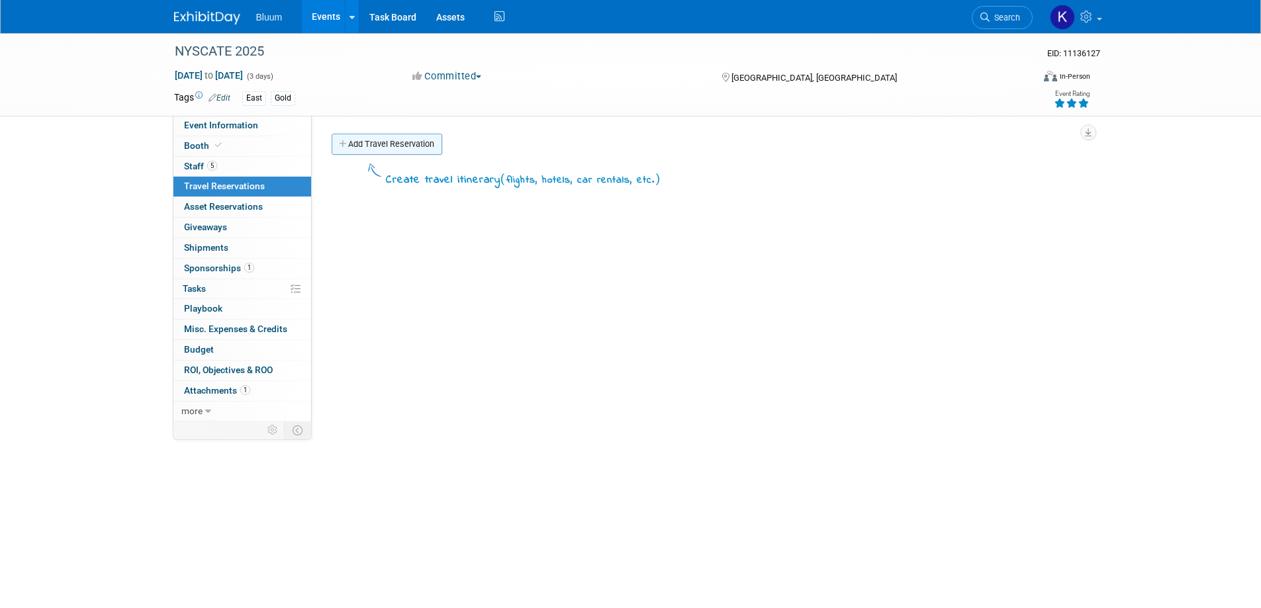
click at [401, 149] on link "Add Travel Reservation" at bounding box center [387, 144] width 111 height 21
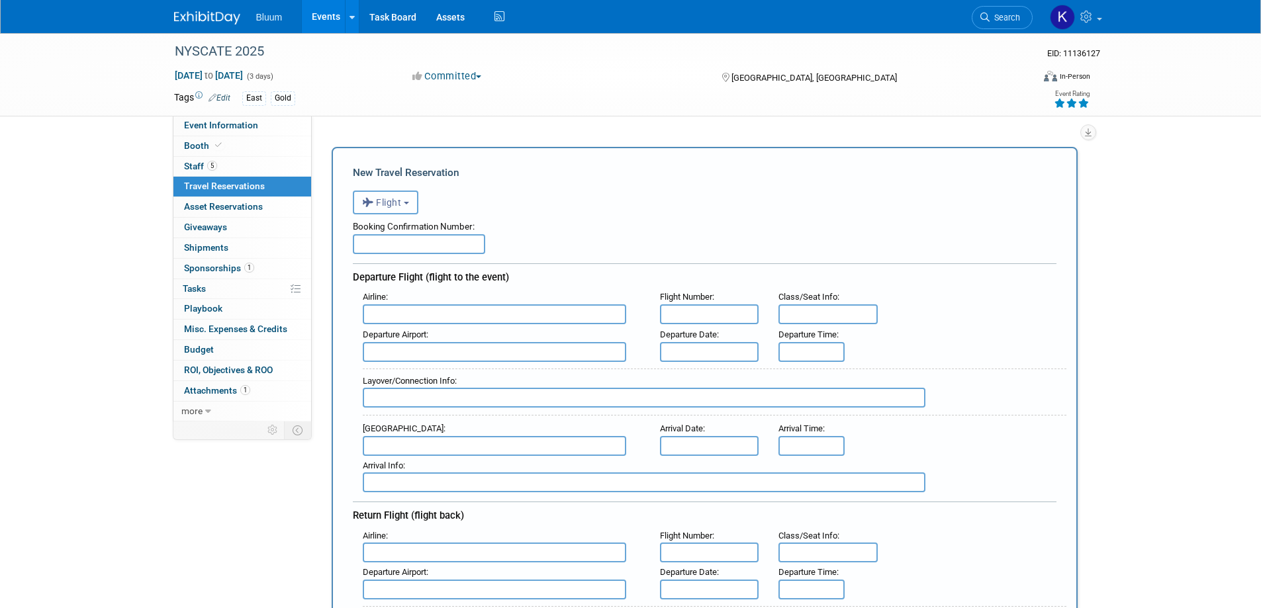
click at [390, 202] on span "Flight" at bounding box center [382, 202] width 40 height 11
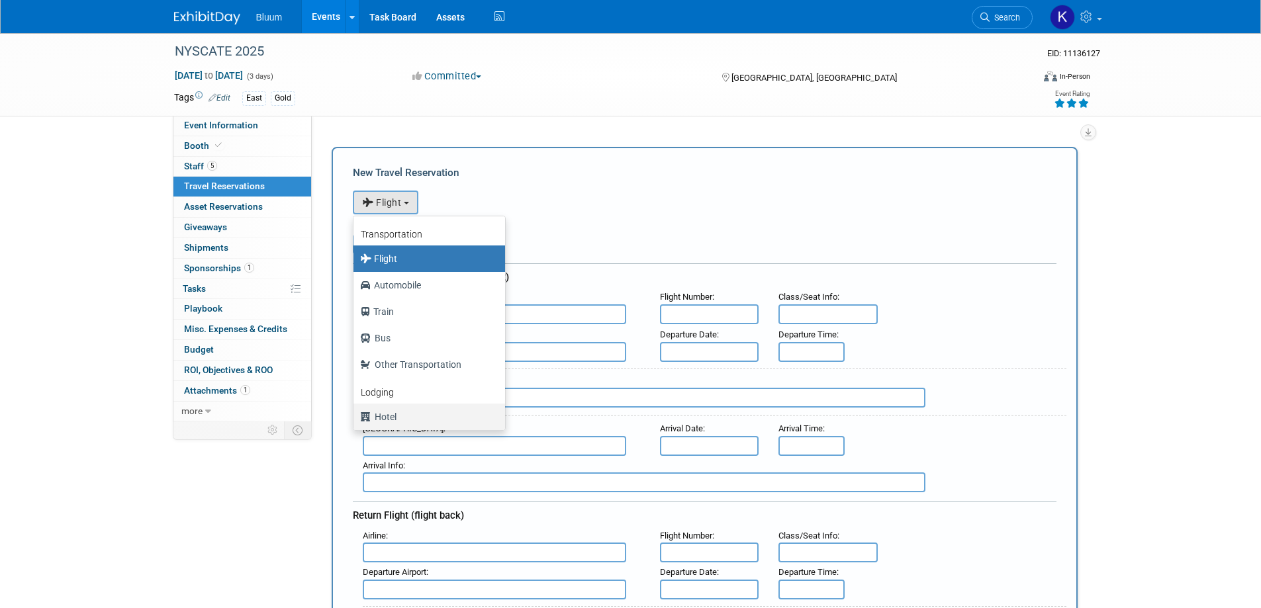
click at [383, 418] on label "Hotel" at bounding box center [426, 416] width 132 height 21
click at [355, 418] on input "Hotel" at bounding box center [351, 415] width 9 height 9
select select "6"
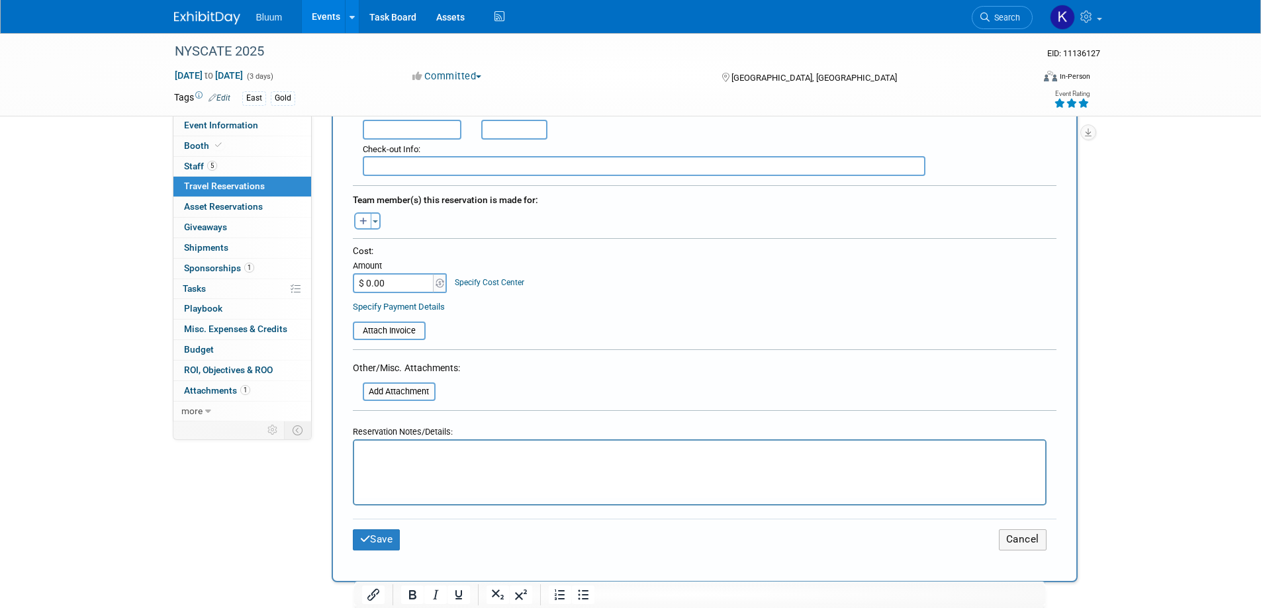
scroll to position [397, 0]
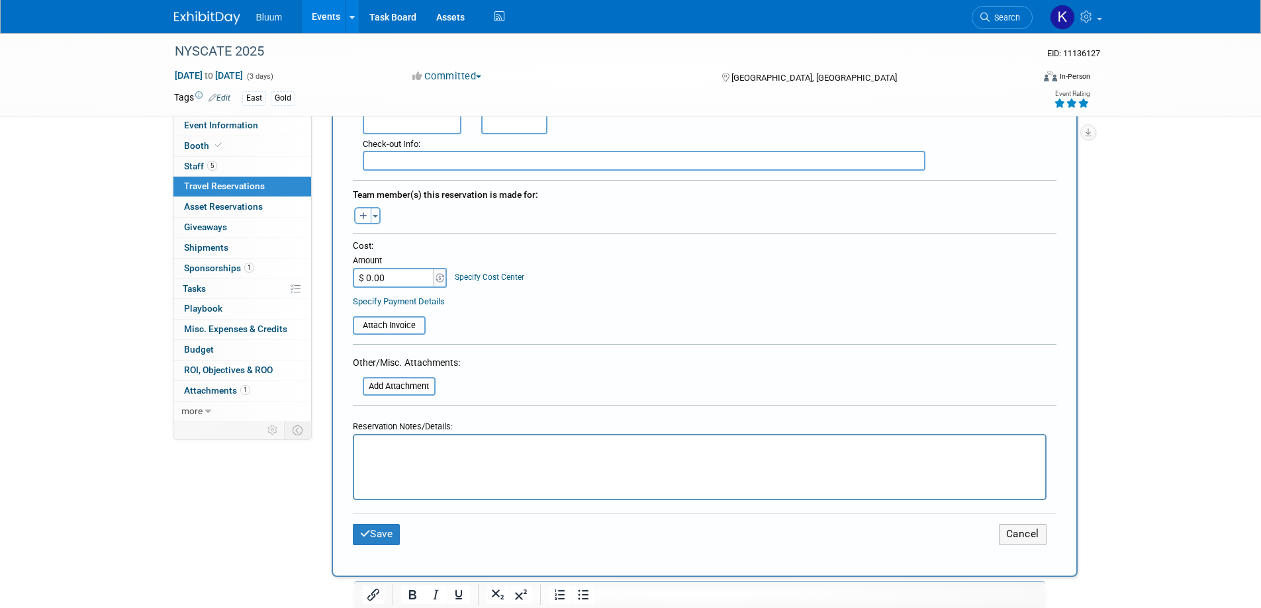
click at [386, 441] on p "Rich Text Area. Press ALT-0 for help." at bounding box center [699, 448] width 676 height 14
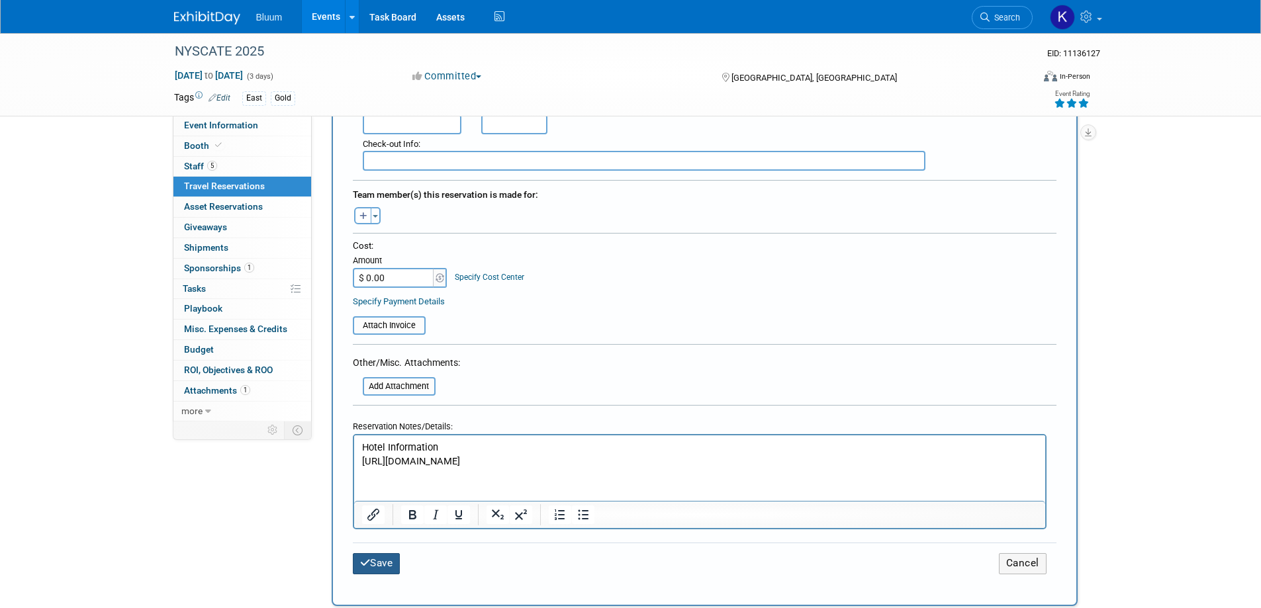
click at [386, 562] on button "Save" at bounding box center [377, 563] width 48 height 21
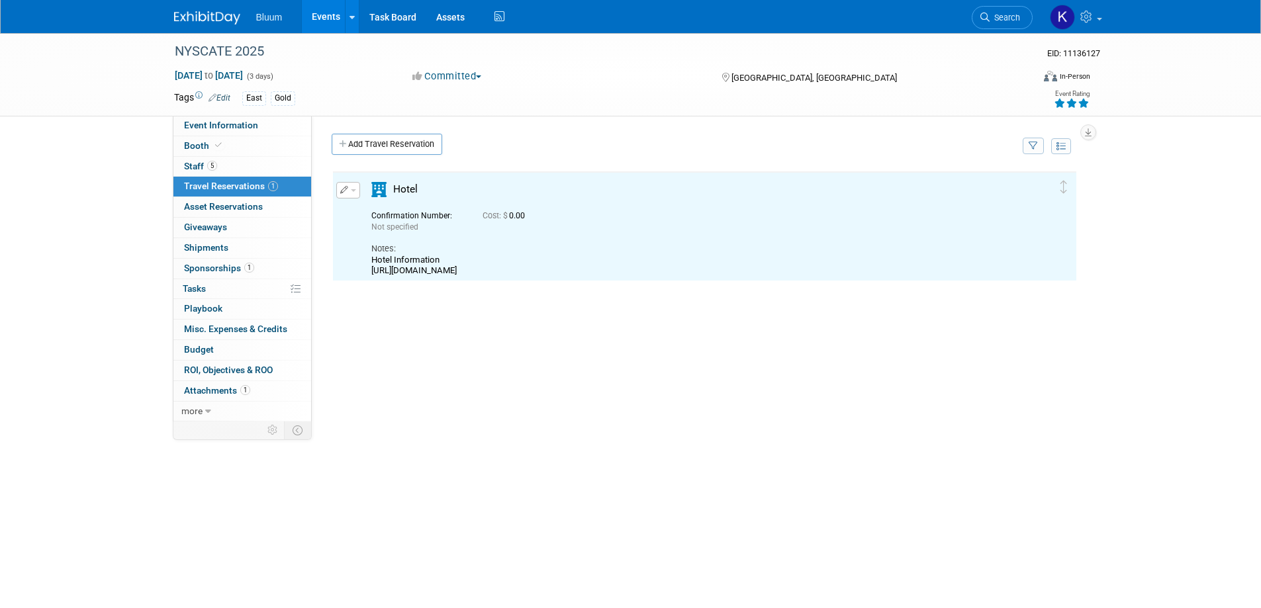
scroll to position [0, 0]
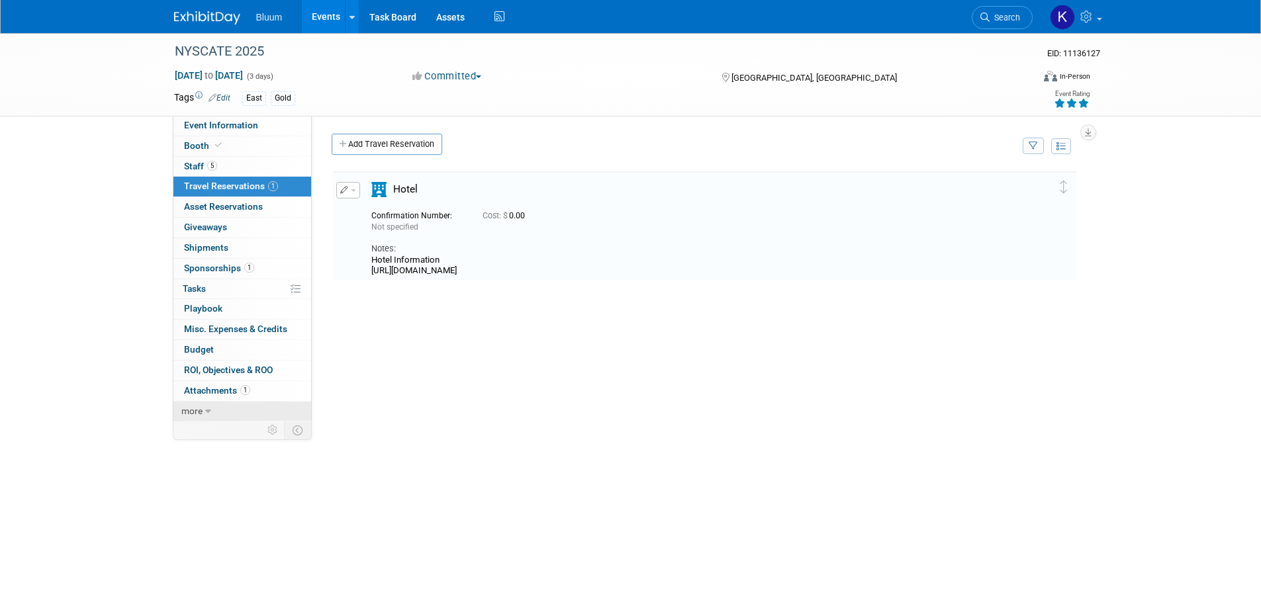
click at [211, 408] on link "more" at bounding box center [242, 412] width 138 height 20
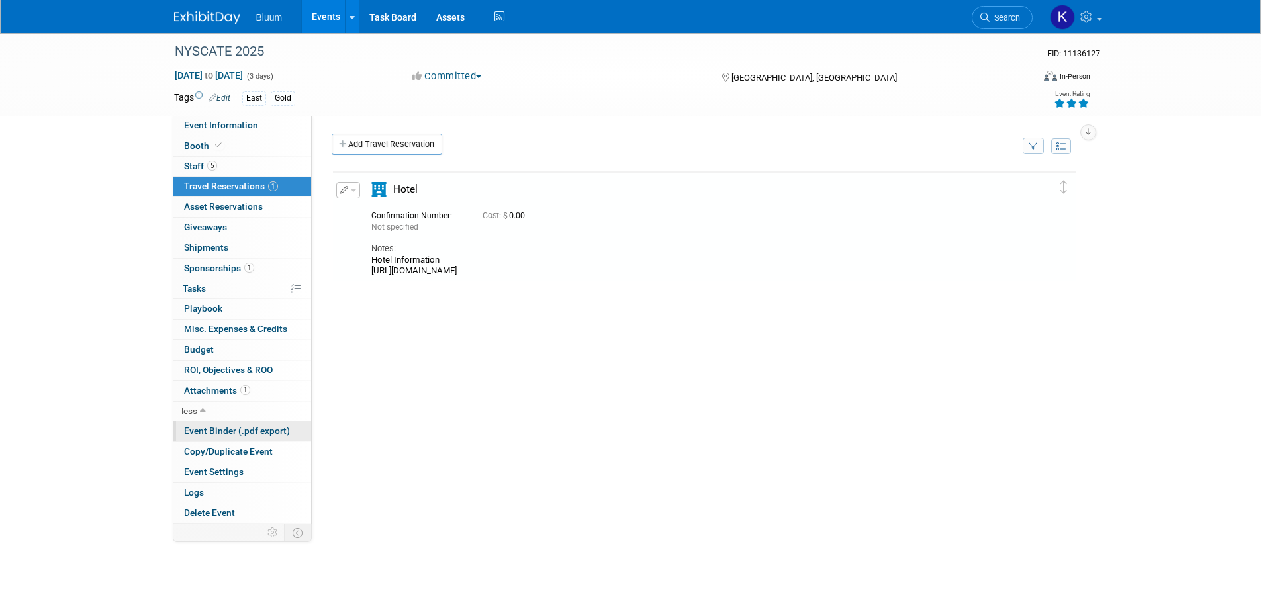
click at [206, 423] on link "Event Binder (.pdf export)" at bounding box center [242, 432] width 138 height 20
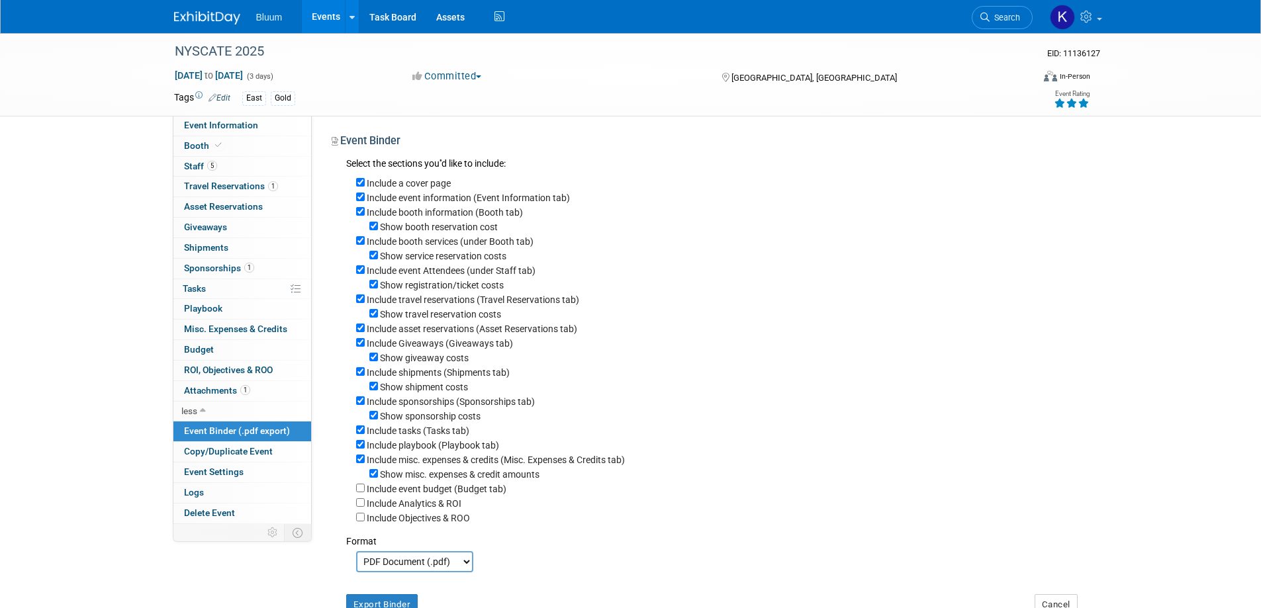
click at [359, 177] on div "Include a cover page" at bounding box center [716, 182] width 721 height 15
click at [361, 179] on input "Include a cover page" at bounding box center [360, 182] width 9 height 9
checkbox input "false"
click at [371, 224] on input "Show booth reservation cost" at bounding box center [373, 226] width 9 height 9
checkbox input "false"
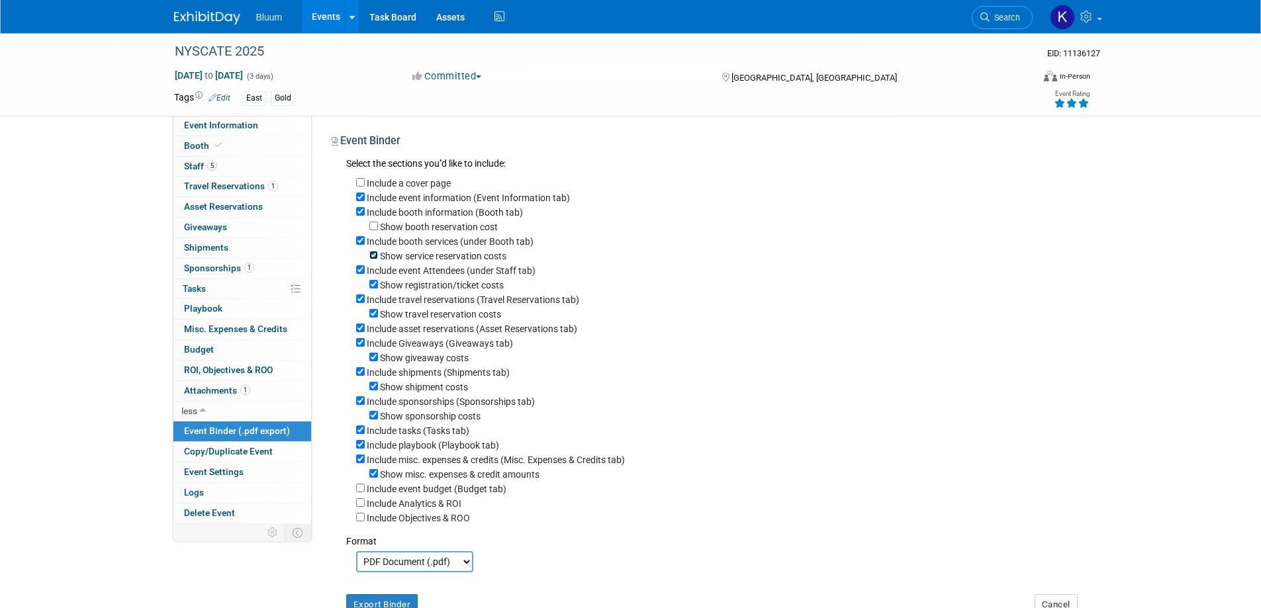
click at [370, 259] on input "Show service reservation costs" at bounding box center [373, 255] width 9 height 9
checkbox input "false"
click at [357, 272] on input "Include event Attendees (under Staff tab)" at bounding box center [360, 269] width 9 height 9
checkbox input "false"
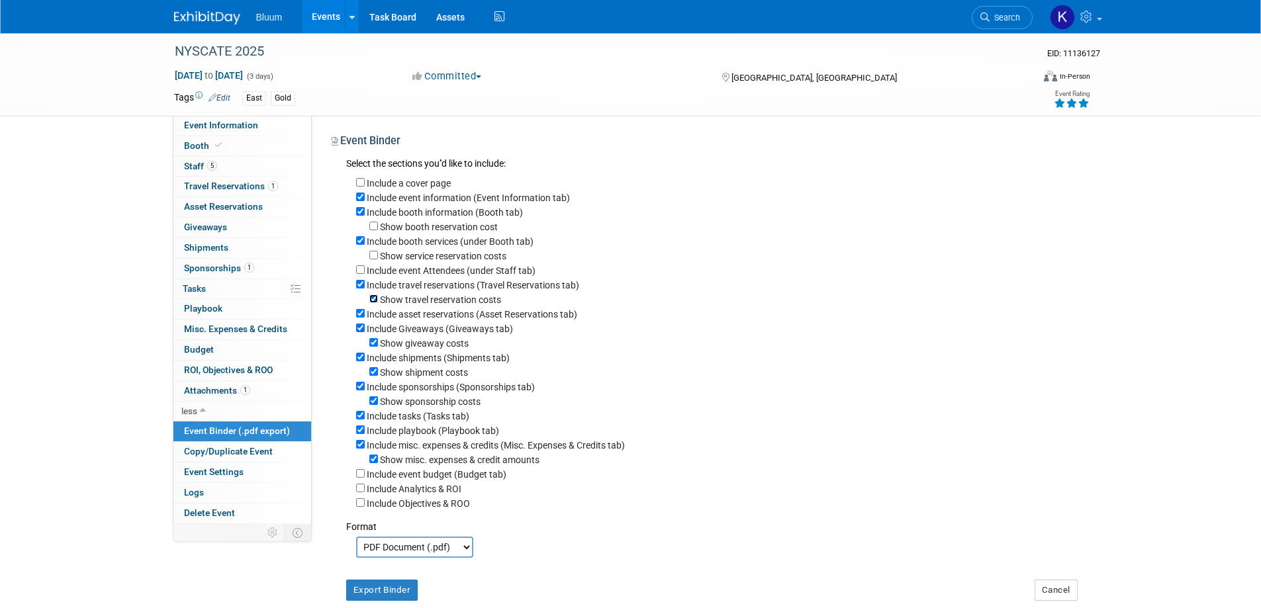
click at [374, 301] on input "Show travel reservation costs" at bounding box center [373, 298] width 9 height 9
checkbox input "false"
click at [357, 318] on input "Include asset reservations (Asset Reservations tab)" at bounding box center [360, 313] width 9 height 9
checkbox input "false"
click at [361, 332] on input "Include Giveaways (Giveaways tab)" at bounding box center [360, 328] width 9 height 9
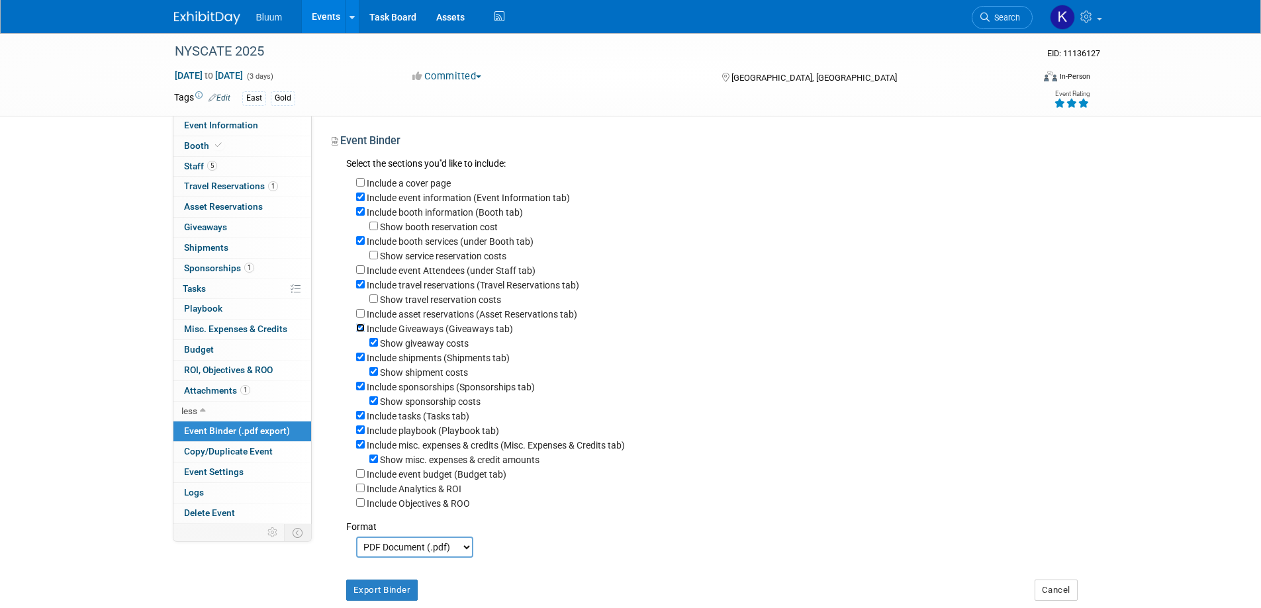
checkbox input "false"
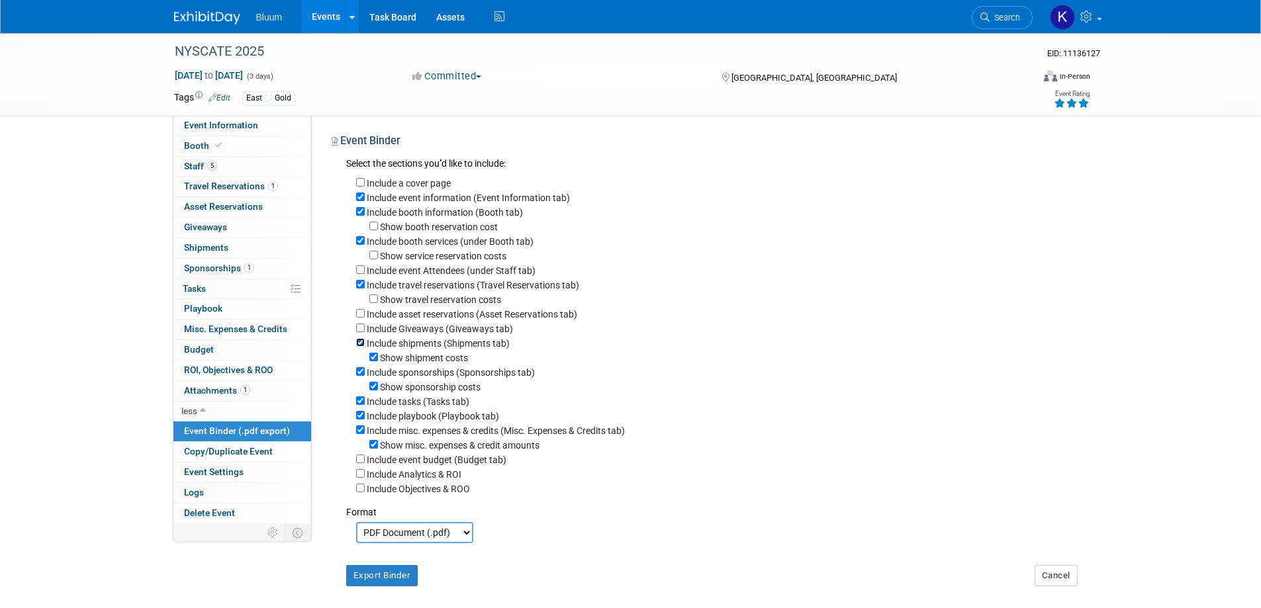
click at [360, 346] on input "Include shipments (Shipments tab)" at bounding box center [360, 342] width 9 height 9
checkbox input "false"
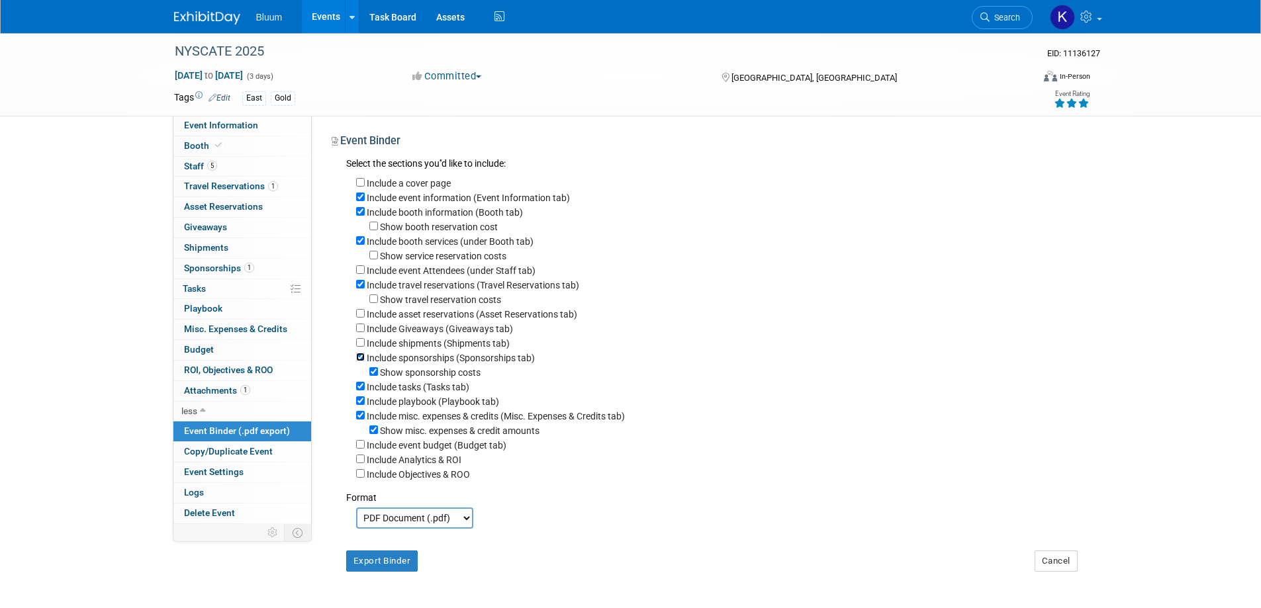
click at [363, 361] on input "Include sponsorships (Sponsorships tab)" at bounding box center [360, 357] width 9 height 9
checkbox input "false"
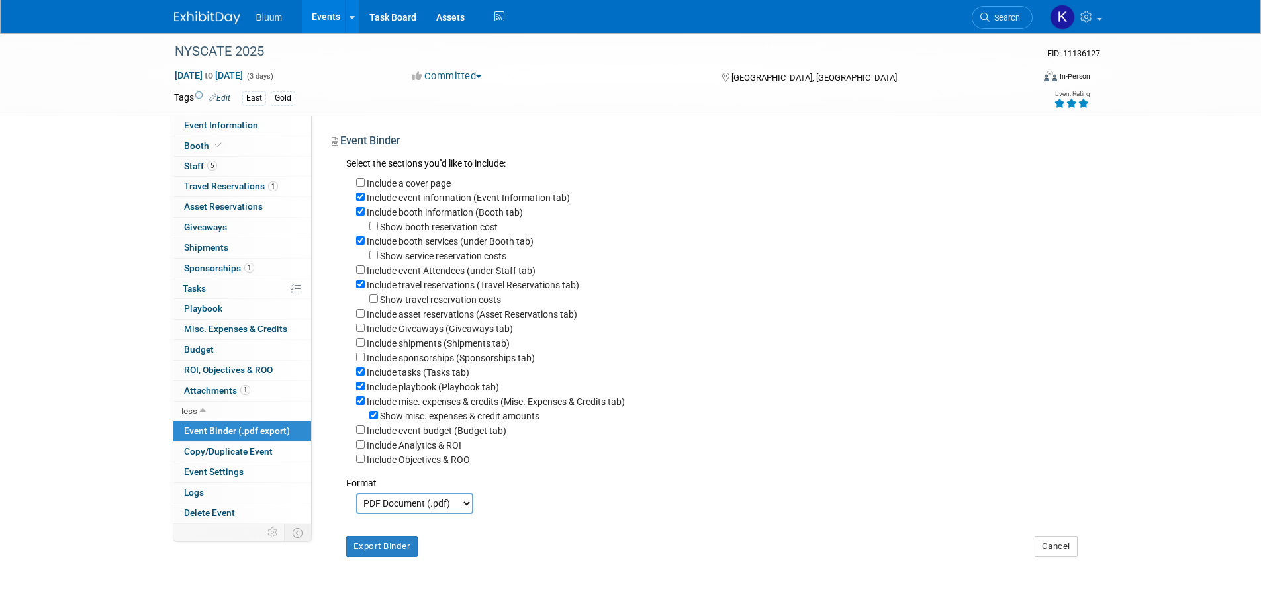
click at [365, 379] on div "Include tasks (Tasks tab)" at bounding box center [716, 372] width 721 height 15
click at [359, 376] on input "Include tasks (Tasks tab)" at bounding box center [360, 371] width 9 height 9
checkbox input "false"
click at [359, 390] on input "Include playbook (Playbook tab)" at bounding box center [360, 386] width 9 height 9
checkbox input "false"
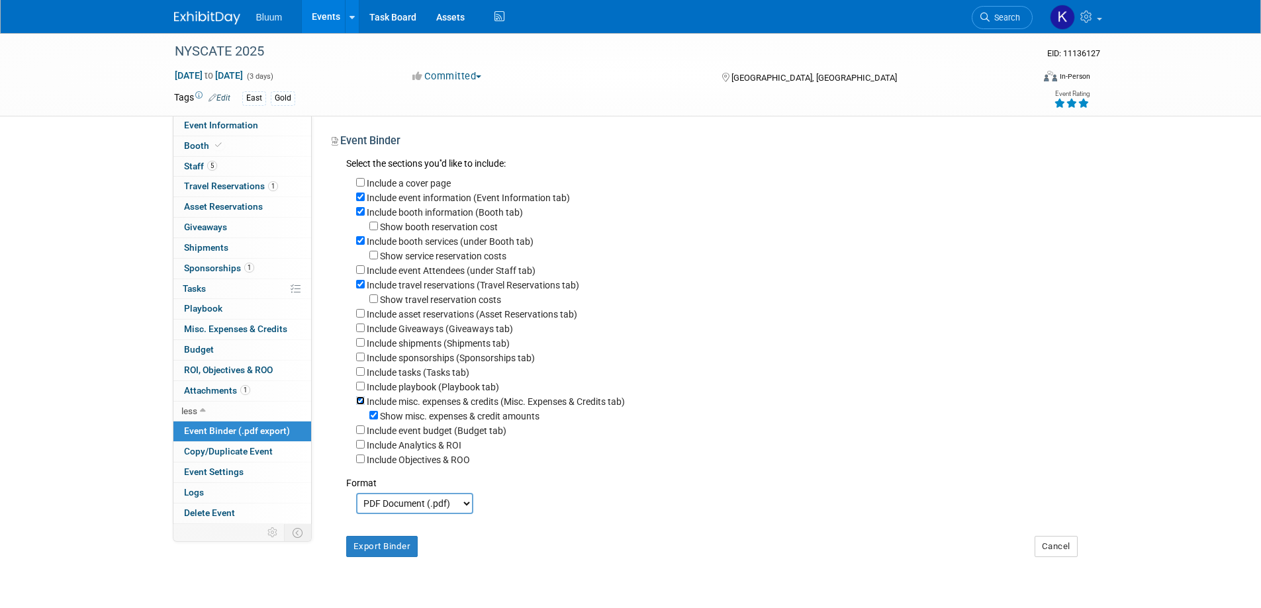
click at [363, 405] on input "Include misc. expenses & credits (Misc. Expenses & Credits tab)" at bounding box center [360, 400] width 9 height 9
checkbox input "false"
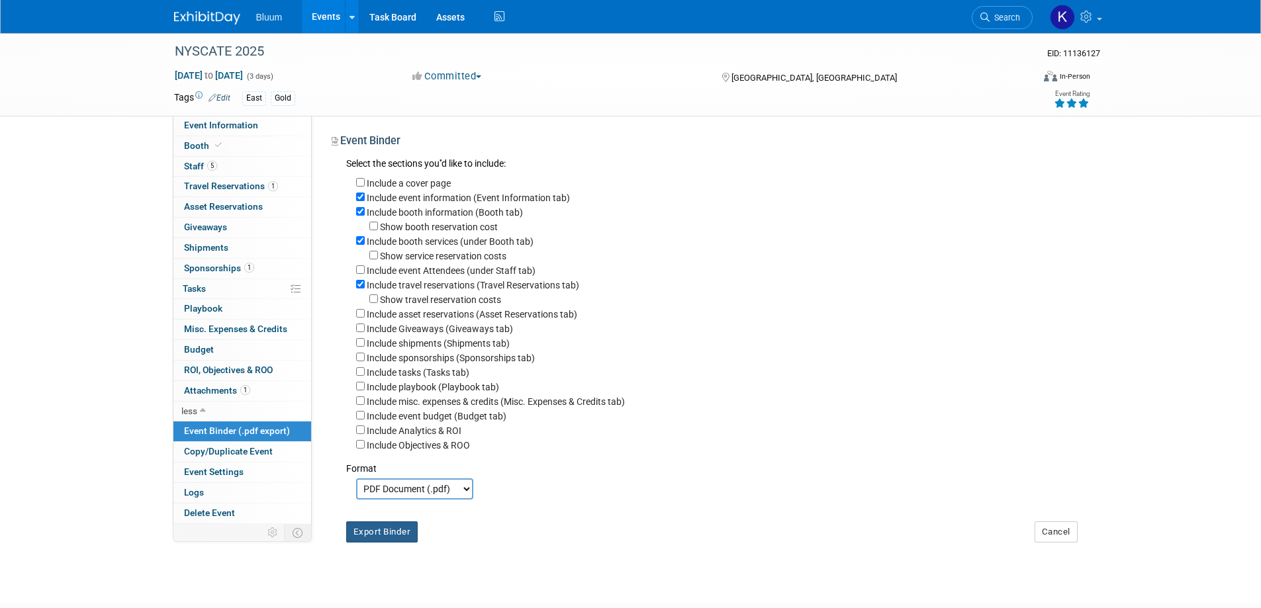
click at [362, 543] on button "Export Binder" at bounding box center [382, 531] width 72 height 21
click at [381, 539] on button "Export Binder" at bounding box center [382, 531] width 72 height 21
click at [384, 543] on button "Export Binder" at bounding box center [382, 531] width 72 height 21
click at [202, 150] on span "Booth" at bounding box center [204, 145] width 40 height 11
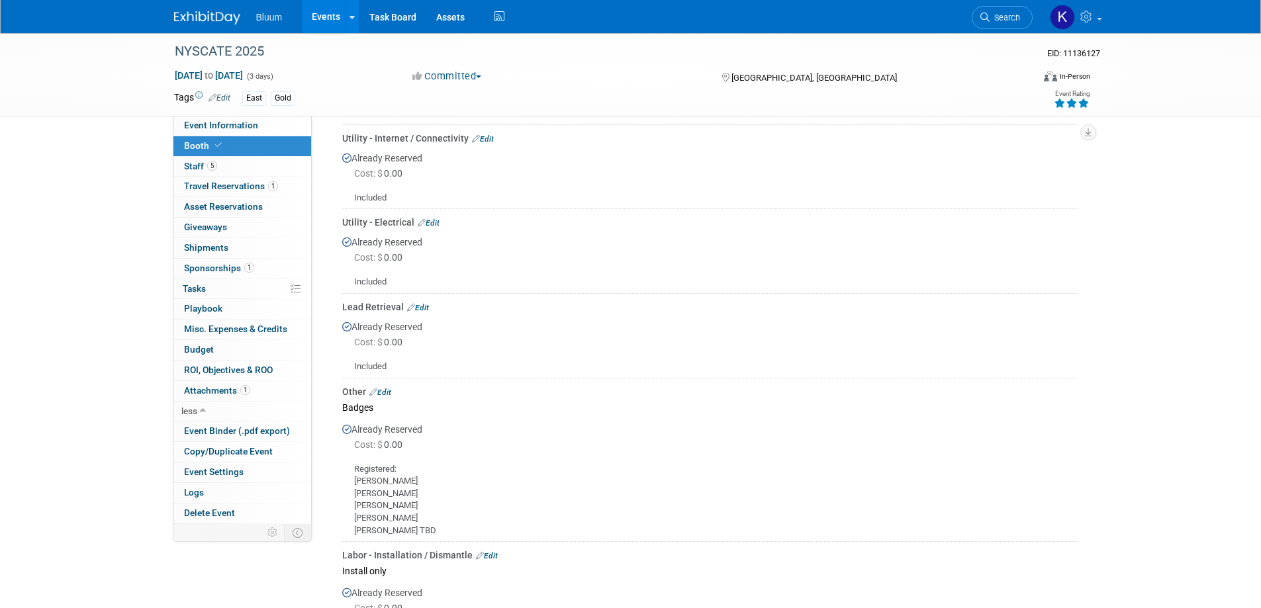
scroll to position [596, 0]
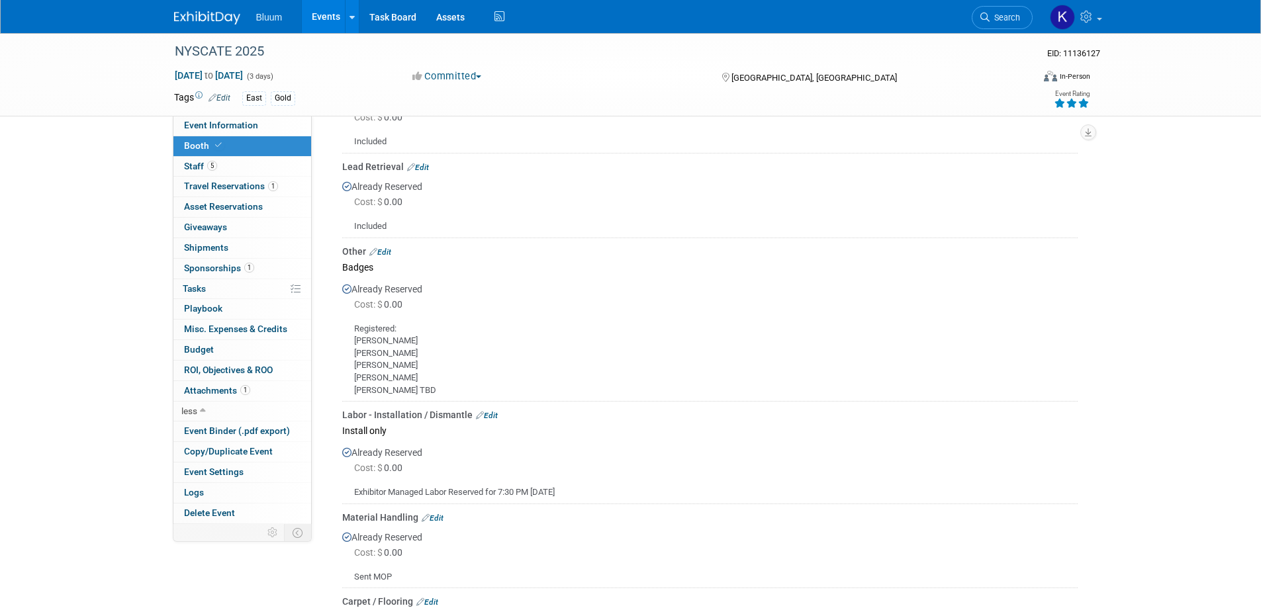
click at [388, 253] on link "Edit" at bounding box center [380, 251] width 22 height 9
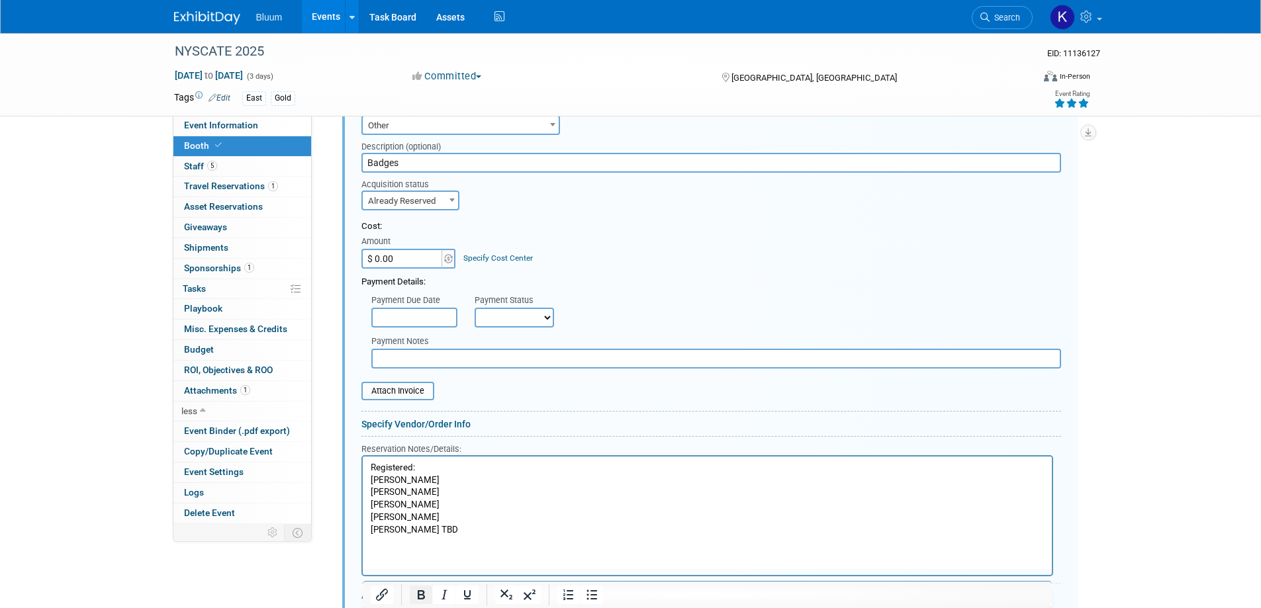
scroll to position [815, 0]
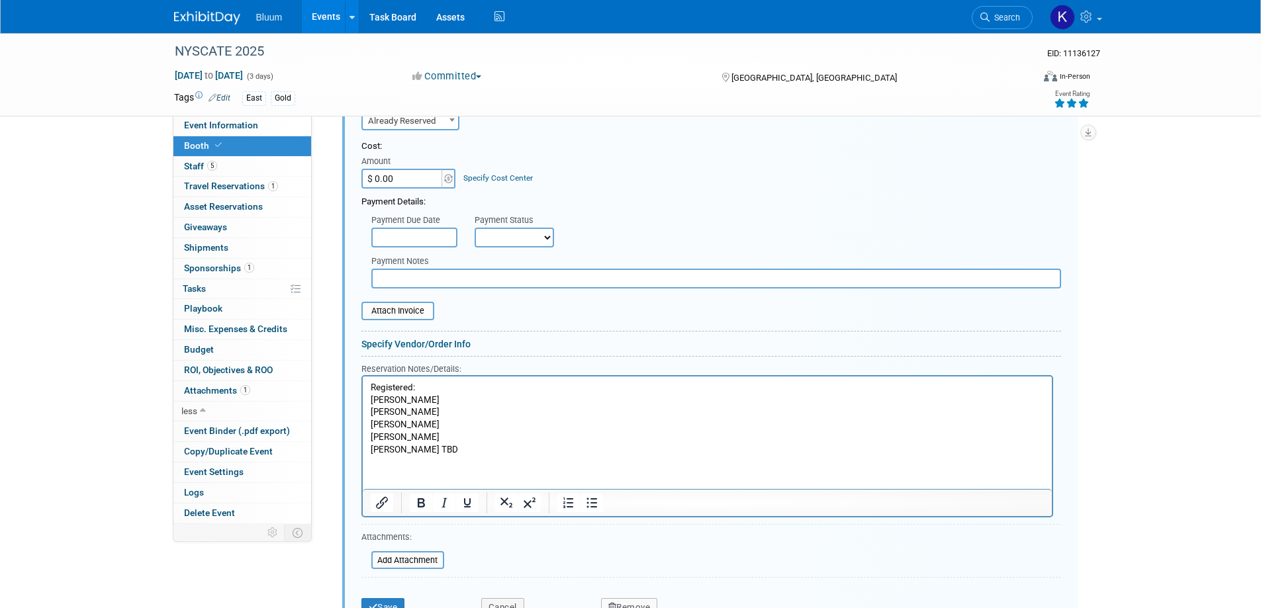
click at [431, 447] on p "Registered: [PERSON_NAME] [PERSON_NAME] TBD" at bounding box center [707, 418] width 674 height 74
drag, startPoint x: 429, startPoint y: 384, endPoint x: 715, endPoint y: 765, distance: 475.9
click at [362, 388] on html "Registered: [PERSON_NAME] [PERSON_NAME]" at bounding box center [706, 415] width 689 height 79
click at [421, 502] on icon "Bold" at bounding box center [421, 502] width 7 height 9
click at [437, 432] on p "Registered: [PERSON_NAME] [PERSON_NAME]" at bounding box center [707, 418] width 674 height 74
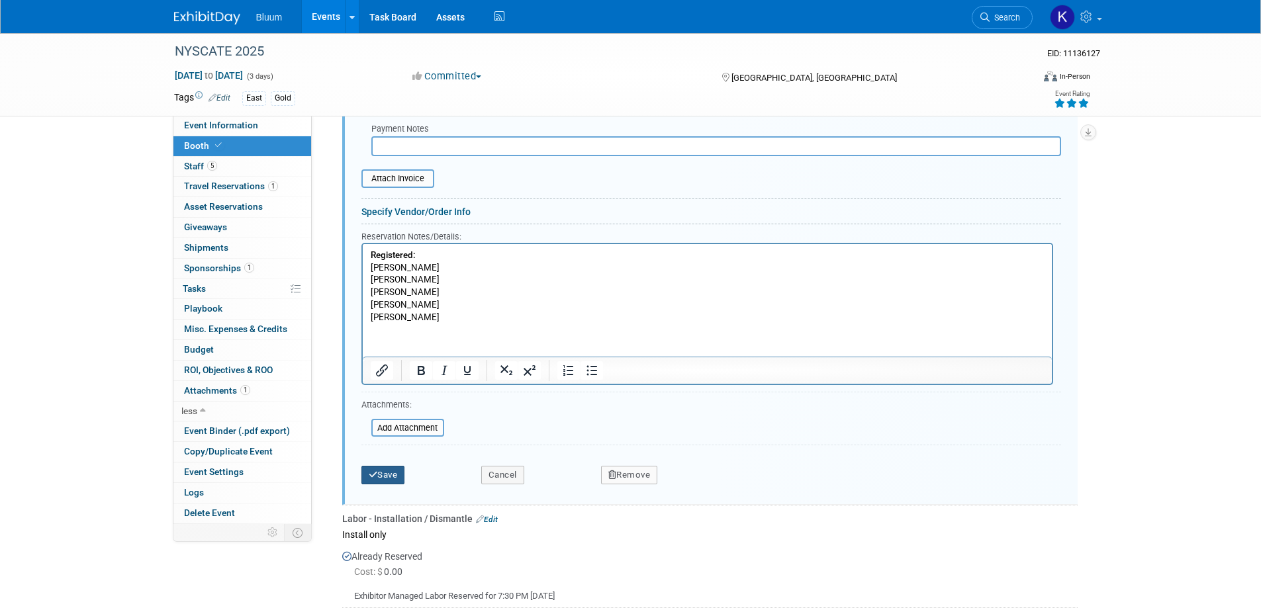
click at [389, 474] on button "Save" at bounding box center [383, 475] width 44 height 19
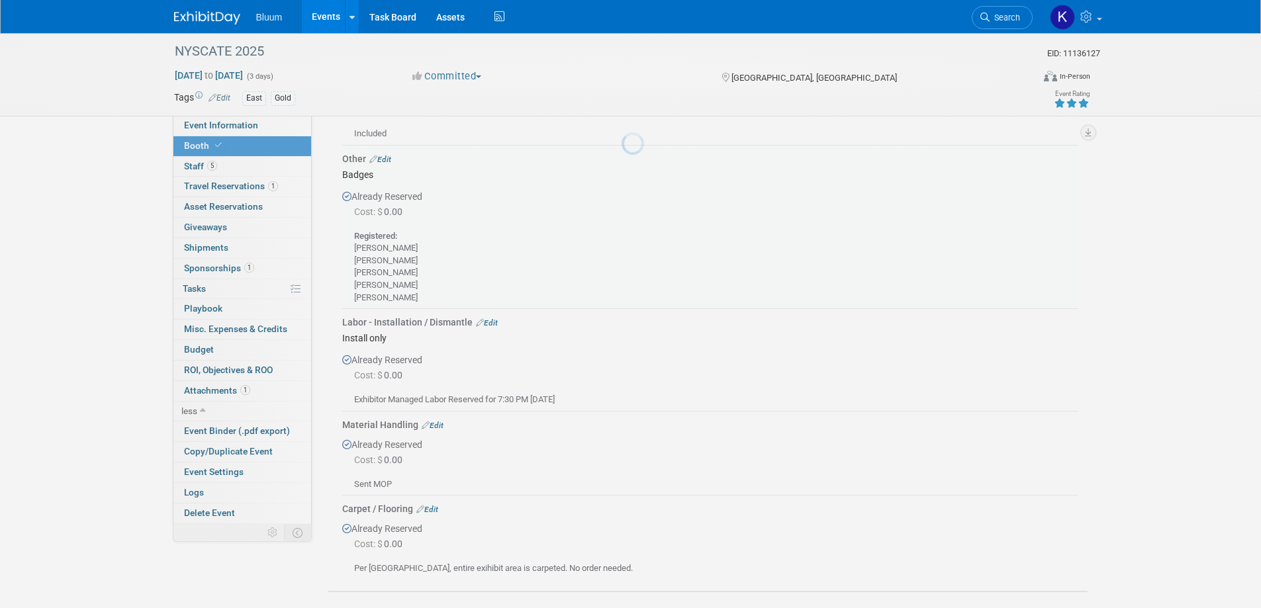
scroll to position [683, 0]
